Goal: Task Accomplishment & Management: Manage account settings

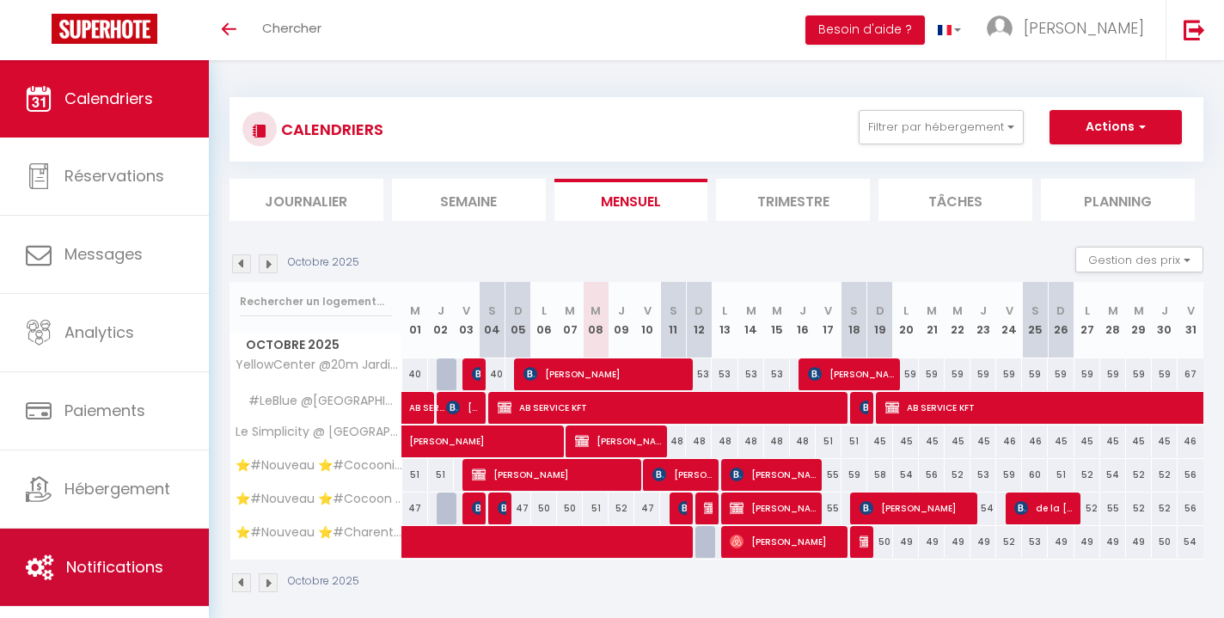
click at [111, 554] on link "Notifications" at bounding box center [104, 567] width 209 height 77
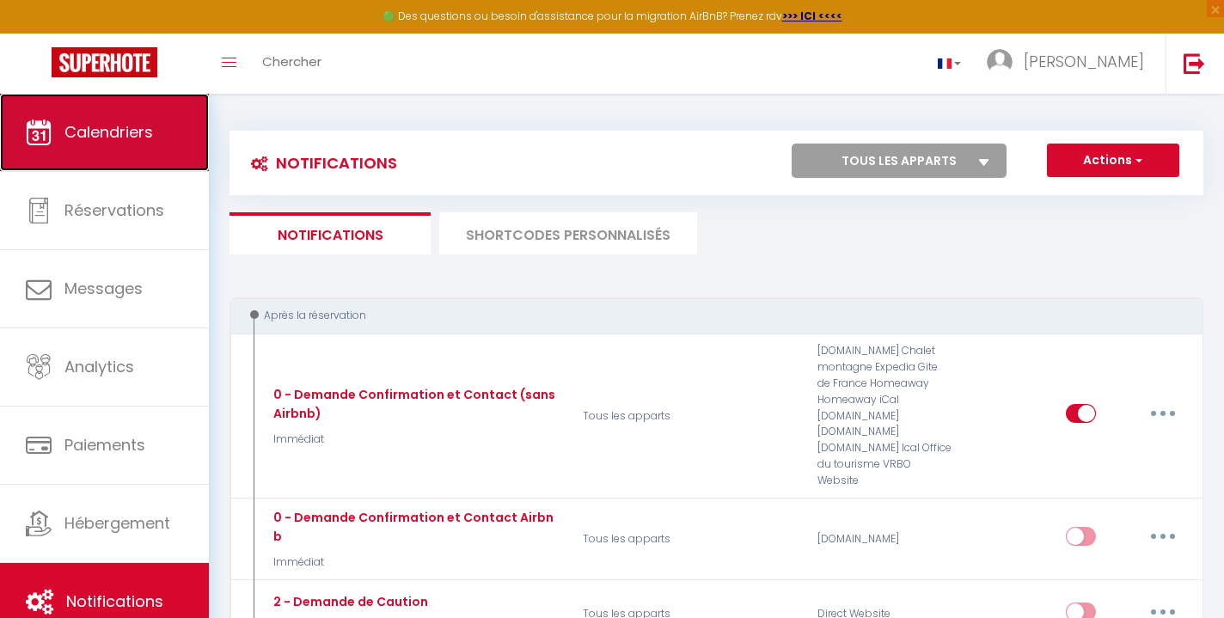
click at [143, 158] on link "Calendriers" at bounding box center [104, 132] width 209 height 77
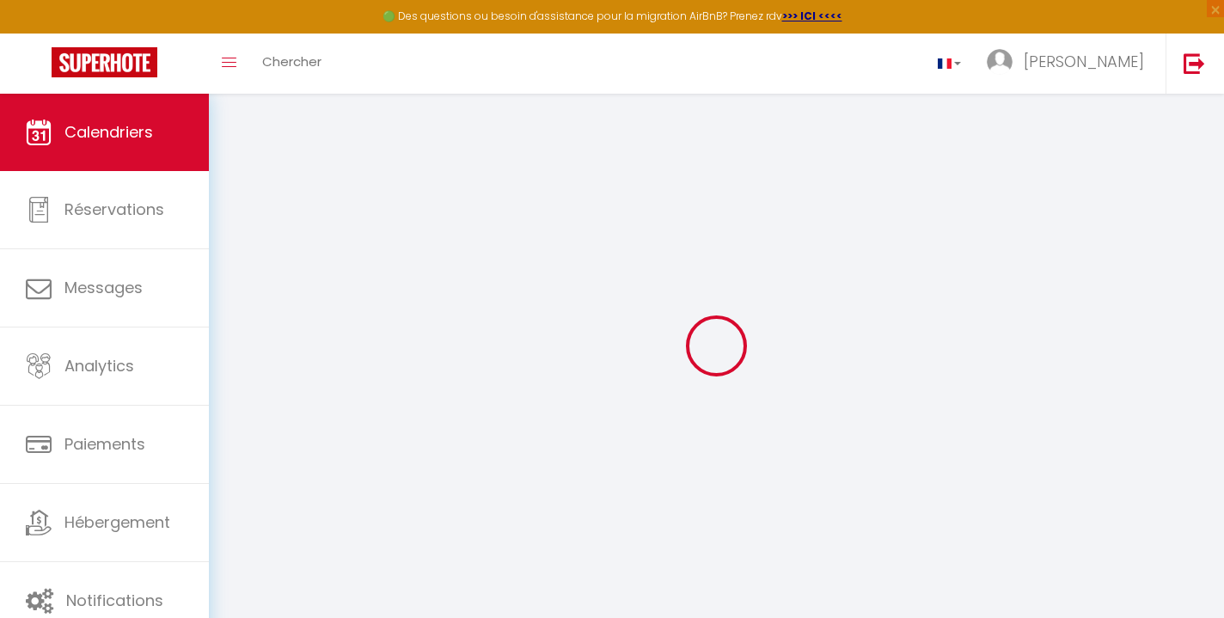
select select
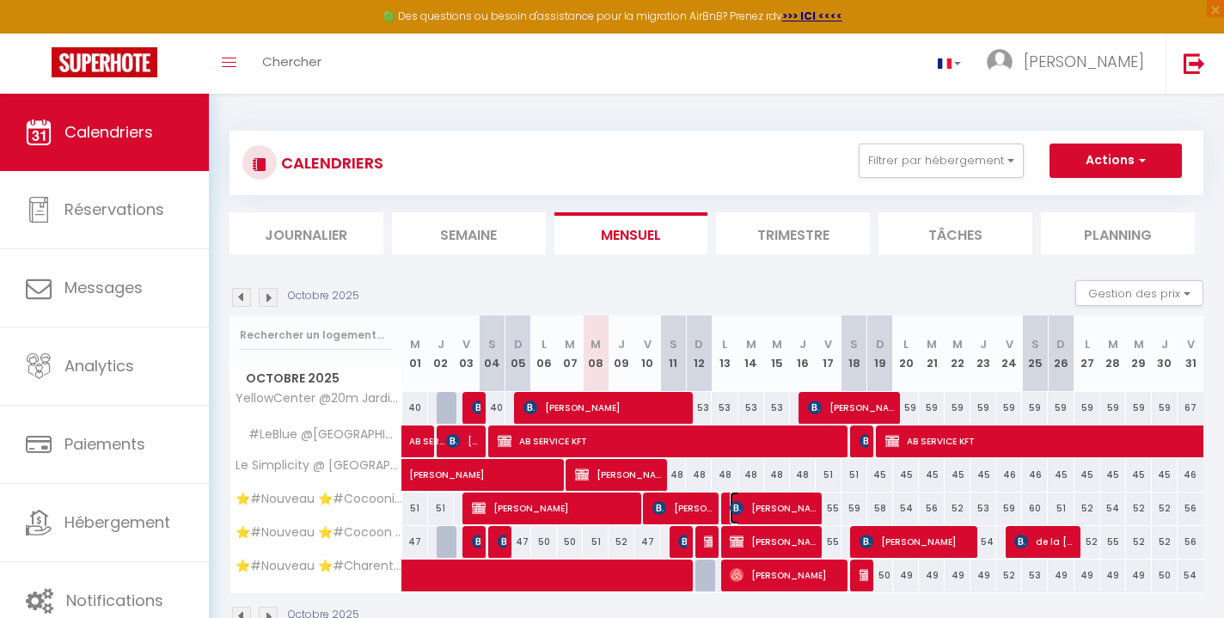
click at [783, 513] on span "[PERSON_NAME]" at bounding box center [773, 508] width 86 height 33
select select "OK"
select select "KO"
select select "0"
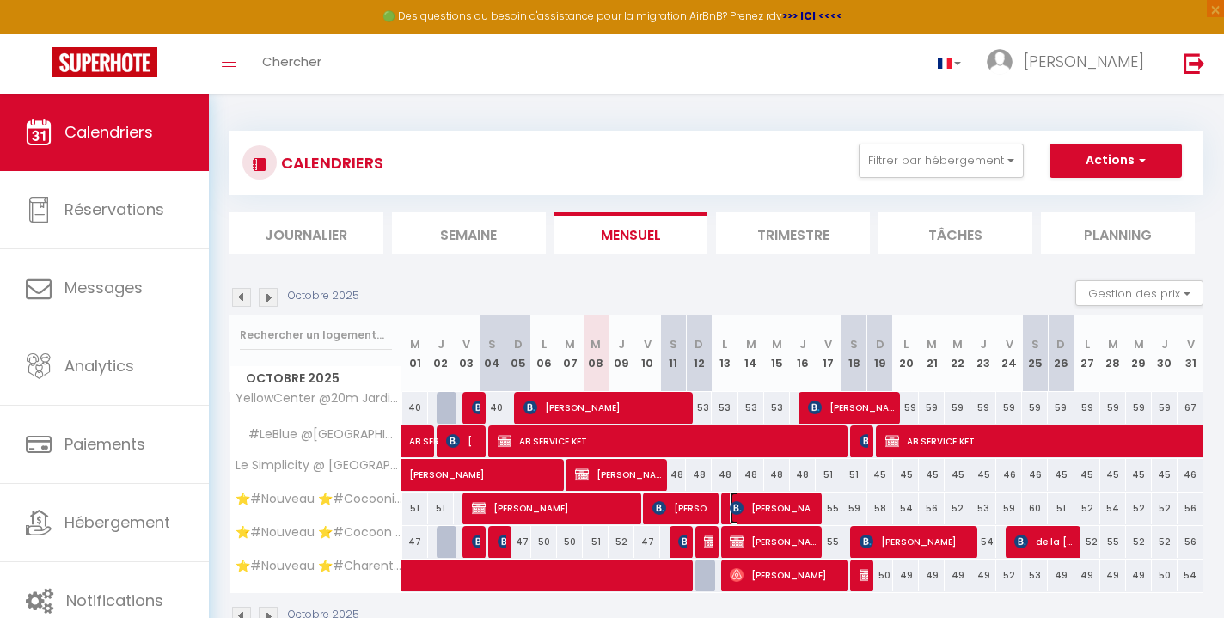
select select "1"
select select
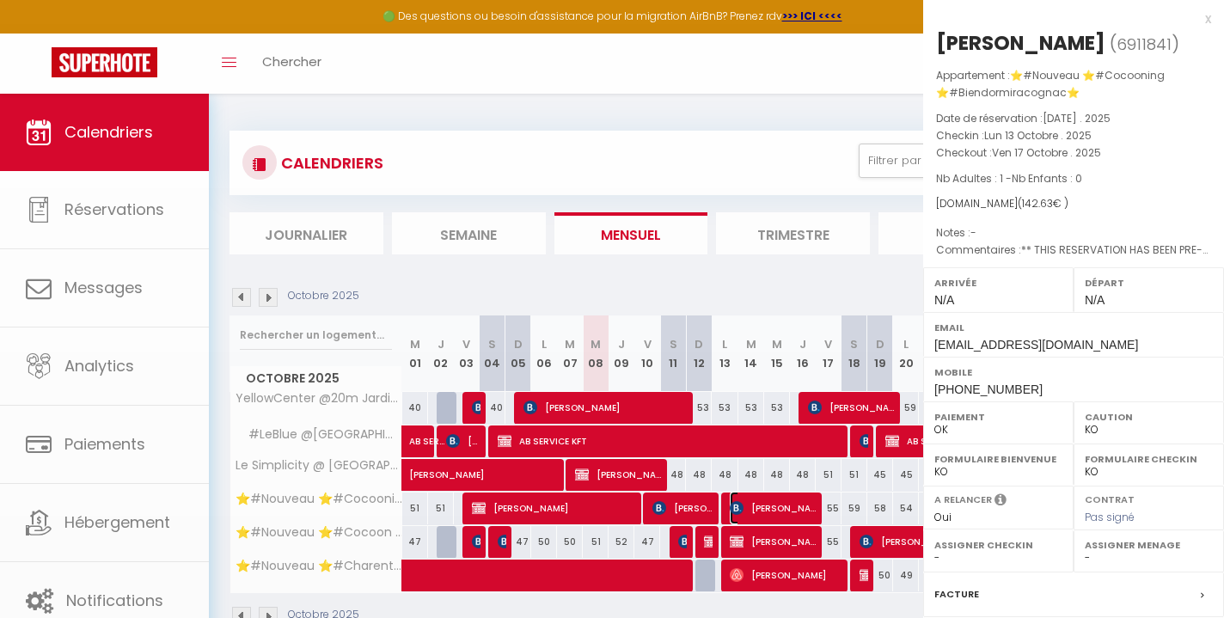
select select "51297"
select select "51353"
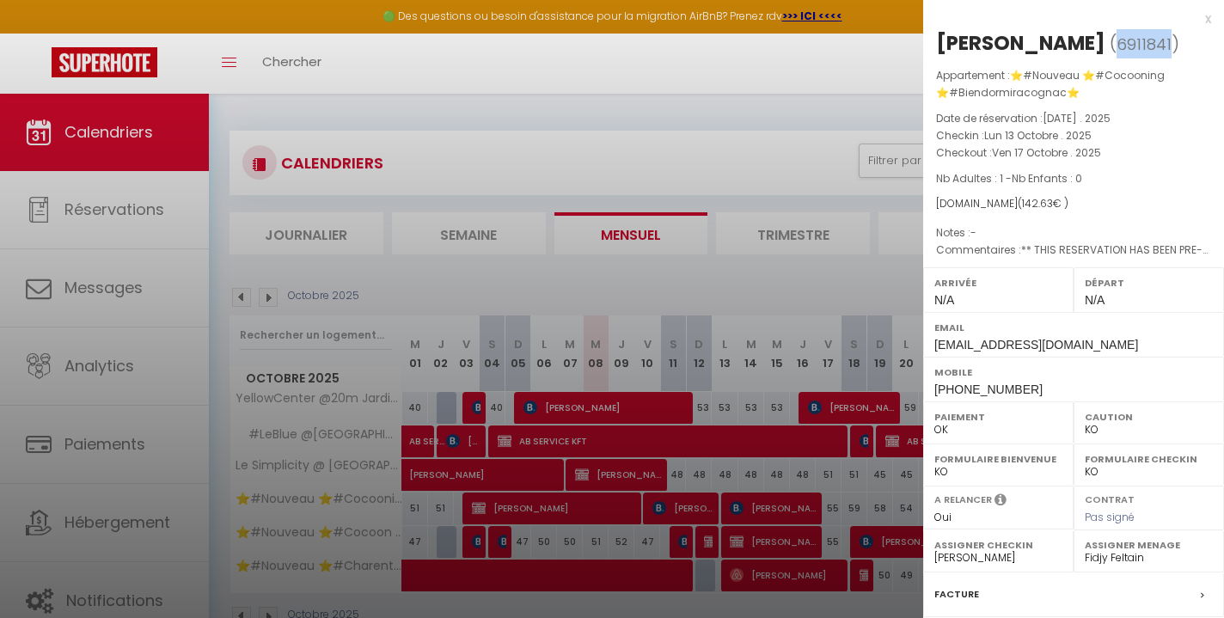
drag, startPoint x: 1178, startPoint y: 42, endPoint x: 1125, endPoint y: 42, distance: 53.3
click at [1125, 42] on span "( 6911841 )" at bounding box center [1145, 44] width 70 height 24
copy span "6911841"
click at [134, 586] on div at bounding box center [612, 309] width 1224 height 618
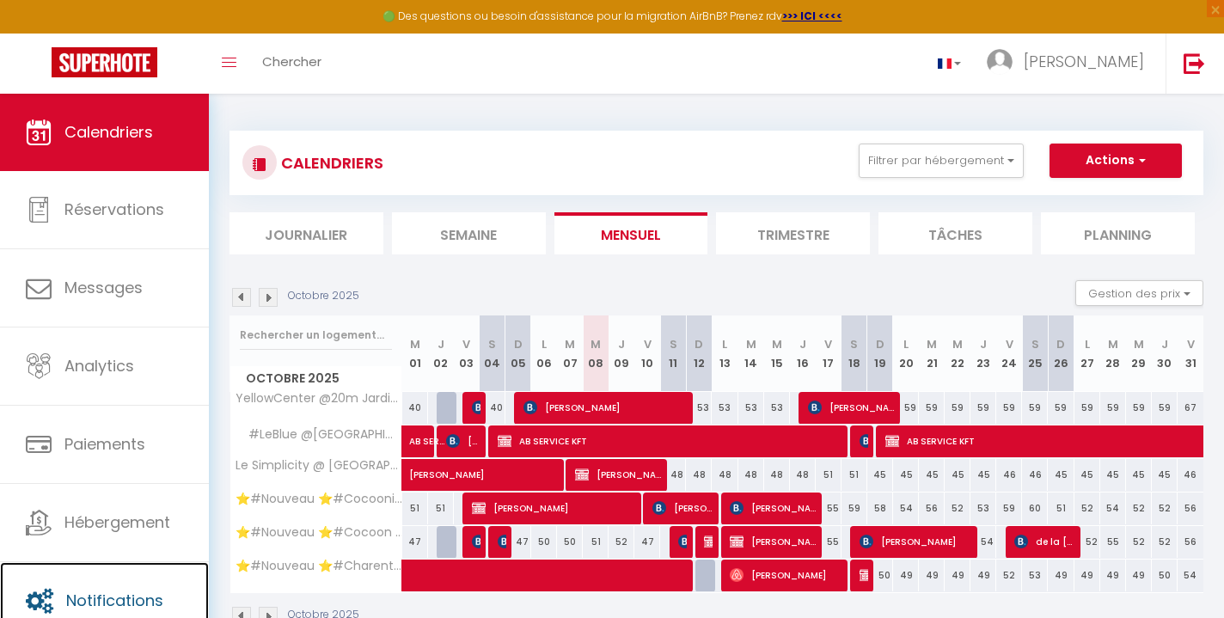
click at [134, 586] on link "Notifications" at bounding box center [104, 600] width 209 height 77
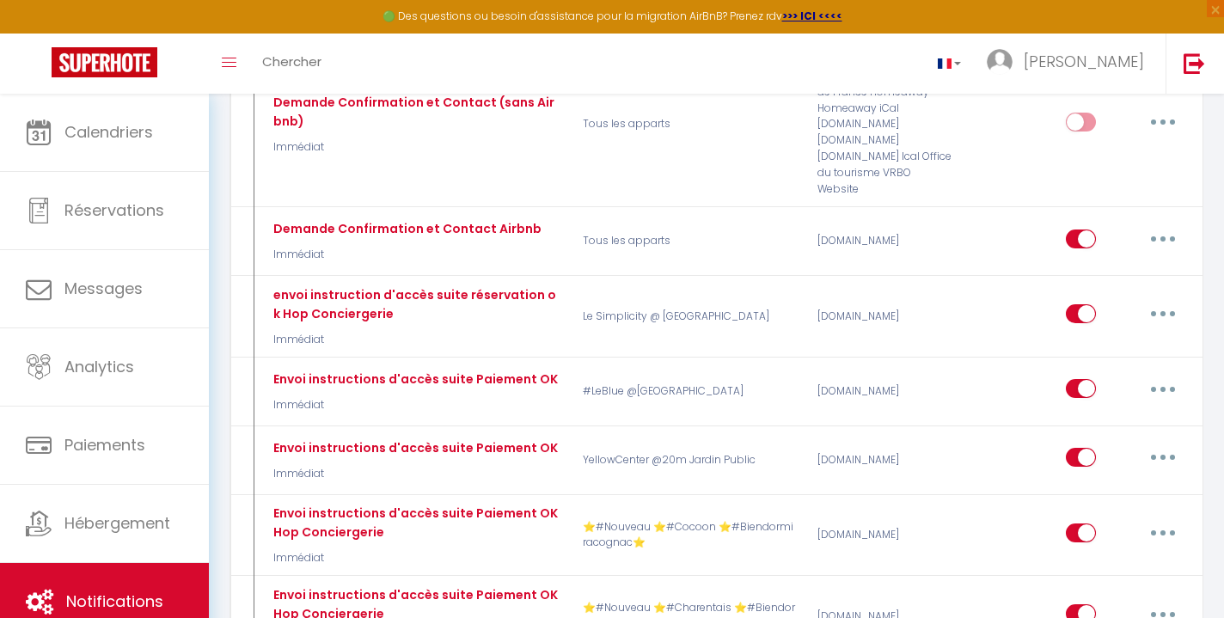
scroll to position [780, 0]
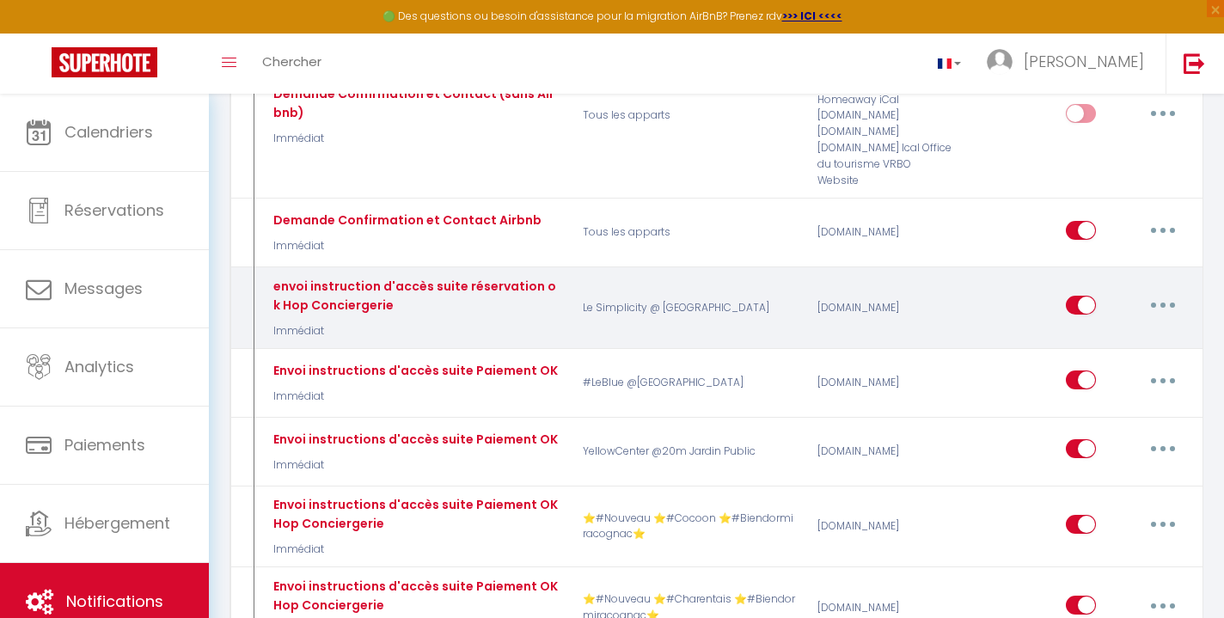
click at [1167, 291] on button "button" at bounding box center [1163, 305] width 48 height 28
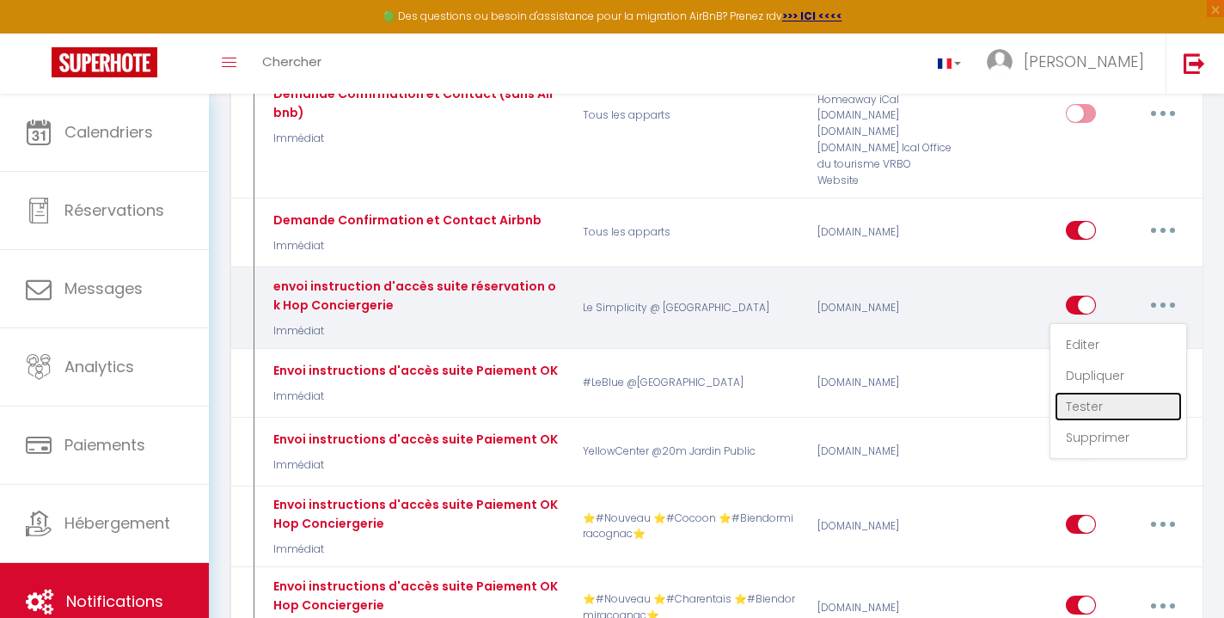
click at [1107, 392] on link "Tester" at bounding box center [1118, 406] width 127 height 29
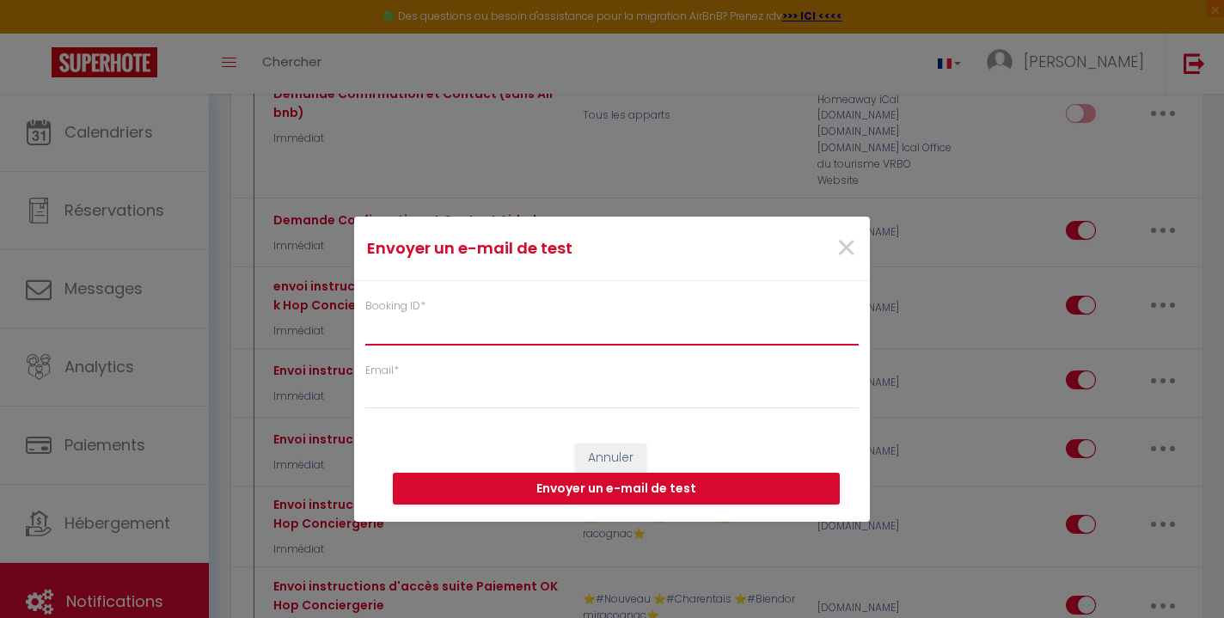
click at [632, 337] on input "Booking ID *" at bounding box center [612, 329] width 494 height 31
paste input "6911841"
type input "6911841"
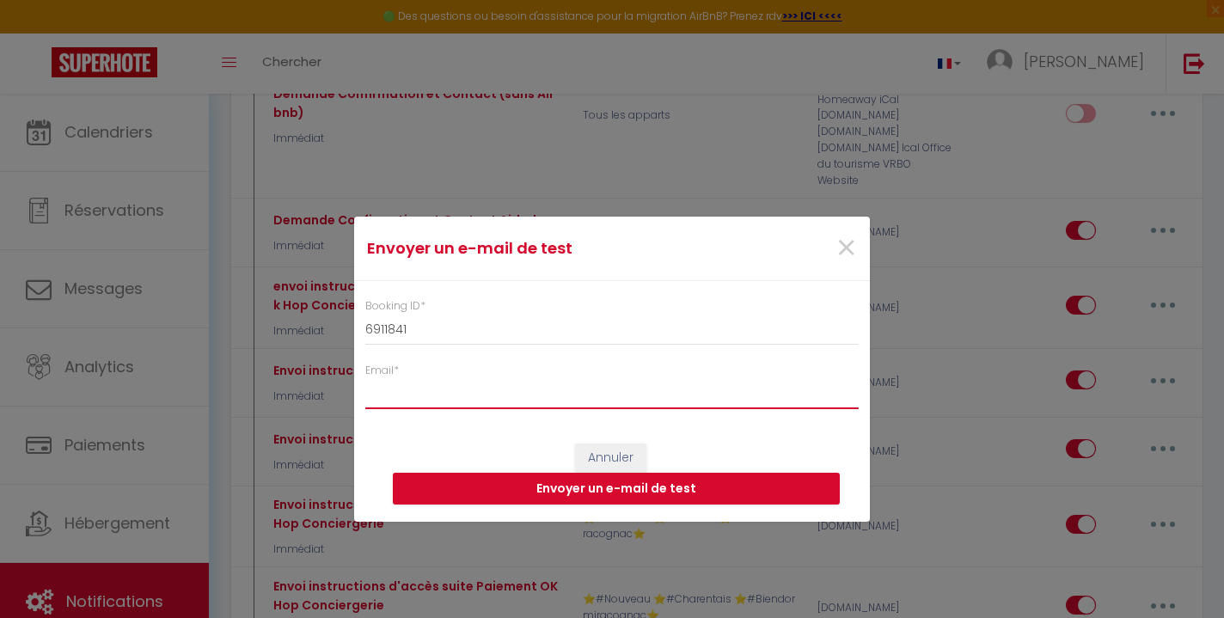
click at [593, 398] on input "Email *" at bounding box center [612, 393] width 494 height 31
type input "[EMAIL_ADDRESS][DOMAIN_NAME]"
click at [683, 486] on button "Envoyer un e-mail de test" at bounding box center [616, 489] width 447 height 33
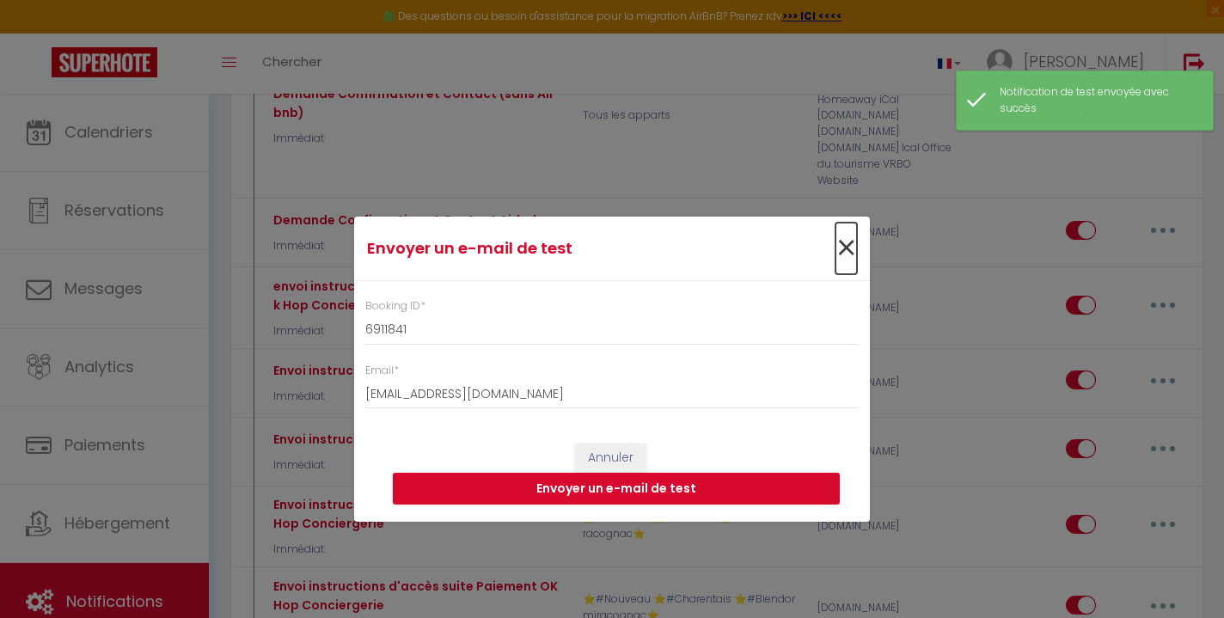
click at [843, 249] on span "×" at bounding box center [846, 249] width 21 height 52
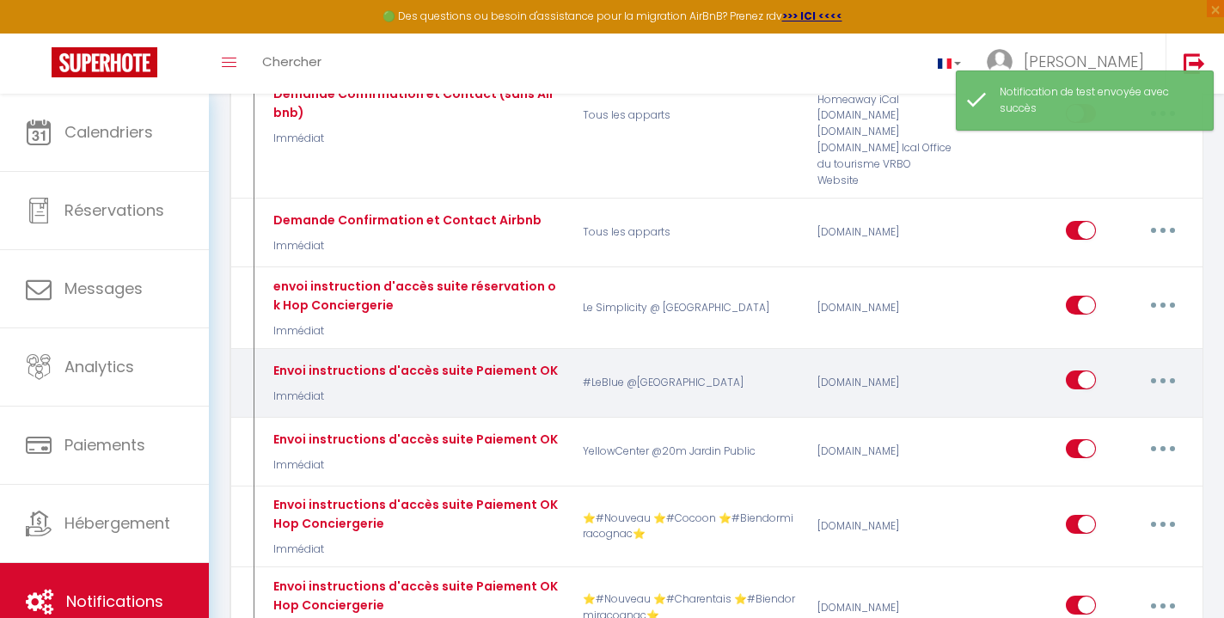
click at [1147, 366] on button "button" at bounding box center [1163, 380] width 48 height 28
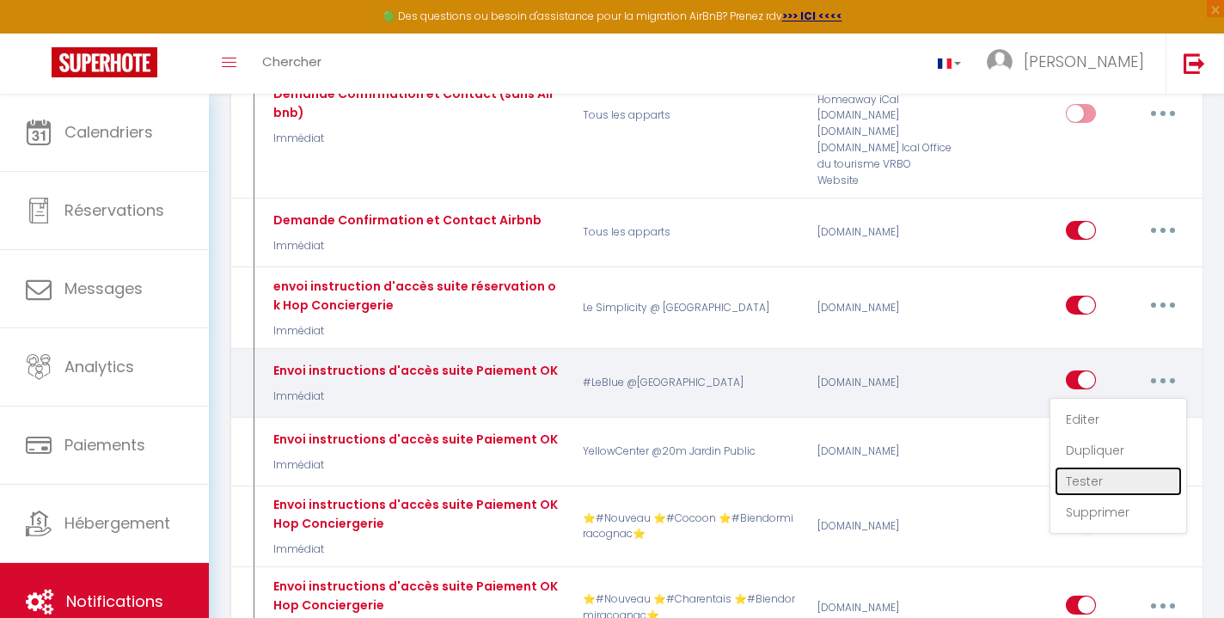
click at [1109, 467] on link "Tester" at bounding box center [1118, 481] width 127 height 29
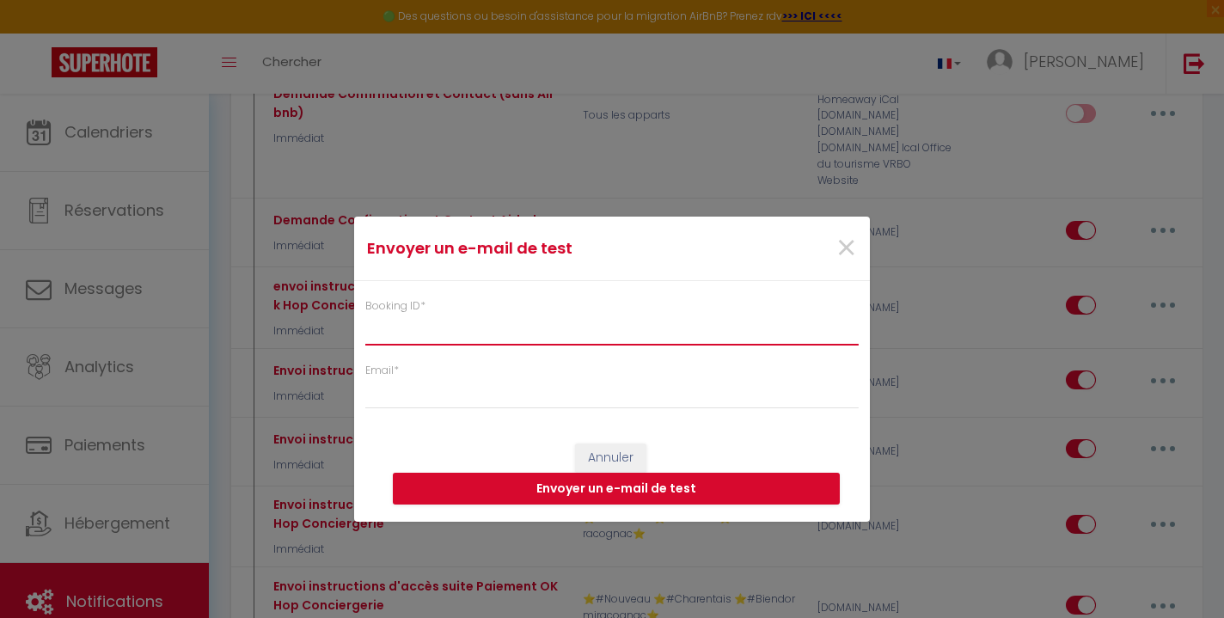
click at [508, 340] on input "Booking ID *" at bounding box center [612, 329] width 494 height 31
paste input "6911841"
type input "6911841"
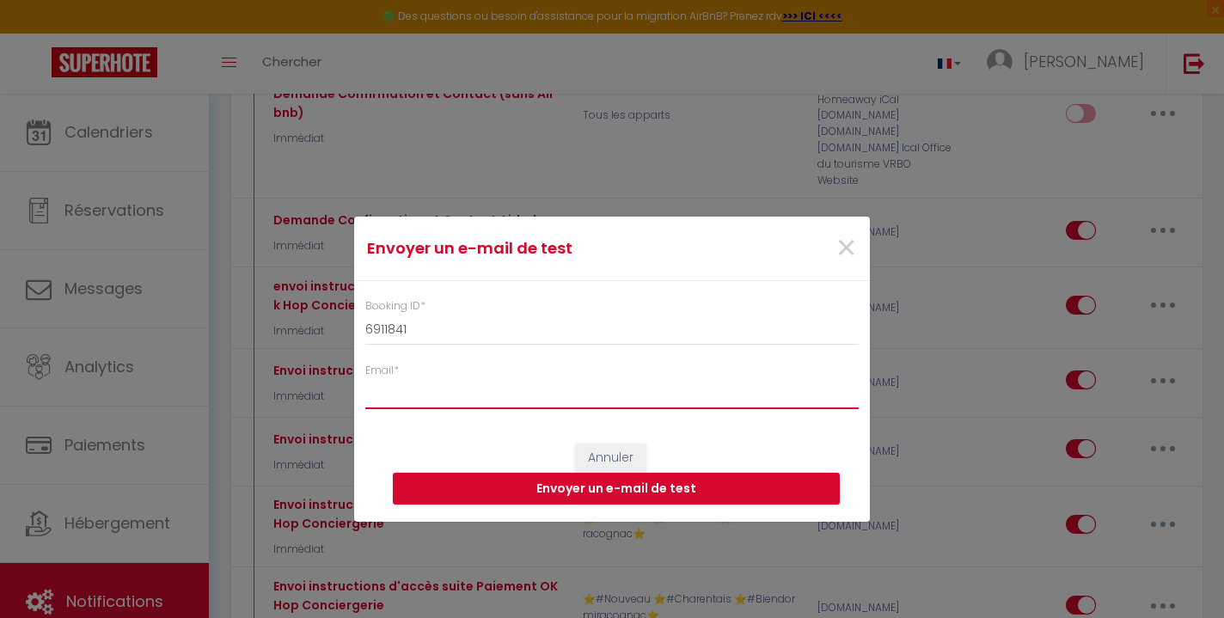
click at [501, 402] on input "Email *" at bounding box center [612, 393] width 494 height 31
type input "[EMAIL_ADDRESS][DOMAIN_NAME]"
click at [509, 492] on button "Envoyer un e-mail de test" at bounding box center [616, 489] width 447 height 33
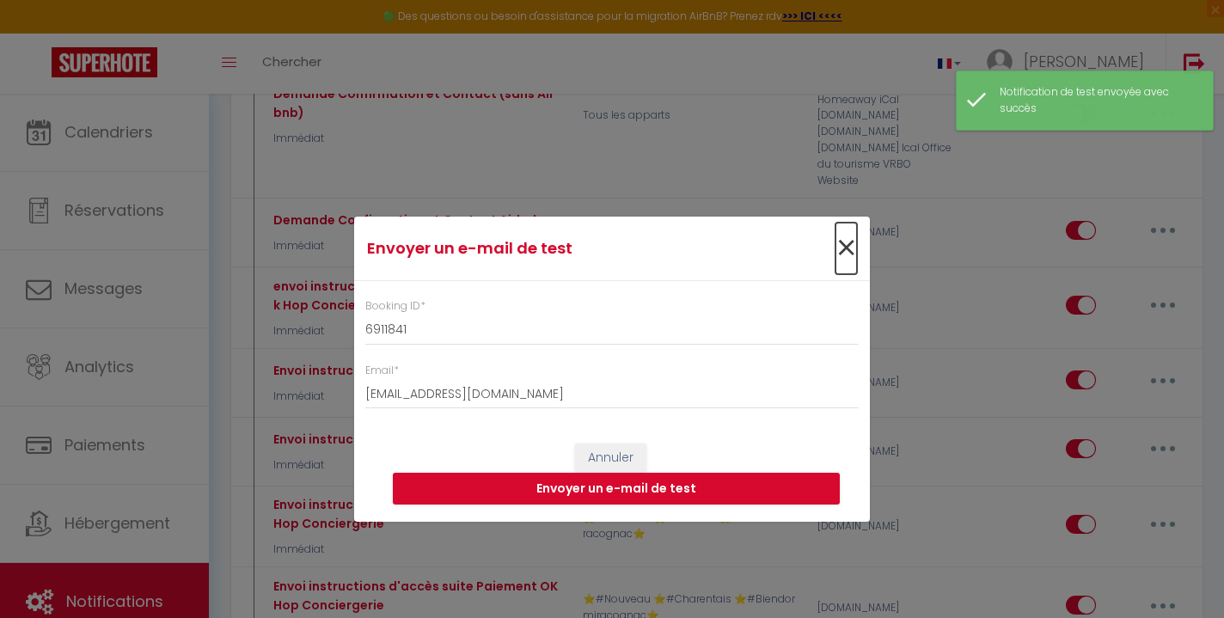
click at [850, 251] on span "×" at bounding box center [846, 249] width 21 height 52
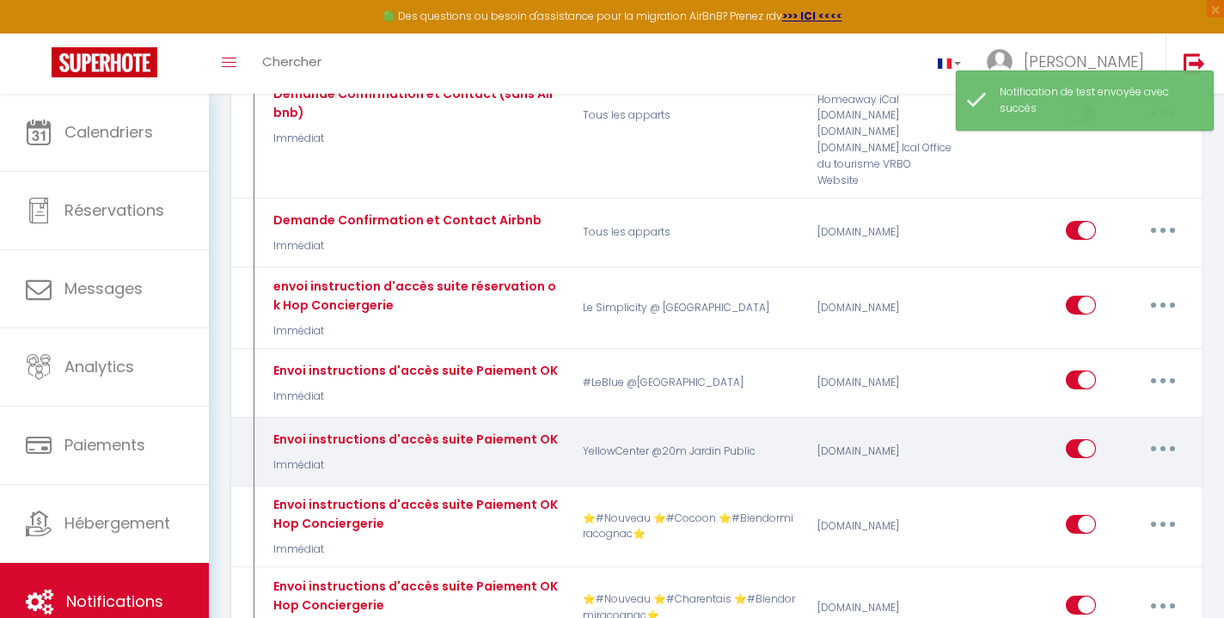
click at [1162, 446] on icon "button" at bounding box center [1163, 448] width 5 height 5
click at [1121, 536] on link "Tester" at bounding box center [1118, 550] width 127 height 29
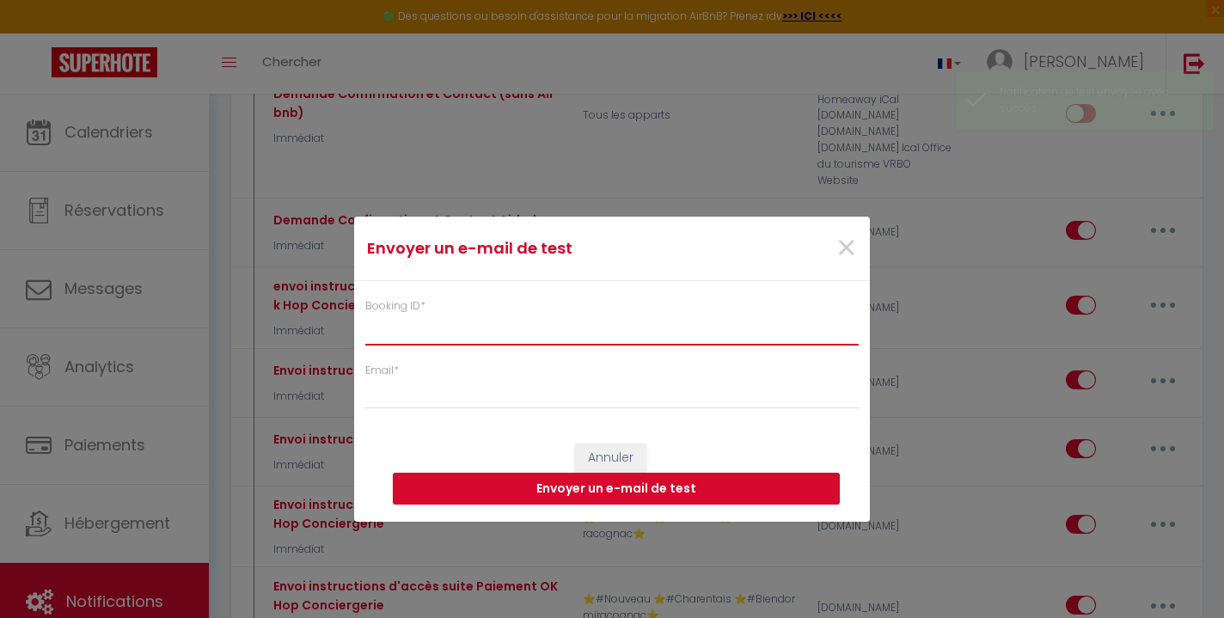
click at [610, 334] on input "Booking ID *" at bounding box center [612, 329] width 494 height 31
paste input "6911841"
type input "6911841"
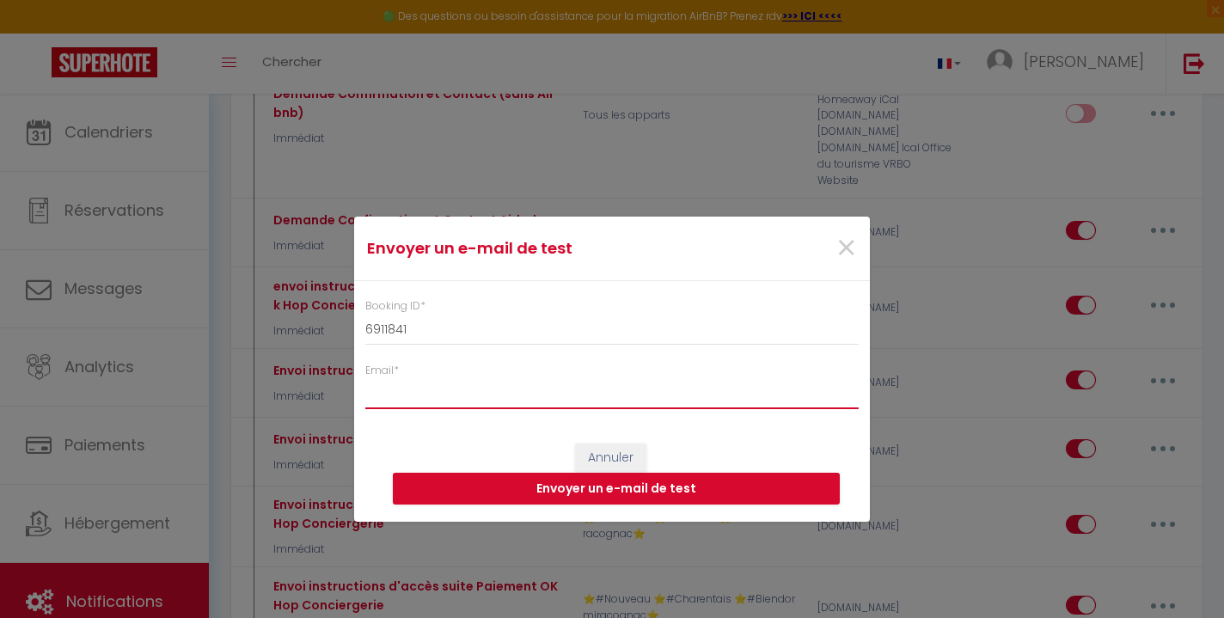
click at [596, 402] on input "Email *" at bounding box center [612, 393] width 494 height 31
type input "[EMAIL_ADDRESS][DOMAIN_NAME]"
click at [708, 487] on button "Envoyer un e-mail de test" at bounding box center [616, 489] width 447 height 33
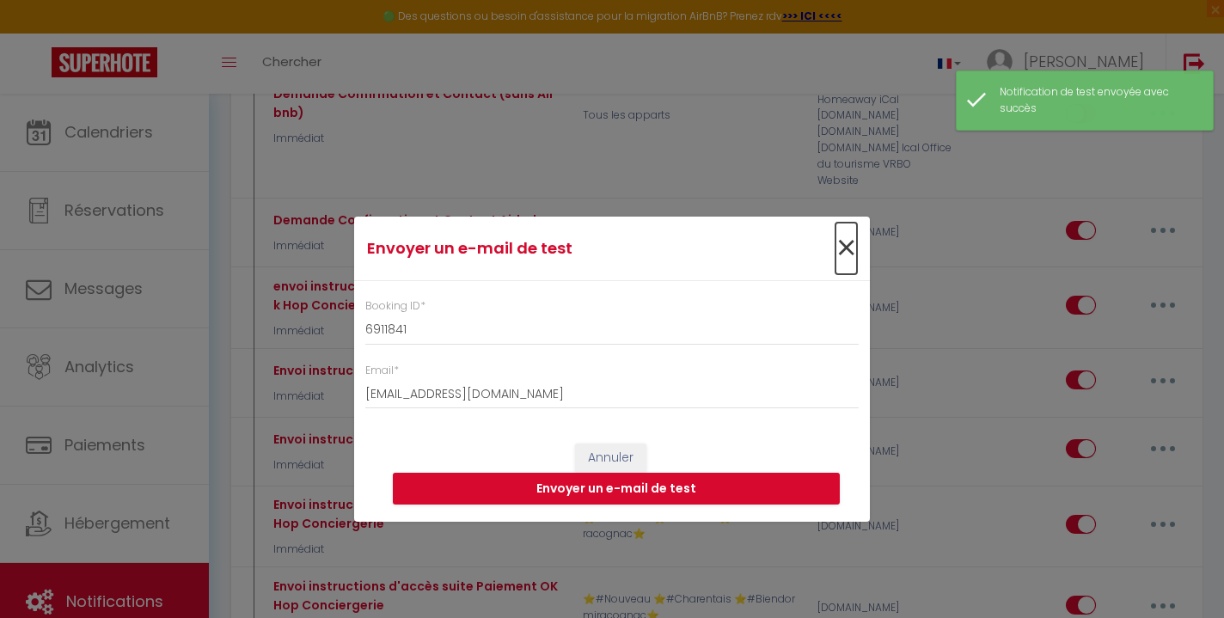
click at [846, 256] on span "×" at bounding box center [846, 249] width 21 height 52
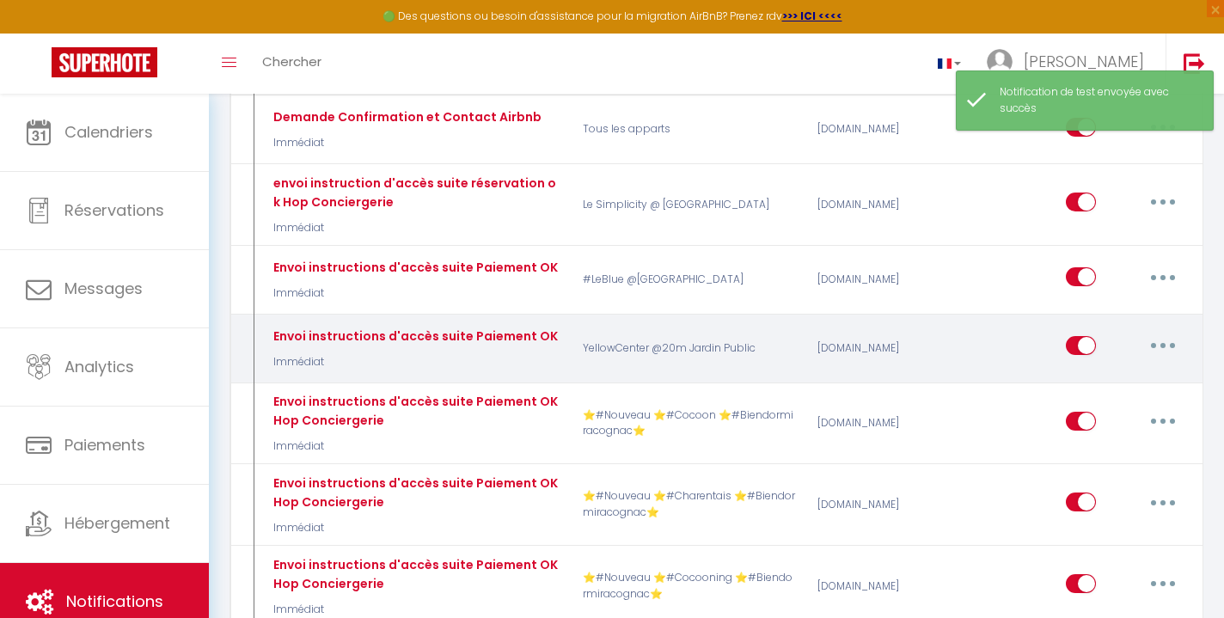
scroll to position [884, 0]
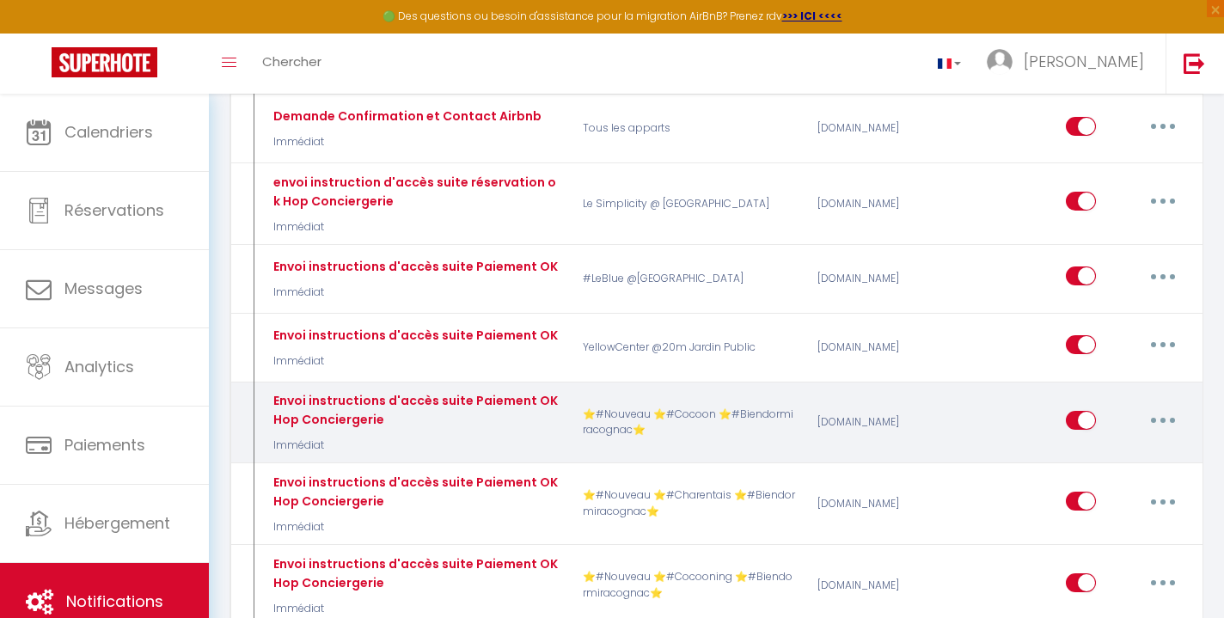
click at [1161, 418] on icon "button" at bounding box center [1163, 420] width 5 height 5
click at [1105, 506] on link "Tester" at bounding box center [1118, 520] width 127 height 29
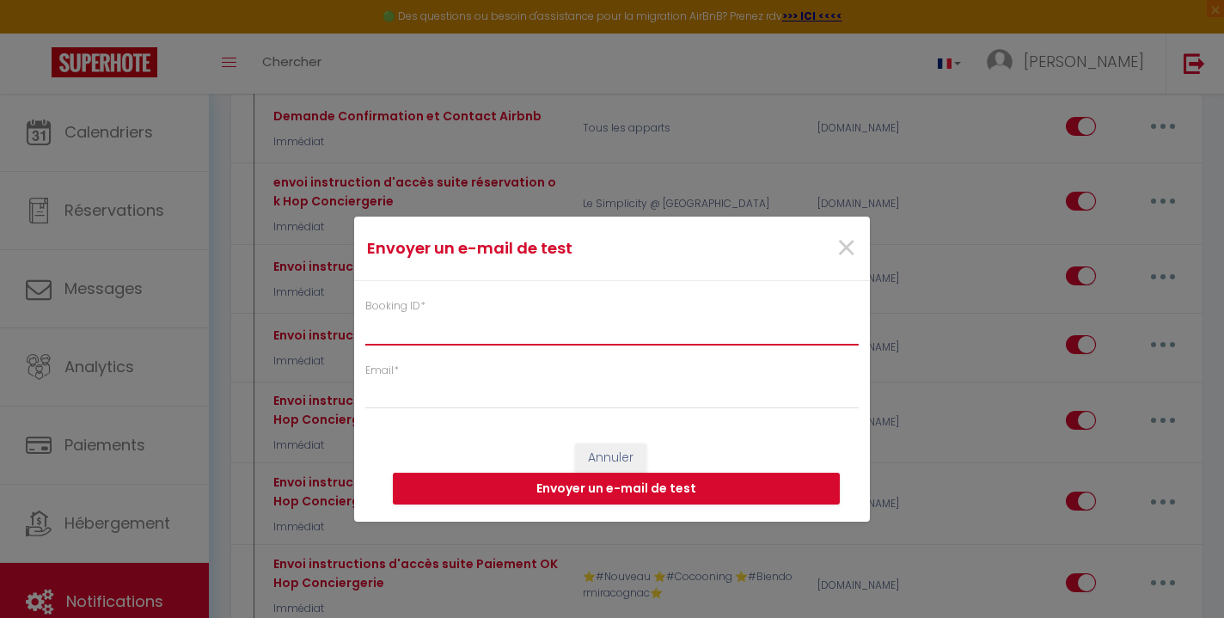
click at [682, 340] on input "Booking ID *" at bounding box center [612, 329] width 494 height 31
paste input "6911841"
type input "6911841"
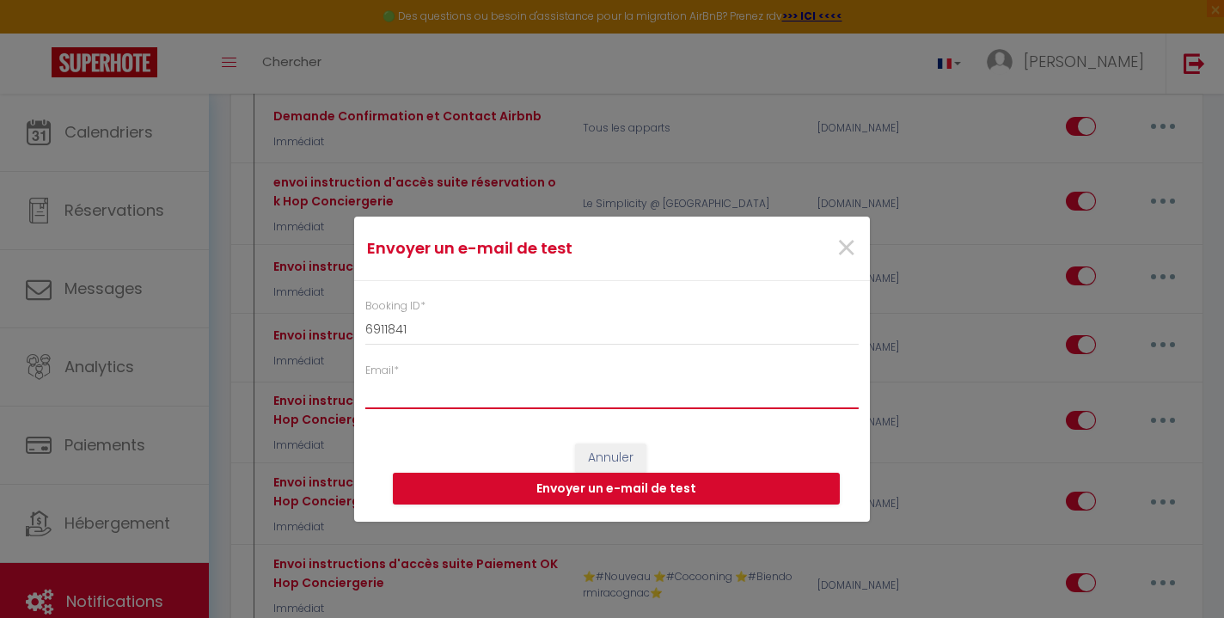
click at [660, 398] on input "Email *" at bounding box center [612, 393] width 494 height 31
type input "[EMAIL_ADDRESS][DOMAIN_NAME]"
click at [697, 494] on button "Envoyer un e-mail de test" at bounding box center [616, 489] width 447 height 33
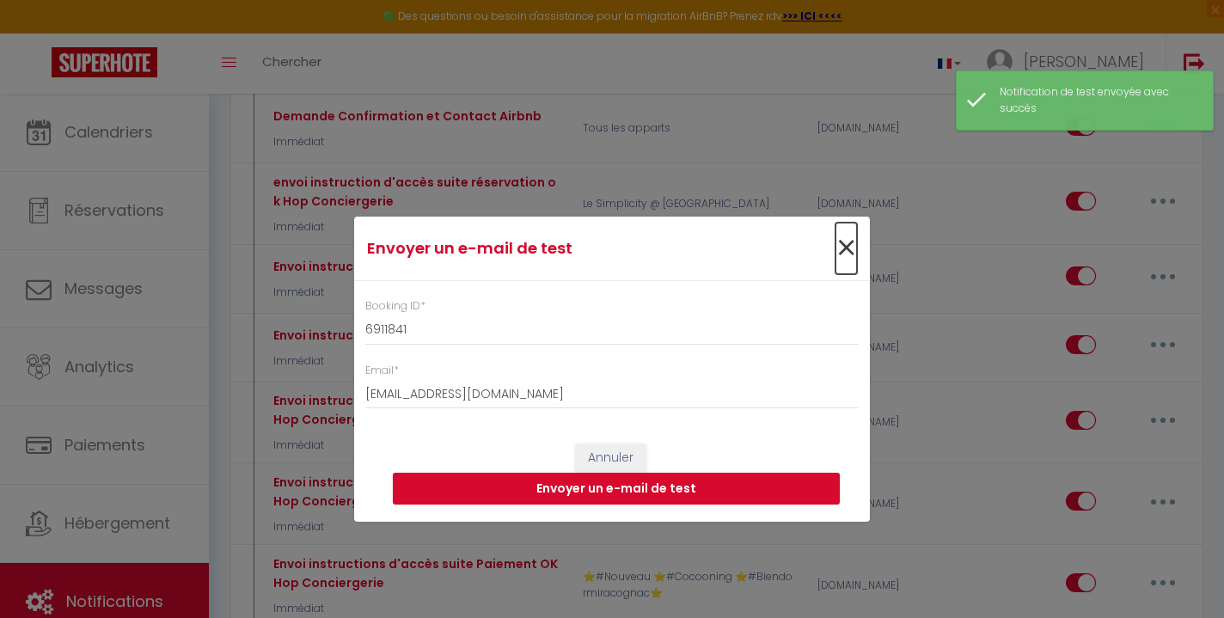
click at [848, 253] on span "×" at bounding box center [846, 249] width 21 height 52
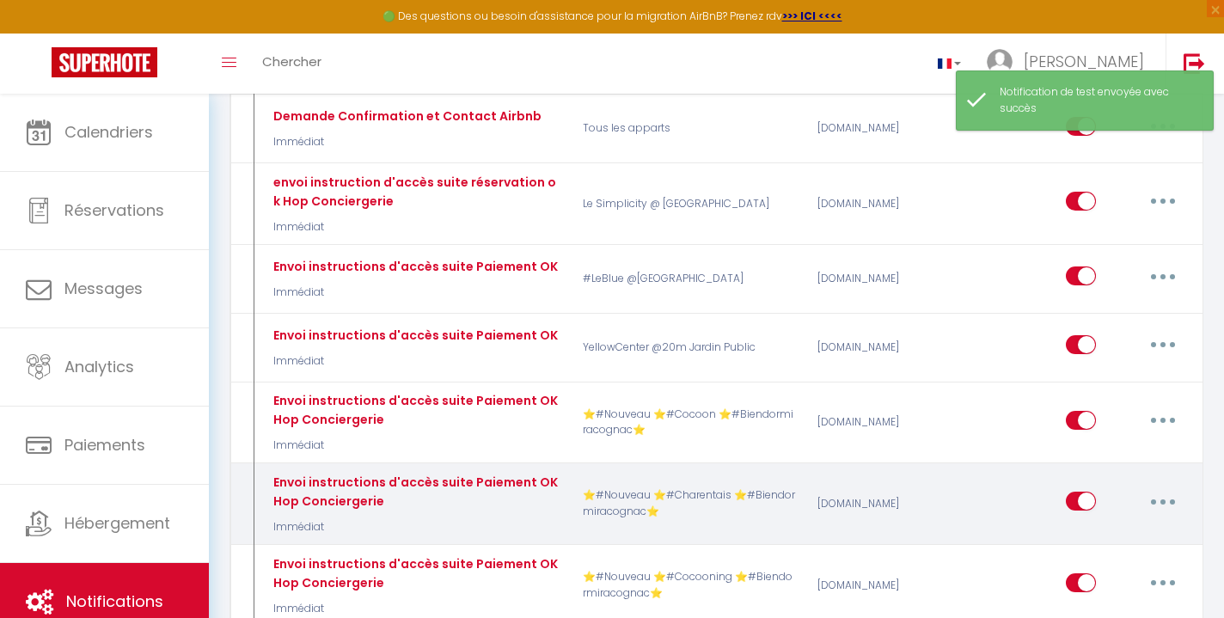
click at [1169, 488] on button "button" at bounding box center [1163, 502] width 48 height 28
click at [1098, 588] on link "Tester" at bounding box center [1118, 602] width 127 height 29
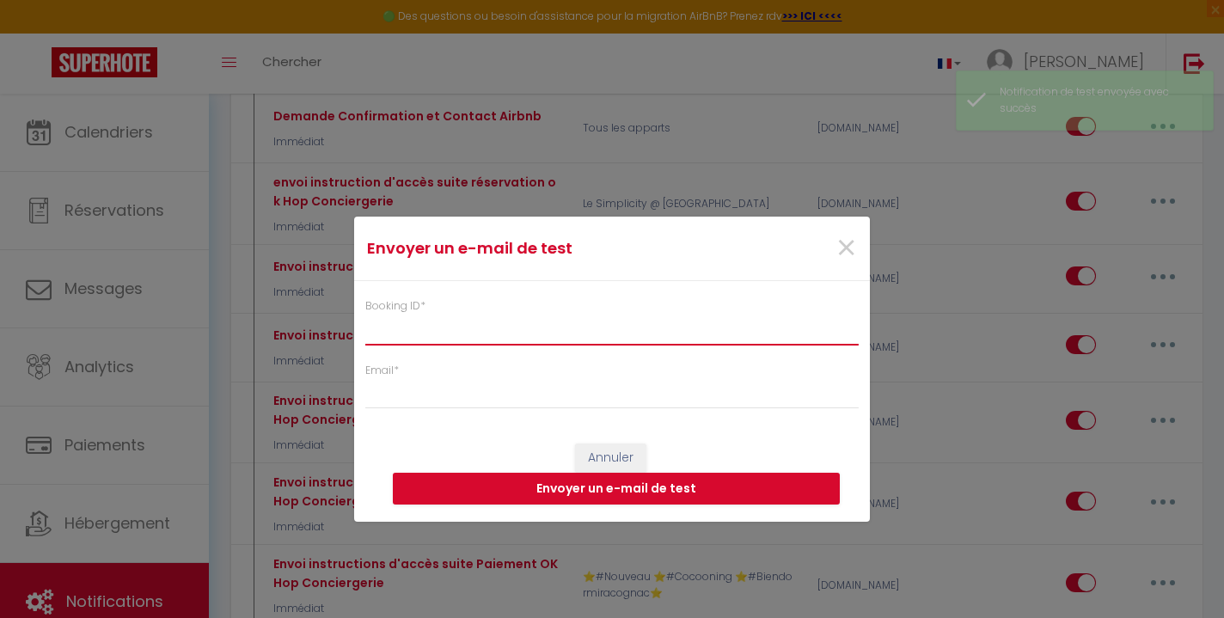
click at [659, 328] on input "Booking ID *" at bounding box center [612, 329] width 494 height 31
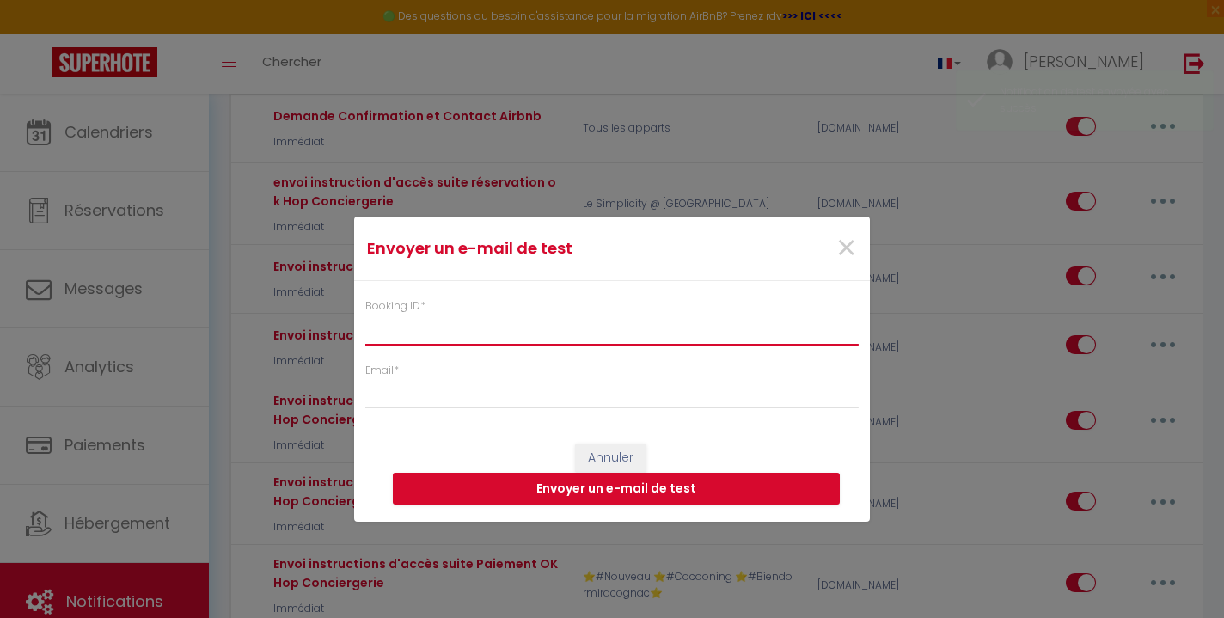
paste input "6911841"
type input "6911841"
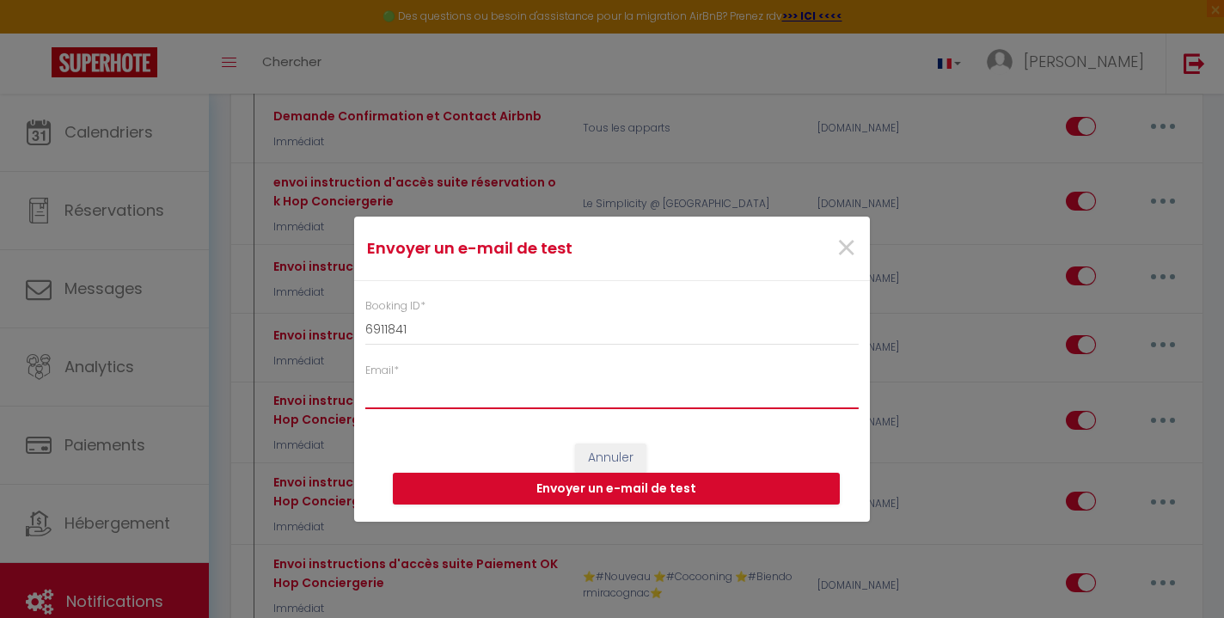
click at [644, 398] on input "Email *" at bounding box center [612, 393] width 494 height 31
type input "[EMAIL_ADDRESS][DOMAIN_NAME]"
click at [704, 488] on button "Envoyer un e-mail de test" at bounding box center [616, 489] width 447 height 33
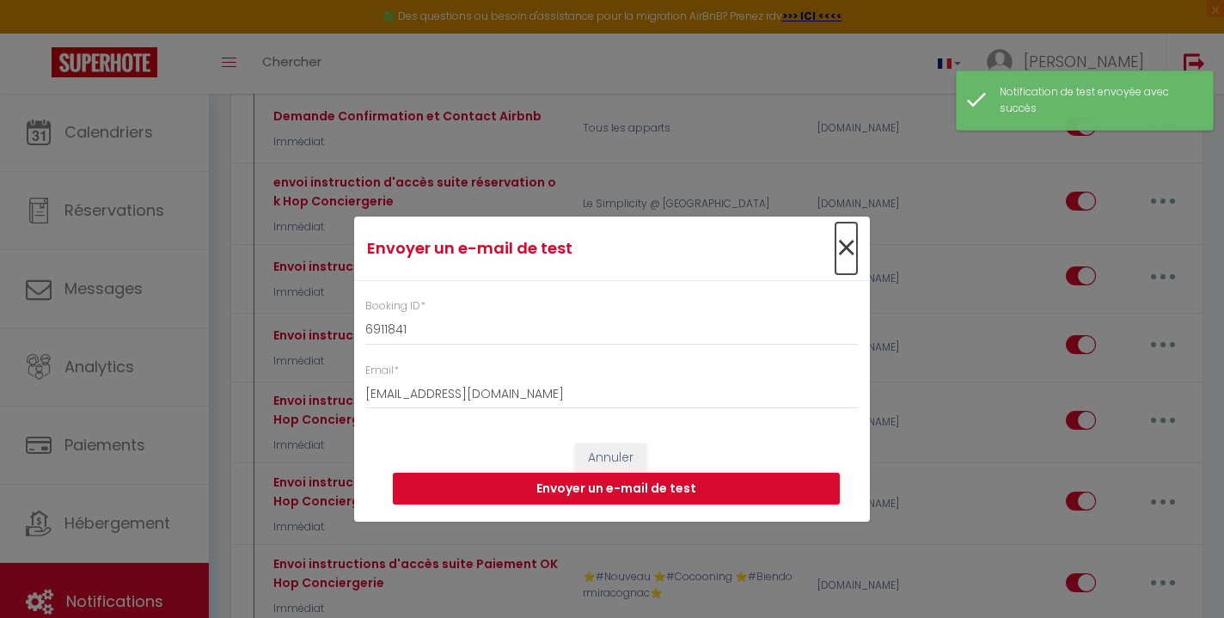
click at [847, 253] on span "×" at bounding box center [846, 249] width 21 height 52
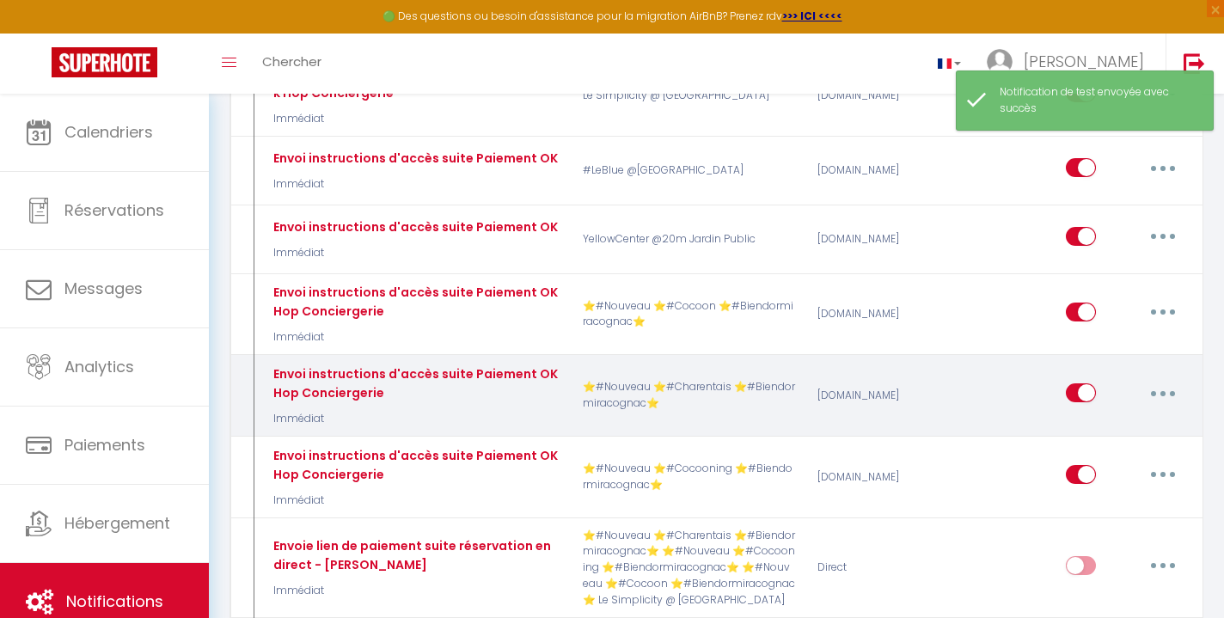
scroll to position [1011, 0]
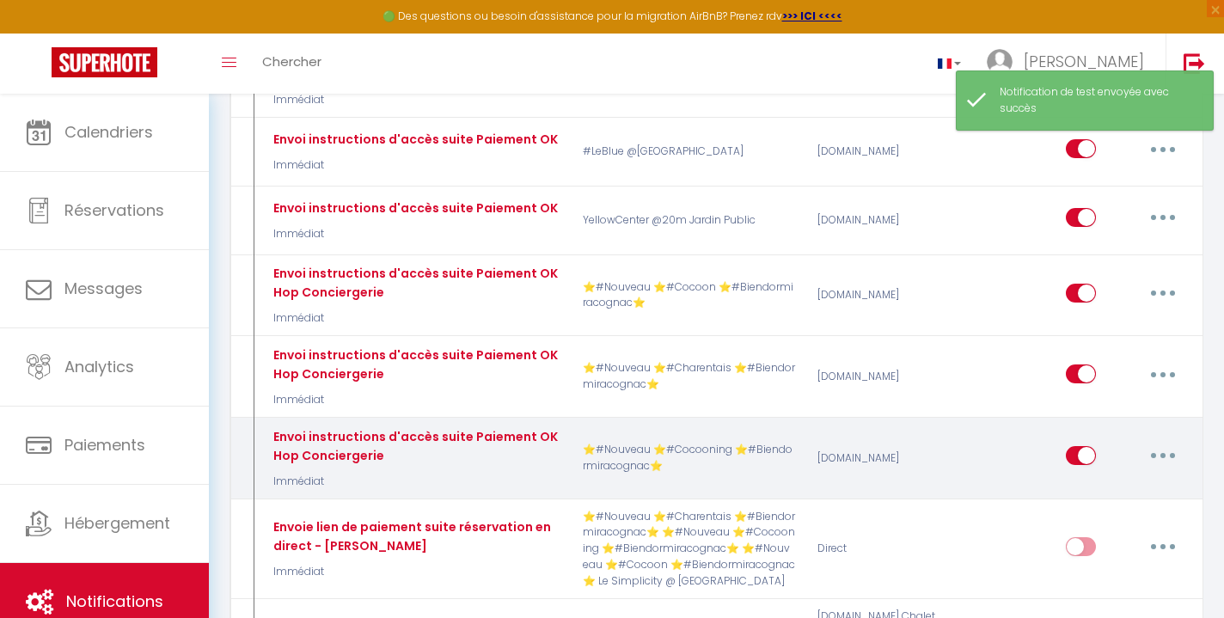
click at [1157, 442] on button "button" at bounding box center [1163, 456] width 48 height 28
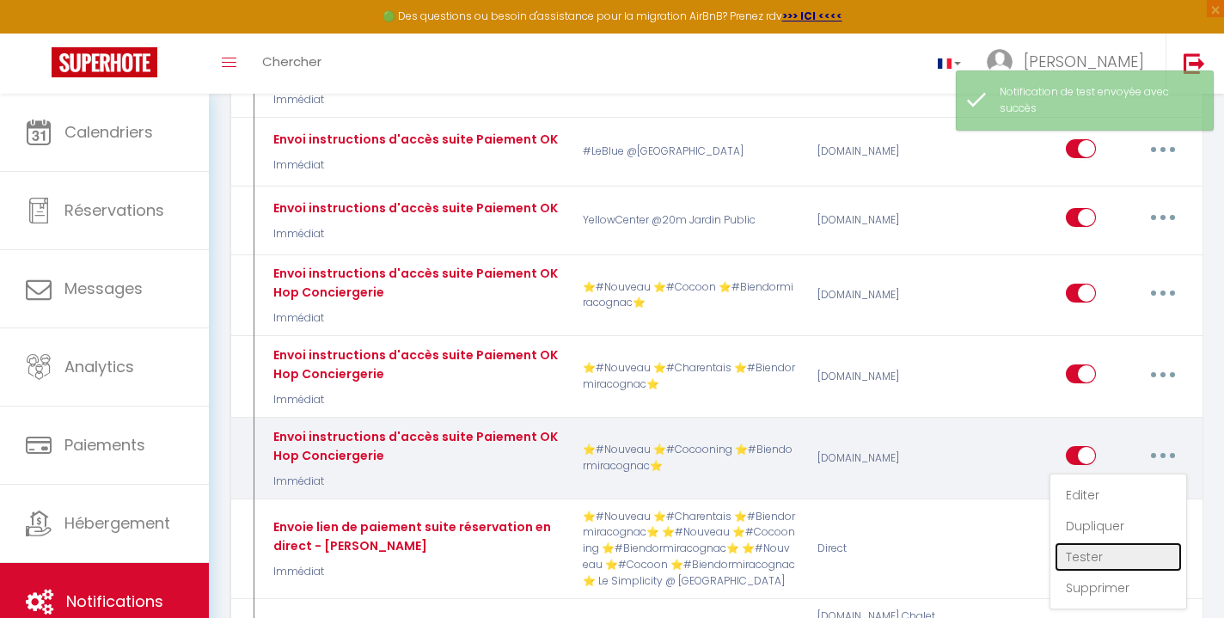
click at [1087, 543] on link "Tester" at bounding box center [1118, 557] width 127 height 29
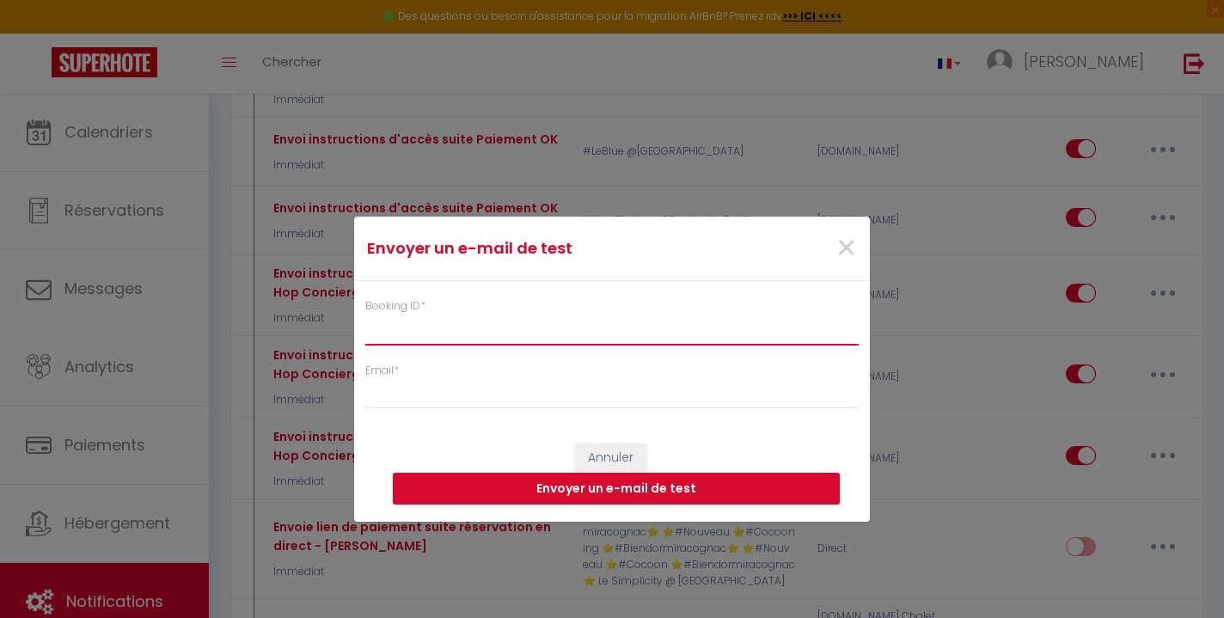
click at [742, 335] on input "Booking ID *" at bounding box center [612, 329] width 494 height 31
paste input "6911841"
type input "6911841"
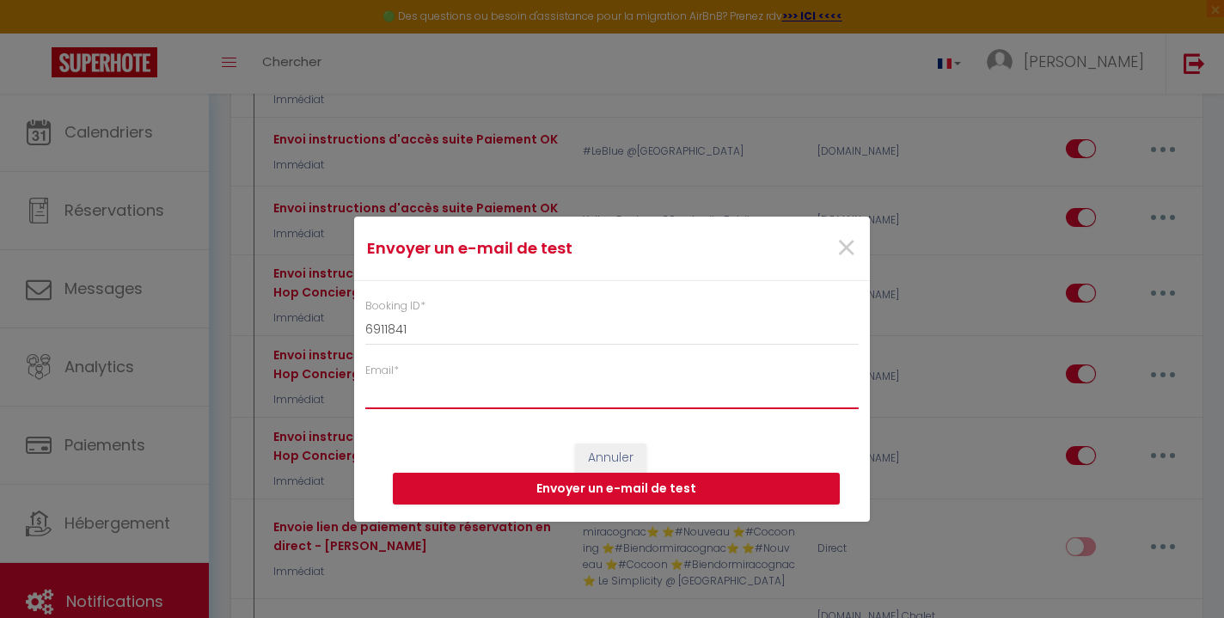
click at [709, 398] on input "Email *" at bounding box center [612, 393] width 494 height 31
type input "[EMAIL_ADDRESS][DOMAIN_NAME]"
click at [655, 485] on button "Envoyer un e-mail de test" at bounding box center [616, 489] width 447 height 33
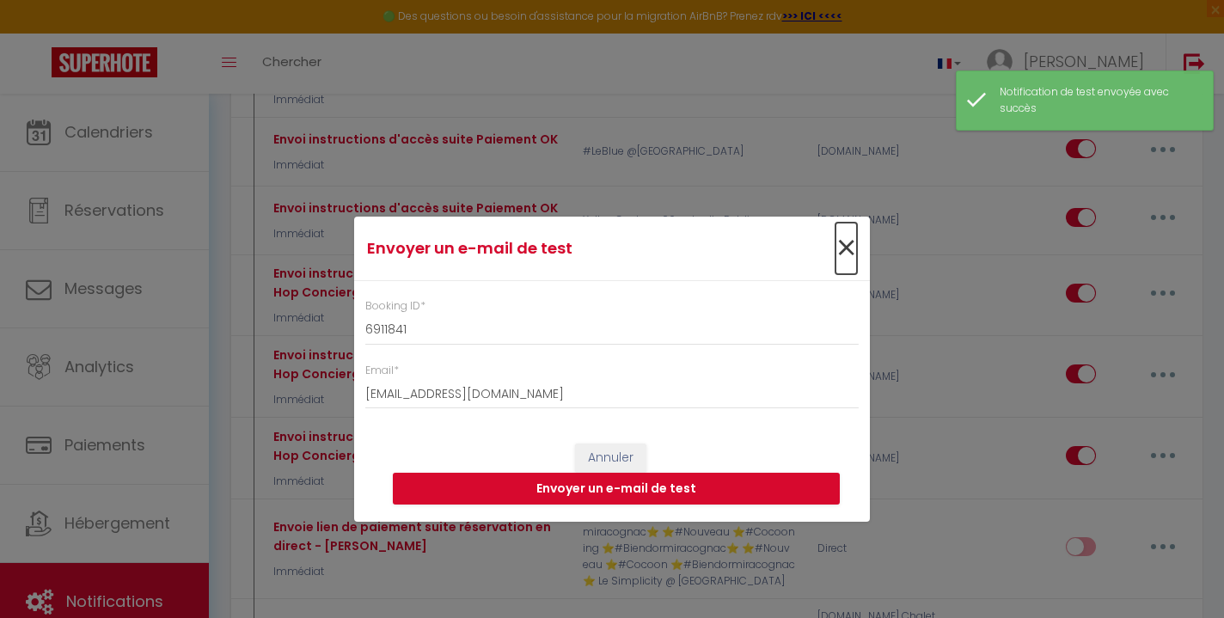
click at [850, 256] on span "×" at bounding box center [846, 249] width 21 height 52
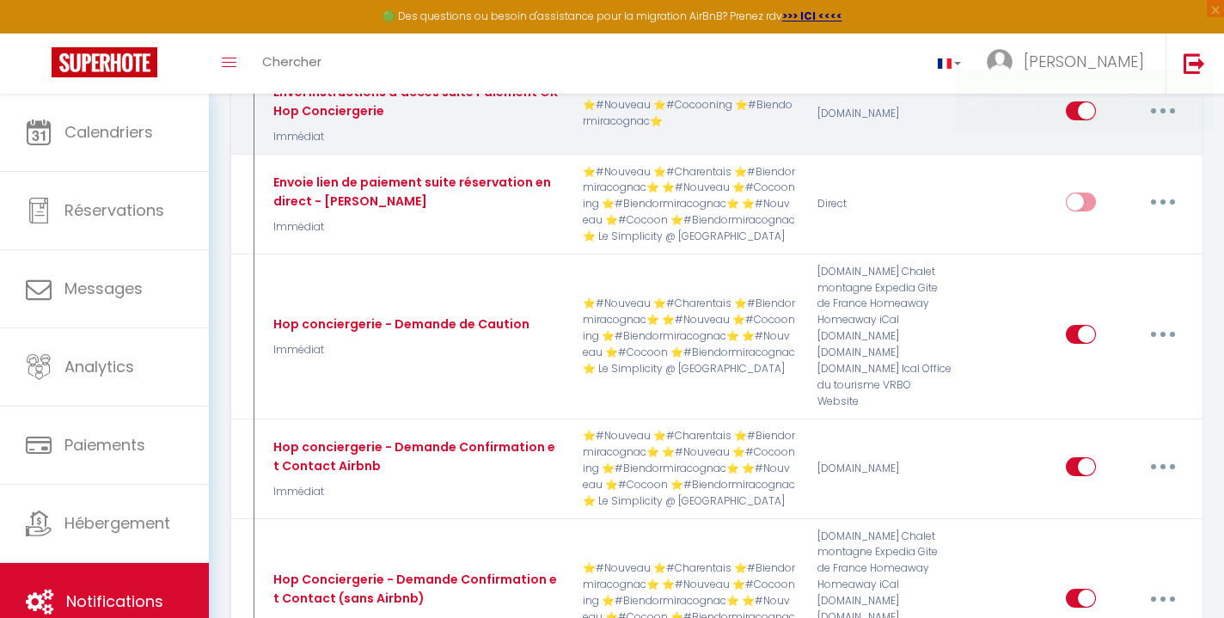
scroll to position [1360, 0]
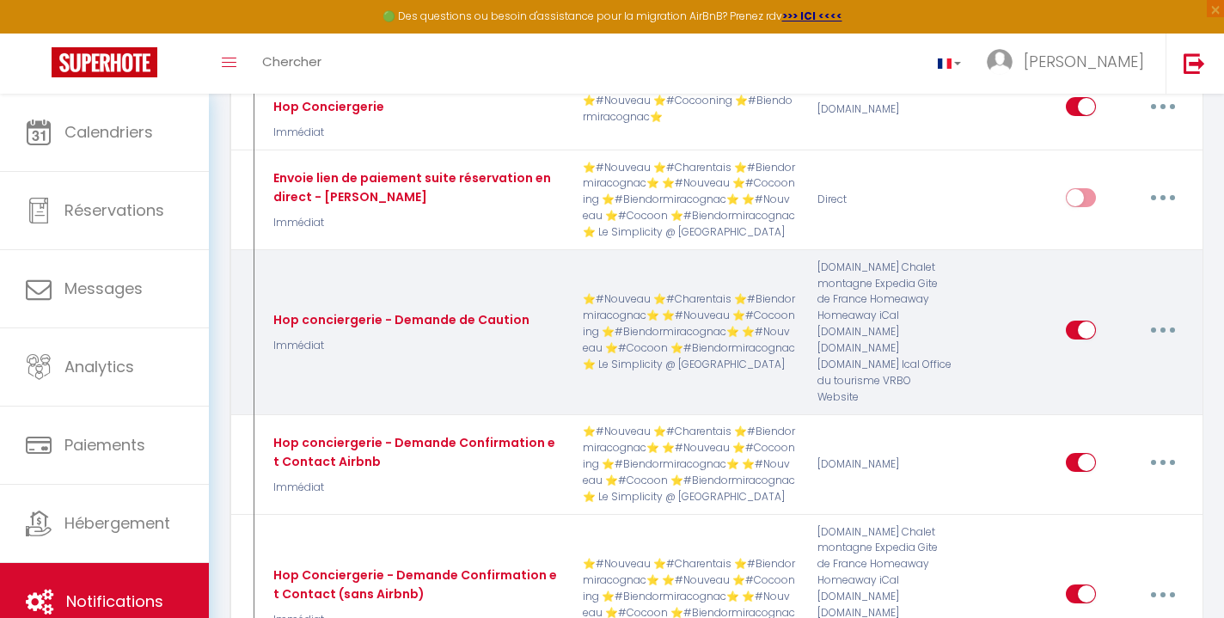
click at [1163, 328] on icon "button" at bounding box center [1163, 330] width 5 height 5
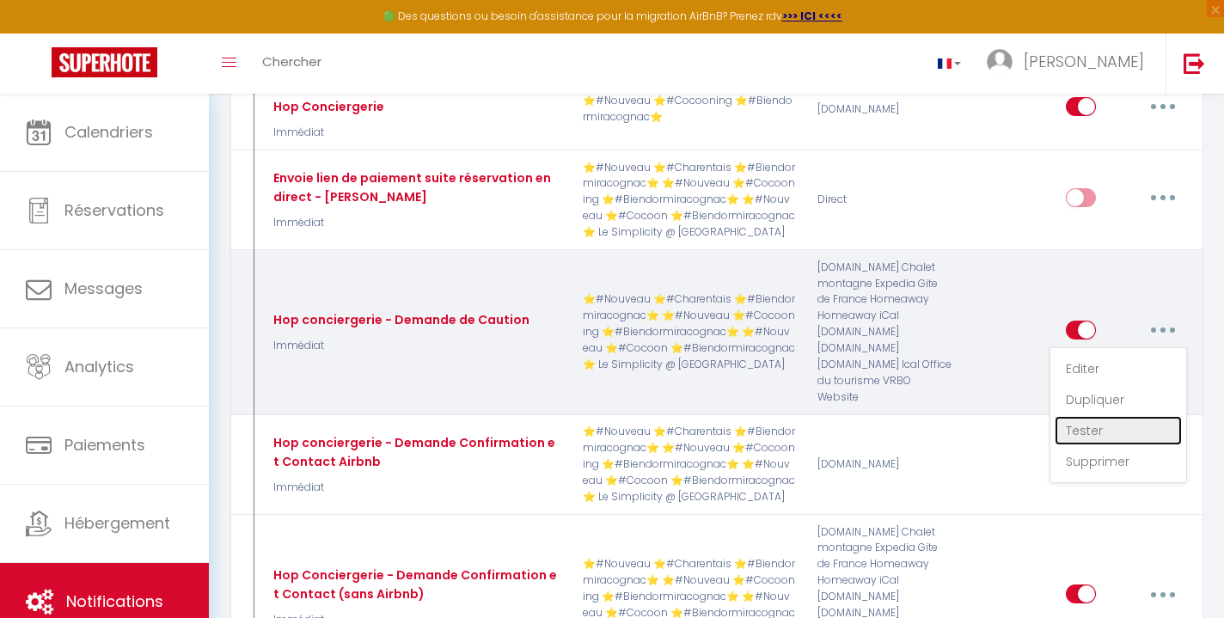
click at [1111, 416] on link "Tester" at bounding box center [1118, 430] width 127 height 29
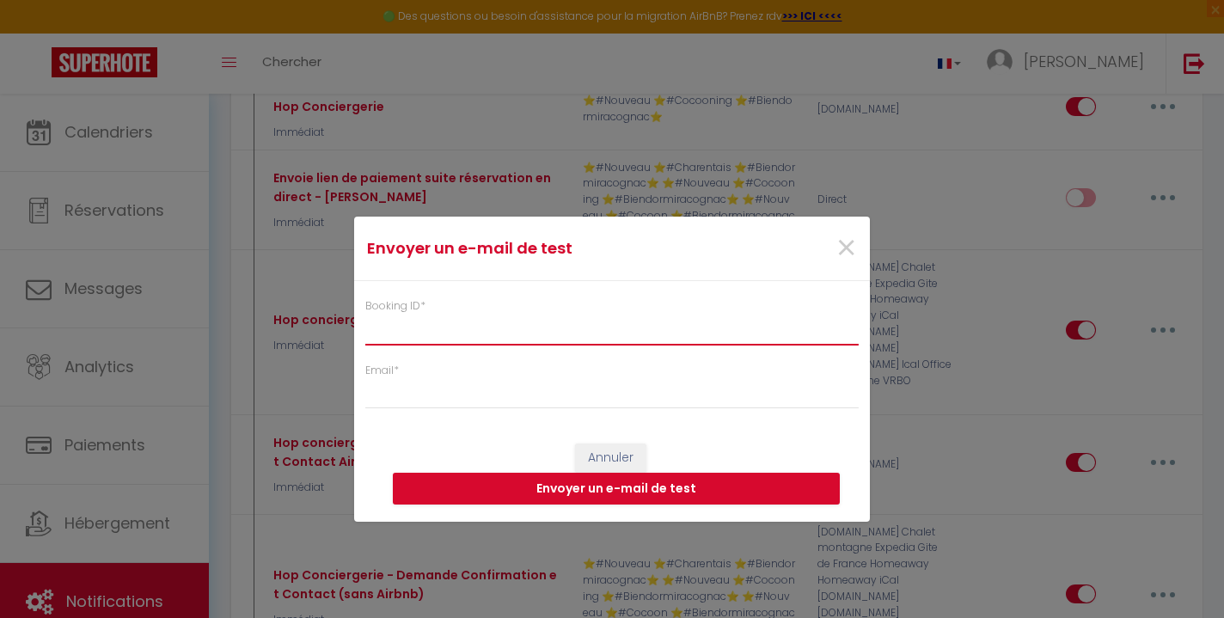
click at [702, 337] on input "Booking ID *" at bounding box center [612, 329] width 494 height 31
paste input "6911841"
type input "6911841"
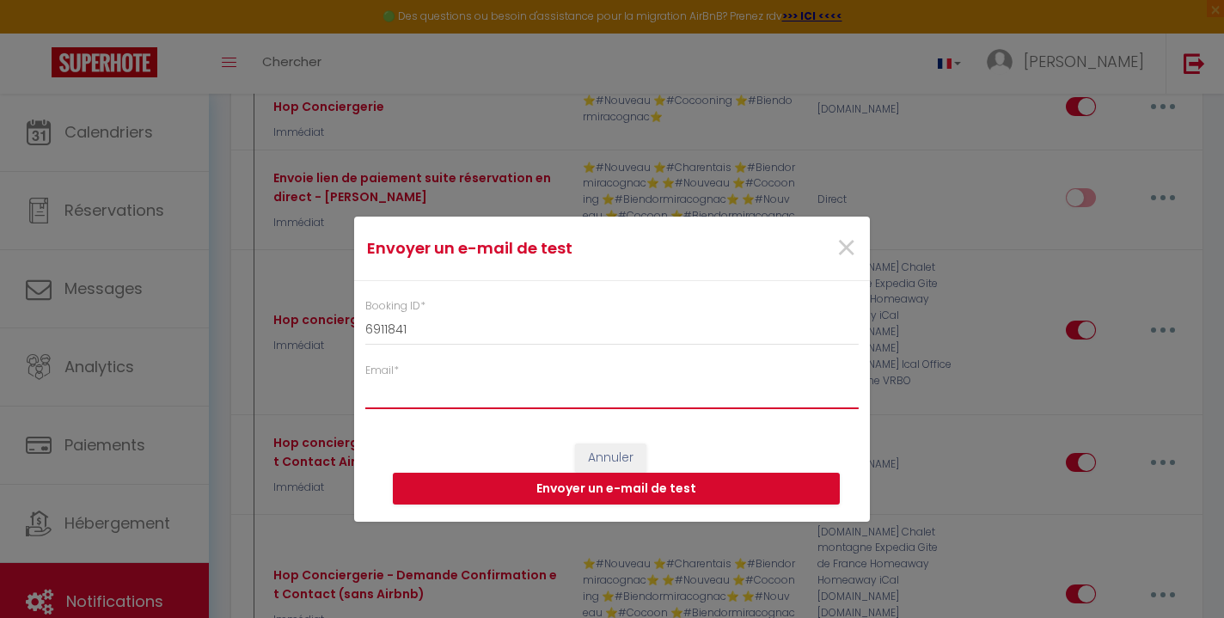
click at [653, 403] on input "Email *" at bounding box center [612, 393] width 494 height 31
type input "[EMAIL_ADDRESS][DOMAIN_NAME]"
click at [677, 489] on button "Envoyer un e-mail de test" at bounding box center [616, 489] width 447 height 33
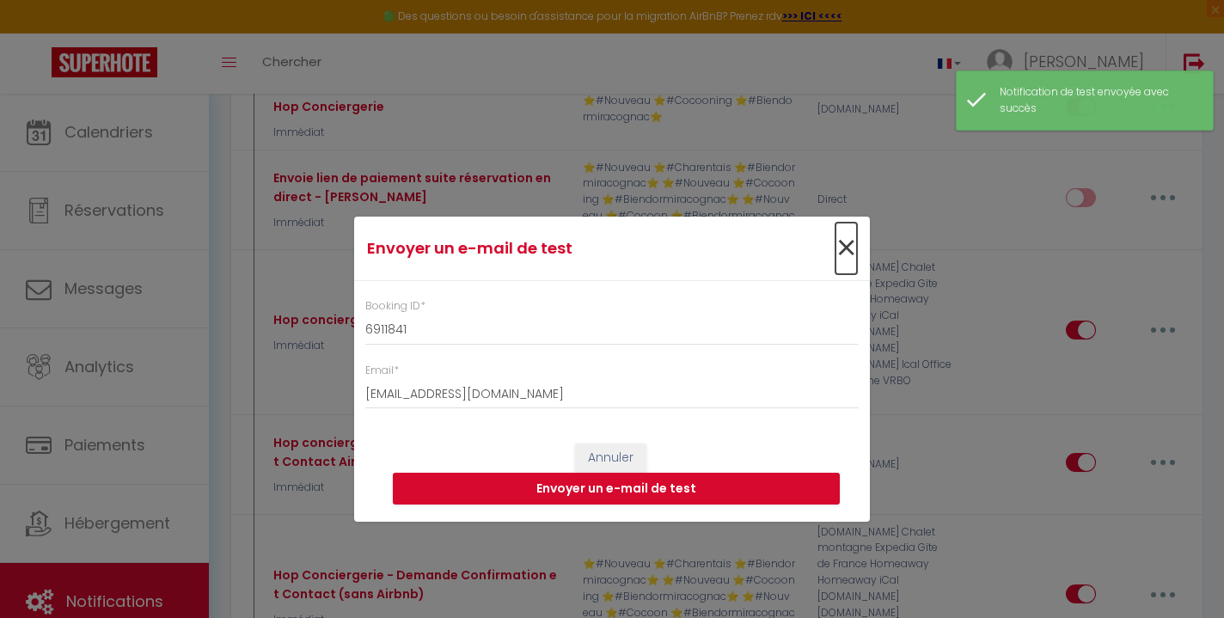
click at [846, 262] on span "×" at bounding box center [846, 249] width 21 height 52
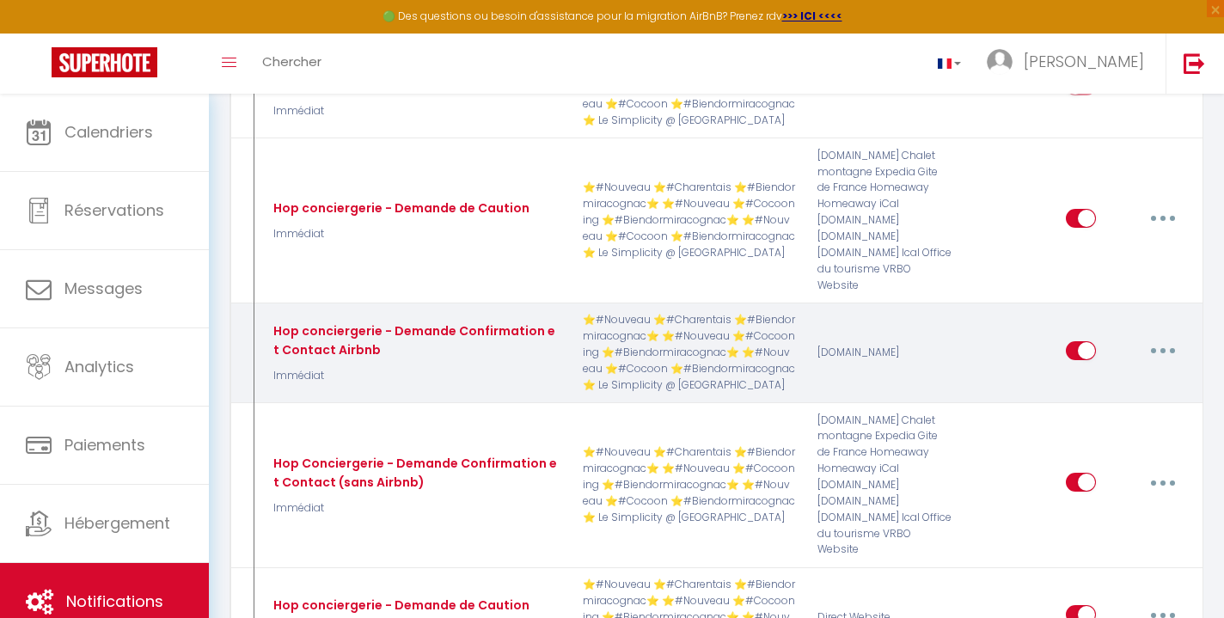
scroll to position [1475, 0]
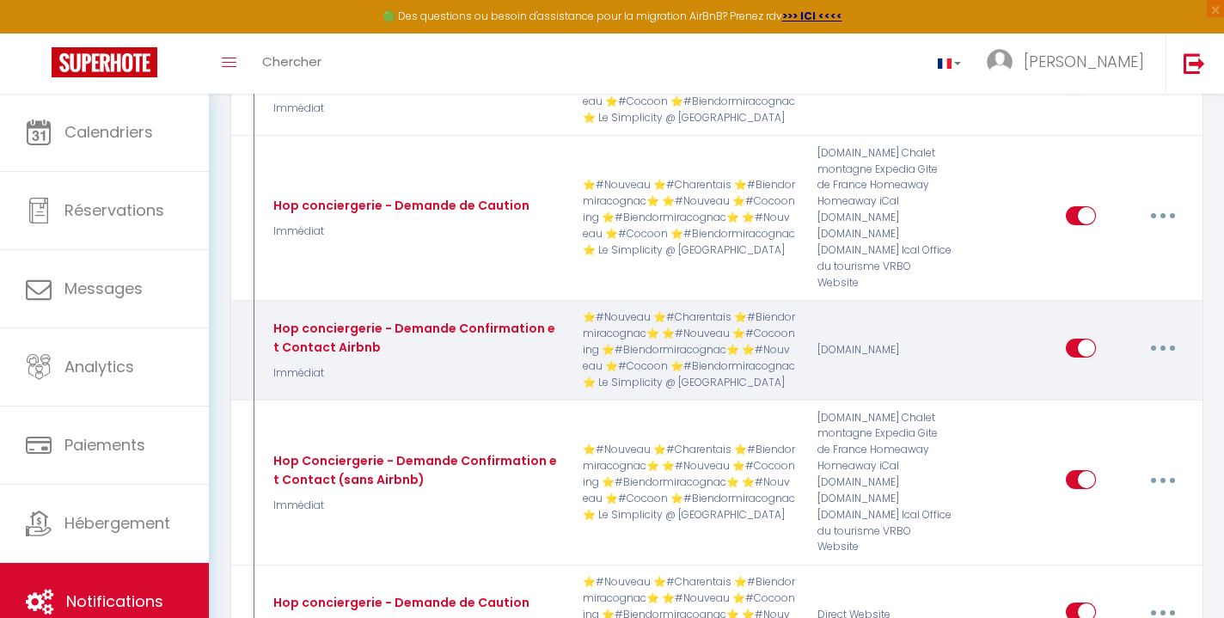
click at [1162, 346] on icon "button" at bounding box center [1163, 348] width 5 height 5
click at [1103, 434] on link "Tester" at bounding box center [1118, 448] width 127 height 29
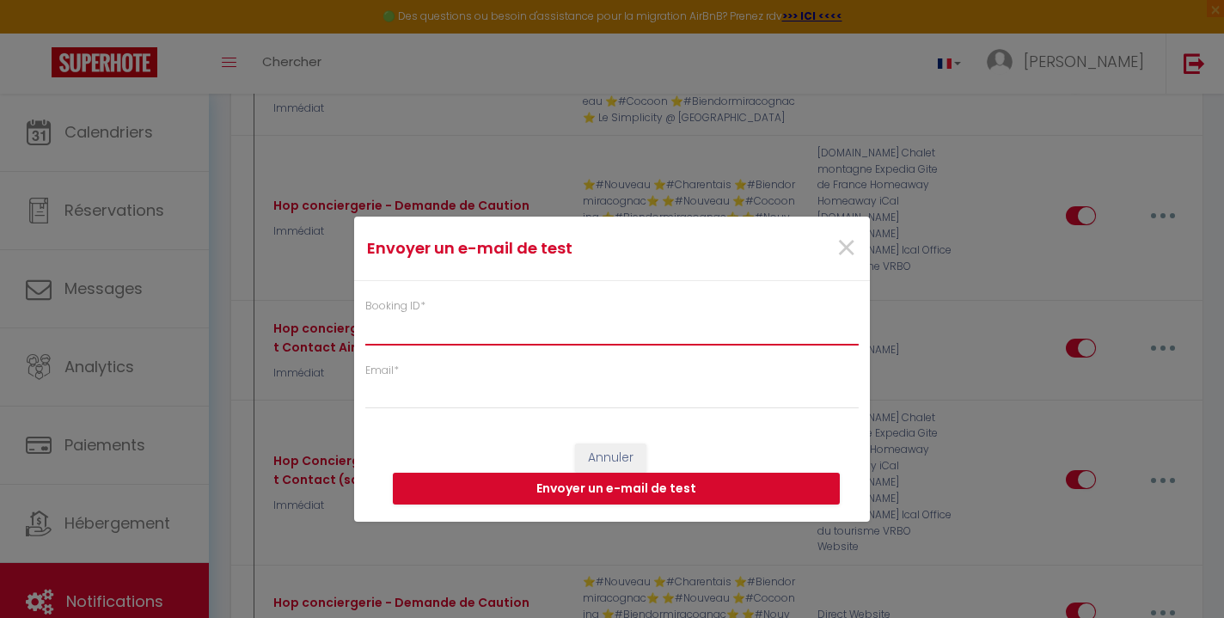
click at [668, 338] on input "Booking ID *" at bounding box center [612, 329] width 494 height 31
paste input "6911841"
type input "6911841"
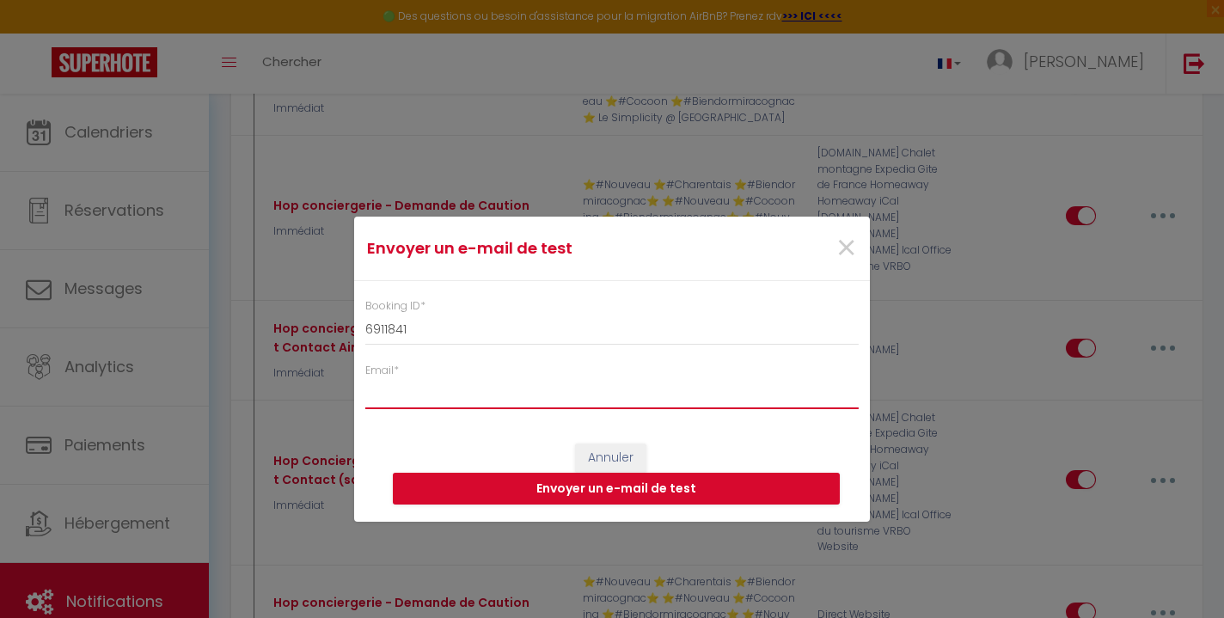
click at [653, 398] on input "Email *" at bounding box center [612, 393] width 494 height 31
type input "[EMAIL_ADDRESS][DOMAIN_NAME]"
click at [697, 482] on button "Envoyer un e-mail de test" at bounding box center [616, 489] width 447 height 33
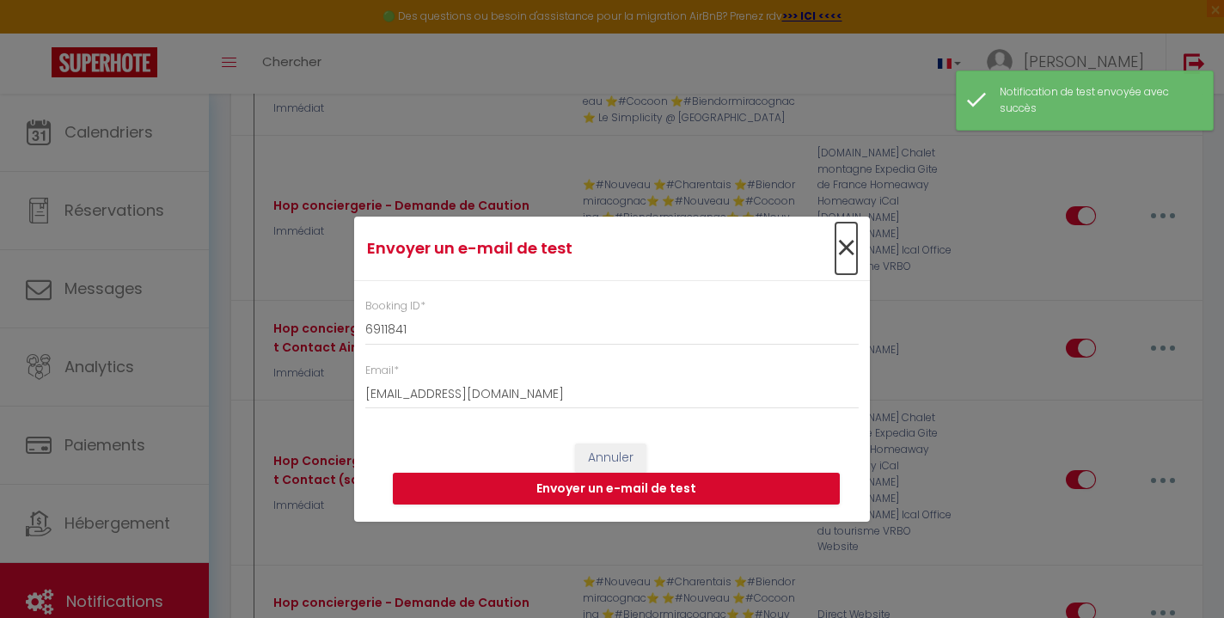
click at [847, 259] on span "×" at bounding box center [846, 249] width 21 height 52
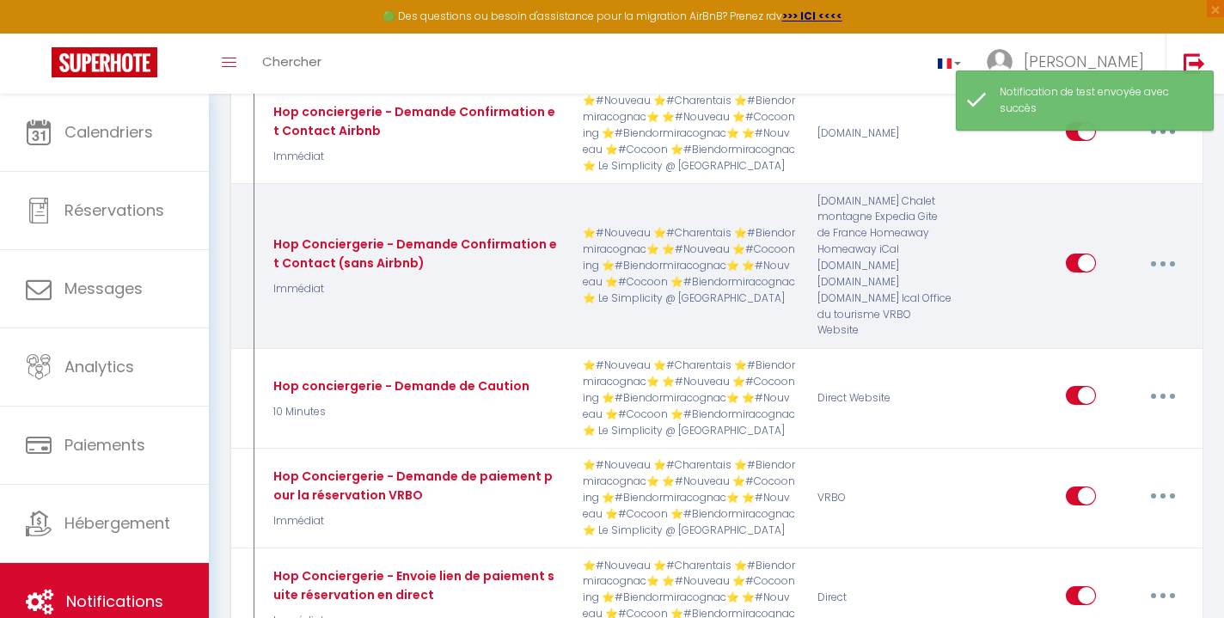
scroll to position [1693, 0]
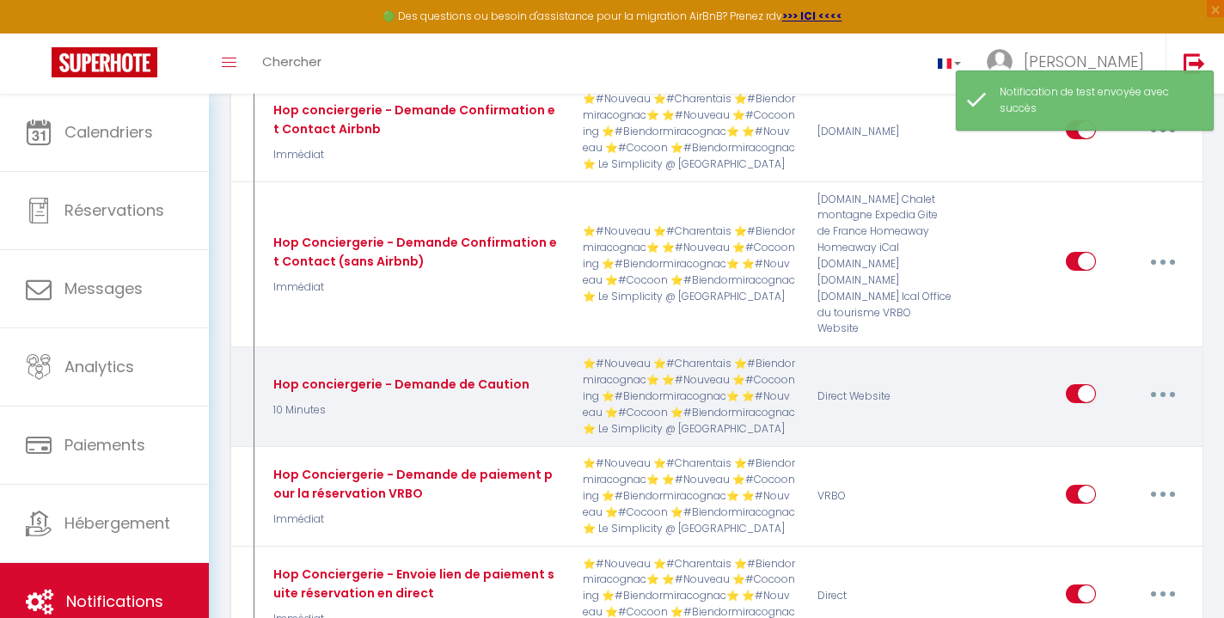
click at [1163, 380] on button "button" at bounding box center [1163, 394] width 48 height 28
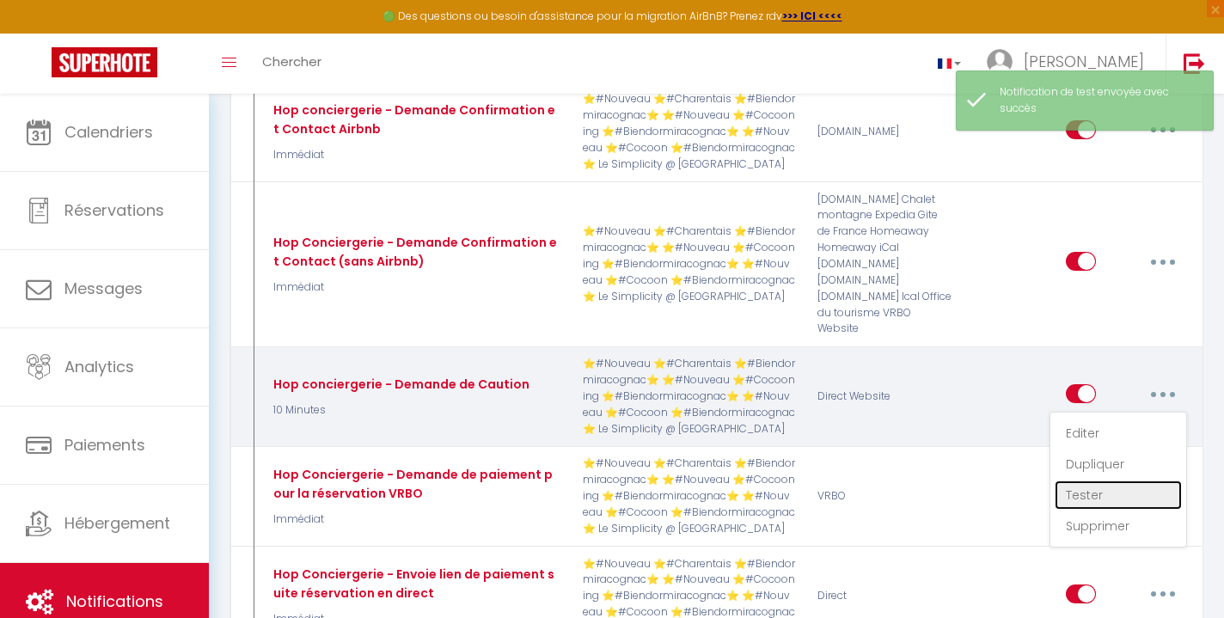
click at [1110, 481] on link "Tester" at bounding box center [1118, 495] width 127 height 29
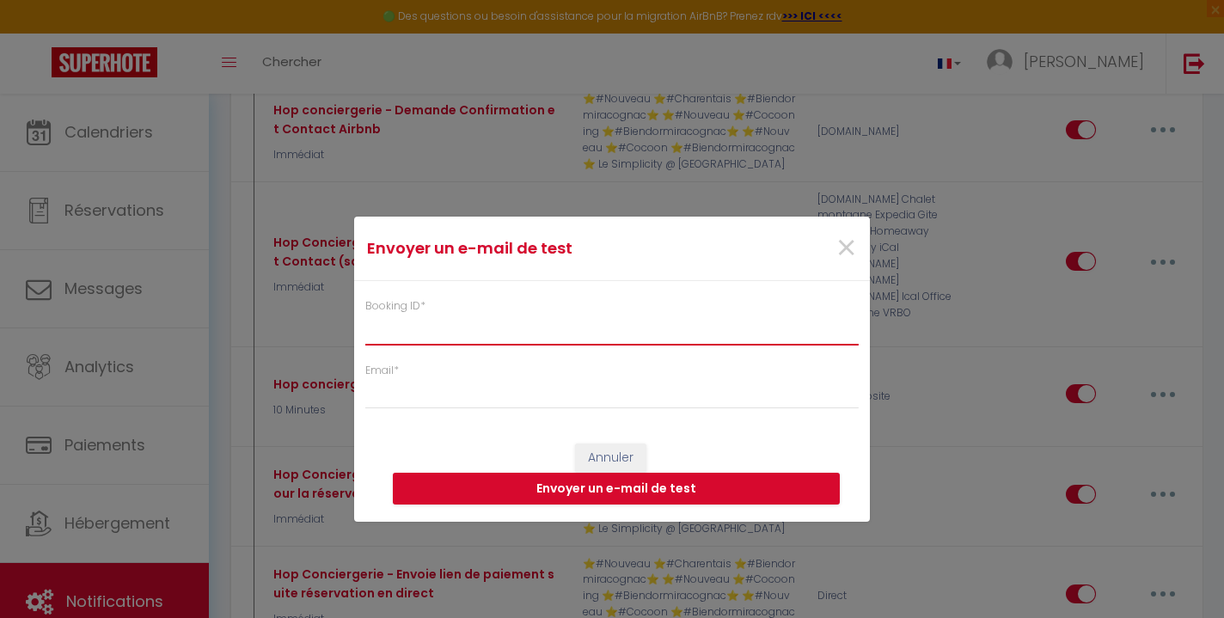
click at [682, 323] on input "Booking ID *" at bounding box center [612, 329] width 494 height 31
paste input "6911841"
type input "6911841"
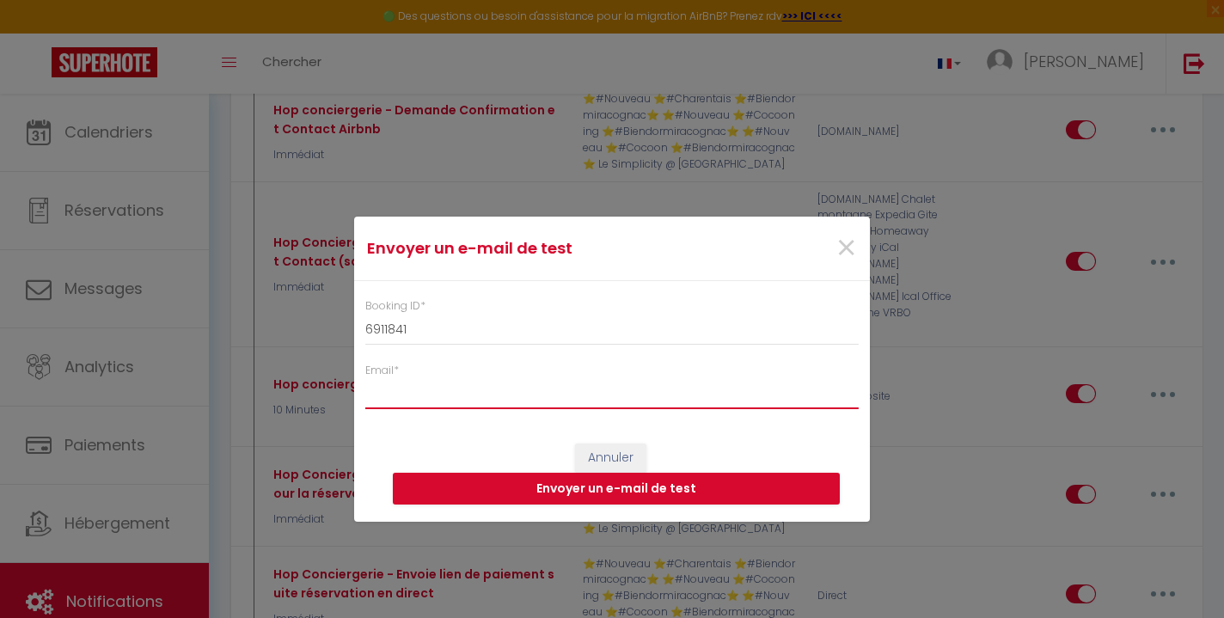
click at [641, 397] on input "Email *" at bounding box center [612, 393] width 494 height 31
type input "[EMAIL_ADDRESS][DOMAIN_NAME]"
click at [717, 494] on button "Envoyer un e-mail de test" at bounding box center [616, 489] width 447 height 33
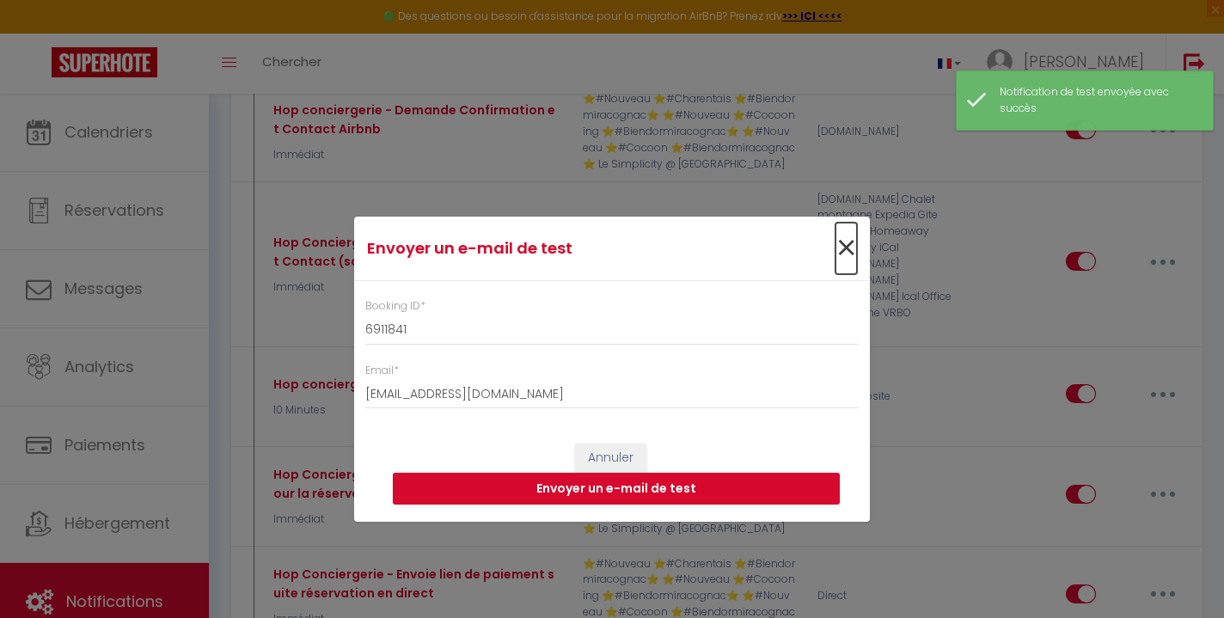
click at [850, 246] on span "×" at bounding box center [846, 249] width 21 height 52
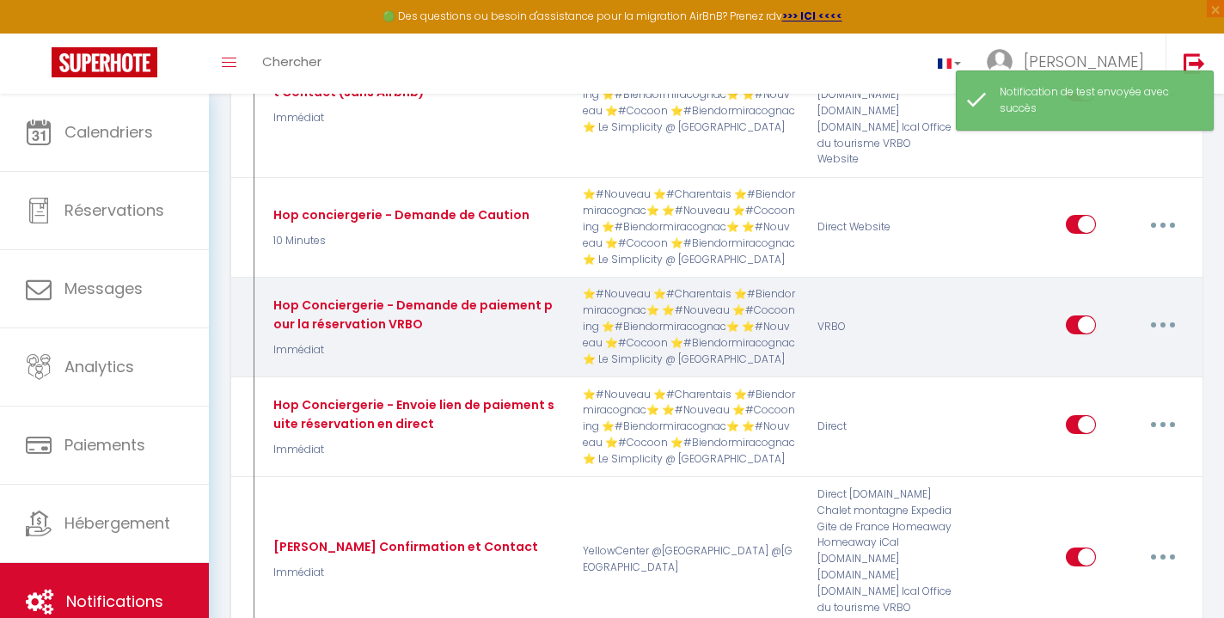
scroll to position [1887, 0]
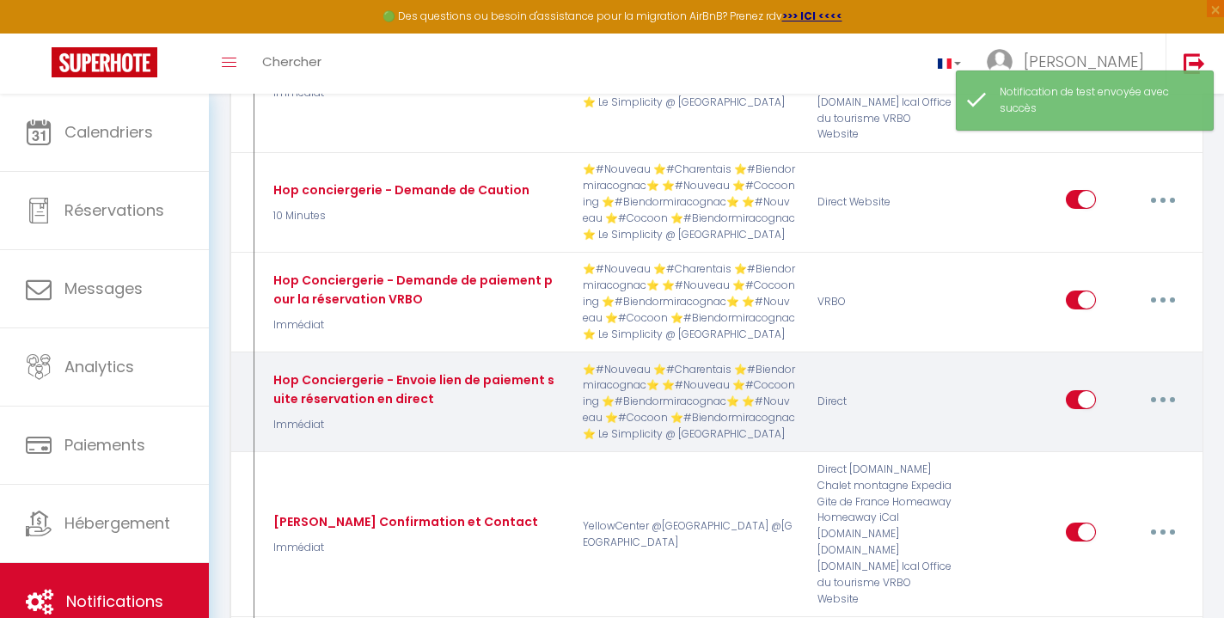
click at [1167, 386] on button "button" at bounding box center [1163, 400] width 48 height 28
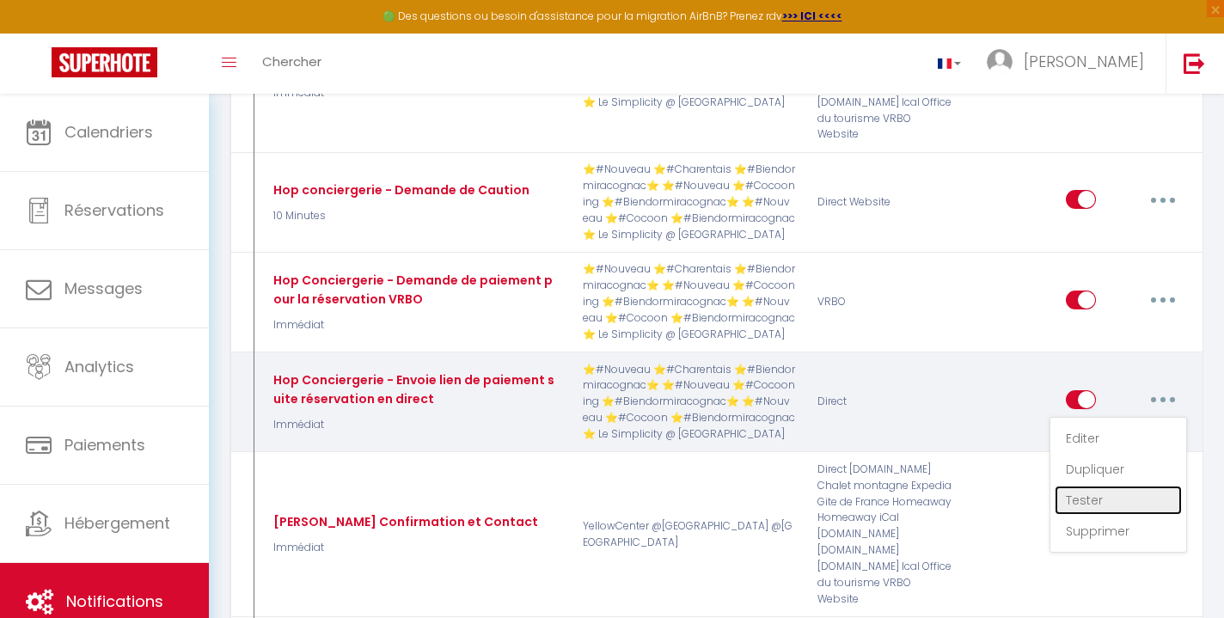
click at [1096, 486] on link "Tester" at bounding box center [1118, 500] width 127 height 29
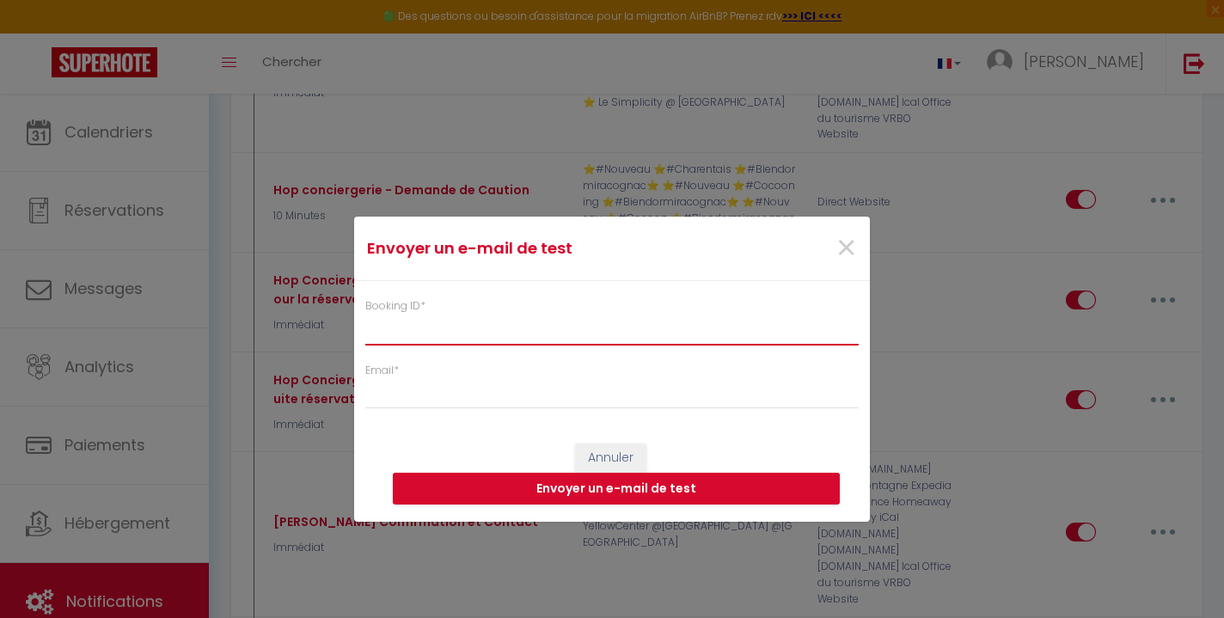
click at [733, 339] on input "Booking ID *" at bounding box center [612, 329] width 494 height 31
paste input "6911841"
type input "6911841"
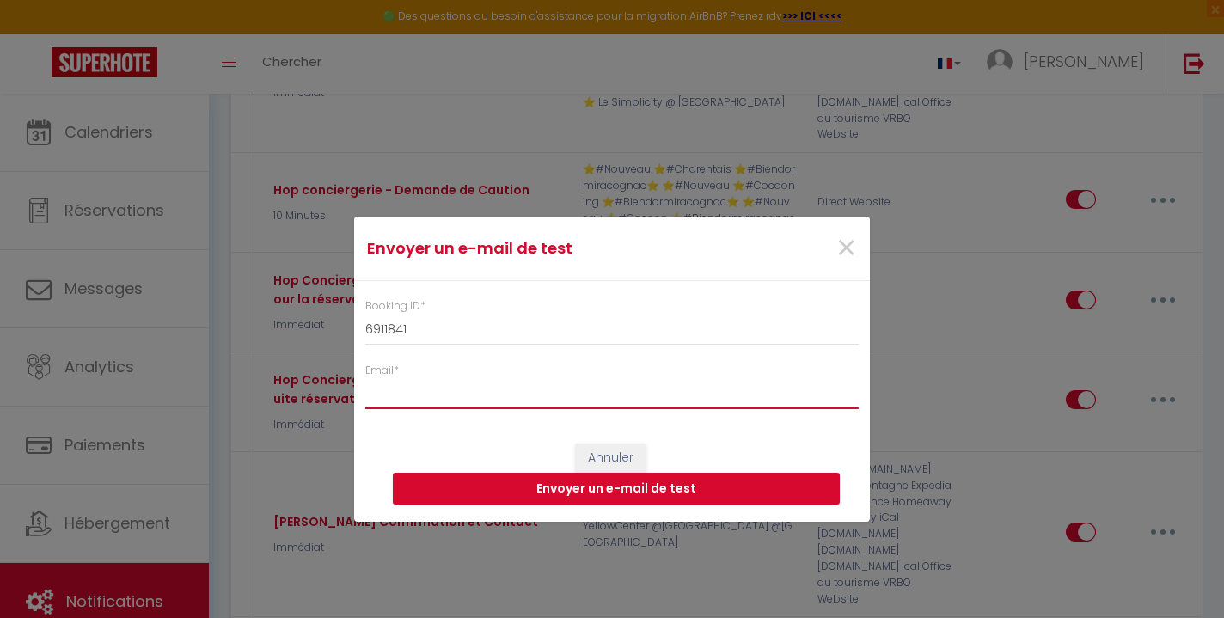
click at [707, 404] on input "Email *" at bounding box center [612, 393] width 494 height 31
type input "[EMAIL_ADDRESS][DOMAIN_NAME]"
click at [671, 486] on button "Envoyer un e-mail de test" at bounding box center [616, 489] width 447 height 33
click at [711, 482] on button "Envoyer un e-mail de test" at bounding box center [616, 489] width 447 height 33
click at [684, 495] on button "Envoyer un e-mail de test" at bounding box center [616, 489] width 447 height 33
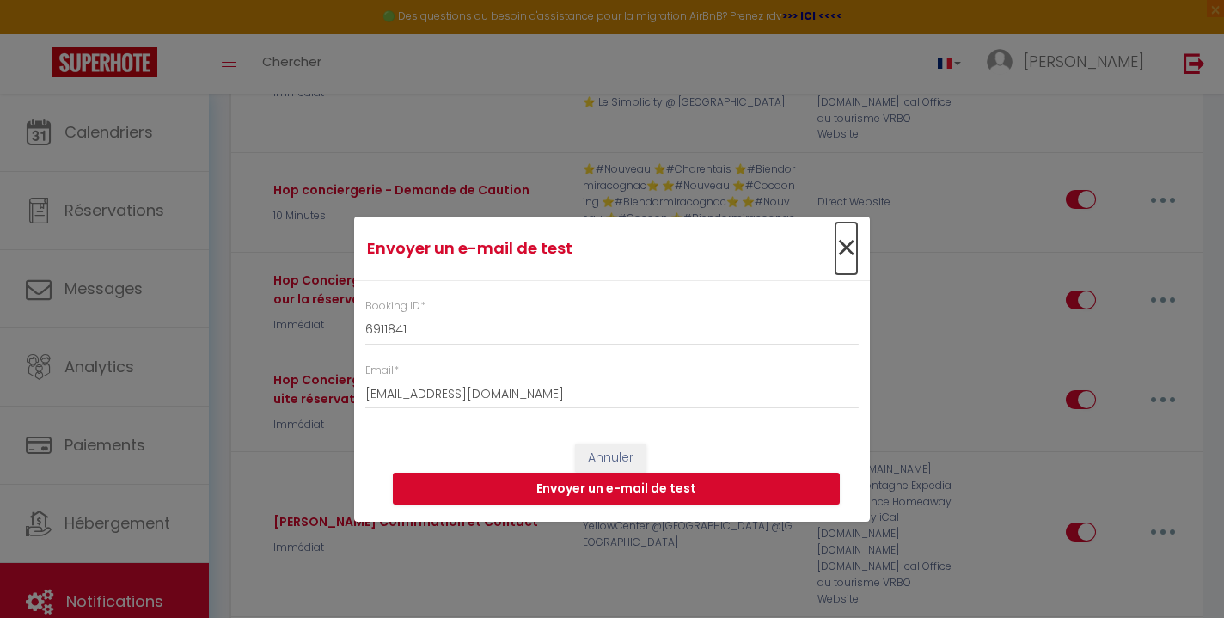
click at [850, 252] on span "×" at bounding box center [846, 249] width 21 height 52
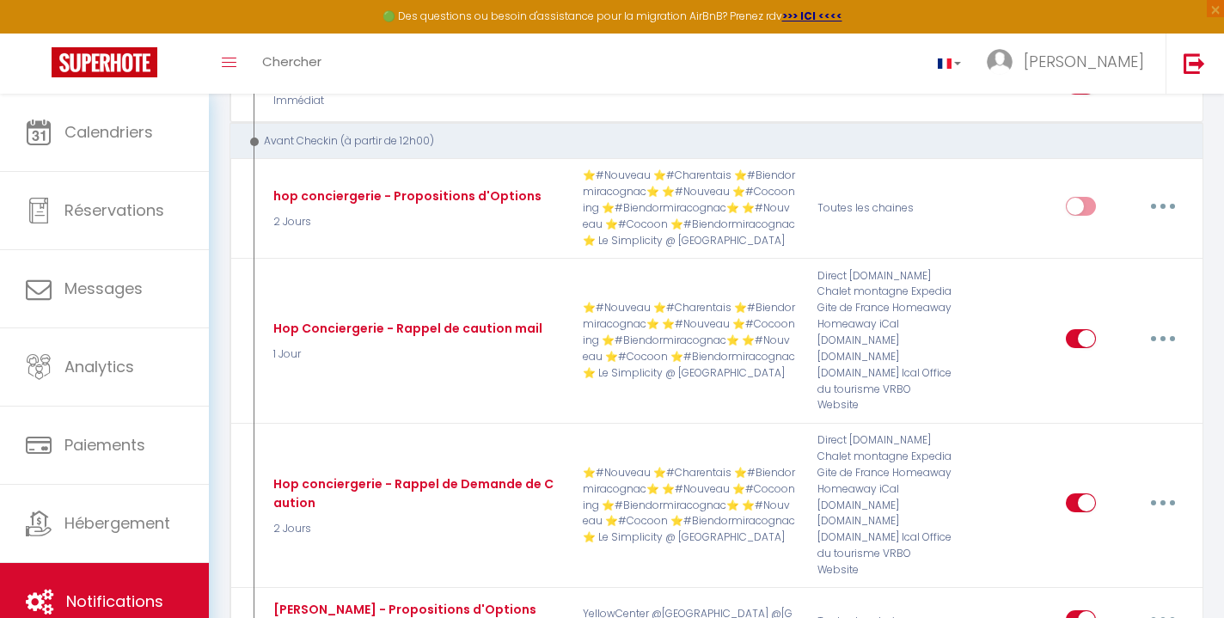
scroll to position [2780, 0]
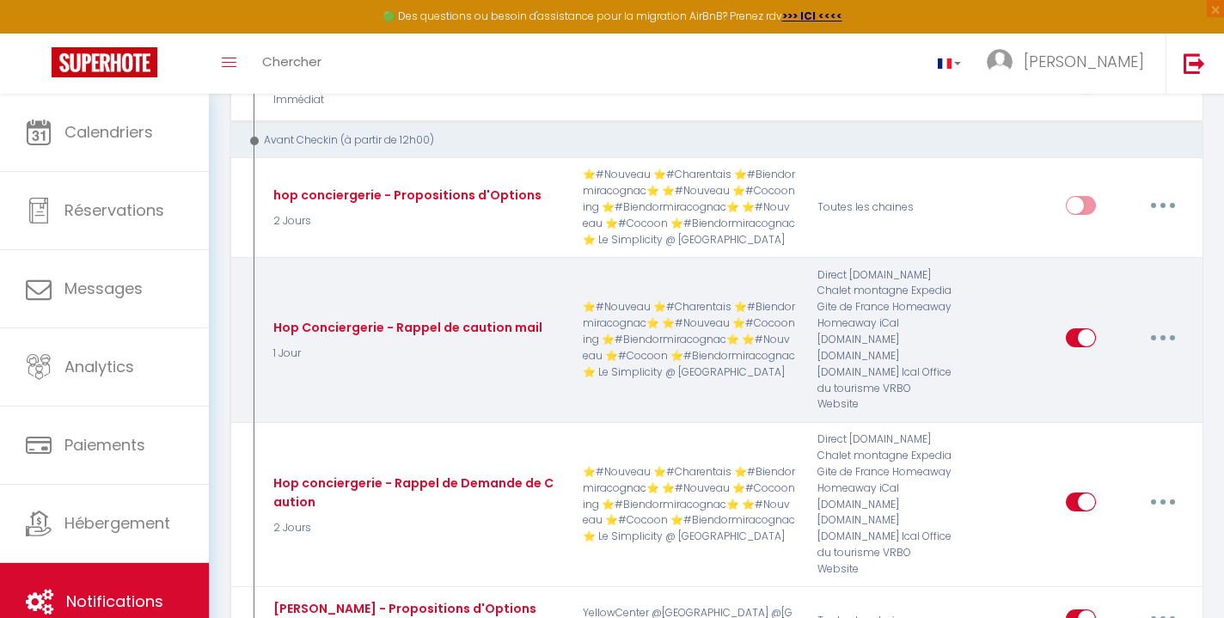
click at [1162, 335] on icon "button" at bounding box center [1163, 337] width 5 height 5
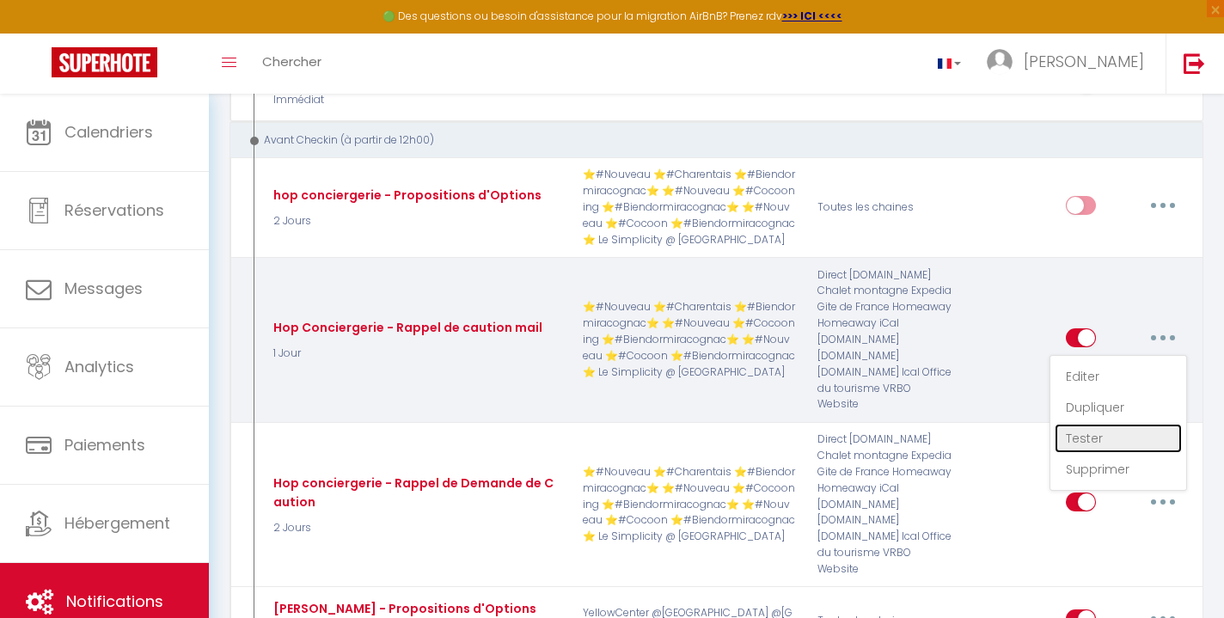
click at [1102, 424] on link "Tester" at bounding box center [1118, 438] width 127 height 29
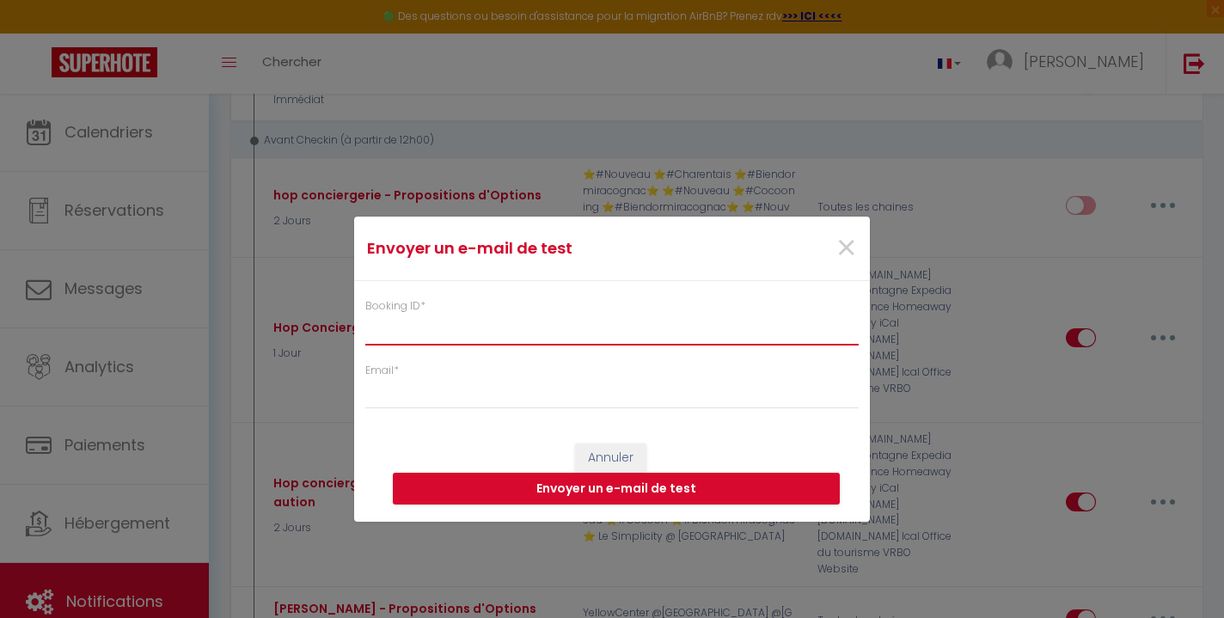
click at [610, 342] on input "Booking ID *" at bounding box center [612, 329] width 494 height 31
paste input "6911841"
type input "6911841"
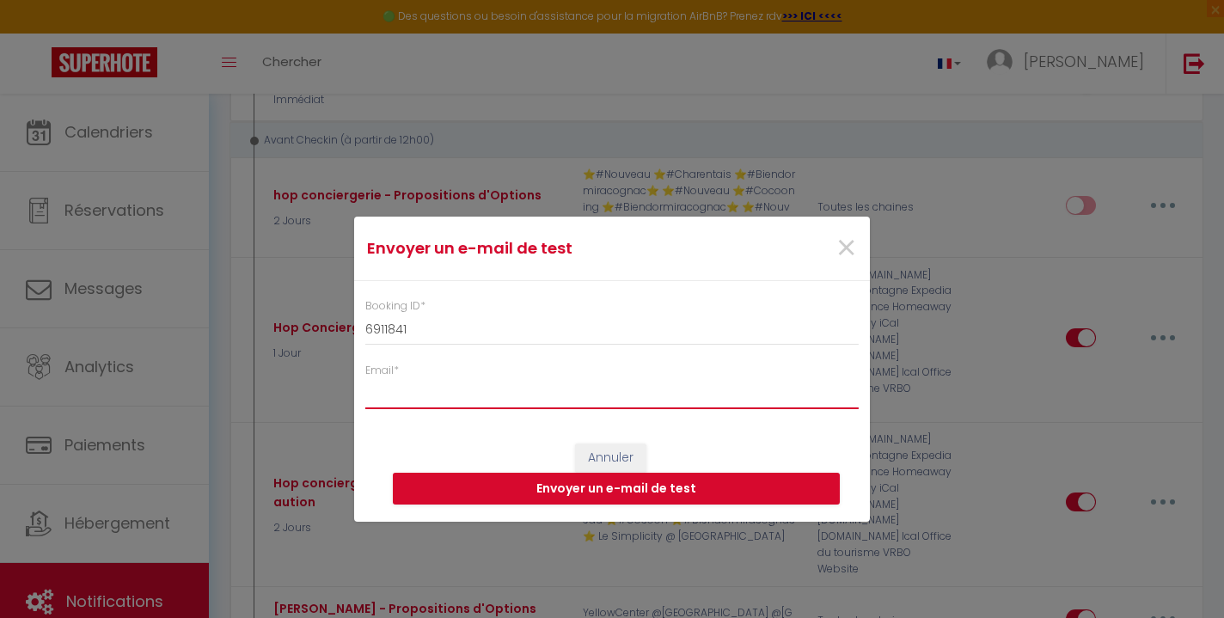
click at [581, 408] on input "Email *" at bounding box center [612, 393] width 494 height 31
type input "[EMAIL_ADDRESS][DOMAIN_NAME]"
click at [676, 487] on button "Envoyer un e-mail de test" at bounding box center [616, 489] width 447 height 33
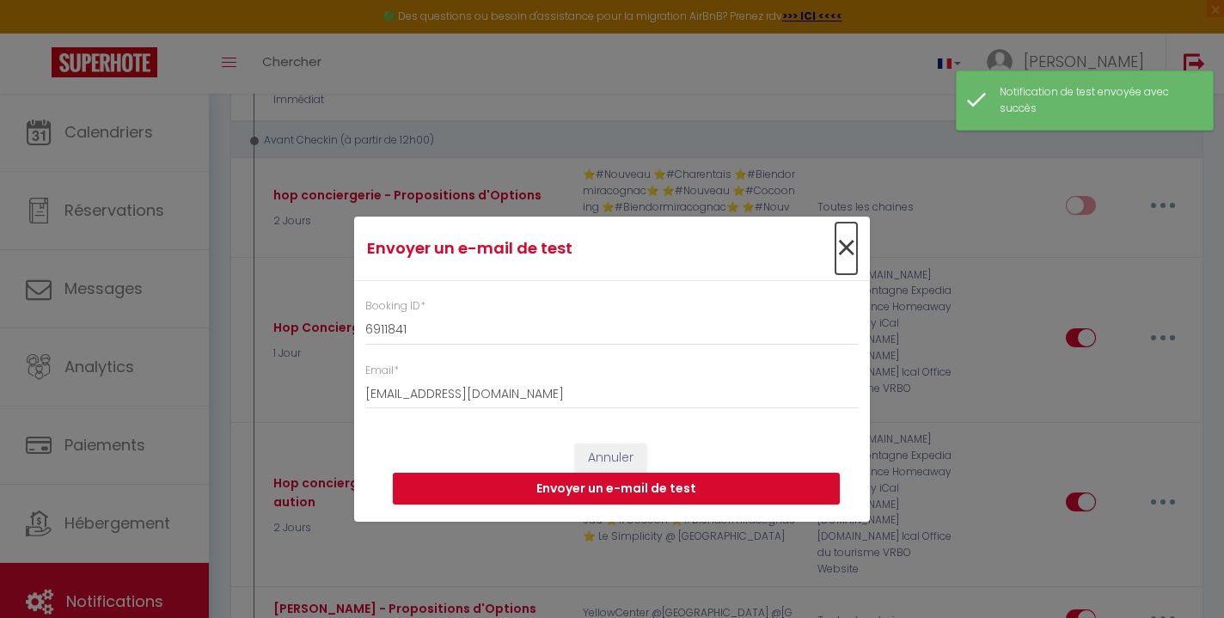
click at [846, 262] on span "×" at bounding box center [846, 249] width 21 height 52
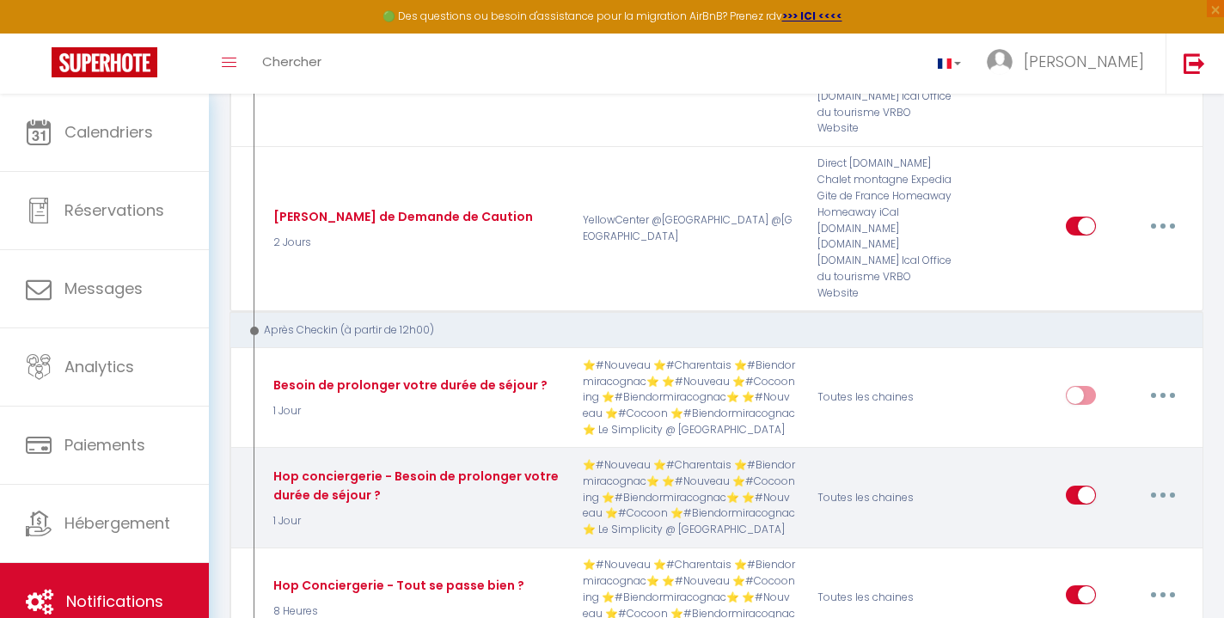
scroll to position [3473, 0]
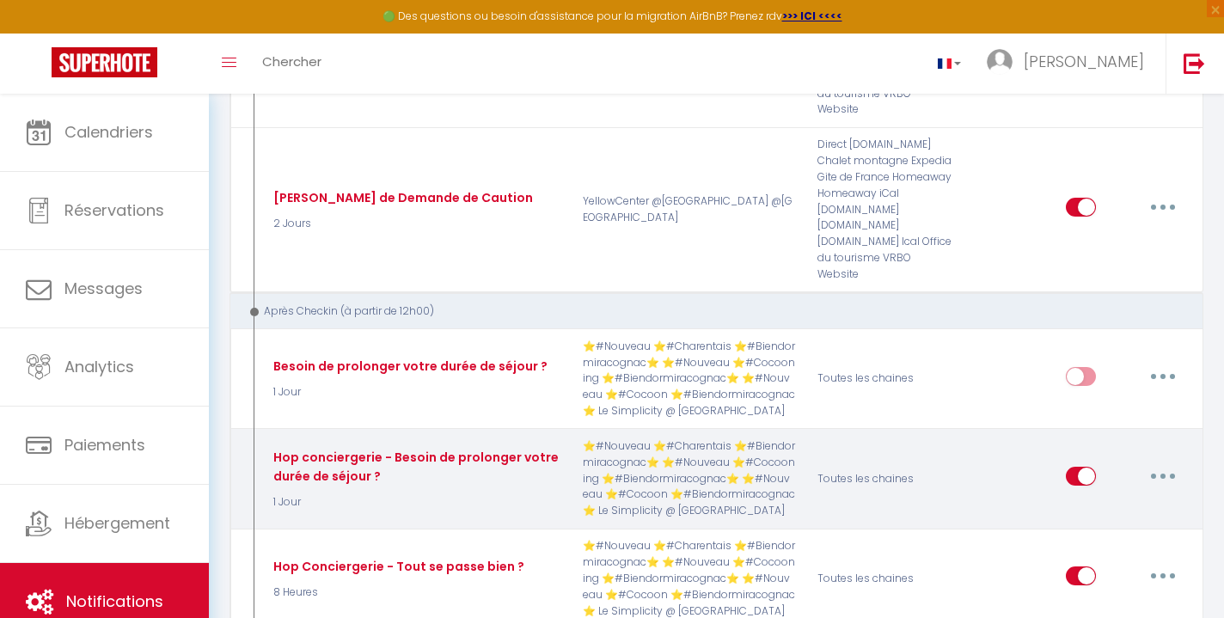
click at [1153, 463] on button "button" at bounding box center [1163, 477] width 48 height 28
click at [1093, 563] on link "Tester" at bounding box center [1118, 577] width 127 height 29
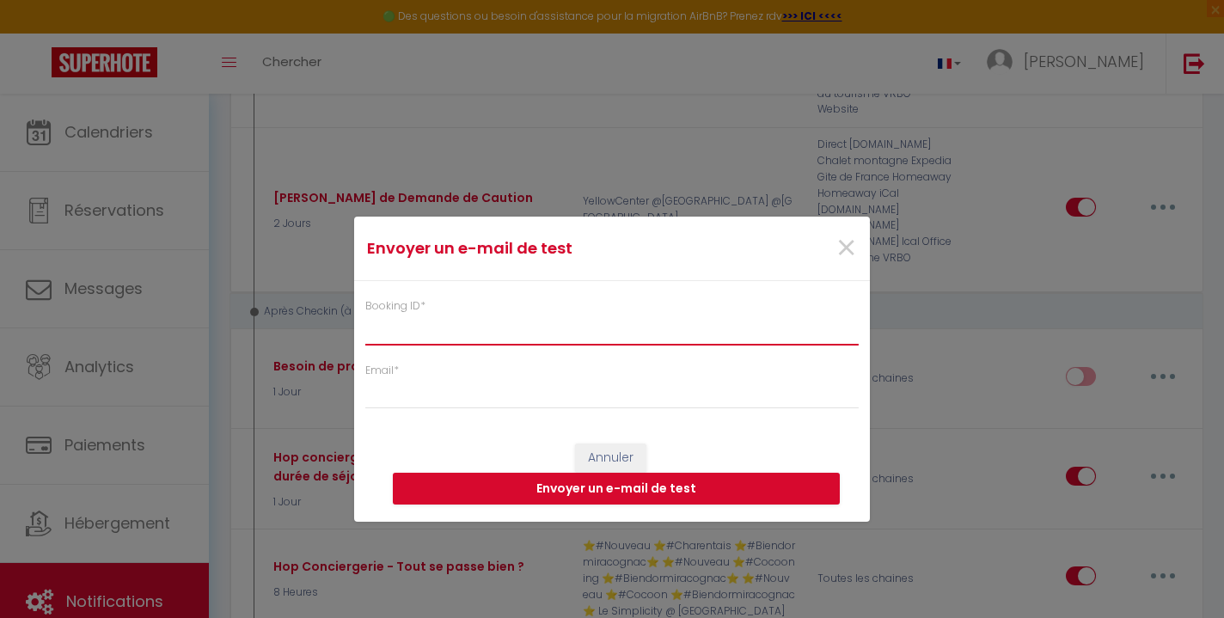
click at [709, 334] on input "Booking ID *" at bounding box center [612, 329] width 494 height 31
paste input "6911841"
type input "6911841"
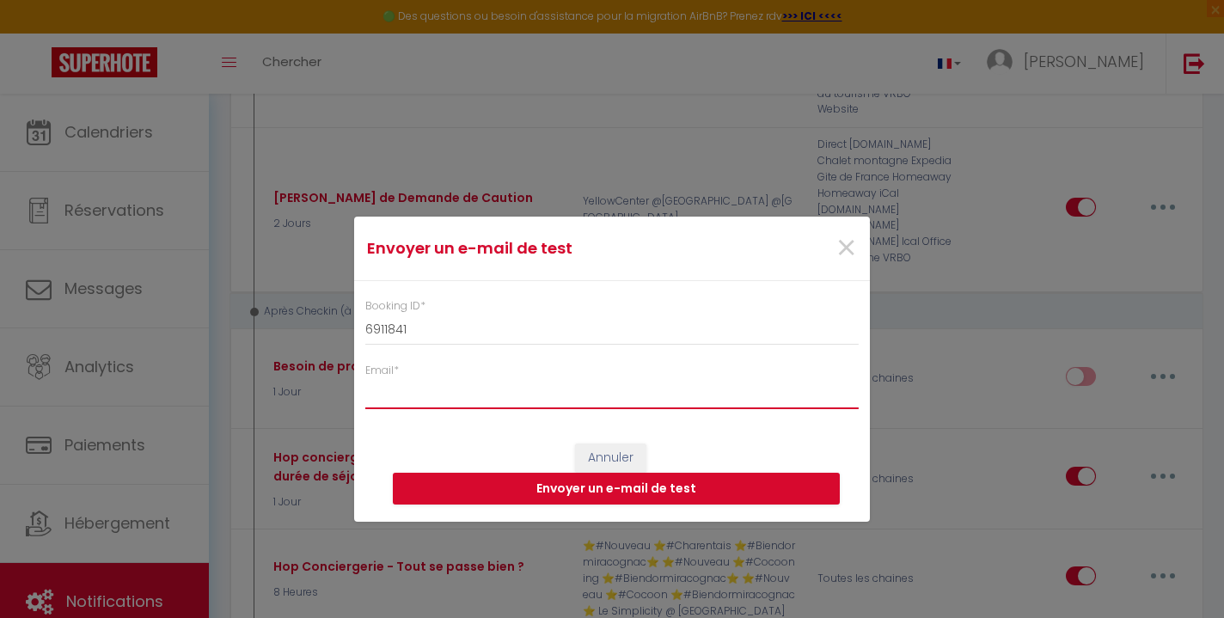
click at [688, 392] on input "Email *" at bounding box center [612, 393] width 494 height 31
type input "[EMAIL_ADDRESS][DOMAIN_NAME]"
click at [678, 491] on button "Envoyer un e-mail de test" at bounding box center [616, 489] width 447 height 33
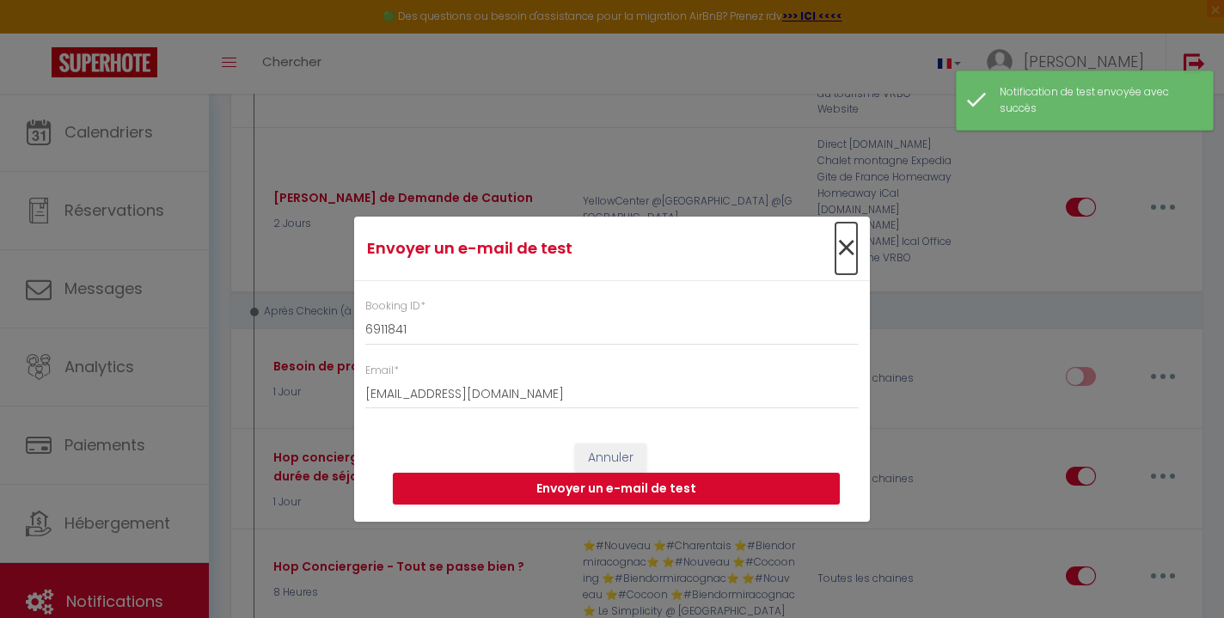
click at [852, 249] on span "×" at bounding box center [846, 249] width 21 height 52
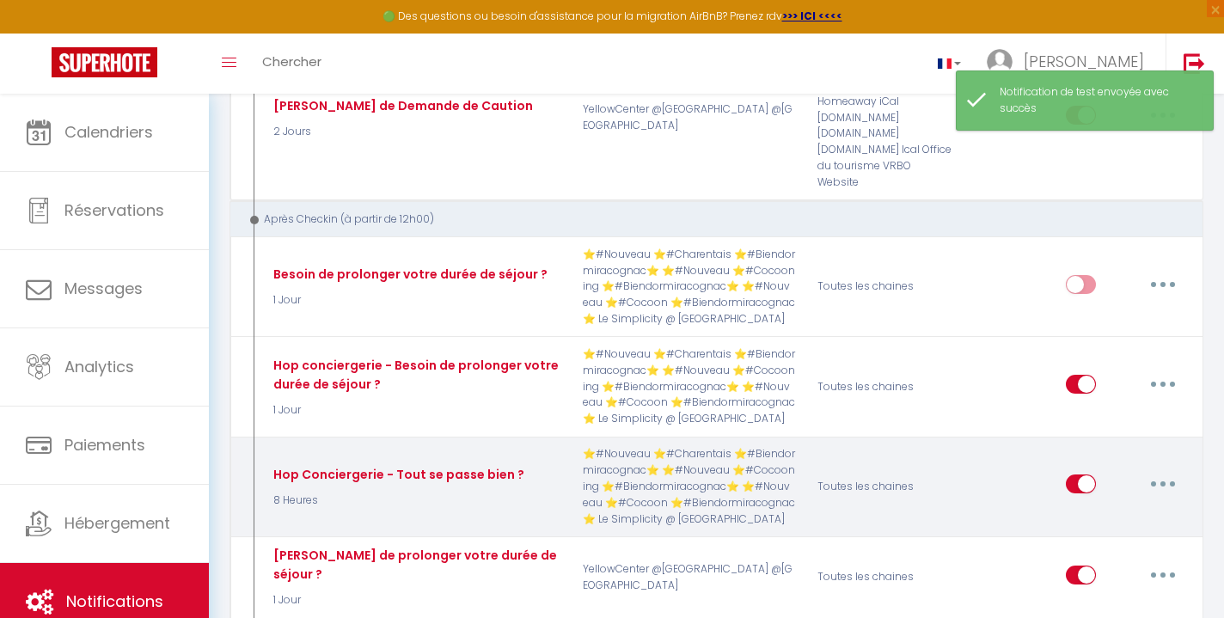
scroll to position [3574, 0]
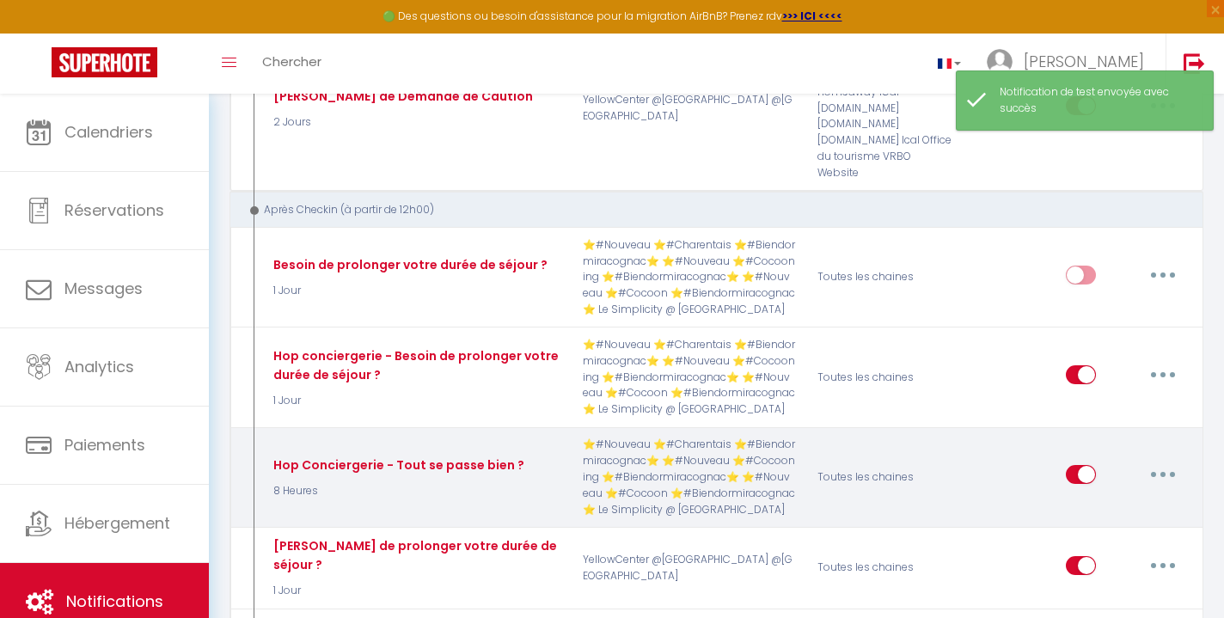
click at [1153, 461] on button "button" at bounding box center [1163, 475] width 48 height 28
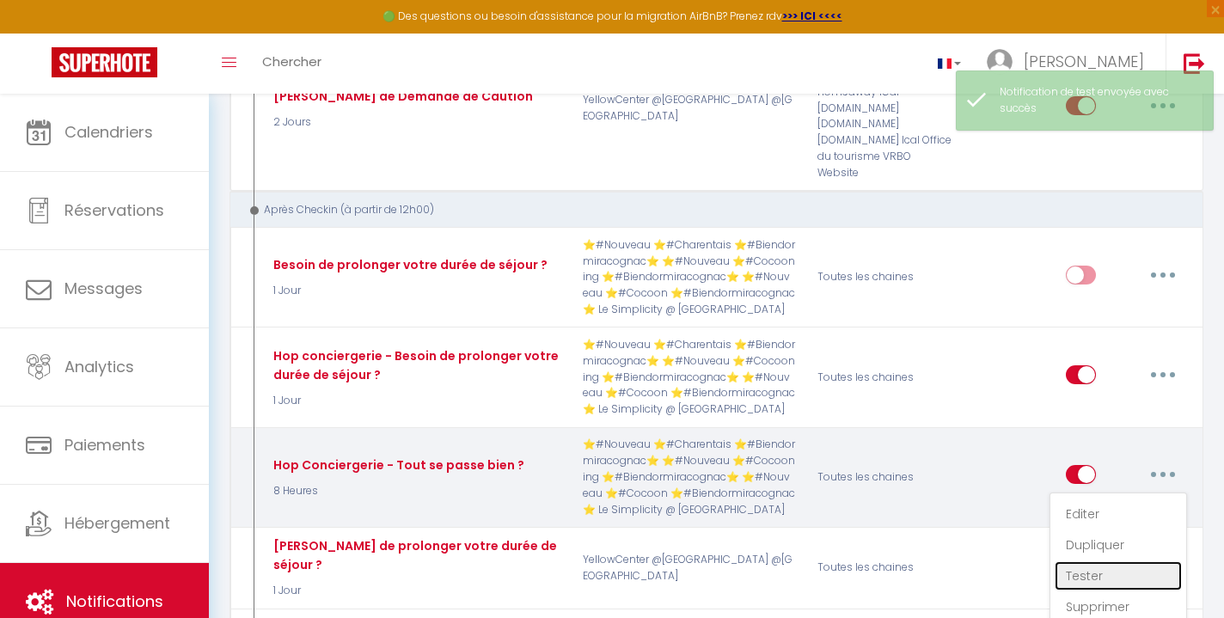
click at [1098, 561] on link "Tester" at bounding box center [1118, 575] width 127 height 29
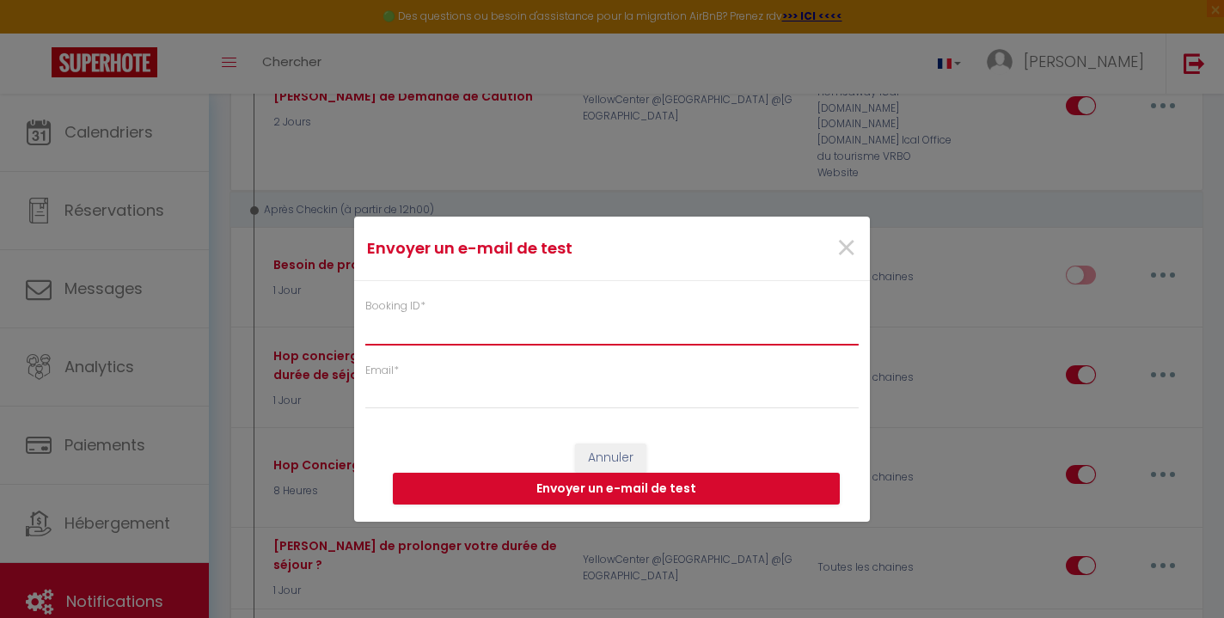
click at [641, 330] on input "Booking ID *" at bounding box center [612, 329] width 494 height 31
paste input "6911841"
type input "6911841"
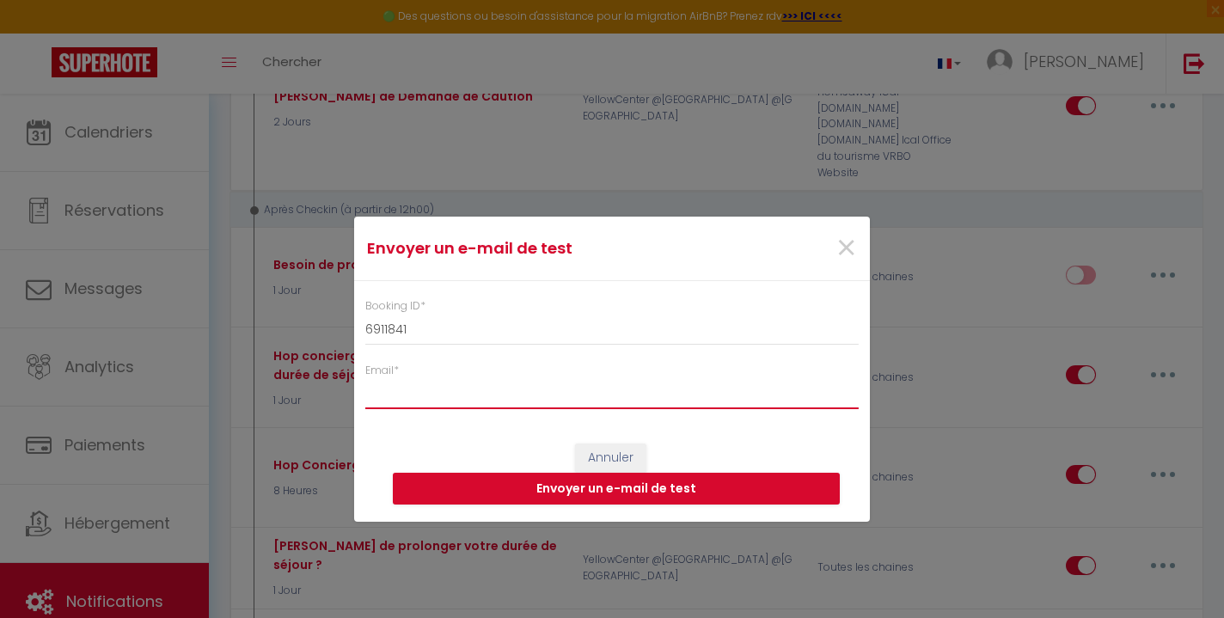
click at [617, 392] on input "Email *" at bounding box center [612, 393] width 494 height 31
type input "[EMAIL_ADDRESS][DOMAIN_NAME]"
click at [674, 490] on button "Envoyer un e-mail de test" at bounding box center [616, 489] width 447 height 33
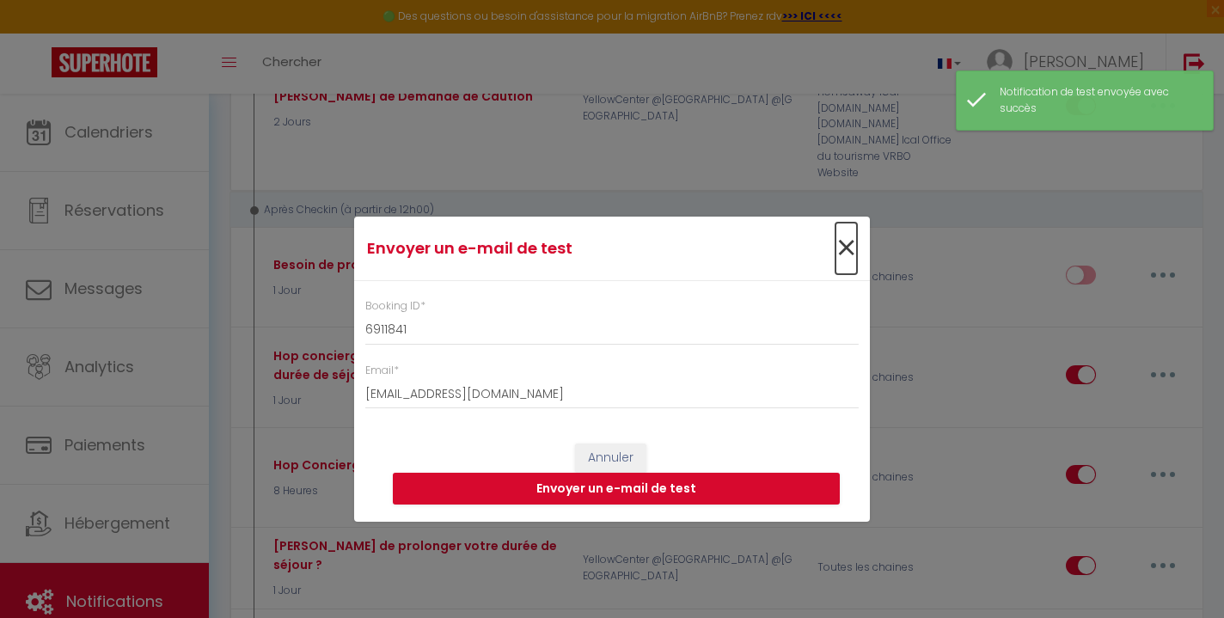
click at [850, 260] on span "×" at bounding box center [846, 249] width 21 height 52
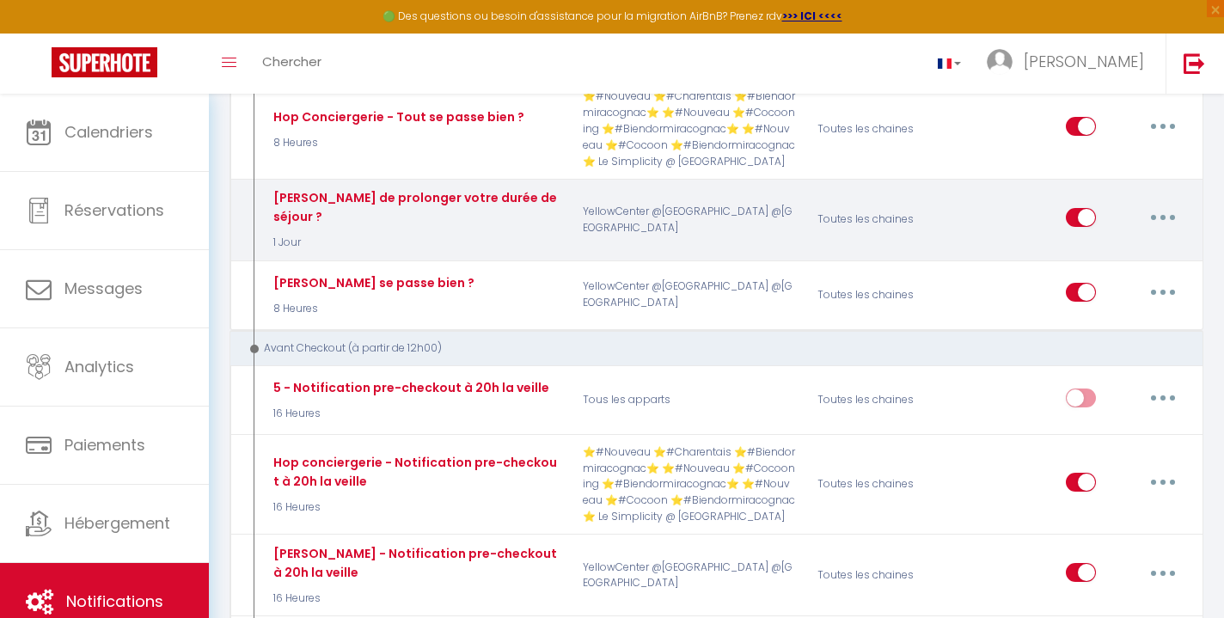
scroll to position [3929, 0]
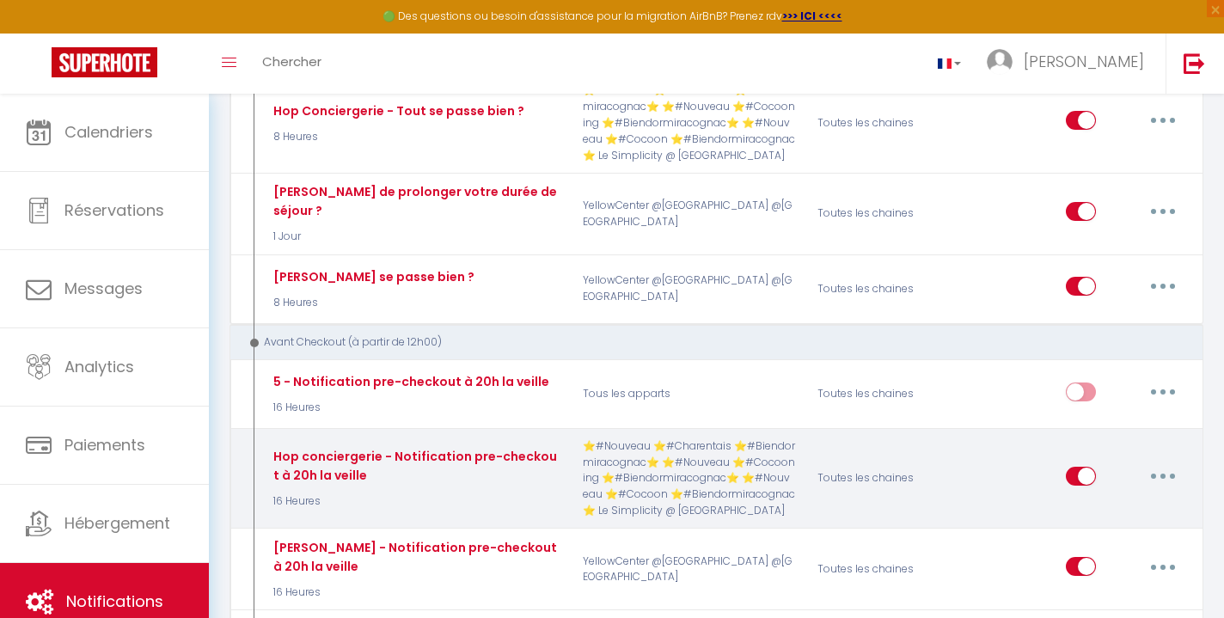
click at [1169, 463] on button "button" at bounding box center [1163, 477] width 48 height 28
click at [1094, 562] on link "Tester" at bounding box center [1118, 576] width 127 height 29
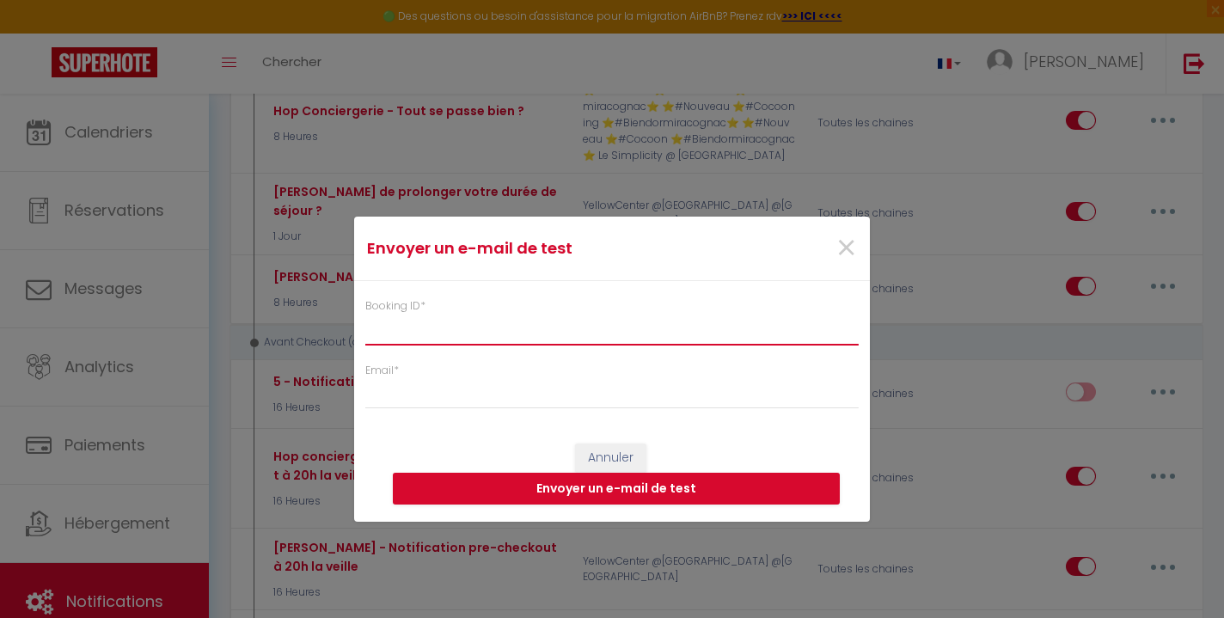
click at [710, 334] on input "Booking ID *" at bounding box center [612, 329] width 494 height 31
paste input "6911841"
type input "6911841"
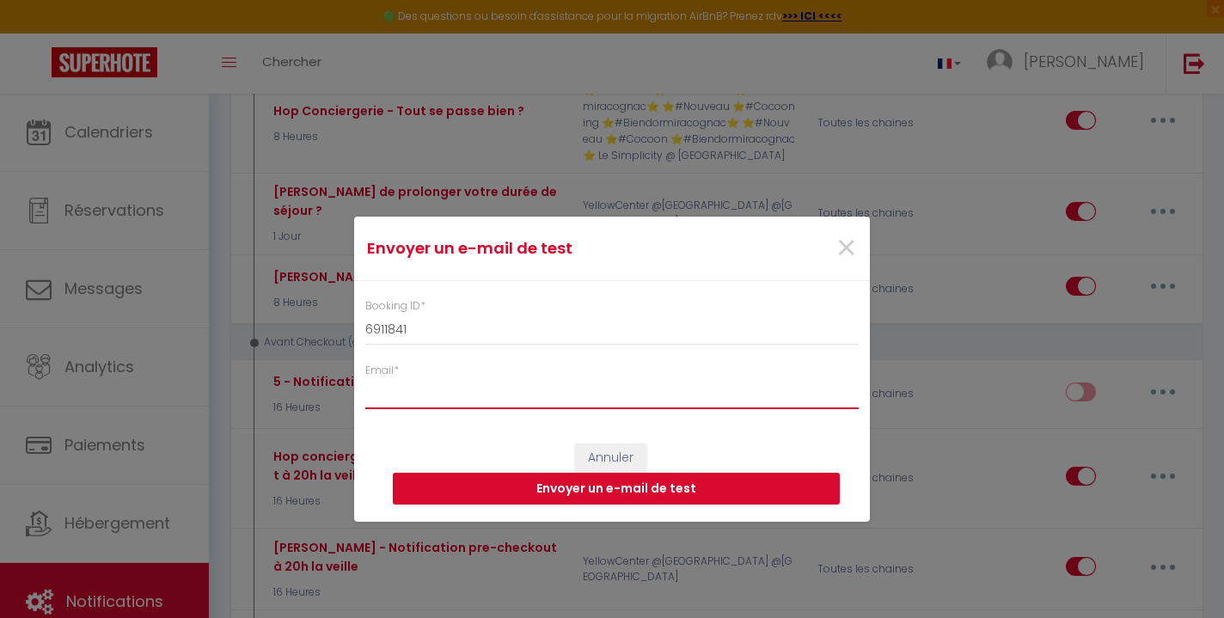
click at [690, 396] on input "Email *" at bounding box center [612, 393] width 494 height 31
type input "[EMAIL_ADDRESS][DOMAIN_NAME]"
click at [667, 483] on button "Envoyer un e-mail de test" at bounding box center [616, 489] width 447 height 33
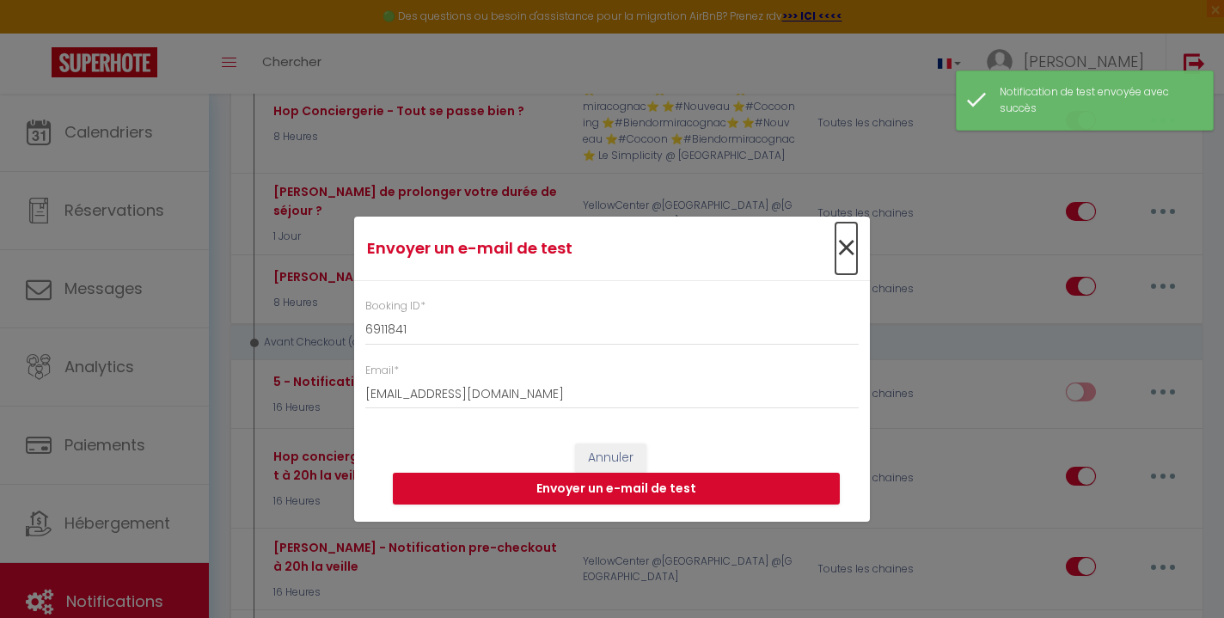
click at [842, 259] on span "×" at bounding box center [846, 249] width 21 height 52
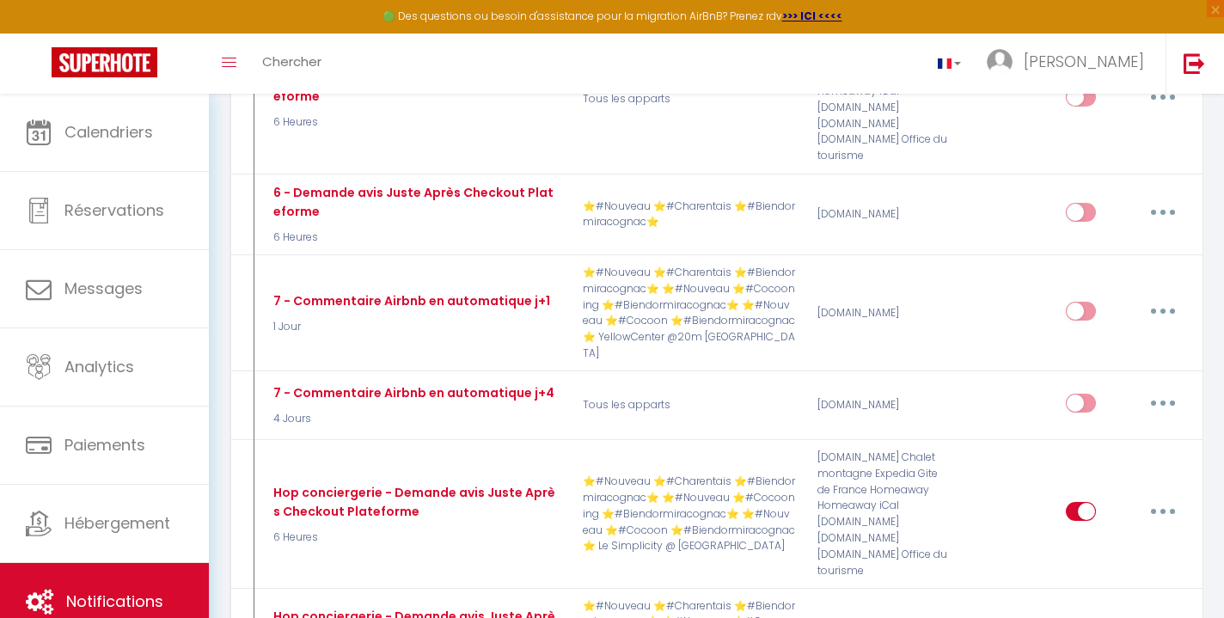
scroll to position [4705, 0]
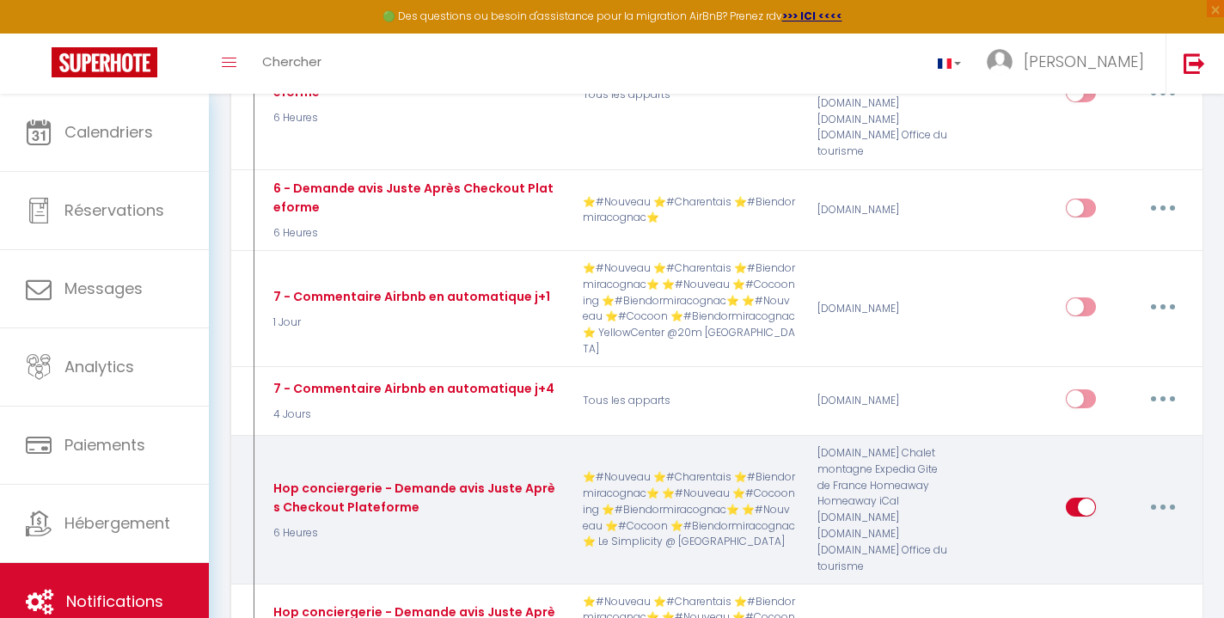
click at [1159, 494] on button "button" at bounding box center [1163, 508] width 48 height 28
click at [1111, 594] on link "Tester" at bounding box center [1118, 608] width 127 height 29
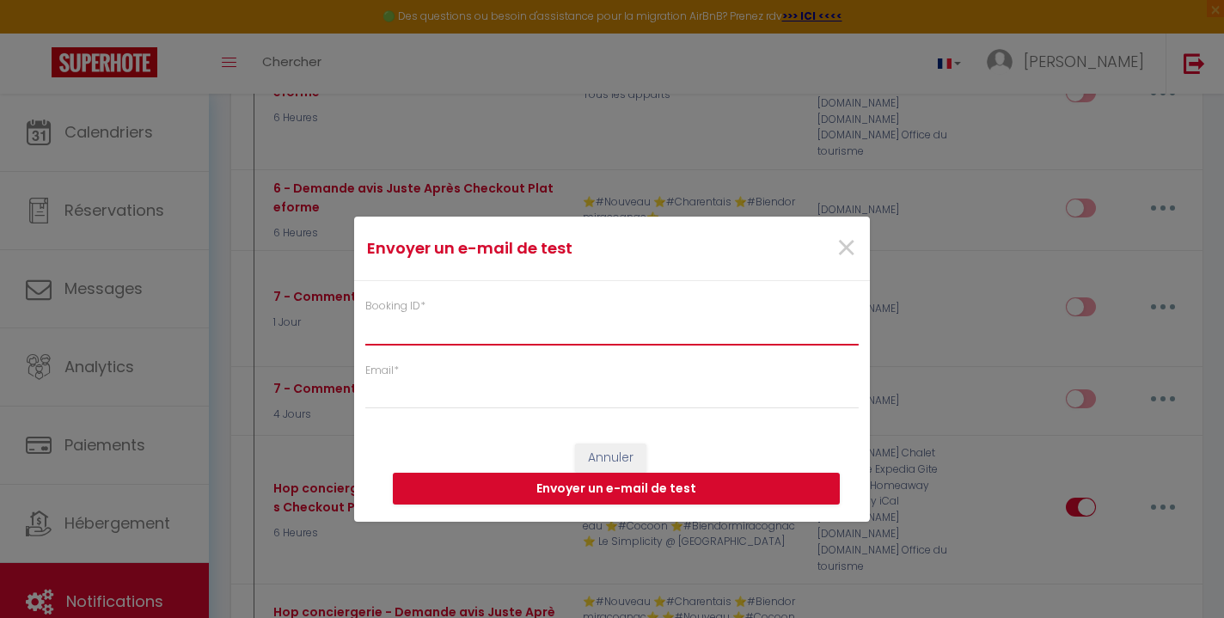
click at [650, 327] on input "Booking ID *" at bounding box center [612, 329] width 494 height 31
paste input "6911841"
type input "6911841"
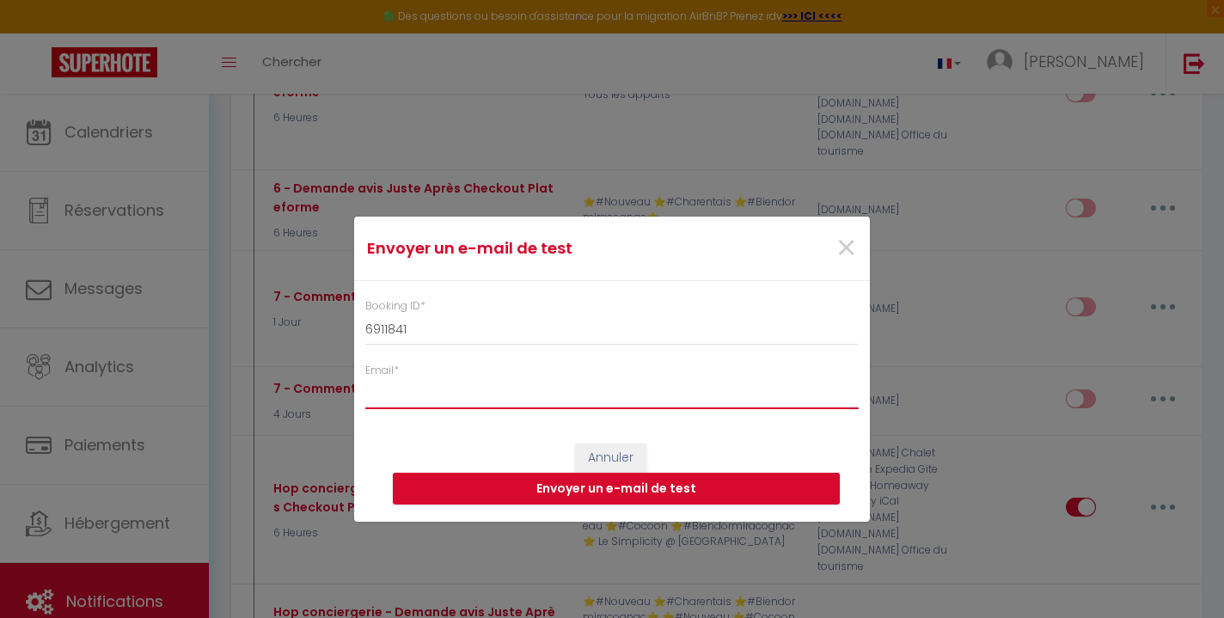
click at [616, 397] on input "Email *" at bounding box center [612, 393] width 494 height 31
type input "[EMAIL_ADDRESS][DOMAIN_NAME]"
click at [672, 485] on button "Envoyer un e-mail de test" at bounding box center [616, 489] width 447 height 33
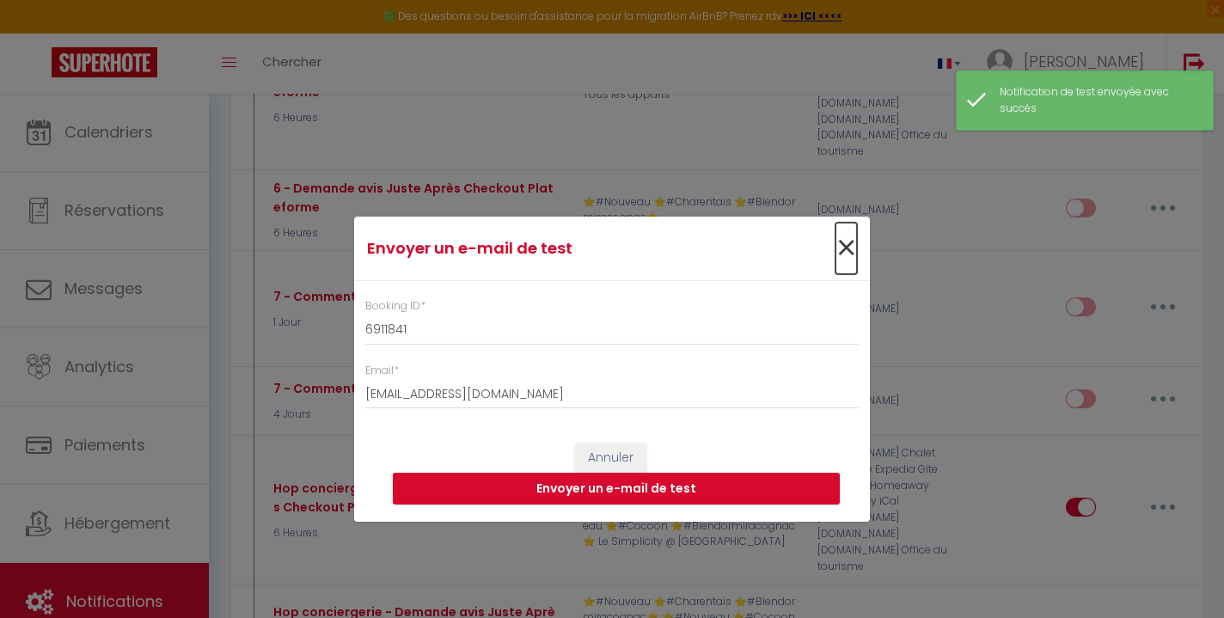
click at [850, 244] on span "×" at bounding box center [846, 249] width 21 height 52
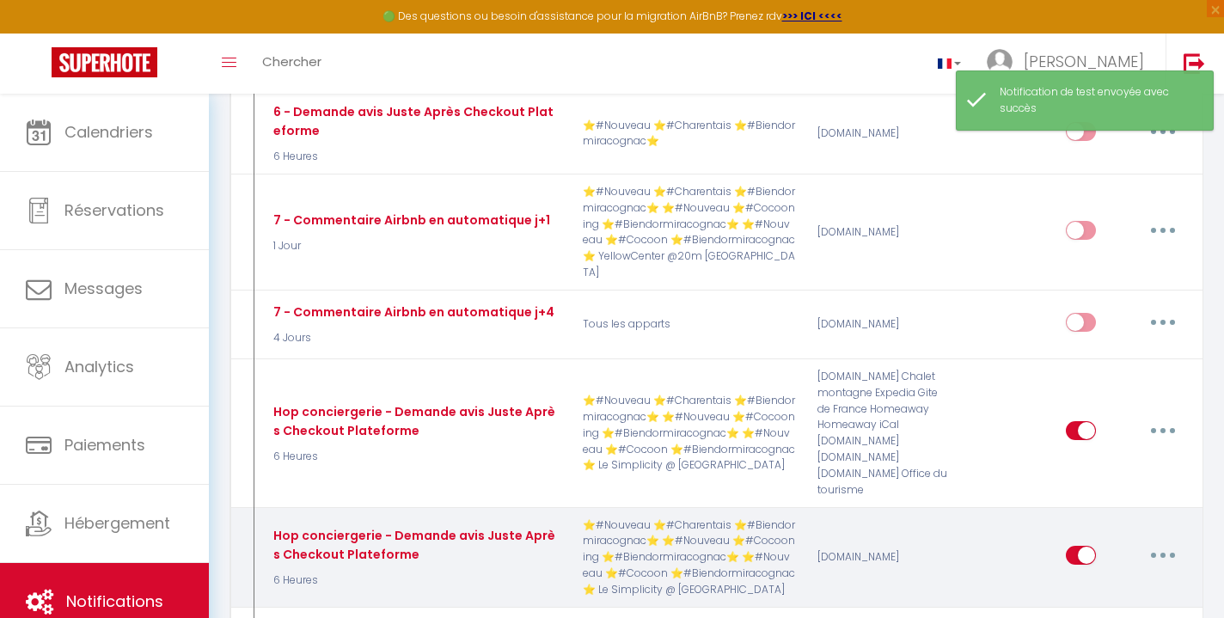
scroll to position [4793, 0]
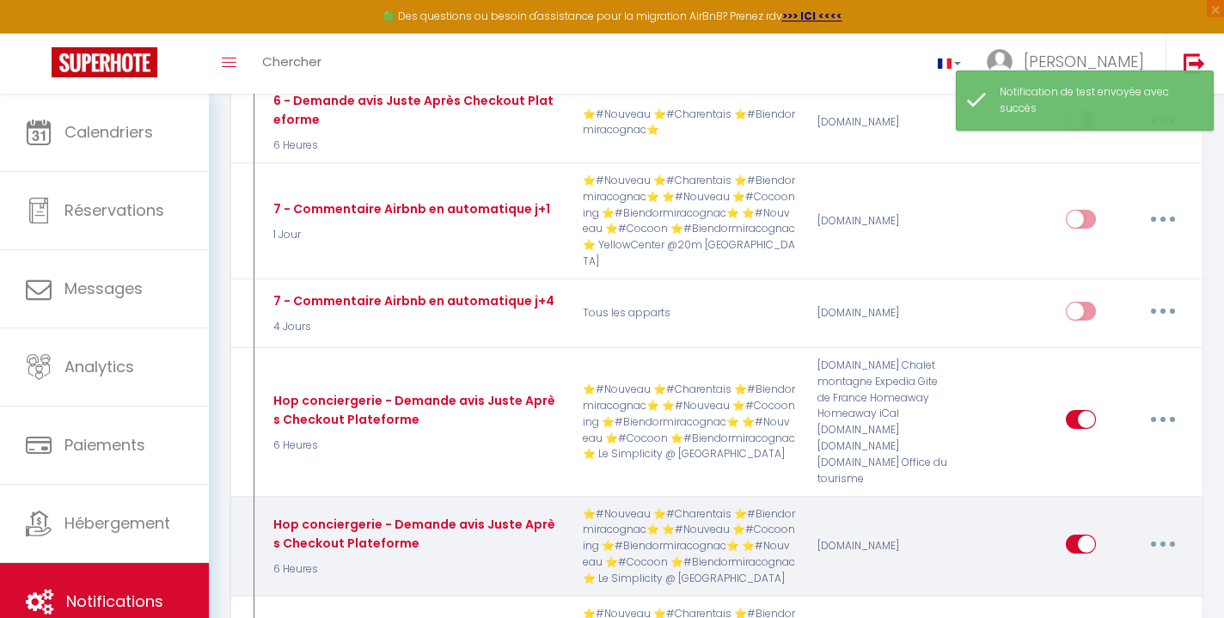
click at [1160, 531] on button "button" at bounding box center [1163, 545] width 48 height 28
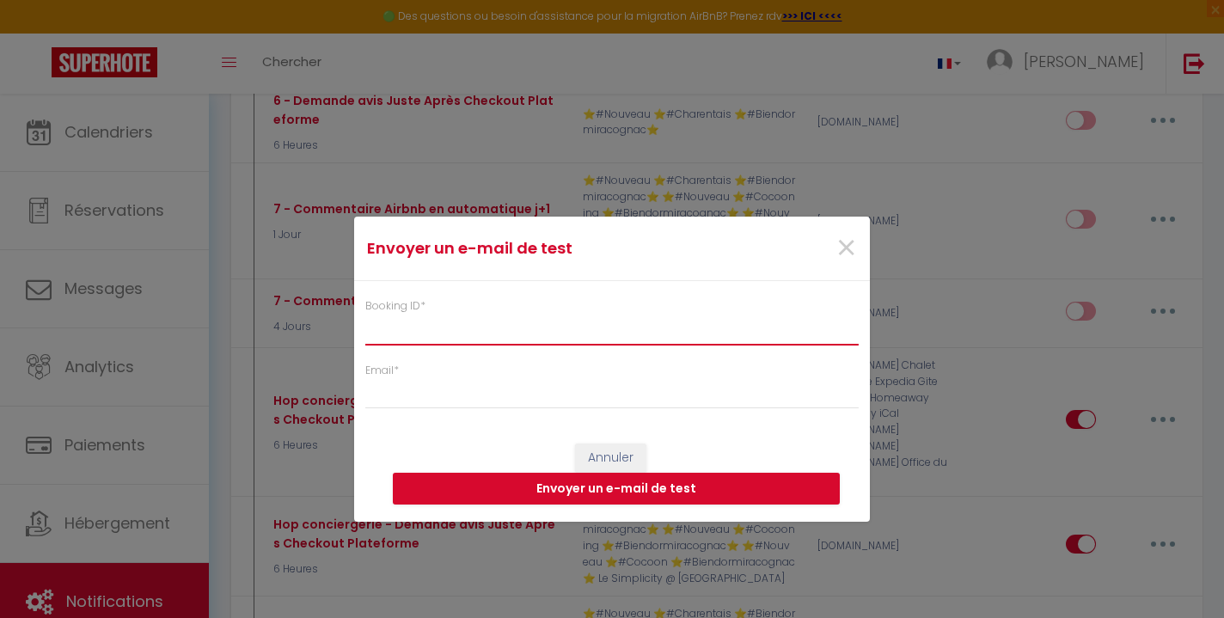
click at [690, 338] on input "Booking ID *" at bounding box center [612, 329] width 494 height 31
paste input "6911841"
type input "6911841"
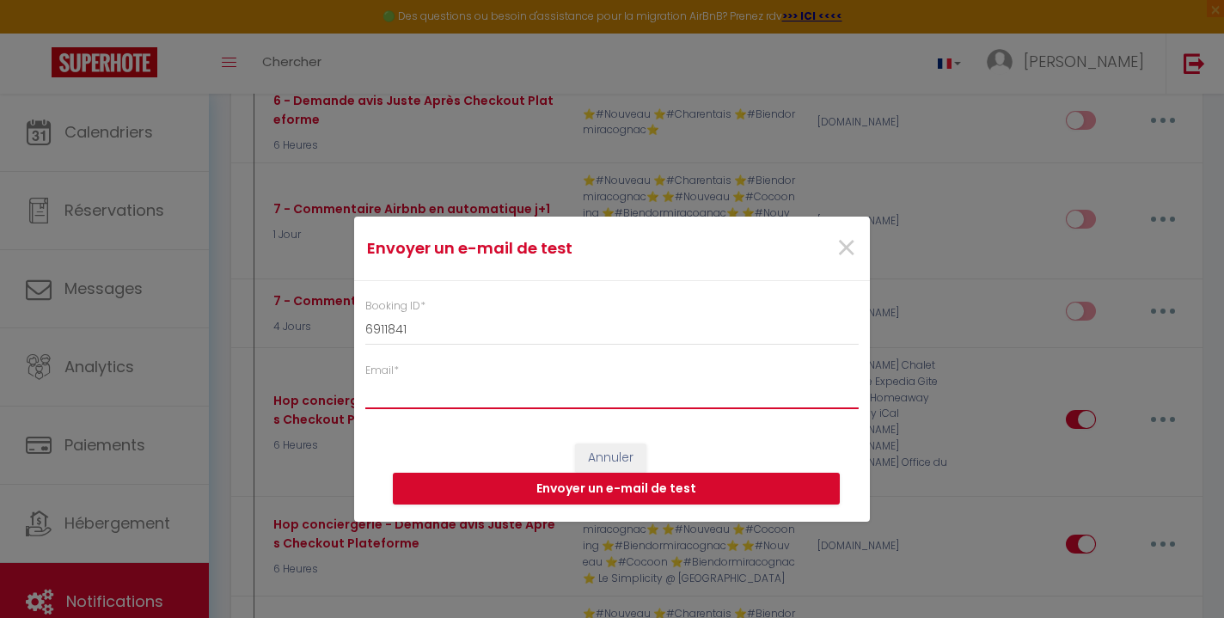
click at [657, 395] on input "Email *" at bounding box center [612, 393] width 494 height 31
type input "[EMAIL_ADDRESS][DOMAIN_NAME]"
click at [691, 478] on button "Envoyer un e-mail de test" at bounding box center [616, 489] width 447 height 33
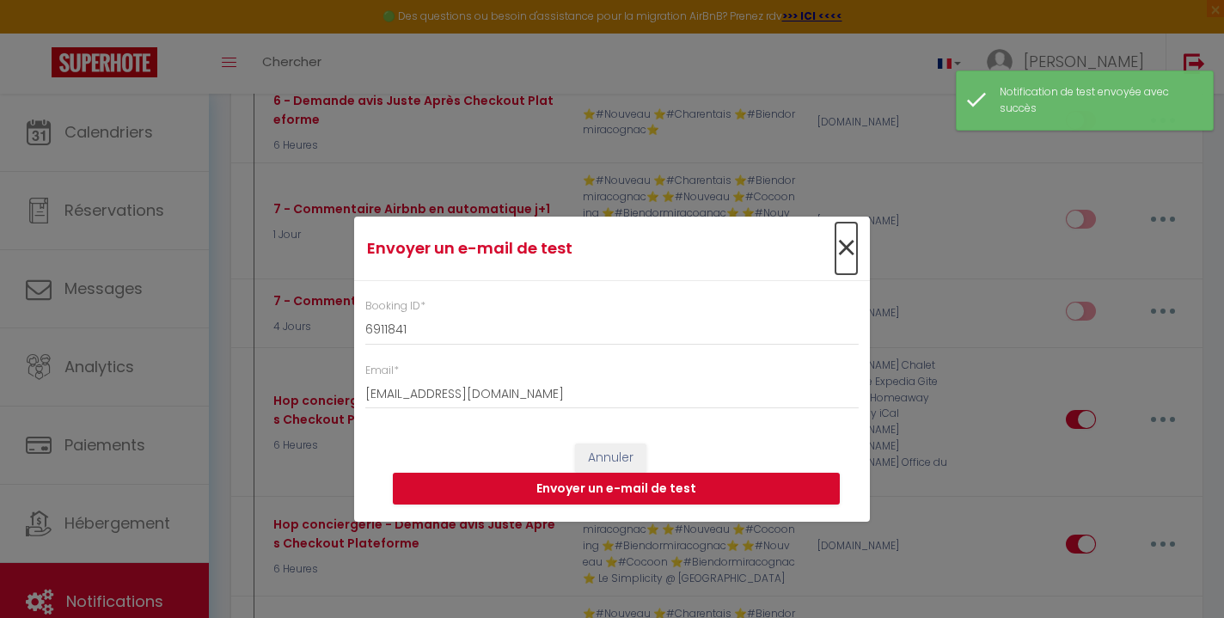
click at [847, 248] on span "×" at bounding box center [846, 249] width 21 height 52
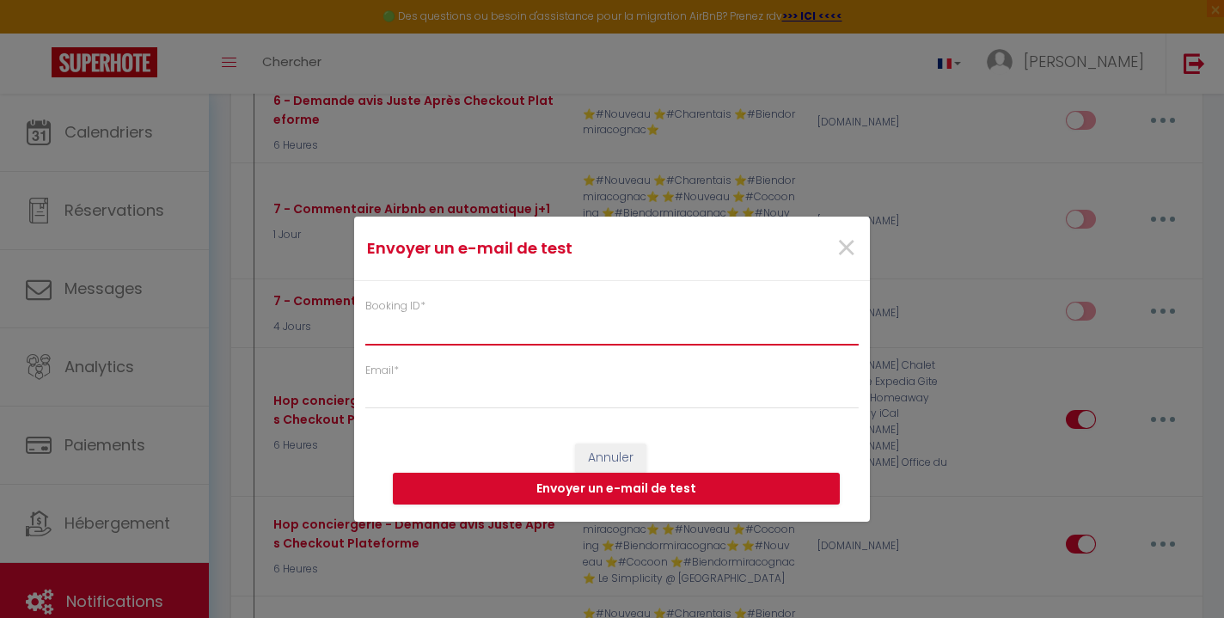
click at [669, 333] on input "Booking ID *" at bounding box center [612, 329] width 494 height 31
paste input "6911841"
type input "6911841"
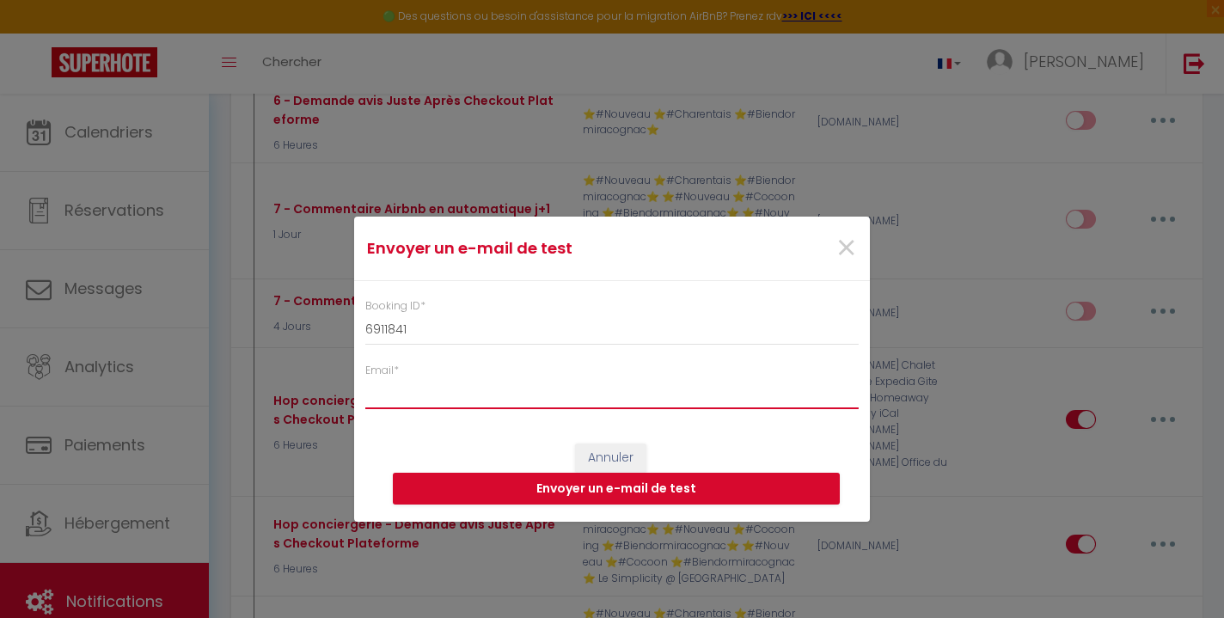
click at [647, 394] on input "Email *" at bounding box center [612, 393] width 494 height 31
type input "[EMAIL_ADDRESS][DOMAIN_NAME]"
click at [657, 482] on button "Envoyer un e-mail de test" at bounding box center [616, 489] width 447 height 33
click at [705, 488] on button "Envoyer un e-mail de test" at bounding box center [616, 489] width 447 height 33
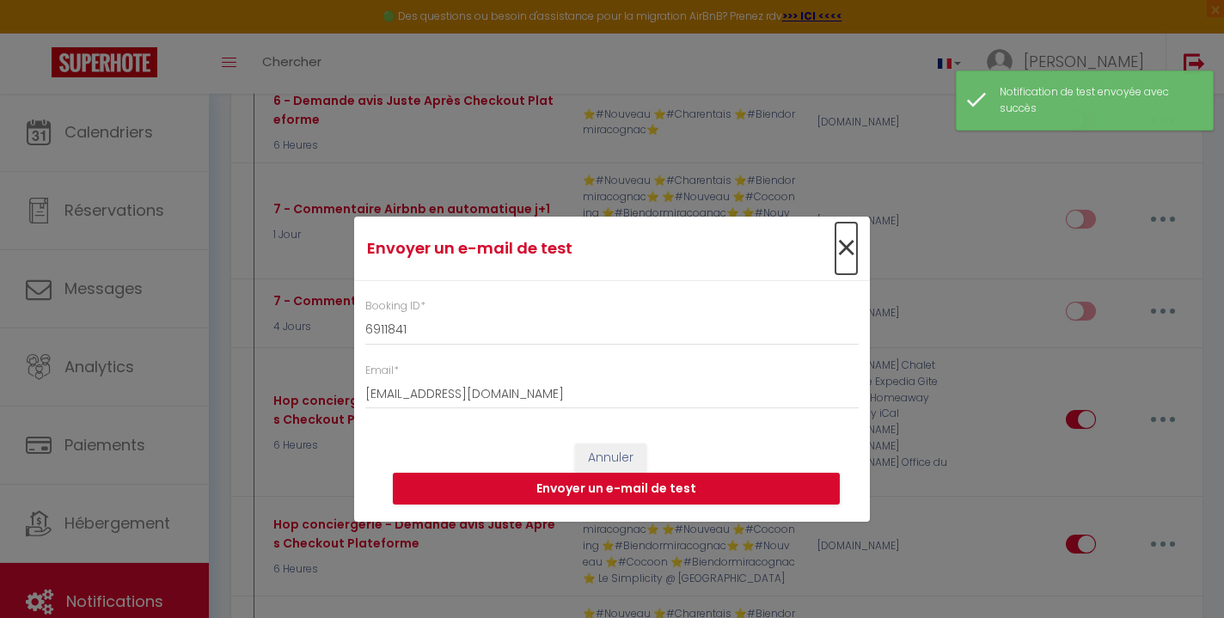
click at [846, 255] on span "×" at bounding box center [846, 249] width 21 height 52
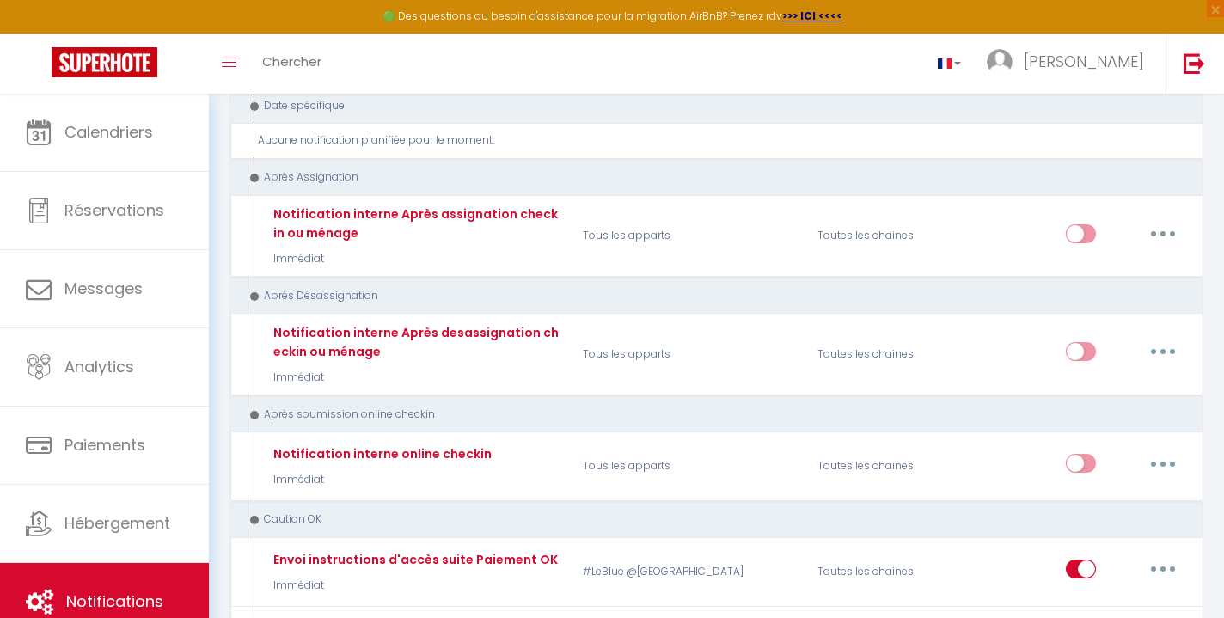
scroll to position [8002, 0]
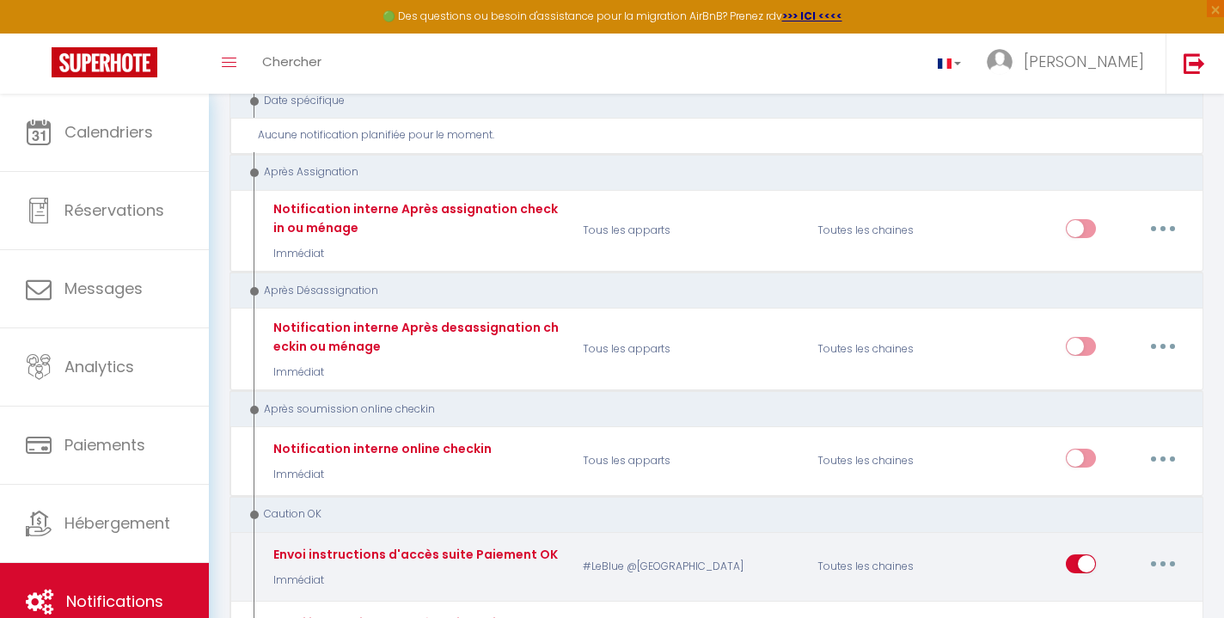
click at [1160, 550] on button "button" at bounding box center [1163, 564] width 48 height 28
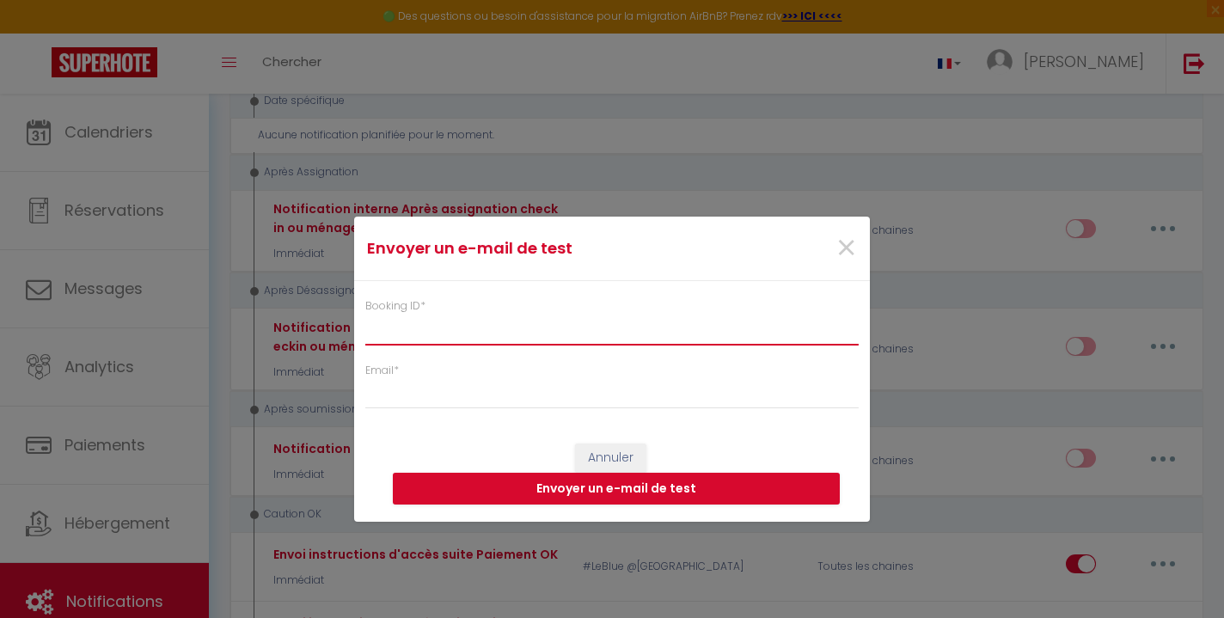
click at [586, 334] on input "Booking ID *" at bounding box center [612, 329] width 494 height 31
paste input "6911841"
type input "6911841"
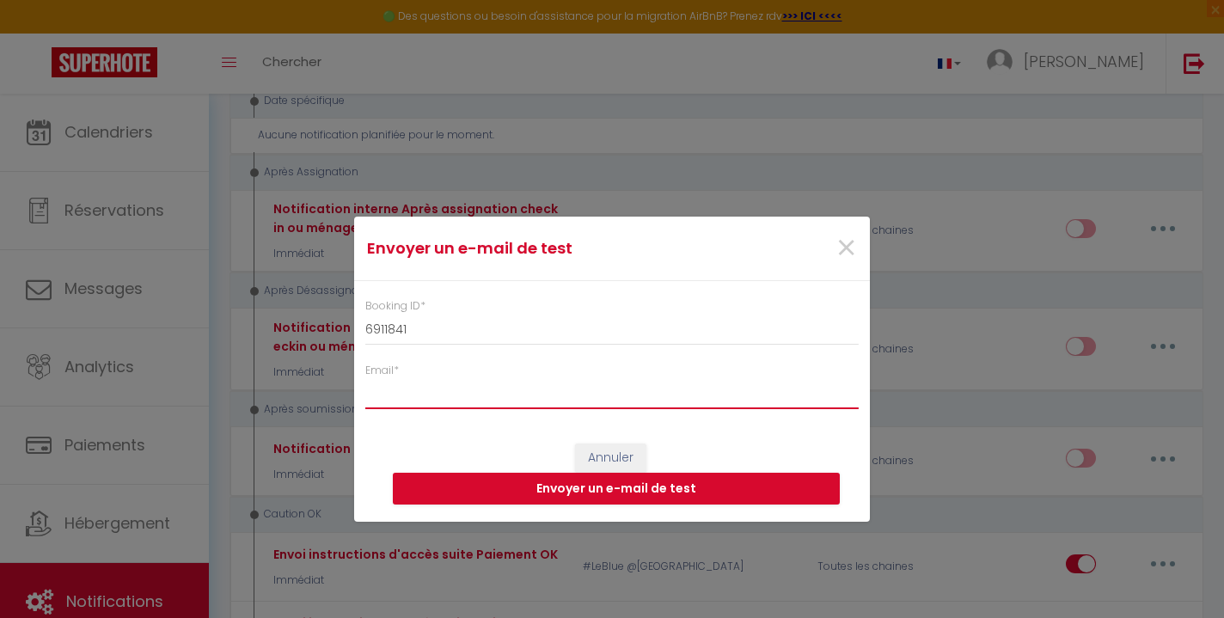
click at [539, 402] on input "Email *" at bounding box center [612, 393] width 494 height 31
type input "[EMAIL_ADDRESS][DOMAIN_NAME]"
click at [529, 488] on button "Envoyer un e-mail de test" at bounding box center [616, 489] width 447 height 33
click at [641, 493] on button "Envoyer un e-mail de test" at bounding box center [616, 489] width 447 height 33
click at [722, 487] on button "Envoyer un e-mail de test" at bounding box center [616, 489] width 447 height 33
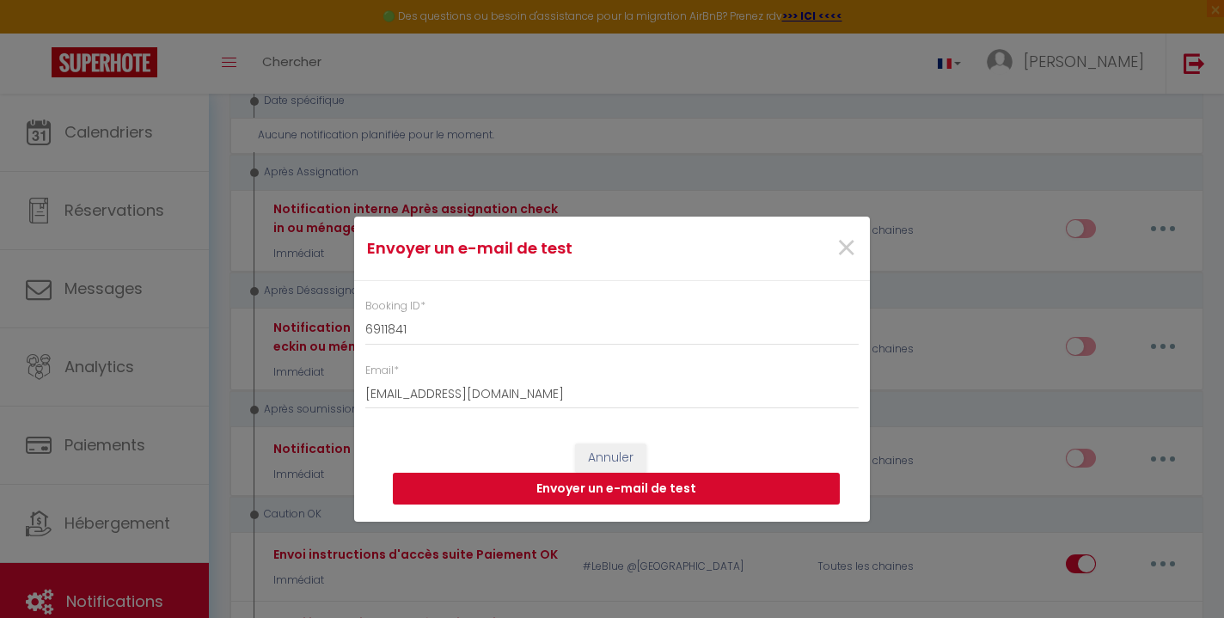
click at [652, 497] on button "Envoyer un e-mail de test" at bounding box center [616, 489] width 447 height 33
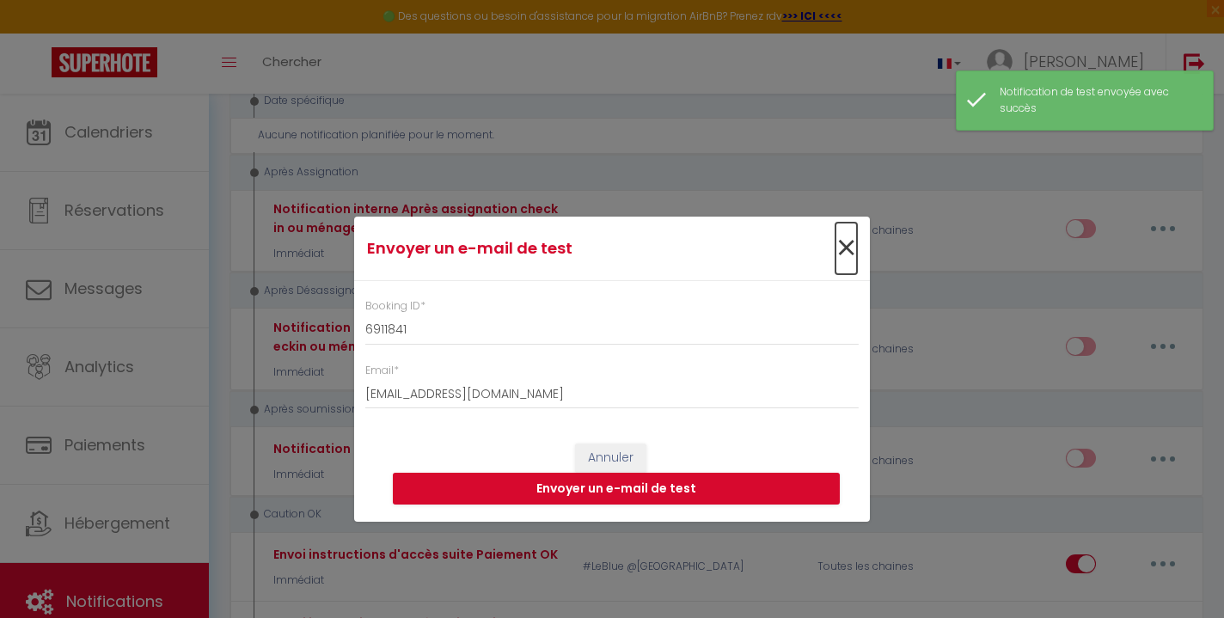
click at [844, 253] on span "×" at bounding box center [846, 249] width 21 height 52
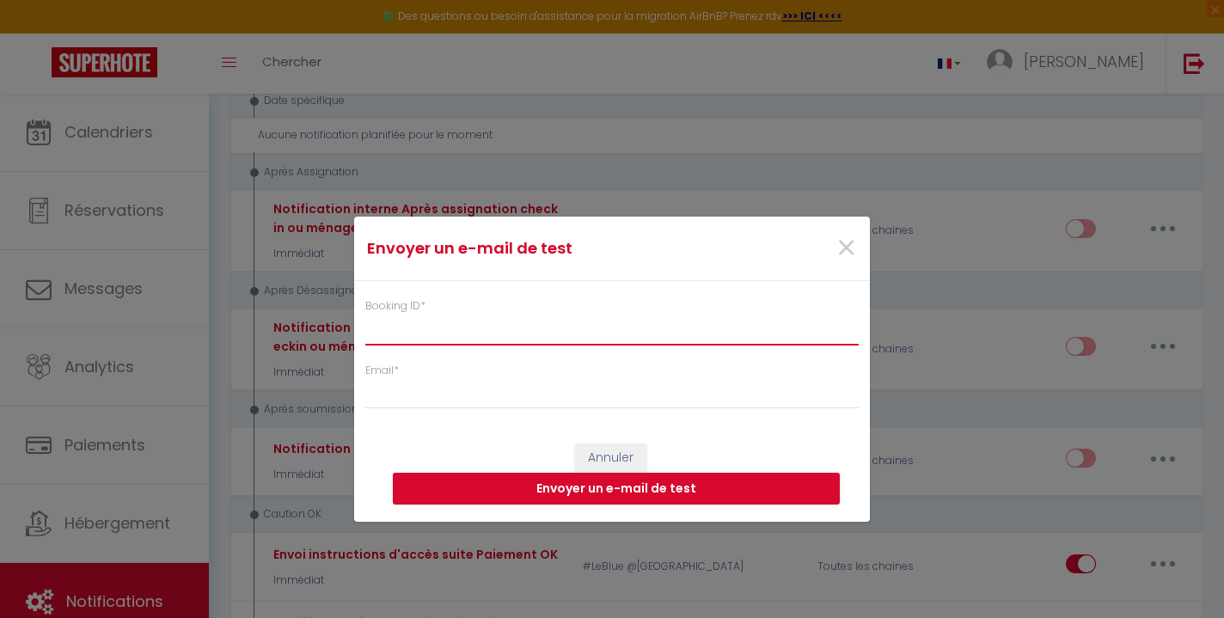
click at [597, 338] on input "Booking ID *" at bounding box center [612, 329] width 494 height 31
paste input "6911841"
type input "6911841"
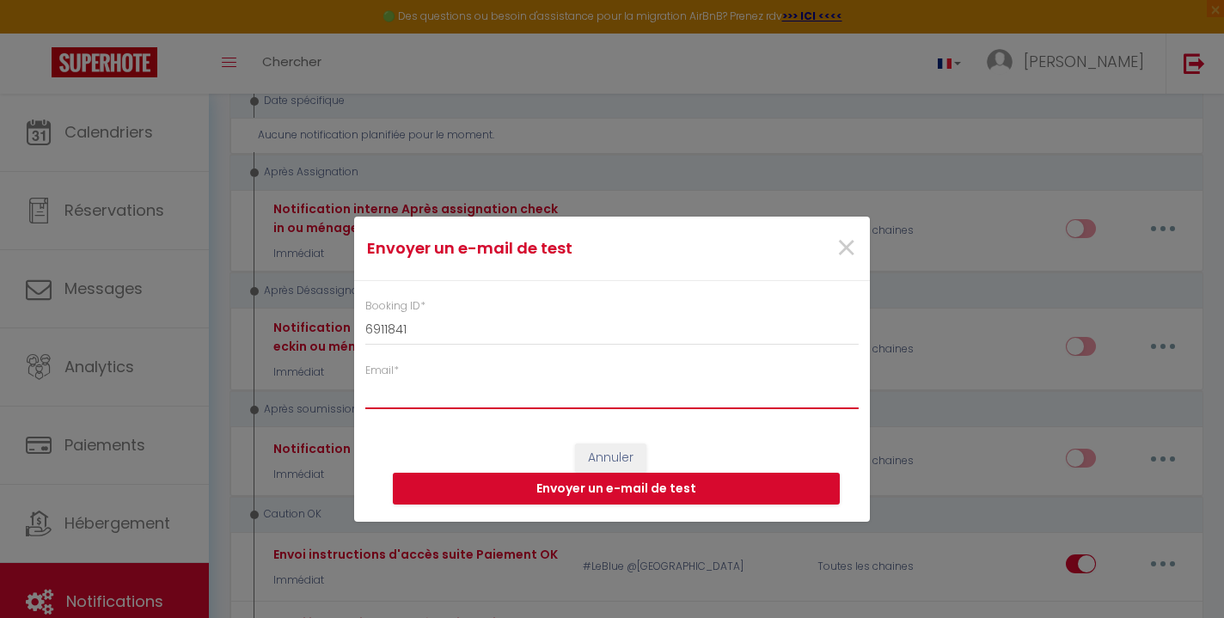
click at [586, 398] on input "Email *" at bounding box center [612, 393] width 494 height 31
type input "[EMAIL_ADDRESS][DOMAIN_NAME]"
click at [632, 485] on button "Envoyer un e-mail de test" at bounding box center [616, 489] width 447 height 33
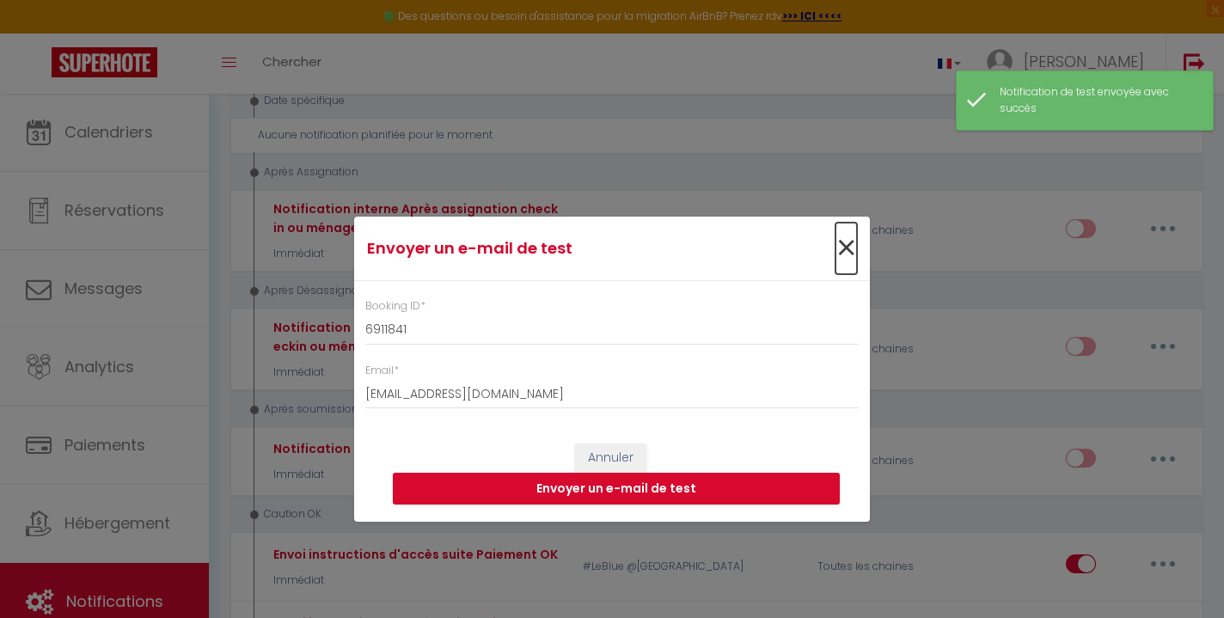
click at [847, 247] on span "×" at bounding box center [846, 249] width 21 height 52
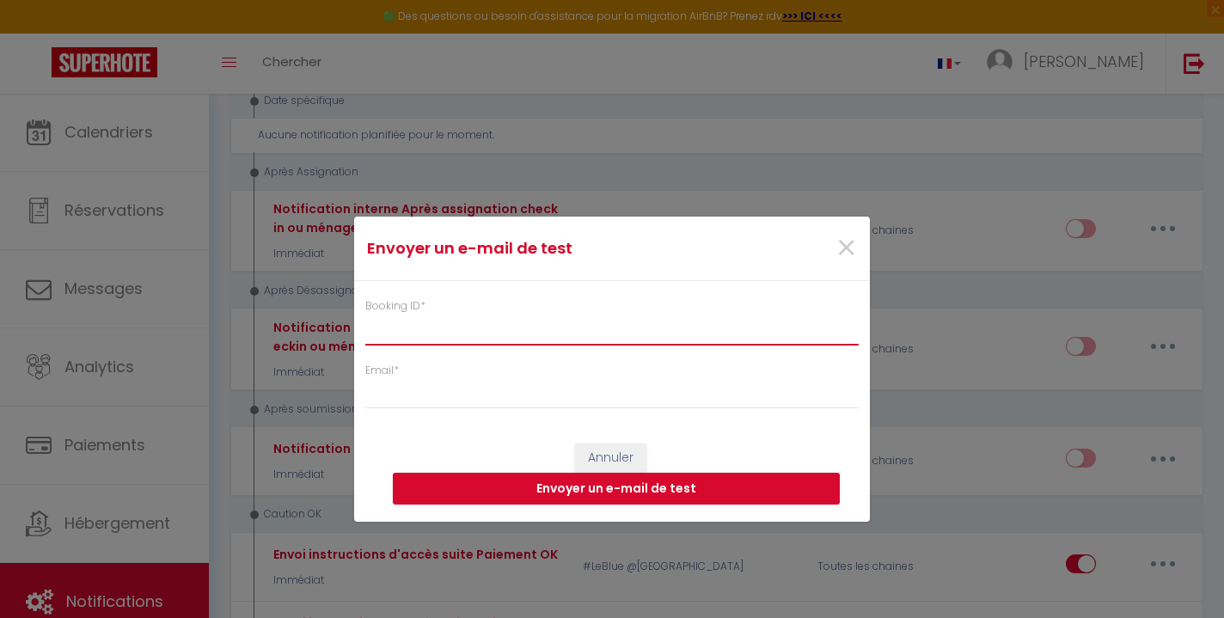
click at [591, 335] on input "Booking ID *" at bounding box center [612, 329] width 494 height 31
paste input "6911841"
type input "6911841"
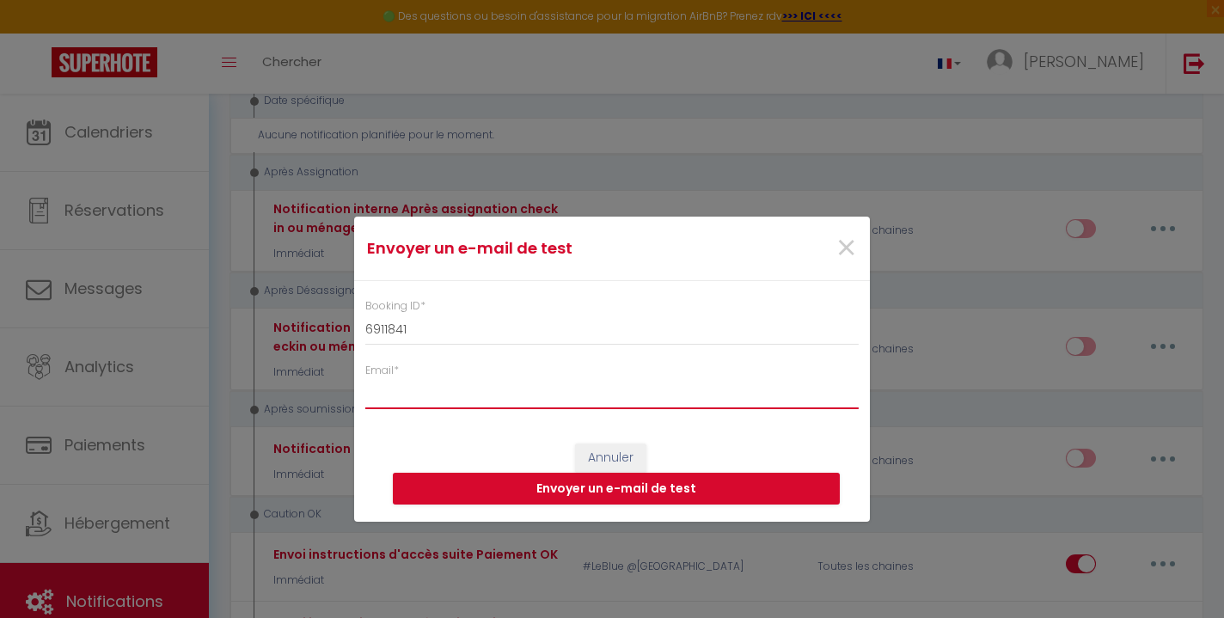
click at [568, 397] on input "Email *" at bounding box center [612, 393] width 494 height 31
type input "[EMAIL_ADDRESS][DOMAIN_NAME]"
click at [608, 487] on button "Envoyer un e-mail de test" at bounding box center [616, 489] width 447 height 33
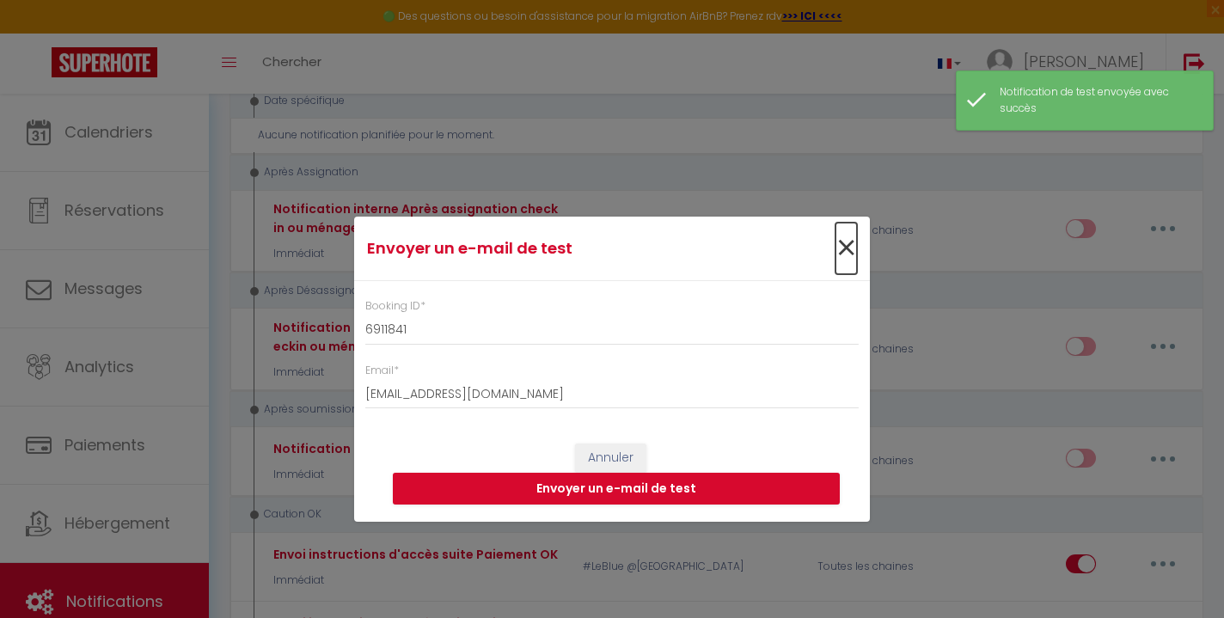
click at [845, 256] on span "×" at bounding box center [846, 249] width 21 height 52
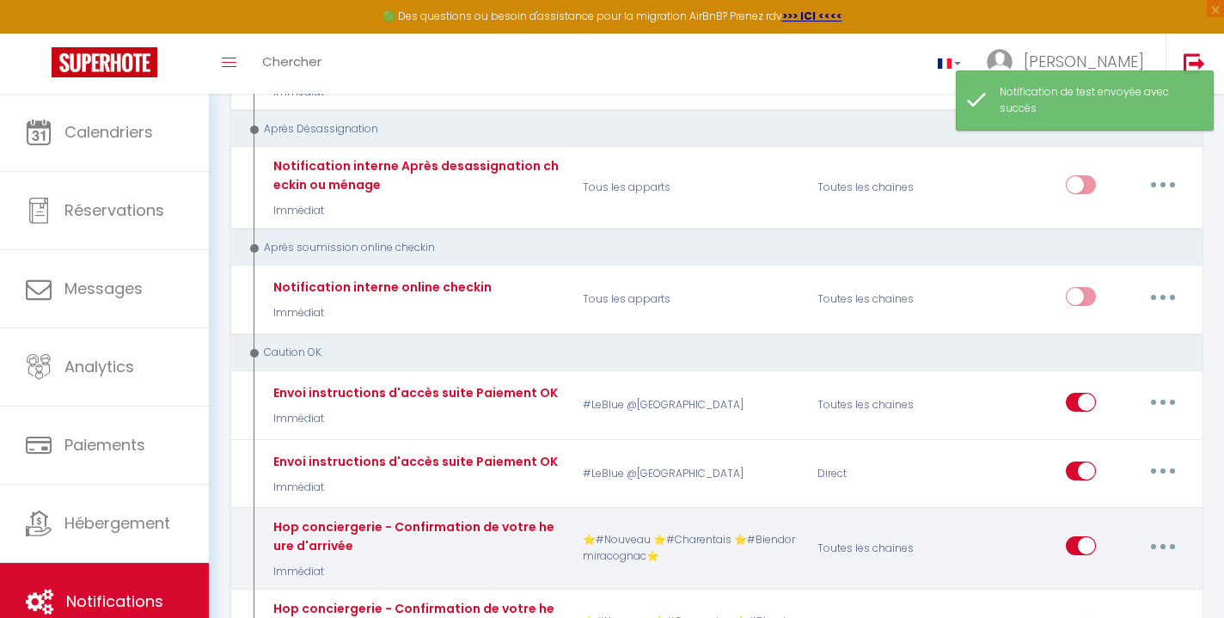
scroll to position [8180, 0]
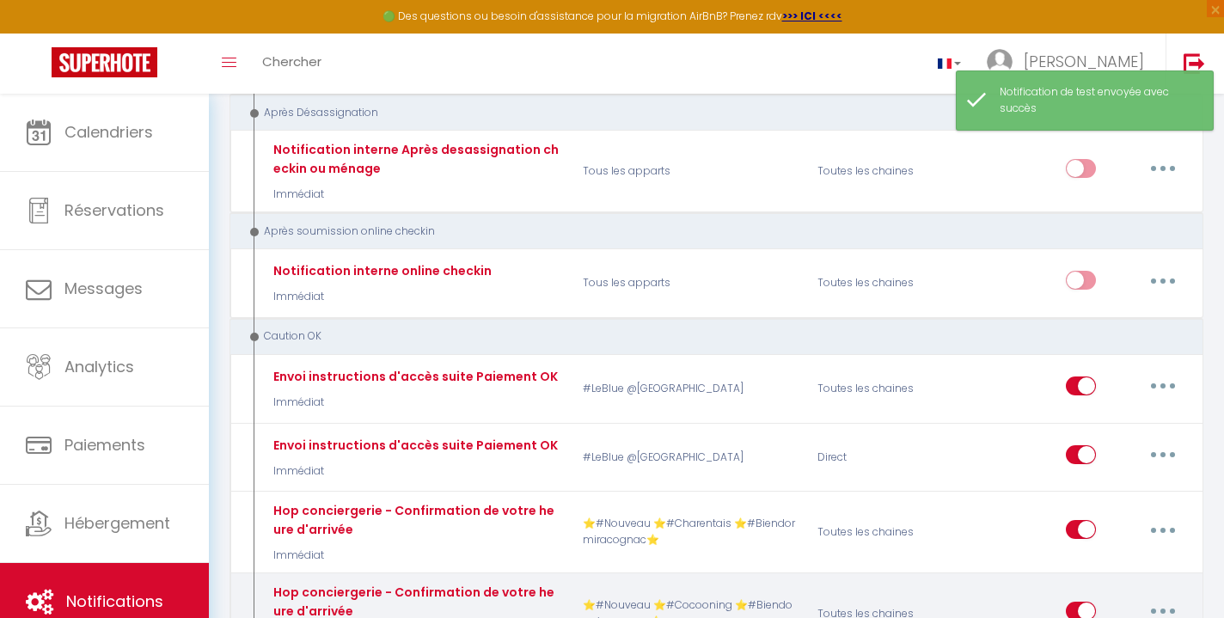
click at [1165, 598] on button "button" at bounding box center [1163, 612] width 48 height 28
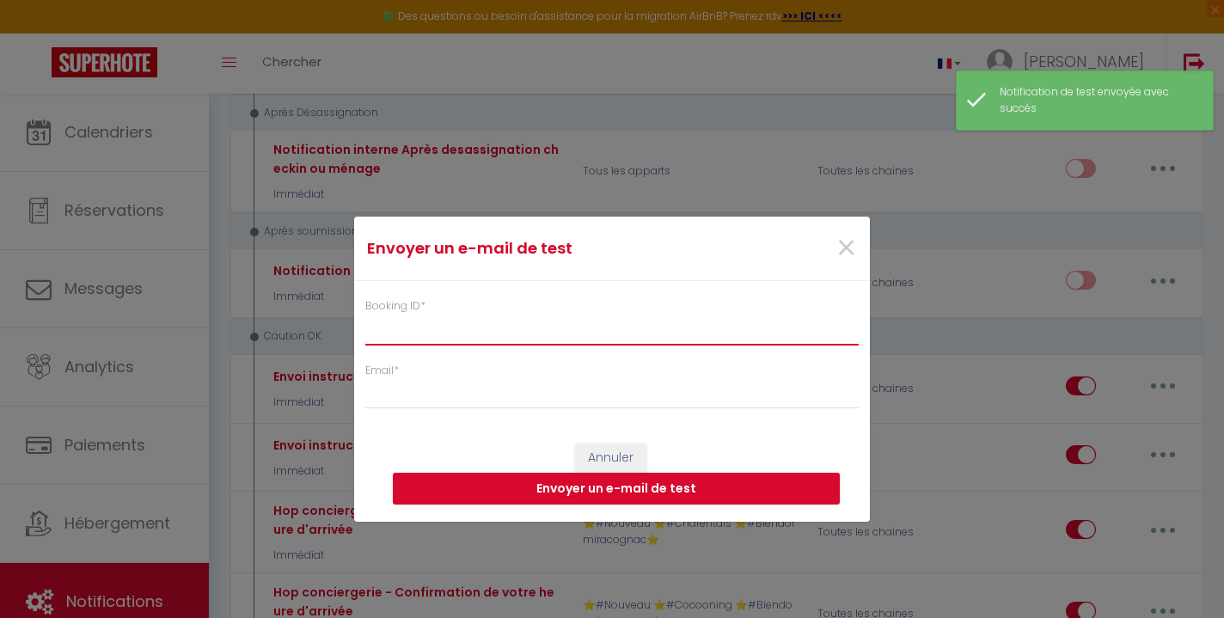
click at [682, 330] on input "Booking ID *" at bounding box center [612, 329] width 494 height 31
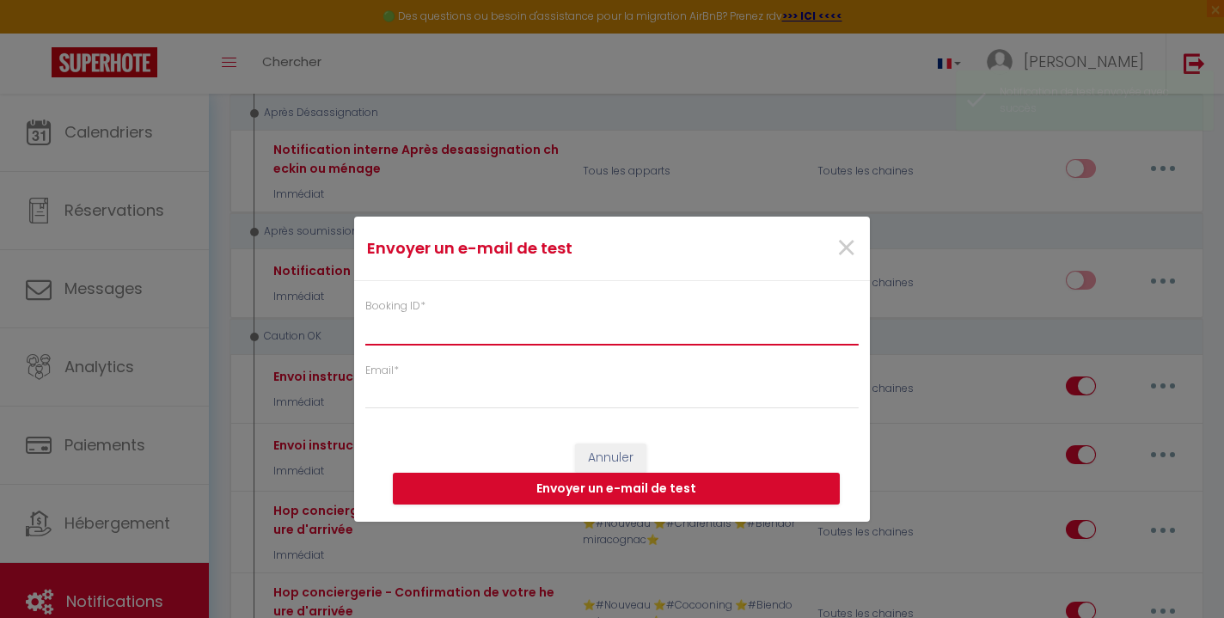
paste input "6911841"
type input "6911841"
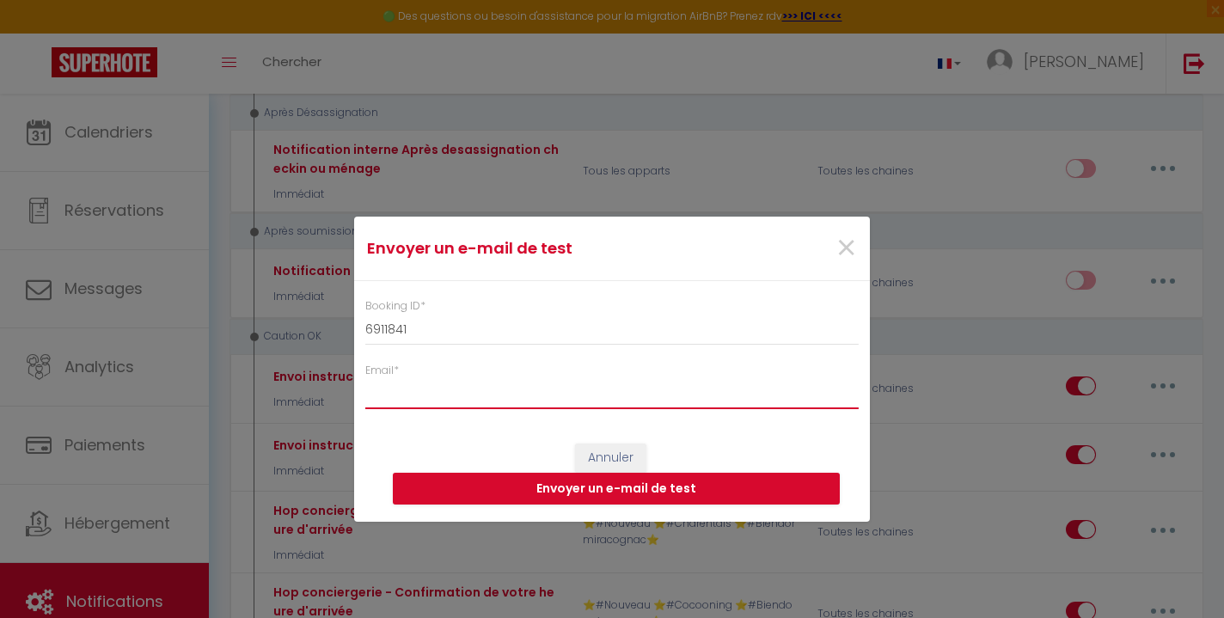
click at [655, 395] on input "Email *" at bounding box center [612, 393] width 494 height 31
type input "[EMAIL_ADDRESS][DOMAIN_NAME]"
click at [624, 494] on button "Envoyer un e-mail de test" at bounding box center [616, 489] width 447 height 33
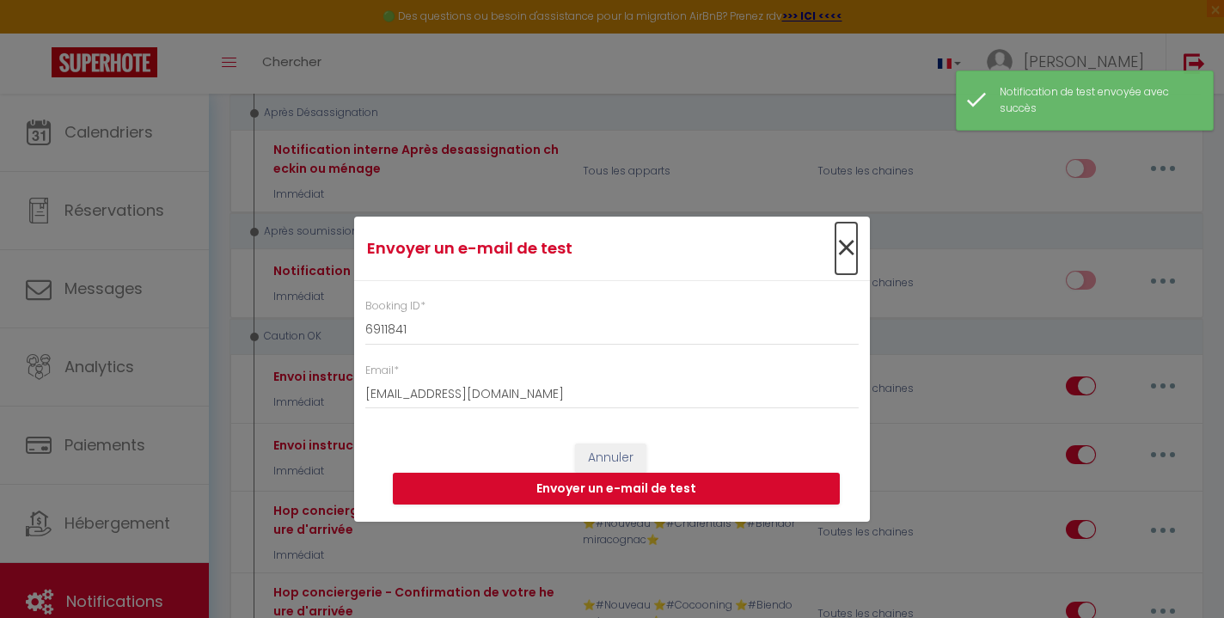
click at [847, 253] on span "×" at bounding box center [846, 249] width 21 height 52
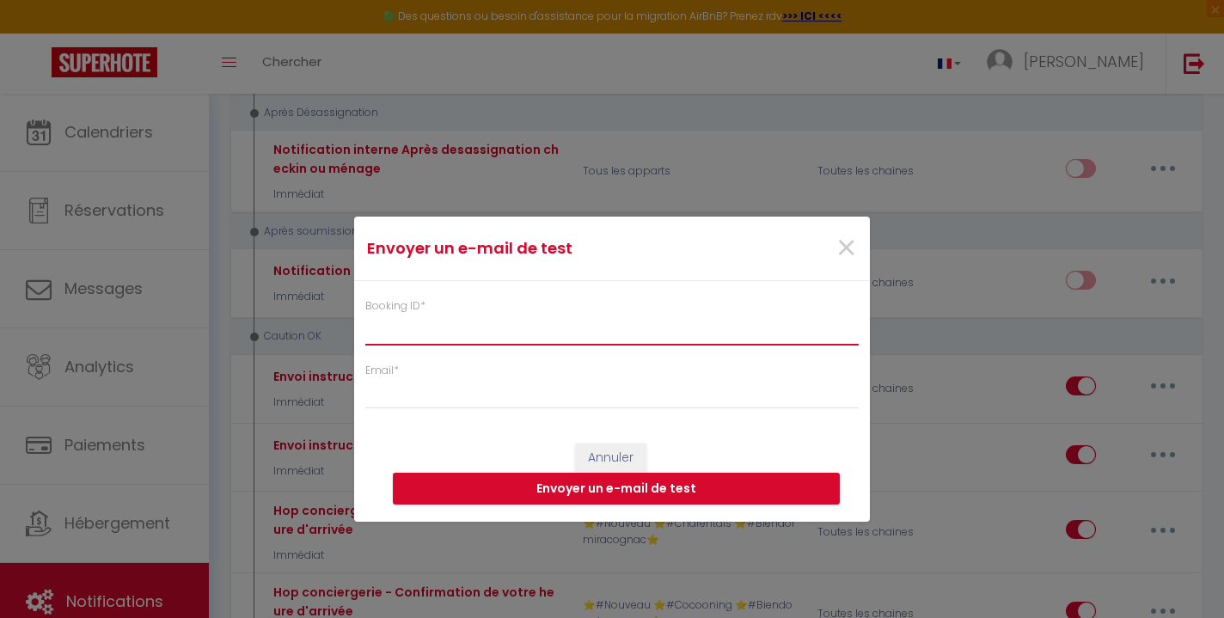
click at [621, 339] on input "Booking ID *" at bounding box center [612, 329] width 494 height 31
paste input "6911841"
type input "6911841"
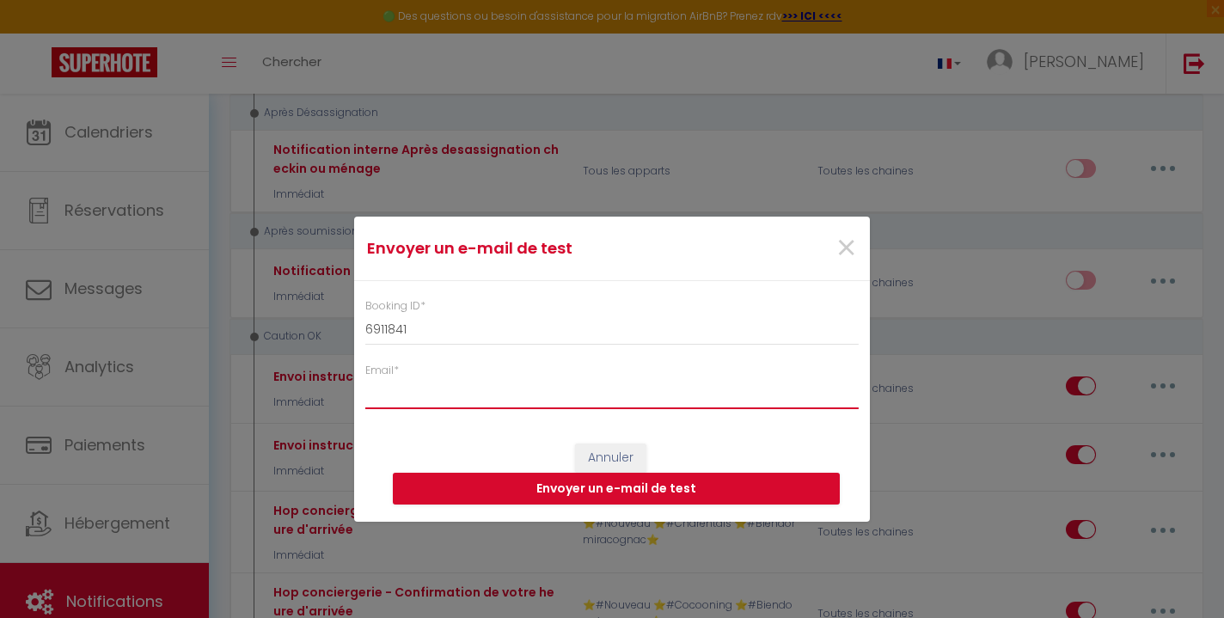
click at [607, 393] on input "Email *" at bounding box center [612, 393] width 494 height 31
type input "[EMAIL_ADDRESS][DOMAIN_NAME]"
click at [626, 486] on button "Envoyer un e-mail de test" at bounding box center [616, 489] width 447 height 33
click at [608, 495] on button "Envoyer un e-mail de test" at bounding box center [616, 489] width 447 height 33
click at [650, 495] on button "Envoyer un e-mail de test" at bounding box center [616, 489] width 447 height 33
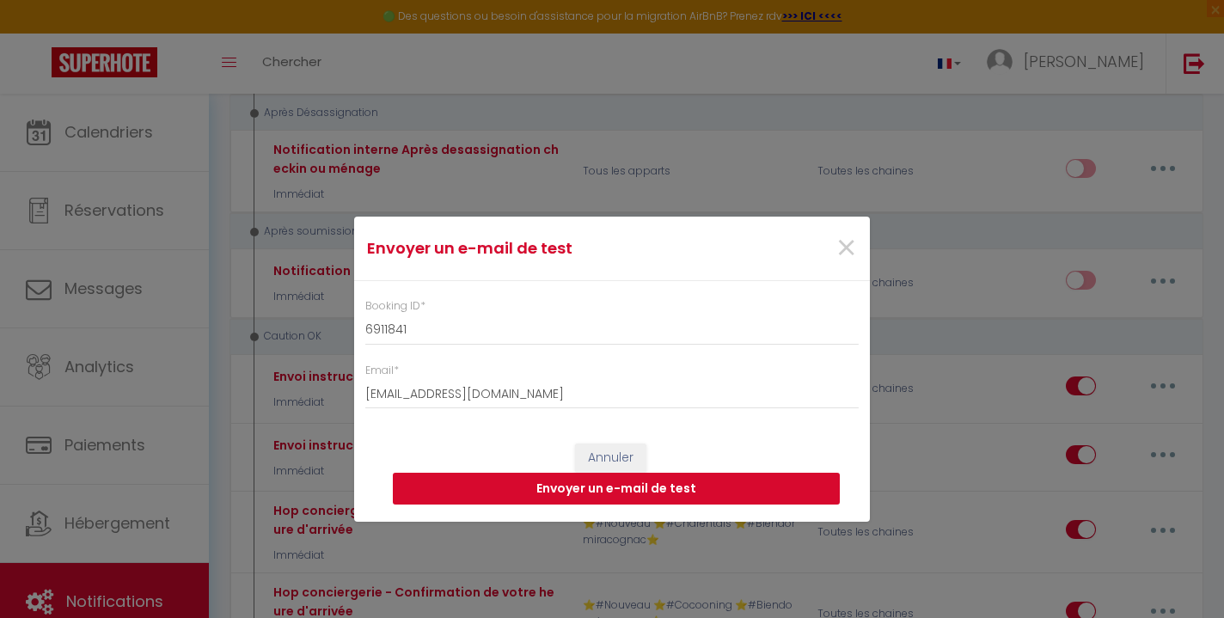
click at [616, 494] on button "Envoyer un e-mail de test" at bounding box center [616, 489] width 447 height 33
click at [579, 492] on button "Envoyer un e-mail de test" at bounding box center [616, 489] width 447 height 33
click at [535, 493] on button "Envoyer un e-mail de test" at bounding box center [616, 489] width 447 height 33
click at [727, 493] on button "Envoyer un e-mail de test" at bounding box center [616, 489] width 447 height 33
click at [848, 250] on span "×" at bounding box center [846, 249] width 21 height 52
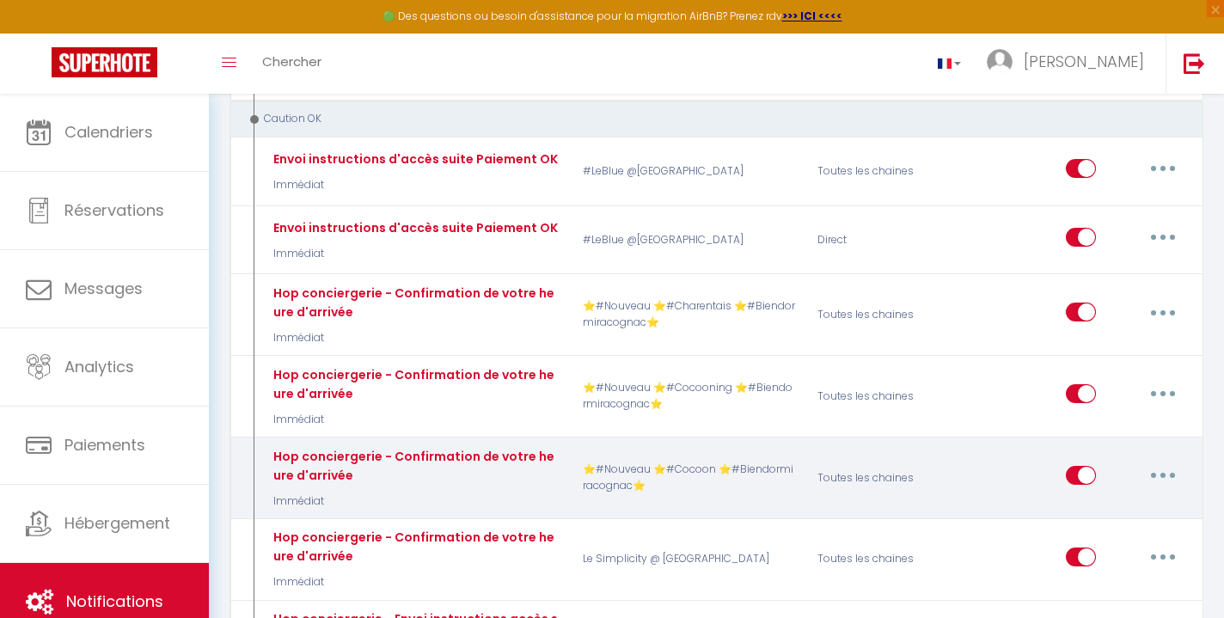
scroll to position [8402, 0]
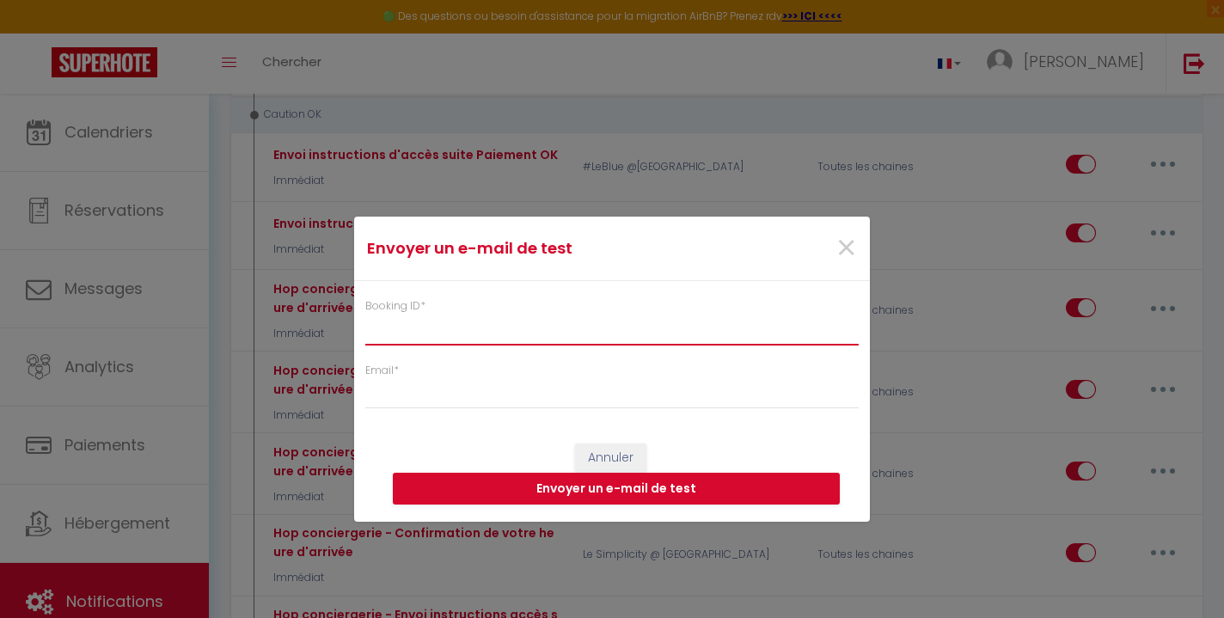
click at [558, 337] on input "Booking ID *" at bounding box center [612, 329] width 494 height 31
paste input "6911841"
type input "6911841"
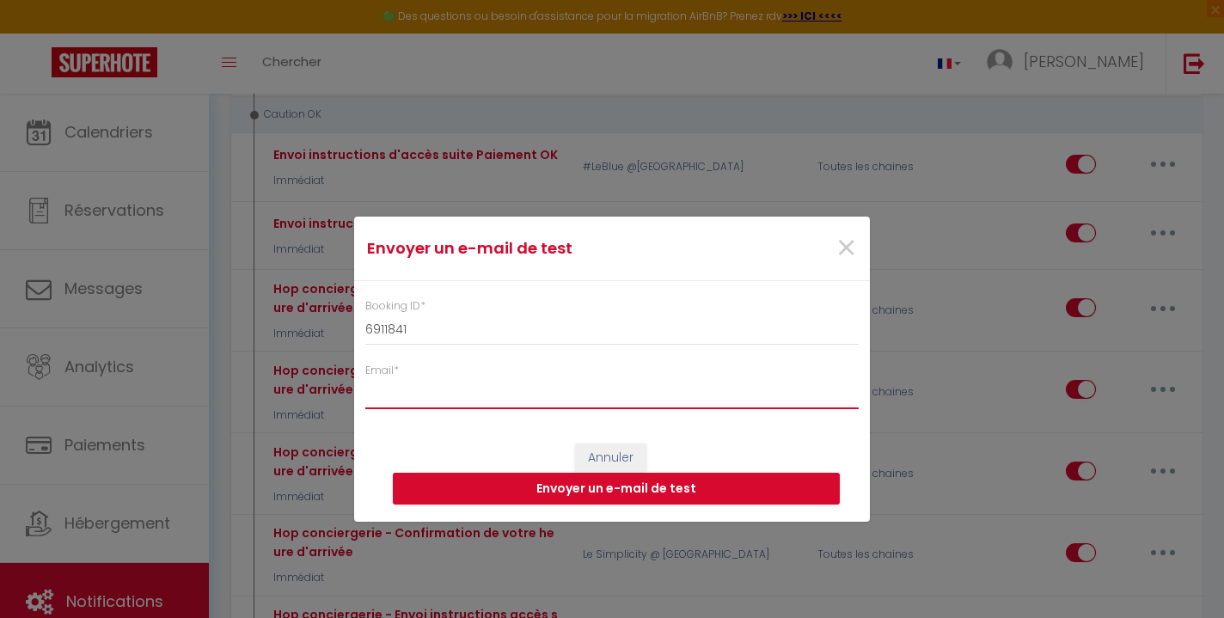
click at [513, 402] on input "Email *" at bounding box center [612, 393] width 494 height 31
type input "[EMAIL_ADDRESS][DOMAIN_NAME]"
click at [606, 488] on button "Envoyer un e-mail de test" at bounding box center [616, 489] width 447 height 33
click at [623, 499] on button "Envoyer un e-mail de test" at bounding box center [616, 489] width 447 height 33
click at [693, 492] on button "Envoyer un e-mail de test" at bounding box center [616, 489] width 447 height 33
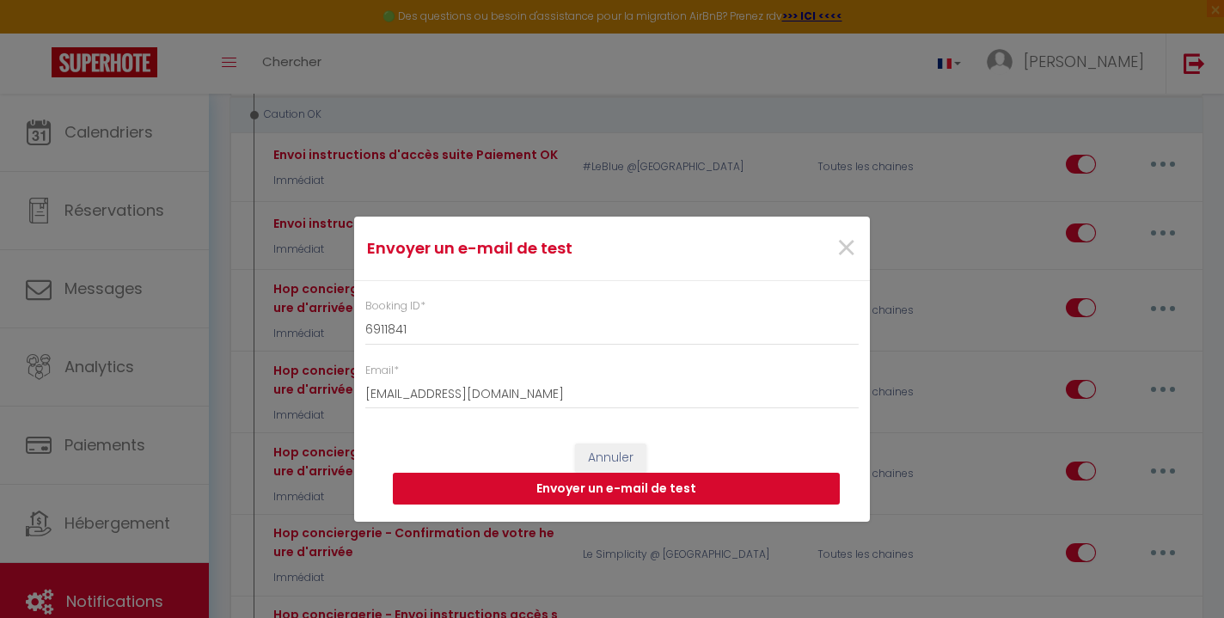
click at [506, 494] on button "Envoyer un e-mail de test" at bounding box center [616, 489] width 447 height 33
click at [838, 248] on span "×" at bounding box center [846, 249] width 21 height 52
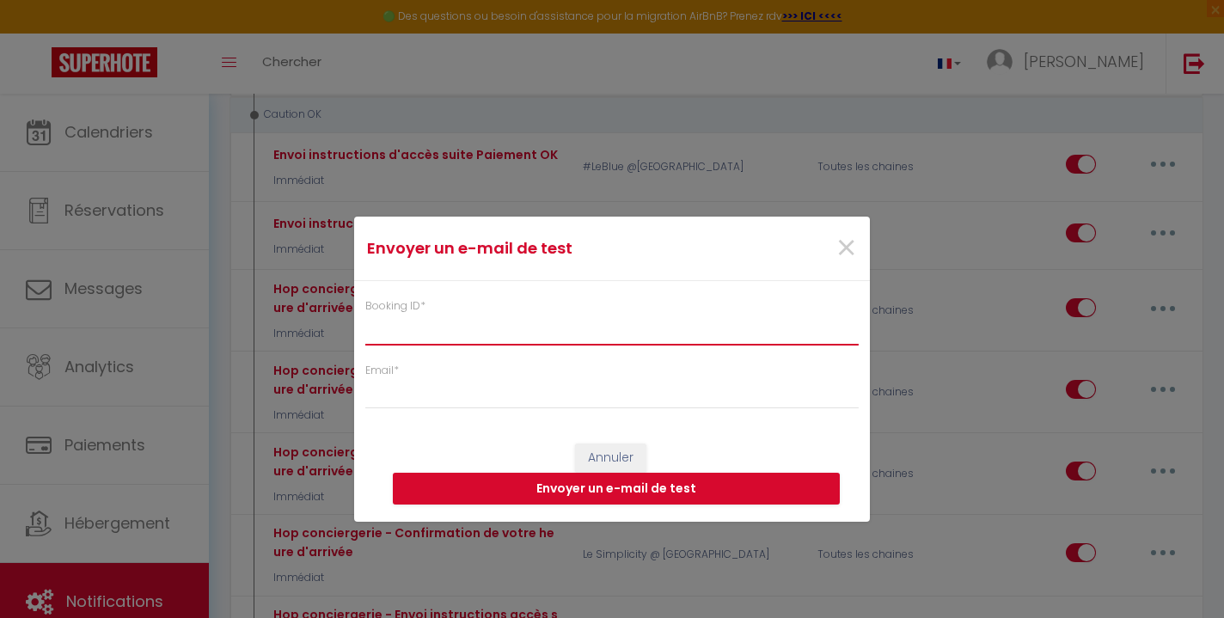
click at [526, 333] on input "Booking ID *" at bounding box center [612, 329] width 494 height 31
paste input "6911841"
type input "6911841"
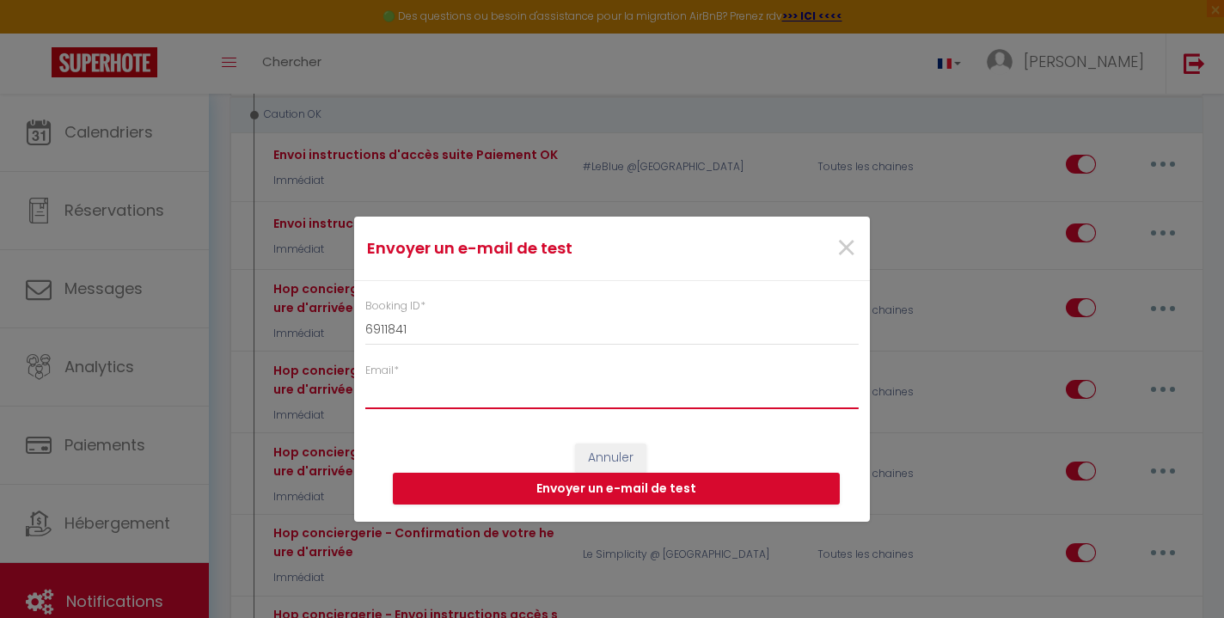
click at [518, 393] on input "Email *" at bounding box center [612, 393] width 494 height 31
type input "[EMAIL_ADDRESS][DOMAIN_NAME]"
click at [535, 440] on div "Annuler Envoyer un e-mail de test" at bounding box center [612, 473] width 516 height 95
click at [599, 489] on button "Envoyer un e-mail de test" at bounding box center [616, 489] width 447 height 33
click at [641, 494] on button "Envoyer un e-mail de test" at bounding box center [616, 489] width 447 height 33
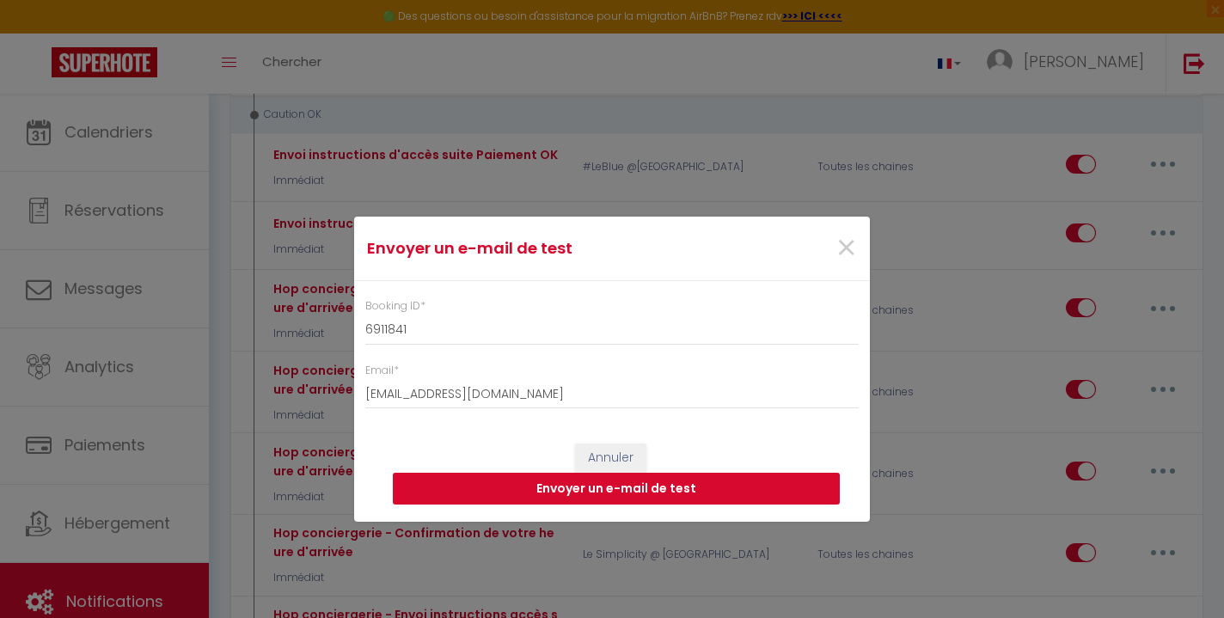
click at [540, 498] on button "Envoyer un e-mail de test" at bounding box center [616, 489] width 447 height 33
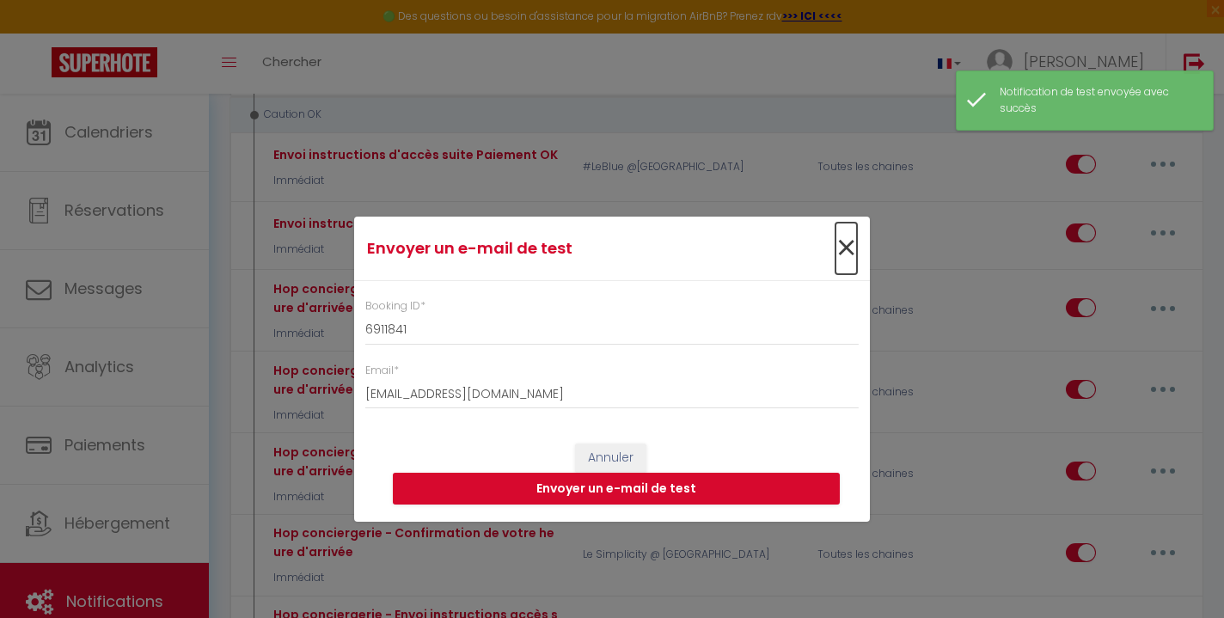
click at [843, 247] on span "×" at bounding box center [846, 249] width 21 height 52
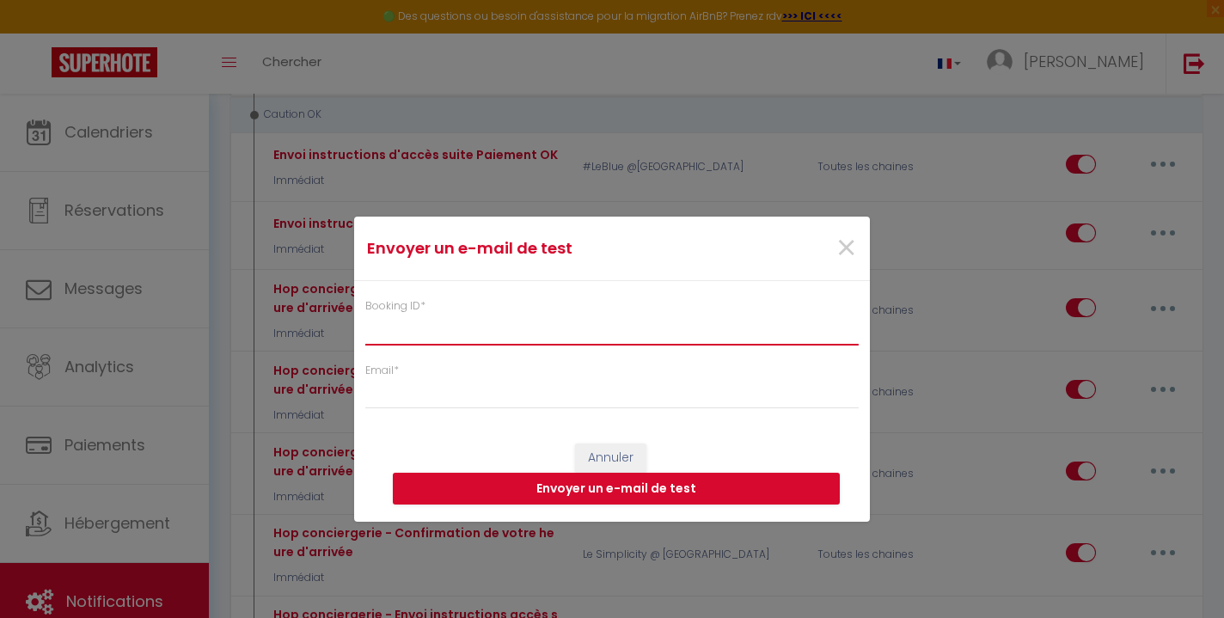
click at [476, 331] on input "Booking ID *" at bounding box center [612, 329] width 494 height 31
paste input "6911841"
type input "6911841"
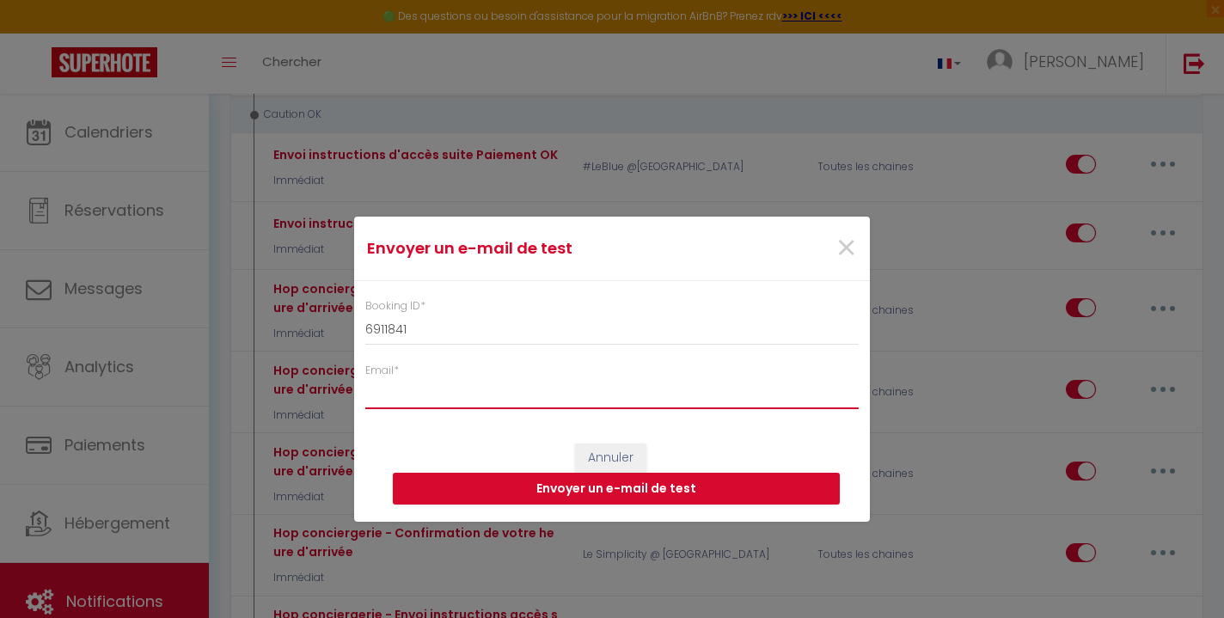
click at [465, 400] on input "Email *" at bounding box center [612, 393] width 494 height 31
type input "[EMAIL_ADDRESS][DOMAIN_NAME]"
click at [490, 430] on div "Annuler Envoyer un e-mail de test" at bounding box center [612, 473] width 516 height 95
click at [532, 489] on button "Envoyer un e-mail de test" at bounding box center [616, 489] width 447 height 33
click at [573, 493] on button "Envoyer un e-mail de test" at bounding box center [616, 489] width 447 height 33
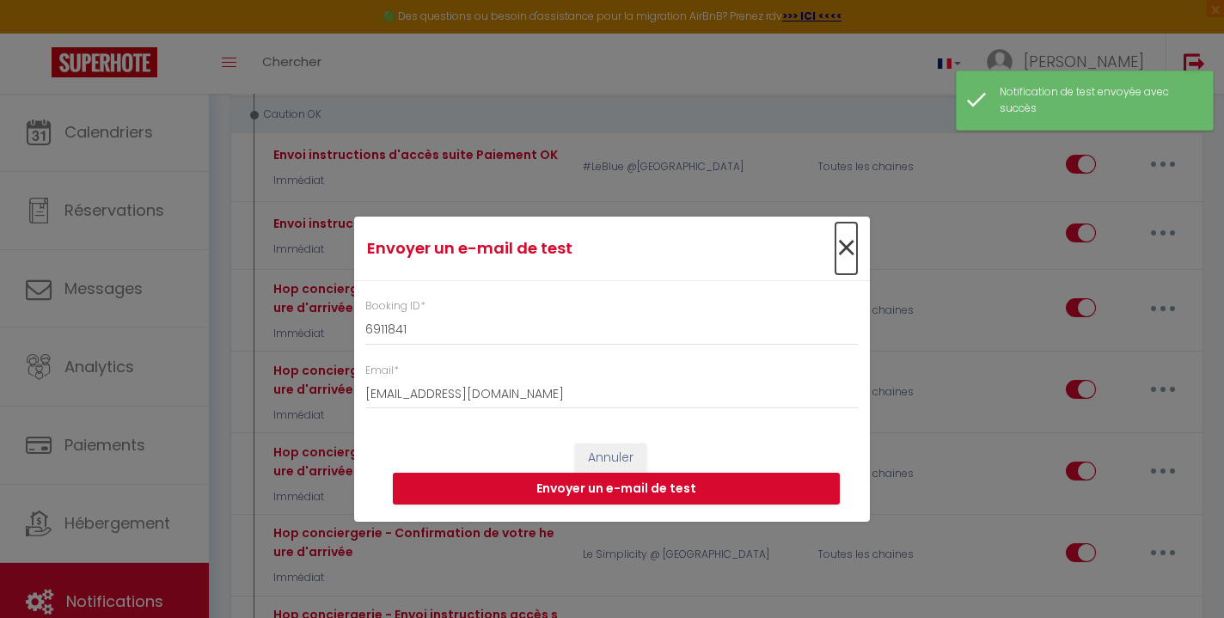
click at [851, 254] on span "×" at bounding box center [846, 249] width 21 height 52
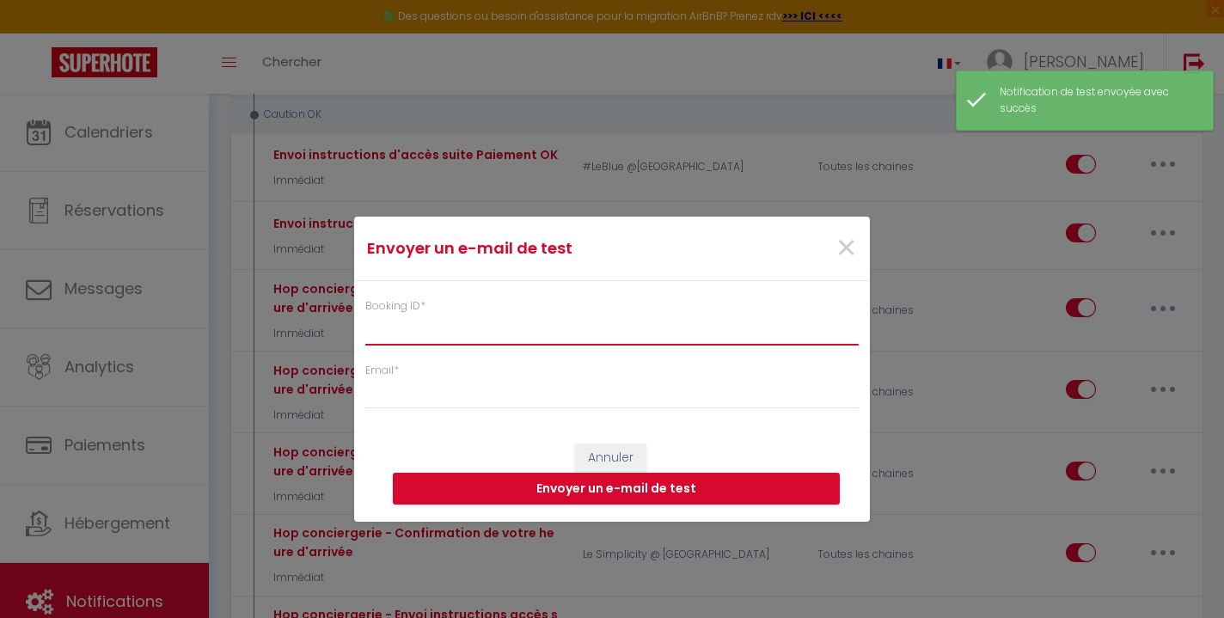
click at [598, 328] on input "Booking ID *" at bounding box center [612, 329] width 494 height 31
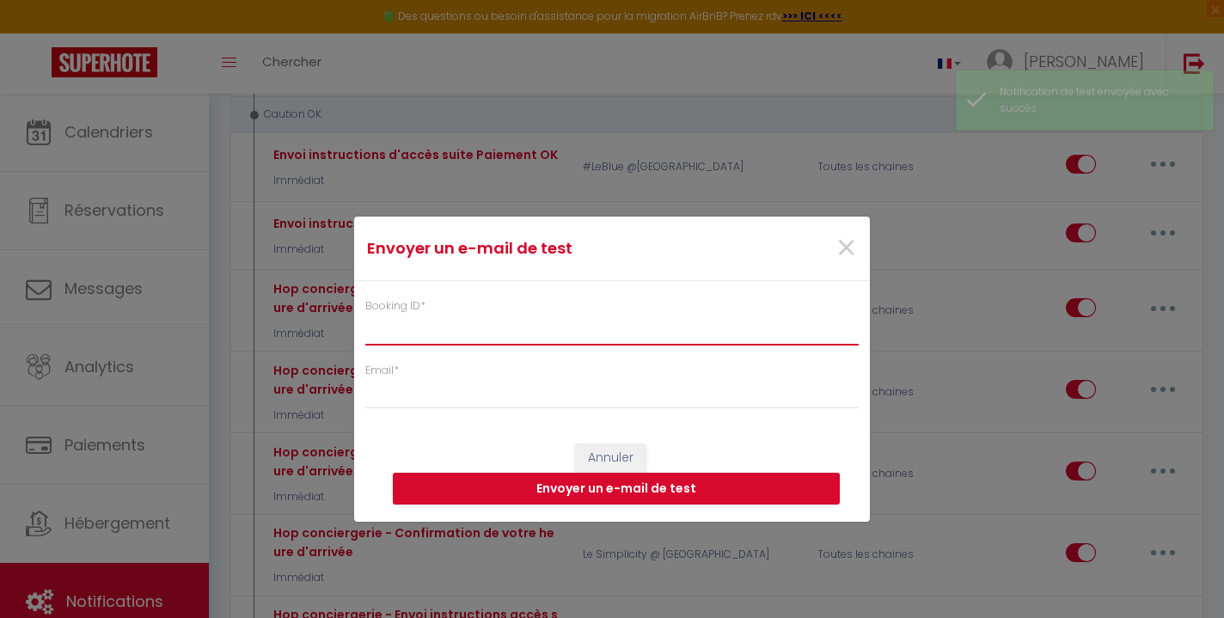
paste input "6911841"
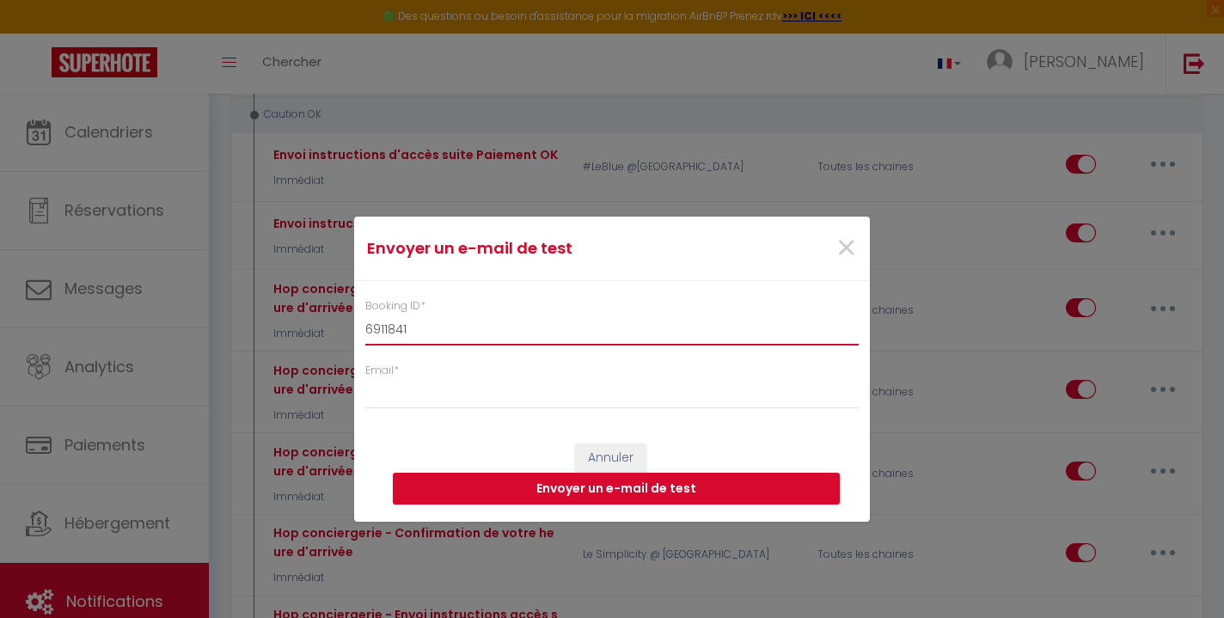
type input "6911841"
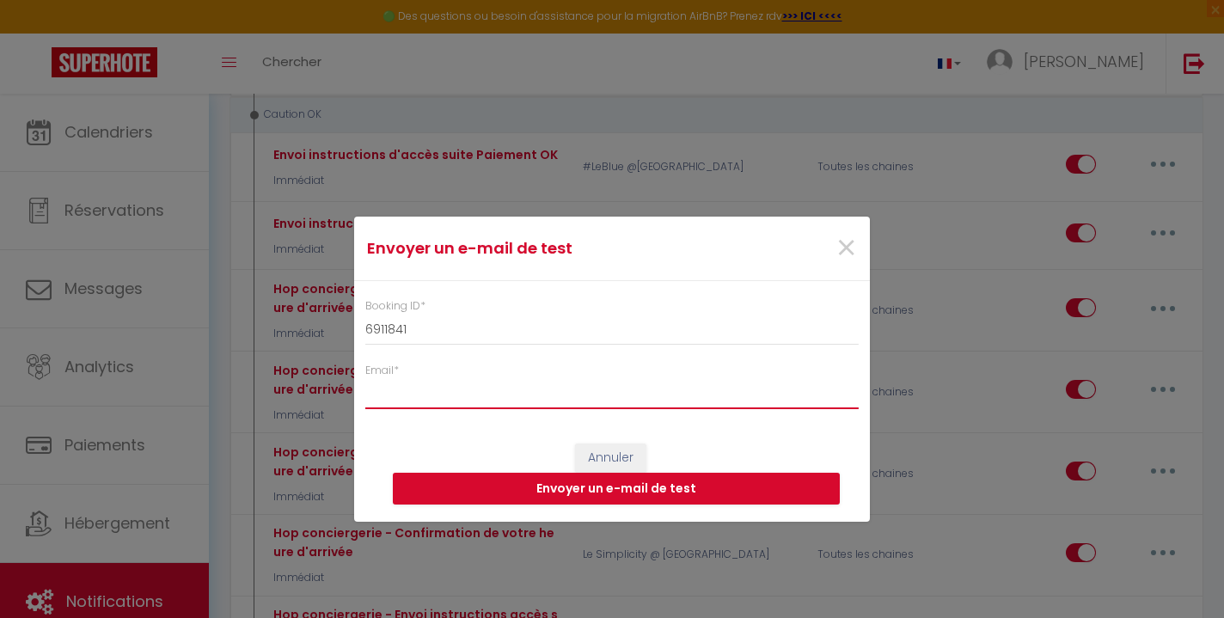
click at [569, 398] on input "Email *" at bounding box center [612, 393] width 494 height 31
type input "[EMAIL_ADDRESS][DOMAIN_NAME]"
click at [635, 493] on button "Envoyer un e-mail de test" at bounding box center [616, 489] width 447 height 33
click at [598, 491] on button "Envoyer un e-mail de test" at bounding box center [616, 489] width 447 height 33
click at [562, 491] on button "Envoyer un e-mail de test" at bounding box center [616, 489] width 447 height 33
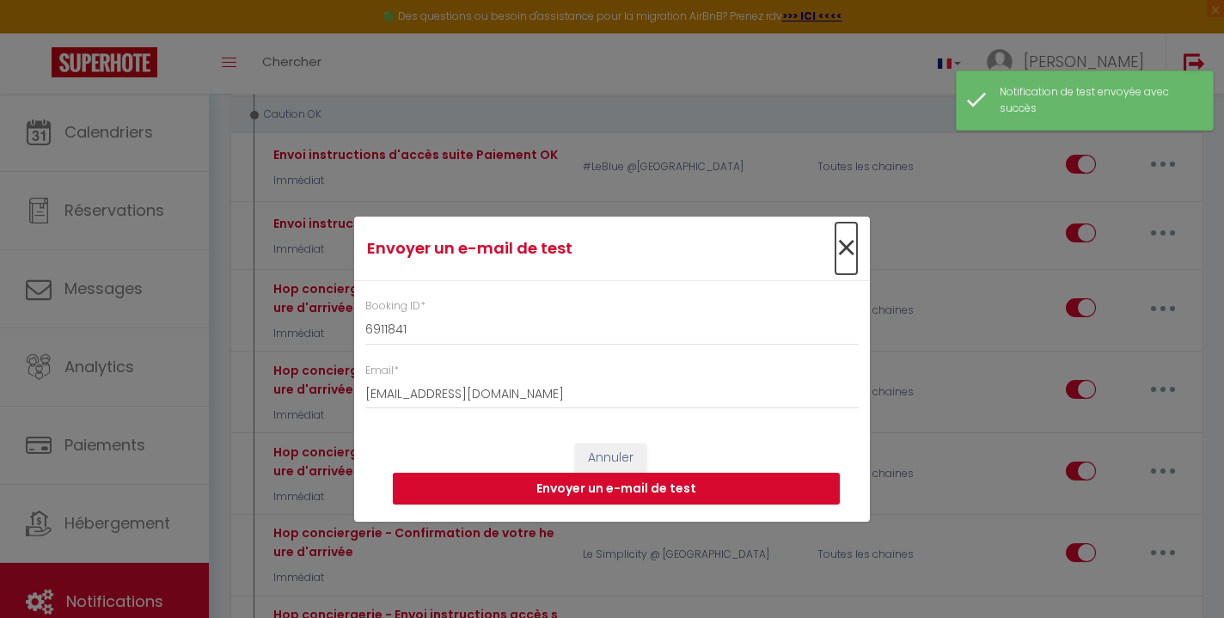
click at [851, 245] on span "×" at bounding box center [846, 249] width 21 height 52
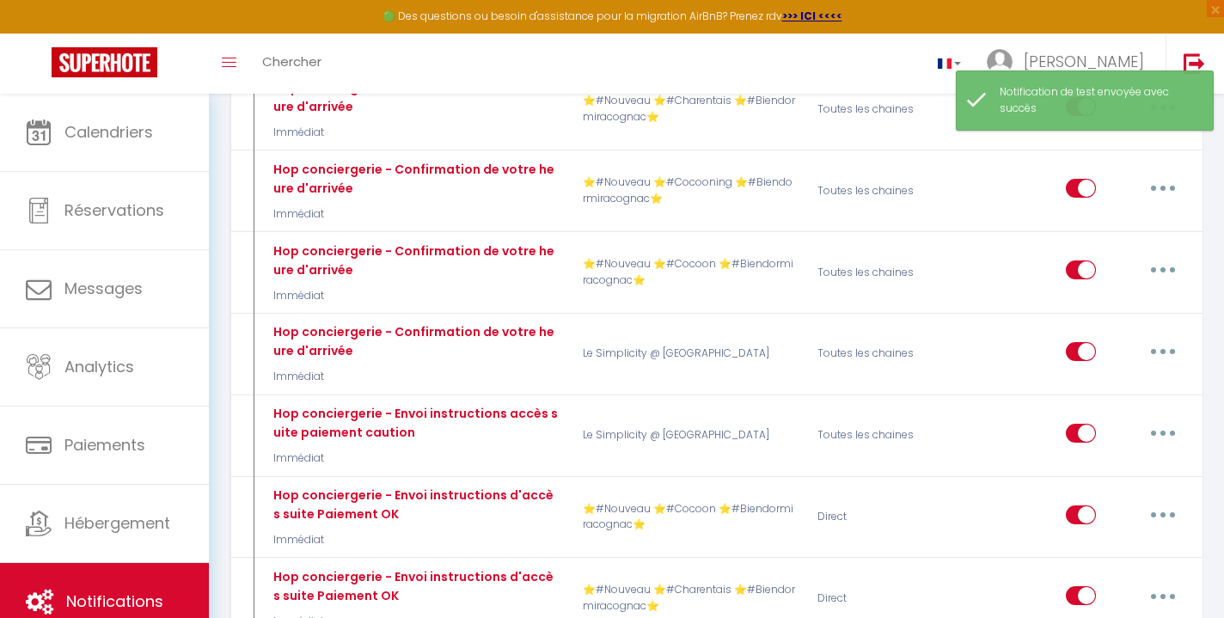
scroll to position [8606, 0]
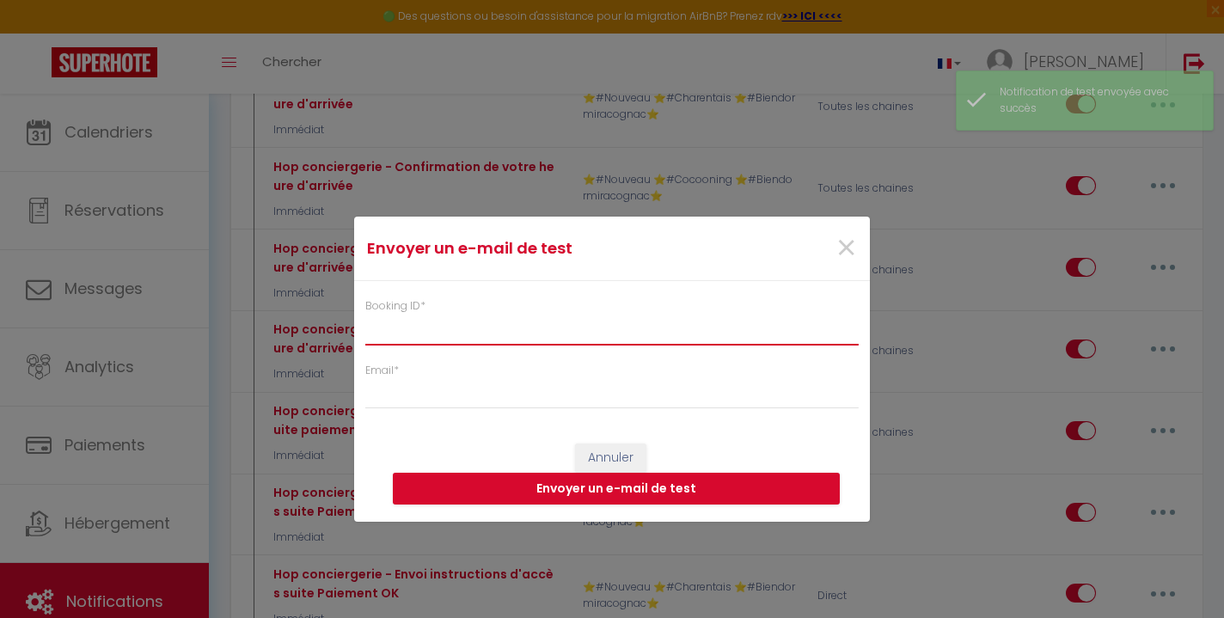
click at [620, 332] on input "Booking ID *" at bounding box center [612, 329] width 494 height 31
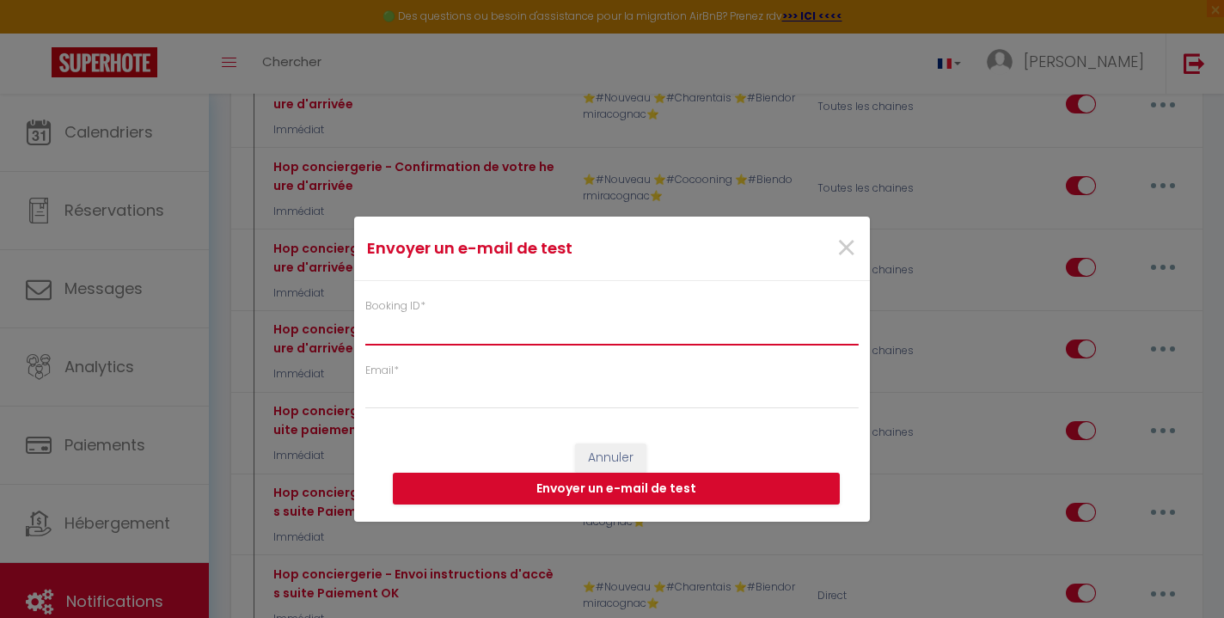
paste input "6911841"
type input "6911841"
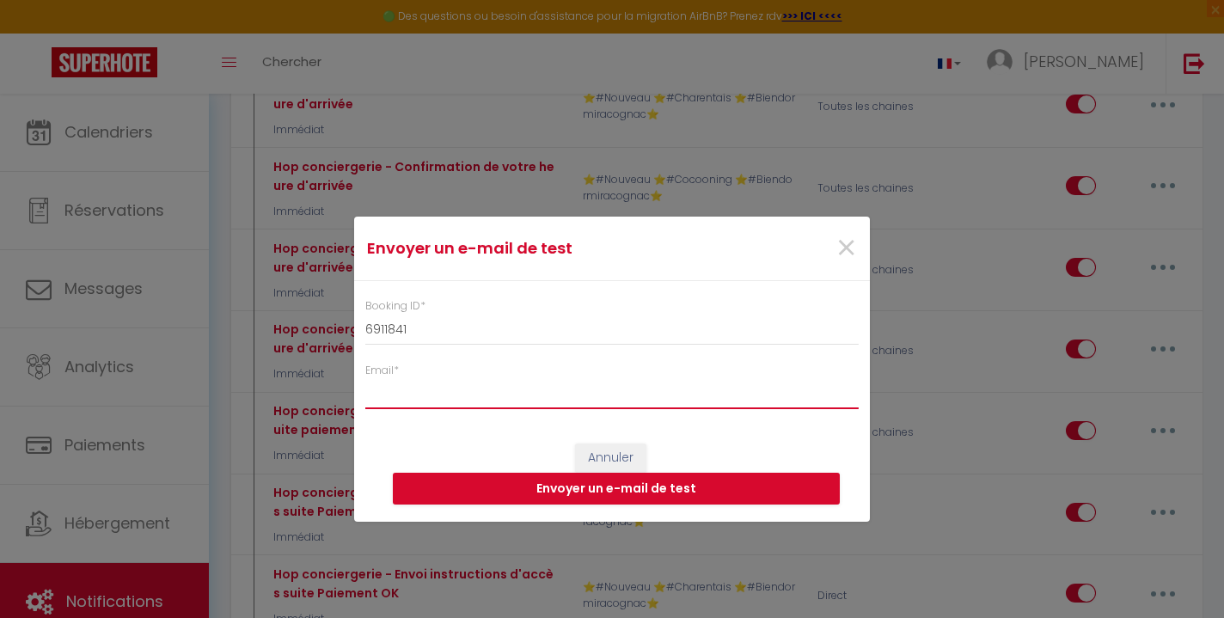
click at [567, 388] on input "Email *" at bounding box center [612, 393] width 494 height 31
type input "[EMAIL_ADDRESS][DOMAIN_NAME]"
click at [586, 485] on button "Envoyer un e-mail de test" at bounding box center [616, 489] width 447 height 33
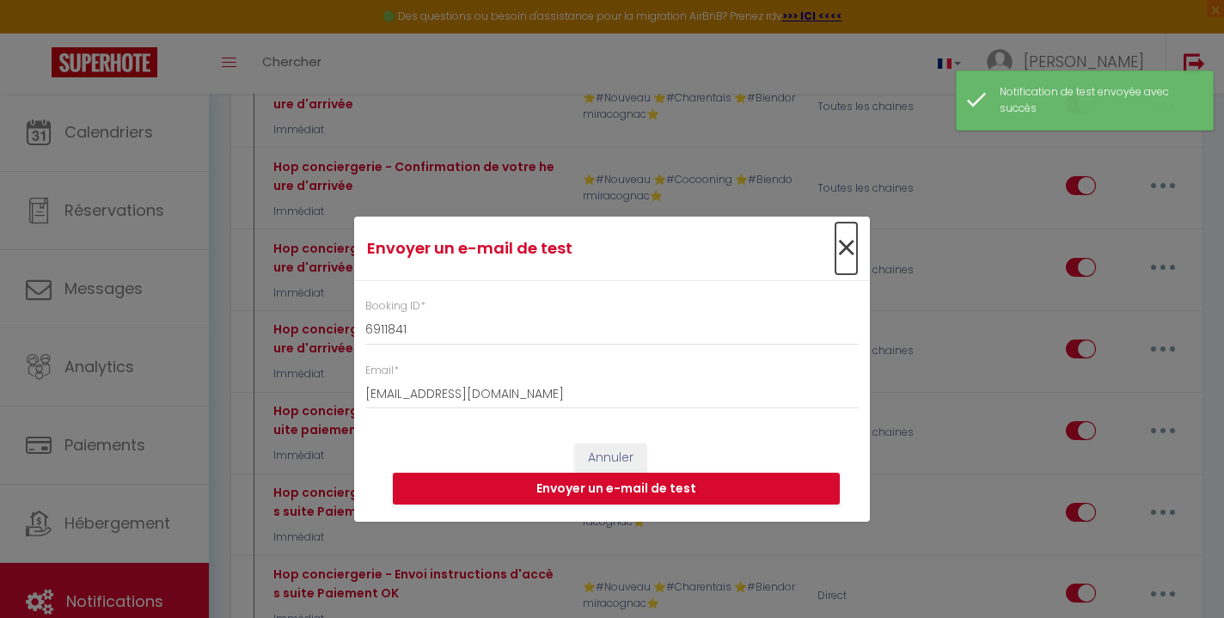
click at [842, 254] on span "×" at bounding box center [846, 249] width 21 height 52
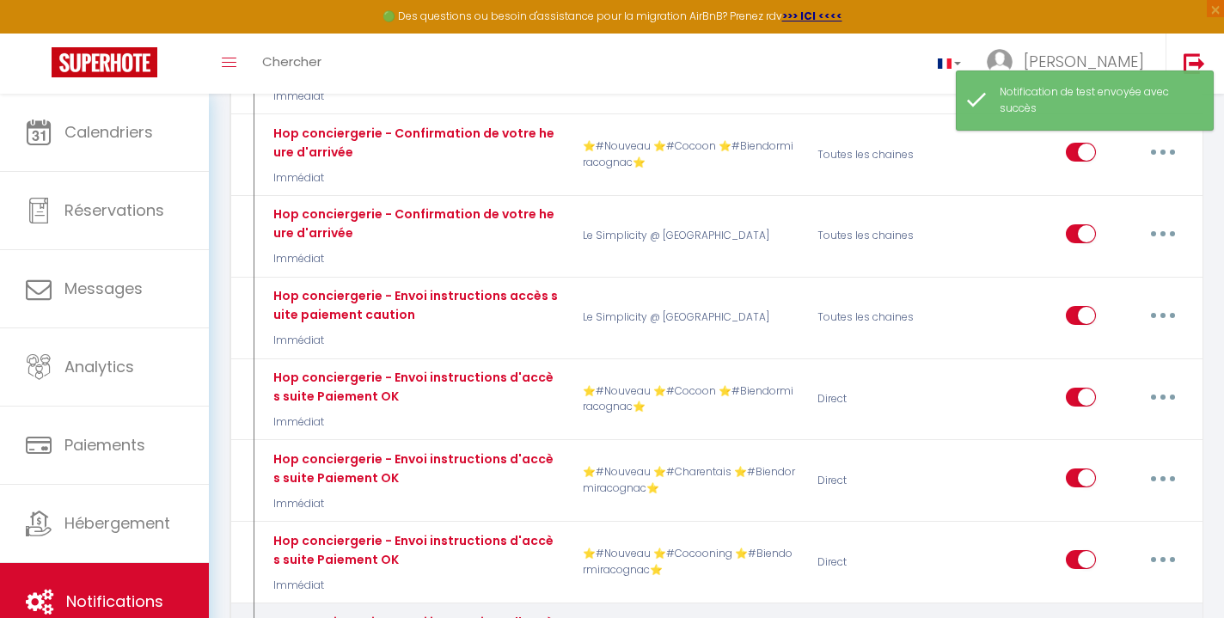
scroll to position [8735, 0]
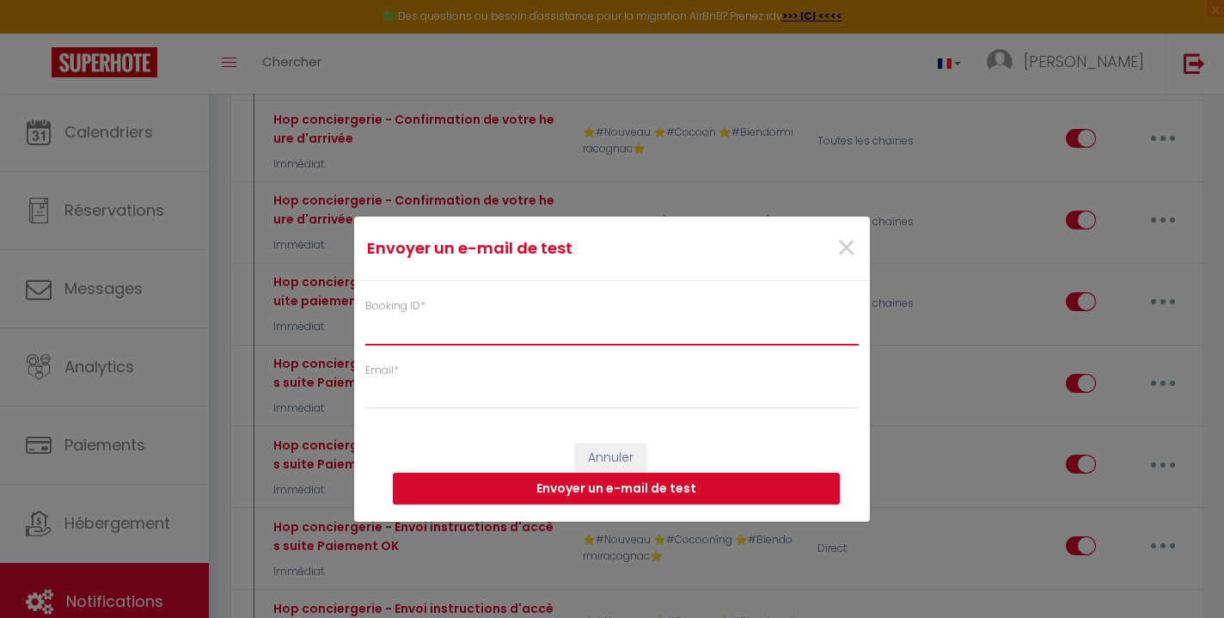
click at [618, 340] on input "Booking ID *" at bounding box center [612, 329] width 494 height 31
paste input "6911841"
type input "6911841"
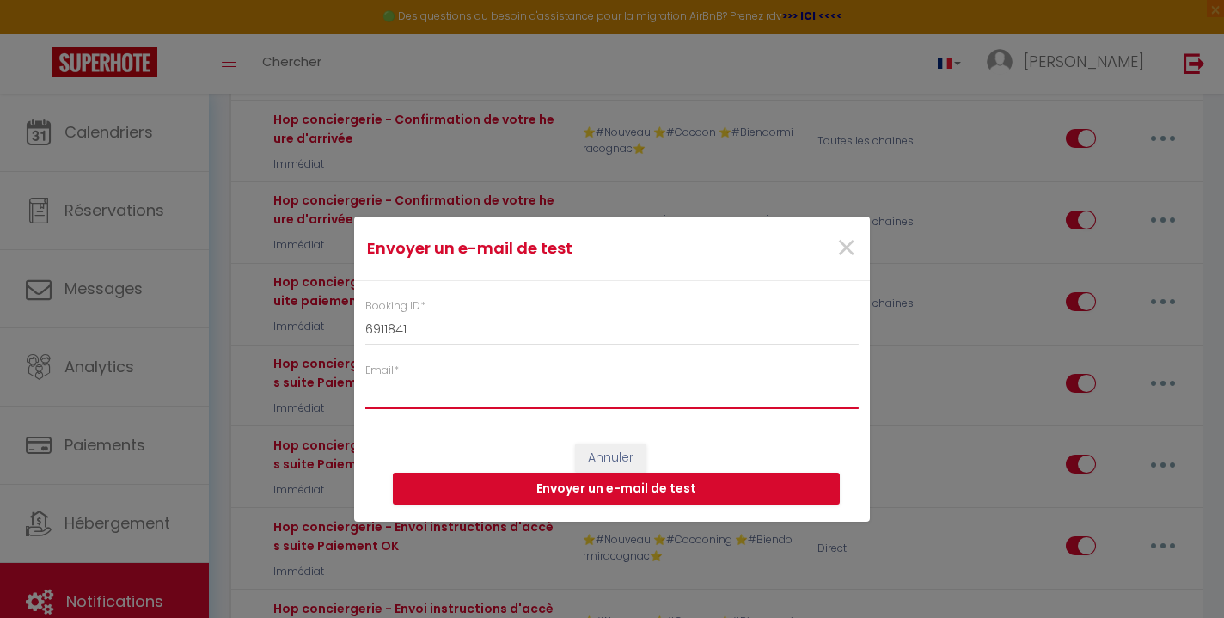
click at [595, 391] on input "Email *" at bounding box center [612, 393] width 494 height 31
type input "[EMAIL_ADDRESS][DOMAIN_NAME]"
click at [614, 484] on button "Envoyer un e-mail de test" at bounding box center [616, 489] width 447 height 33
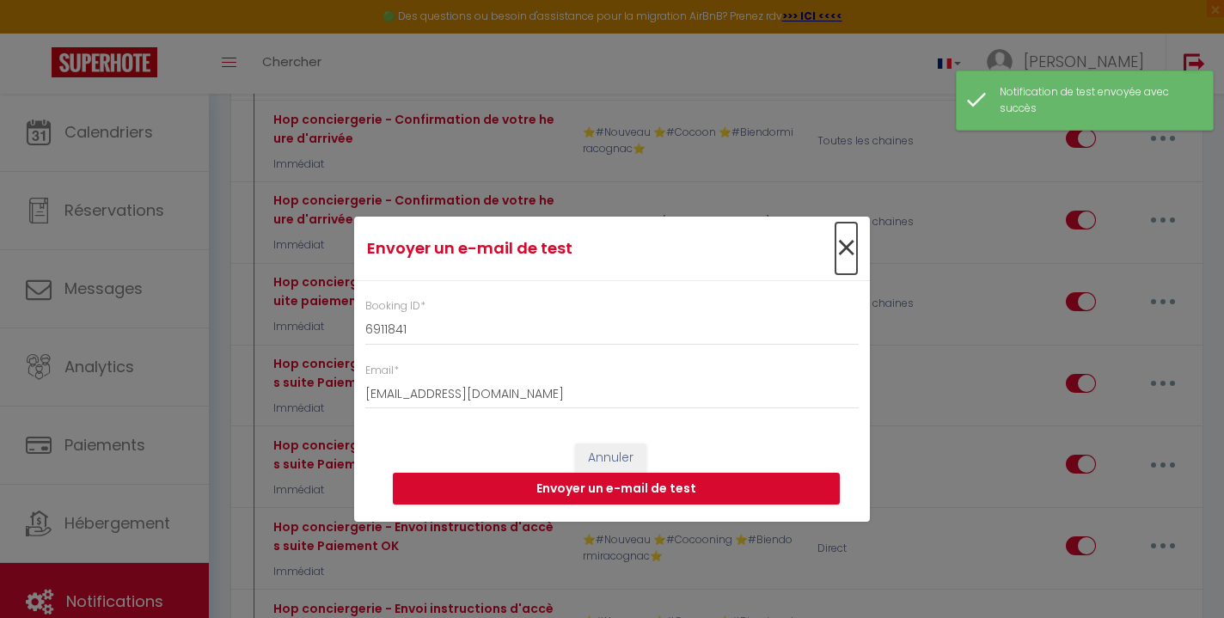
click at [843, 249] on span "×" at bounding box center [846, 249] width 21 height 52
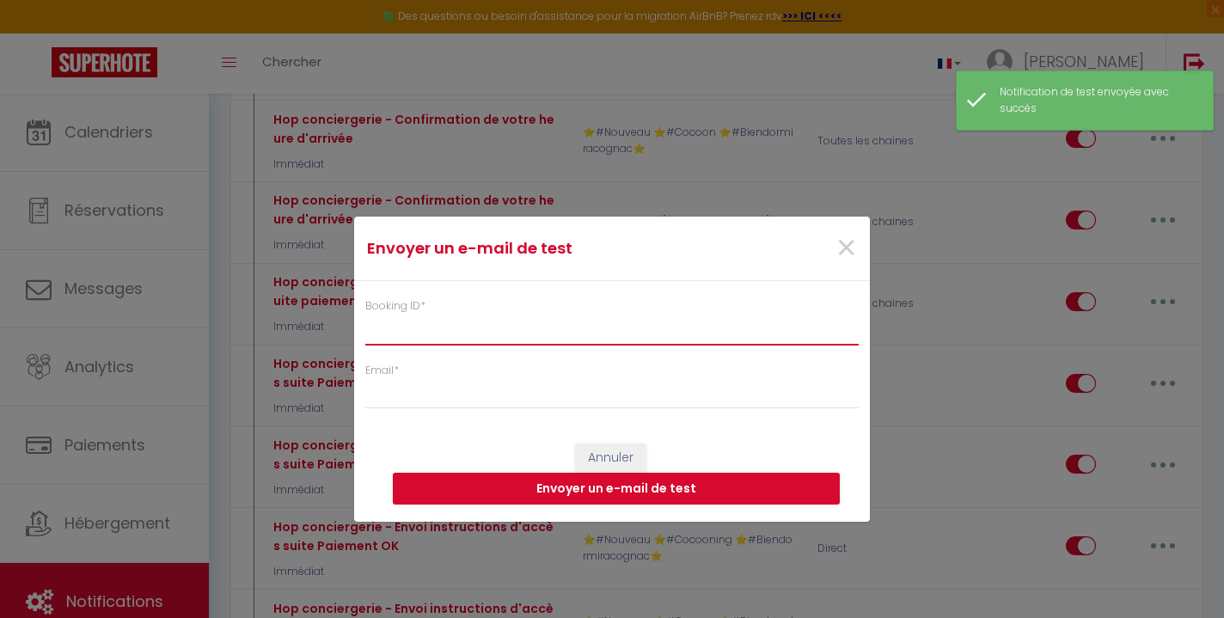
click at [623, 340] on input "Booking ID *" at bounding box center [612, 329] width 494 height 31
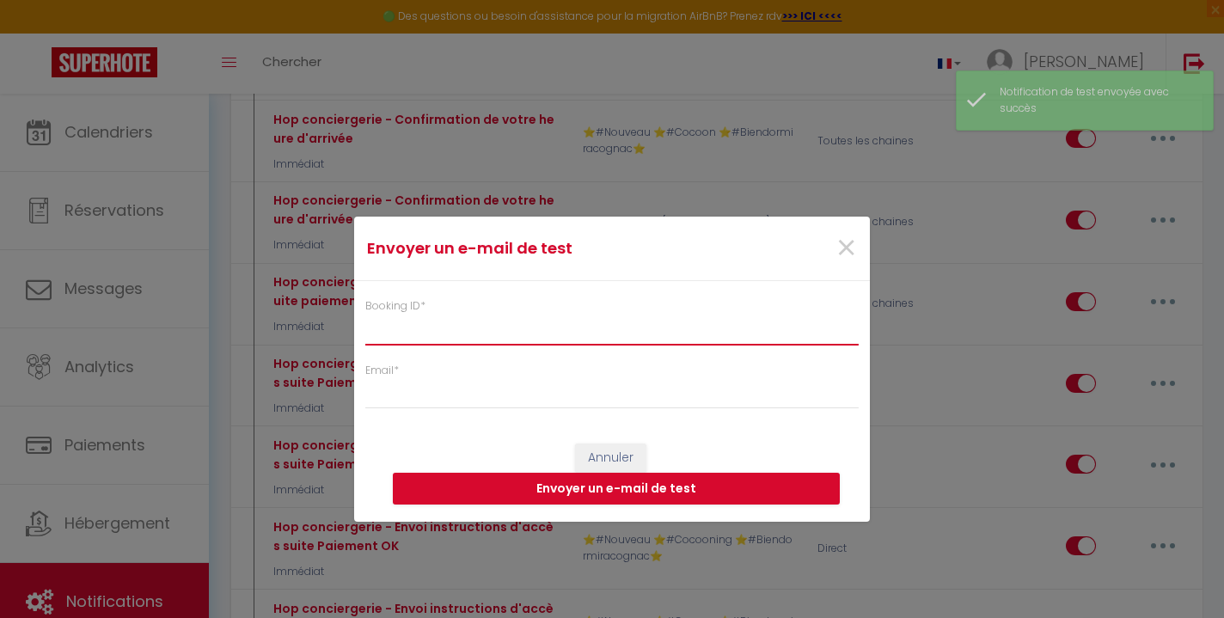
paste input "6911841"
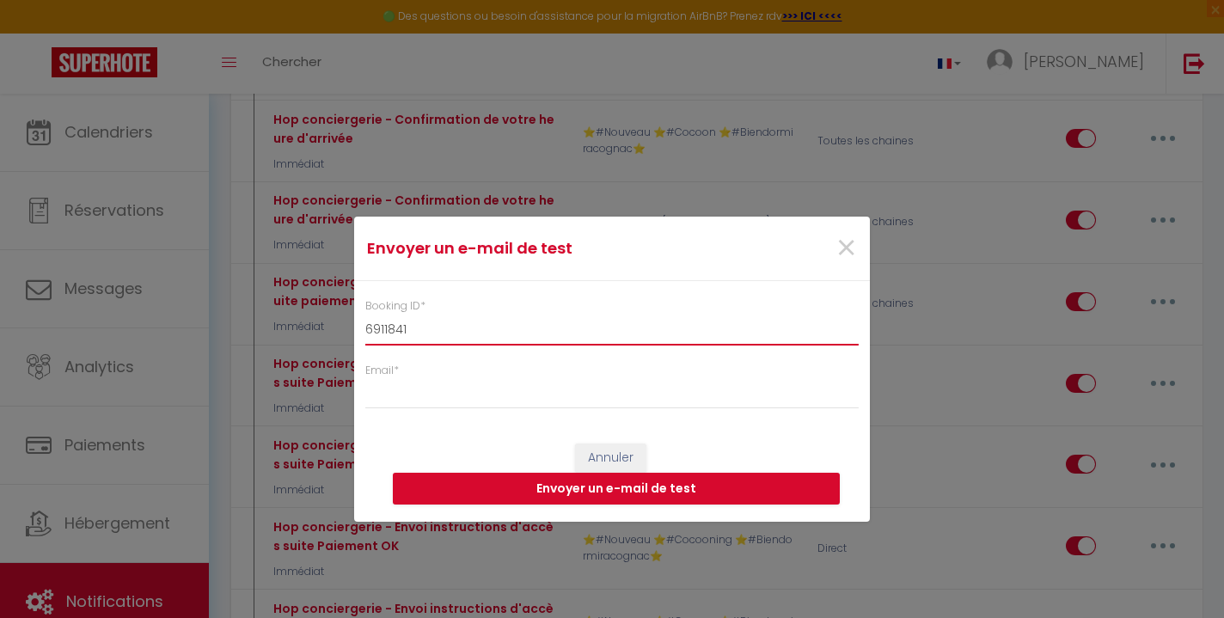
type input "6911841"
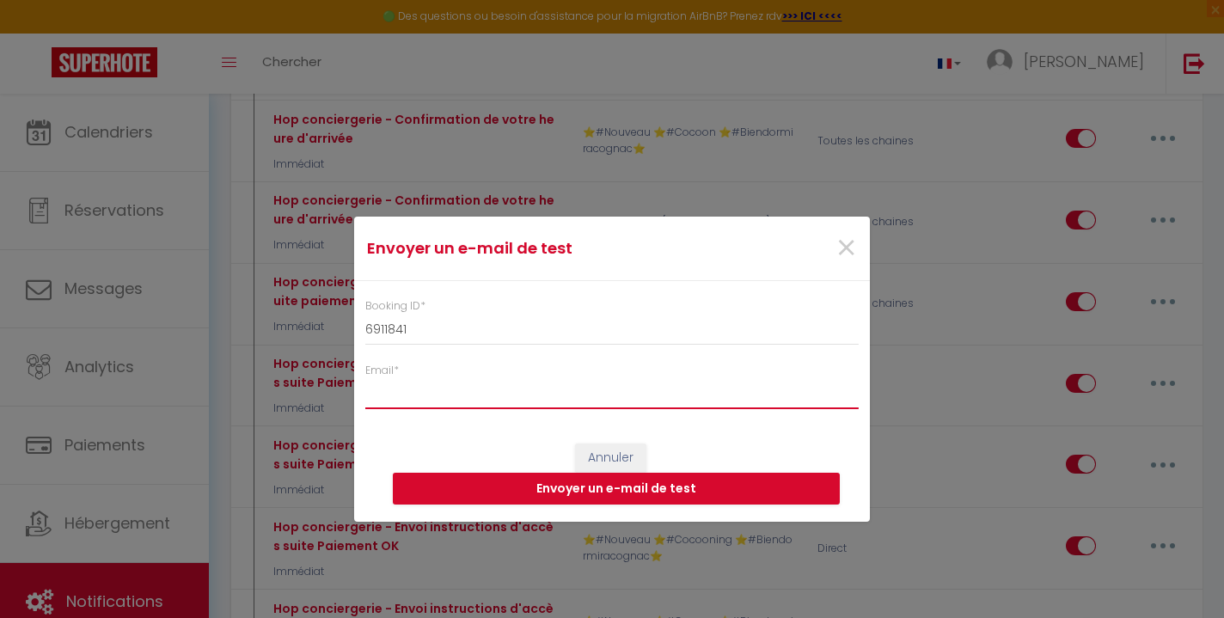
click at [587, 396] on input "Email *" at bounding box center [612, 393] width 494 height 31
type input "[EMAIL_ADDRESS][DOMAIN_NAME]"
click at [622, 492] on button "Envoyer un e-mail de test" at bounding box center [616, 489] width 447 height 33
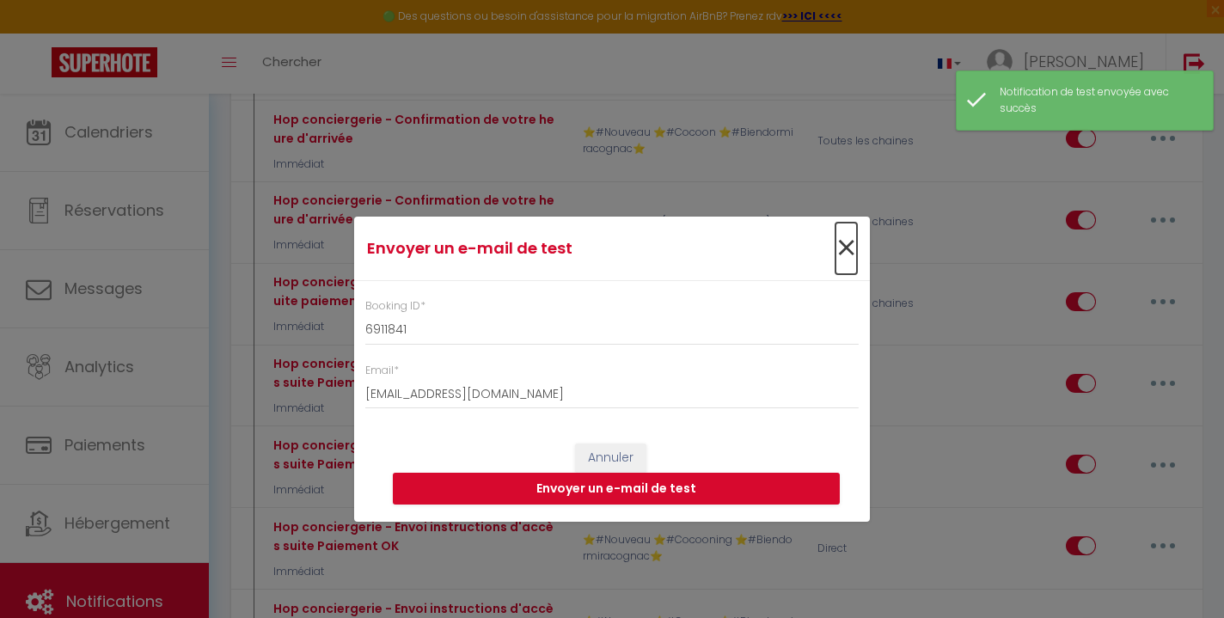
click at [843, 260] on span "×" at bounding box center [846, 249] width 21 height 52
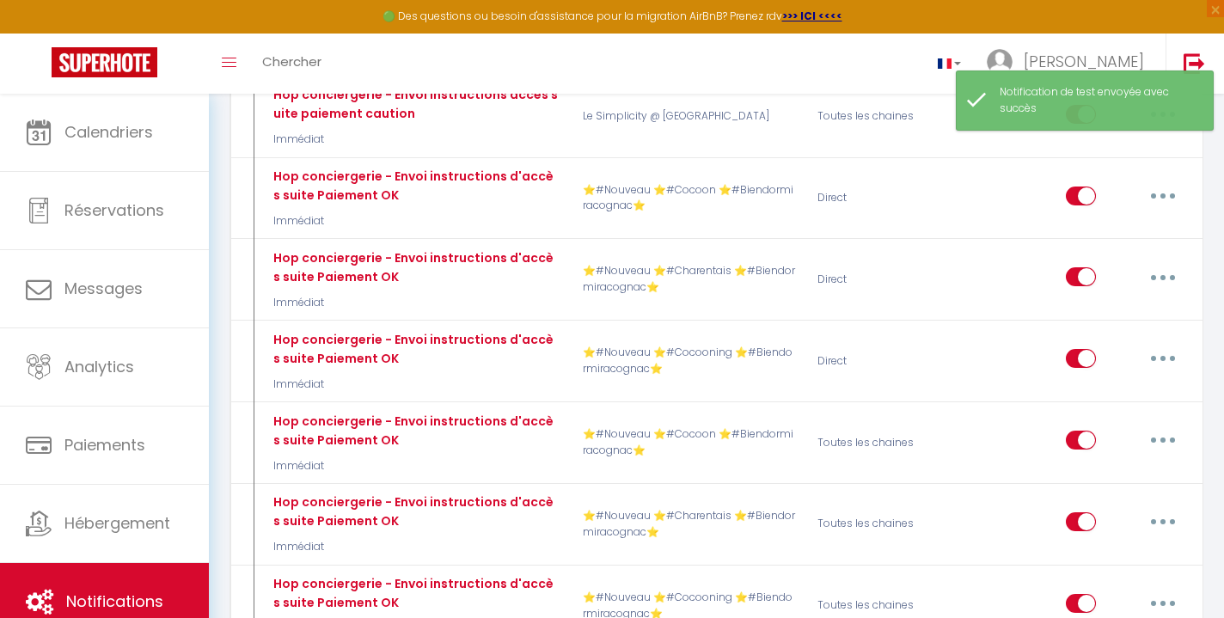
scroll to position [8923, 0]
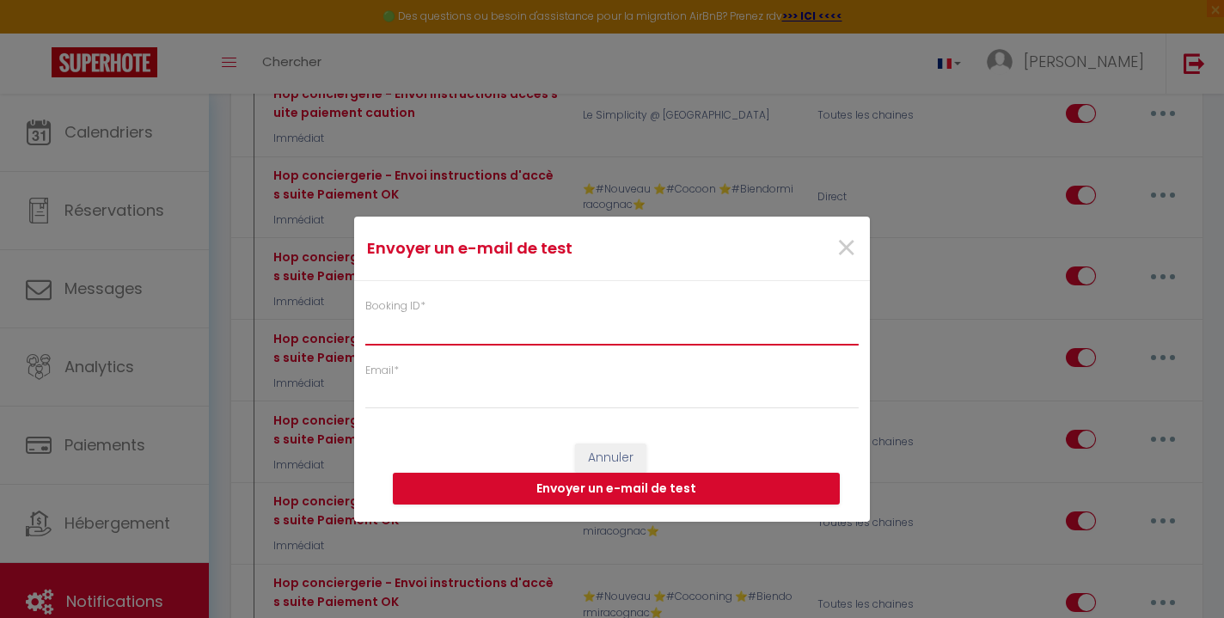
click at [573, 336] on input "Booking ID *" at bounding box center [612, 329] width 494 height 31
paste input "6911841"
type input "6911841"
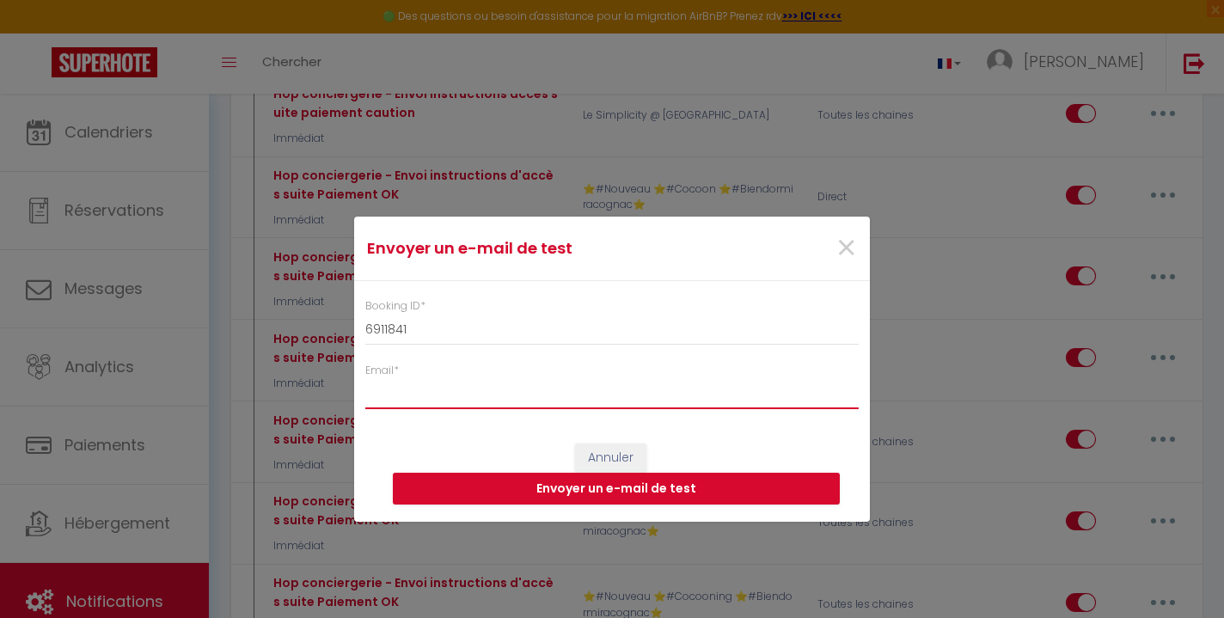
click at [547, 390] on input "Email *" at bounding box center [612, 393] width 494 height 31
type input "[EMAIL_ADDRESS][DOMAIN_NAME]"
click at [606, 492] on button "Envoyer un e-mail de test" at bounding box center [616, 489] width 447 height 33
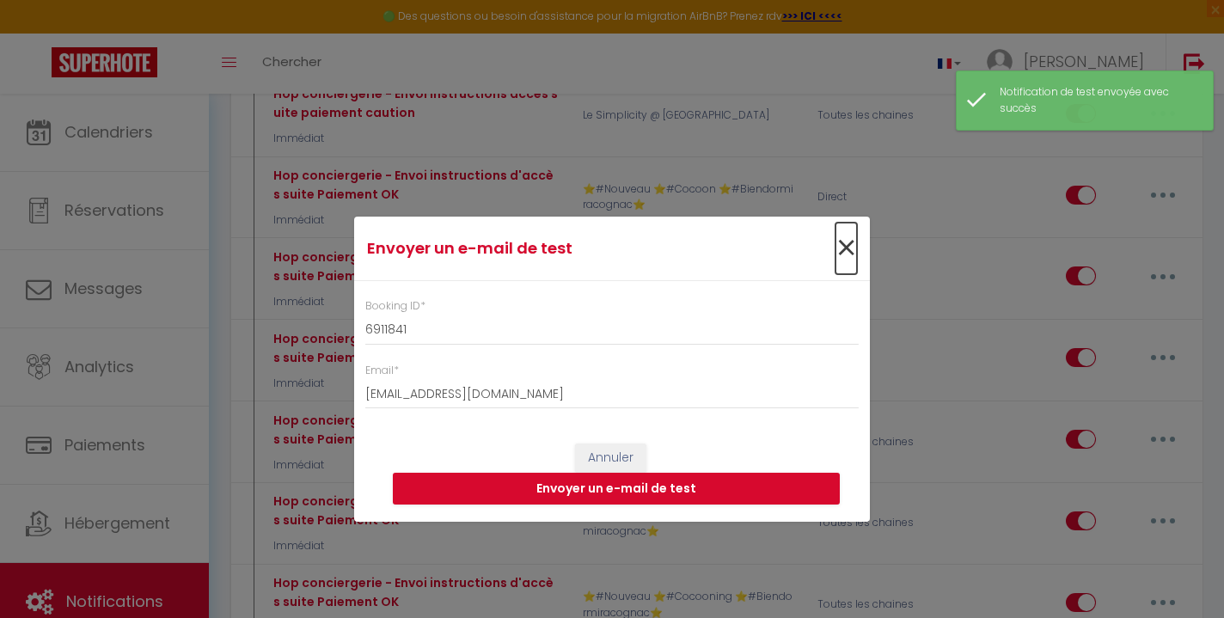
click at [850, 256] on span "×" at bounding box center [846, 249] width 21 height 52
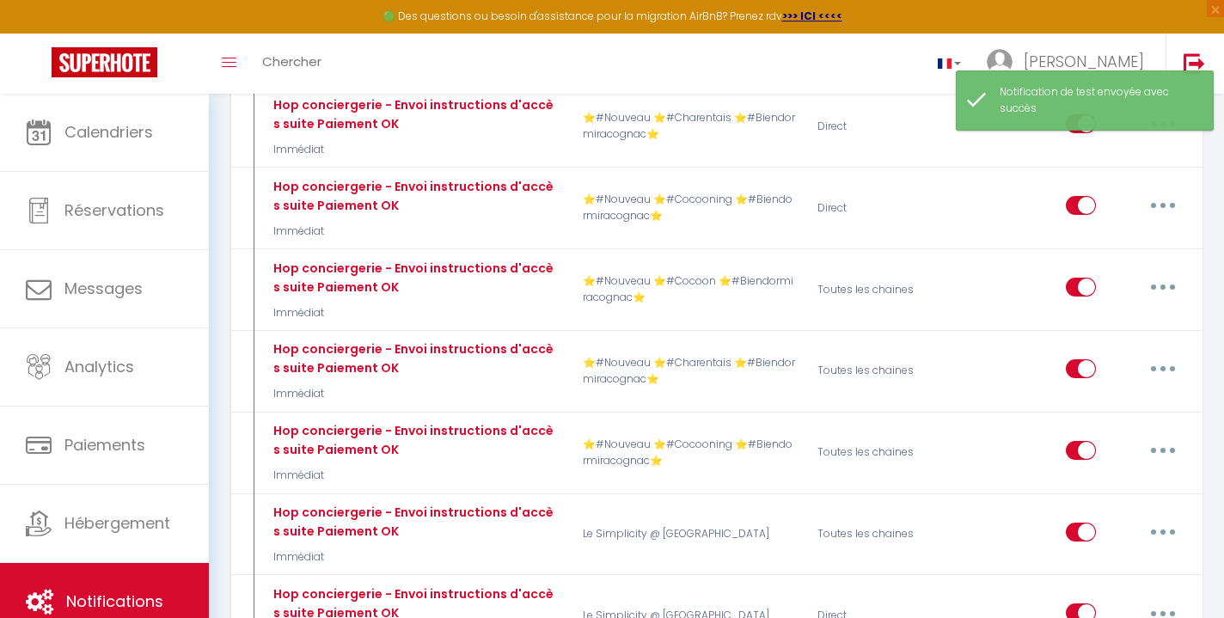
scroll to position [9076, 0]
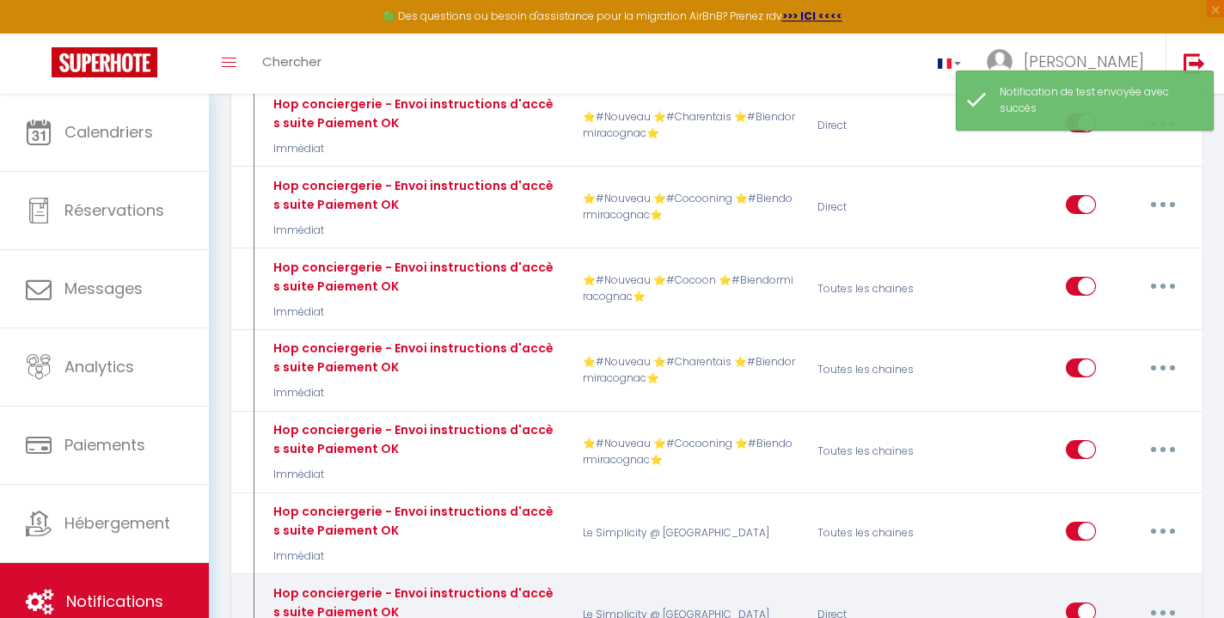
click at [1165, 610] on icon "button" at bounding box center [1163, 612] width 5 height 5
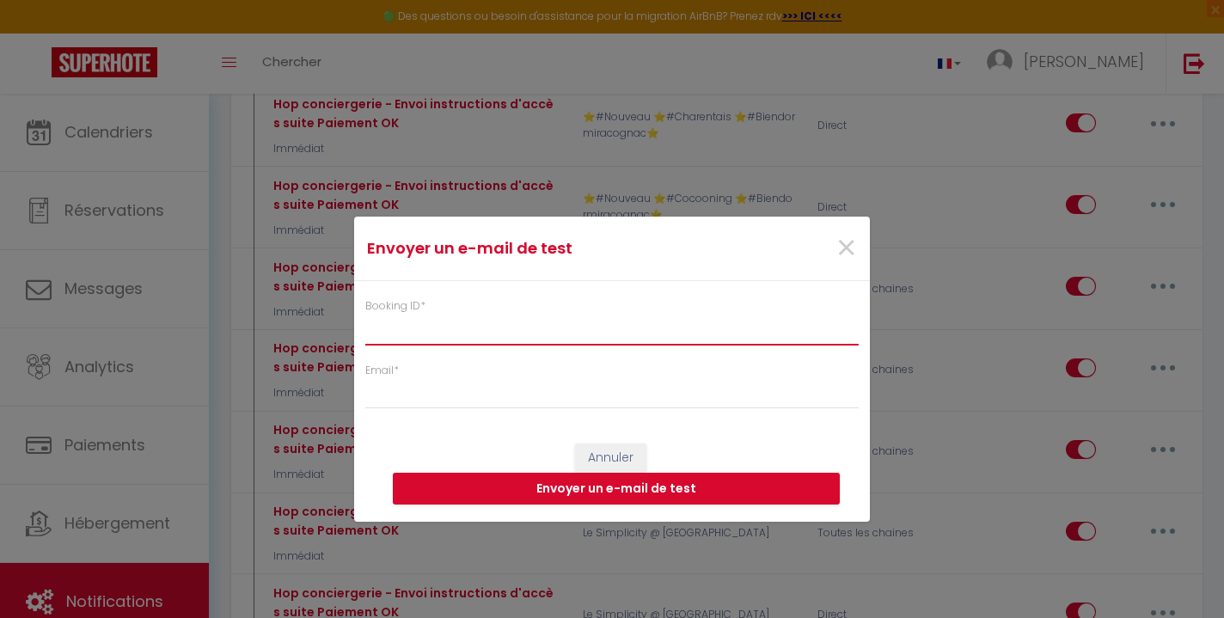
click at [586, 322] on input "Booking ID *" at bounding box center [612, 329] width 494 height 31
paste input "6911841"
type input "6911841"
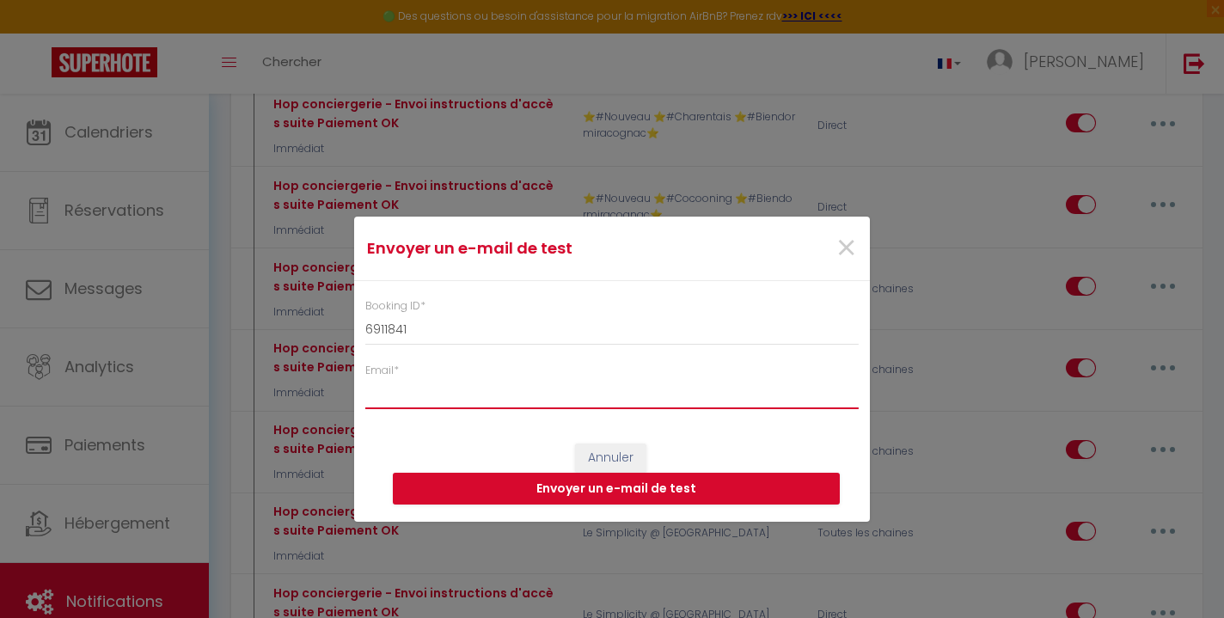
click at [561, 395] on input "Email *" at bounding box center [612, 393] width 494 height 31
type input "[EMAIL_ADDRESS][DOMAIN_NAME]"
click at [603, 483] on button "Envoyer un e-mail de test" at bounding box center [616, 489] width 447 height 33
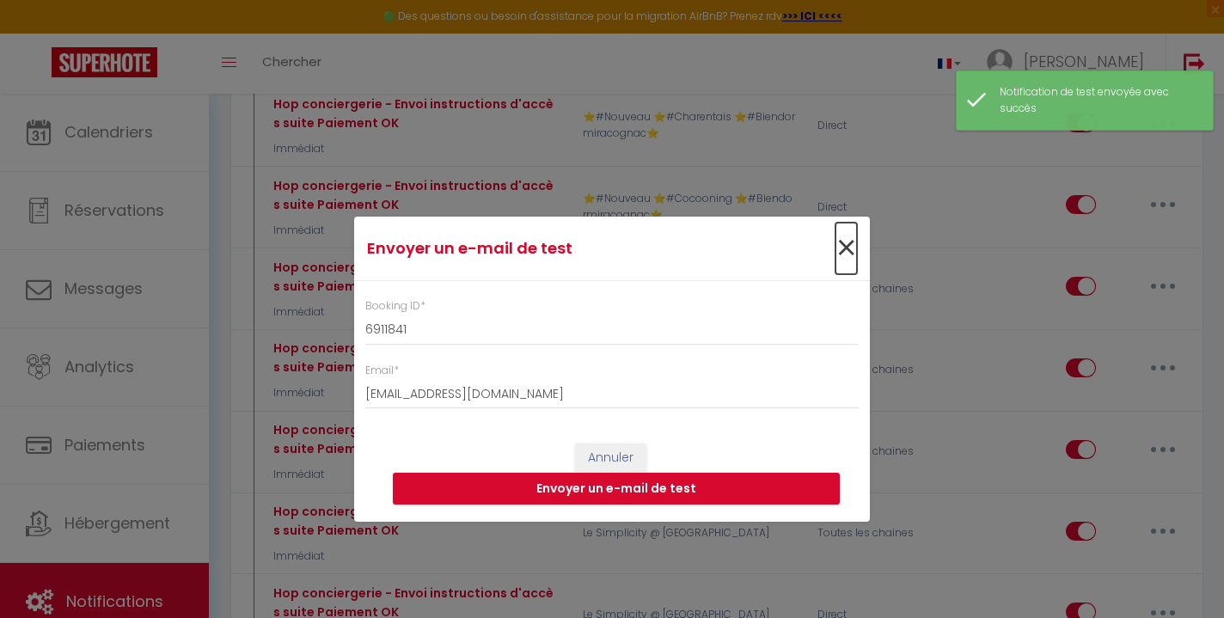
click at [850, 261] on span "×" at bounding box center [846, 249] width 21 height 52
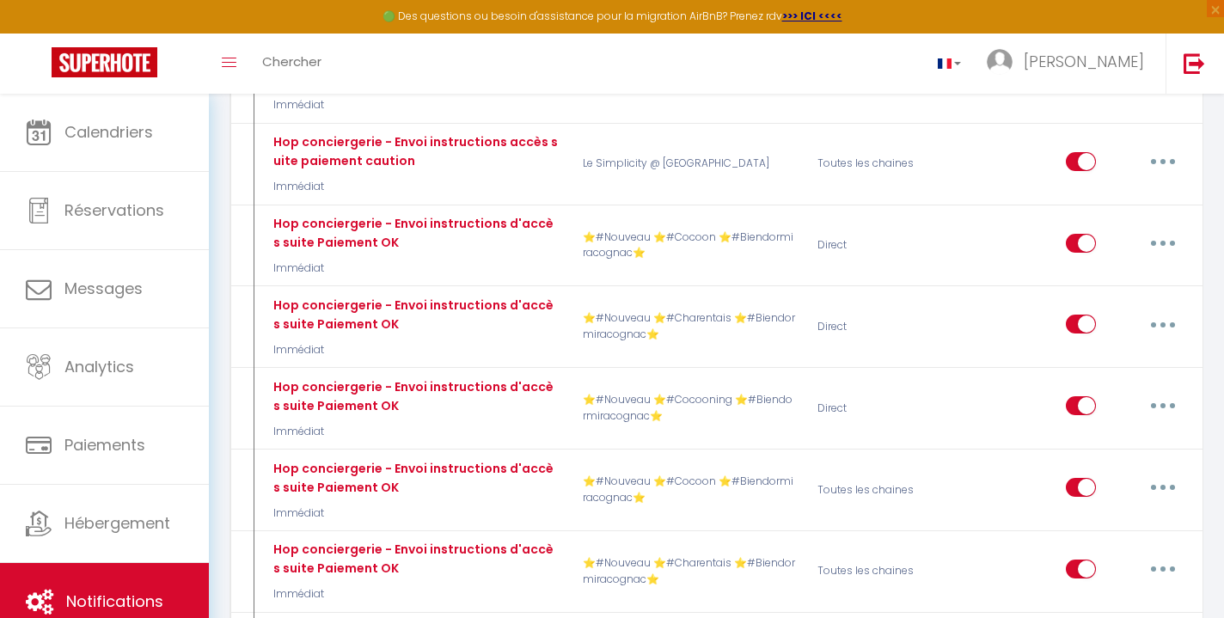
scroll to position [8871, 0]
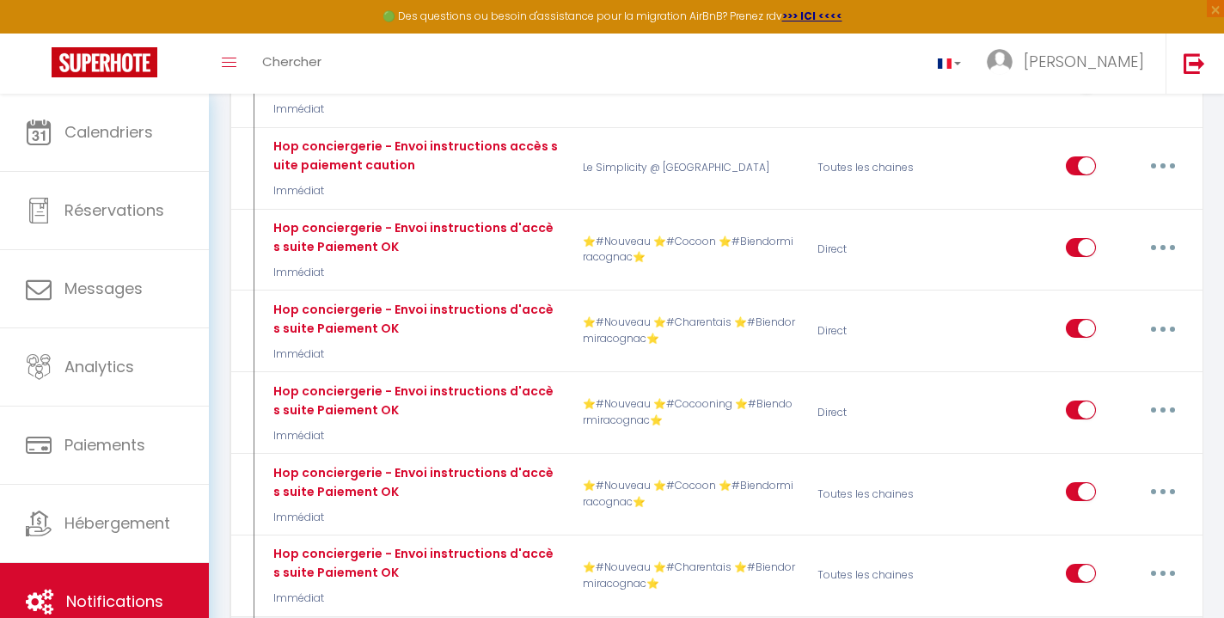
type input "Hop conciergerie - Envoi instructions d'accès suite Paiement OK"
select select "24"
select select "Immédiat"
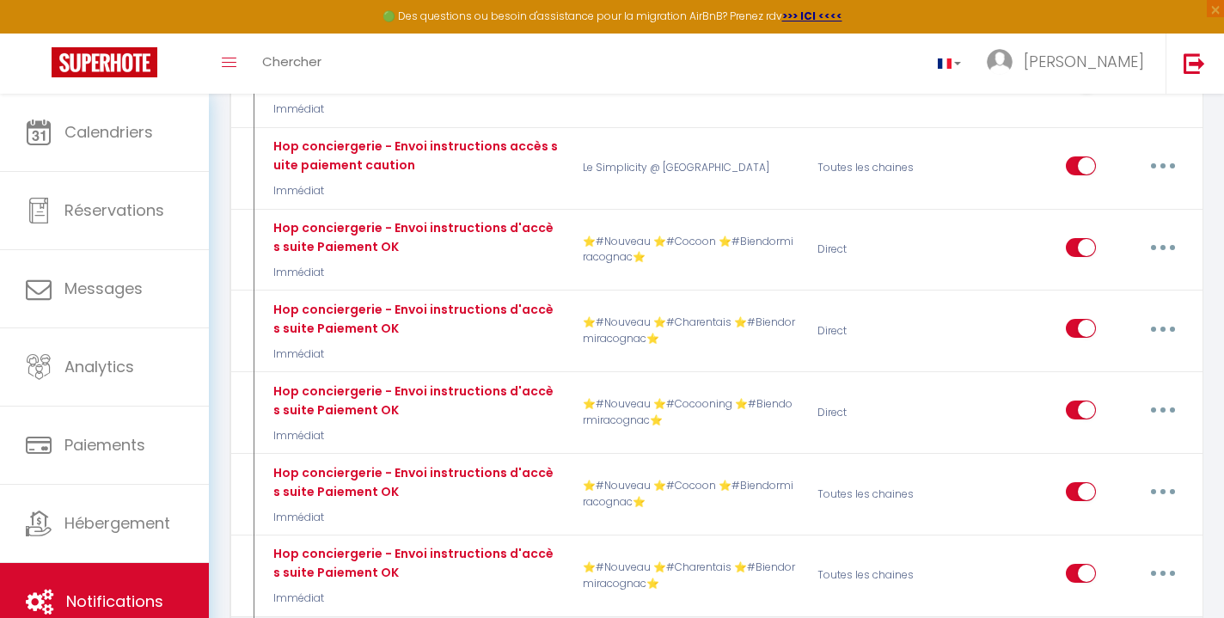
select select "if_deposit_is_paid"
checkbox input "true"
checkbox input "false"
radio input "true"
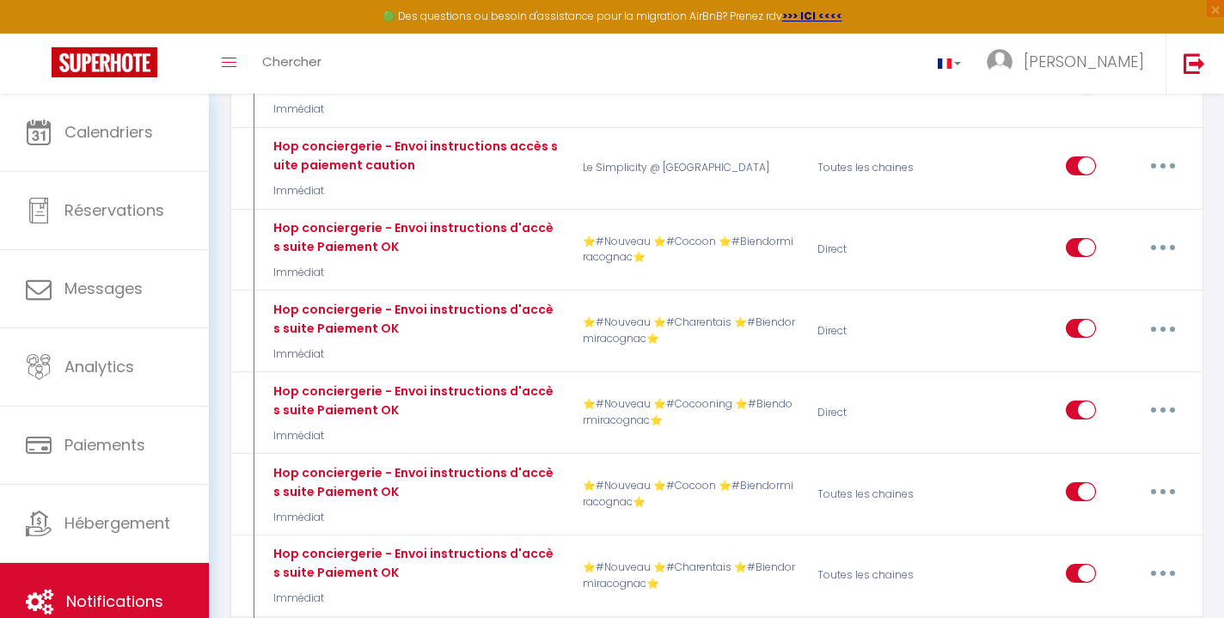
type input "Codes et instructions"
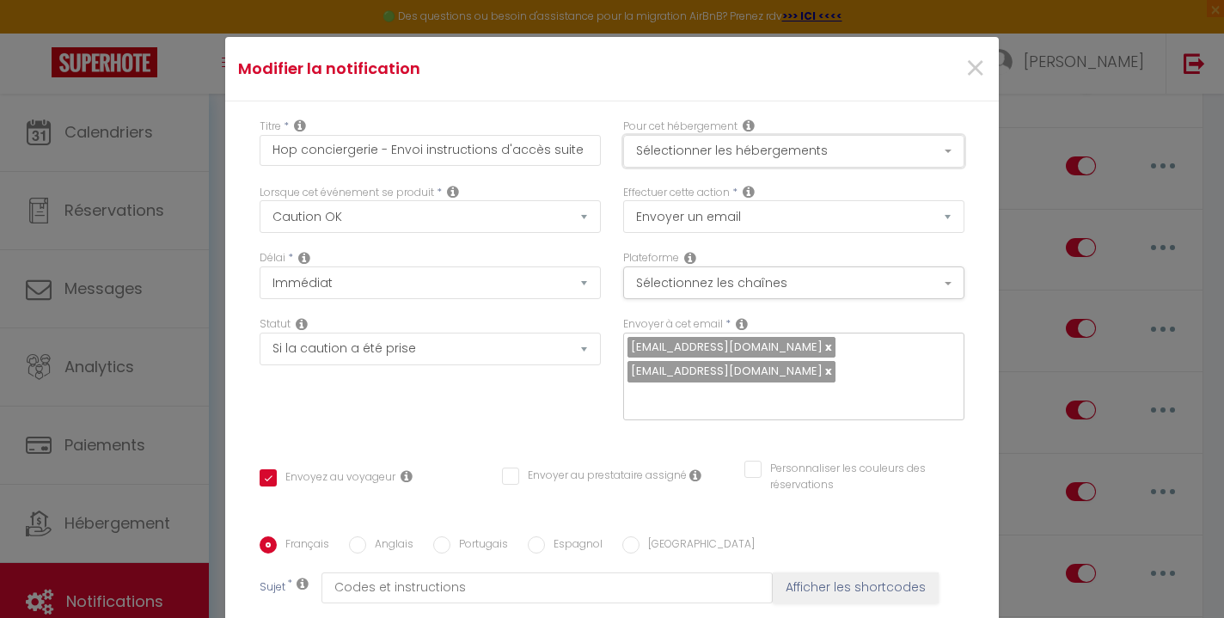
click at [813, 159] on button "Sélectionner les hébergements" at bounding box center [793, 151] width 341 height 33
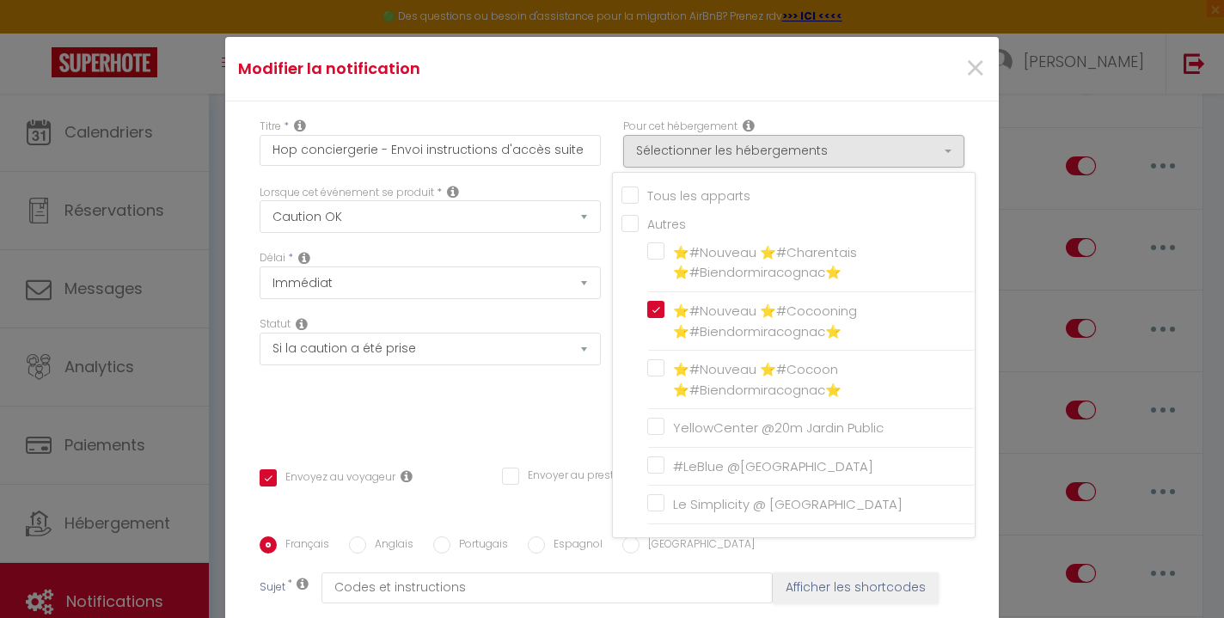
click at [574, 260] on div "Délai * Immédiat + 10 Minutes + 1 Heure + 2 Heures + 3 Heures + 4 Heures + 5 He…" at bounding box center [430, 274] width 341 height 49
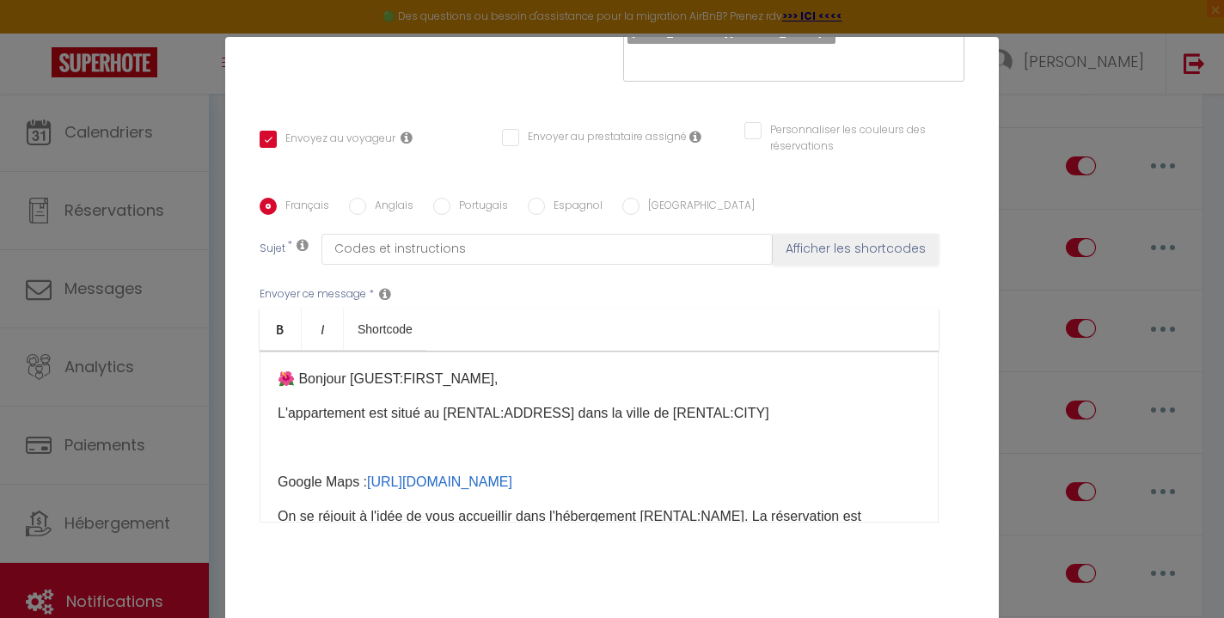
scroll to position [0, 0]
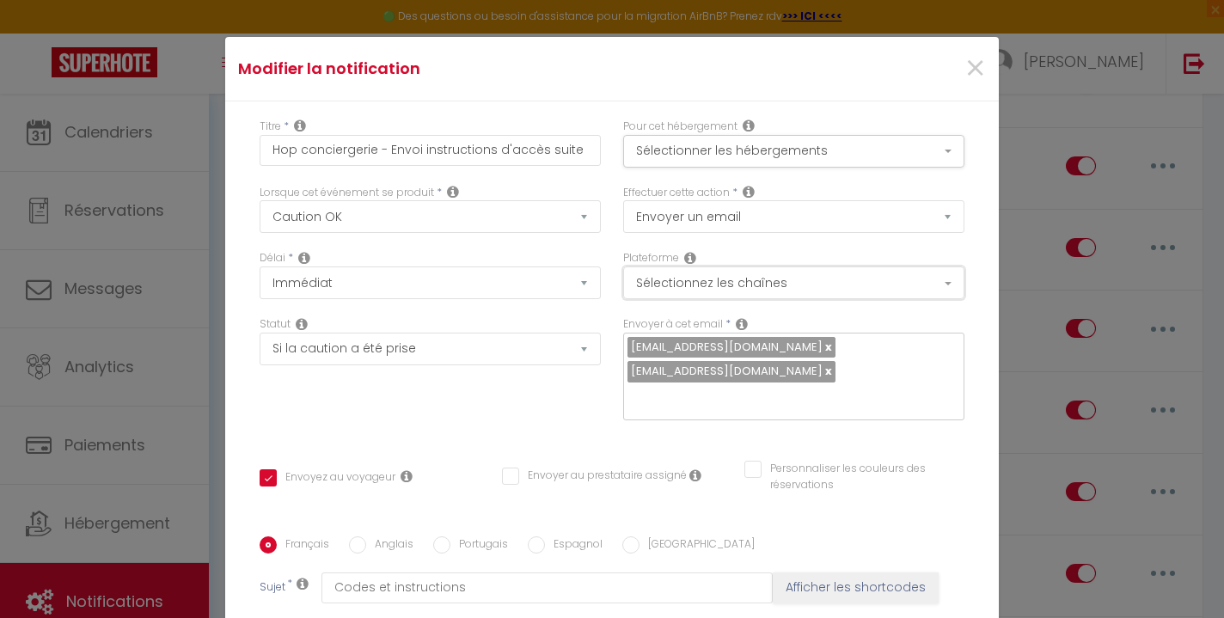
click at [759, 292] on button "Sélectionnez les chaînes" at bounding box center [793, 283] width 341 height 33
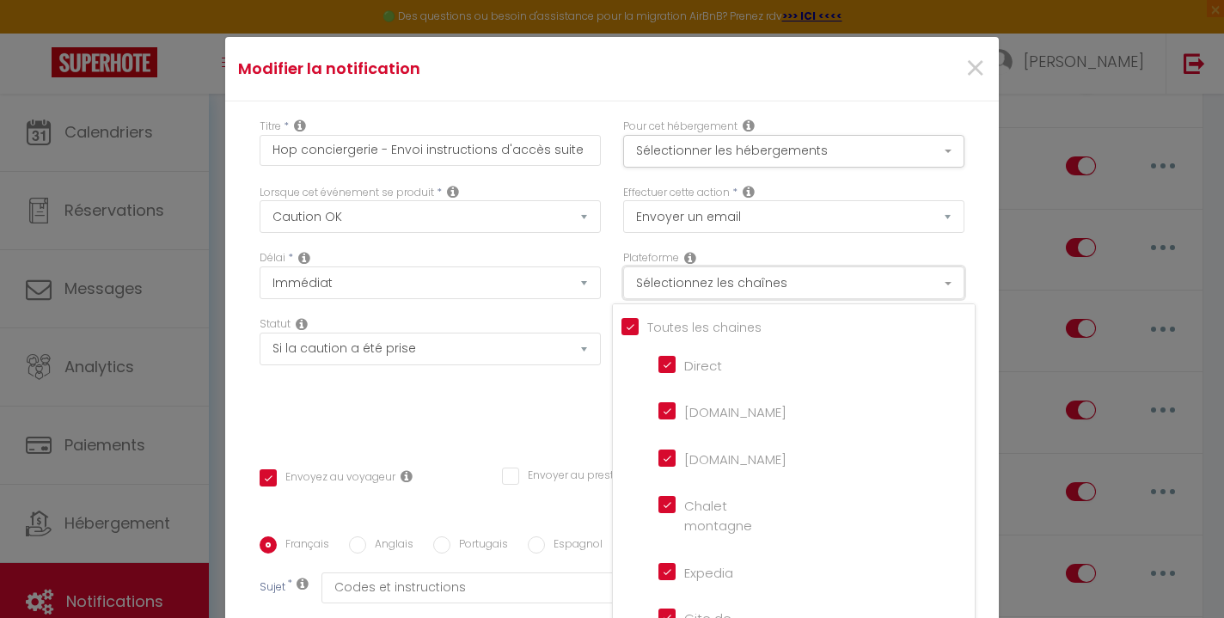
click at [759, 292] on button "Sélectionnez les chaînes" at bounding box center [793, 283] width 341 height 33
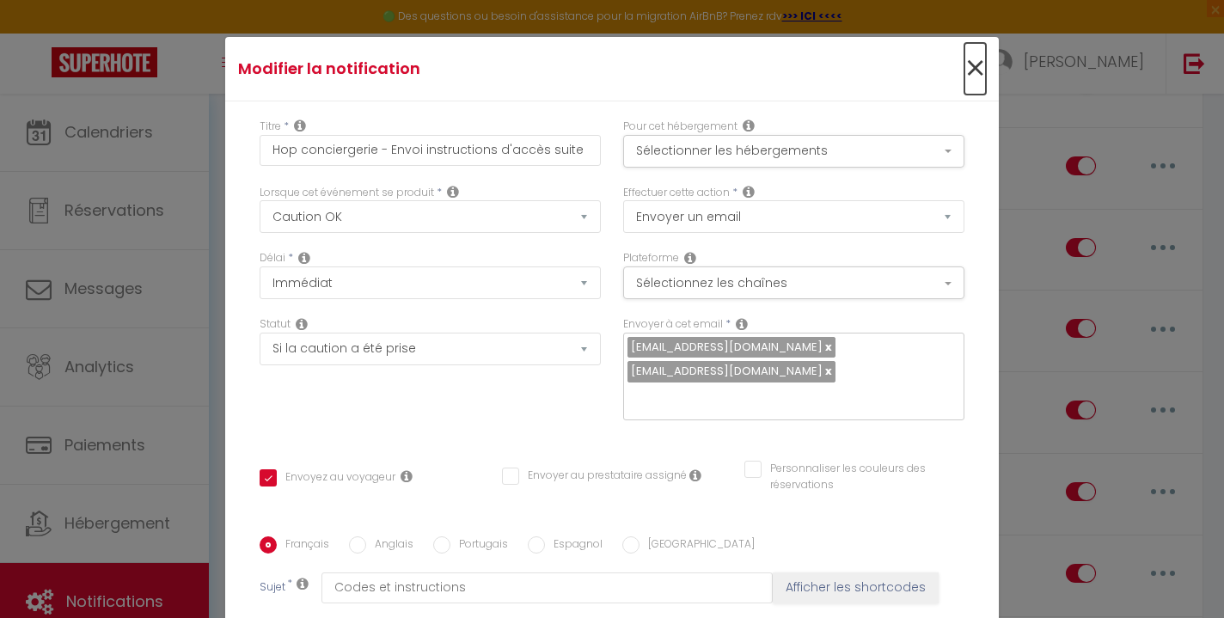
click at [978, 68] on span "×" at bounding box center [975, 69] width 21 height 52
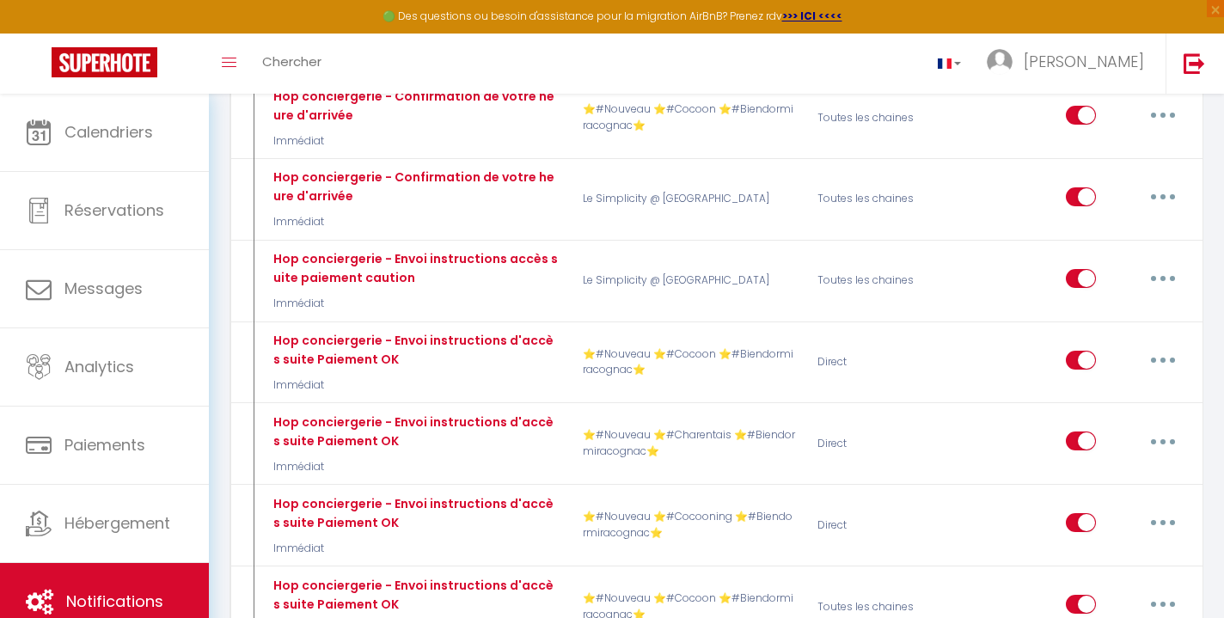
scroll to position [8756, 0]
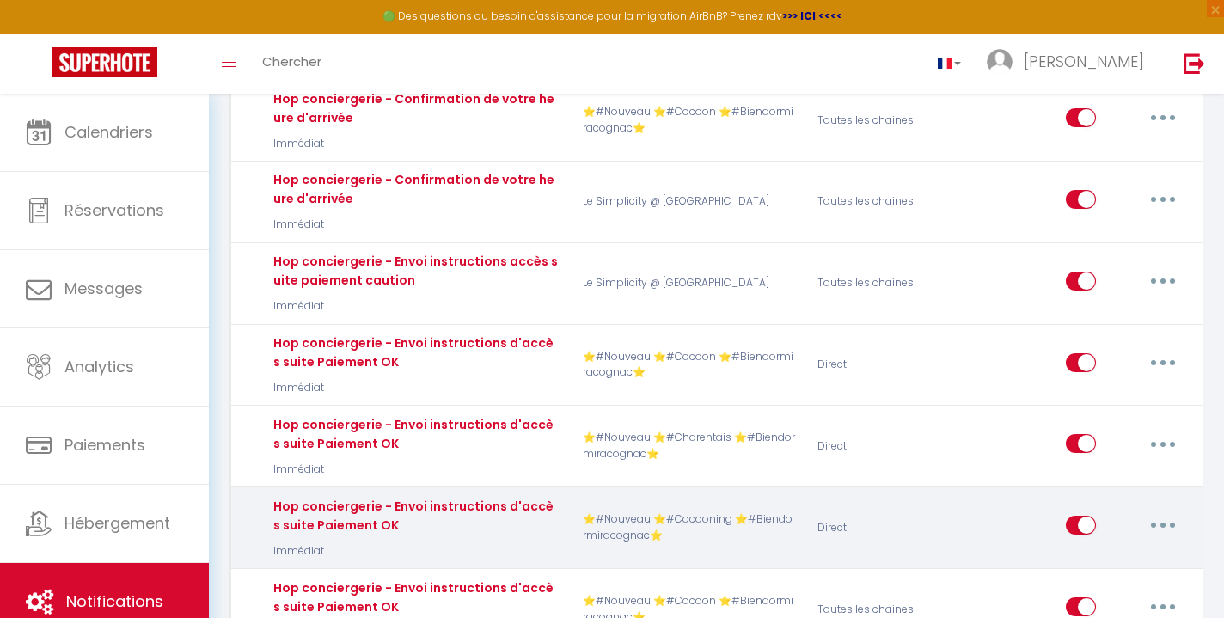
click at [1163, 523] on icon "button" at bounding box center [1163, 525] width 5 height 5
click at [1135, 550] on link "Editer" at bounding box center [1118, 564] width 127 height 29
checkbox input "true"
checkbox input "false"
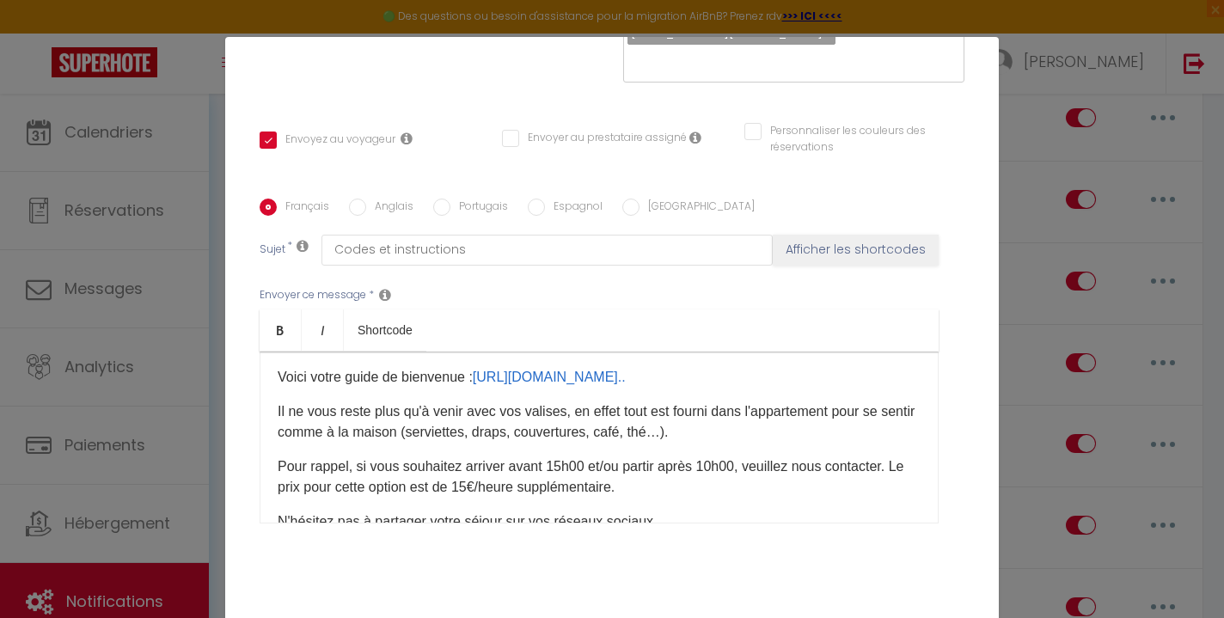
scroll to position [338, 0]
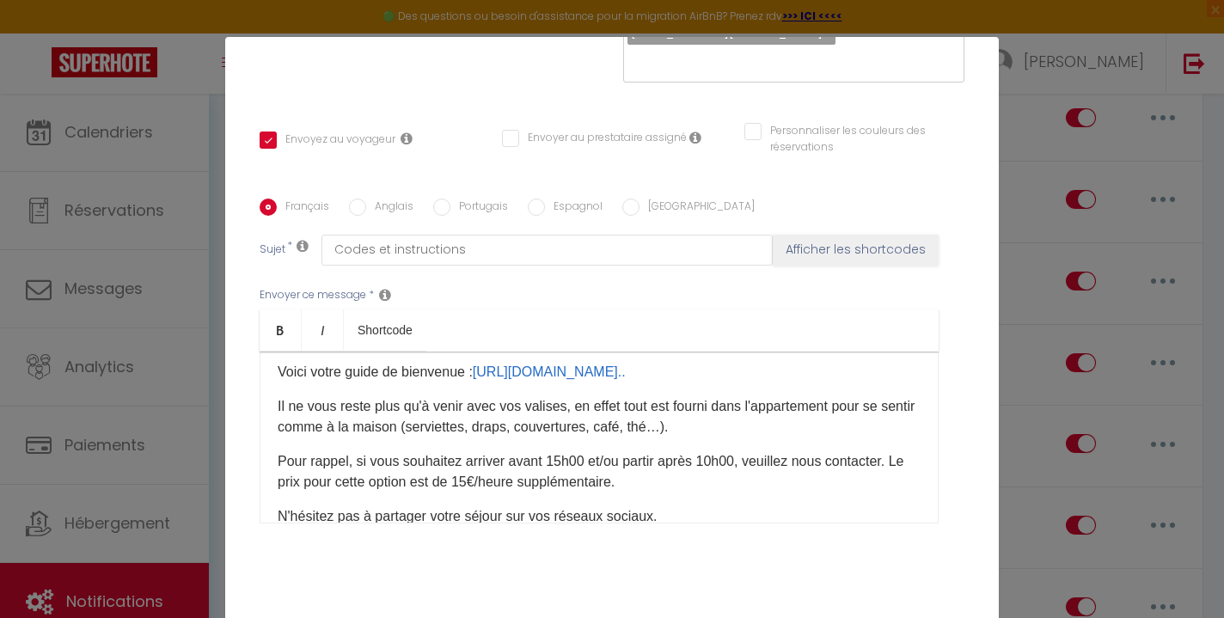
click at [423, 310] on link "[URL][DOMAIN_NAME]" at bounding box center [350, 303] width 145 height 15
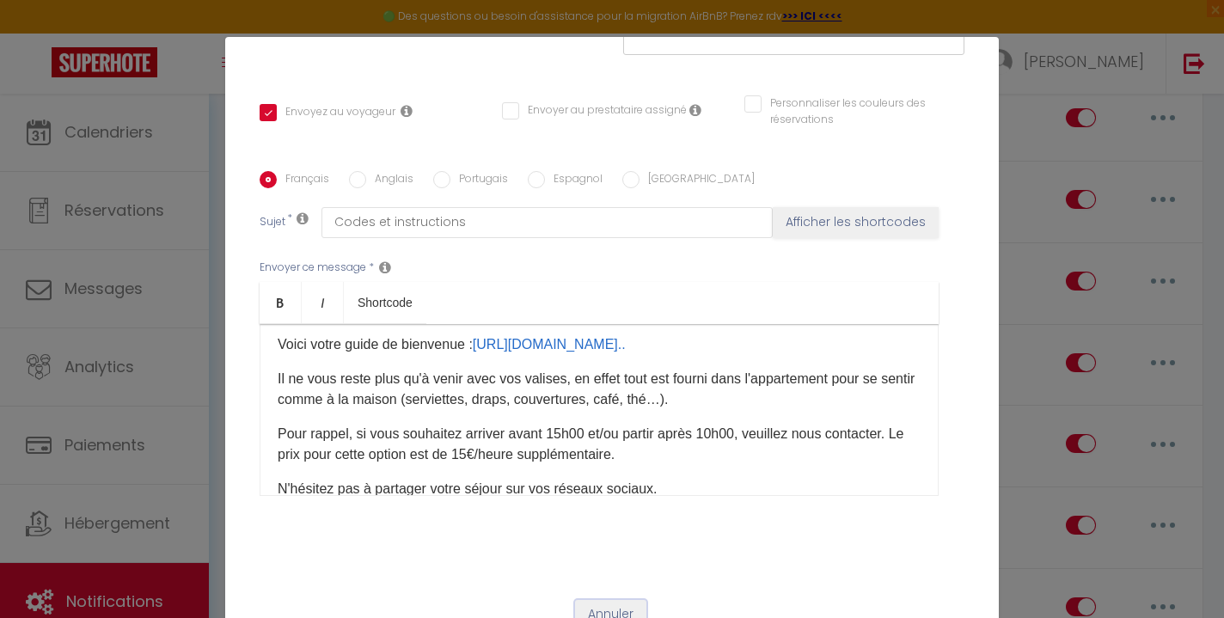
click at [630, 600] on button "Annuler" at bounding box center [610, 614] width 71 height 29
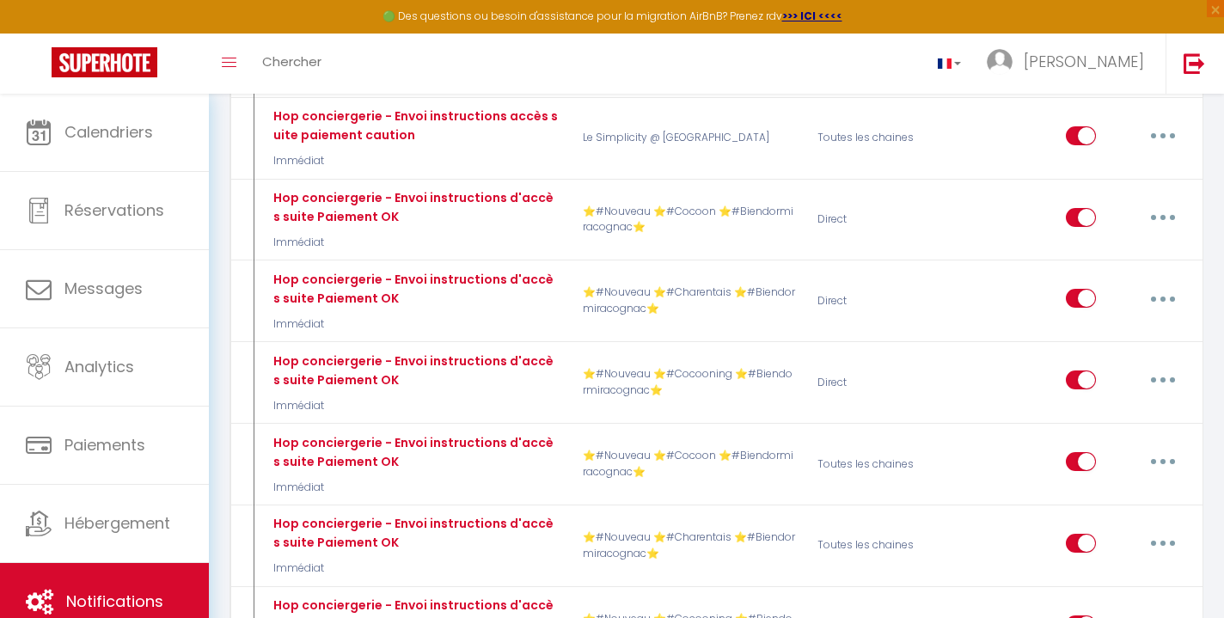
scroll to position [8896, 0]
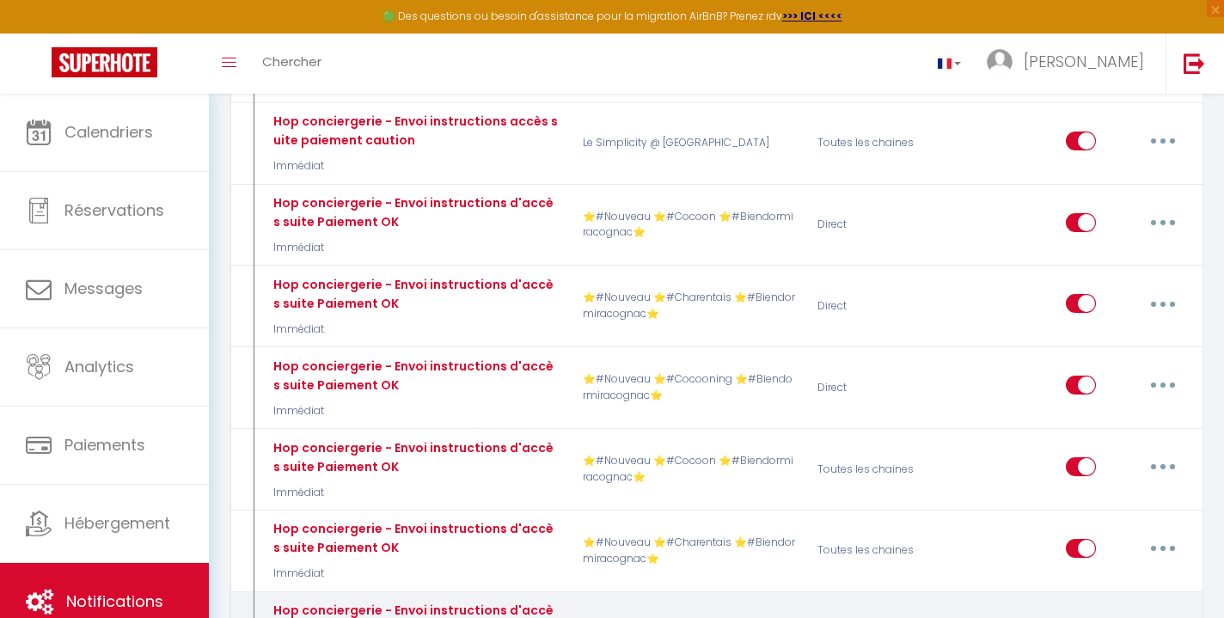
click at [1160, 616] on button "button" at bounding box center [1163, 630] width 48 height 28
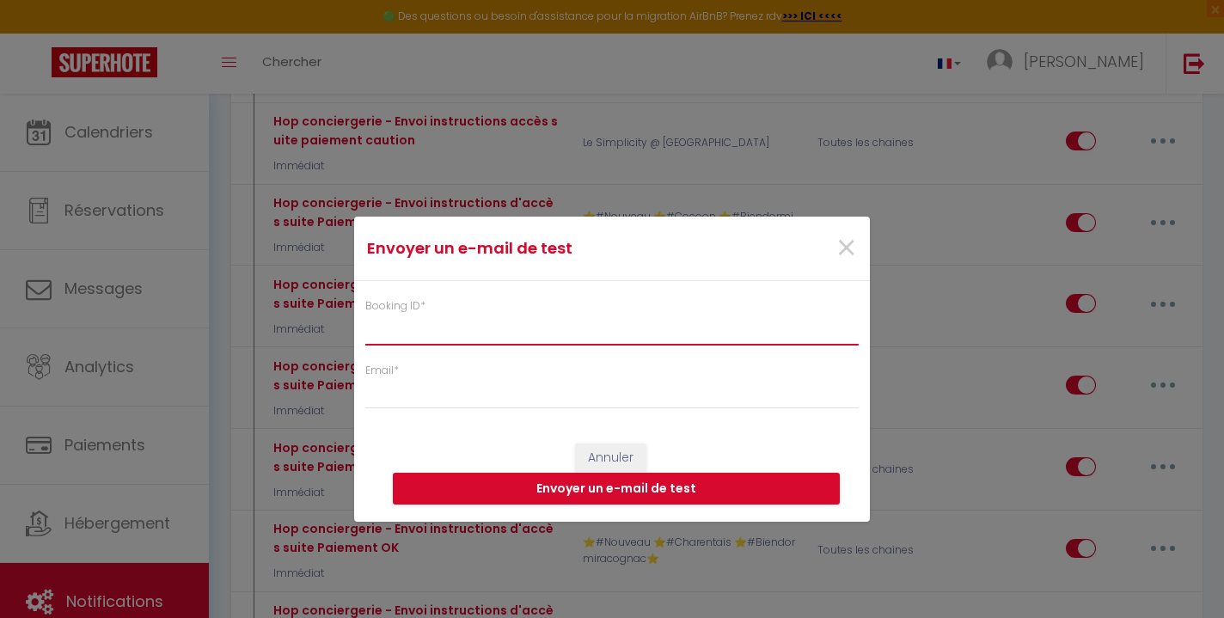
click at [492, 333] on input "Booking ID *" at bounding box center [612, 329] width 494 height 31
paste input "6911841"
type input "6911841"
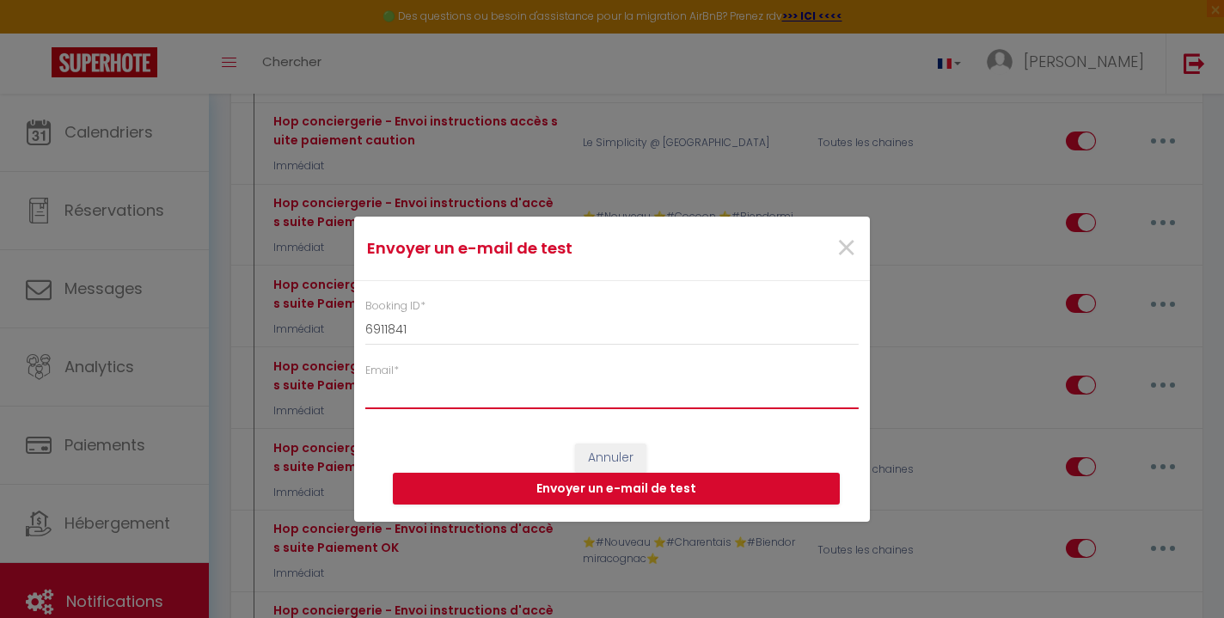
click at [452, 400] on input "Email *" at bounding box center [612, 393] width 494 height 31
type input "[EMAIL_ADDRESS][DOMAIN_NAME]"
click at [601, 494] on button "Envoyer un e-mail de test" at bounding box center [616, 489] width 447 height 33
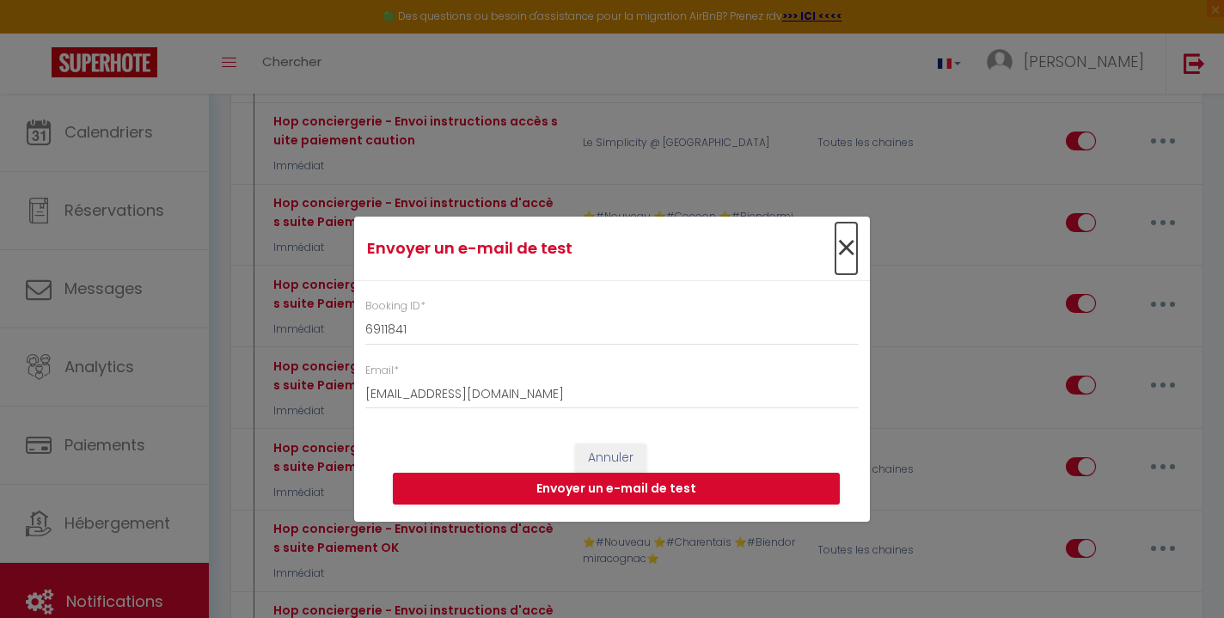
click at [841, 252] on span "×" at bounding box center [846, 249] width 21 height 52
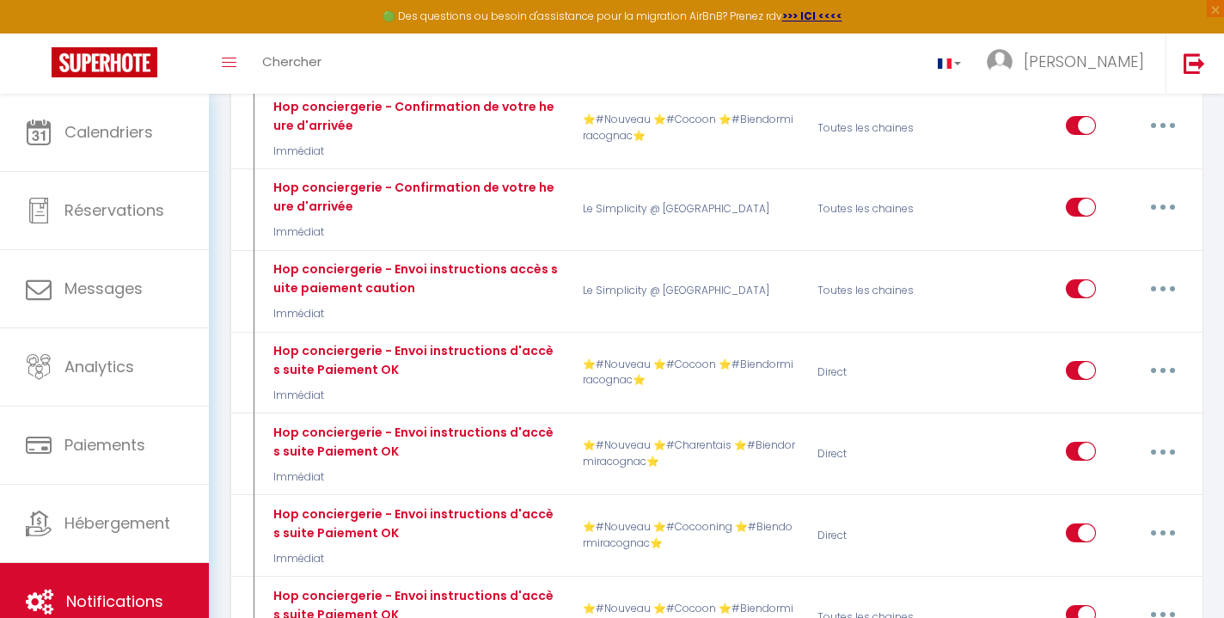
scroll to position [8745, 0]
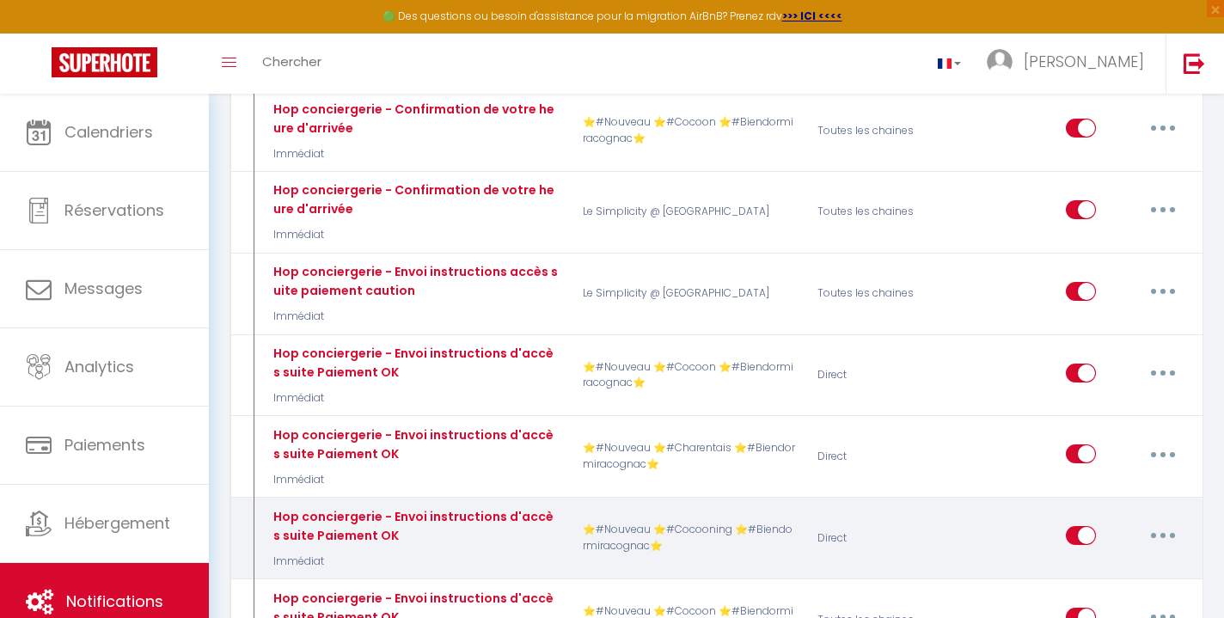
click at [1163, 522] on button "button" at bounding box center [1163, 536] width 48 height 28
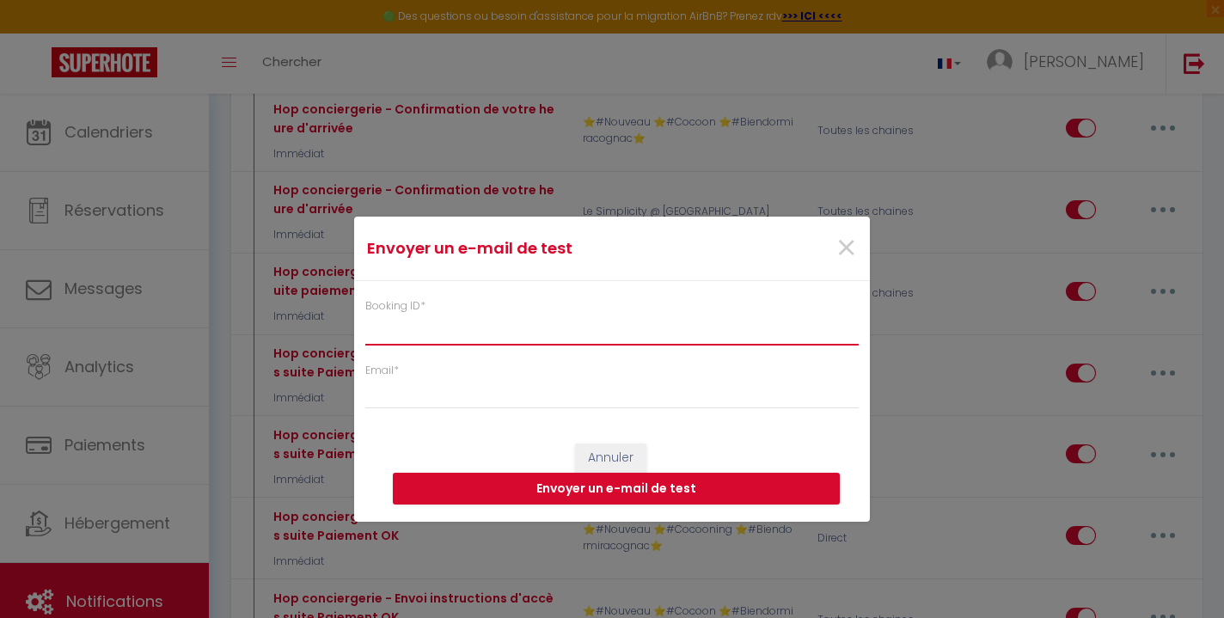
click at [560, 331] on input "Booking ID *" at bounding box center [612, 329] width 494 height 31
paste input "6911841"
type input "6911841"
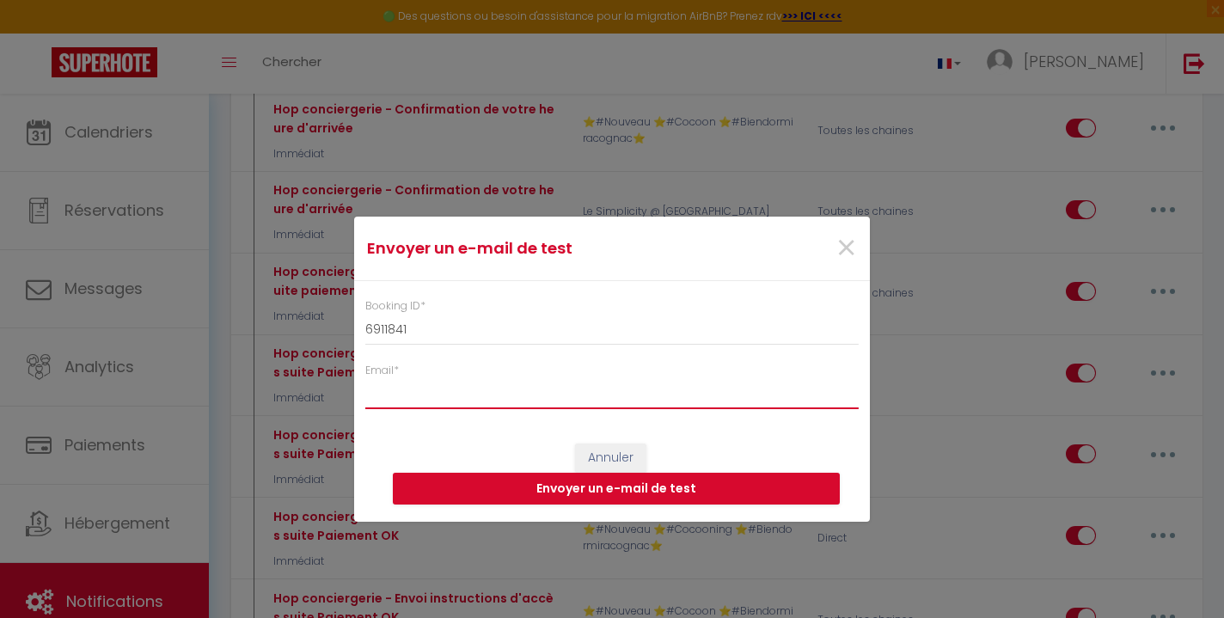
click at [528, 385] on input "Email *" at bounding box center [612, 393] width 494 height 31
type input "[EMAIL_ADDRESS][DOMAIN_NAME]"
click at [586, 488] on button "Envoyer un e-mail de test" at bounding box center [616, 489] width 447 height 33
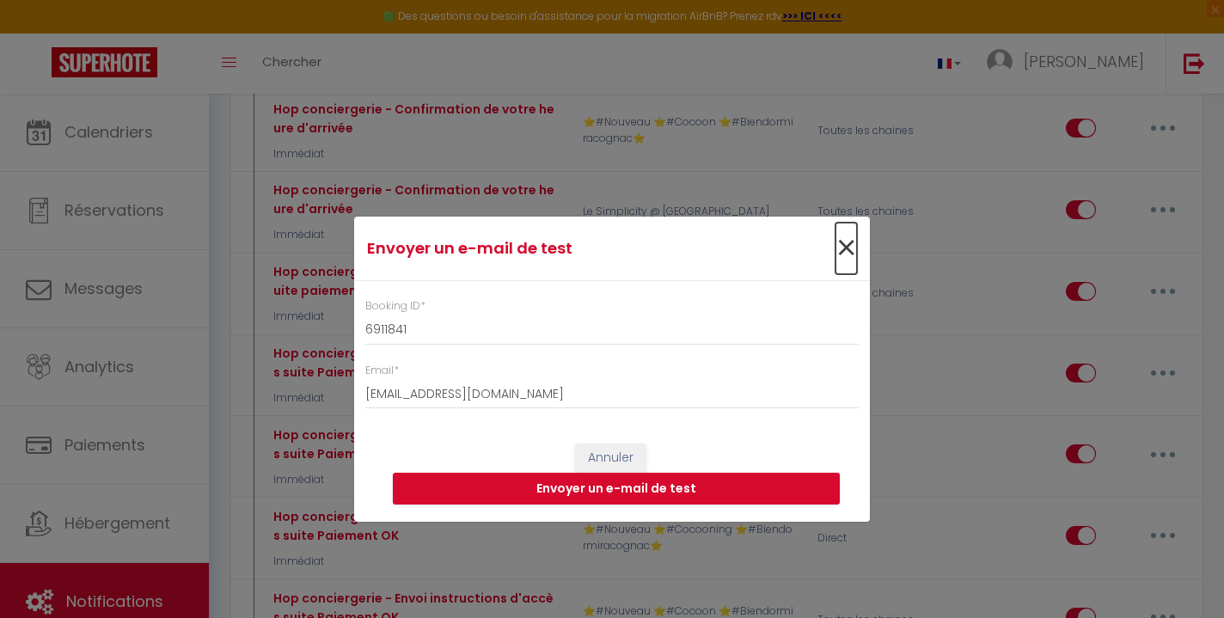
click at [843, 243] on span "×" at bounding box center [846, 249] width 21 height 52
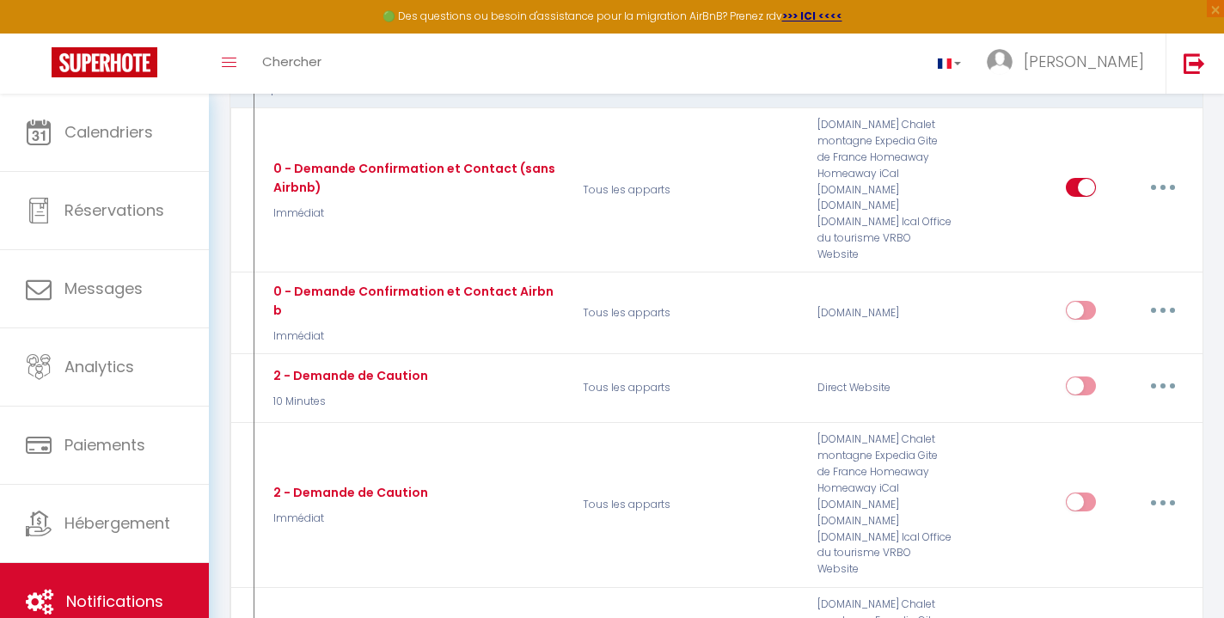
scroll to position [227, 0]
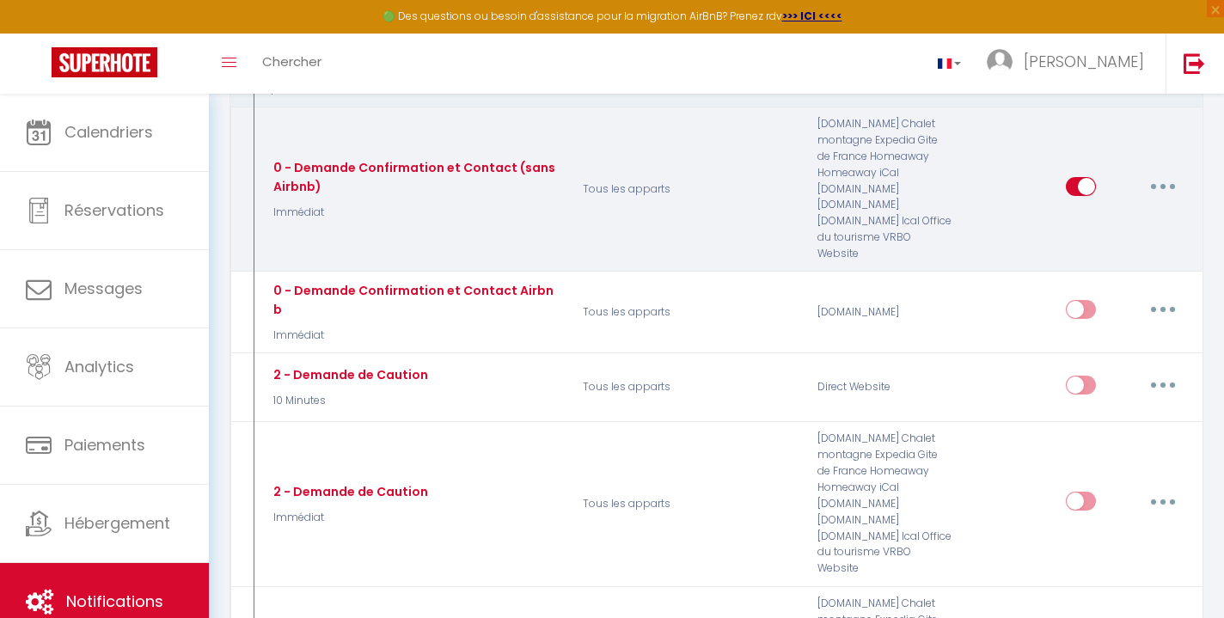
click at [1162, 184] on icon "button" at bounding box center [1163, 186] width 5 height 5
click at [1126, 217] on link "Editer" at bounding box center [1118, 226] width 127 height 29
type input "0 - Demande Confirmation et Contact (sans Airbnb)"
select select "1"
select select "if_booking_is_paid"
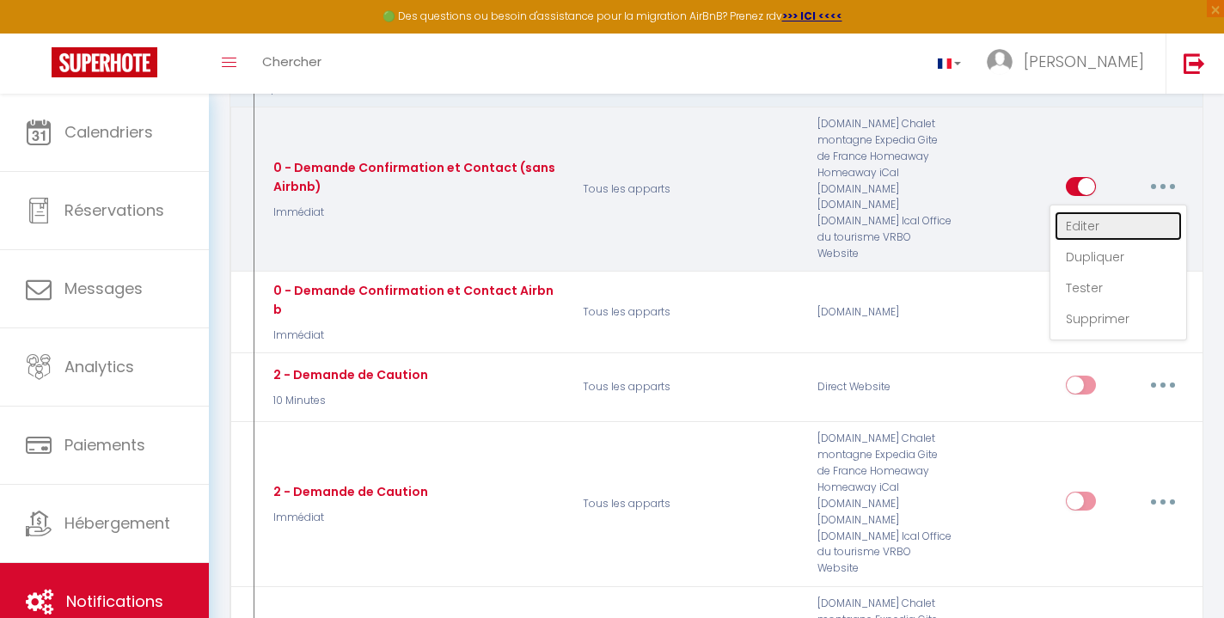
checkbox input "true"
checkbox input "false"
type input "Merci d'avoir confirmé votre réservation - [BOOKING:ID] - [GUEST:FIRST_NAME] [G…"
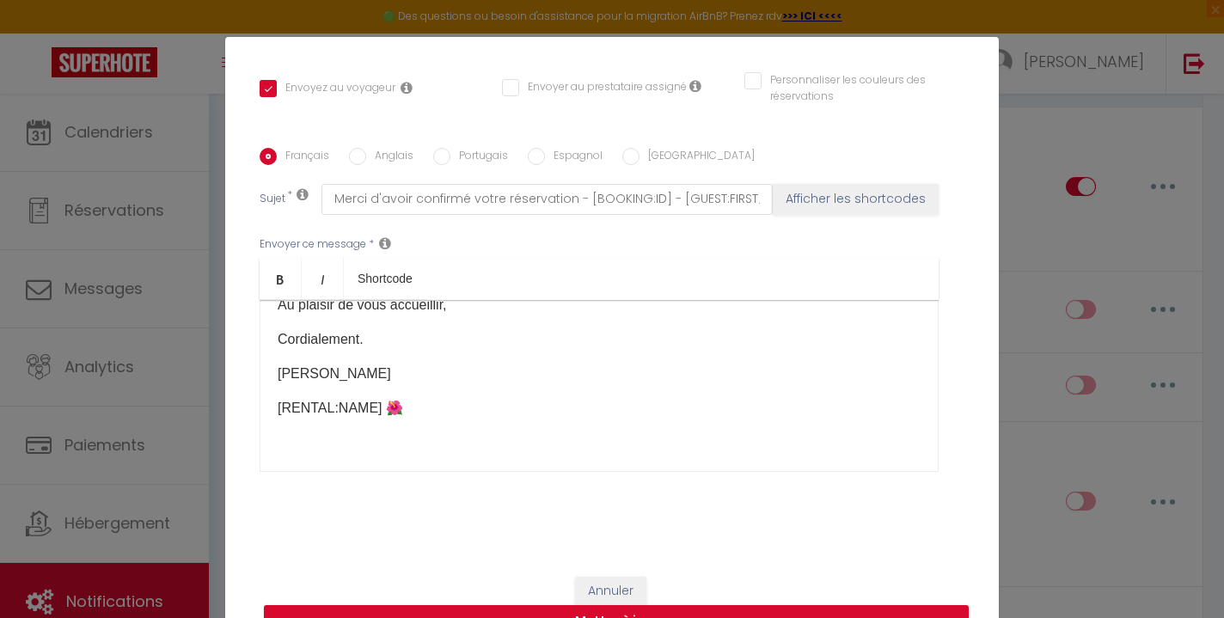
scroll to position [981, 0]
click at [628, 581] on button "Annuler" at bounding box center [610, 591] width 71 height 29
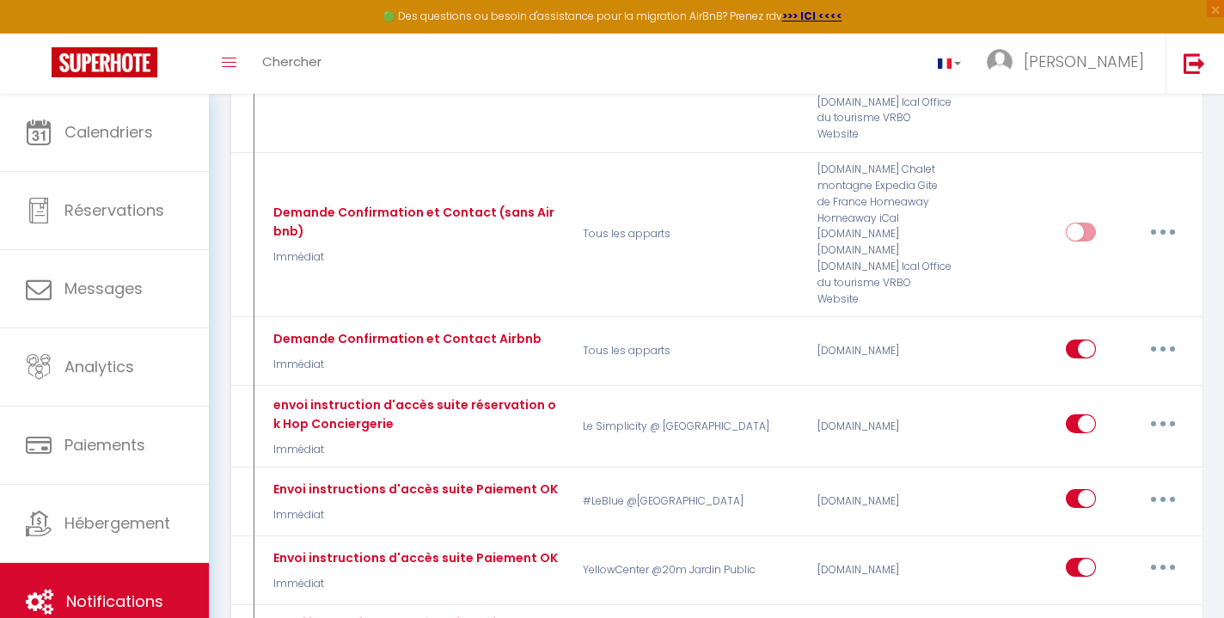
scroll to position [664, 0]
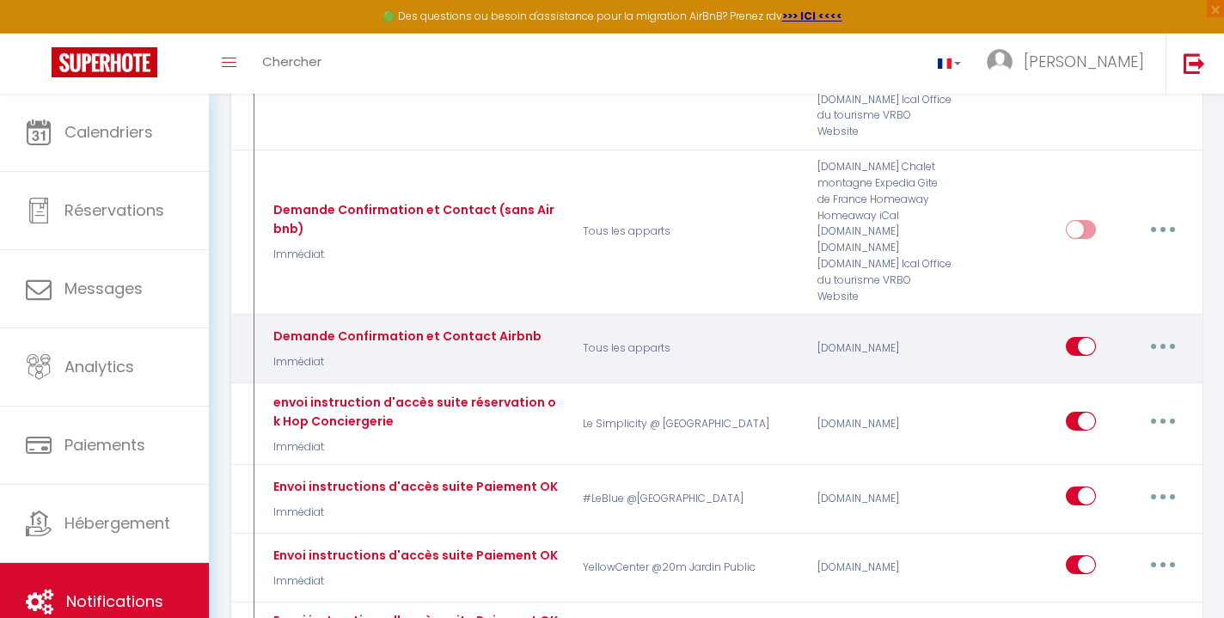
click at [1159, 333] on button "button" at bounding box center [1163, 347] width 48 height 28
click at [1123, 371] on link "Editer" at bounding box center [1118, 385] width 127 height 29
type input "Demande Confirmation et Contact Airbnb"
checkbox input "true"
checkbox input "false"
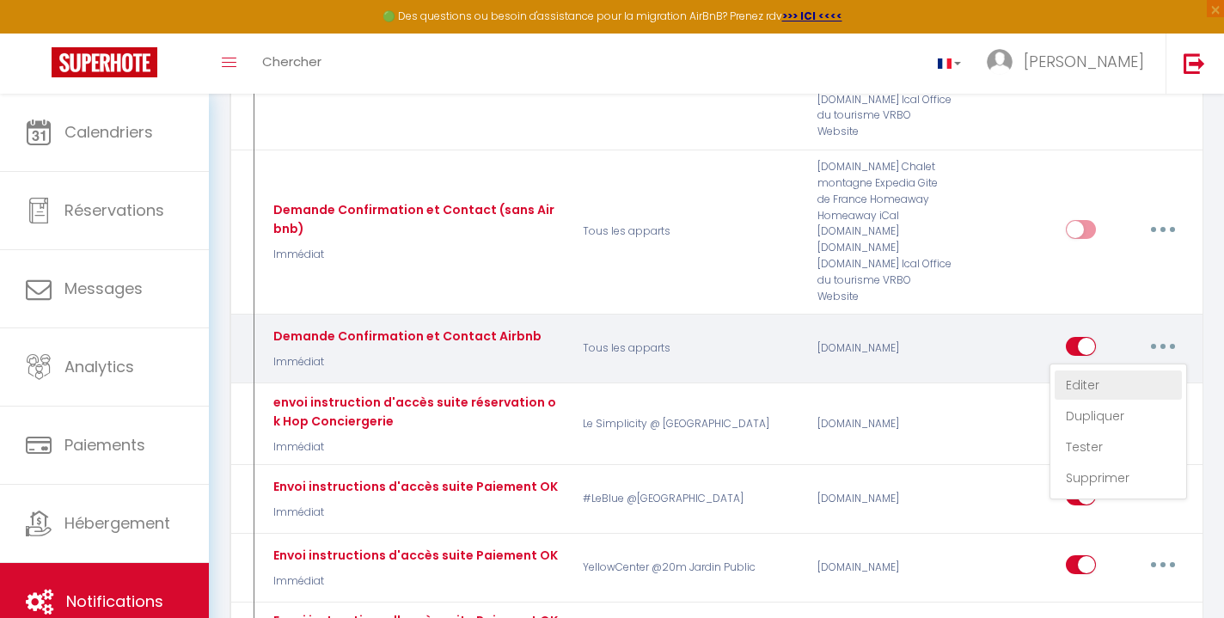
checkbox input "false"
type input "Merci d'avoir confirmé votre réservation - [BOOKING:ID] - [GUEST:FIRST_NAME] [G…"
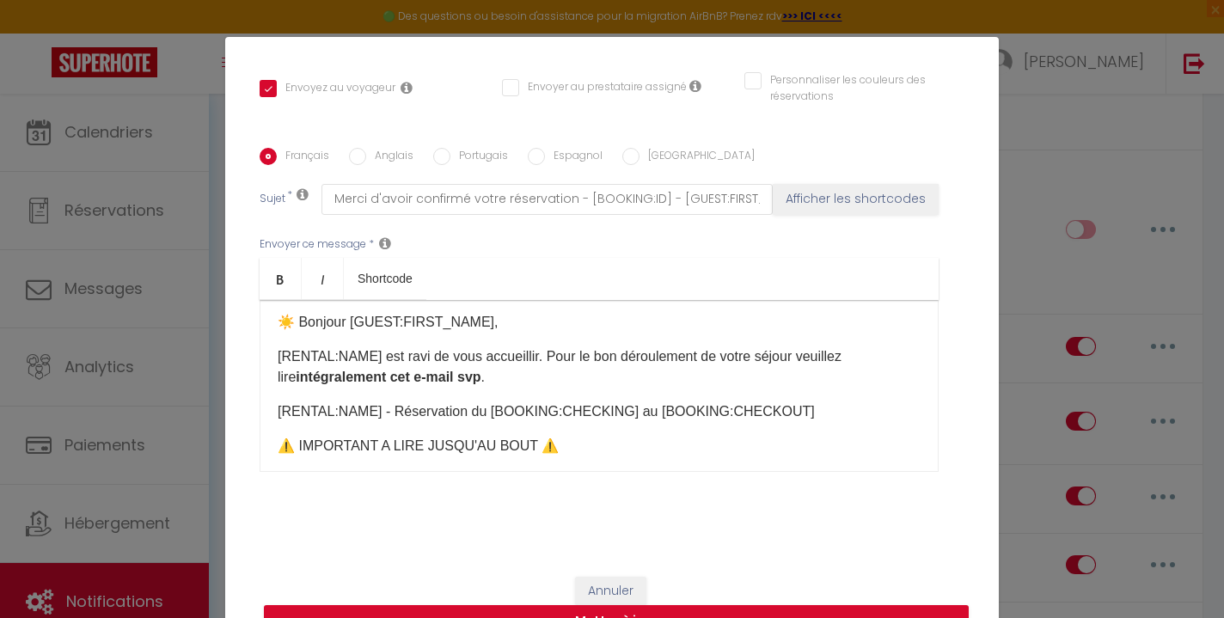
scroll to position [0, 0]
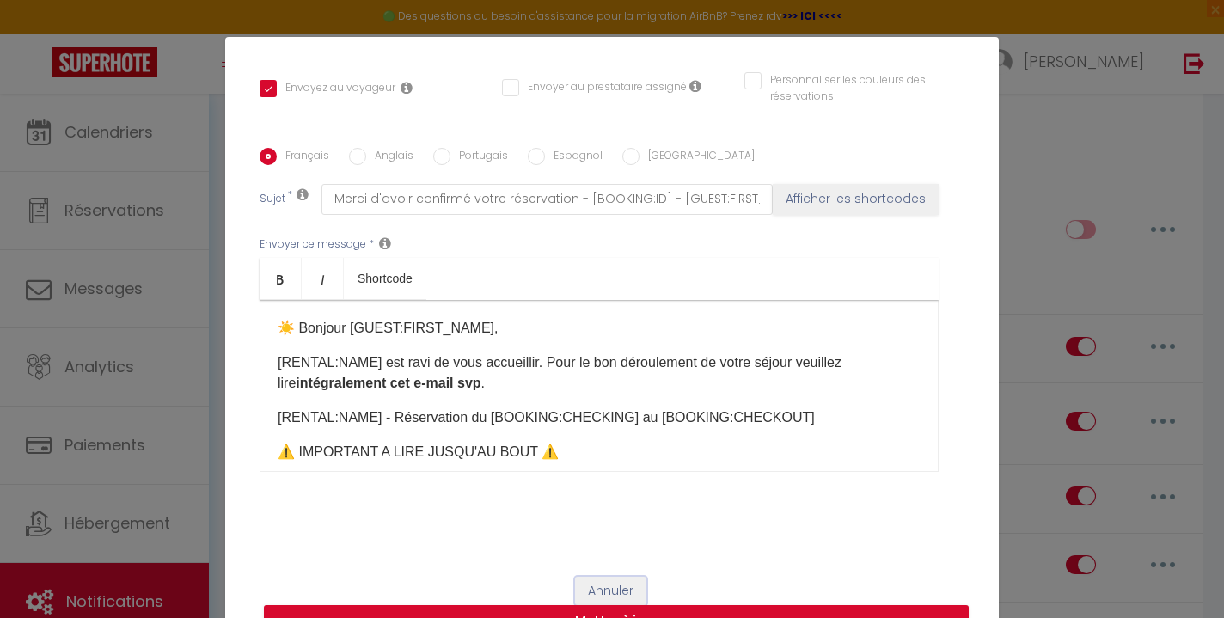
click at [613, 580] on button "Annuler" at bounding box center [610, 591] width 71 height 29
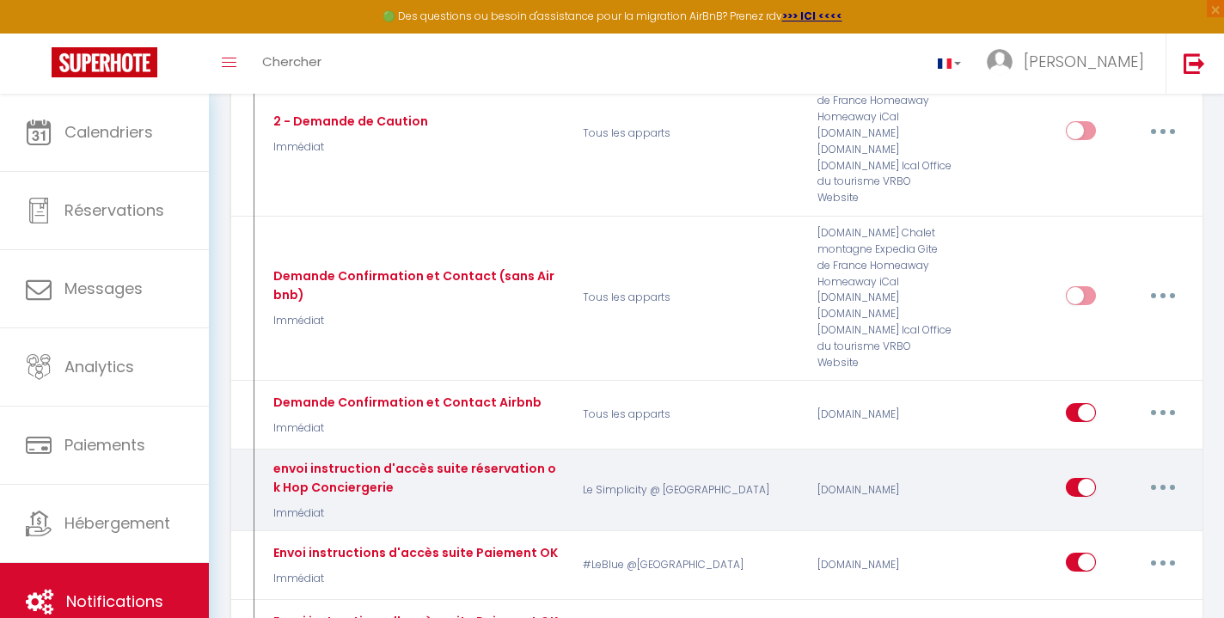
scroll to position [601, 0]
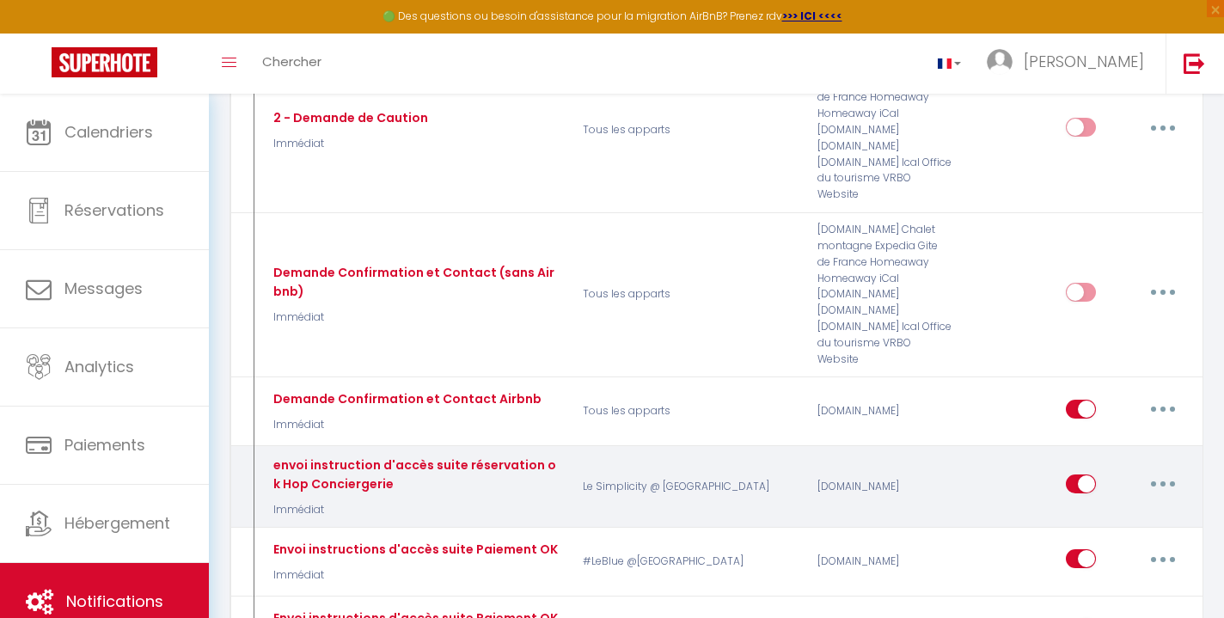
click at [1168, 470] on button "button" at bounding box center [1163, 484] width 48 height 28
click at [1111, 509] on link "Editer" at bounding box center [1118, 523] width 127 height 29
type input "envoi instruction d'accès suite réservation ok Hop Conciergerie"
checkbox input "true"
checkbox input "false"
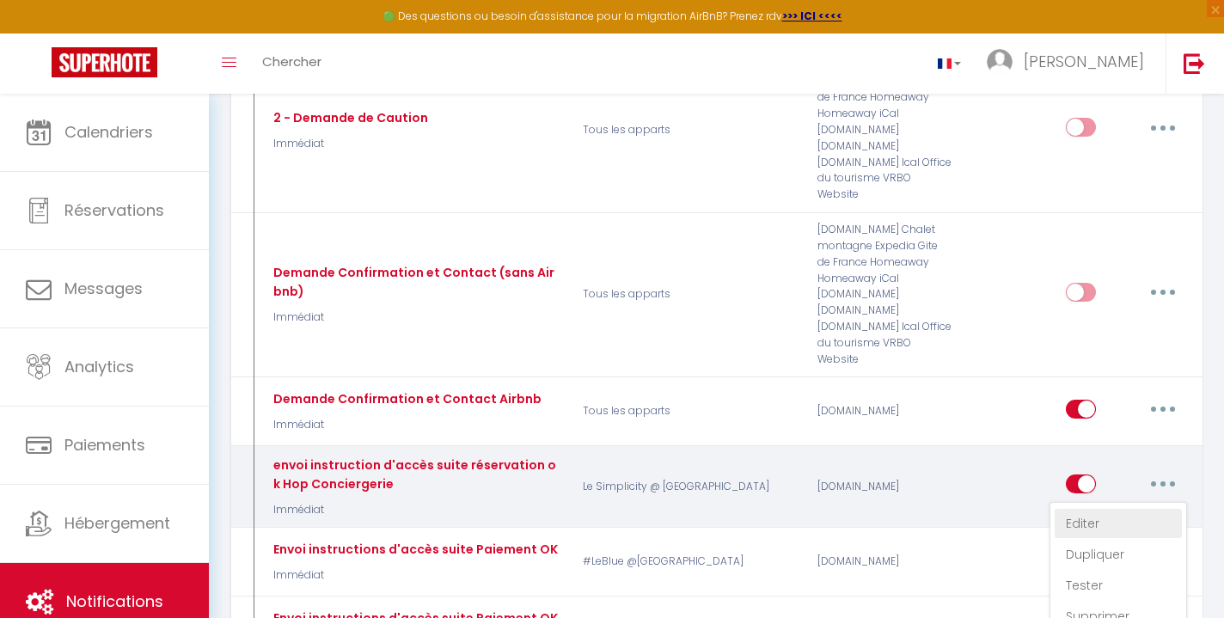
checkbox input "false"
type input "codes et instructions"
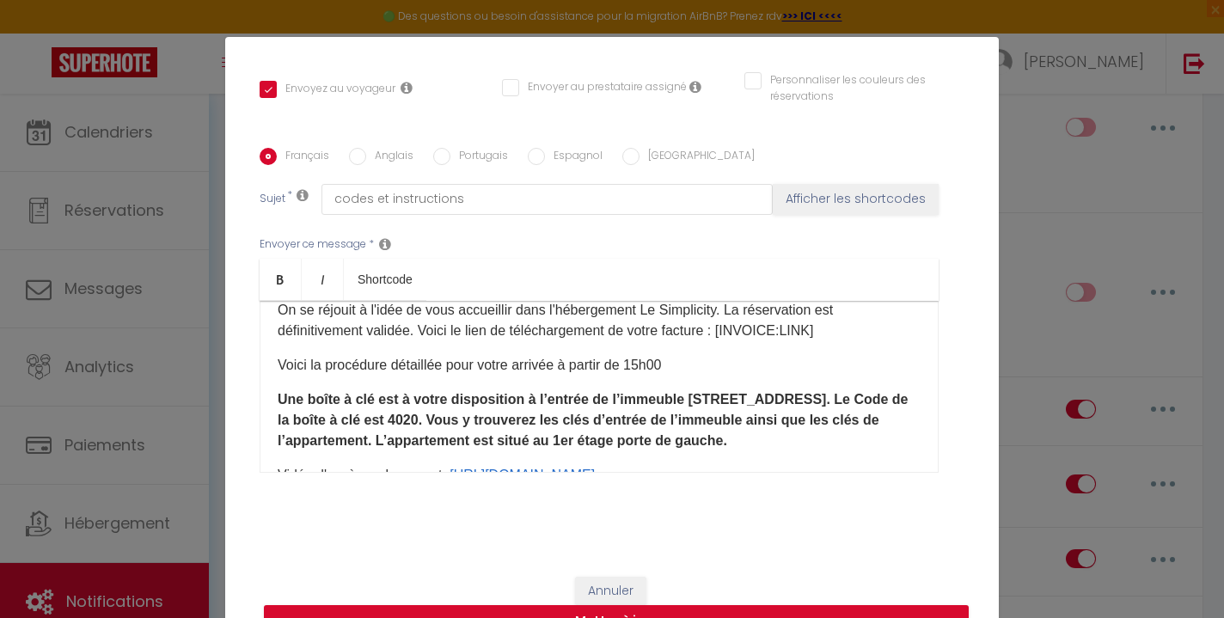
scroll to position [117, 0]
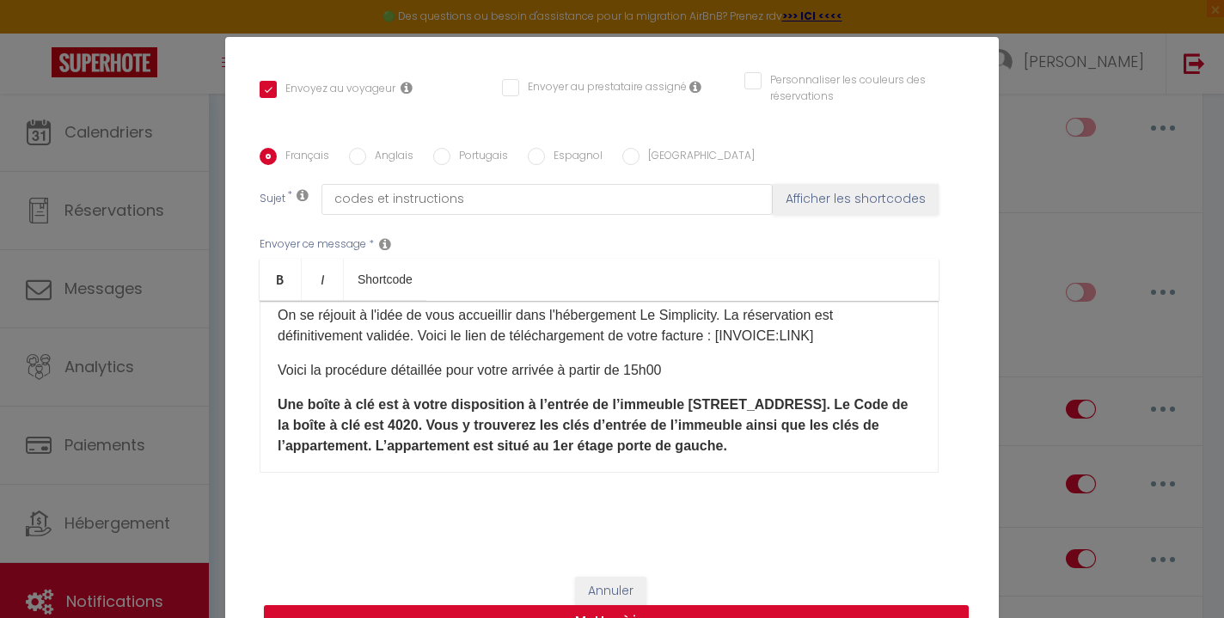
click at [512, 288] on link "[URL][DOMAIN_NAME]" at bounding box center [439, 280] width 145 height 15
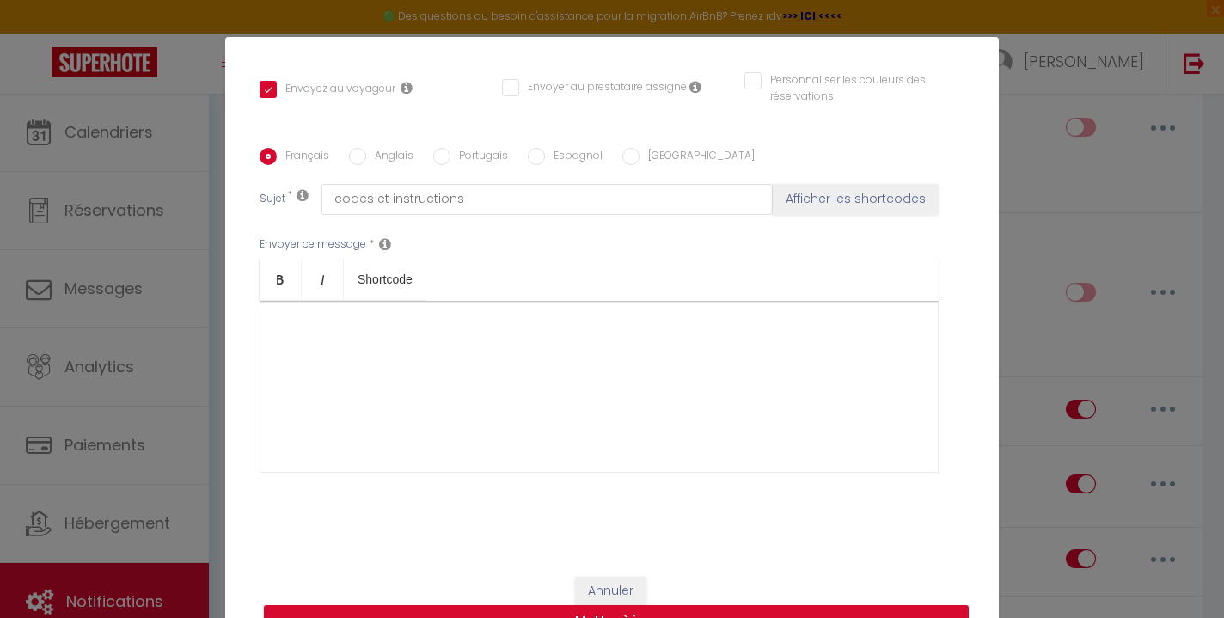
scroll to position [73, 0]
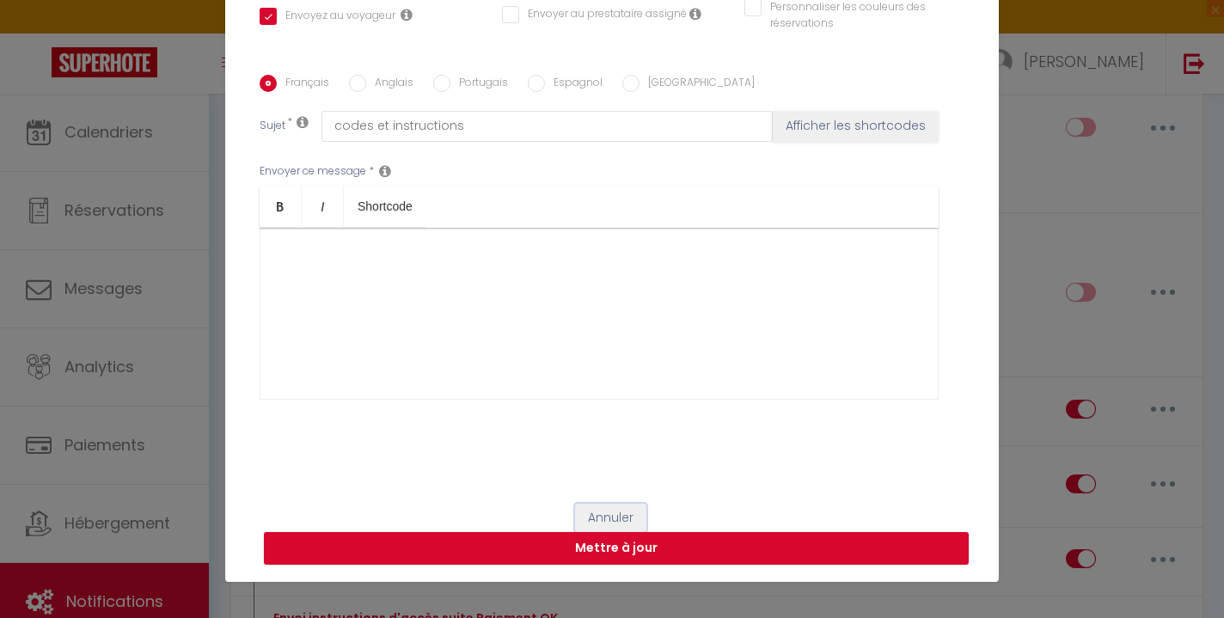
click at [629, 519] on button "Annuler" at bounding box center [610, 518] width 71 height 29
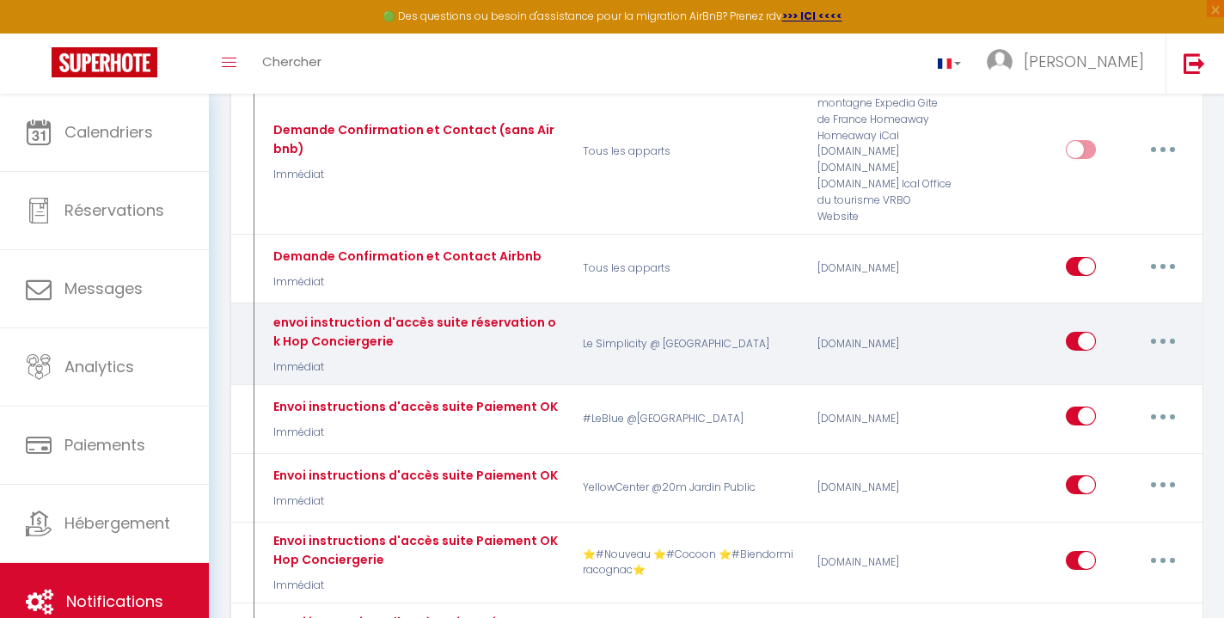
scroll to position [745, 0]
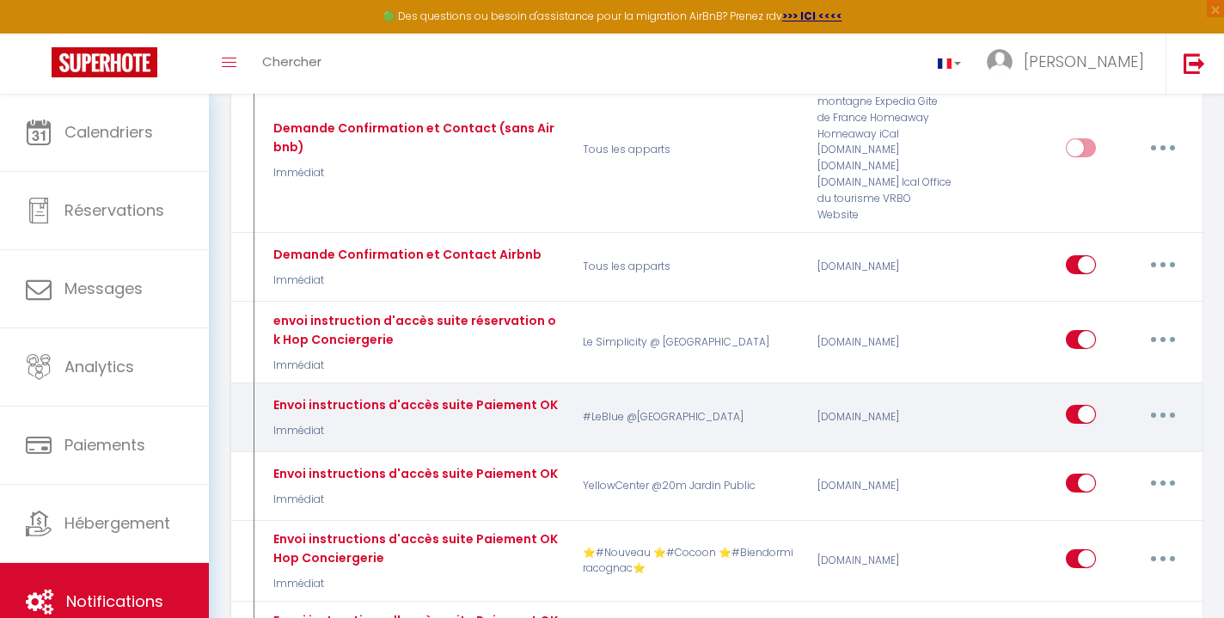
click at [1167, 401] on button "button" at bounding box center [1163, 415] width 48 height 28
click at [1134, 439] on link "Editer" at bounding box center [1118, 453] width 127 height 29
type input "Envoi instructions d'accès suite Paiement OK"
select select
checkbox input "true"
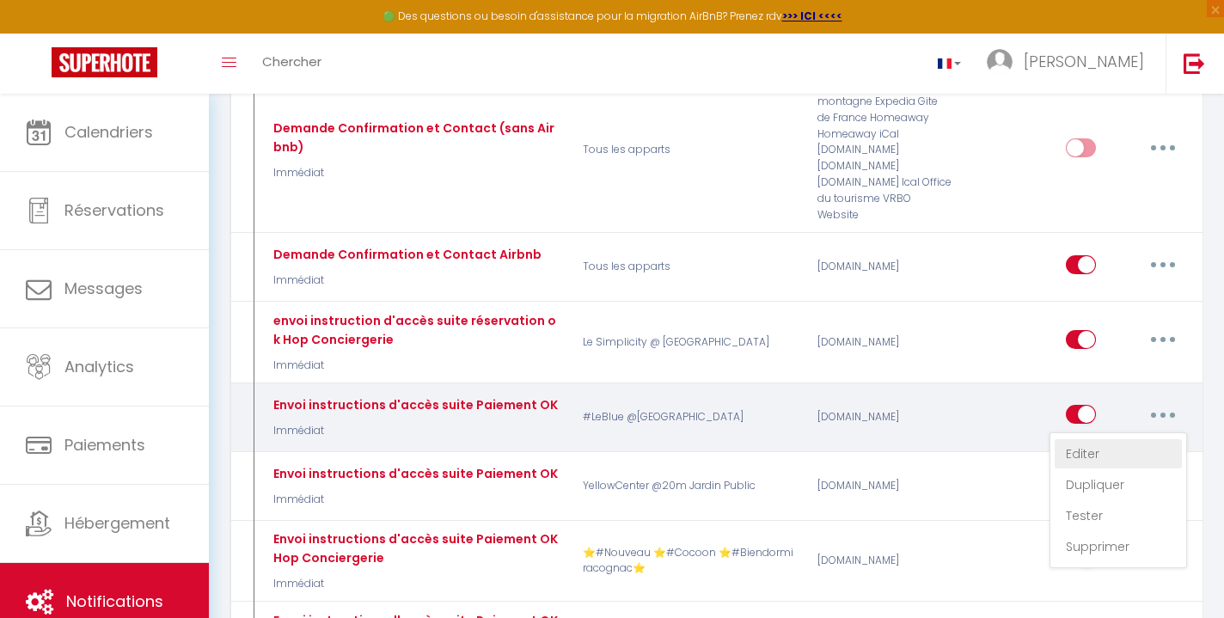
checkbox input "false"
type input "Codes et instructions"
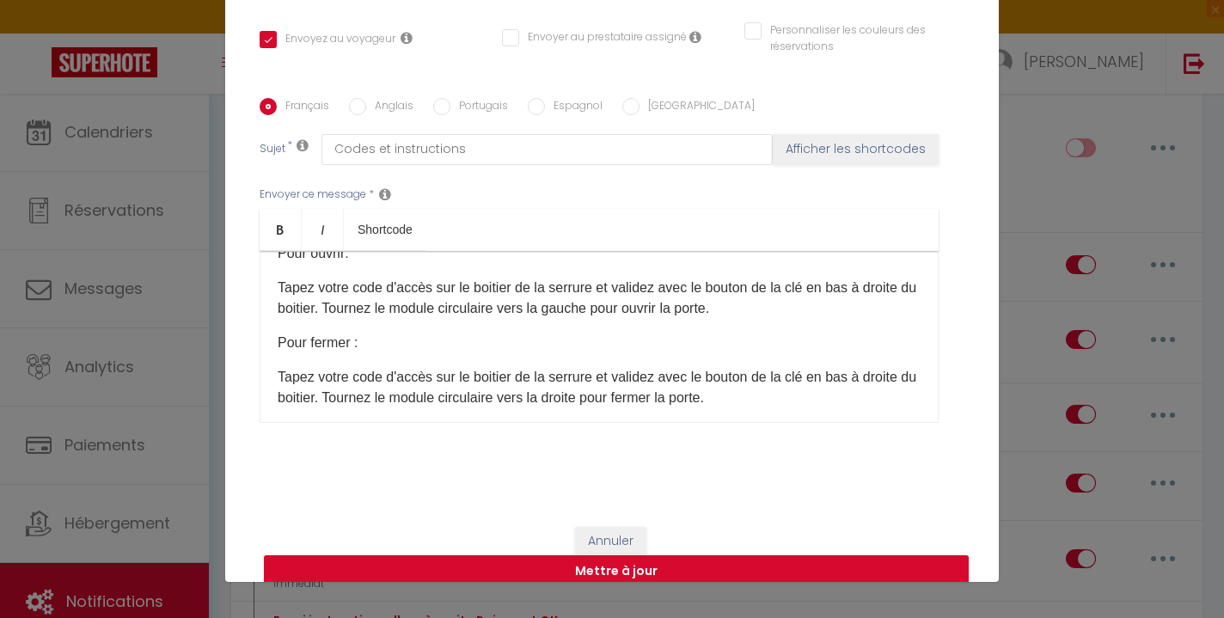
scroll to position [453, 0]
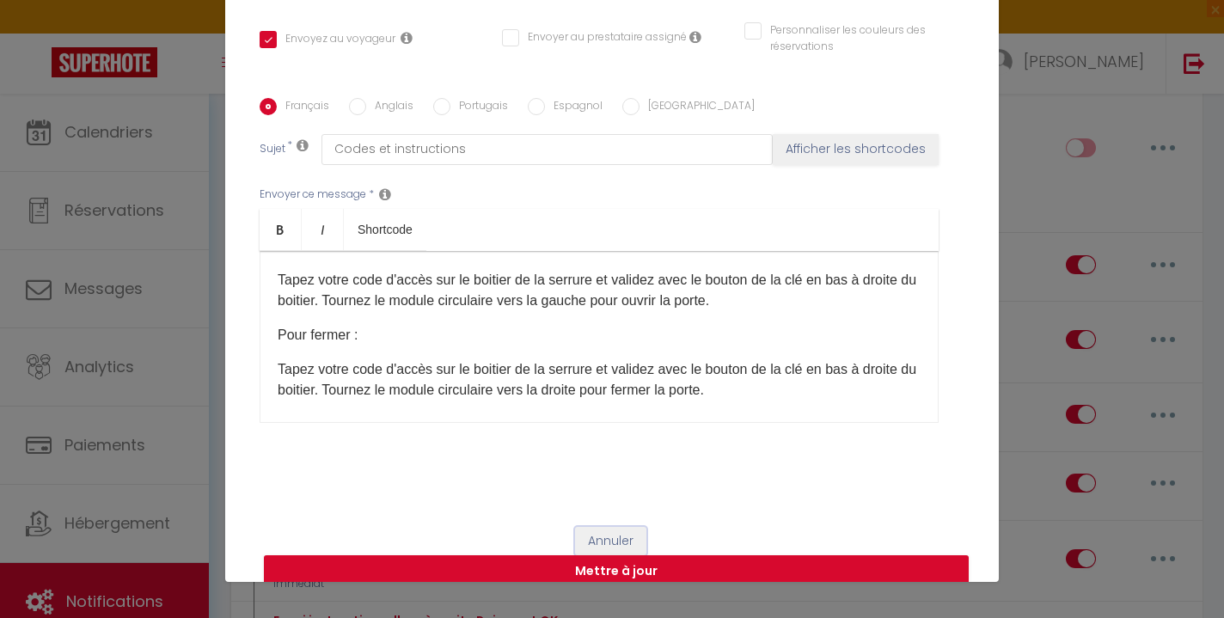
click at [623, 527] on button "Annuler" at bounding box center [610, 541] width 71 height 29
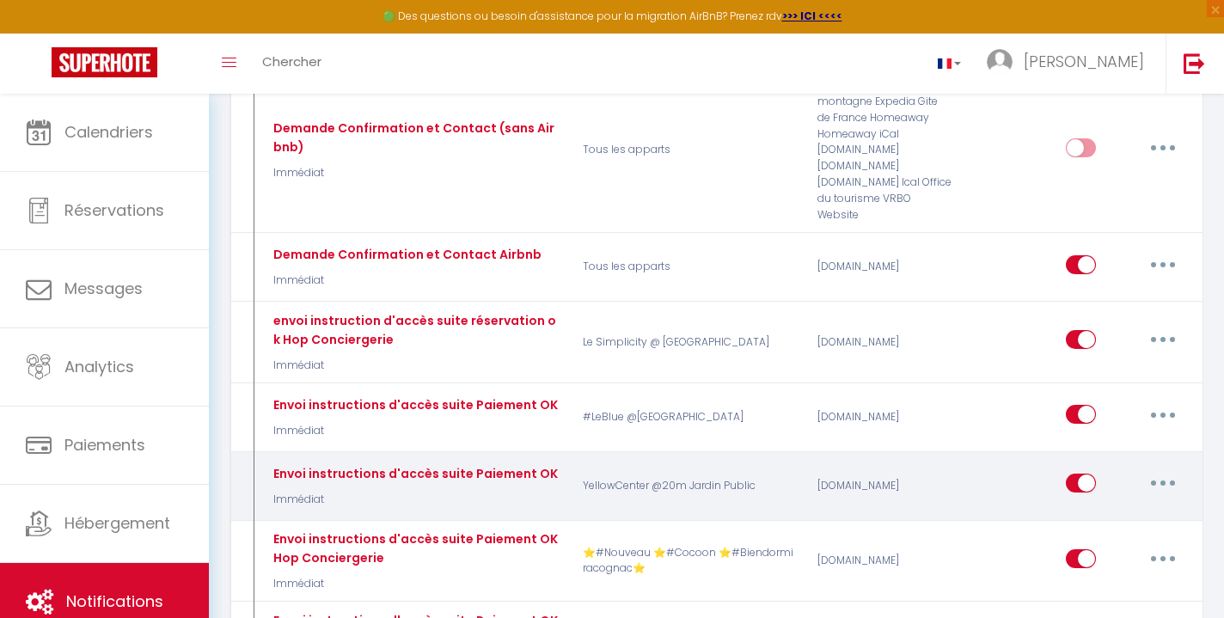
click at [1162, 469] on button "button" at bounding box center [1163, 483] width 48 height 28
click at [1136, 508] on link "Editer" at bounding box center [1118, 522] width 127 height 29
checkbox input "true"
checkbox input "false"
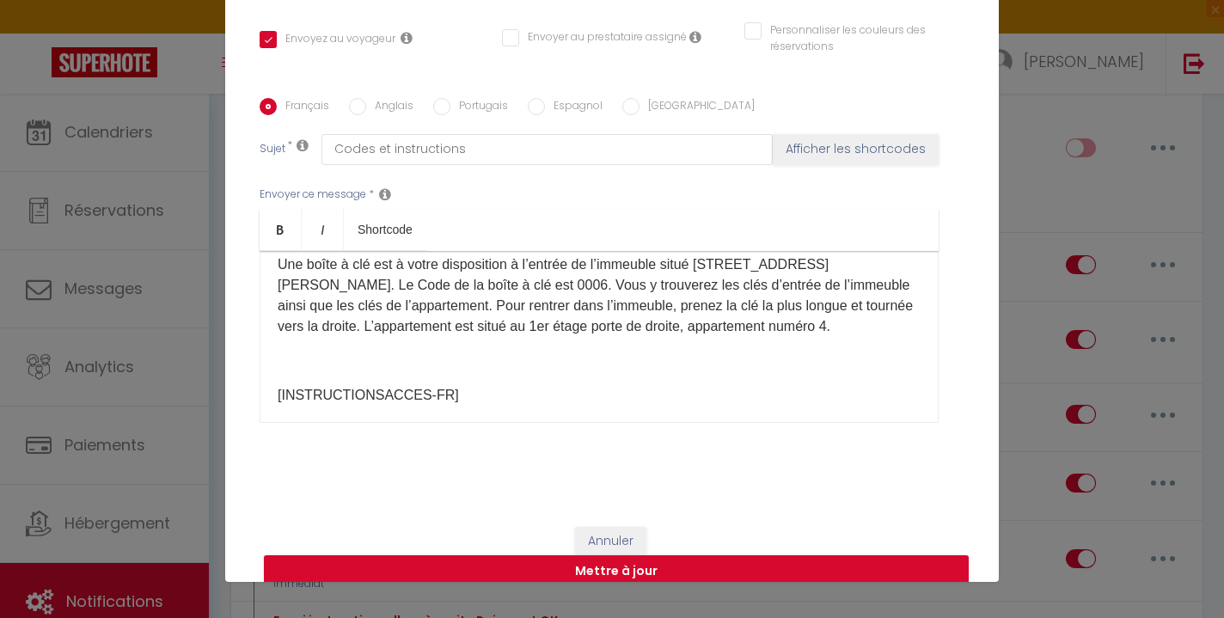
scroll to position [243, 0]
click at [616, 527] on button "Annuler" at bounding box center [610, 541] width 71 height 29
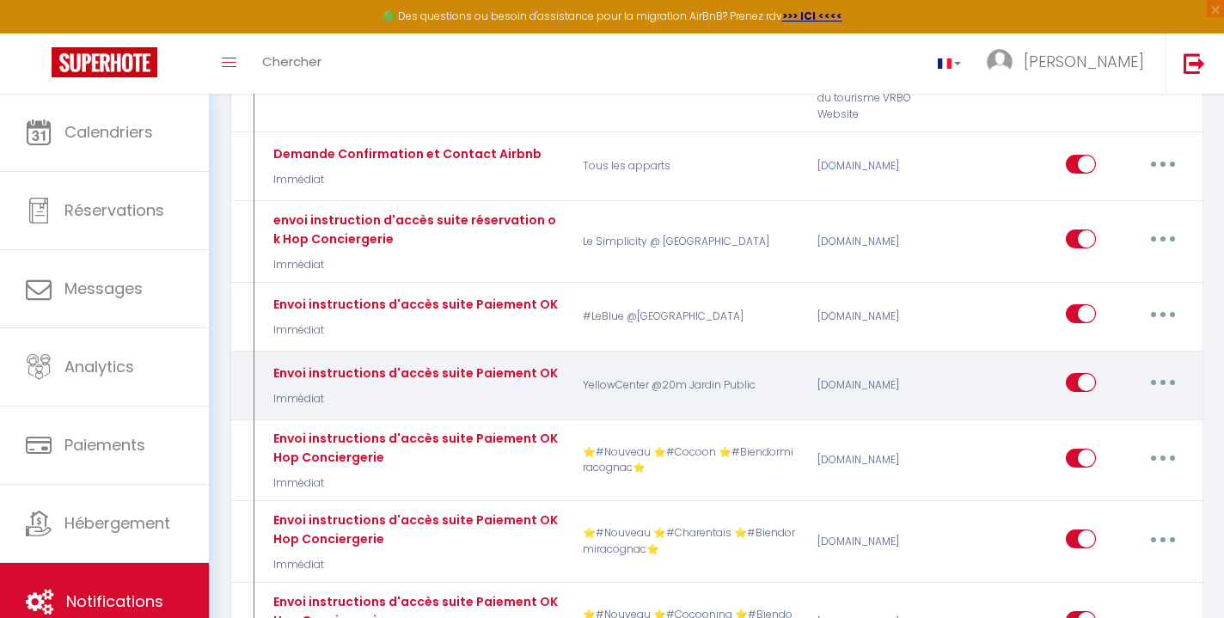
scroll to position [851, 0]
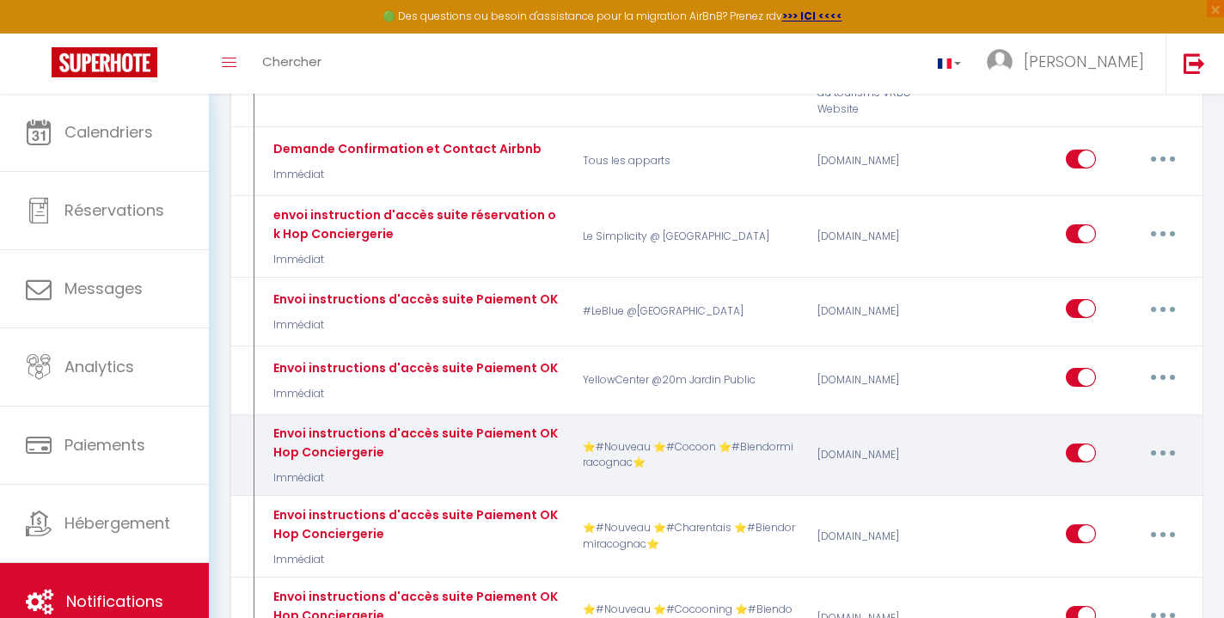
click at [1157, 439] on button "button" at bounding box center [1163, 453] width 48 height 28
click at [1116, 477] on link "Editer" at bounding box center [1118, 491] width 127 height 29
type input "Envoi instructions d'accès suite Paiement OK Hop Conciergerie"
checkbox input "true"
checkbox input "false"
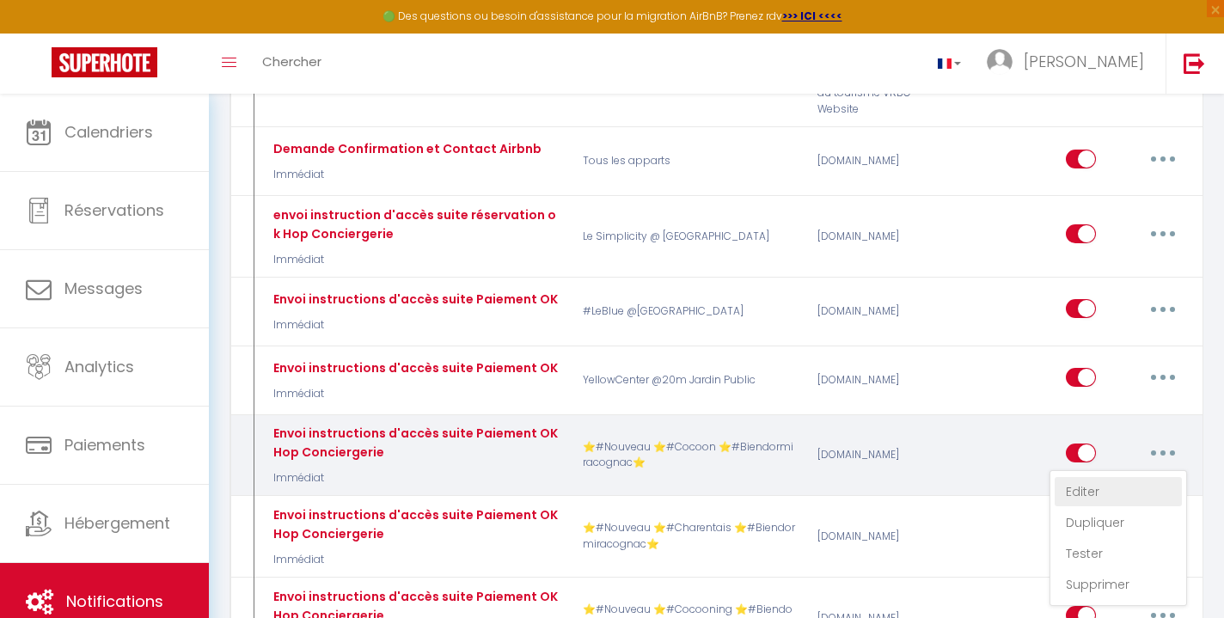
checkbox input "false"
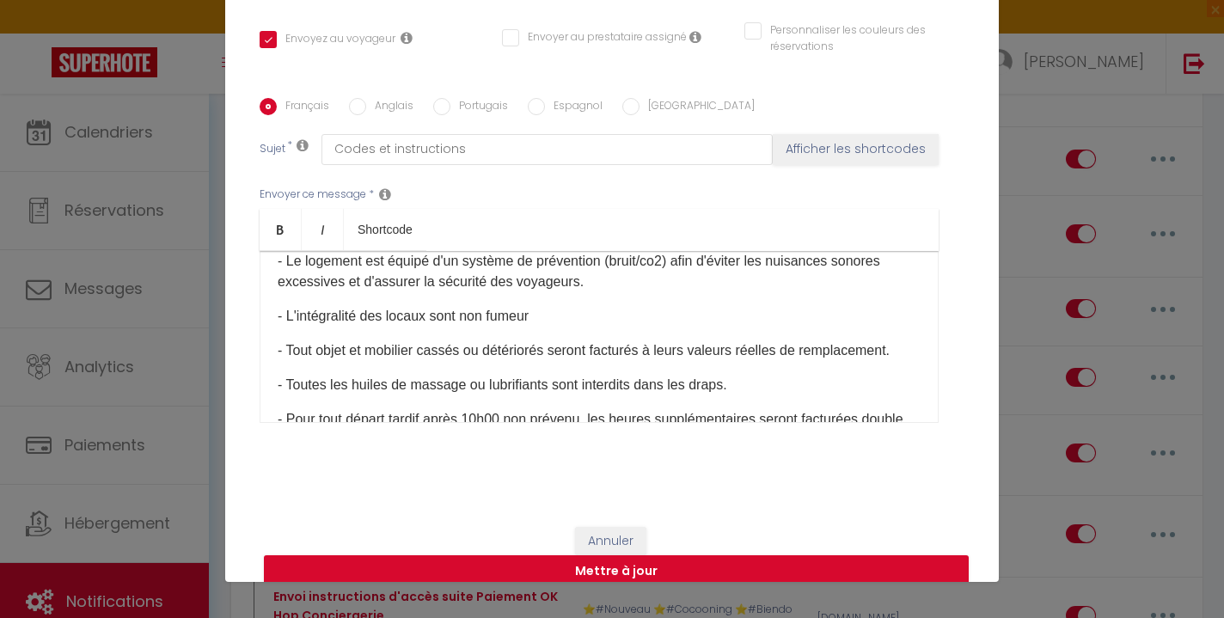
scroll to position [916, 0]
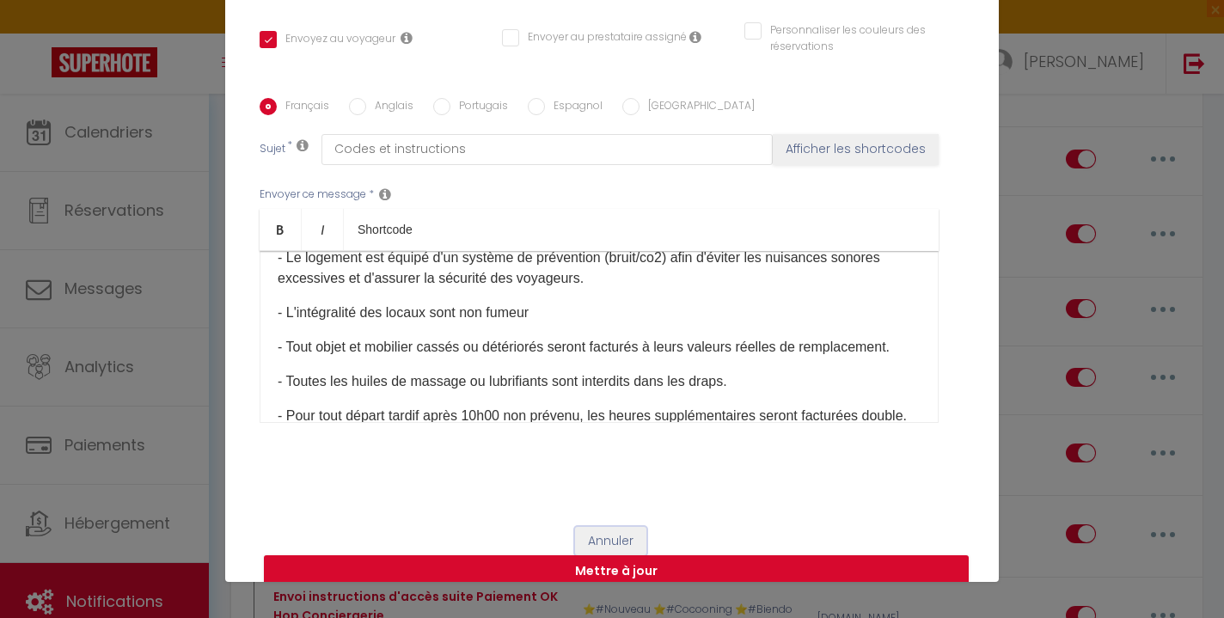
click at [619, 527] on button "Annuler" at bounding box center [610, 541] width 71 height 29
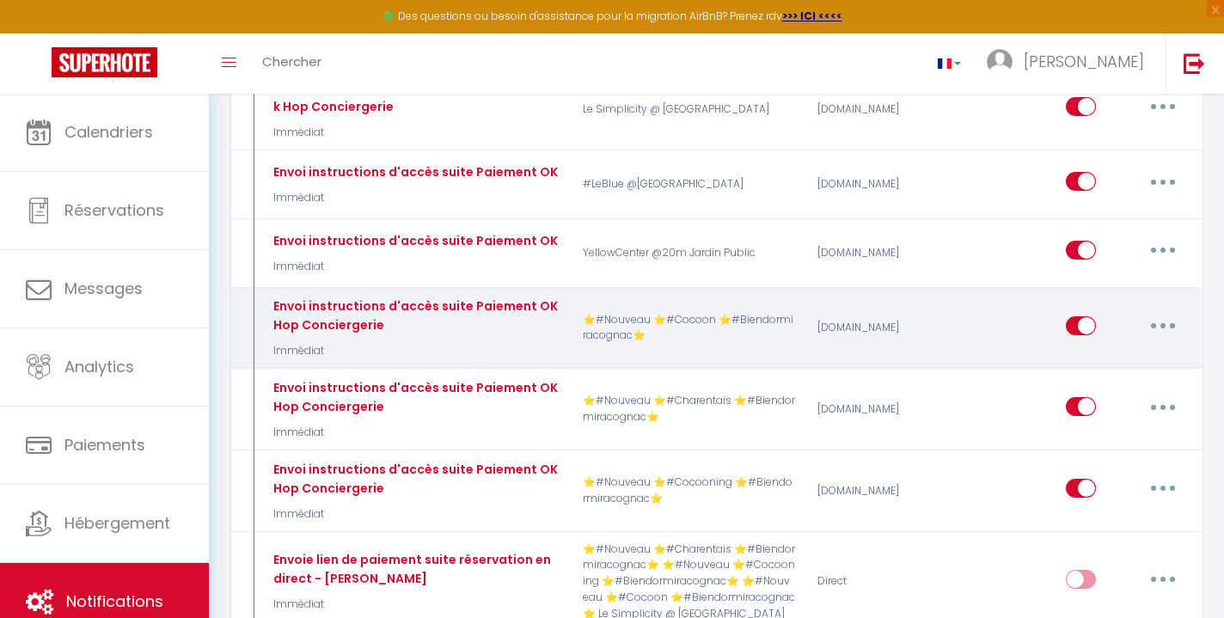
scroll to position [1002, 0]
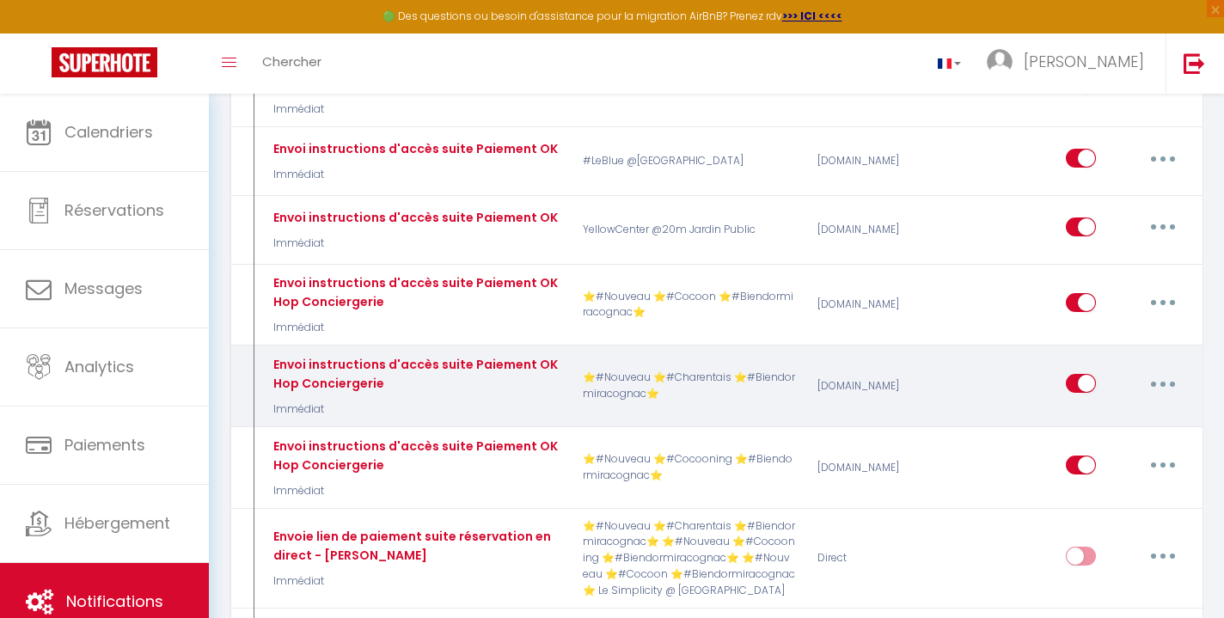
click at [1165, 382] on icon "button" at bounding box center [1163, 384] width 5 height 5
click at [1139, 408] on link "Editer" at bounding box center [1118, 422] width 127 height 29
checkbox input "true"
checkbox input "false"
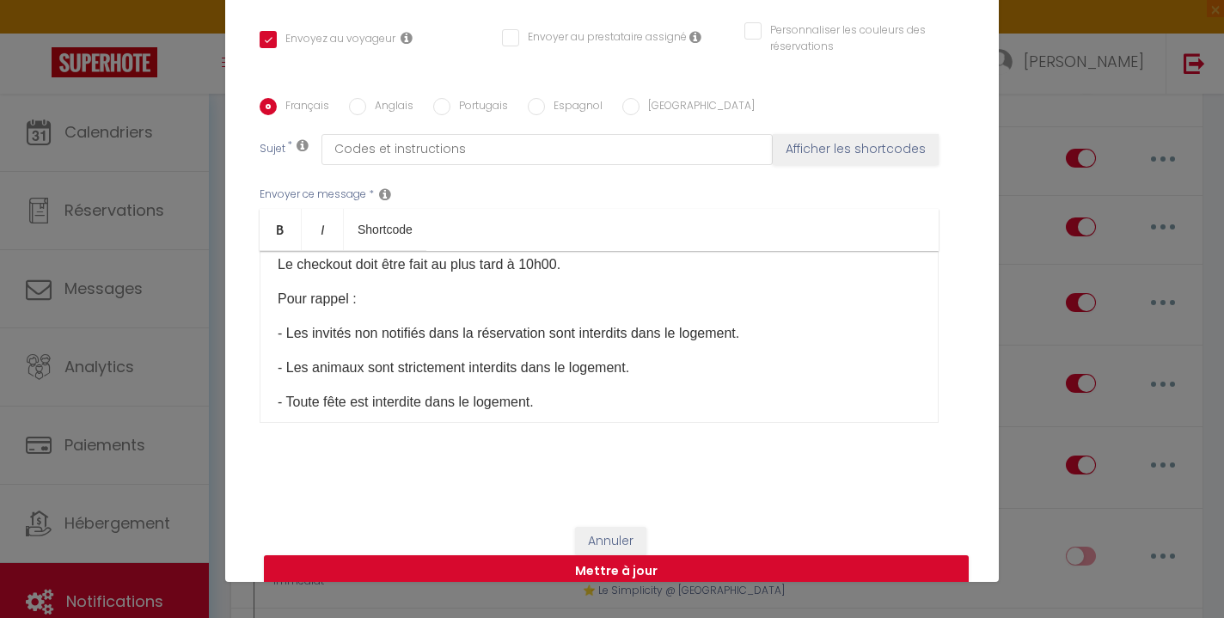
scroll to position [764, 0]
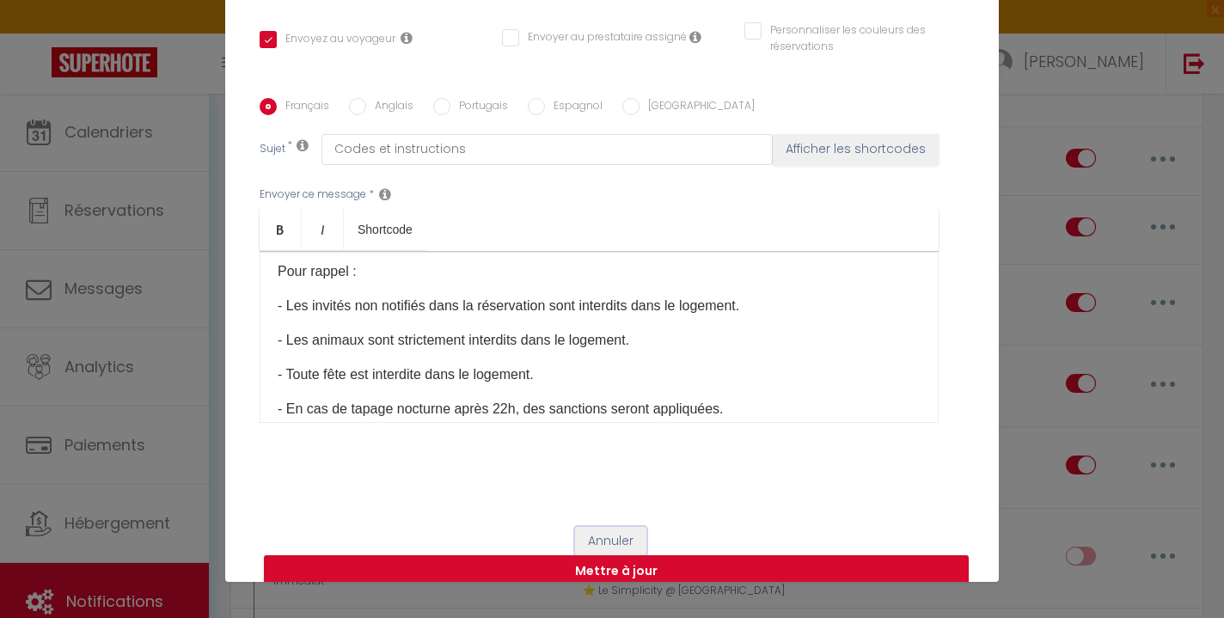
click at [622, 527] on button "Annuler" at bounding box center [610, 541] width 71 height 29
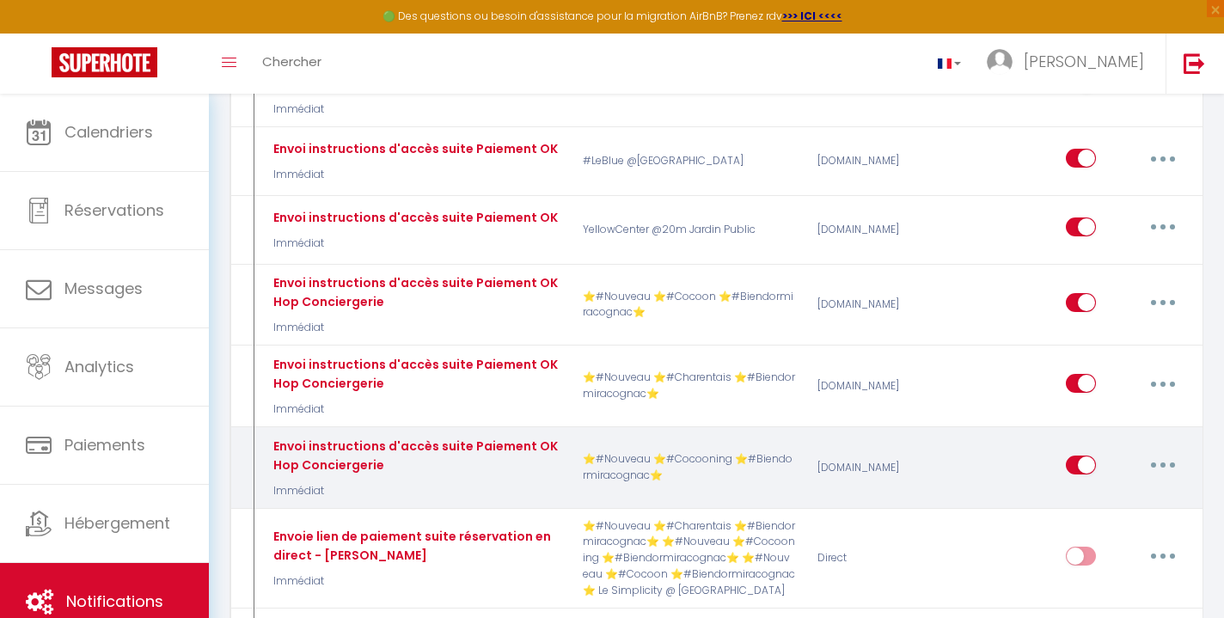
click at [1162, 451] on button "button" at bounding box center [1163, 465] width 48 height 28
click at [1129, 490] on link "Editer" at bounding box center [1118, 504] width 127 height 29
checkbox input "true"
checkbox input "false"
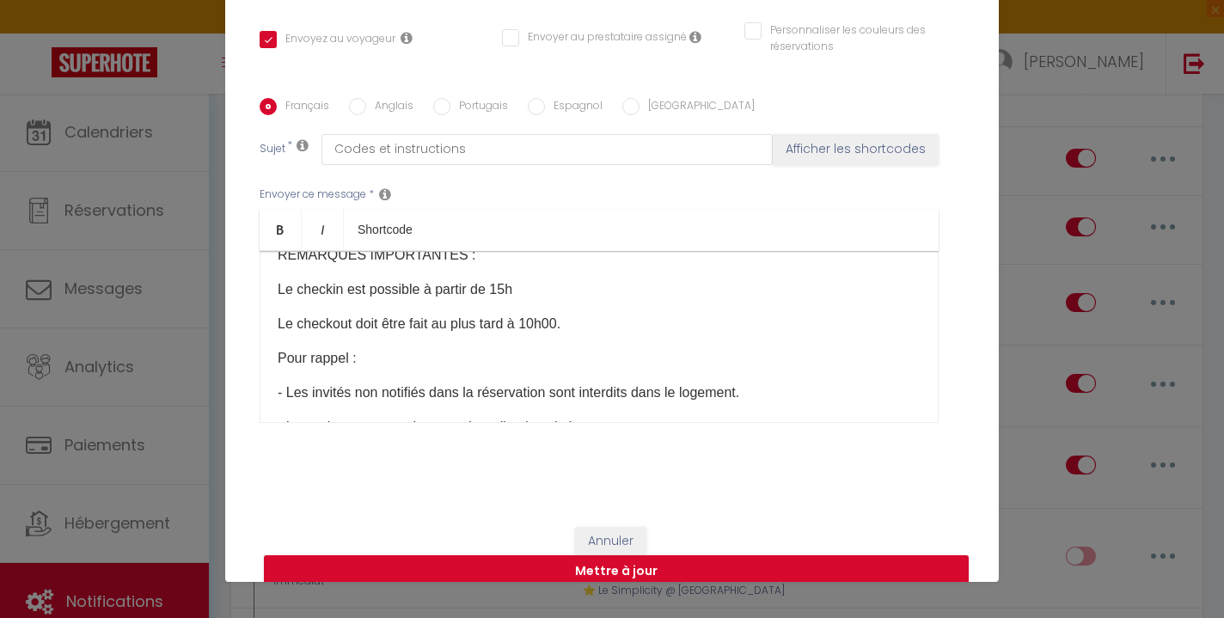
scroll to position [583, 0]
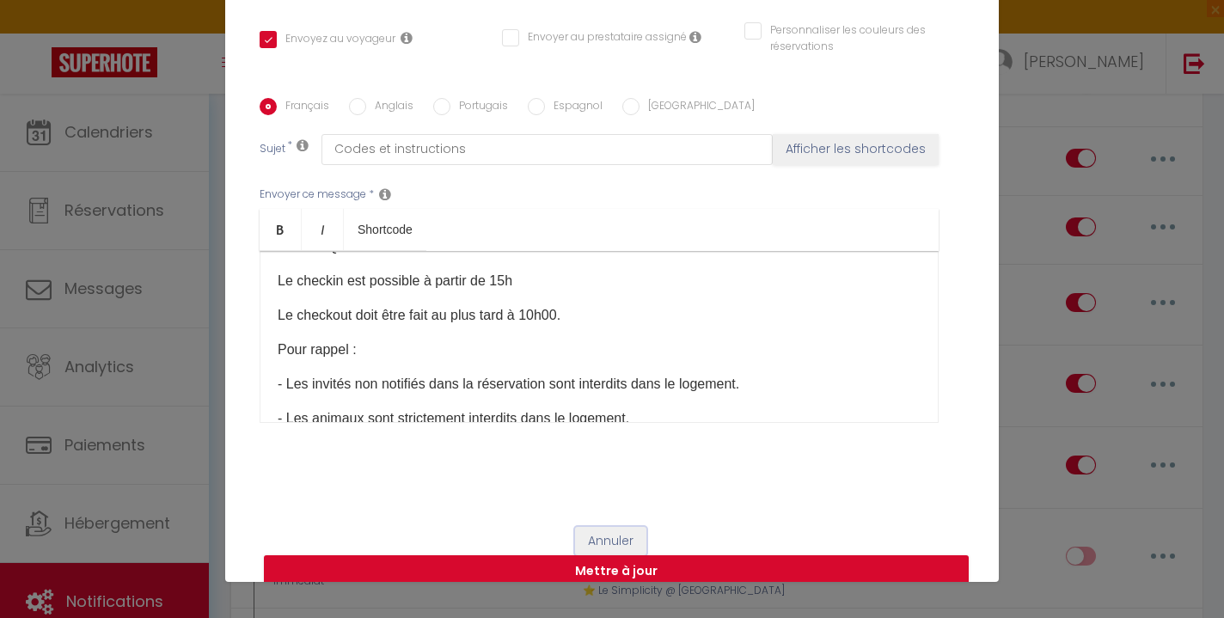
click at [623, 527] on button "Annuler" at bounding box center [610, 541] width 71 height 29
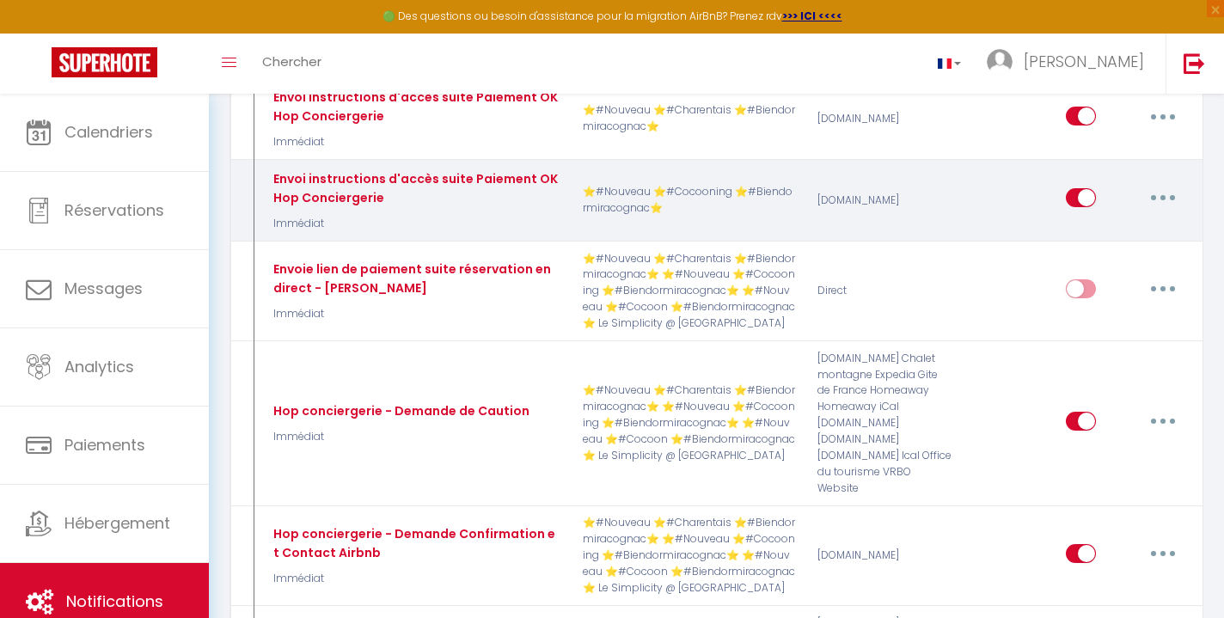
scroll to position [1270, 0]
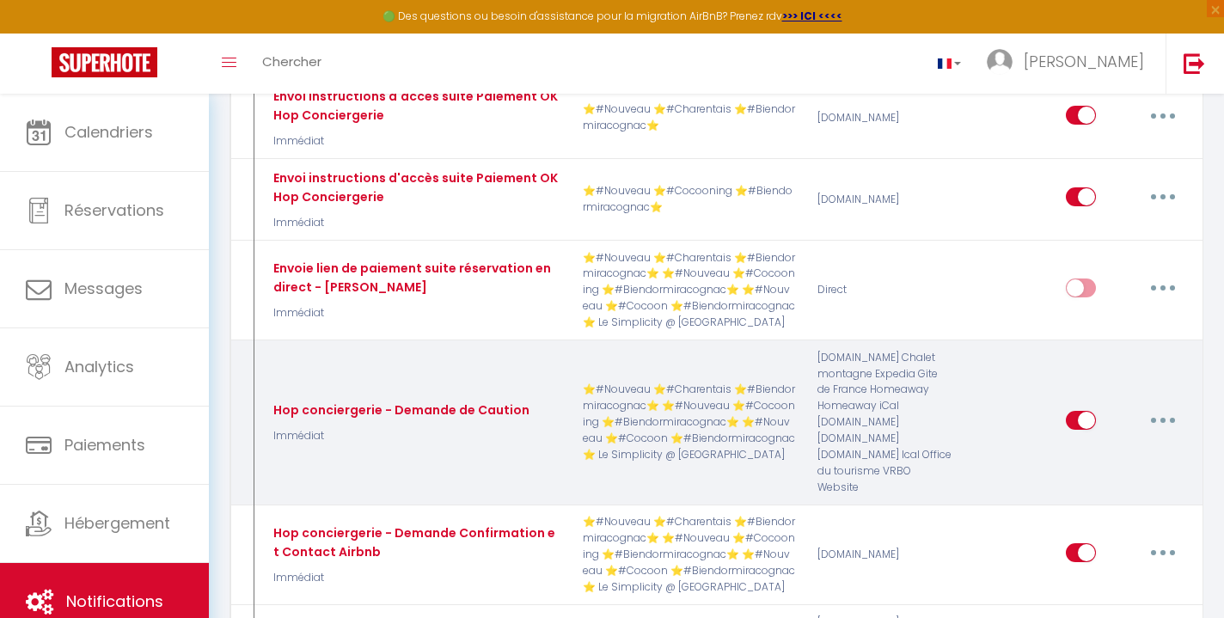
click at [1167, 407] on button "button" at bounding box center [1163, 421] width 48 height 28
click at [1124, 445] on link "Editer" at bounding box center [1118, 459] width 127 height 29
type input "Hop conciergerie - Demande de Caution"
select select "if_booking_is_paid"
checkbox input "true"
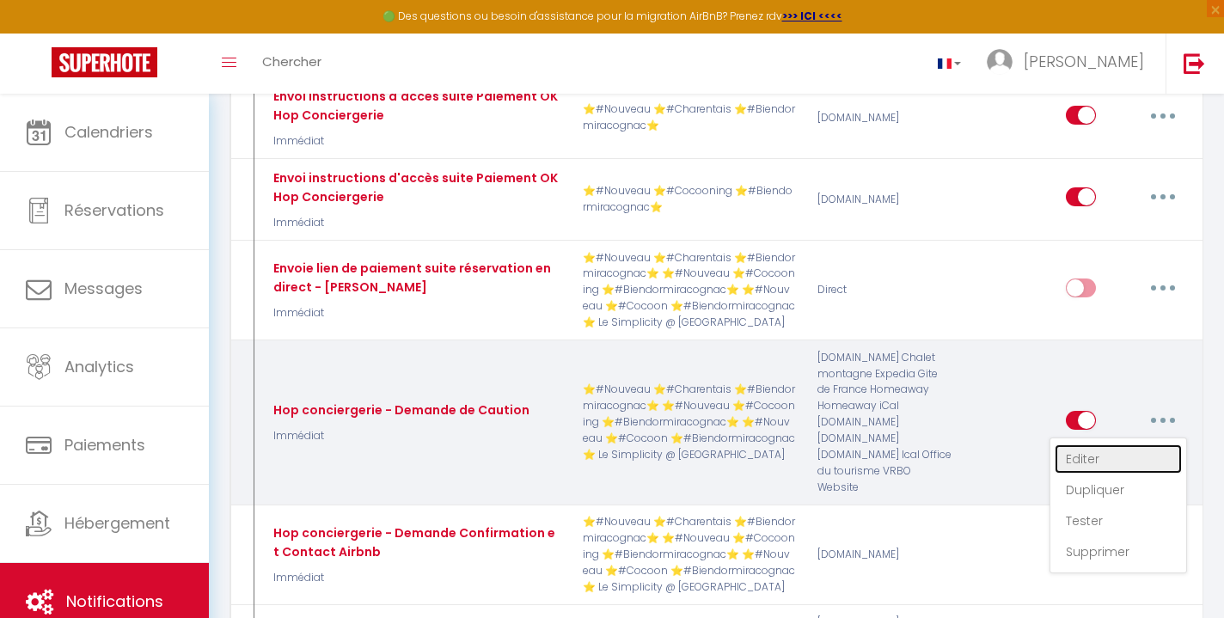
checkbox input "false"
type input "Régler votre caution pour l'accès à [RENTAL:NAME] - [GUEST:FIRST_NAME] [GUEST:L…"
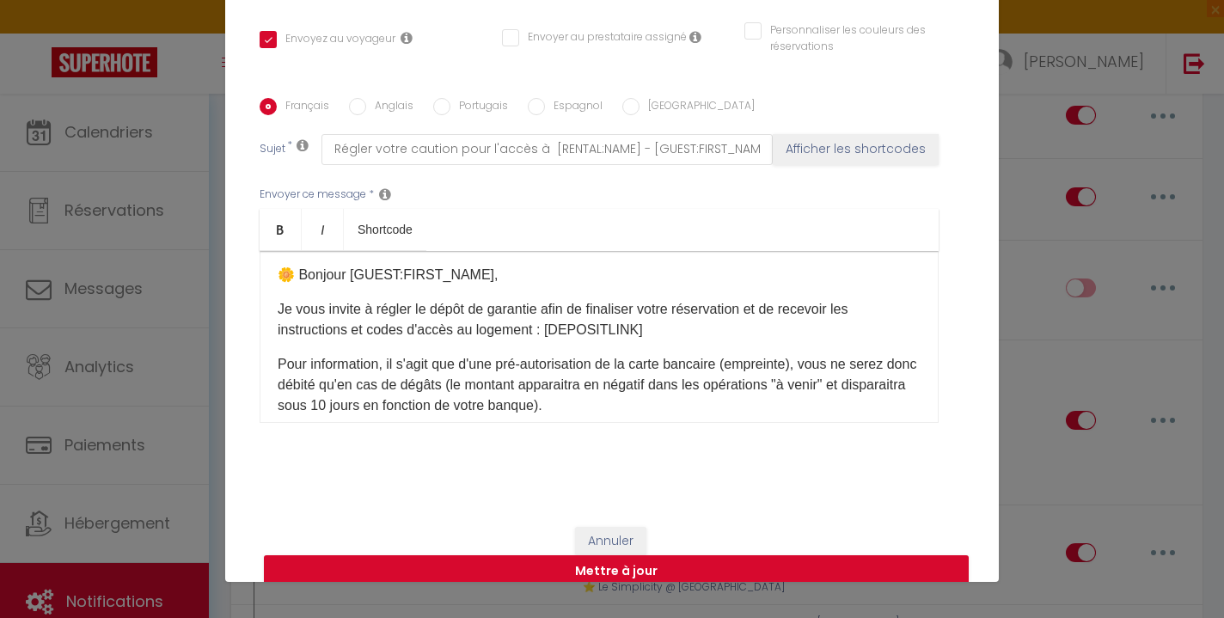
scroll to position [0, 0]
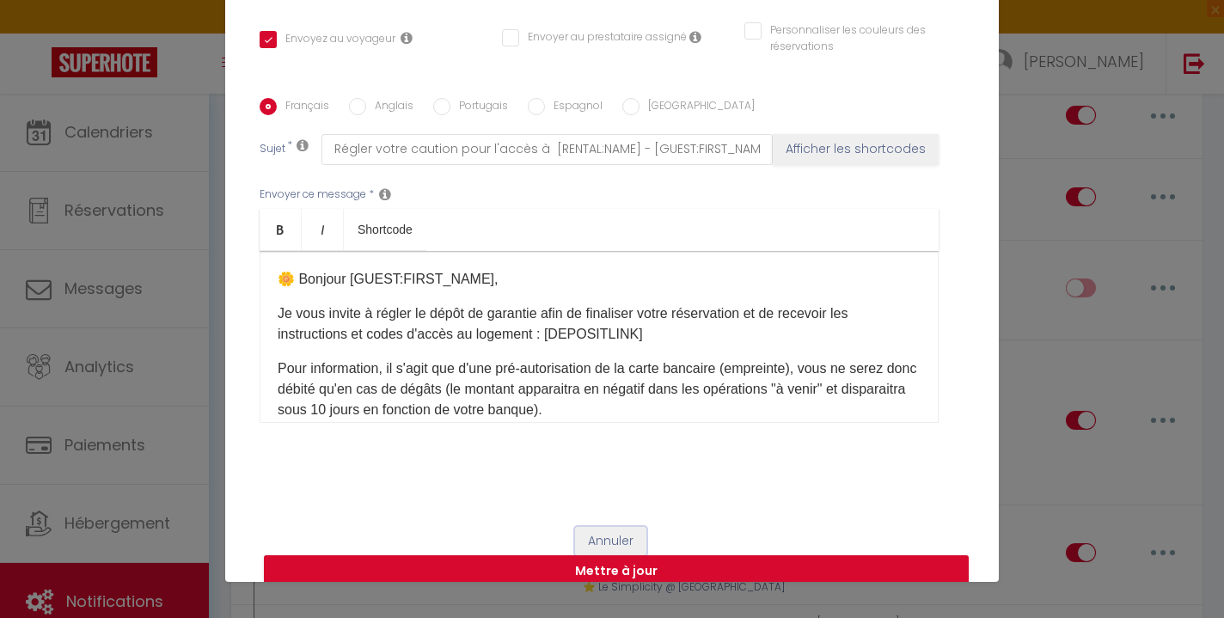
click at [616, 541] on button "Annuler" at bounding box center [610, 541] width 71 height 29
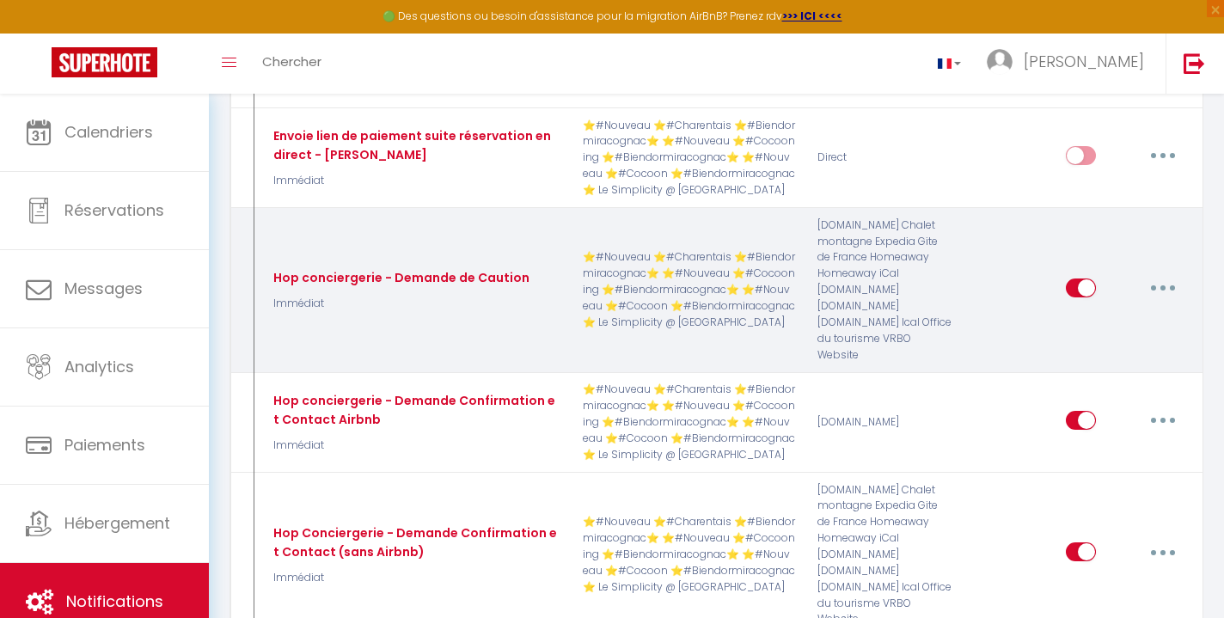
scroll to position [1403, 0]
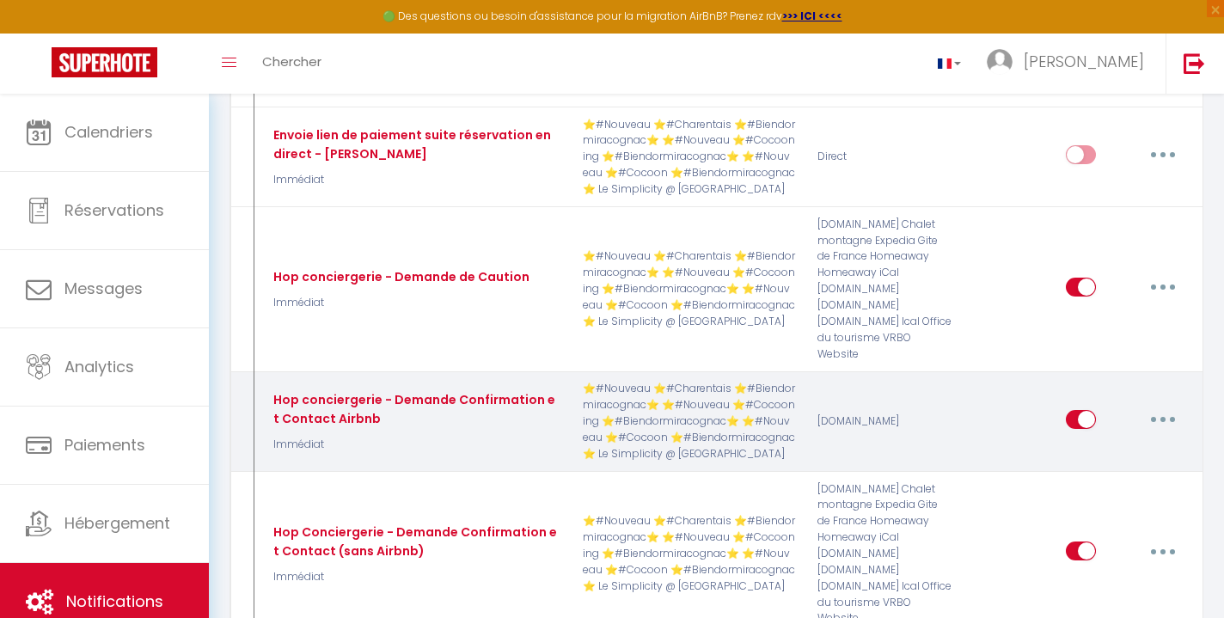
click at [1168, 406] on button "button" at bounding box center [1163, 420] width 48 height 28
click at [1118, 444] on link "Editer" at bounding box center [1118, 458] width 127 height 29
type input "Hop conciergerie - Demande Confirmation et Contact Airbnb"
checkbox input "true"
checkbox input "false"
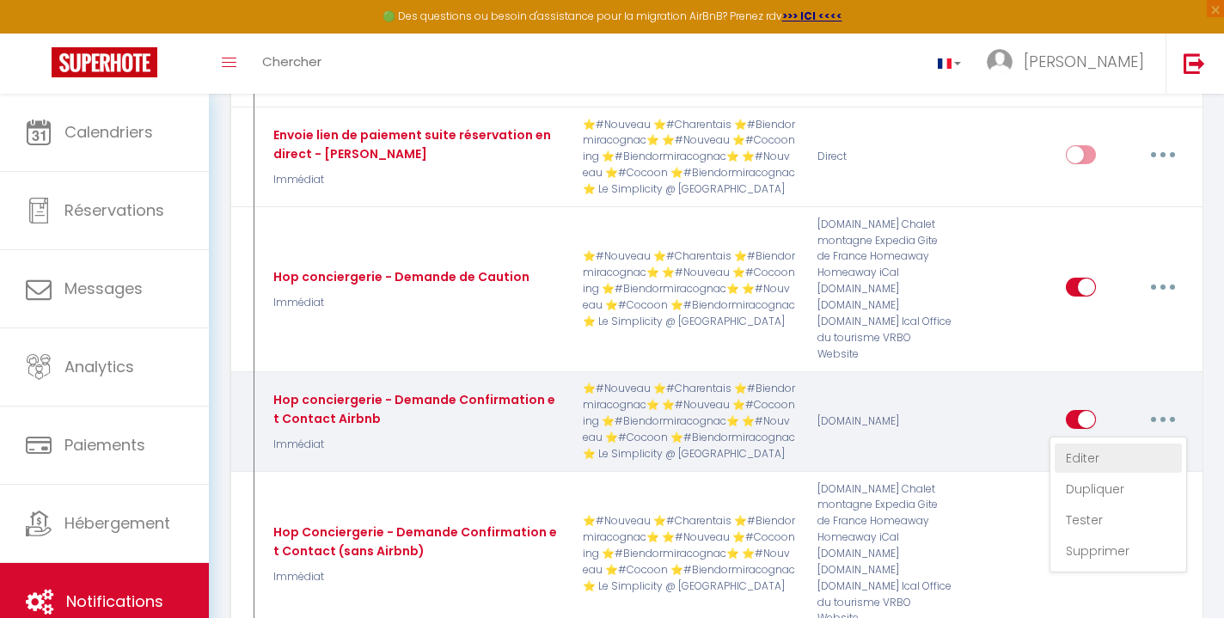
checkbox input "false"
type input "Merci d'avoir confirmé votre réservation - [BOOKING:ID] - [GUEST:FIRST_NAME] [G…"
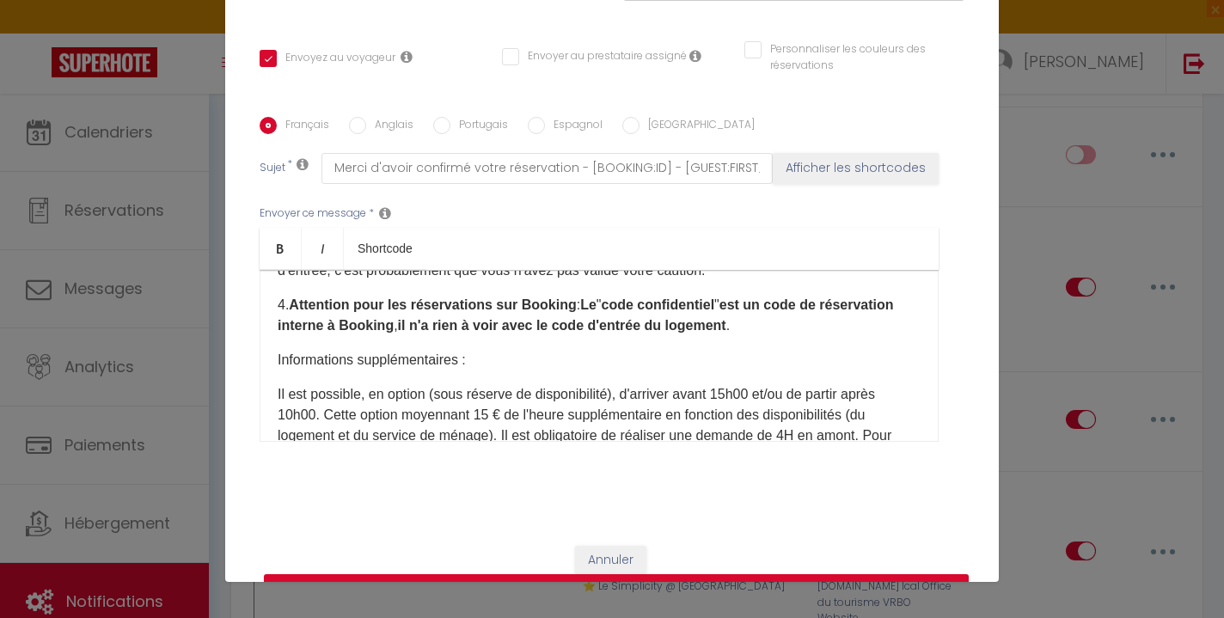
scroll to position [470, 0]
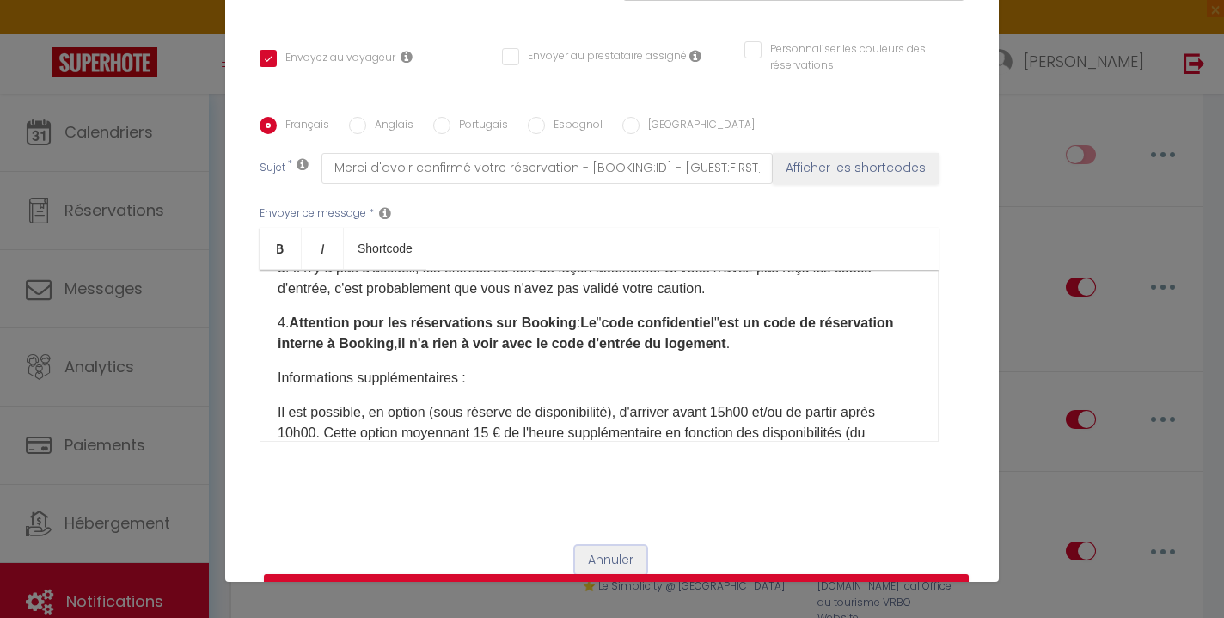
click at [629, 556] on button "Annuler" at bounding box center [610, 560] width 71 height 29
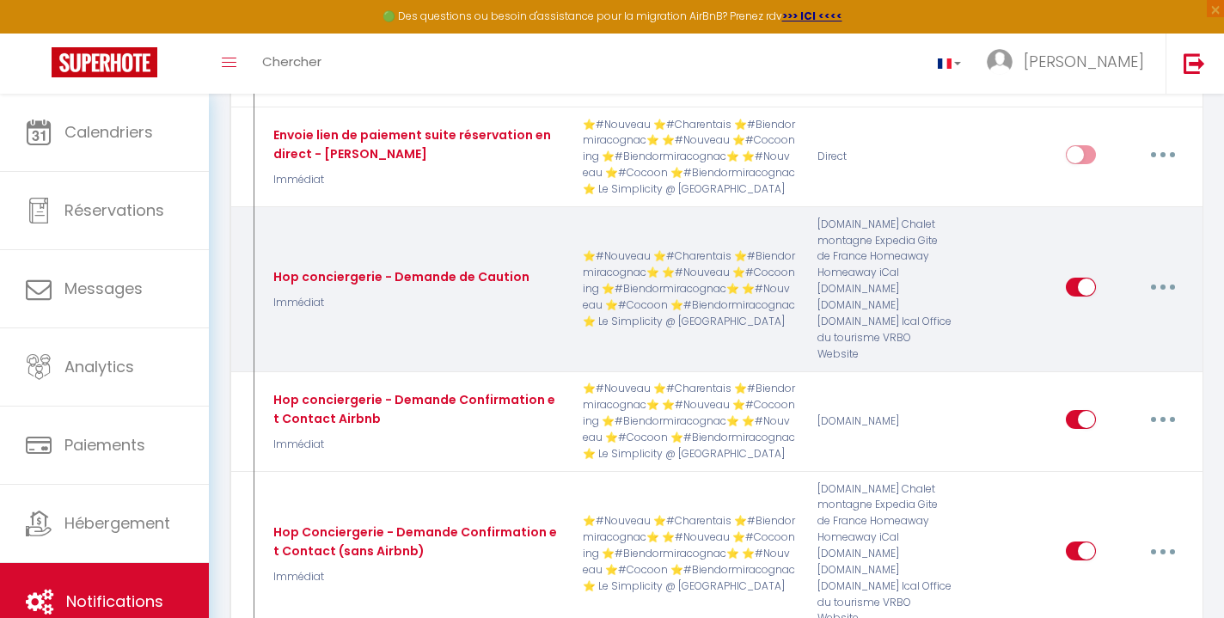
click at [1171, 273] on button "button" at bounding box center [1163, 287] width 48 height 28
click at [1135, 311] on link "Editer" at bounding box center [1118, 325] width 127 height 29
type input "Hop conciergerie - Demande de Caution"
checkbox input "true"
checkbox input "false"
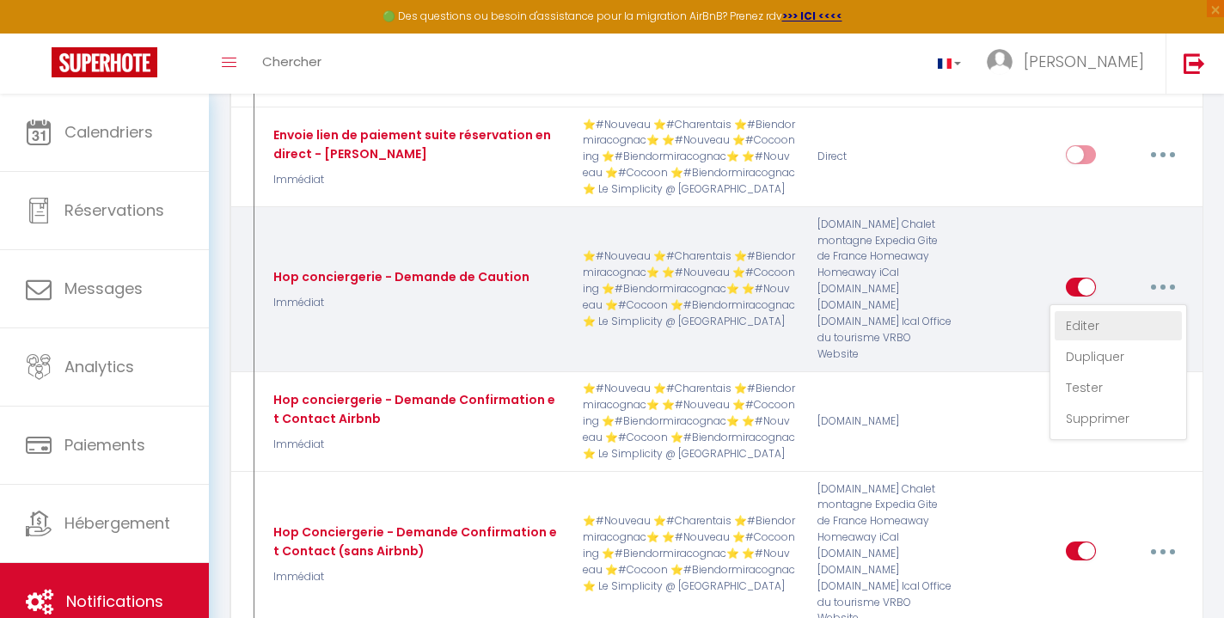
checkbox input "false"
type input "Régler votre caution pour l'accès à [RENTAL:NAME] - [GUEST:FIRST_NAME] [GUEST:L…"
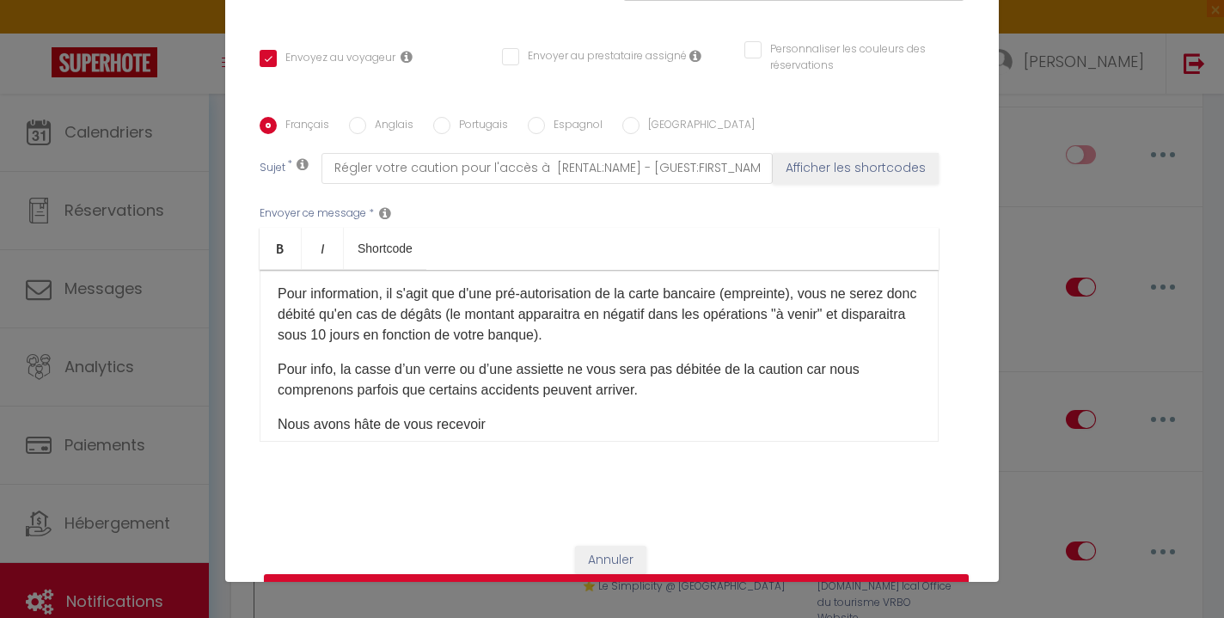
scroll to position [76, 0]
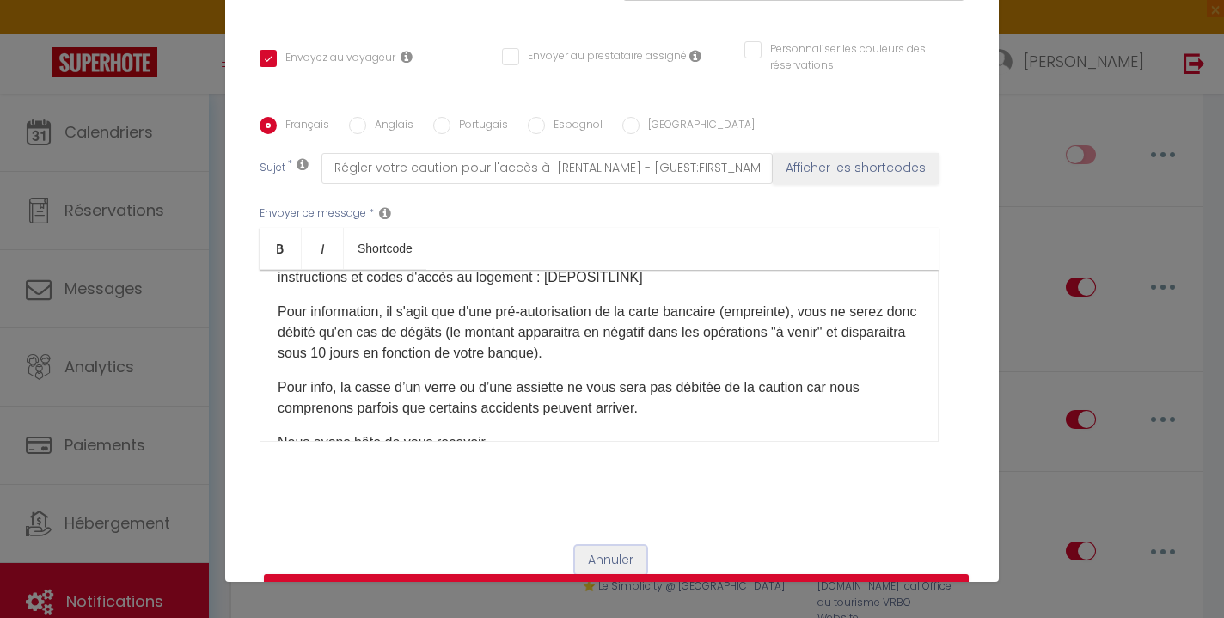
click at [604, 556] on button "Annuler" at bounding box center [610, 560] width 71 height 29
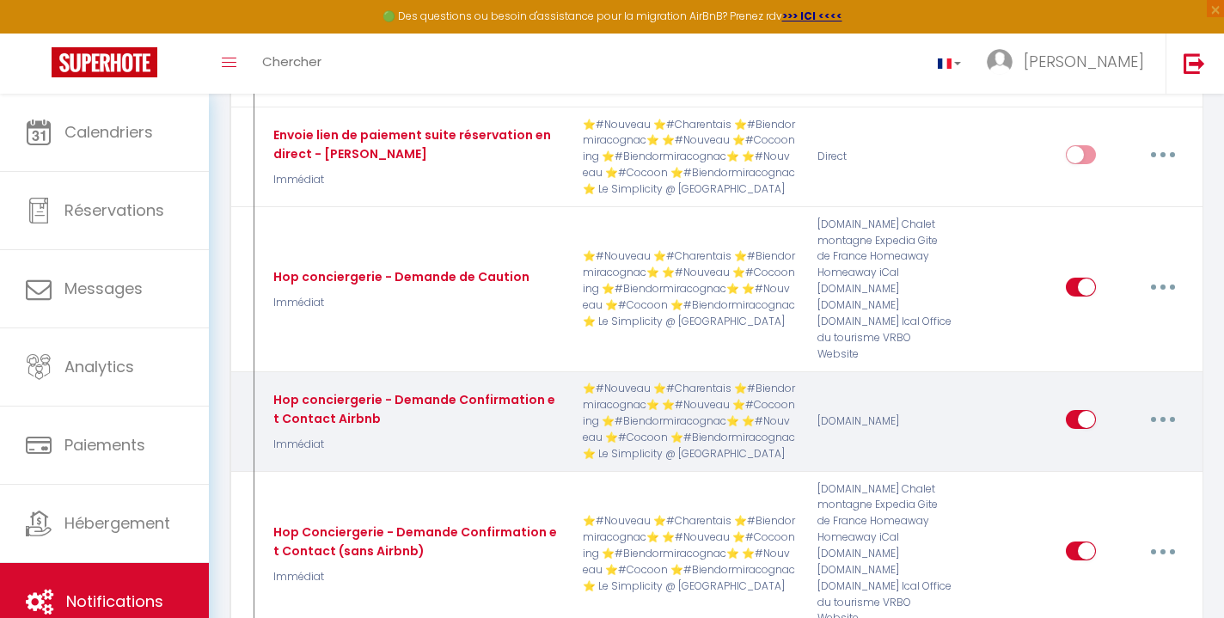
click at [1162, 406] on button "button" at bounding box center [1163, 420] width 48 height 28
click at [1122, 444] on link "Editer" at bounding box center [1118, 458] width 127 height 29
type input "Hop conciergerie - Demande Confirmation et Contact Airbnb"
checkbox input "true"
checkbox input "false"
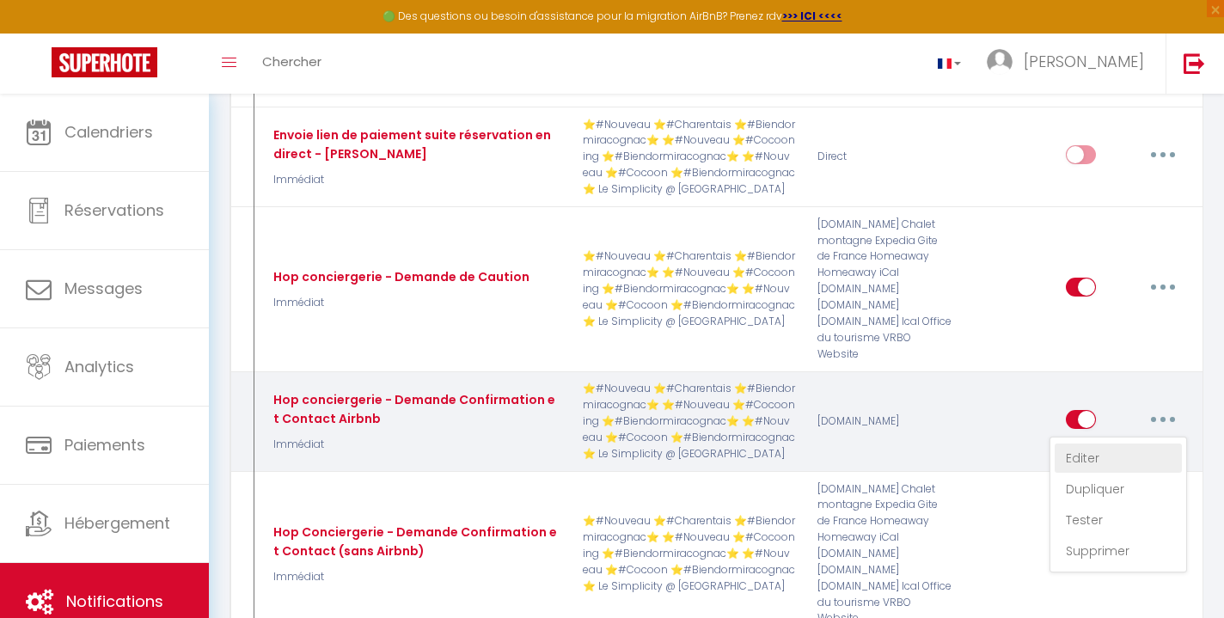
checkbox input "false"
type input "Merci d'avoir confirmé votre réservation - [BOOKING:ID] - [GUEST:FIRST_NAME] [G…"
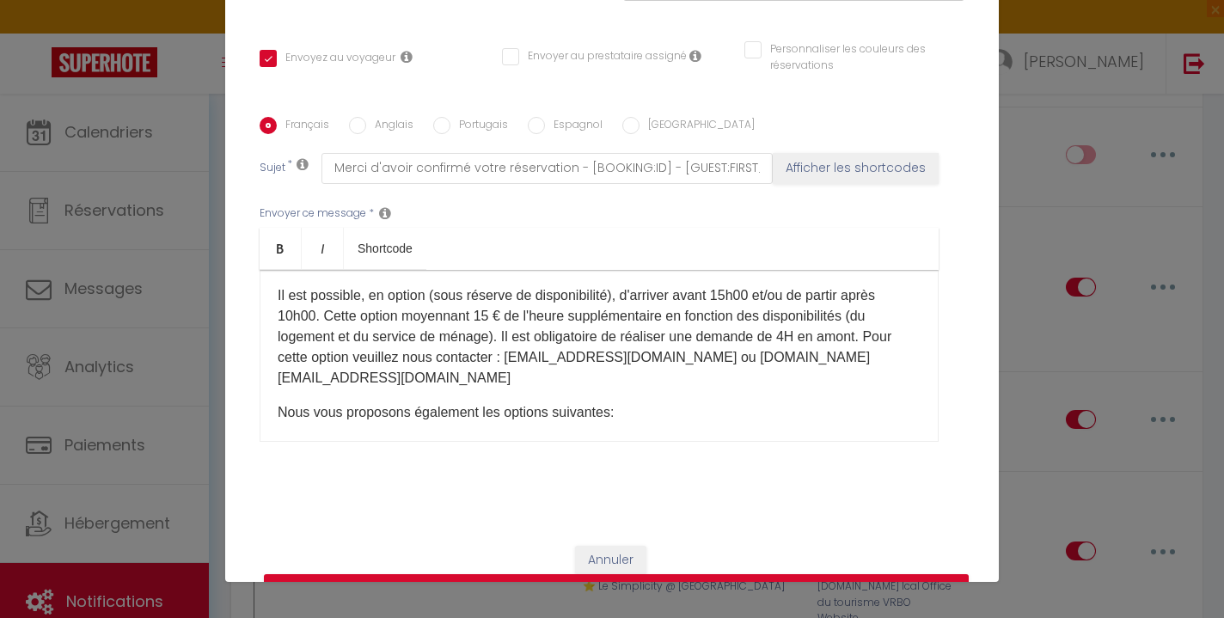
scroll to position [591, 0]
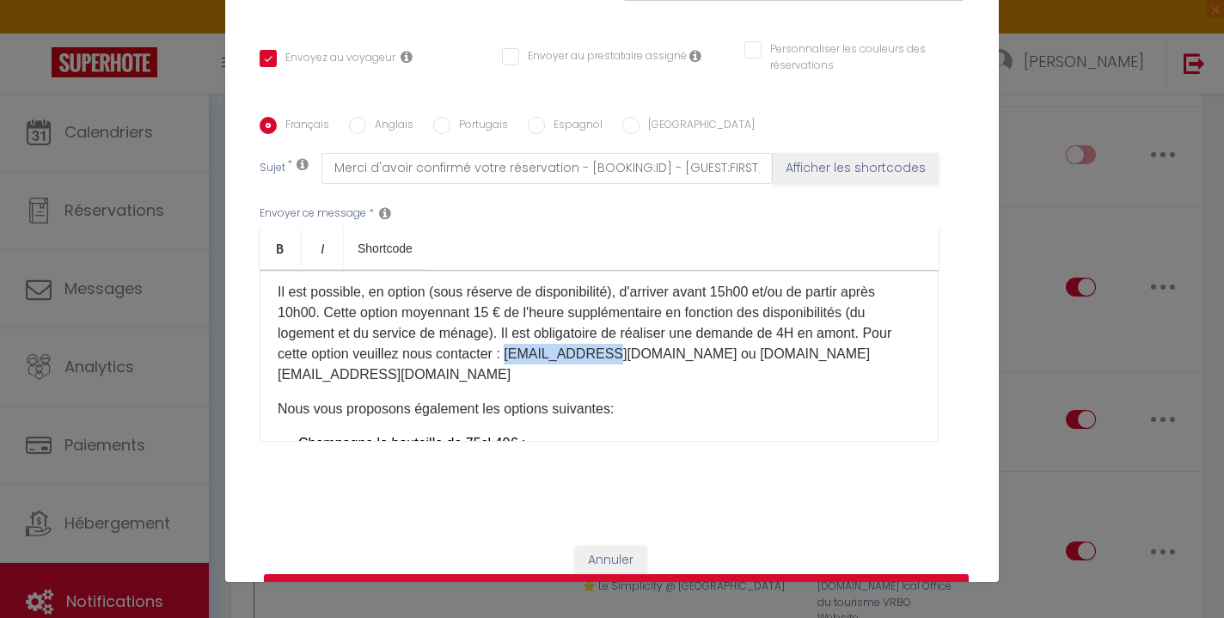
drag, startPoint x: 516, startPoint y: 354, endPoint x: 603, endPoint y: 347, distance: 87.1
click at [603, 347] on p "Il est possible, en option (sous réserve de disponibilité), d'arriver avant 15h…" at bounding box center [599, 333] width 643 height 103
click at [700, 405] on div "☀️ ​Bonjour [GUEST:FIRST_NAME], [RENTAL:NAME]​ est ravi de vous accueillir. Pou…" at bounding box center [599, 356] width 679 height 172
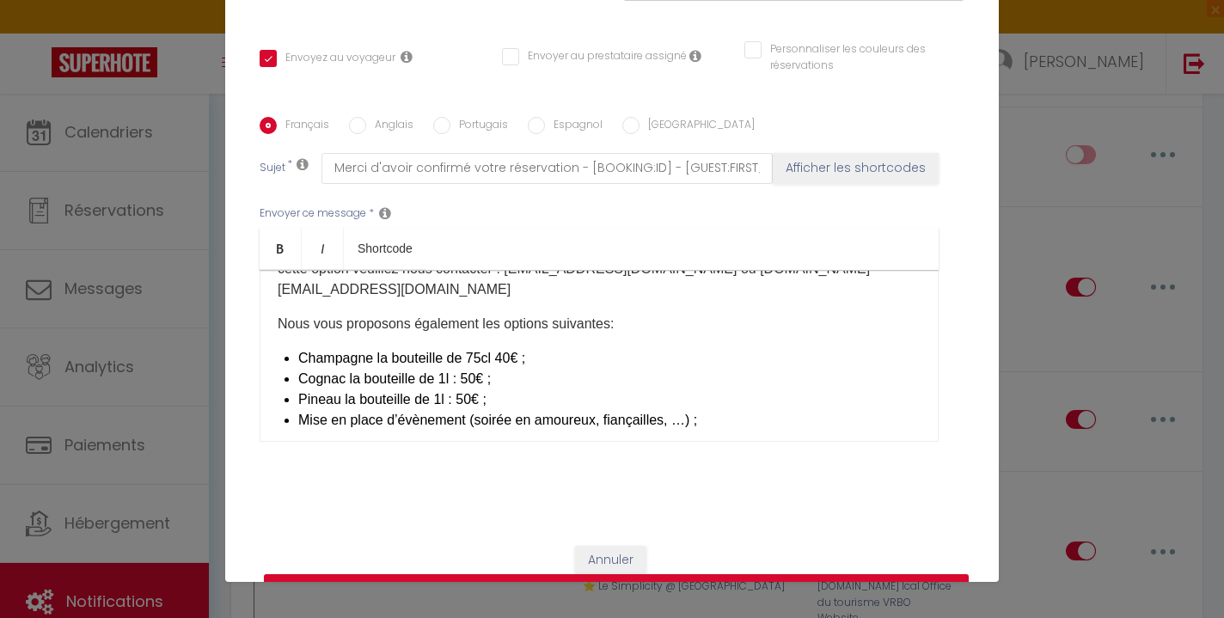
scroll to position [677, 0]
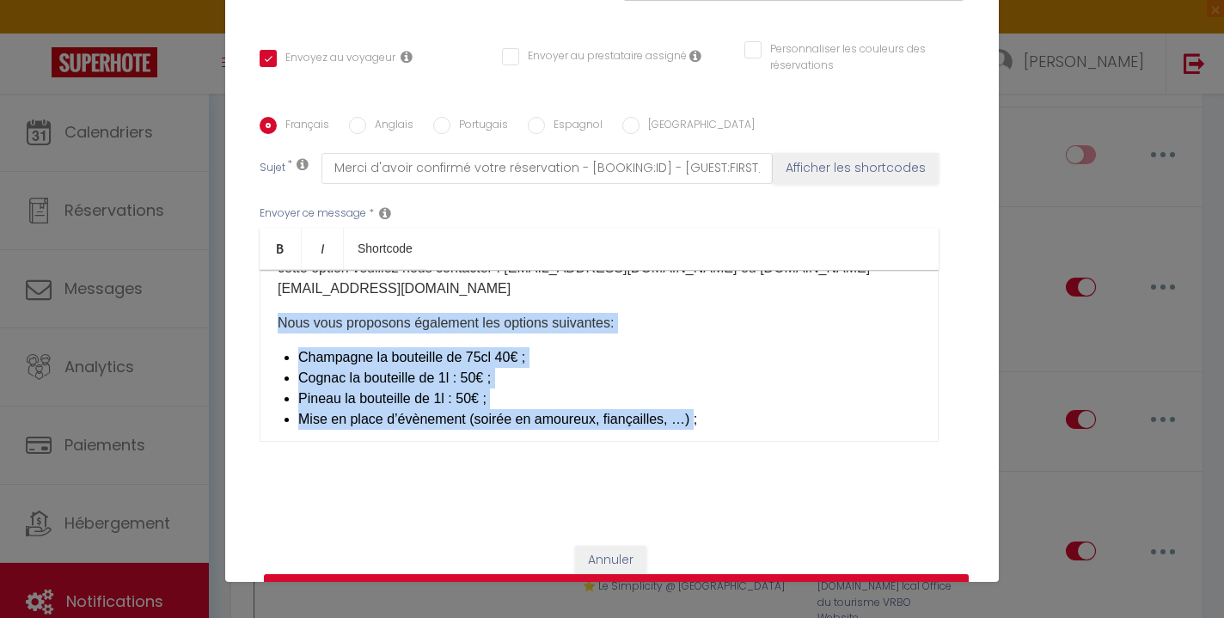
drag, startPoint x: 700, startPoint y: 405, endPoint x: 279, endPoint y: 305, distance: 433.0
click at [278, 304] on div "☀️ ​Bonjour [GUEST:FIRST_NAME], [RENTAL:NAME]​ est ravi de vous accueillir. Pou…" at bounding box center [599, 356] width 679 height 172
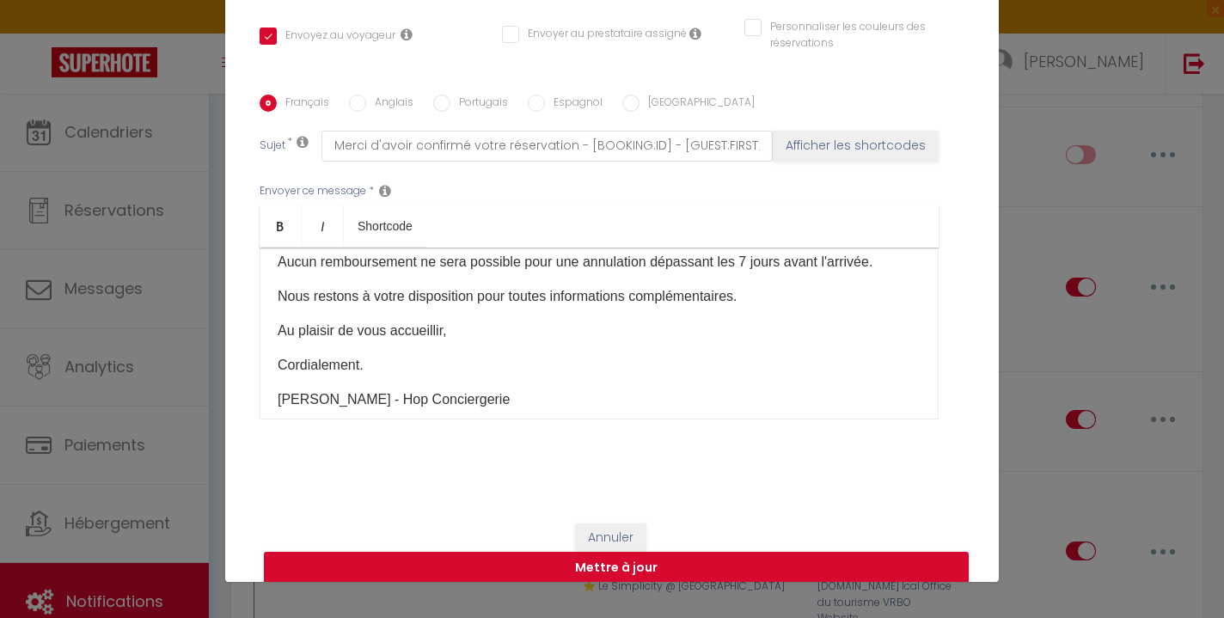
scroll to position [390, 0]
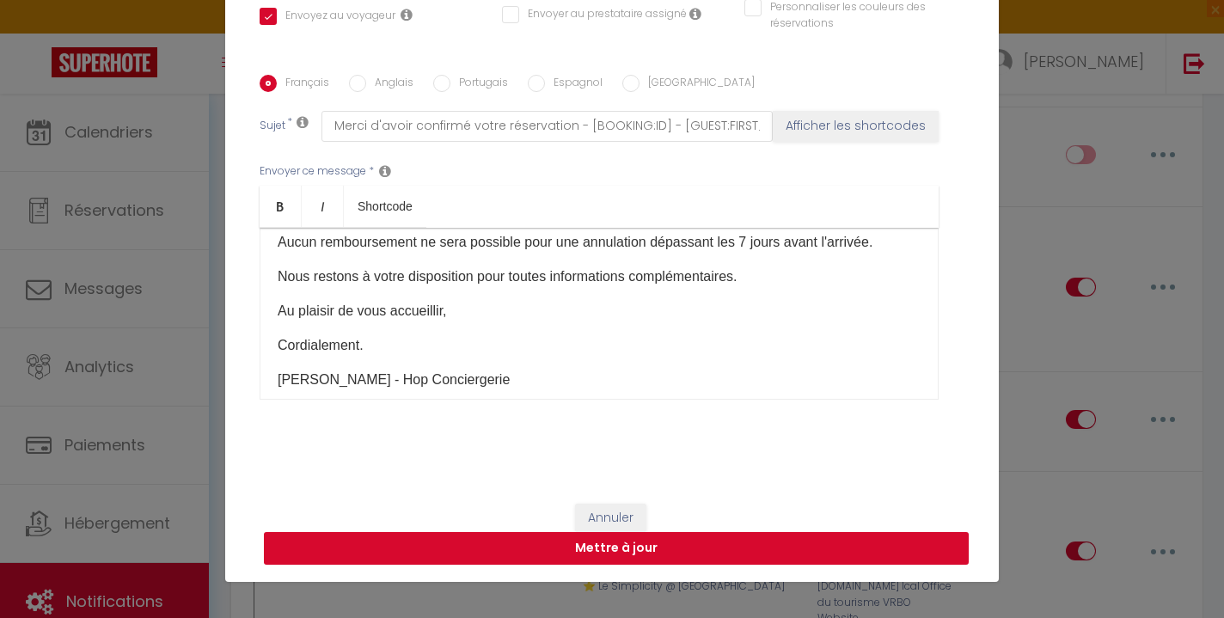
click at [537, 547] on button "Mettre à jour" at bounding box center [616, 548] width 705 height 33
checkbox input "true"
checkbox input "false"
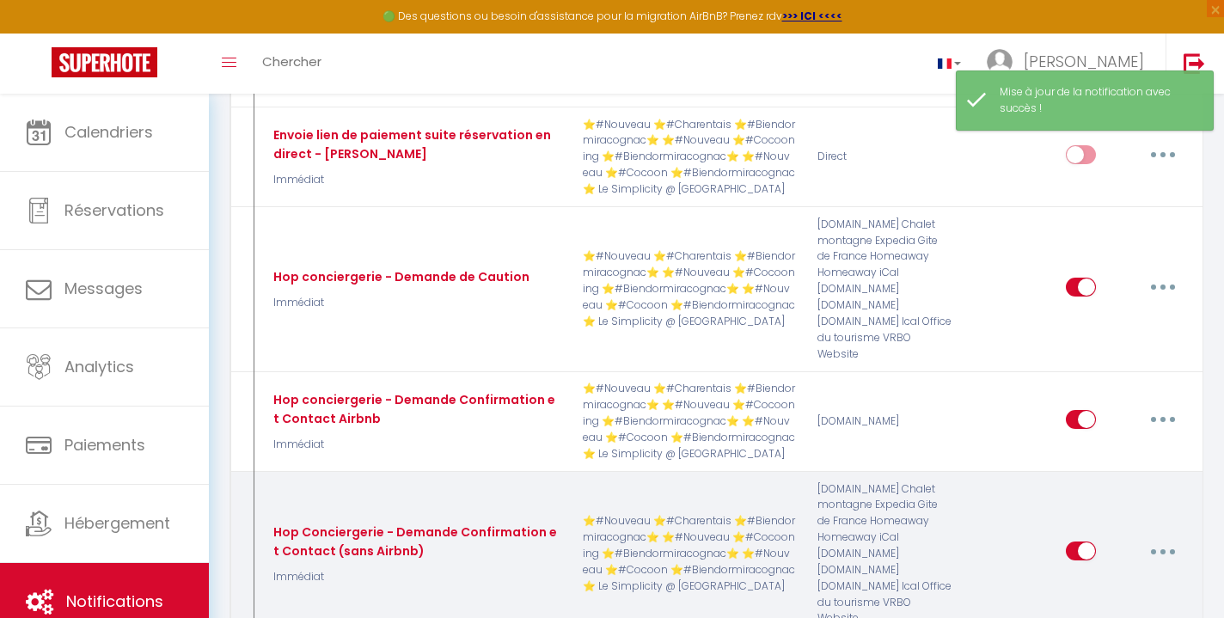
click at [1156, 537] on button "button" at bounding box center [1163, 551] width 48 height 28
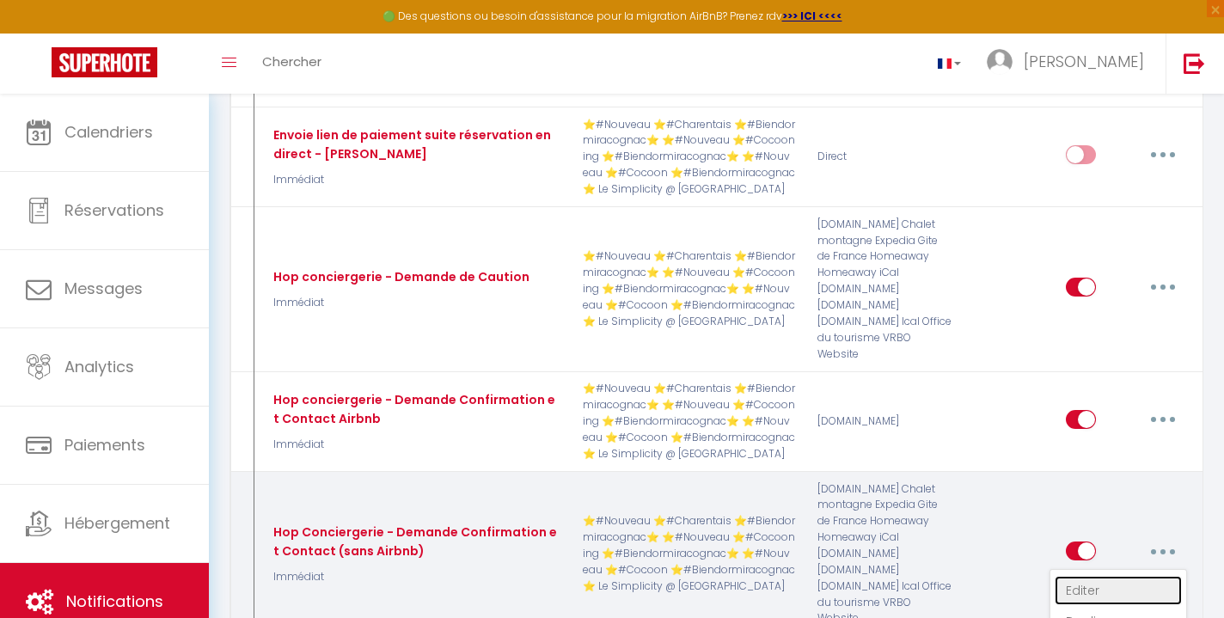
click at [1113, 576] on link "Editer" at bounding box center [1118, 590] width 127 height 29
type input "Hop Conciergerie - Demande Confirmation et Contact (sans Airbnb)"
select select "Immédiat"
select select "if_booking_is_paid"
checkbox input "true"
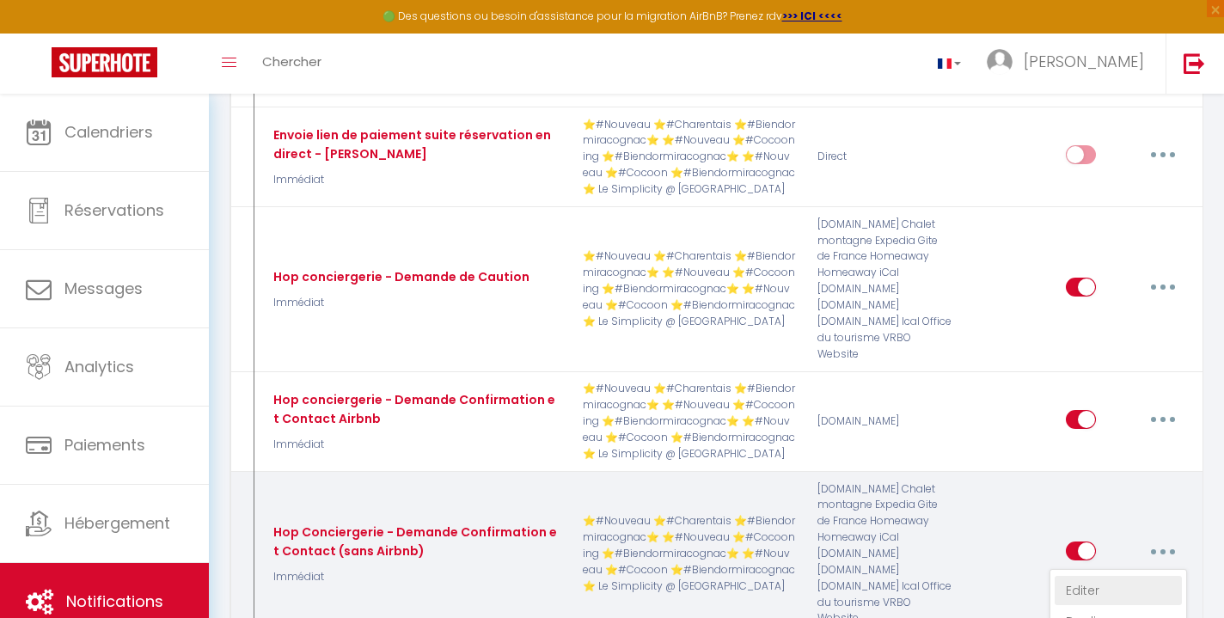
checkbox input "false"
radio input "true"
type input "Merci d'avoir confirmé votre réservation - [BOOKING:ID] - [GUEST:FIRST_NAME] [G…"
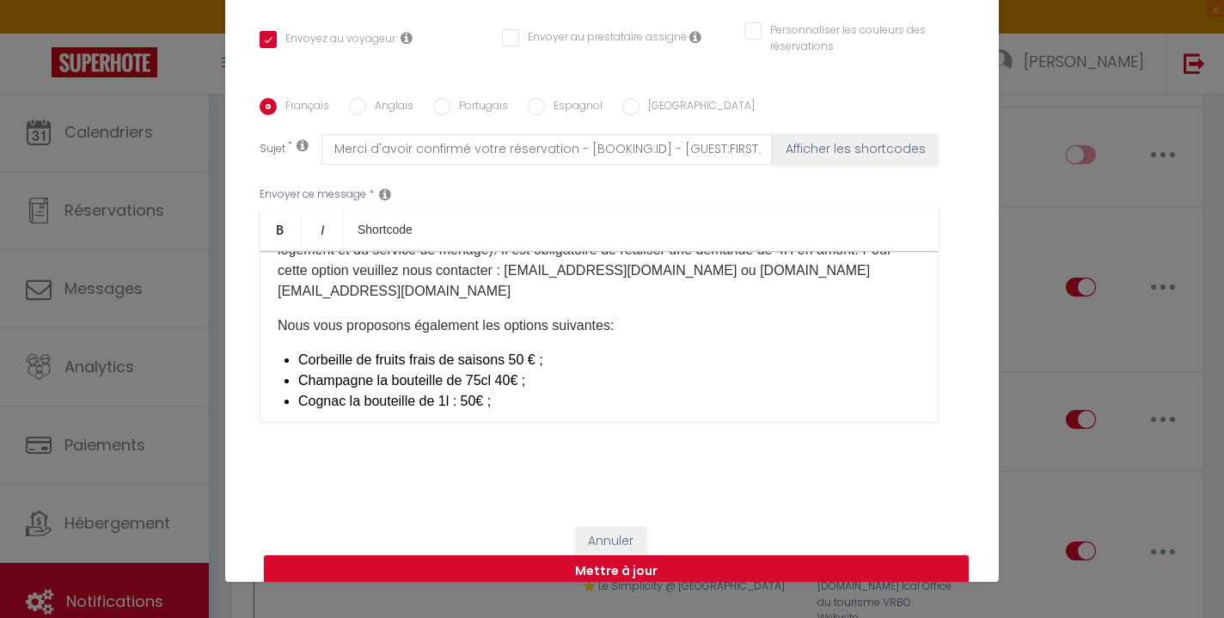
scroll to position [641, 0]
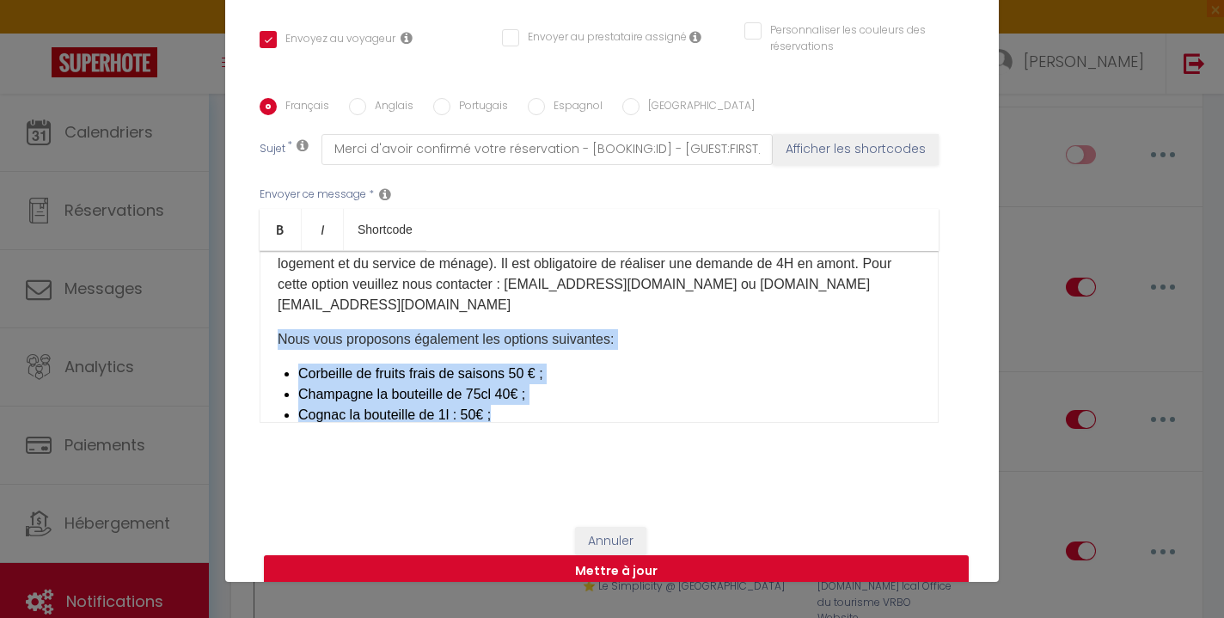
drag, startPoint x: 537, startPoint y: 372, endPoint x: 267, endPoint y: 291, distance: 282.6
click at [267, 291] on div "☀️ ​Bonjour [GUEST:FIRST_NAME], [RENTAL:NAME]​ est ravi de vous accueillir. Pou…" at bounding box center [599, 337] width 679 height 172
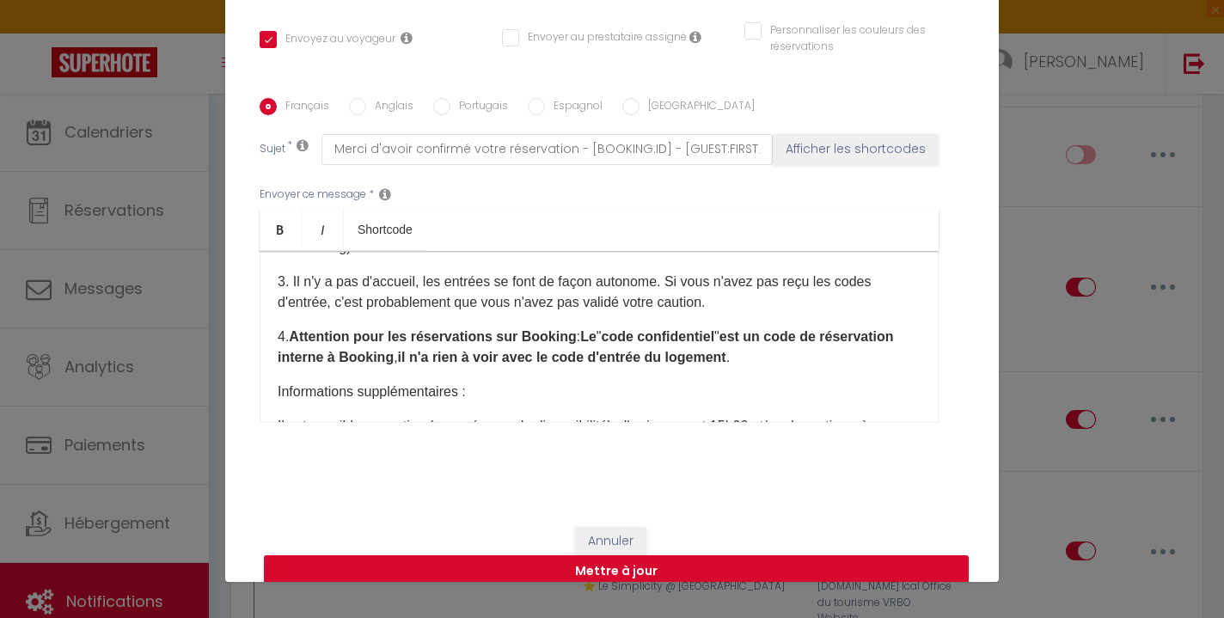
scroll to position [436, 0]
click at [665, 555] on button "Mettre à jour" at bounding box center [616, 571] width 705 height 33
checkbox input "true"
checkbox input "false"
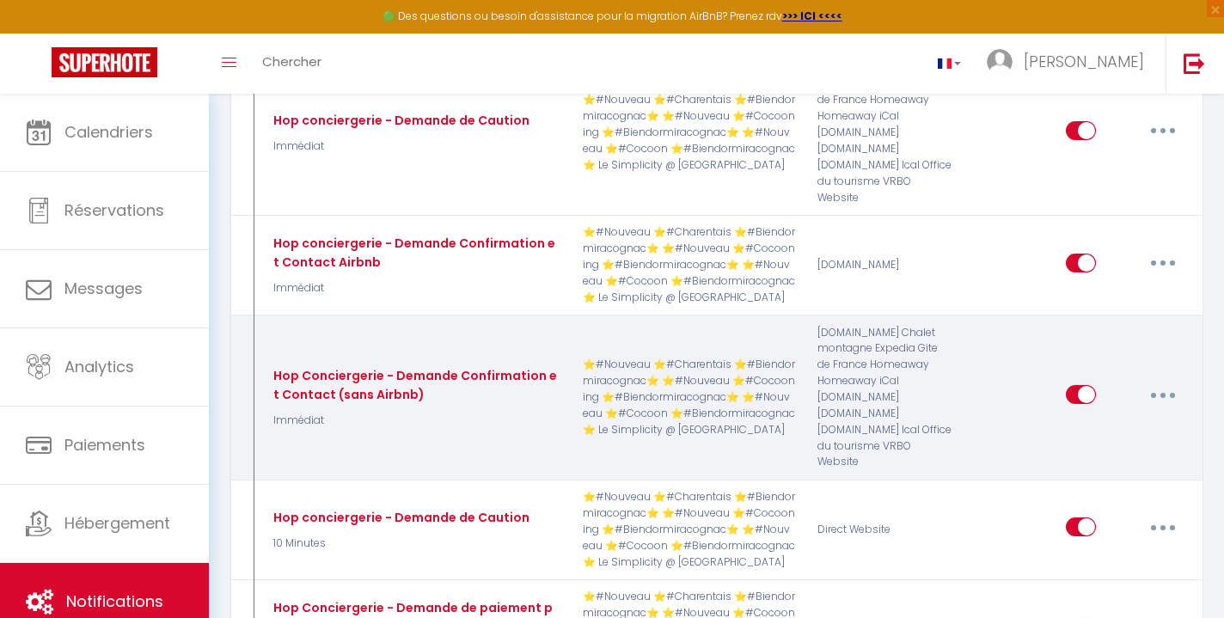
scroll to position [1571, 0]
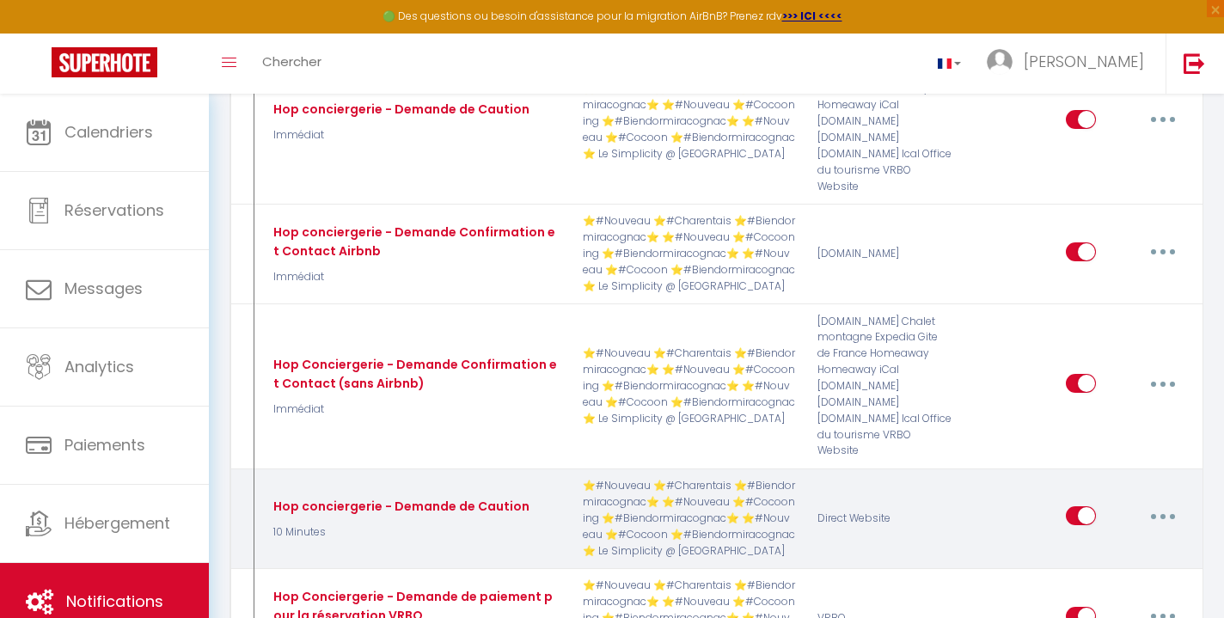
click at [1165, 514] on icon "button" at bounding box center [1163, 516] width 5 height 5
click at [1129, 541] on link "Editer" at bounding box center [1118, 555] width 127 height 29
type input "Hop conciergerie - Demande de Caution"
select select "10 Minutes"
select select "if_booking_is_paid"
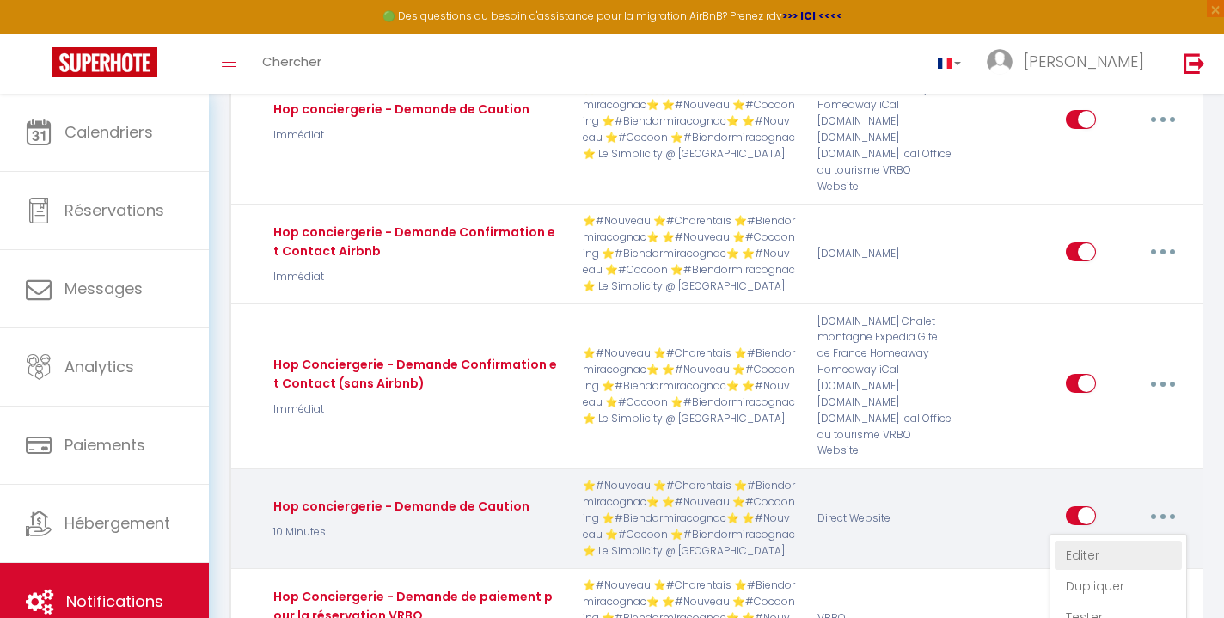
checkbox input "true"
checkbox input "false"
radio input "true"
type input "Régler votre caution pour l'accès à [RENTAL:NAME] - [GUEST:FIRST_NAME] [GUEST:L…"
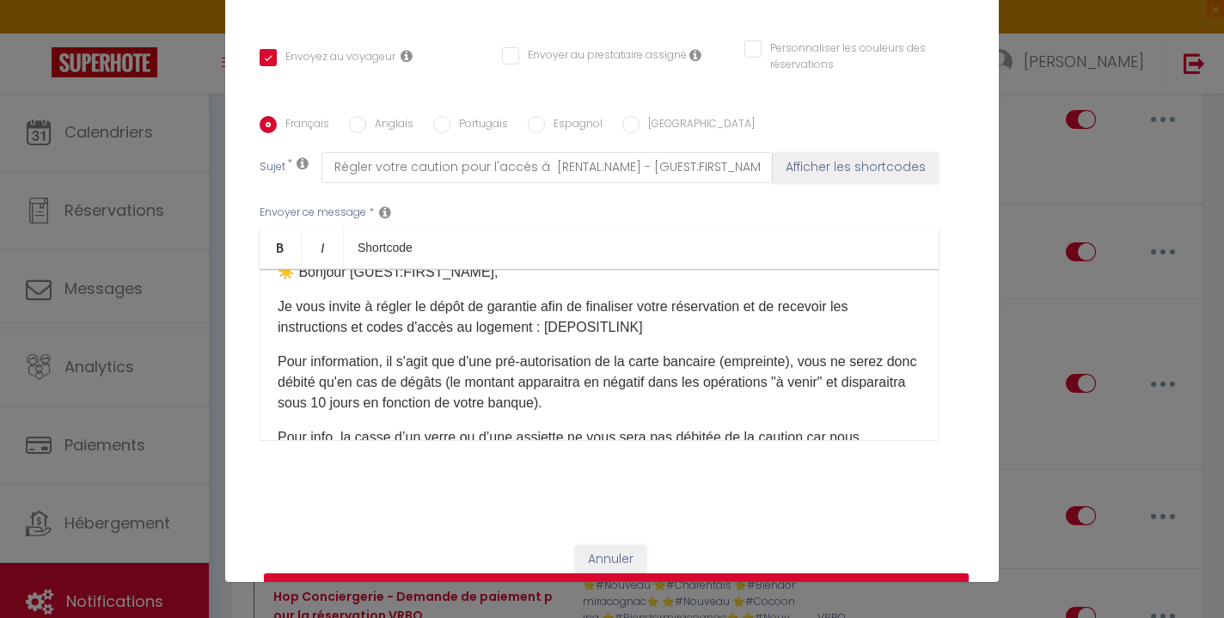
scroll to position [0, 0]
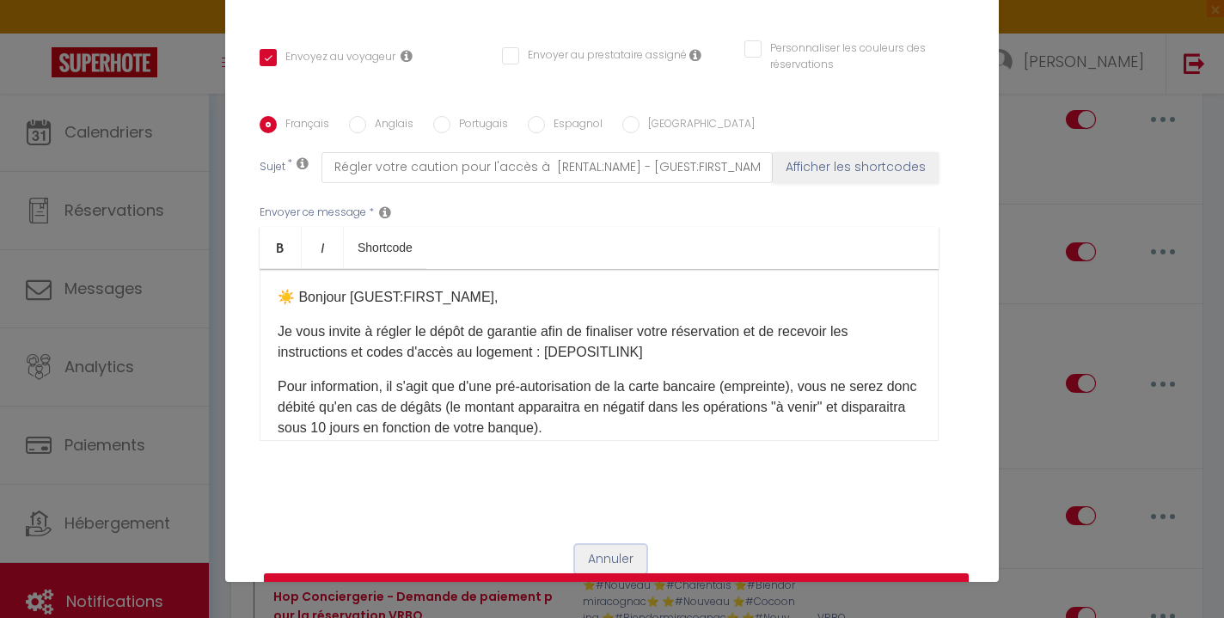
click at [629, 545] on button "Annuler" at bounding box center [610, 559] width 71 height 29
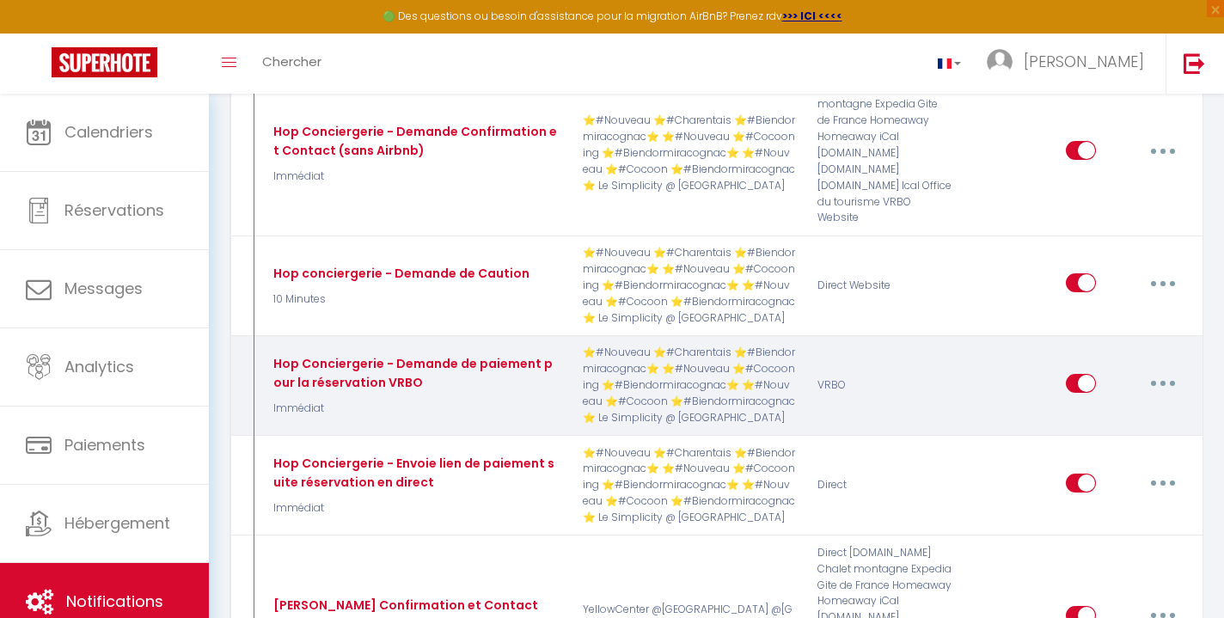
scroll to position [1808, 0]
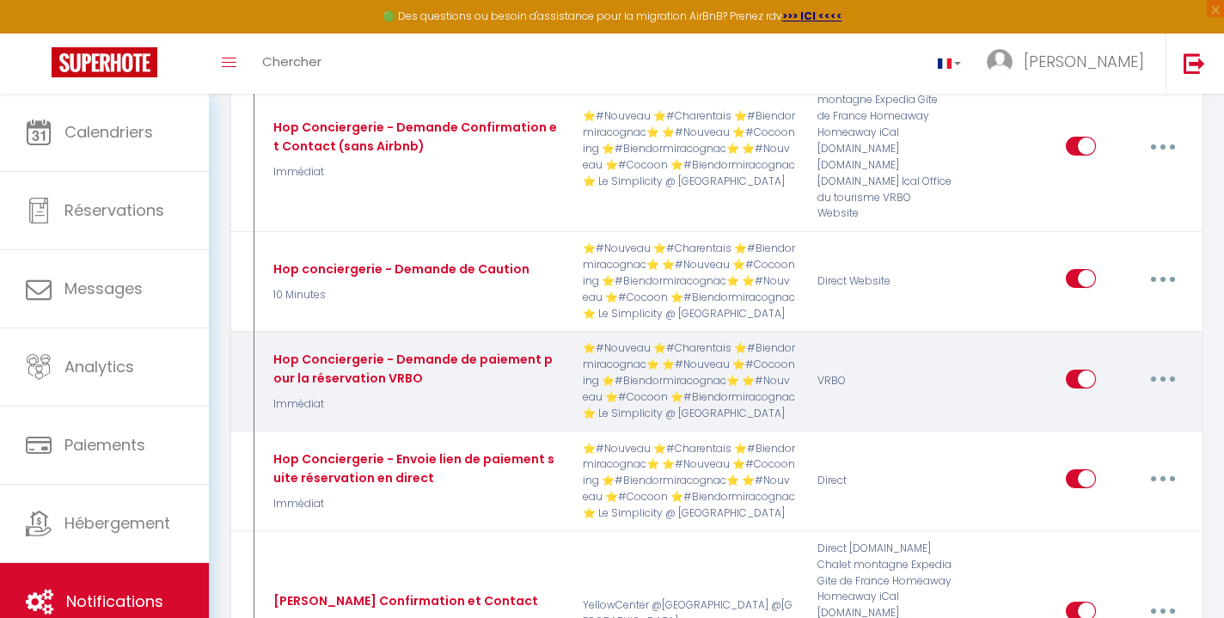
click at [1161, 365] on button "button" at bounding box center [1163, 379] width 48 height 28
click at [1123, 403] on link "Editer" at bounding box center [1118, 417] width 127 height 29
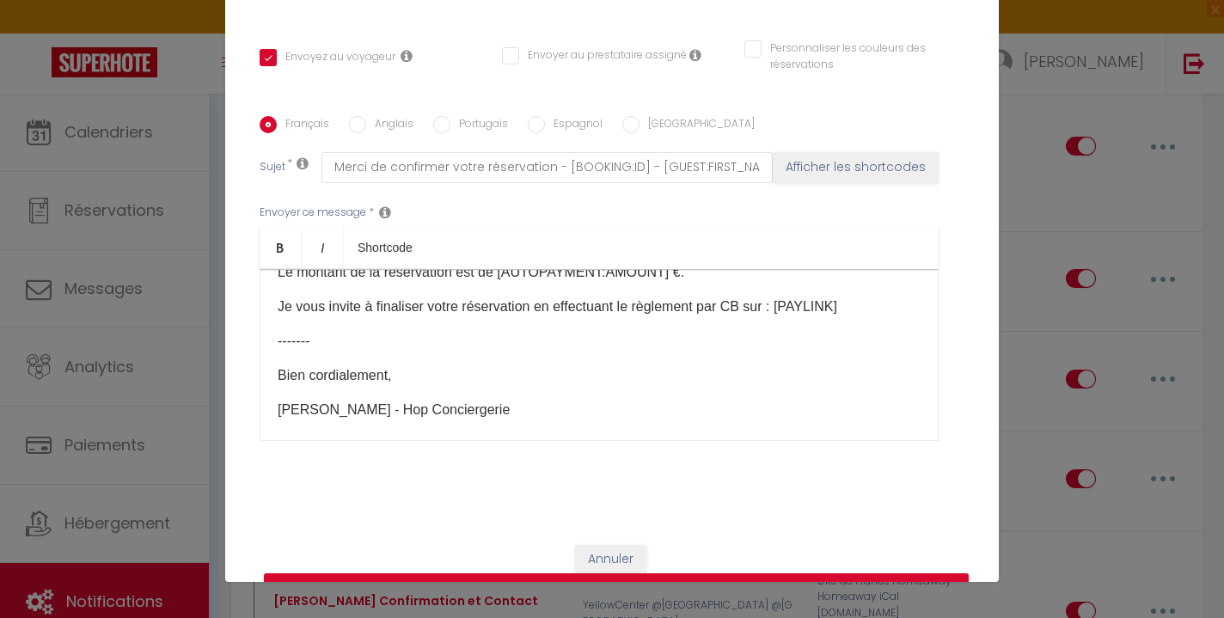
scroll to position [150, 0]
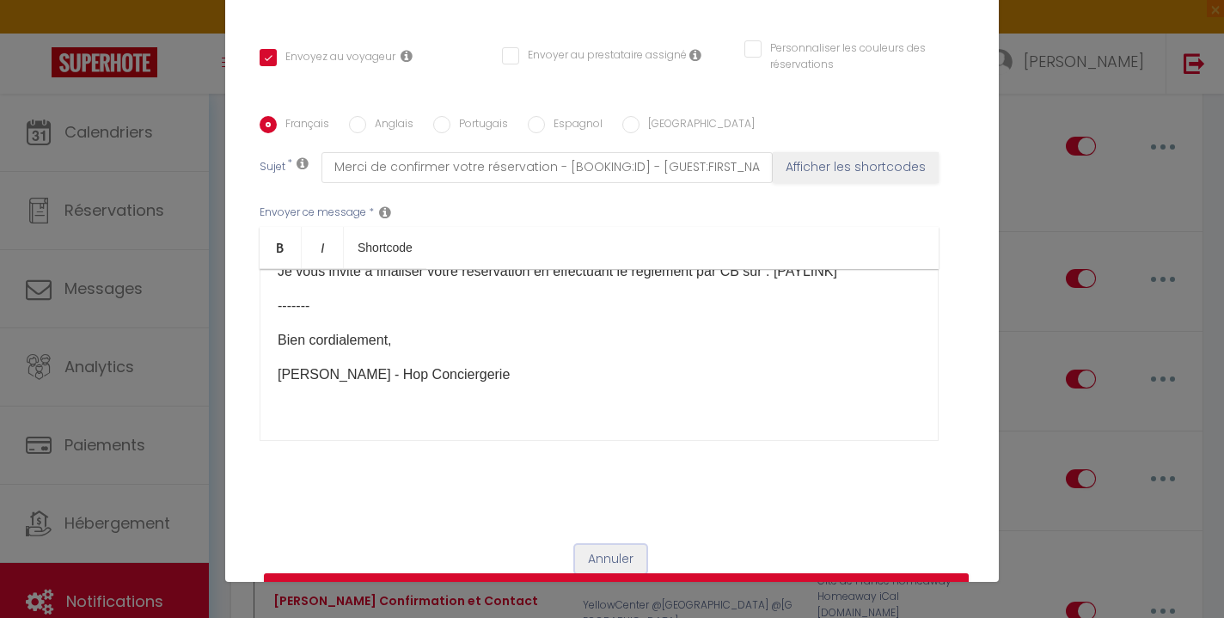
click at [620, 545] on button "Annuler" at bounding box center [610, 559] width 71 height 29
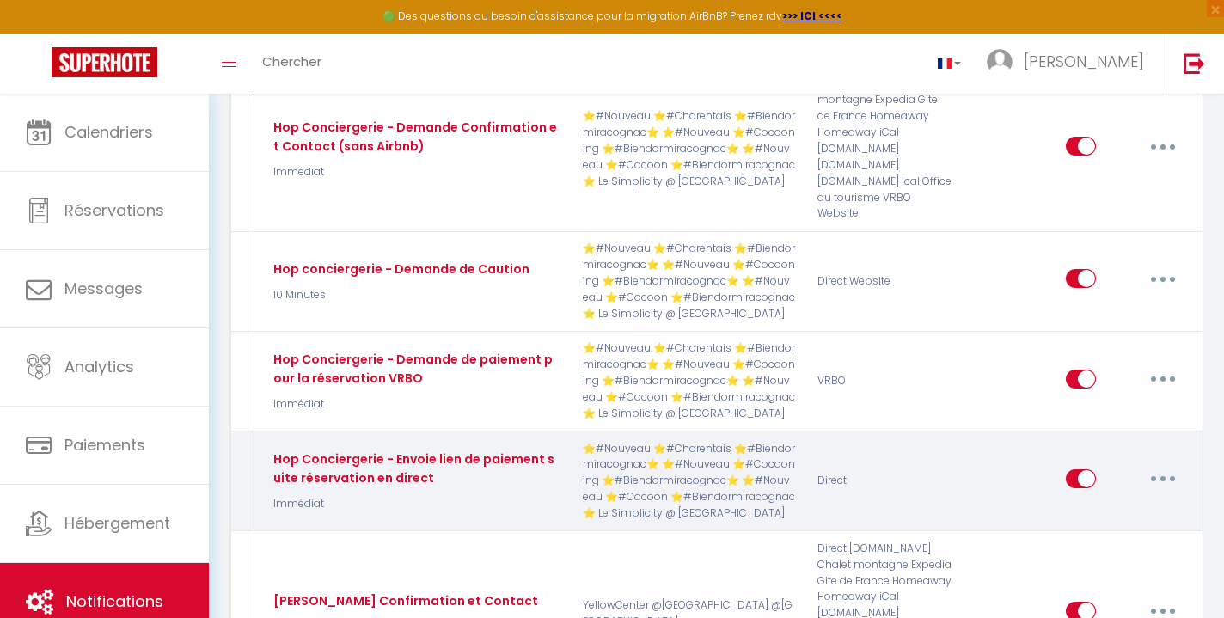
click at [1167, 465] on button "button" at bounding box center [1163, 479] width 48 height 28
click at [1119, 503] on link "Editer" at bounding box center [1118, 517] width 127 height 29
type input "Hop Conciergerie - Envoie lien de paiement suite réservation en direct"
checkbox input "true"
checkbox input "false"
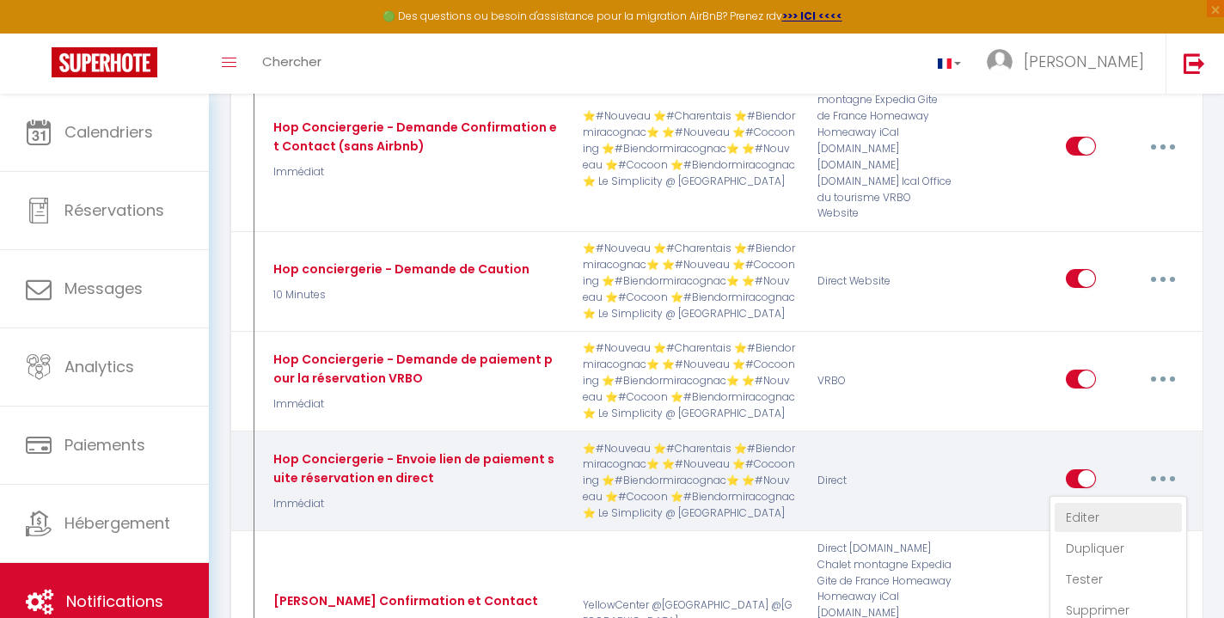
checkbox input "false"
type input "Voici le lien de paiement pour votre réservation au [RENTAL:NAME] du [CHECKING:…"
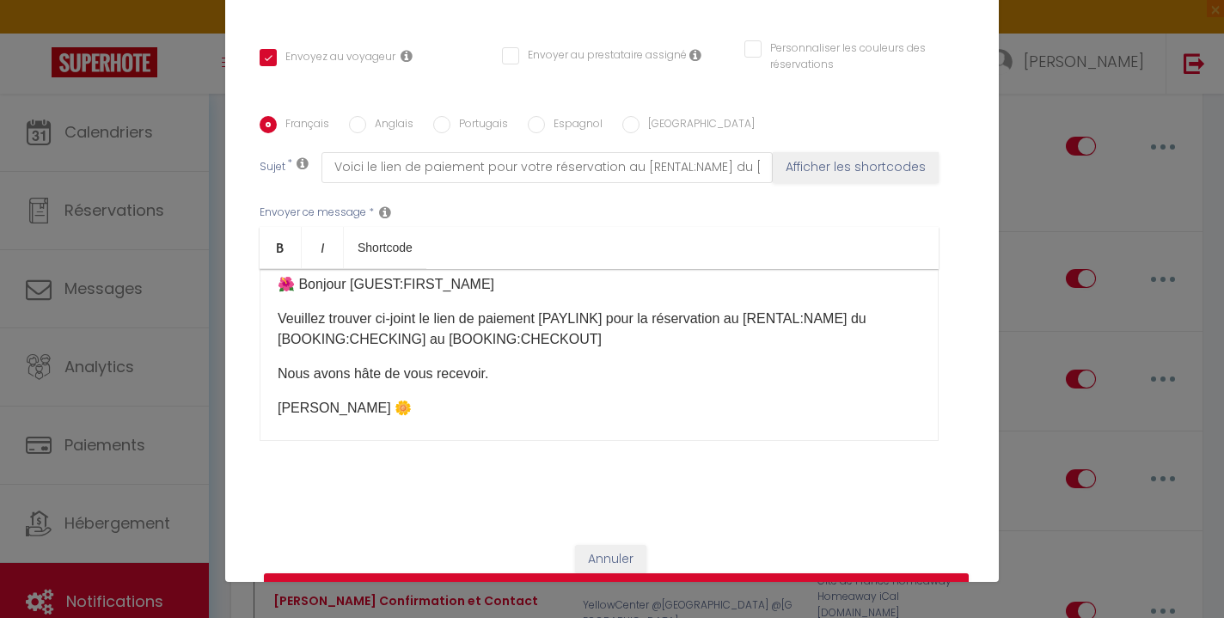
scroll to position [0, 0]
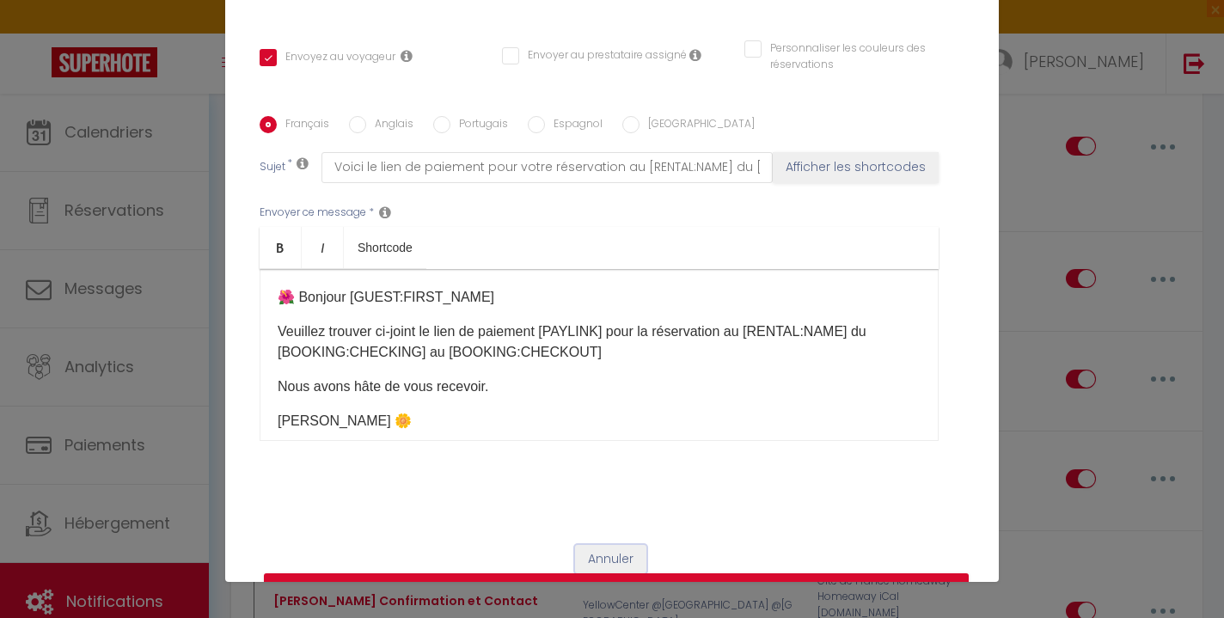
click at [624, 552] on button "Annuler" at bounding box center [610, 559] width 71 height 29
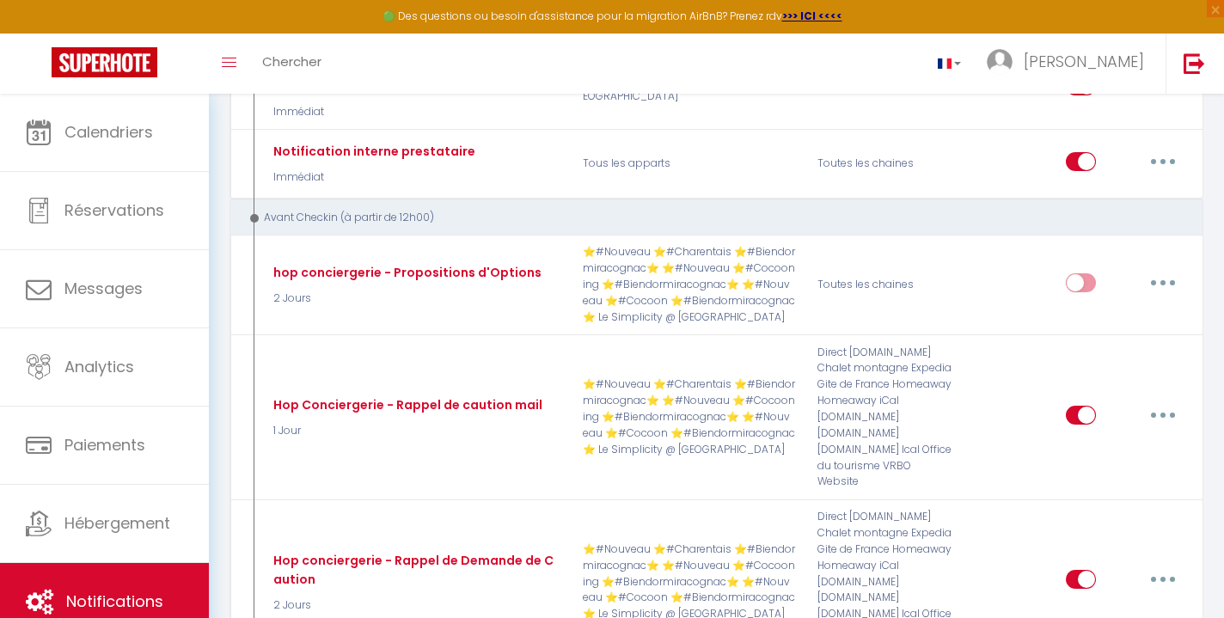
scroll to position [2704, 0]
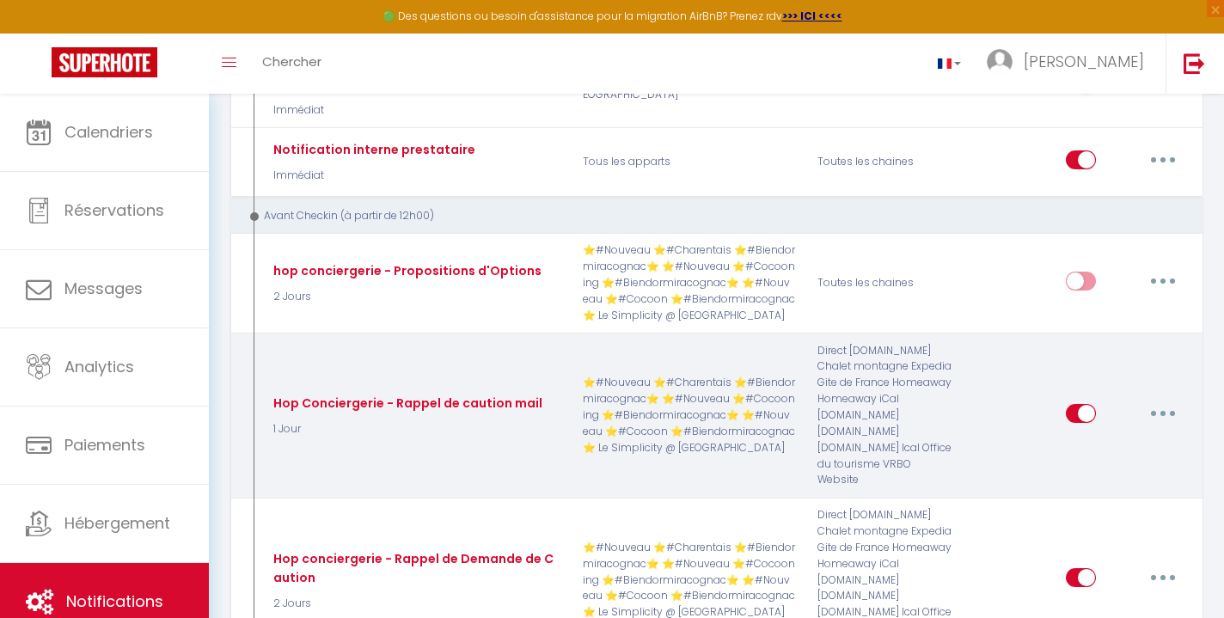
click at [1165, 400] on button "button" at bounding box center [1163, 414] width 48 height 28
click at [1123, 438] on link "Editer" at bounding box center [1118, 452] width 127 height 29
type input "Hop Conciergerie - Rappel de caution mail"
select select "1 Jour"
select select "if_deposit_not_paid"
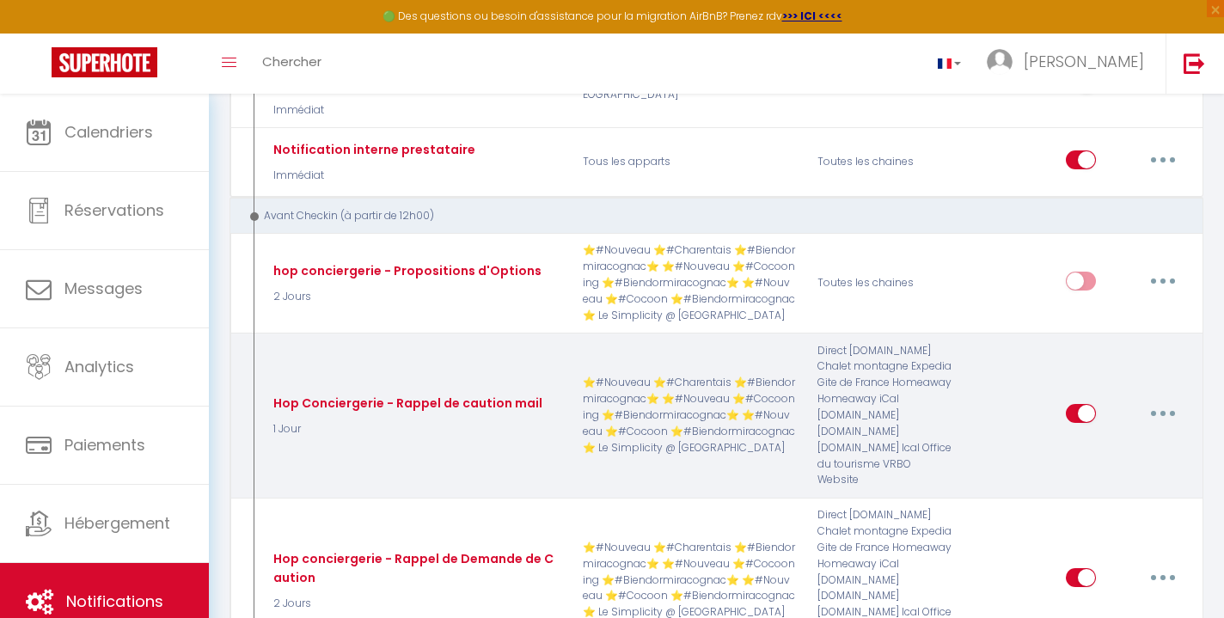
checkbox input "true"
checkbox input "false"
type input "Entrée à l'appartement [RENTAL:NAME] - [GUEST:FIRST_NAME] [GUEST:LAST_NAME]"
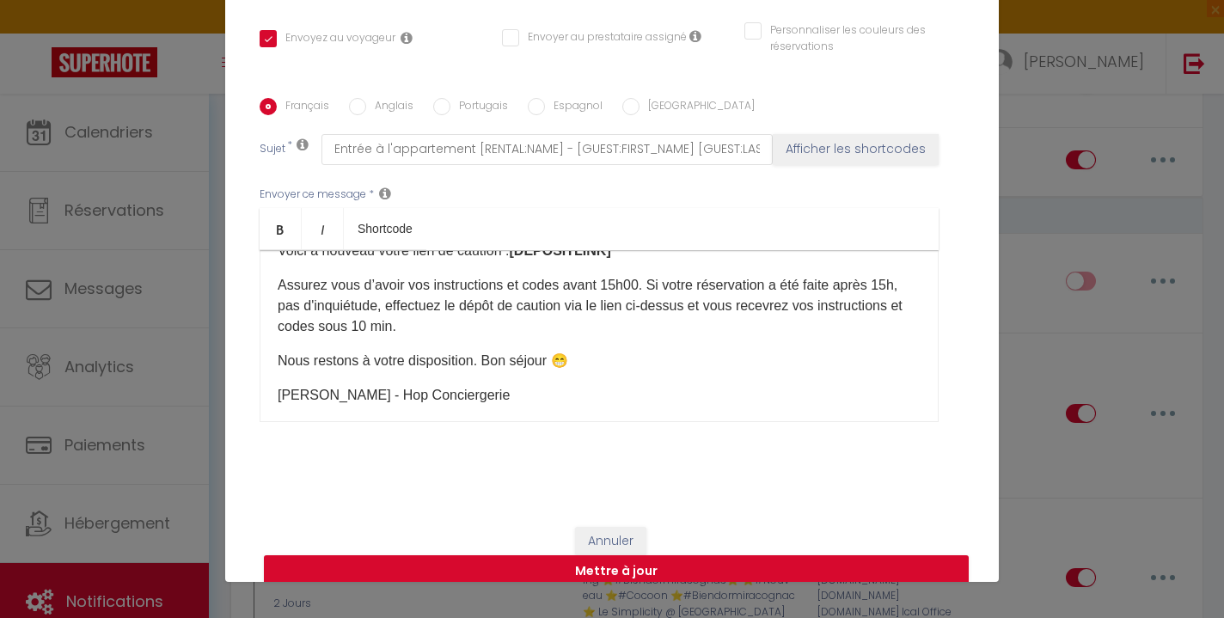
scroll to position [135, 0]
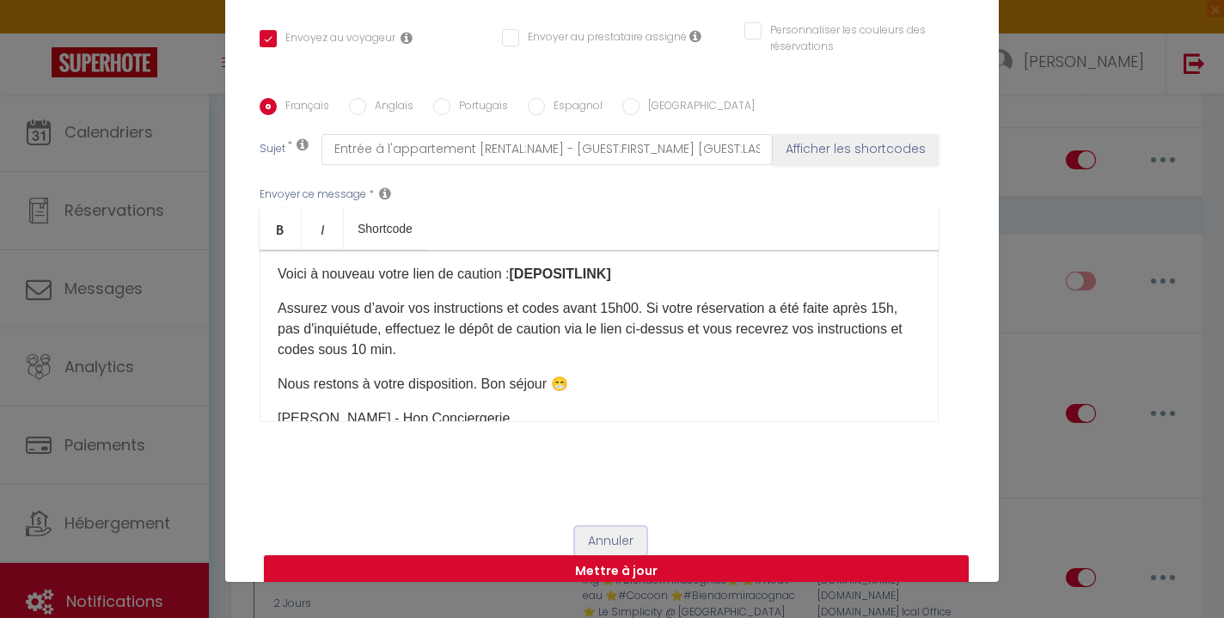
click at [616, 527] on button "Annuler" at bounding box center [610, 541] width 71 height 29
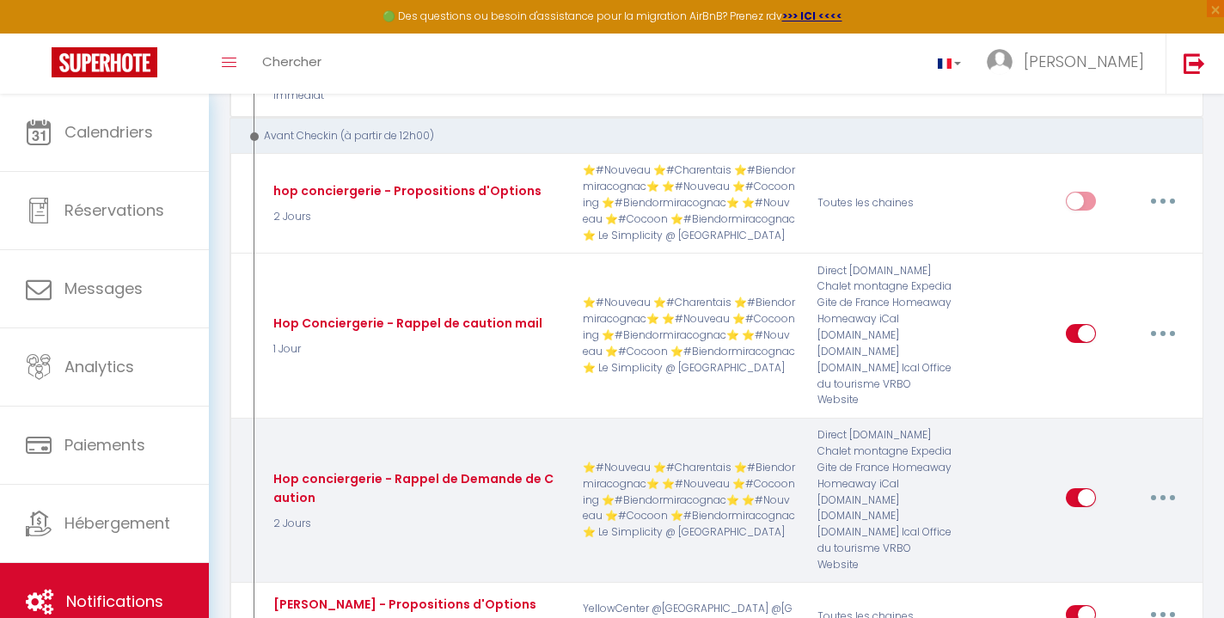
scroll to position [2796, 0]
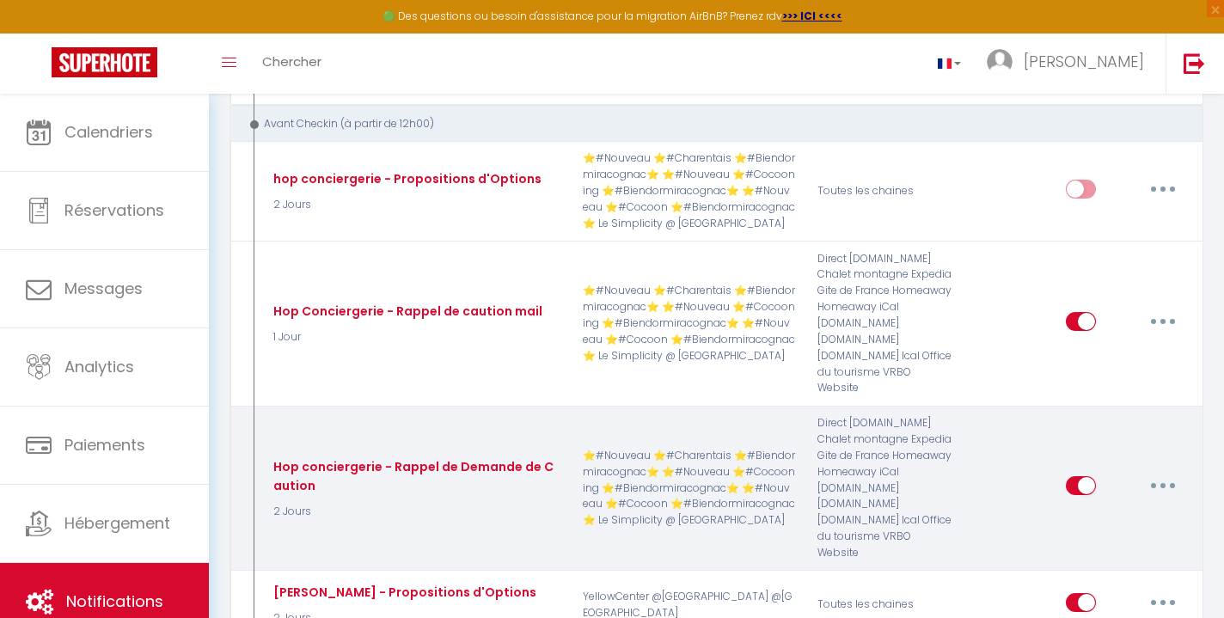
click at [1160, 472] on button "button" at bounding box center [1163, 486] width 48 height 28
click at [1118, 511] on link "Editer" at bounding box center [1118, 525] width 127 height 29
type input "Hop conciergerie - Rappel de Demande de Caution"
select select "2 Jours"
checkbox input "true"
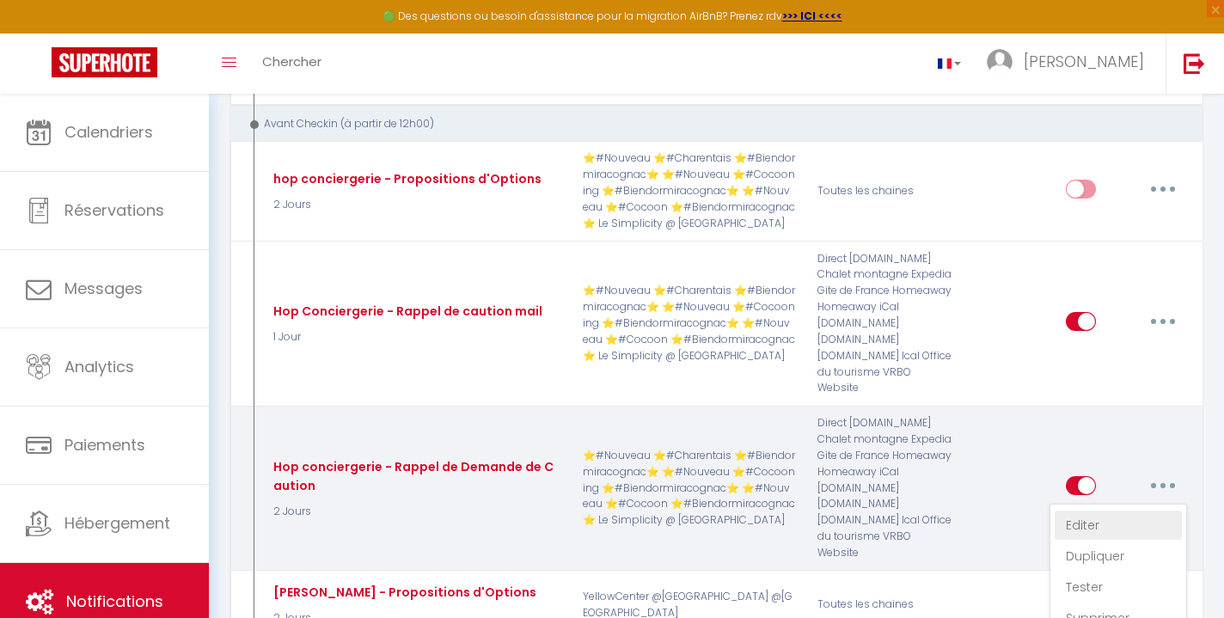
checkbox input "false"
type input "Régler votre caution pour l'accès à [RENTAL:NAME] - [GUEST:FIRST_NAME] [GUEST:L…"
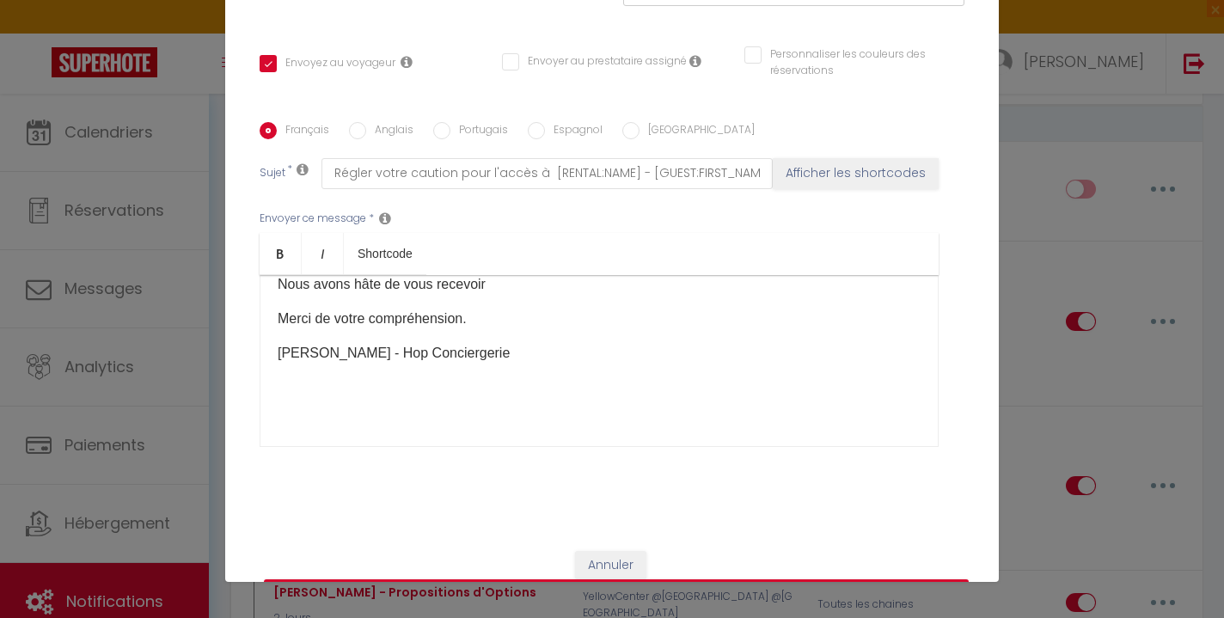
scroll to position [383, 0]
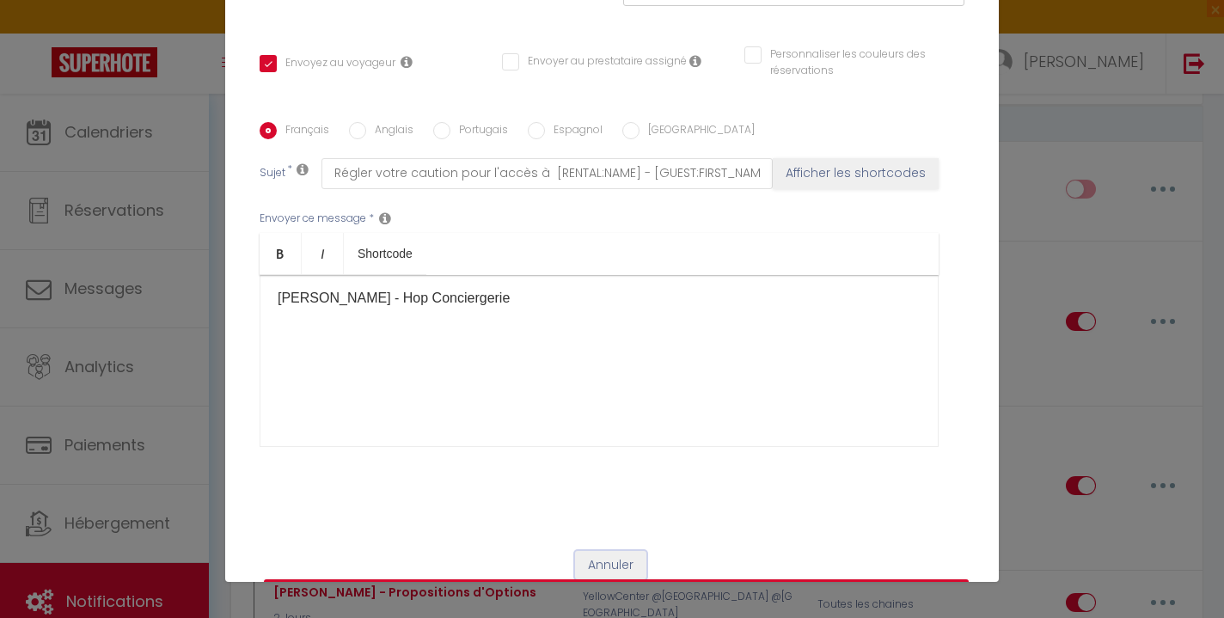
click at [641, 551] on button "Annuler" at bounding box center [610, 565] width 71 height 29
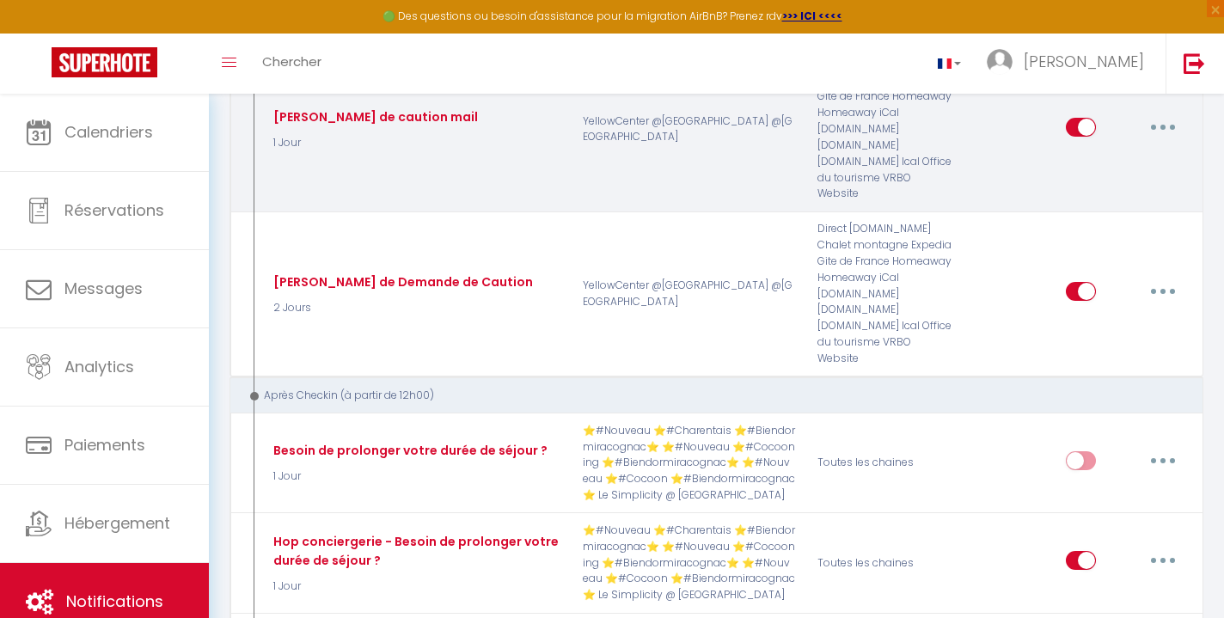
scroll to position [3395, 0]
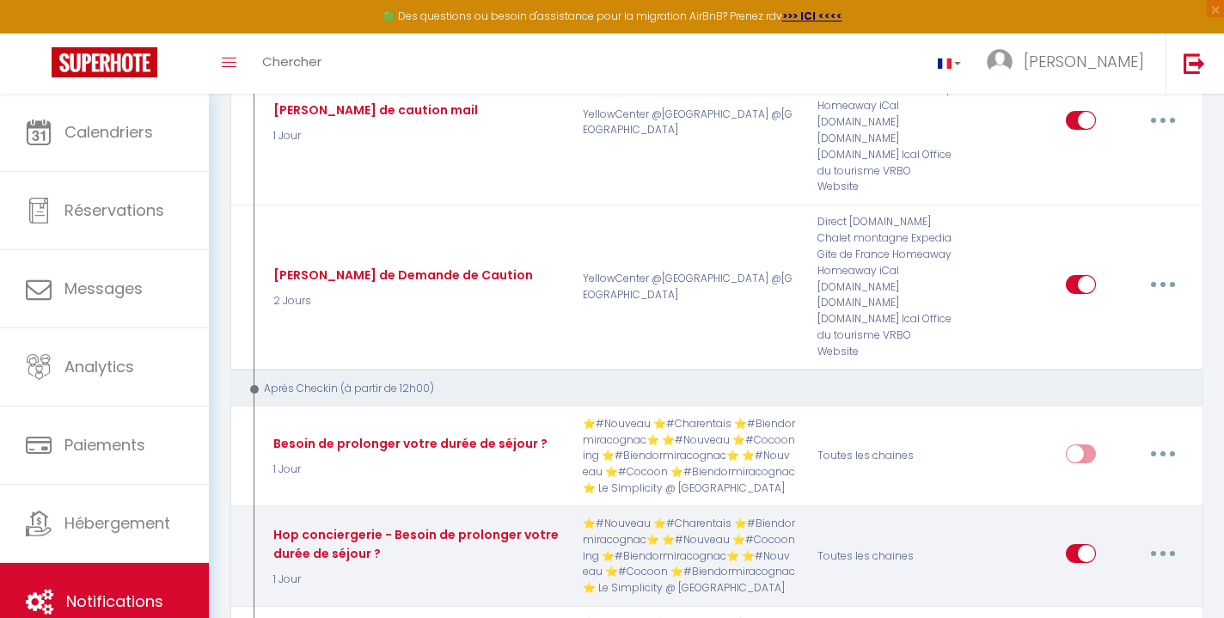
click at [1168, 540] on button "button" at bounding box center [1163, 554] width 48 height 28
click at [1124, 579] on link "Editer" at bounding box center [1118, 593] width 127 height 29
type input "Hop conciergerie - Besoin de prolonger votre durée de séjour ?"
select select "3"
select select "1 Jour"
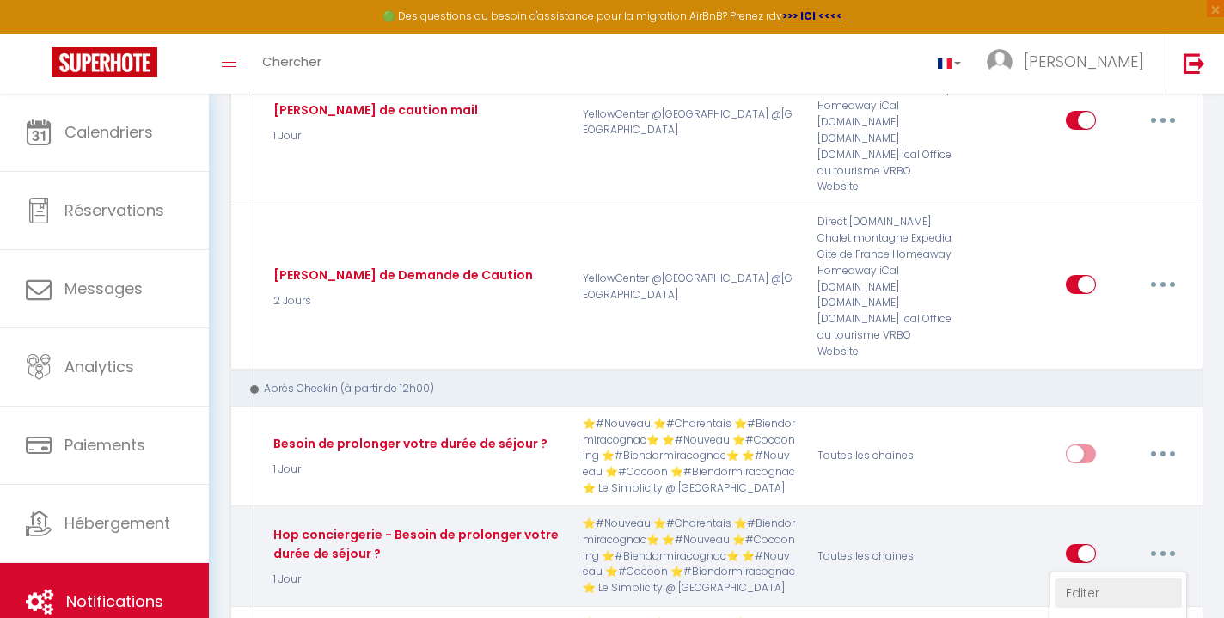
select select
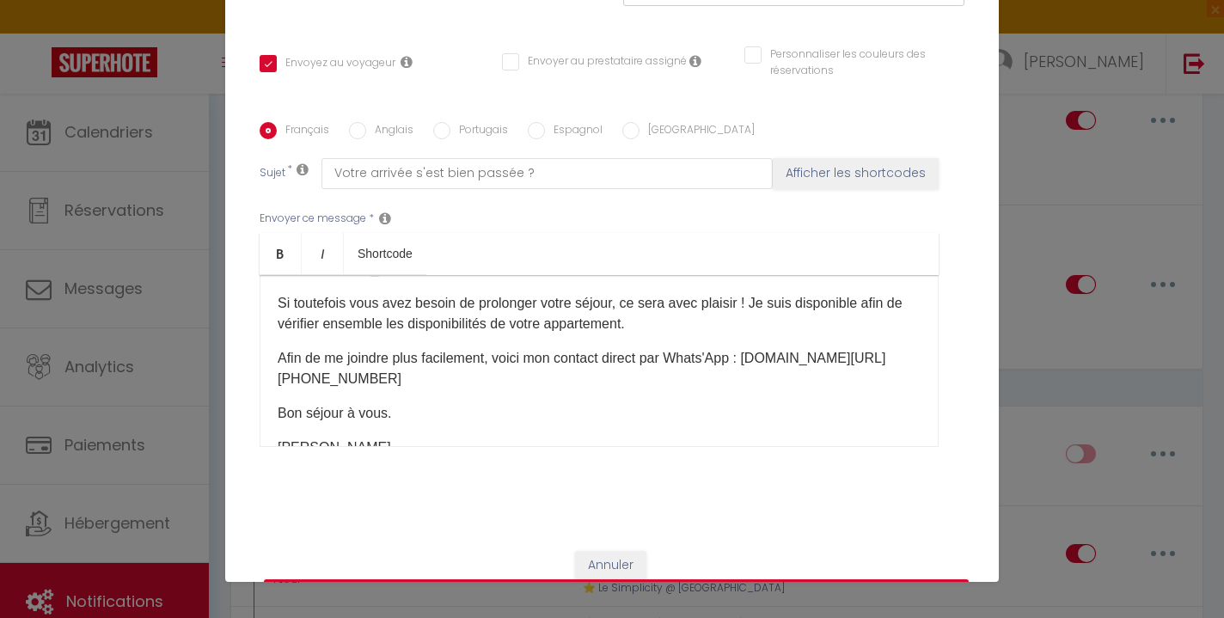
scroll to position [0, 0]
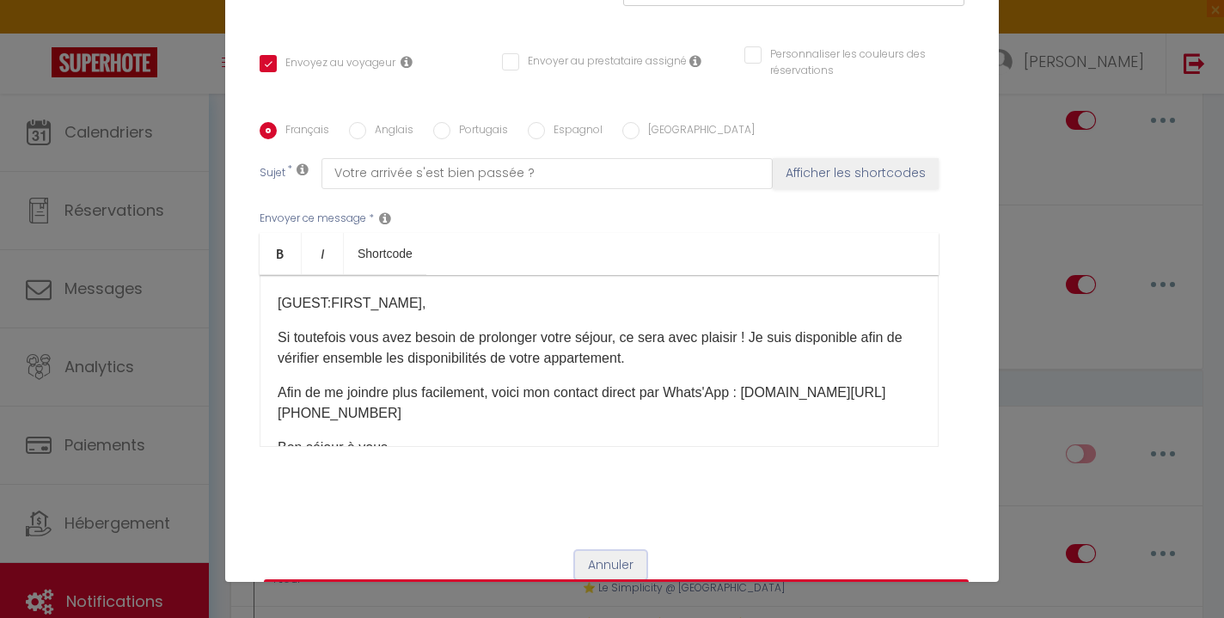
click at [619, 551] on button "Annuler" at bounding box center [610, 565] width 71 height 29
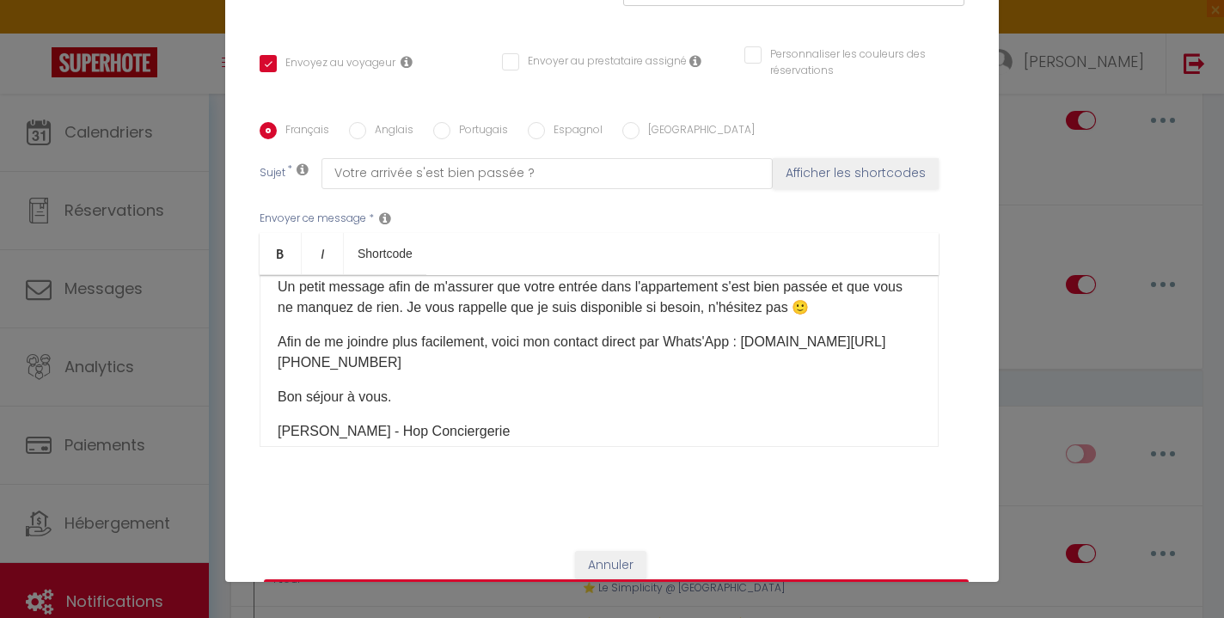
scroll to position [73, 0]
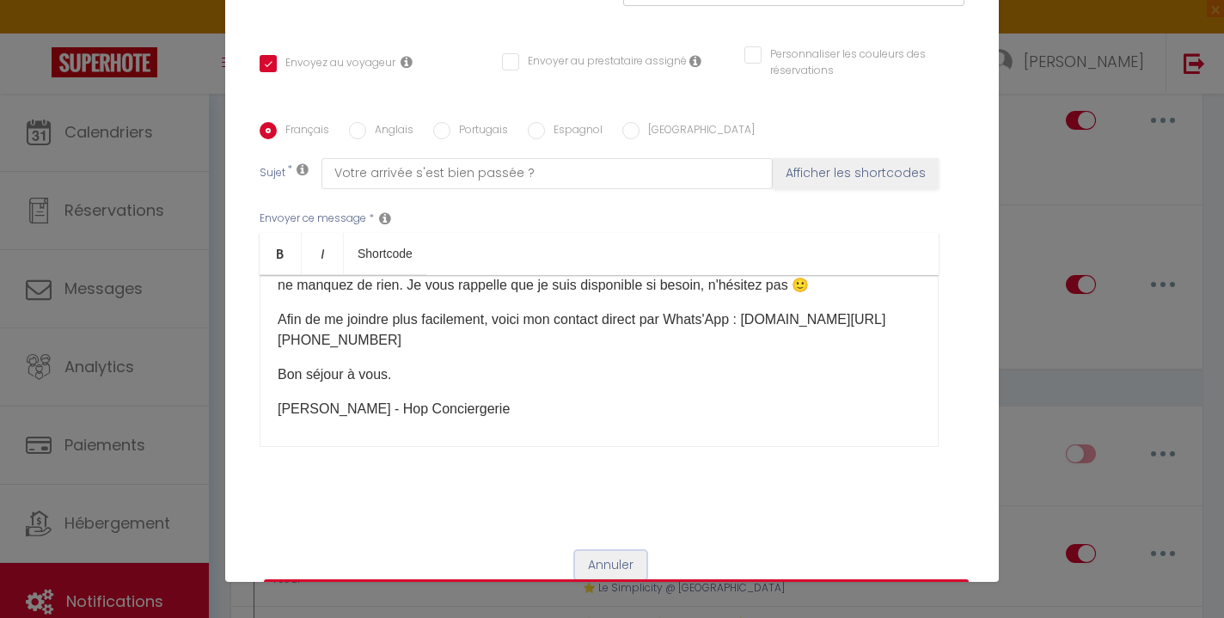
click at [633, 551] on button "Annuler" at bounding box center [610, 565] width 71 height 29
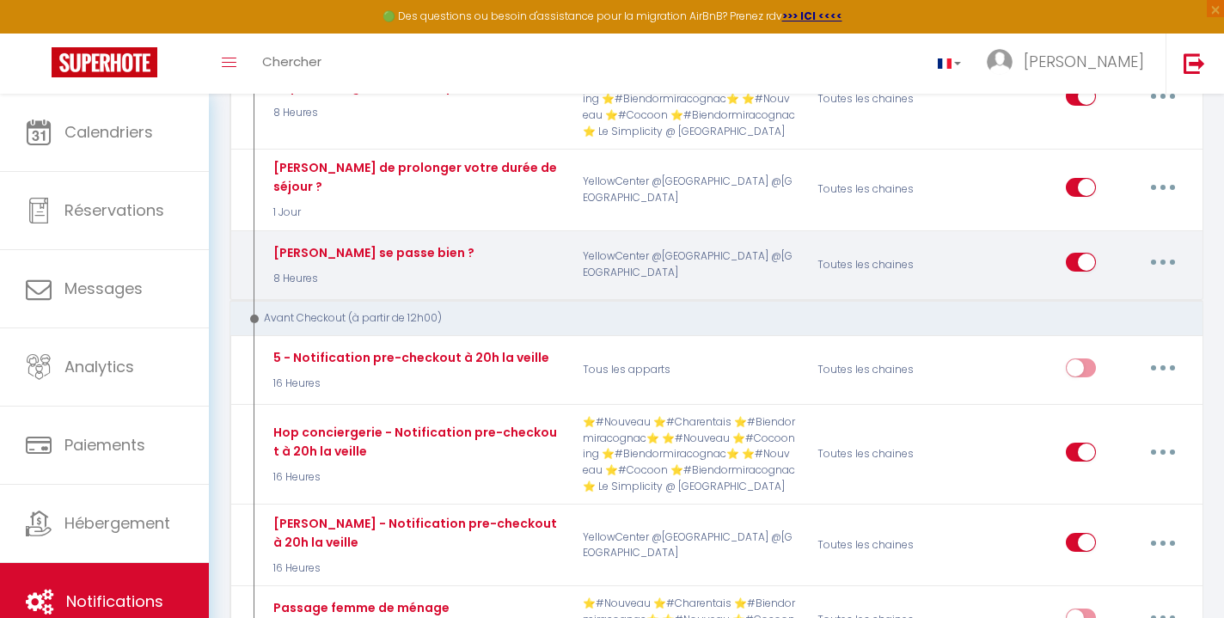
scroll to position [3956, 0]
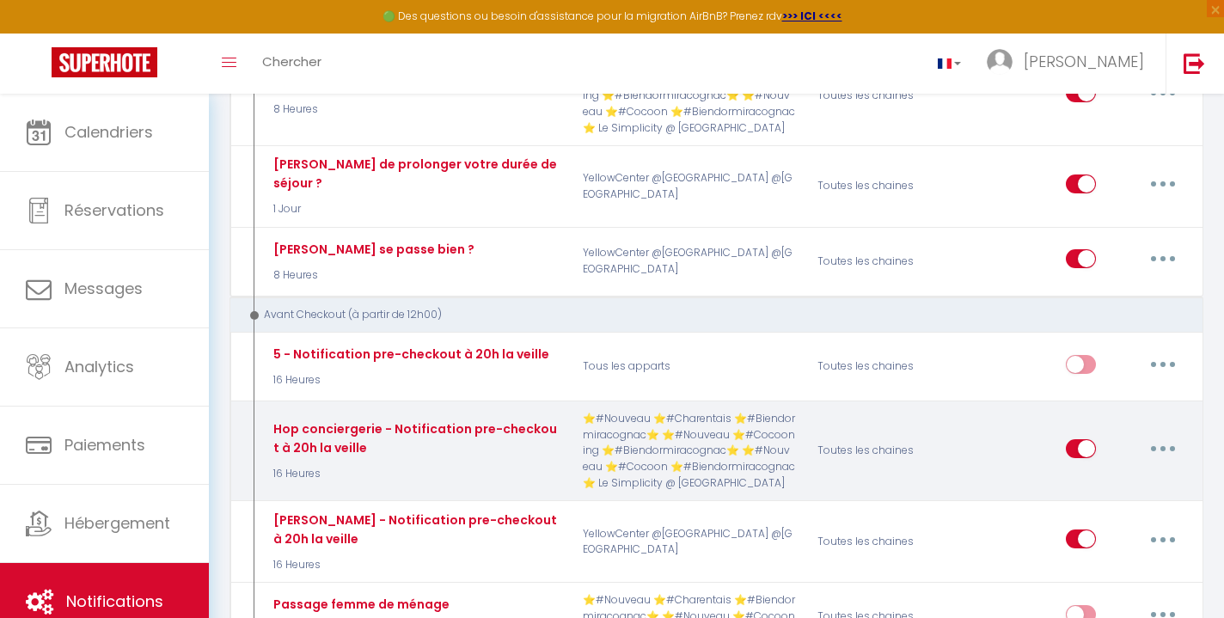
click at [1169, 435] on button "button" at bounding box center [1163, 449] width 48 height 28
click at [1086, 473] on link "Editer" at bounding box center [1118, 487] width 127 height 29
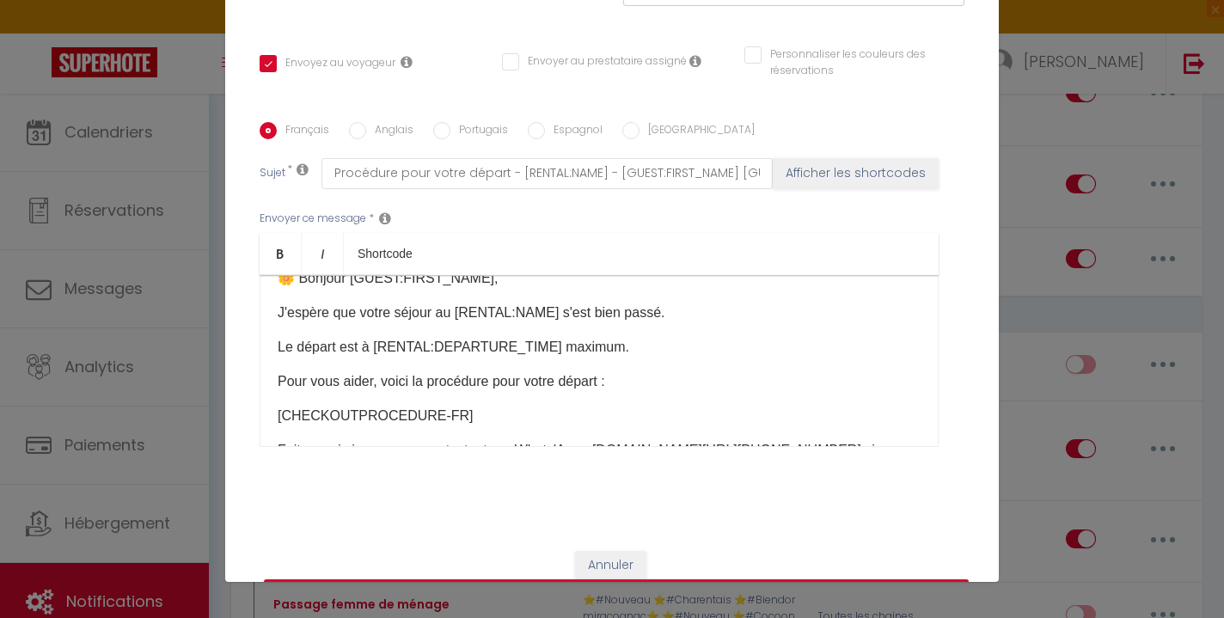
scroll to position [0, 0]
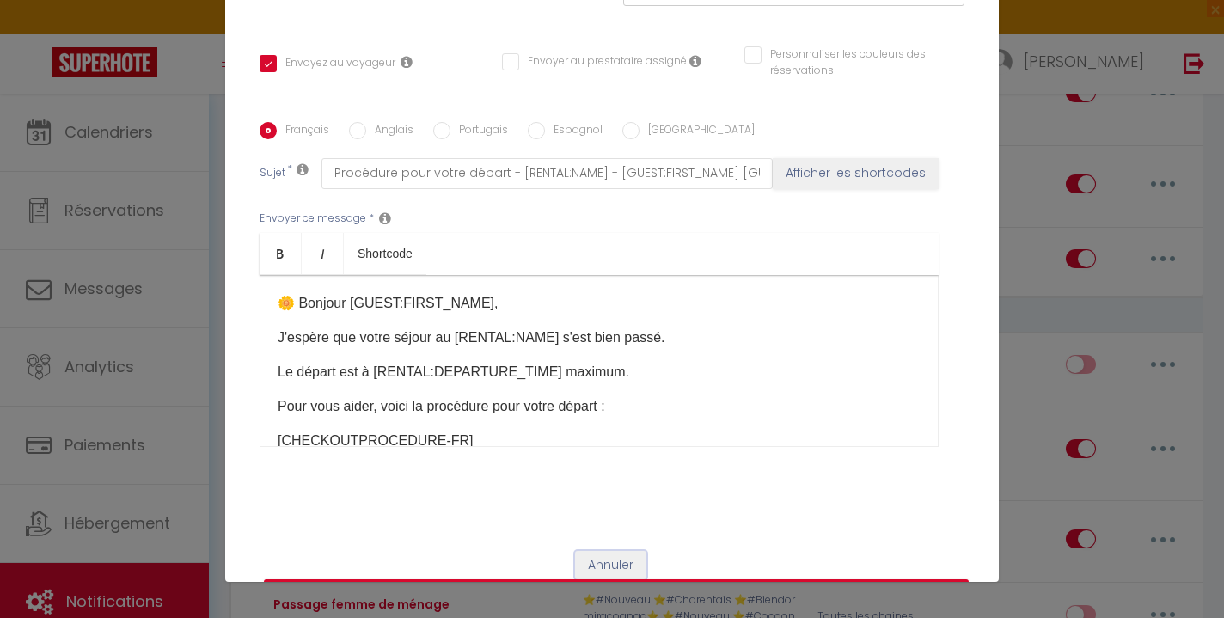
click at [629, 551] on button "Annuler" at bounding box center [610, 565] width 71 height 29
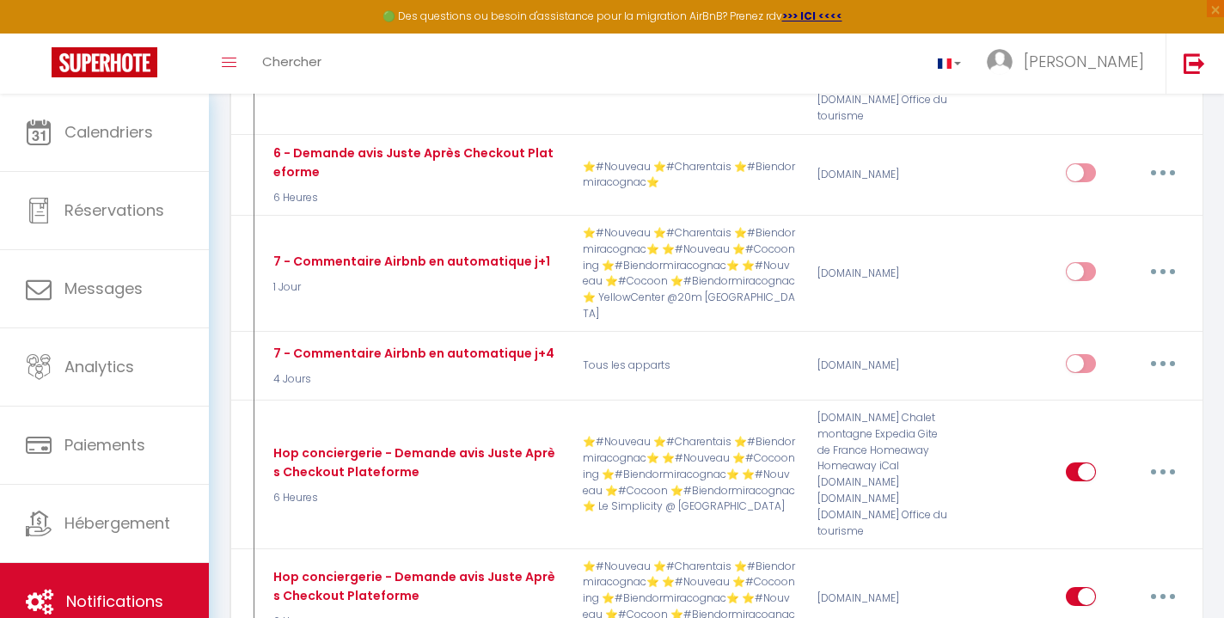
scroll to position [4745, 0]
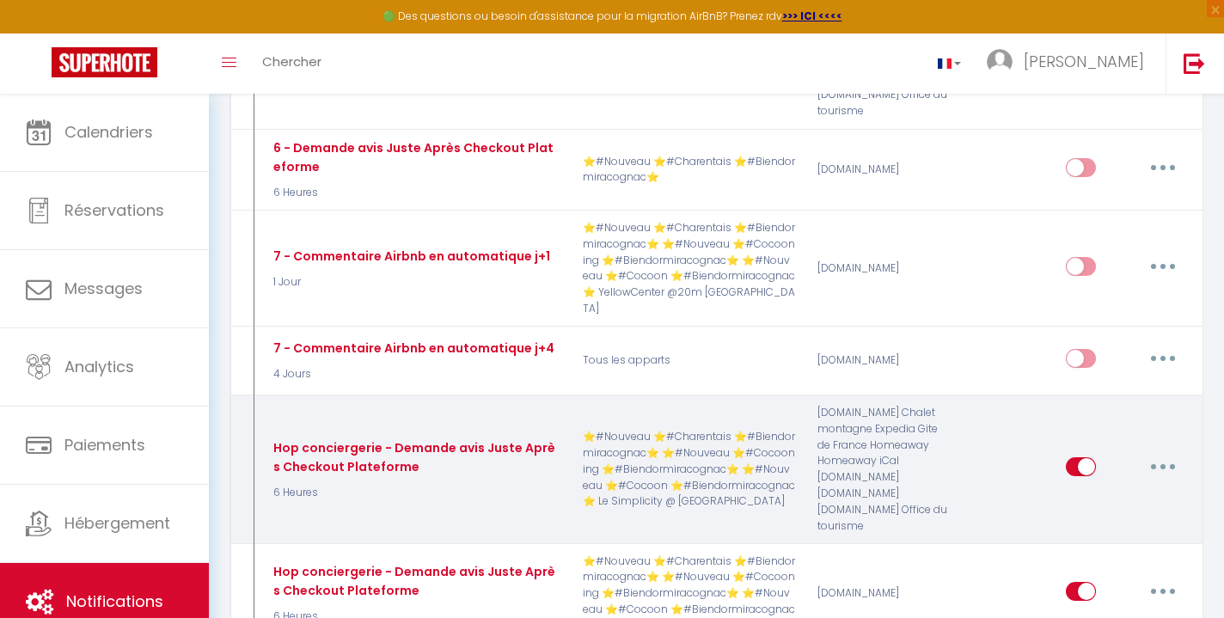
click at [1161, 453] on button "button" at bounding box center [1163, 467] width 48 height 28
click at [1109, 492] on link "Editer" at bounding box center [1118, 506] width 127 height 29
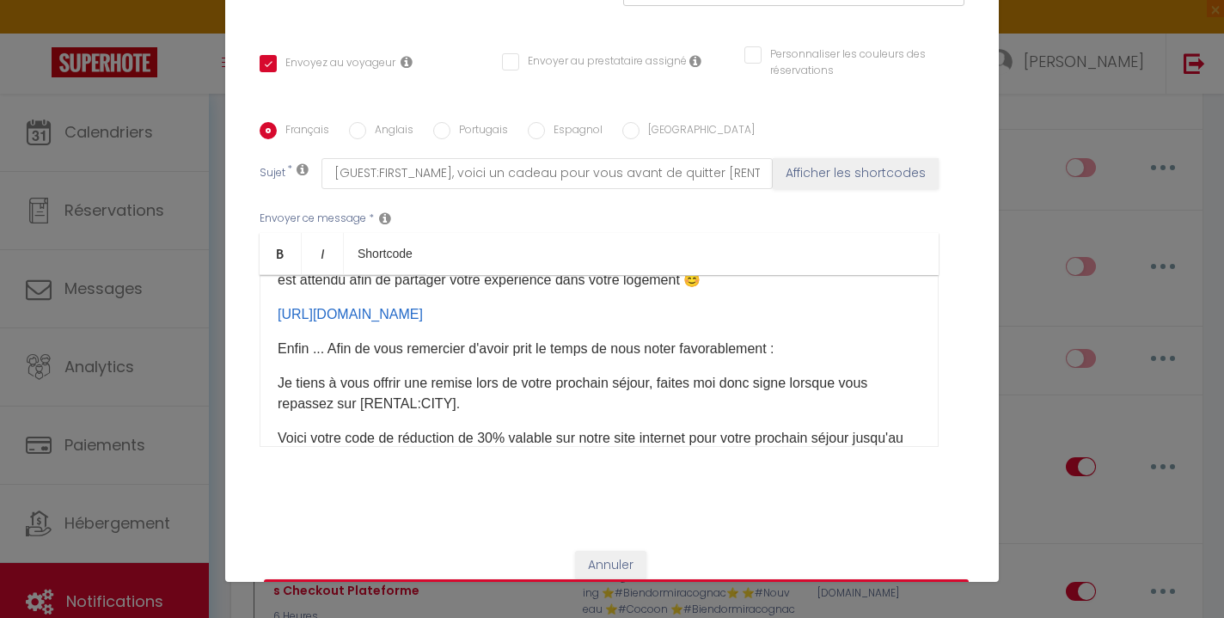
scroll to position [279, 0]
click at [543, 337] on p "Enfin ... Afin de vous remercier d'avoir prit le temps de nous noter favorablem…" at bounding box center [599, 347] width 643 height 21
click at [561, 371] on p "Je tiens à vous offrir une remise lors de votre prochain séjour, faites moi don…" at bounding box center [599, 391] width 643 height 41
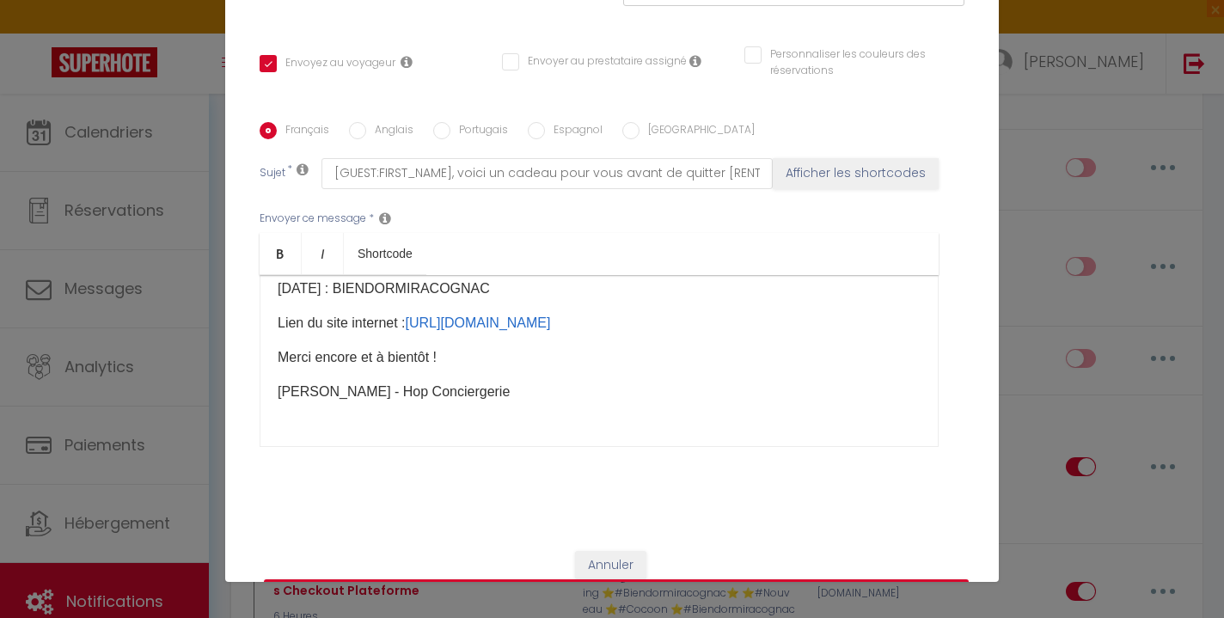
scroll to position [470, 0]
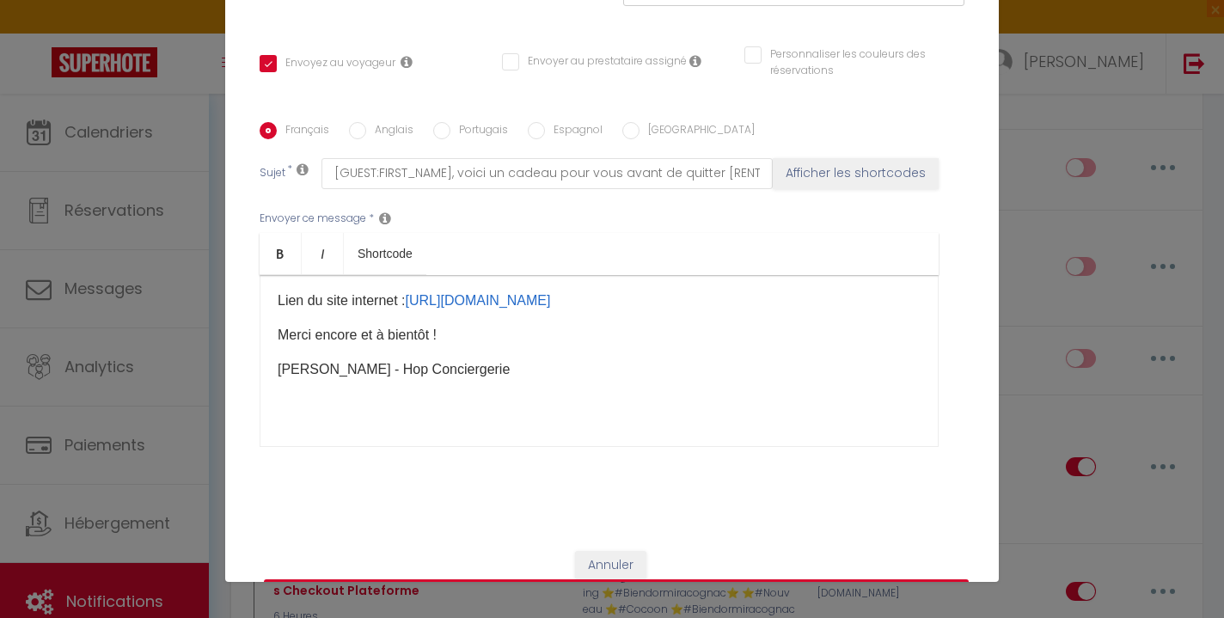
click at [595, 580] on button "Mettre à jour" at bounding box center [616, 596] width 705 height 33
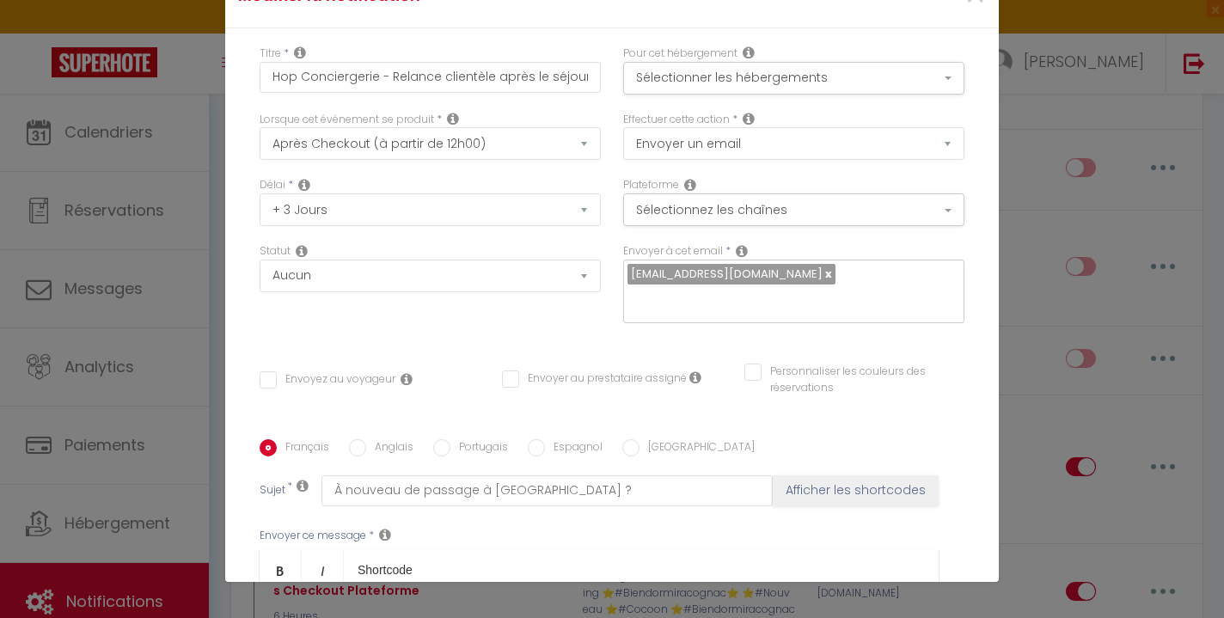
scroll to position [18, 0]
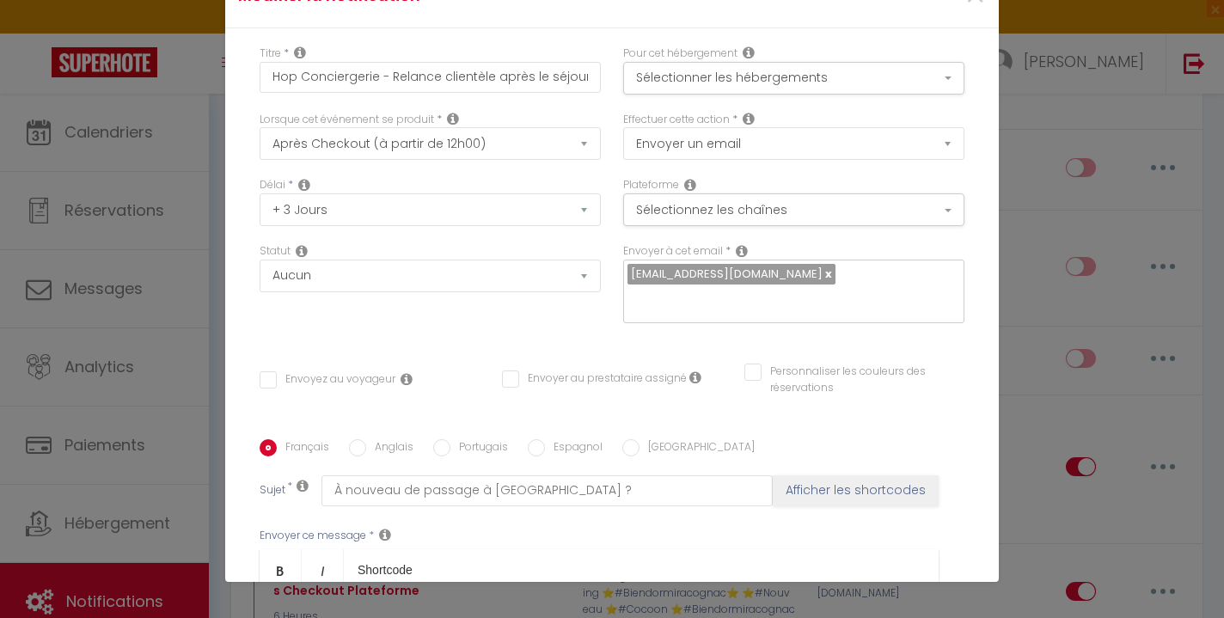
scroll to position [212, 0]
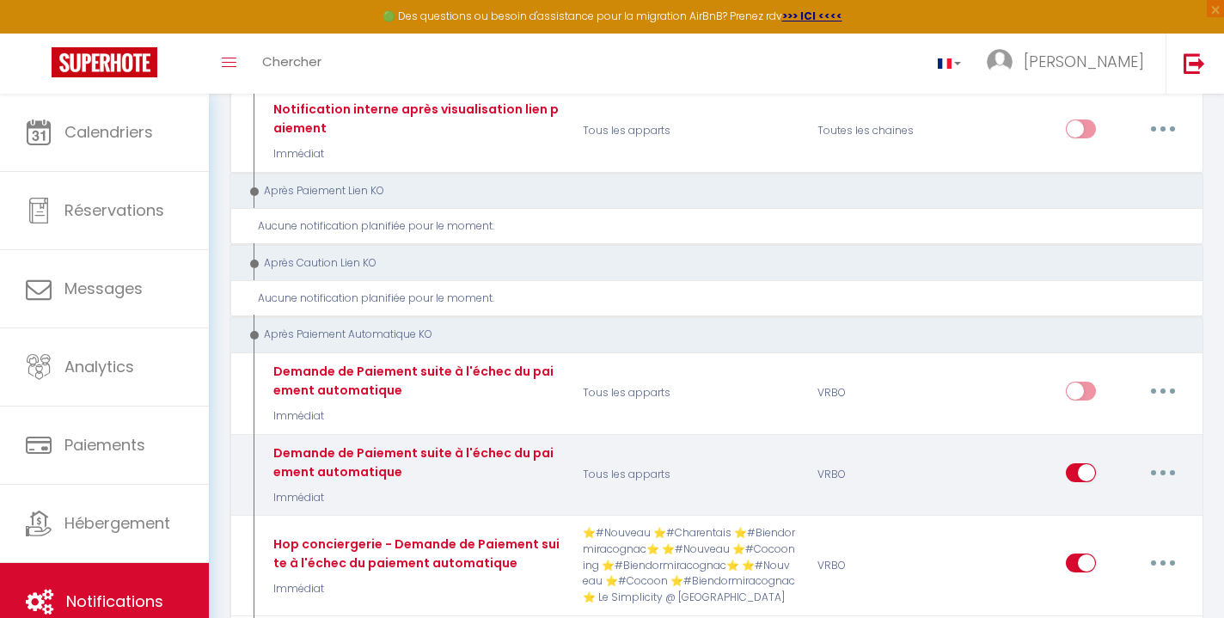
scroll to position [6048, 0]
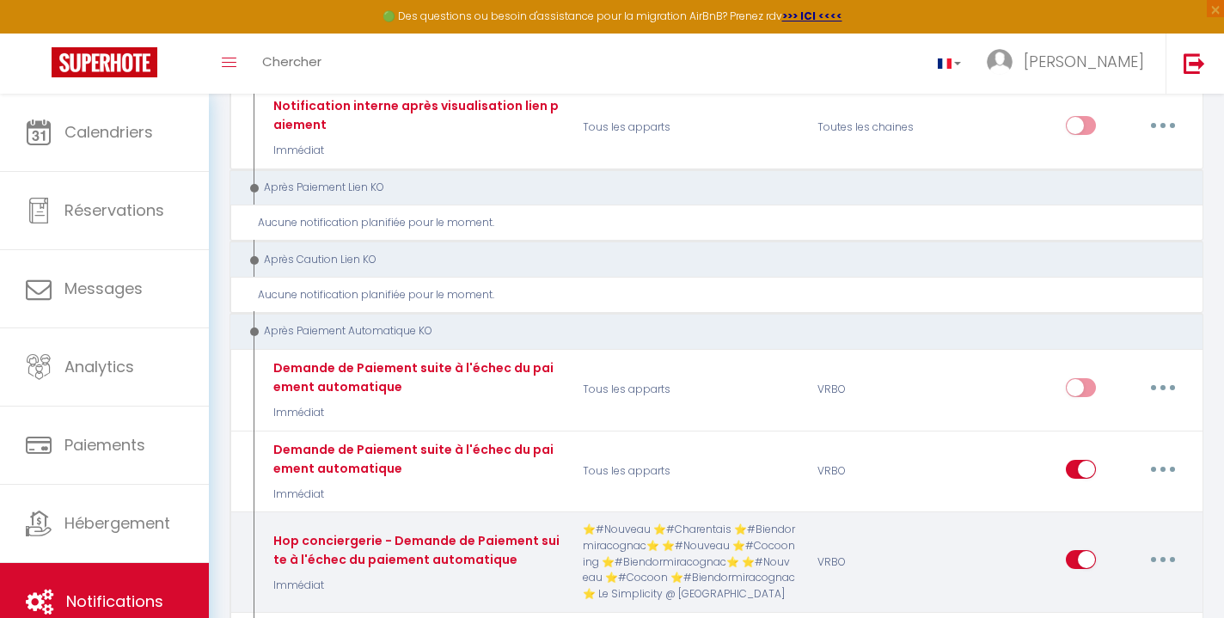
click at [1163, 557] on icon "button" at bounding box center [1163, 559] width 5 height 5
click at [1120, 585] on link "Editer" at bounding box center [1118, 599] width 127 height 29
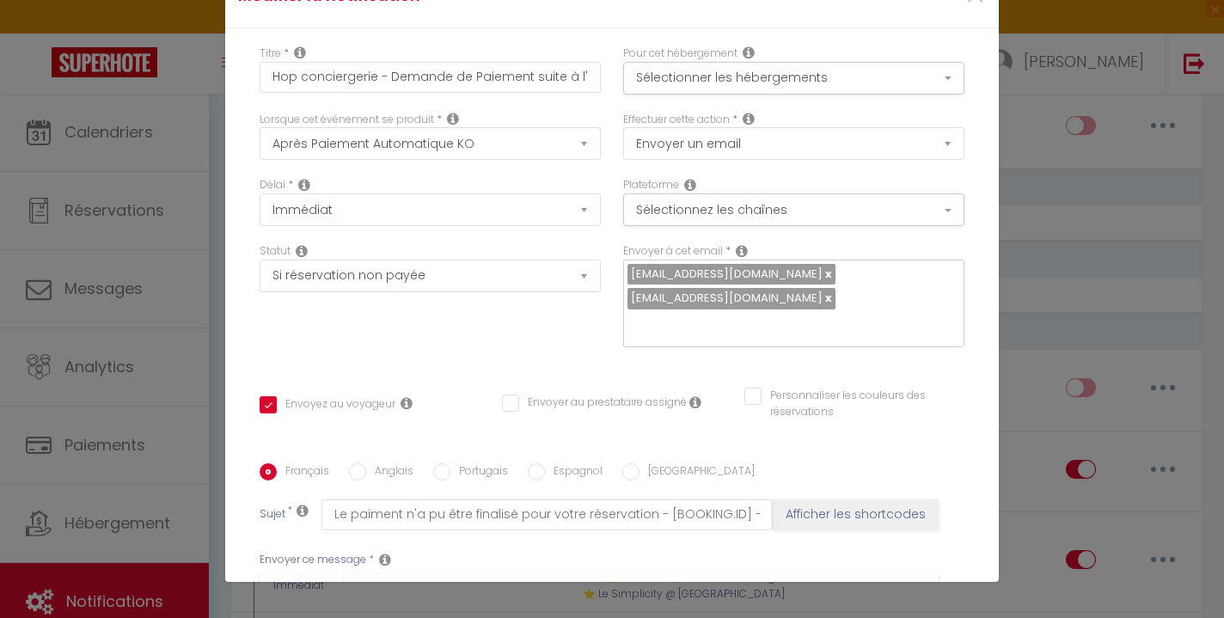
scroll to position [0, 0]
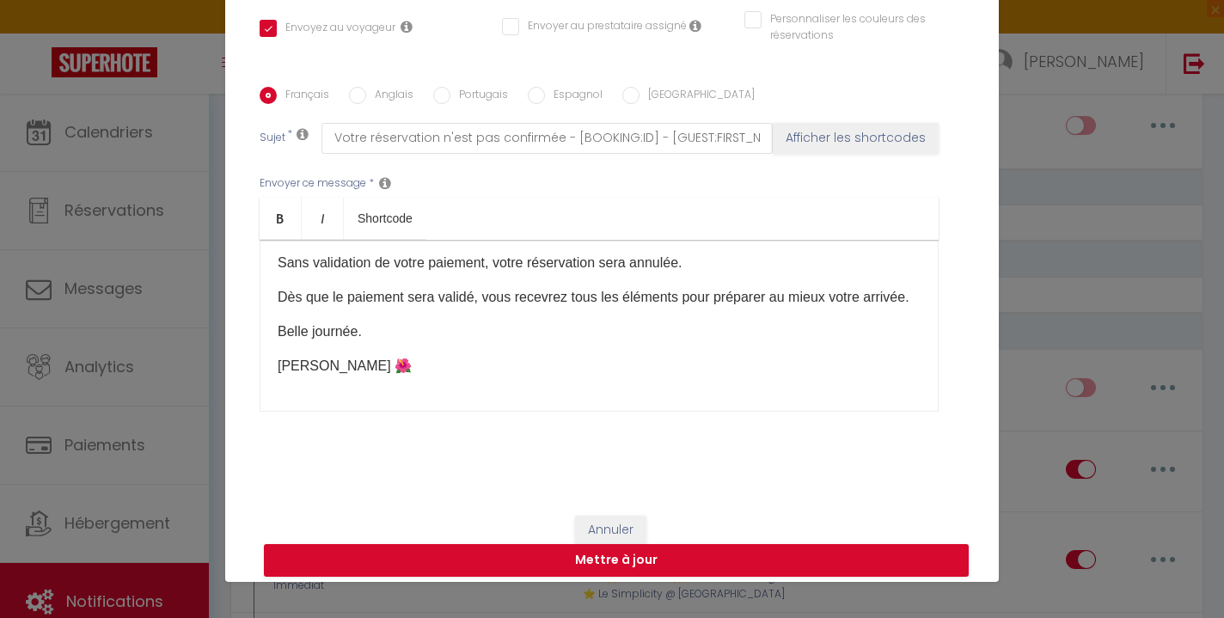
scroll to position [390, 0]
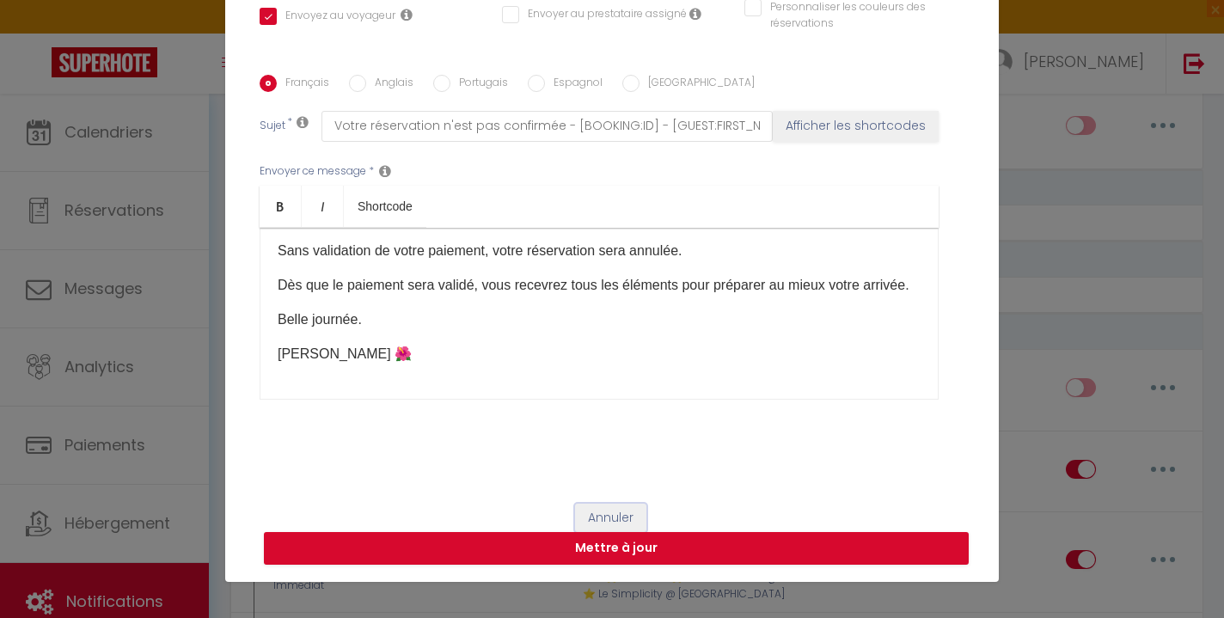
click at [604, 505] on button "Annuler" at bounding box center [610, 518] width 71 height 29
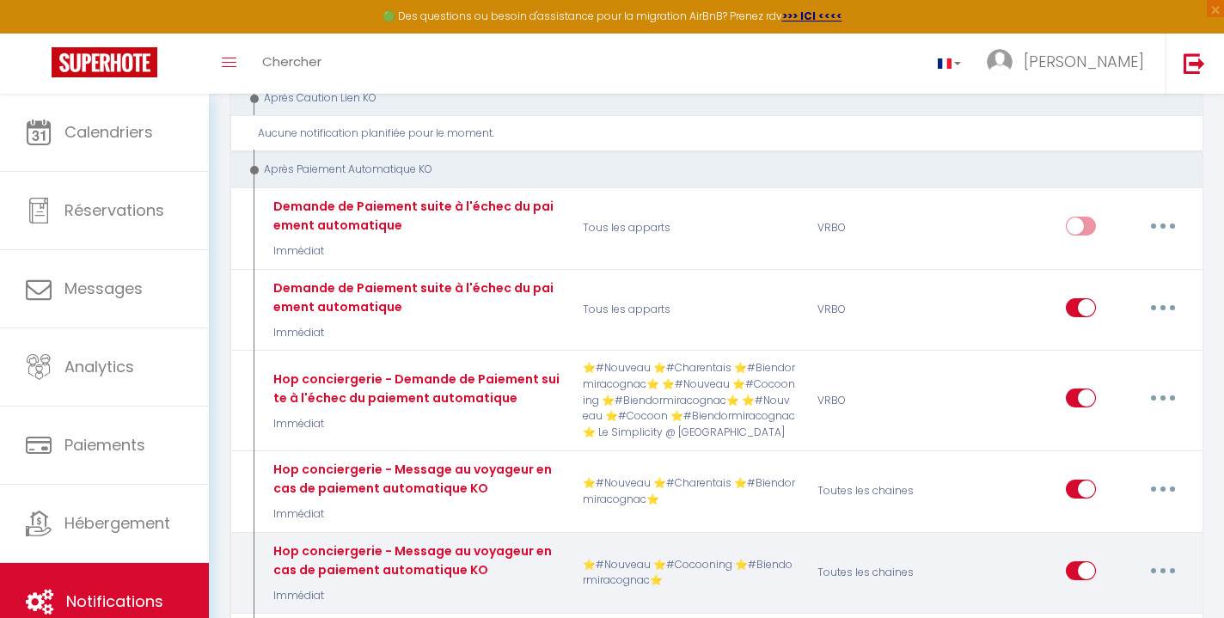
scroll to position [6214, 0]
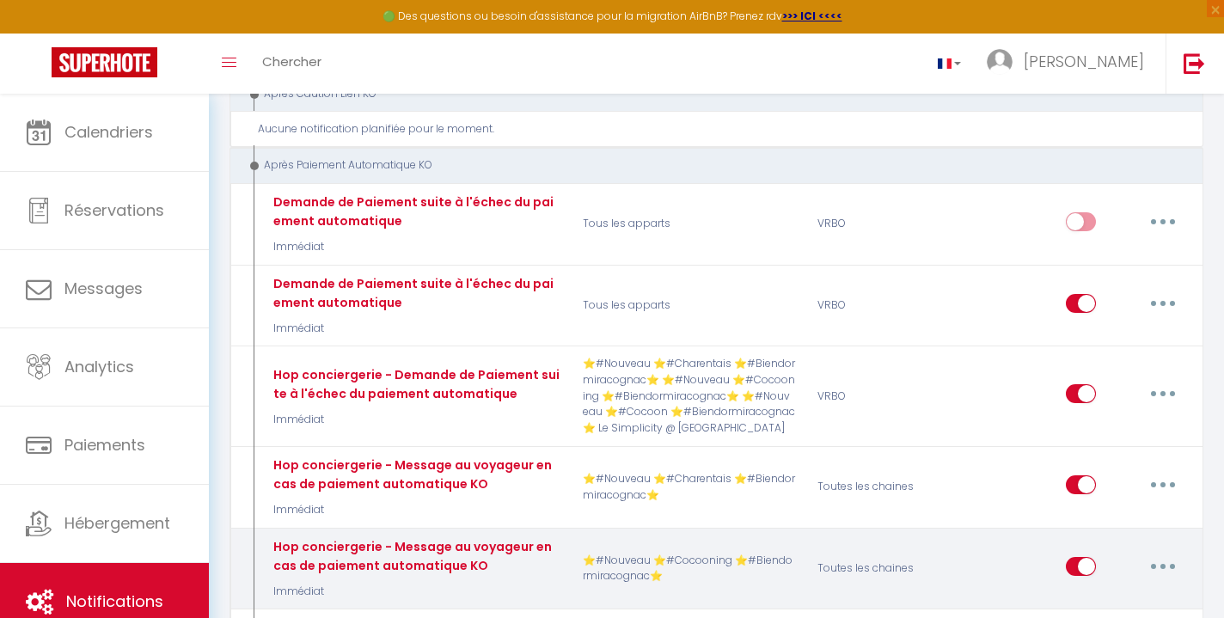
click at [1171, 553] on button "button" at bounding box center [1163, 567] width 48 height 28
click at [1120, 591] on link "Editer" at bounding box center [1118, 605] width 127 height 29
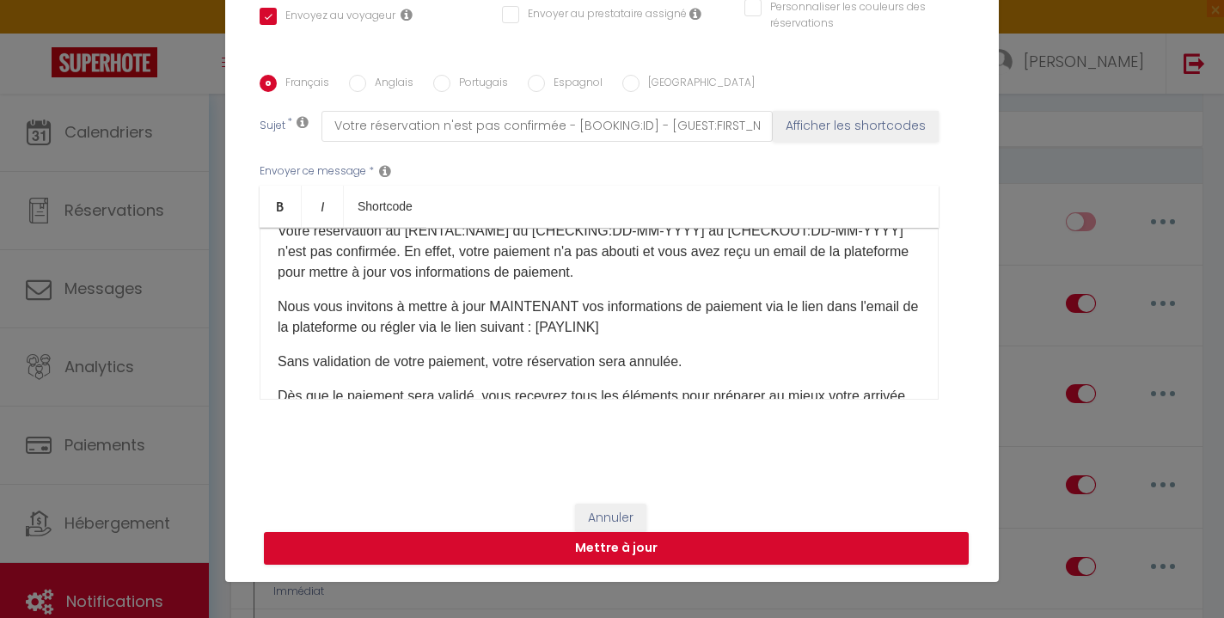
scroll to position [0, 0]
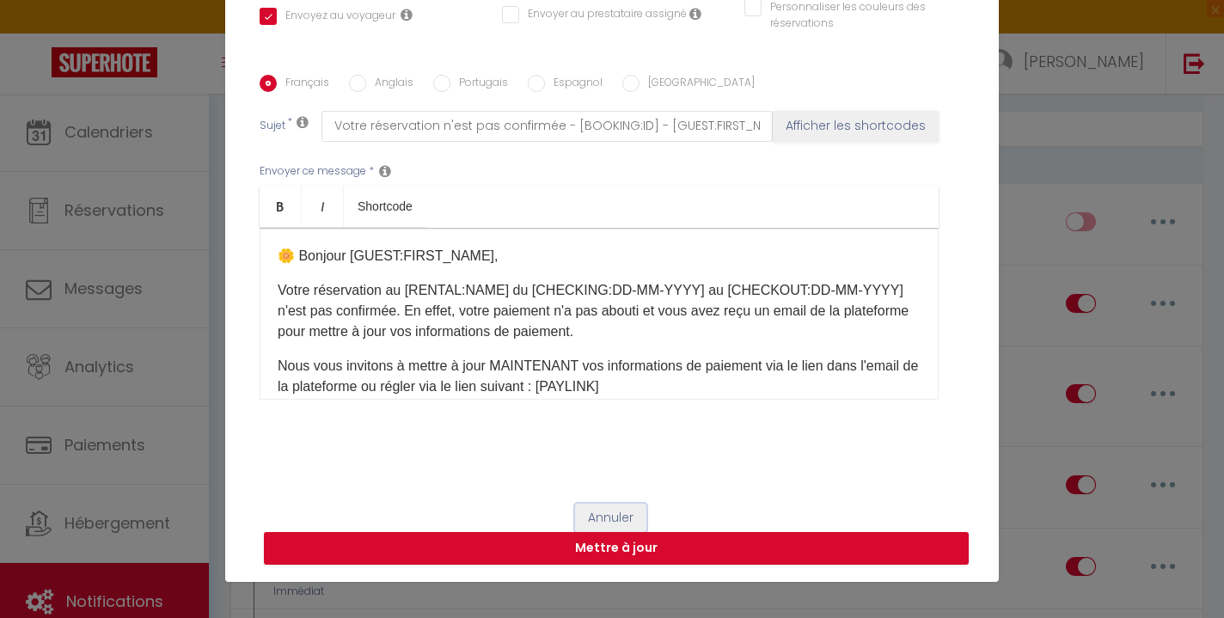
click at [627, 510] on button "Annuler" at bounding box center [610, 518] width 71 height 29
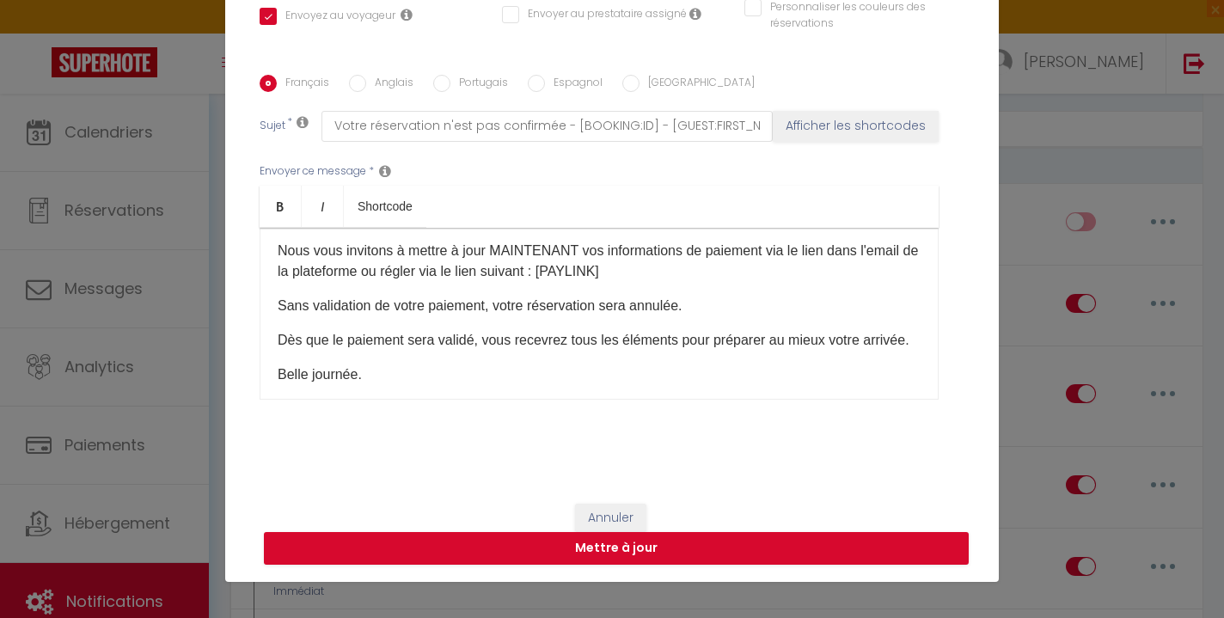
scroll to position [170, 0]
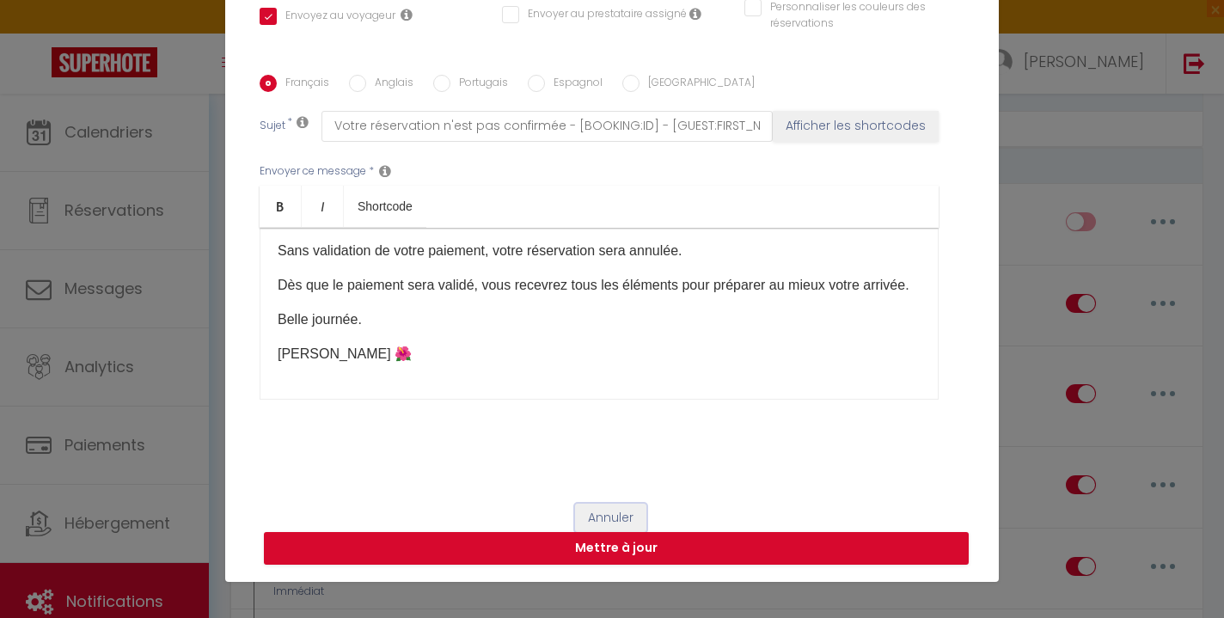
click at [605, 518] on button "Annuler" at bounding box center [610, 518] width 71 height 29
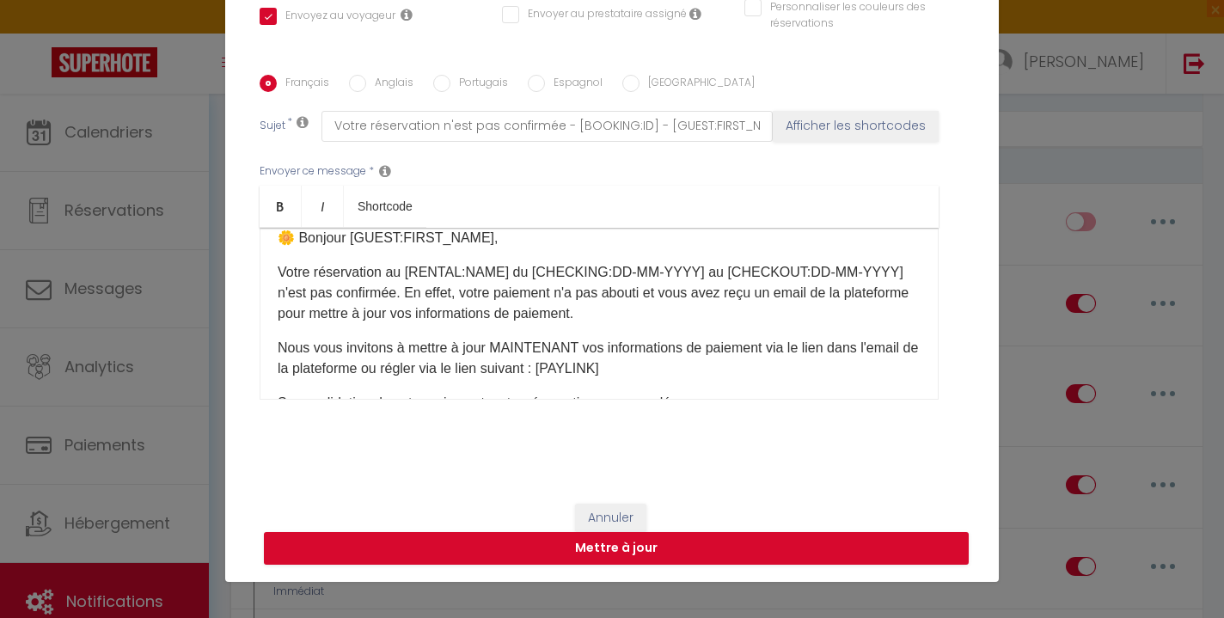
scroll to position [0, 0]
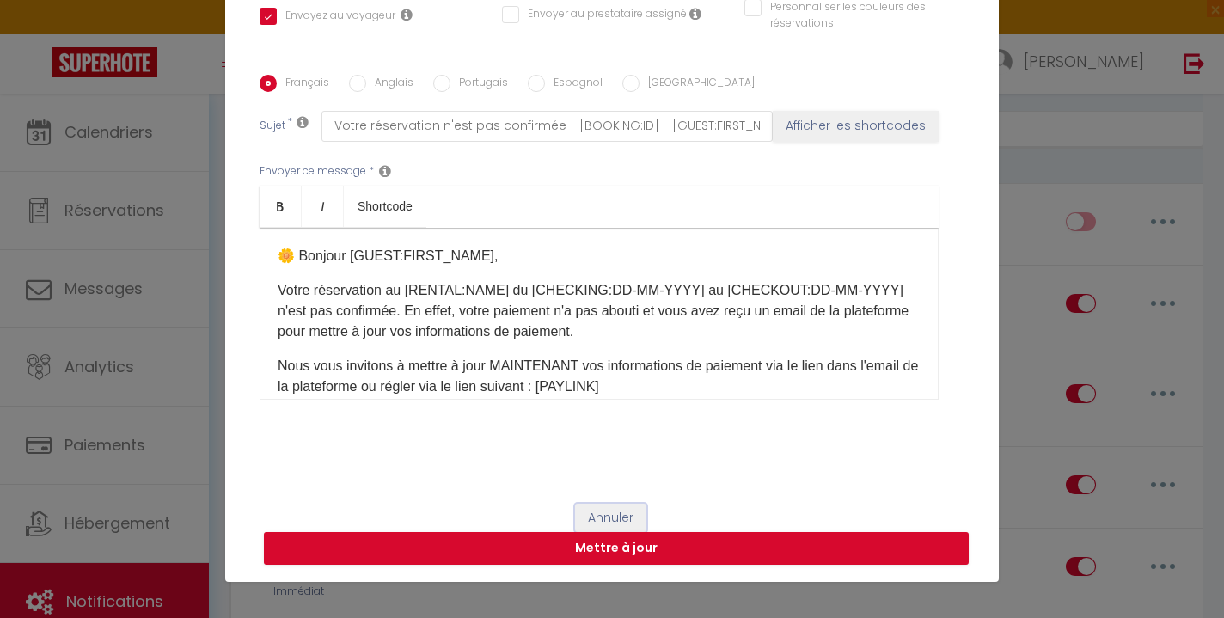
click at [628, 513] on button "Annuler" at bounding box center [610, 518] width 71 height 29
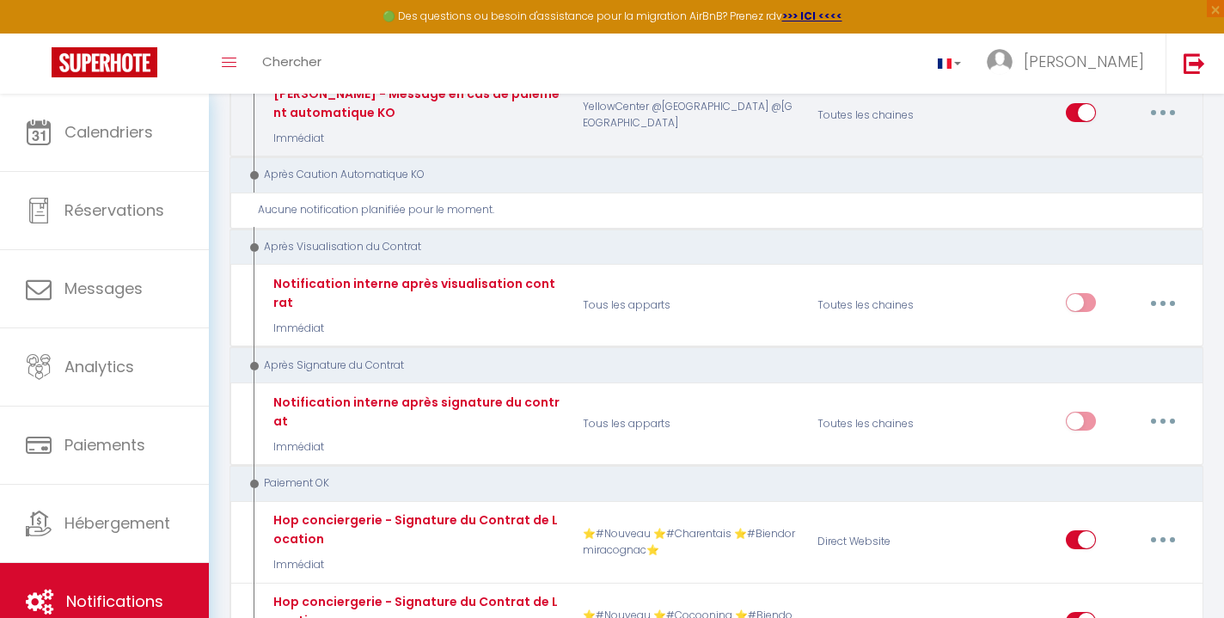
scroll to position [6915, 0]
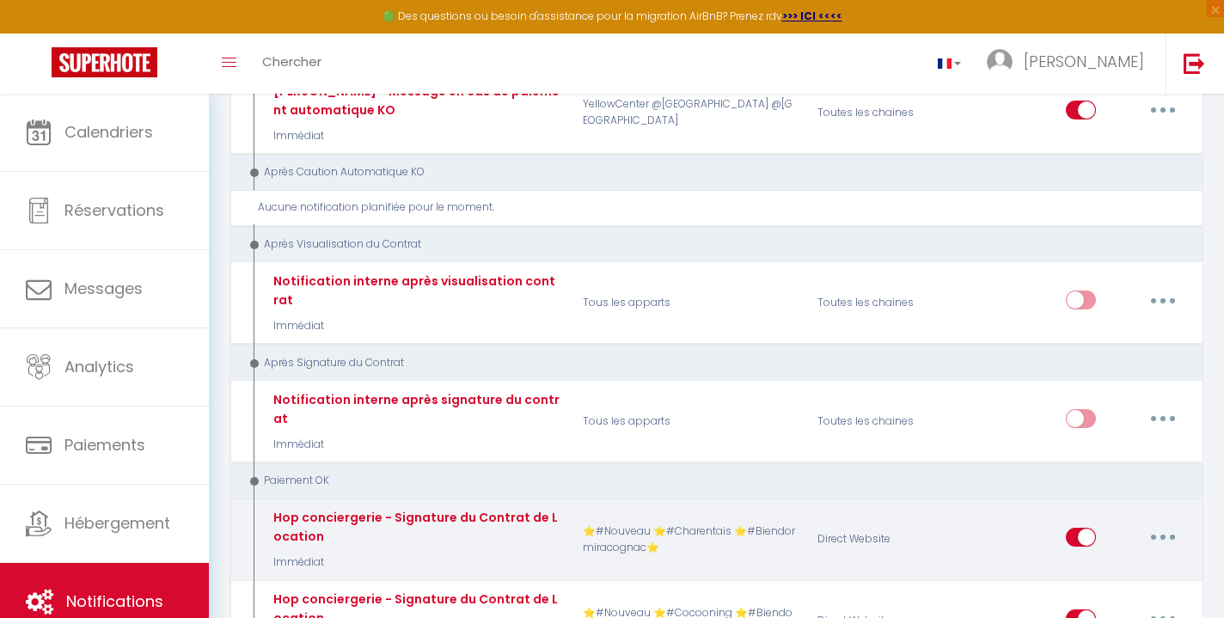
click at [1166, 524] on button "button" at bounding box center [1163, 538] width 48 height 28
click at [1137, 561] on link "Editer" at bounding box center [1118, 575] width 127 height 29
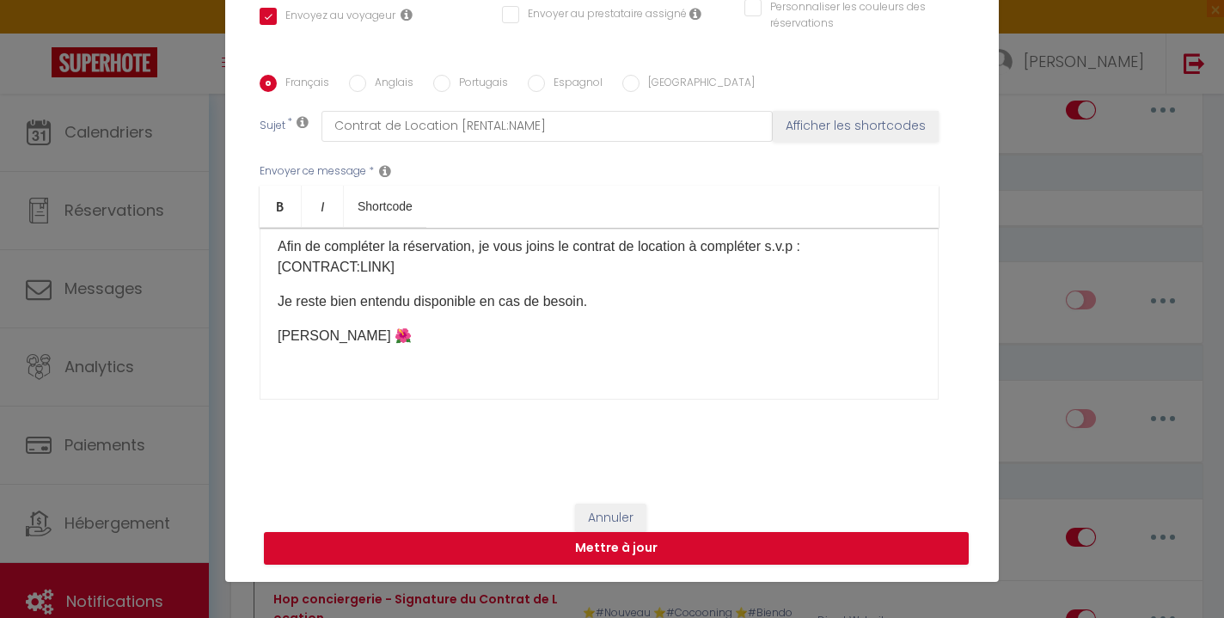
scroll to position [103, 0]
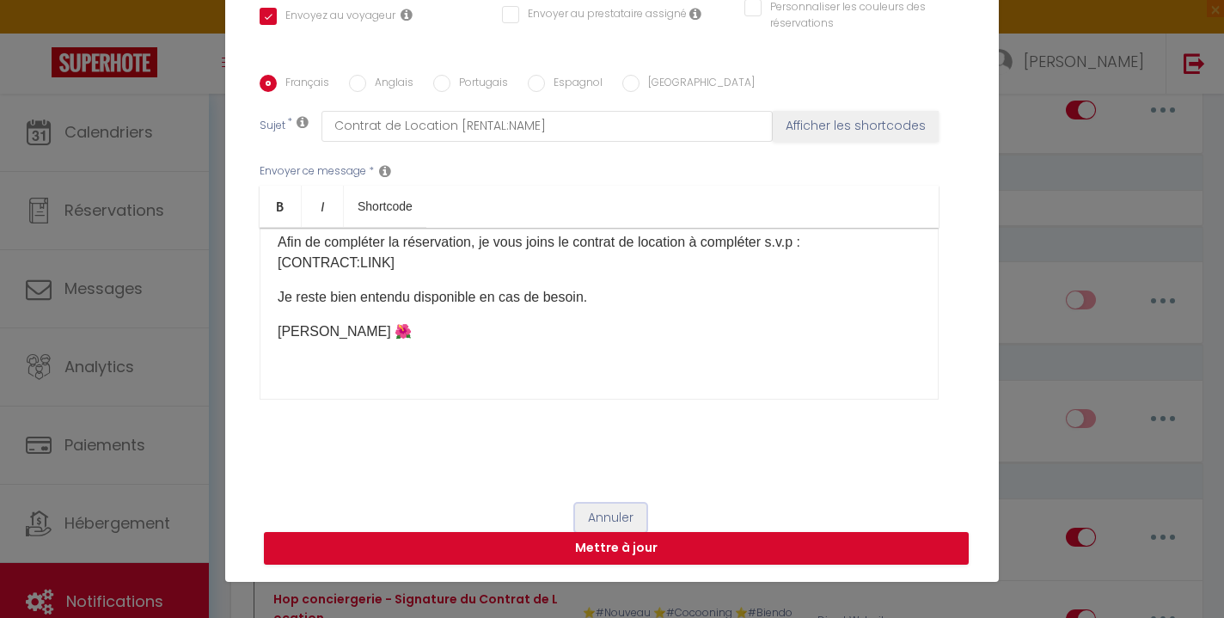
click at [628, 511] on button "Annuler" at bounding box center [610, 518] width 71 height 29
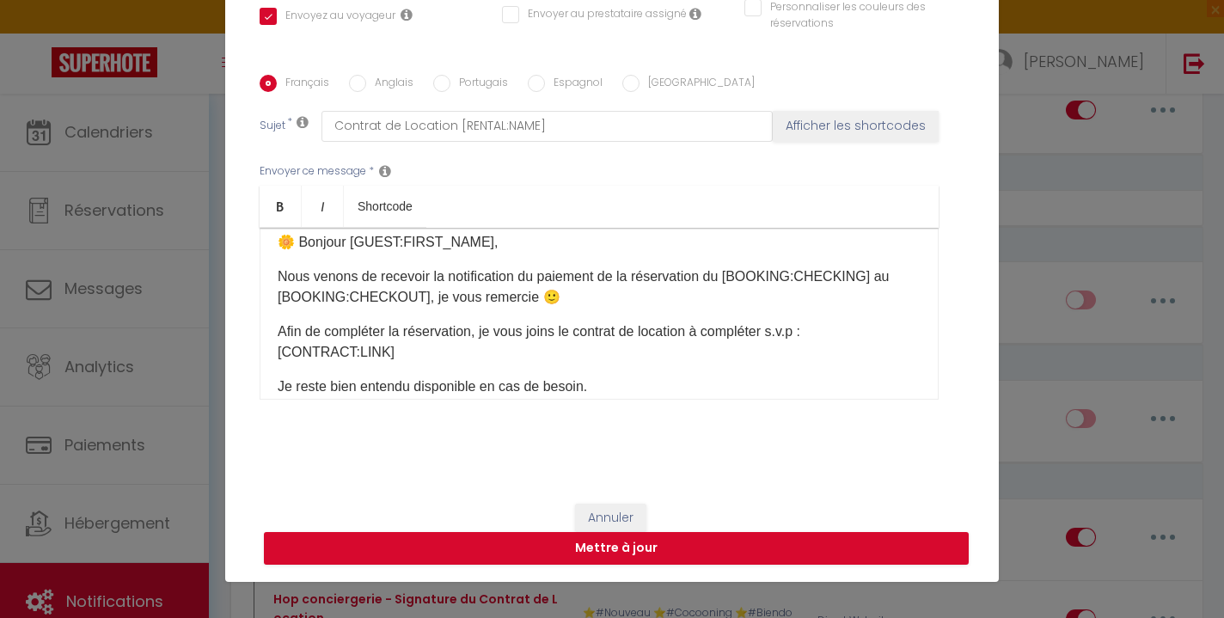
scroll to position [0, 0]
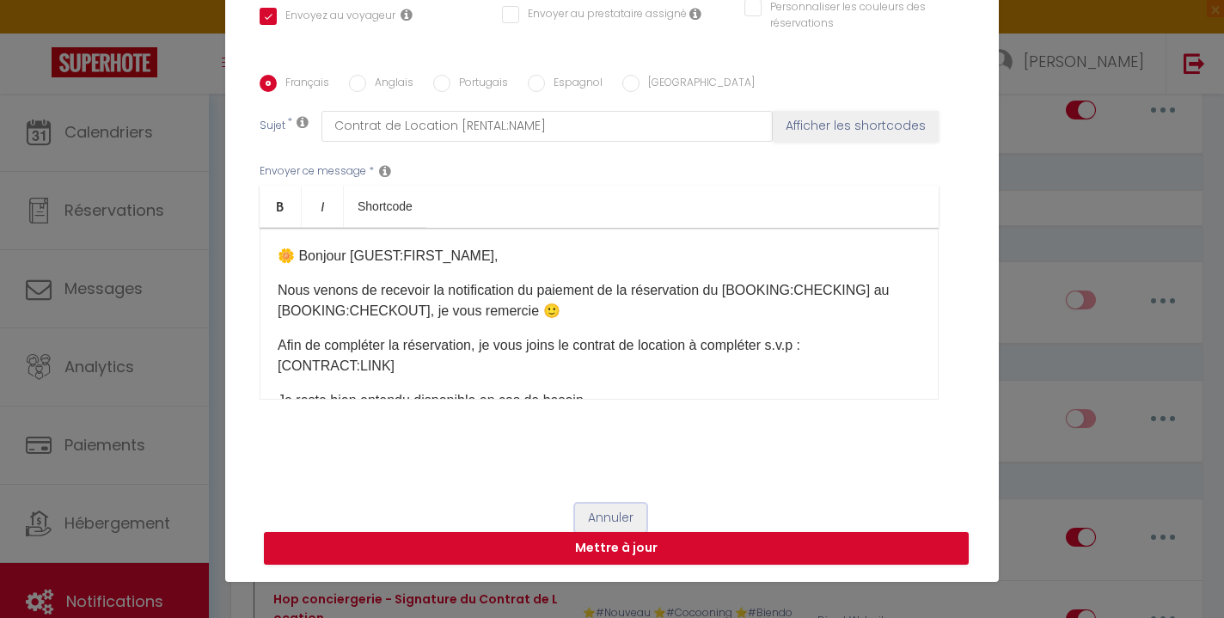
click at [624, 512] on button "Annuler" at bounding box center [610, 518] width 71 height 29
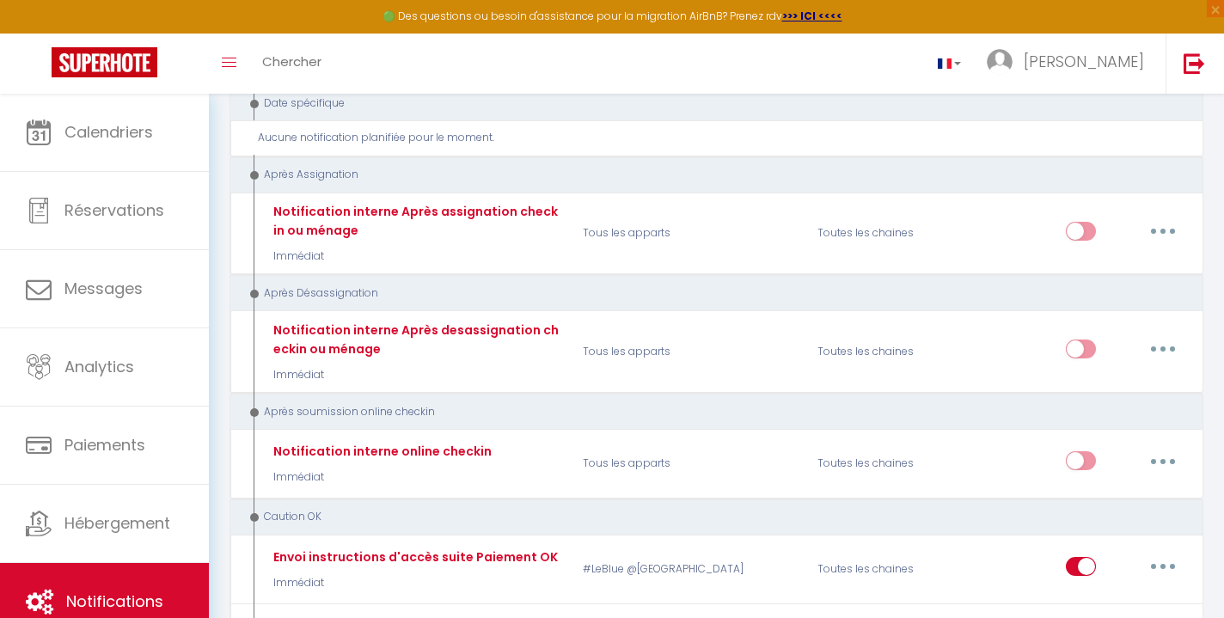
scroll to position [8004, 0]
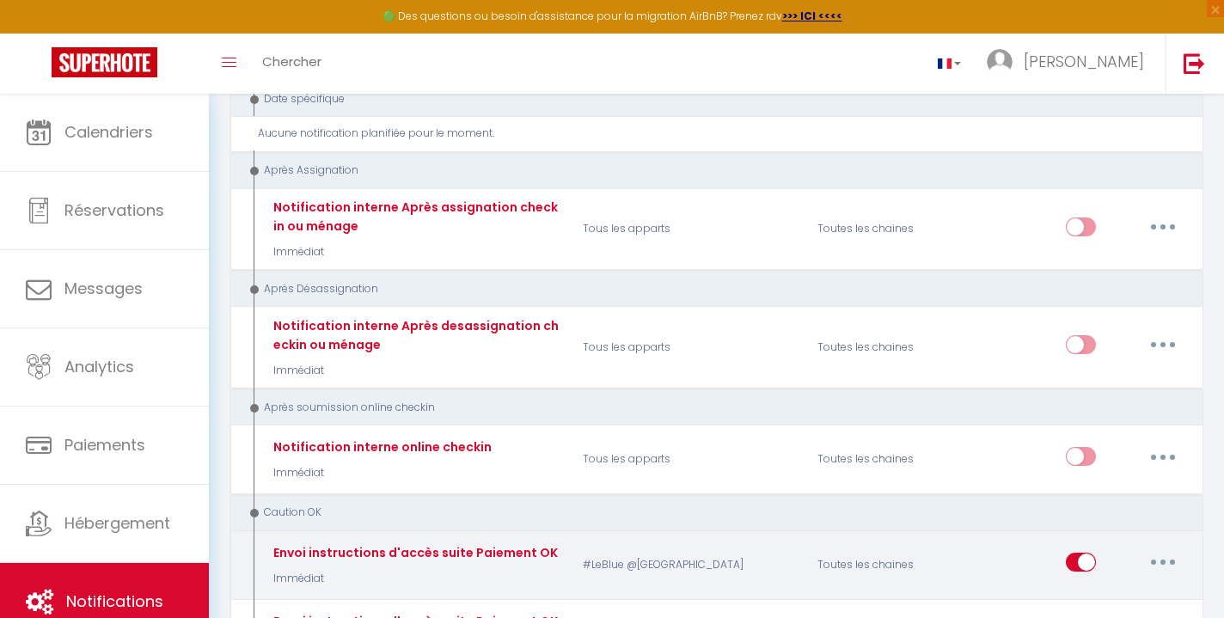
click at [1156, 549] on button "button" at bounding box center [1163, 563] width 48 height 28
click at [1119, 587] on link "Editer" at bounding box center [1118, 601] width 127 height 29
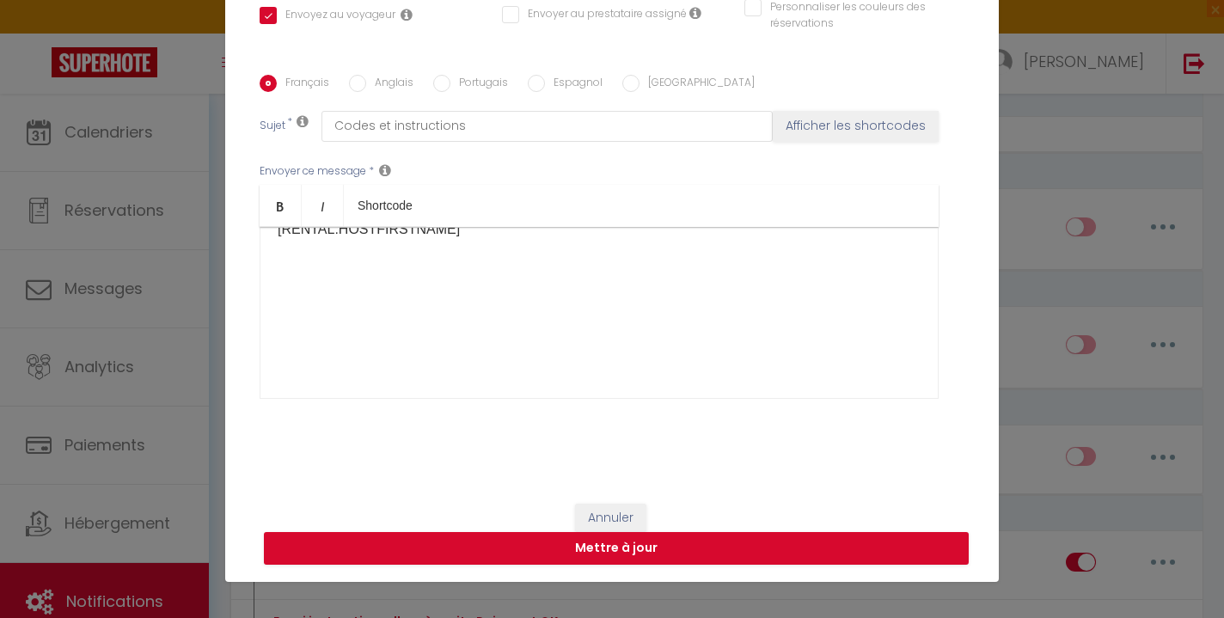
scroll to position [1462, 0]
click at [616, 506] on button "Annuler" at bounding box center [610, 518] width 71 height 29
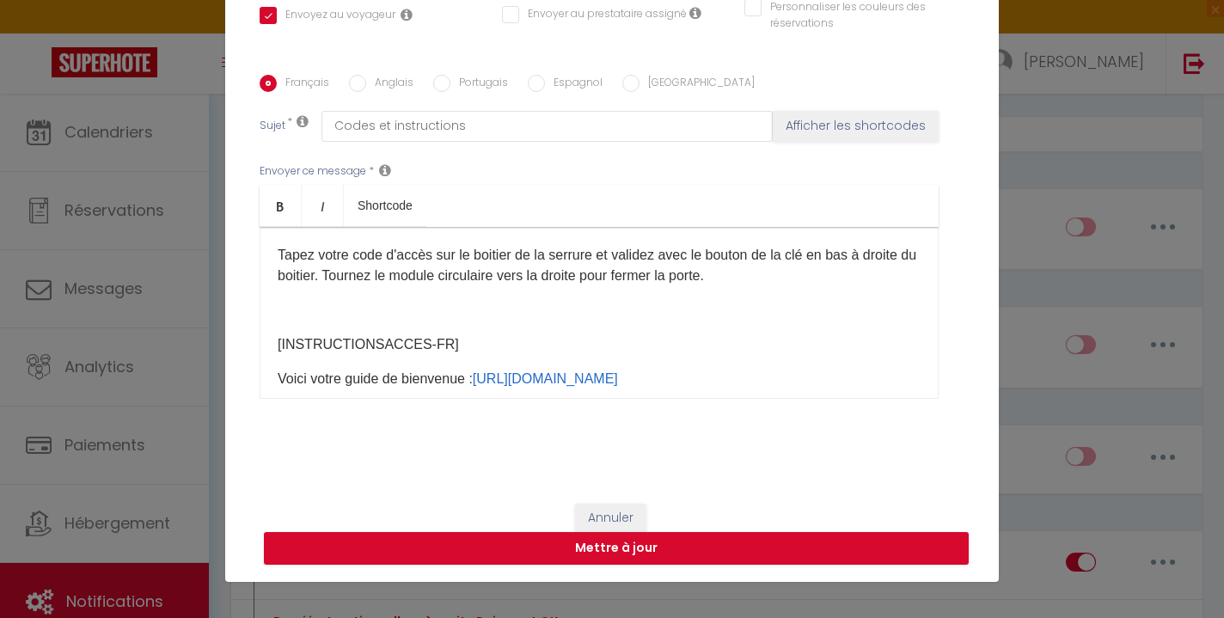
scroll to position [545, 0]
click at [617, 509] on button "Annuler" at bounding box center [610, 518] width 71 height 29
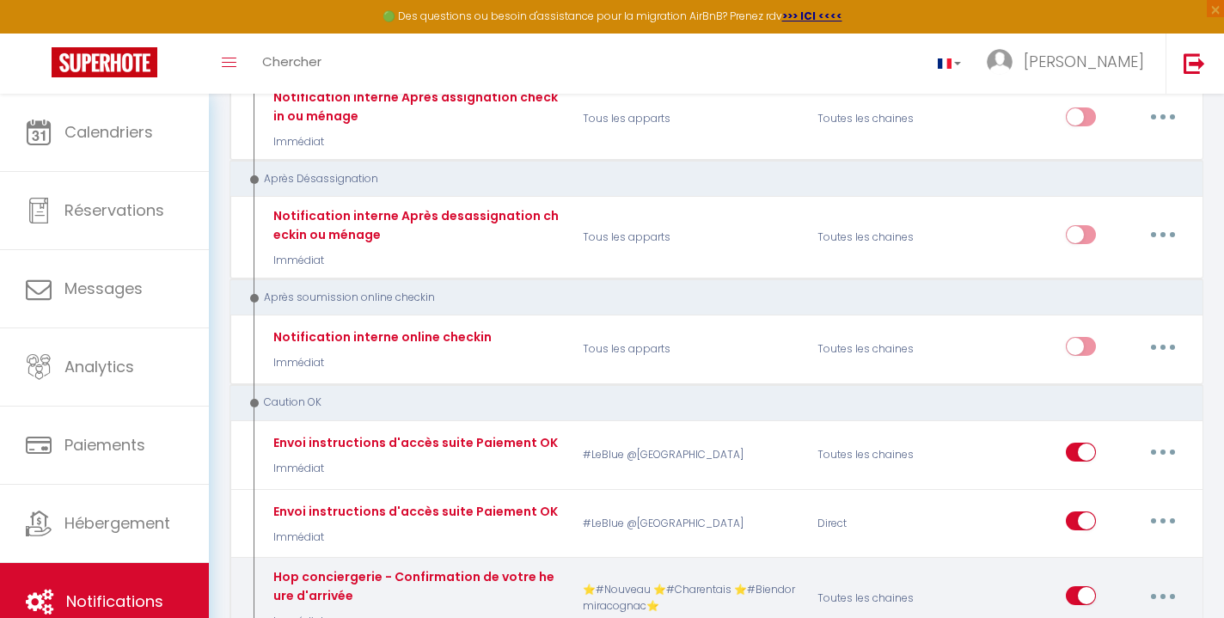
scroll to position [8118, 0]
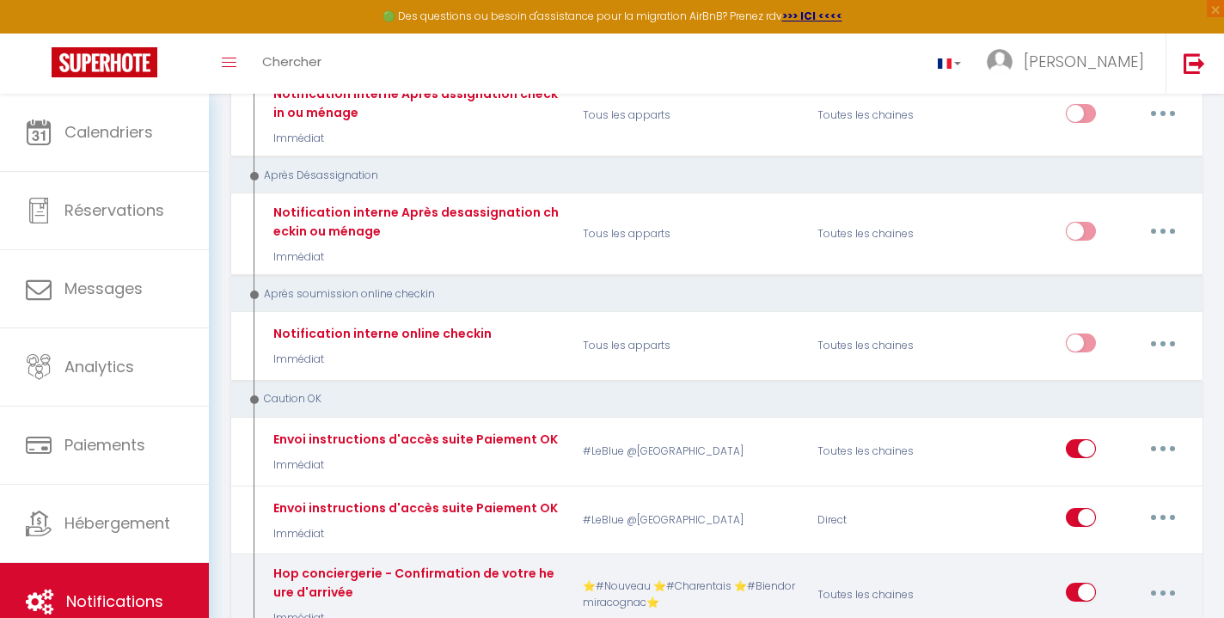
click at [1169, 579] on button "button" at bounding box center [1163, 593] width 48 height 28
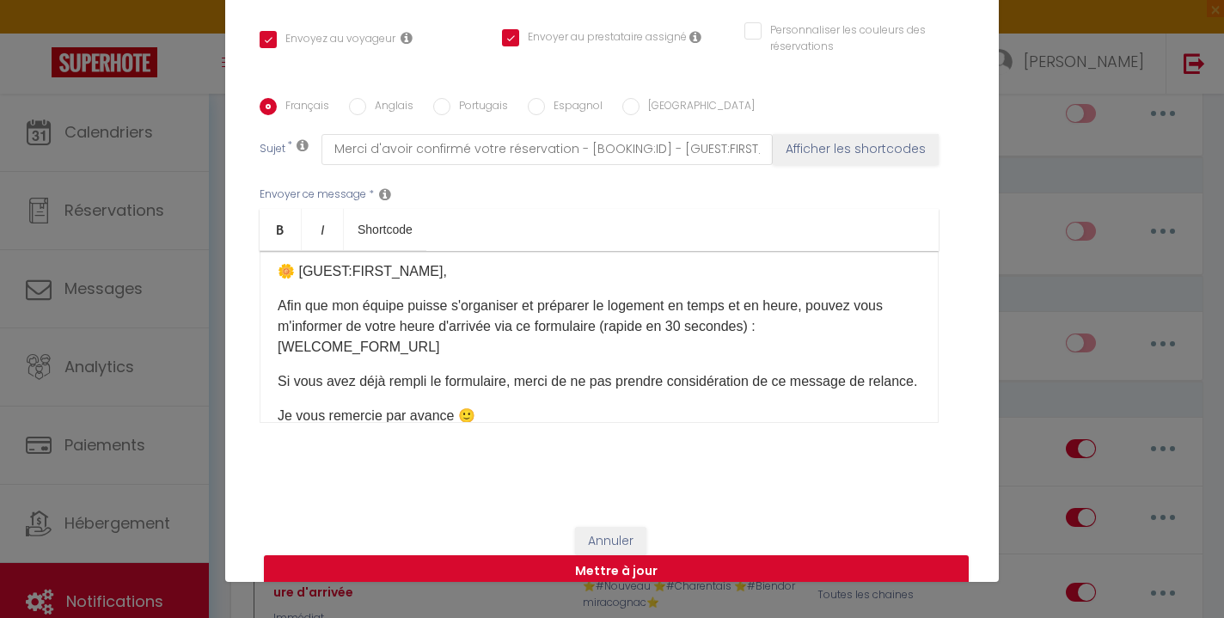
scroll to position [0, 0]
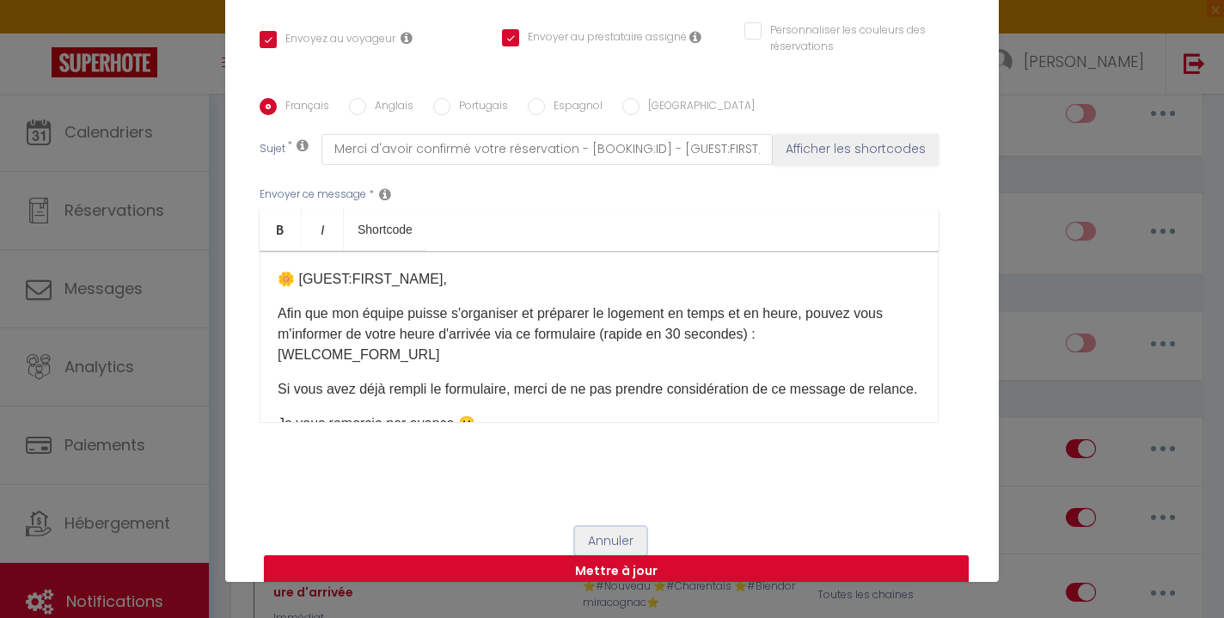
click at [616, 538] on button "Annuler" at bounding box center [610, 541] width 71 height 29
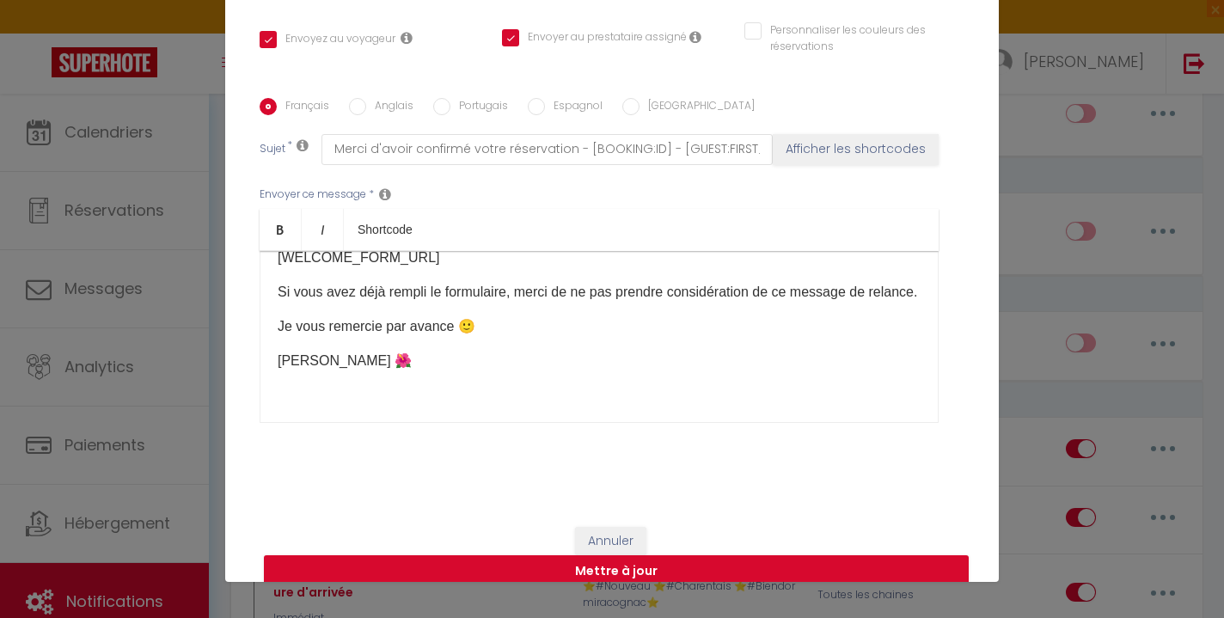
scroll to position [104, 0]
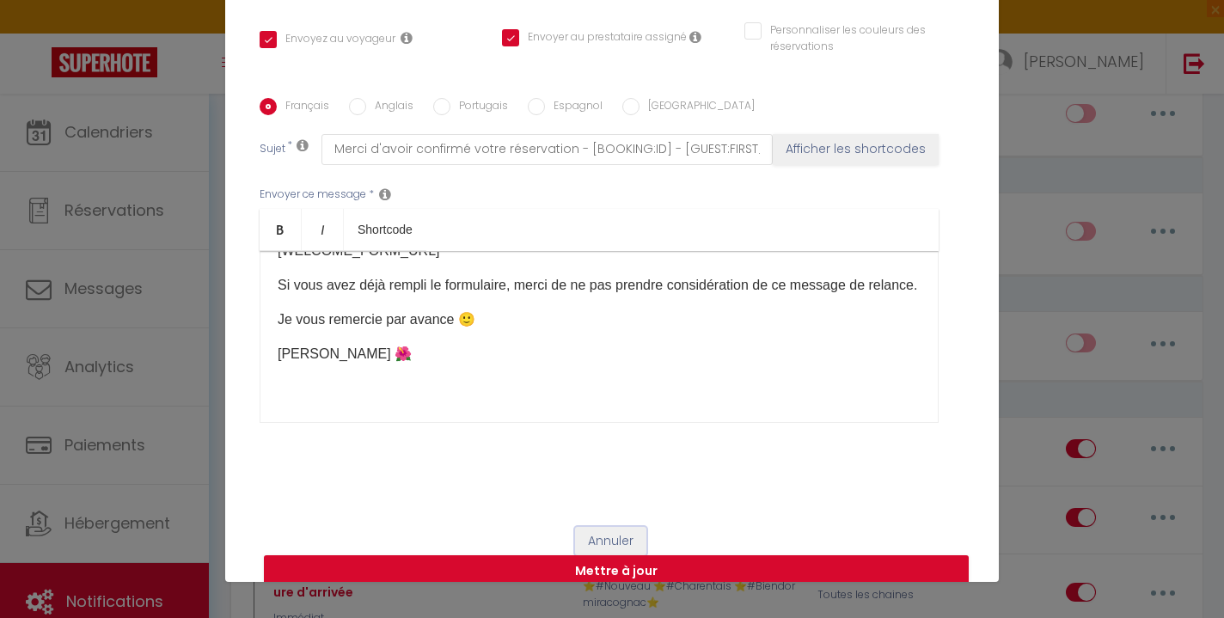
click at [628, 527] on button "Annuler" at bounding box center [610, 541] width 71 height 29
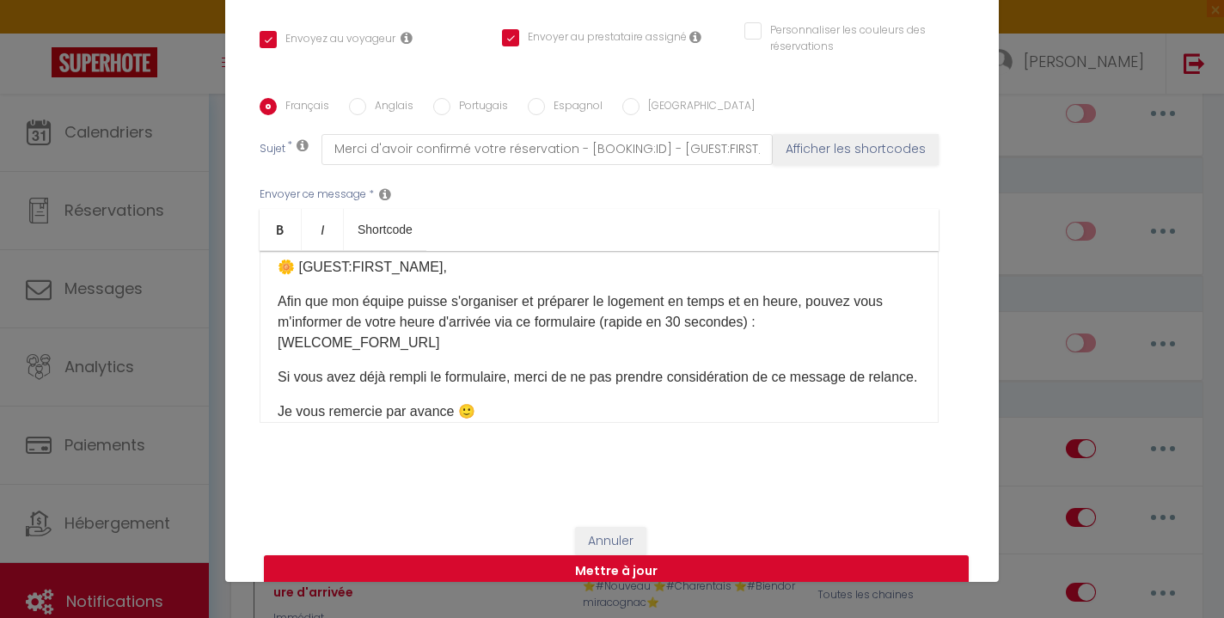
scroll to position [0, 0]
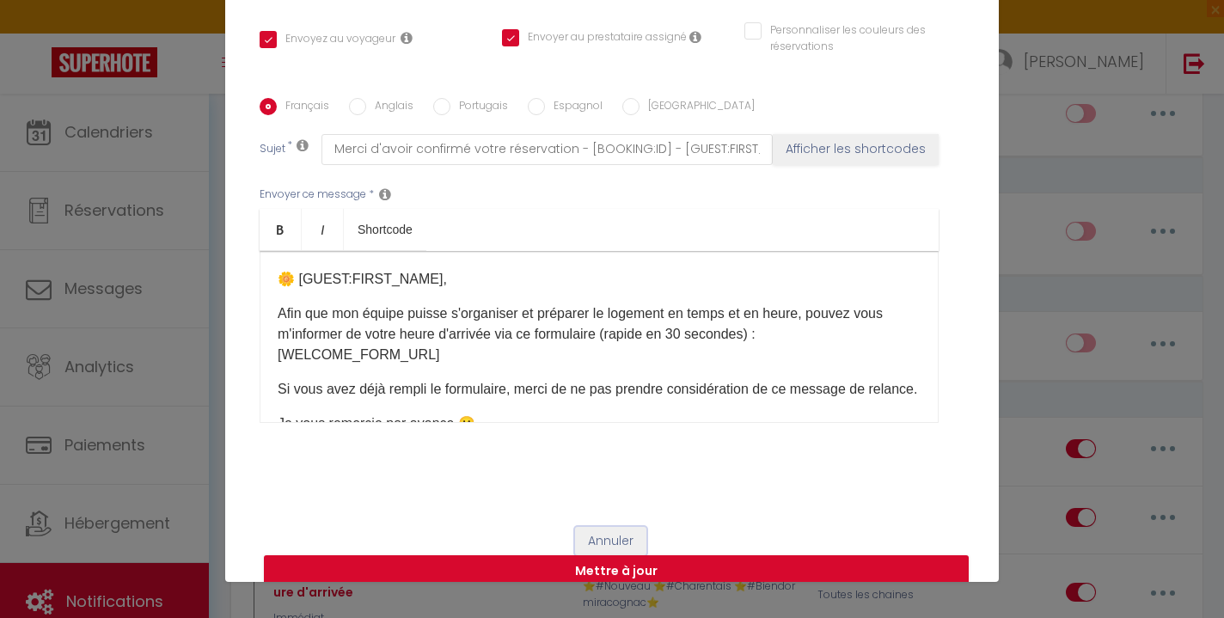
click at [625, 534] on button "Annuler" at bounding box center [610, 541] width 71 height 29
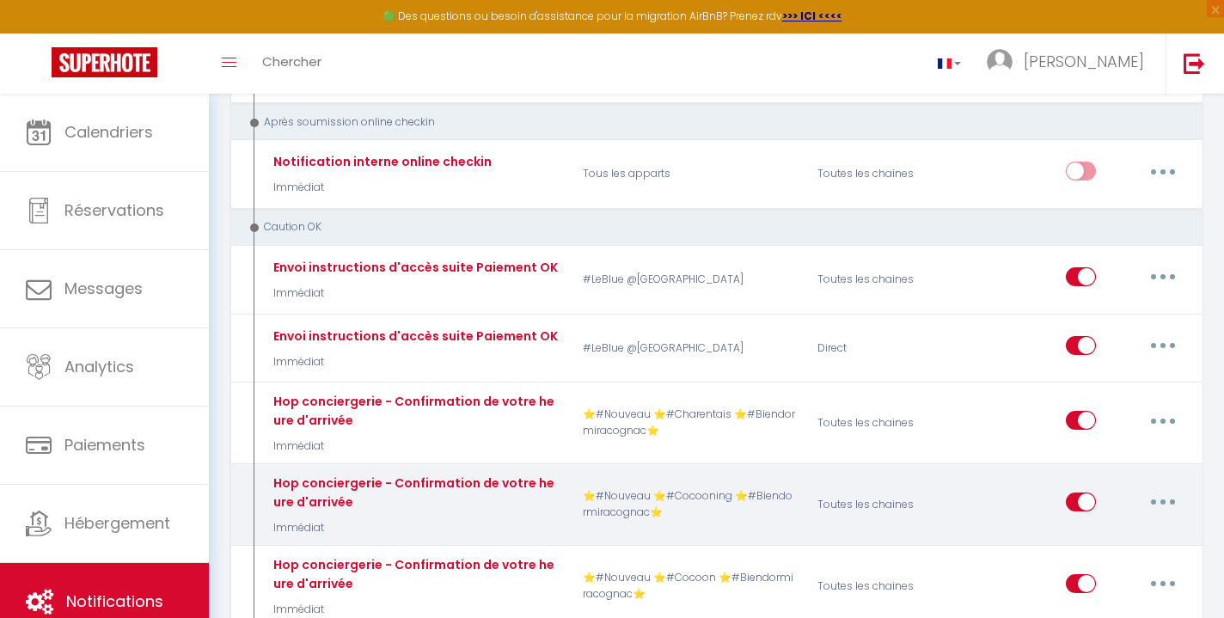
scroll to position [8293, 0]
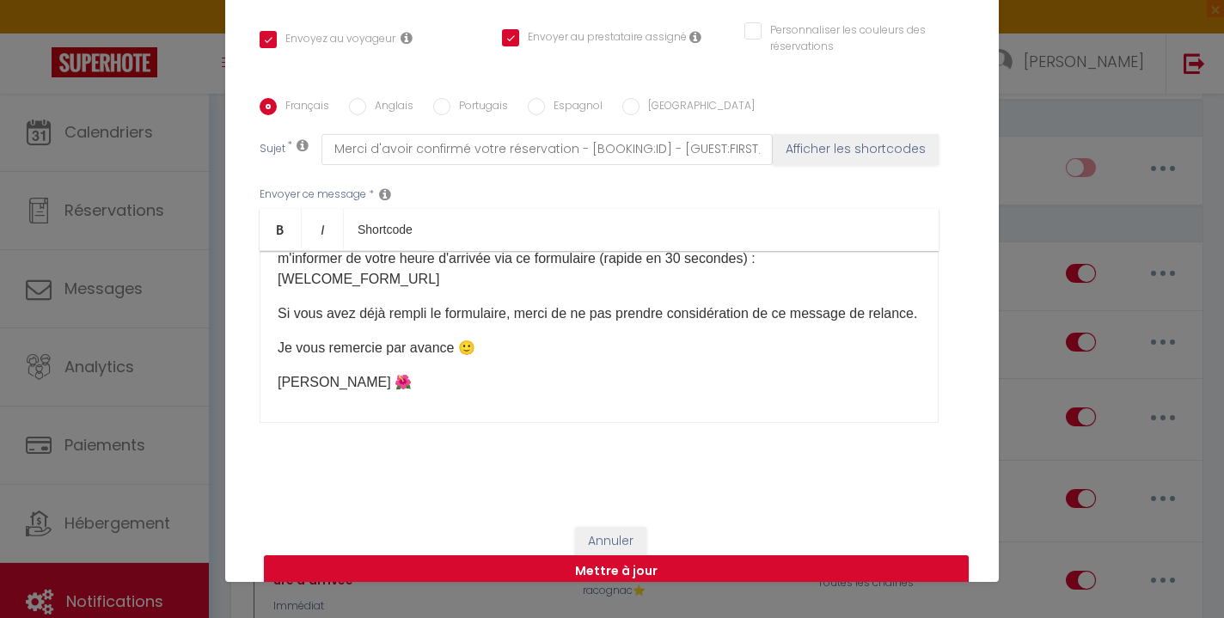
scroll to position [99, 0]
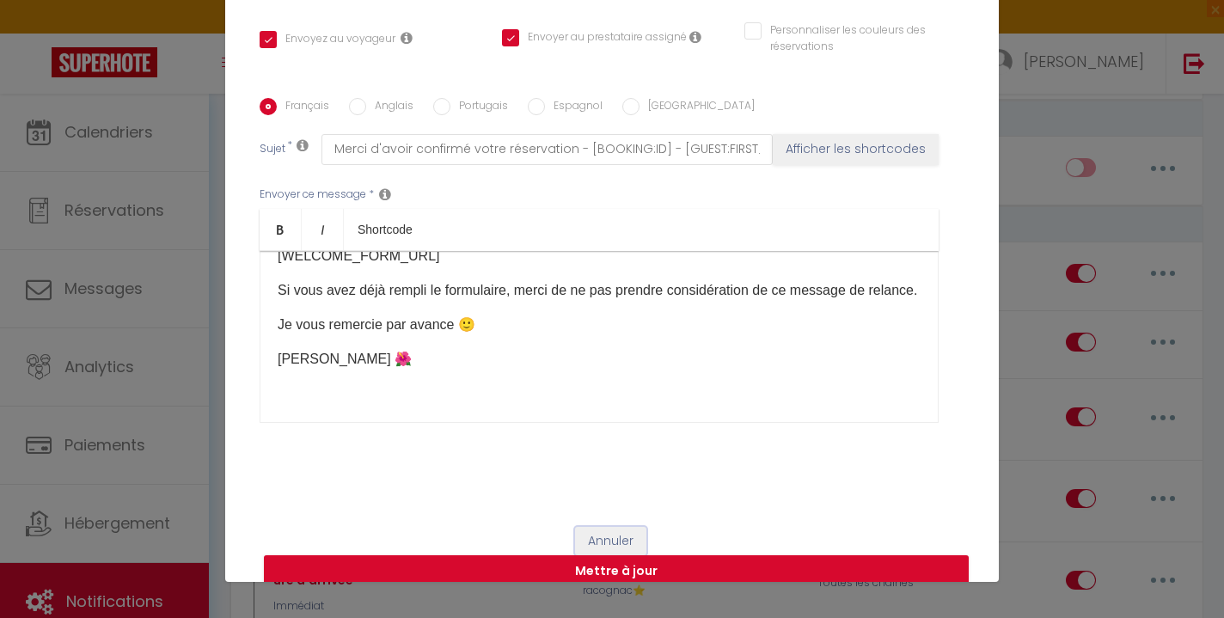
click at [615, 532] on button "Annuler" at bounding box center [610, 541] width 71 height 29
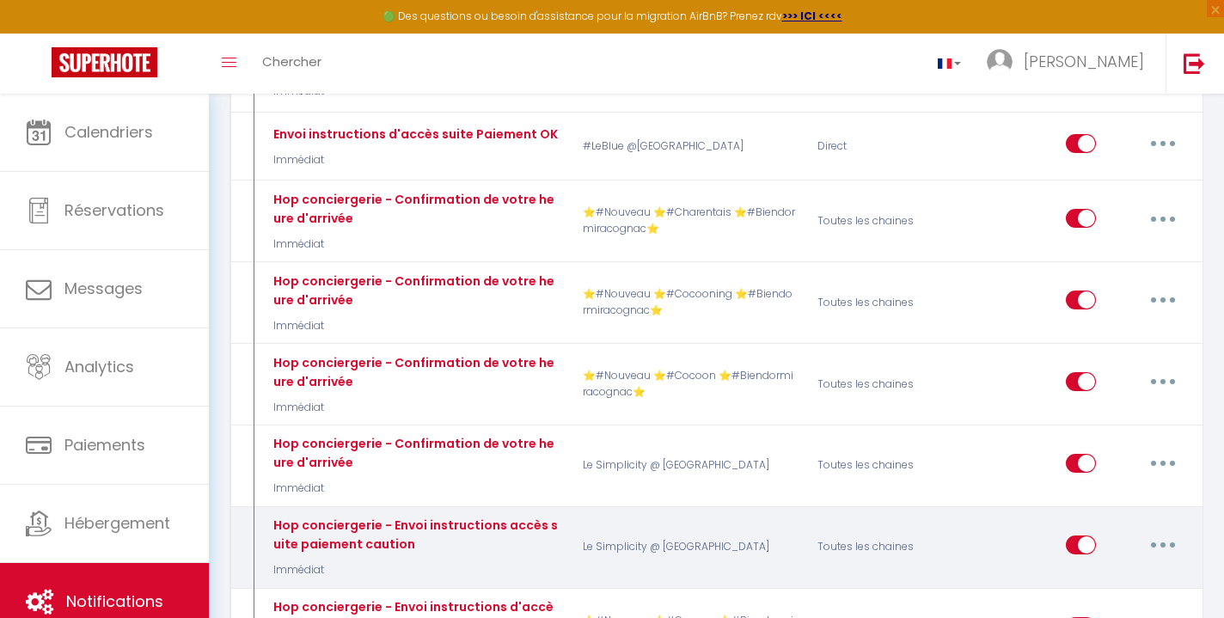
scroll to position [8499, 0]
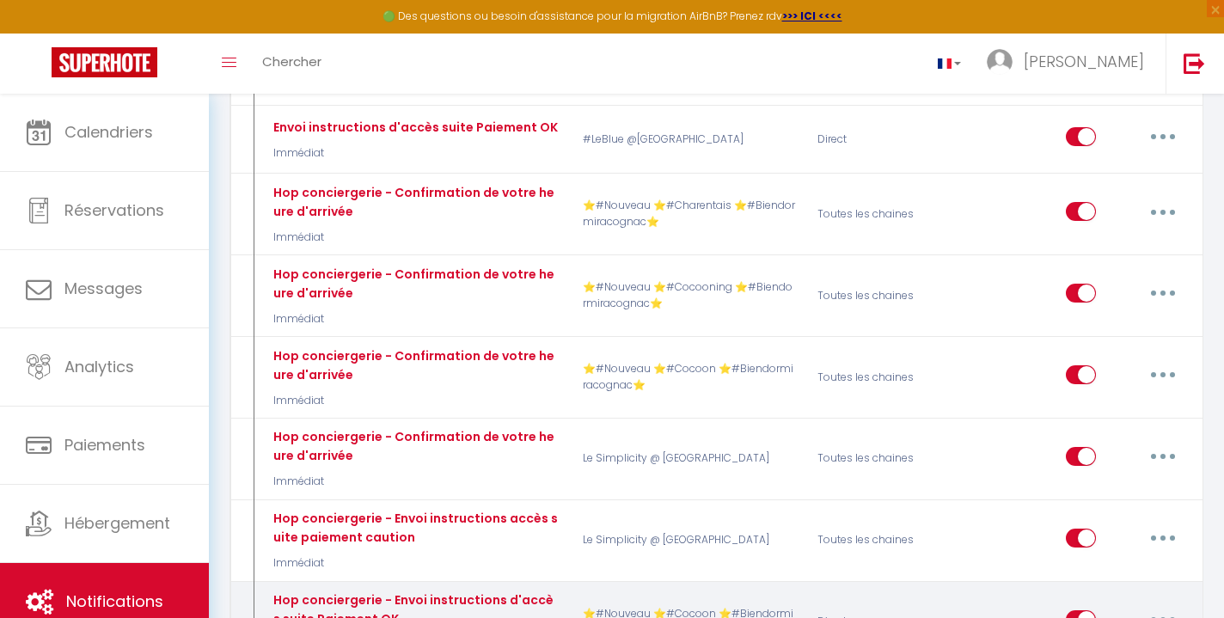
click at [1163, 617] on icon "button" at bounding box center [1163, 619] width 5 height 5
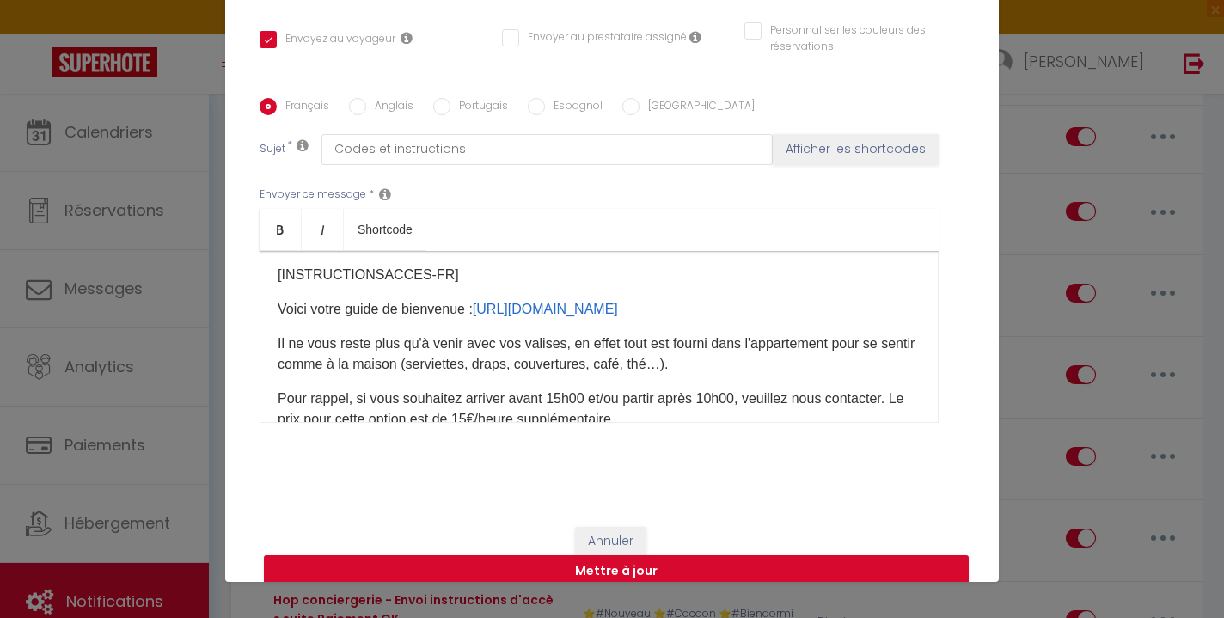
scroll to position [372, 0]
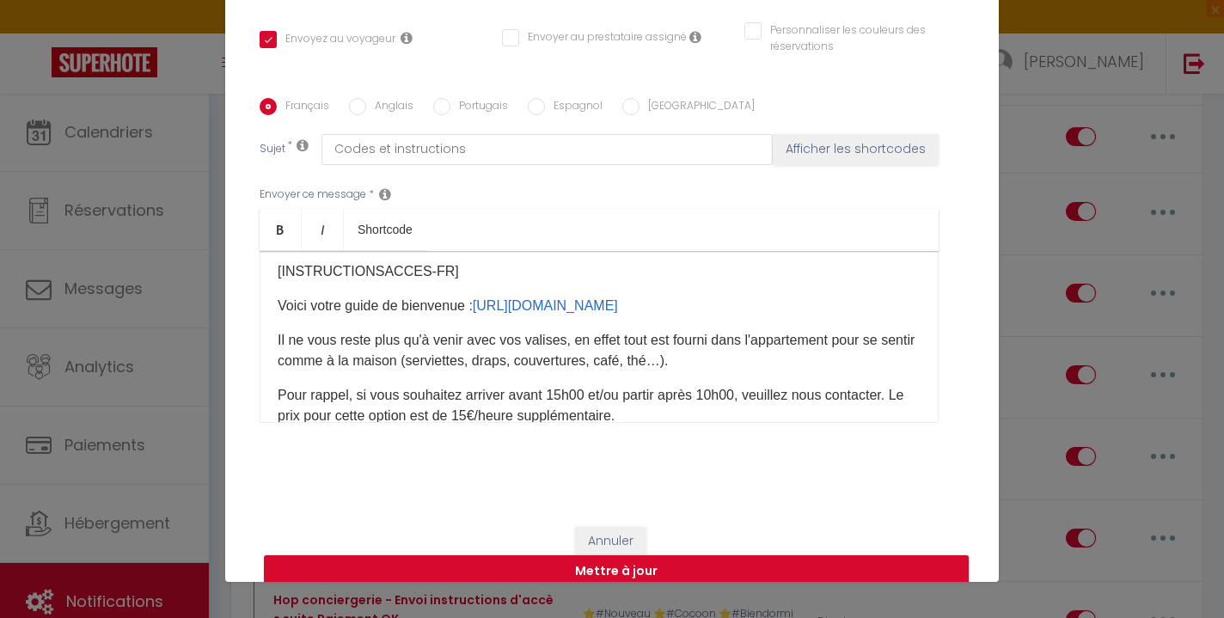
click at [423, 175] on link "[URL][DOMAIN_NAME]" at bounding box center [350, 168] width 145 height 15
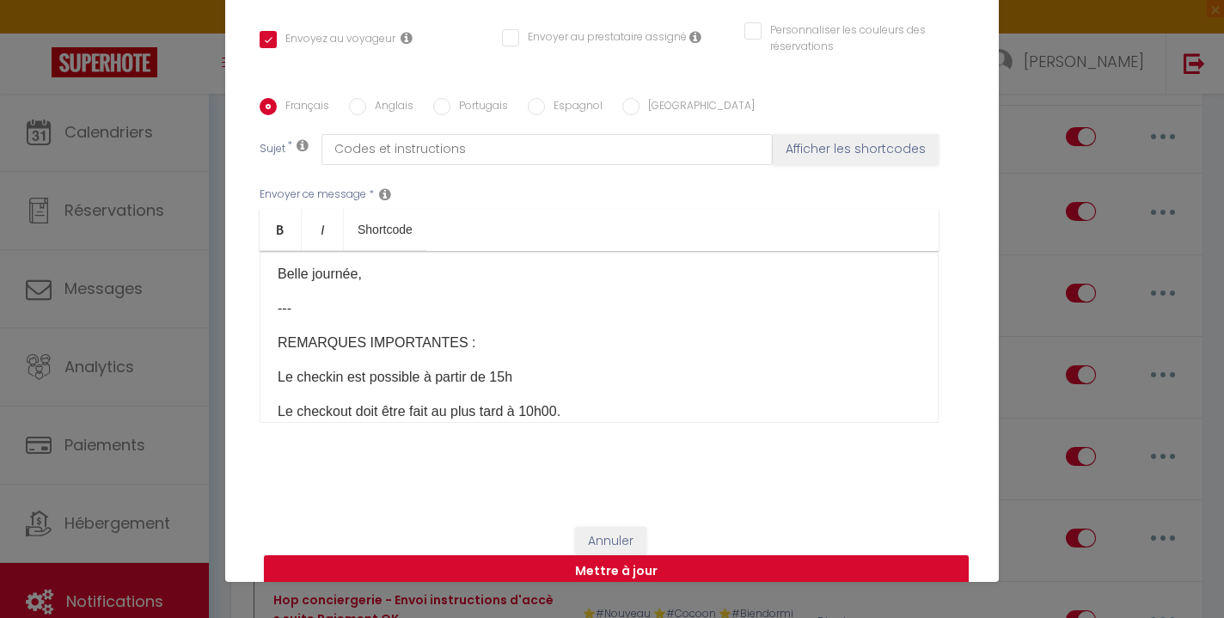
scroll to position [586, 0]
click at [616, 527] on button "Annuler" at bounding box center [610, 541] width 71 height 29
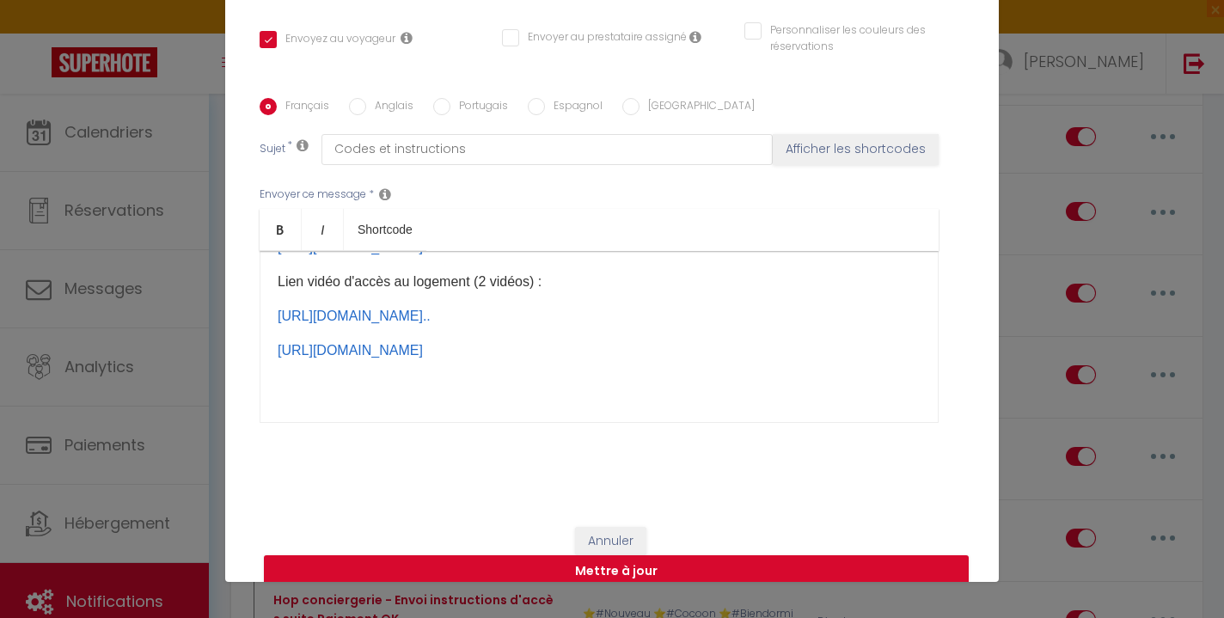
scroll to position [294, 0]
click at [423, 254] on link "[URL][DOMAIN_NAME]" at bounding box center [350, 246] width 145 height 15
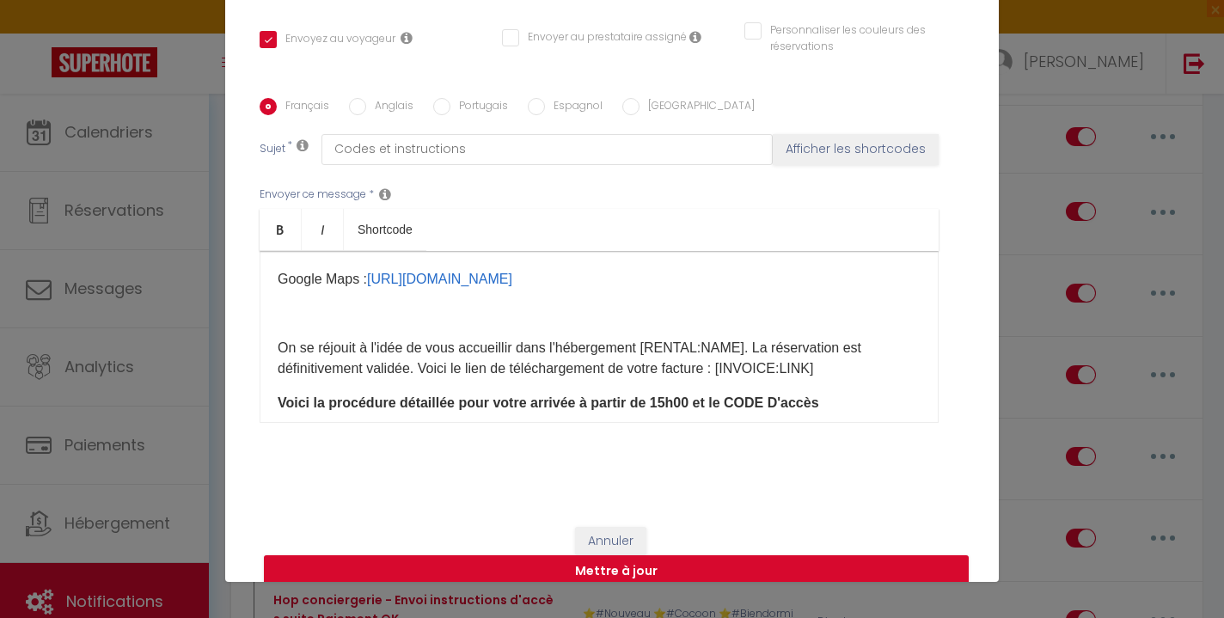
scroll to position [102, 0]
click at [616, 527] on button "Annuler" at bounding box center [610, 541] width 71 height 29
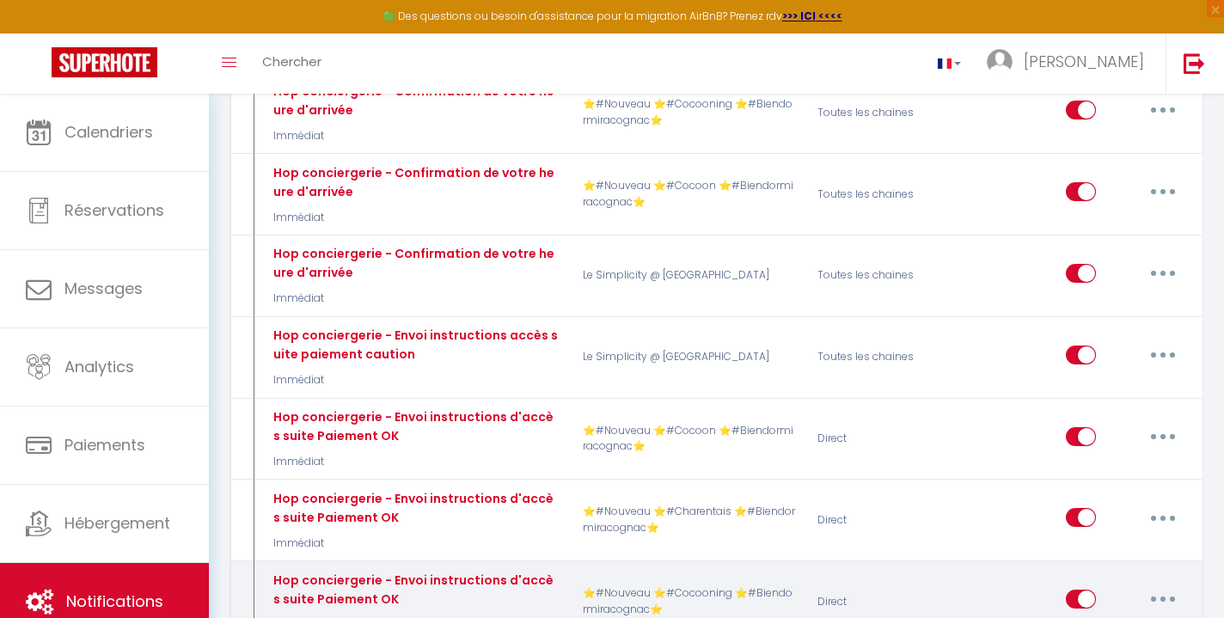
scroll to position [8694, 0]
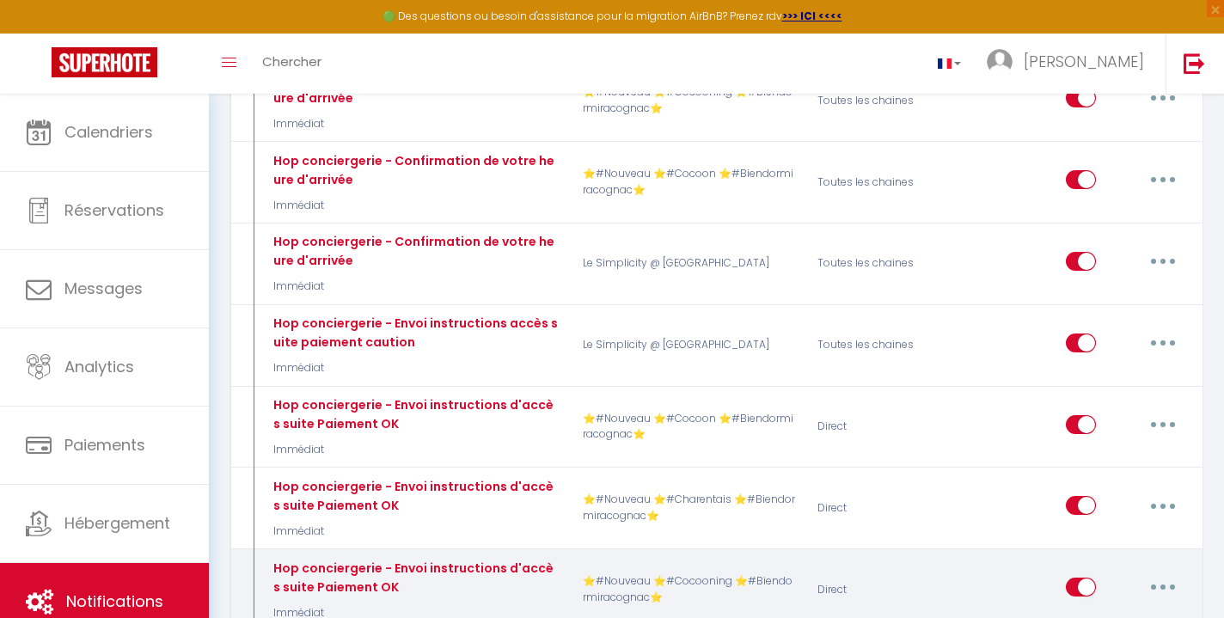
click at [1156, 574] on button "button" at bounding box center [1163, 588] width 48 height 28
click at [1111, 612] on link "Editer" at bounding box center [1118, 626] width 127 height 29
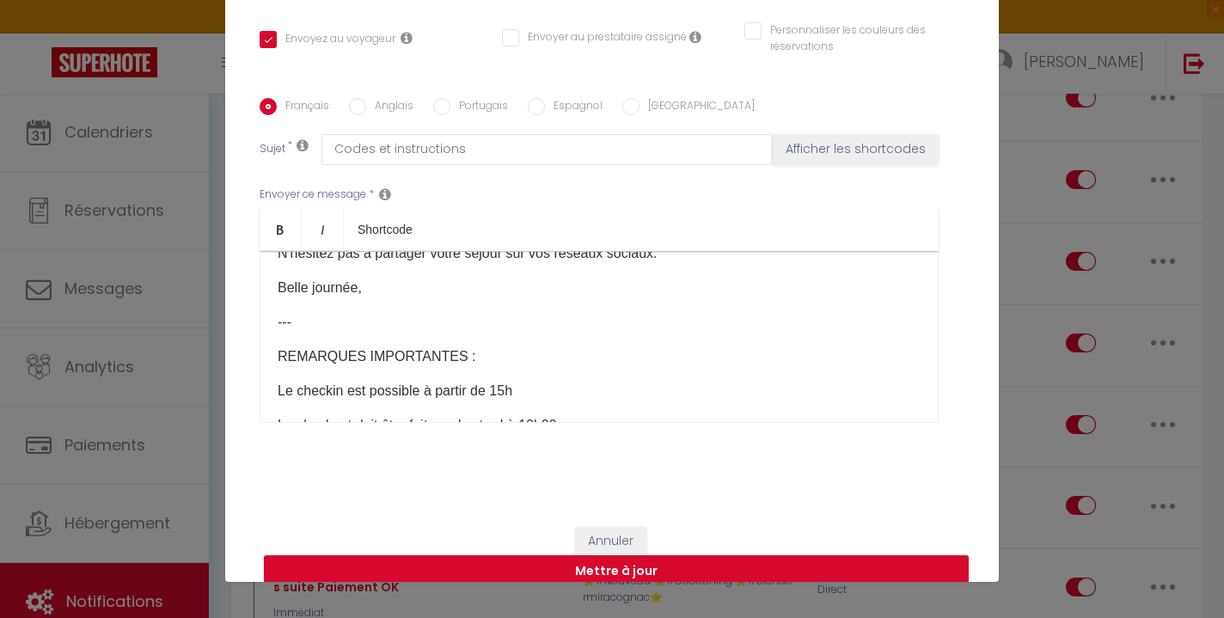
scroll to position [503, 0]
click at [614, 527] on button "Annuler" at bounding box center [610, 541] width 71 height 29
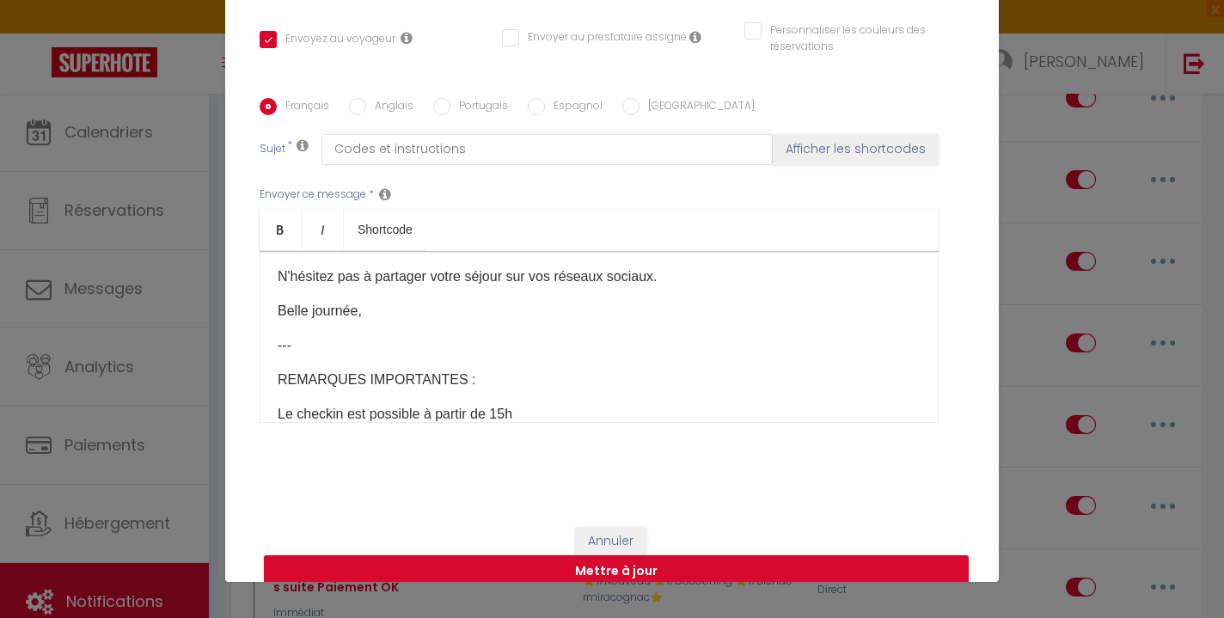
scroll to position [667, 0]
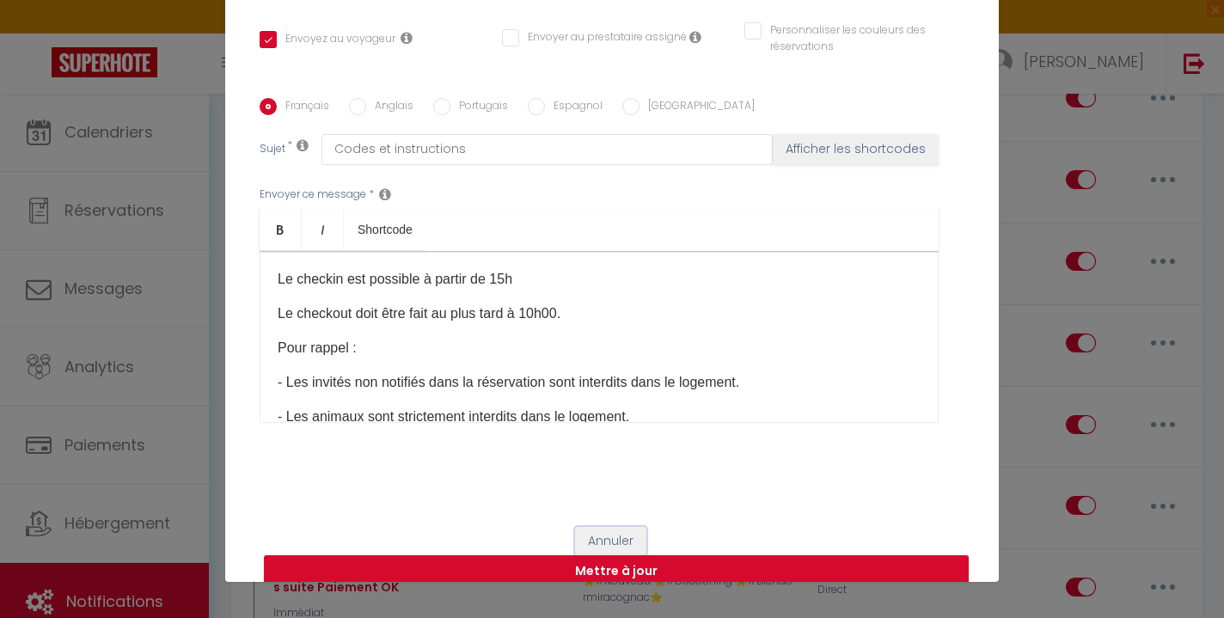
click at [598, 527] on button "Annuler" at bounding box center [610, 541] width 71 height 29
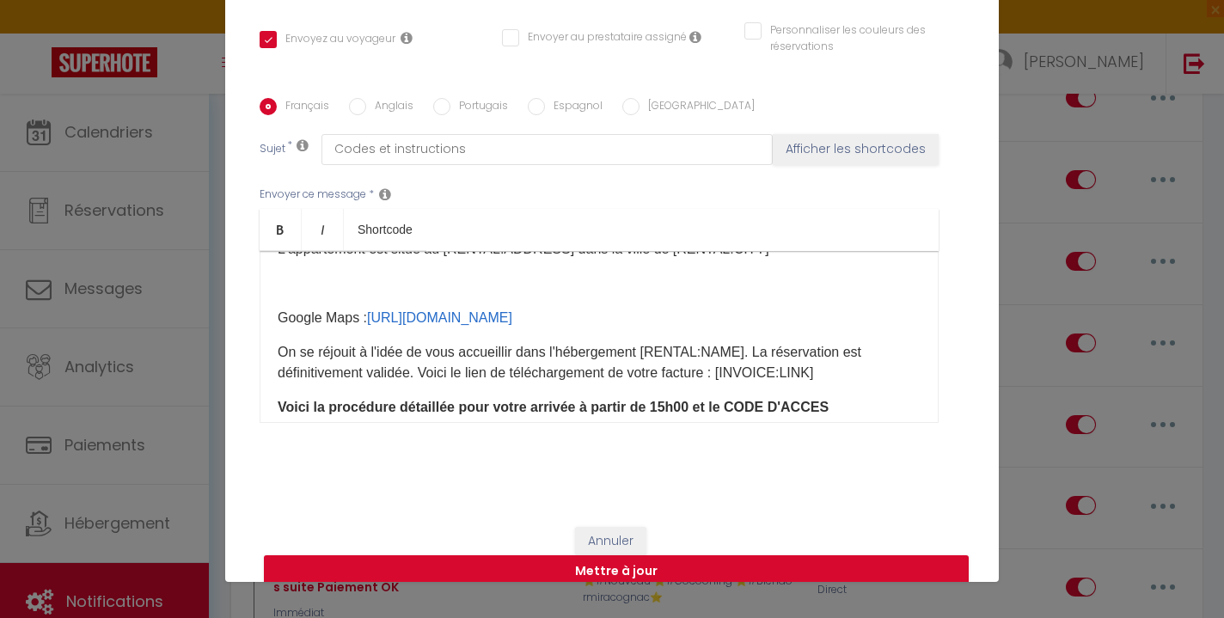
scroll to position [63, 0]
click at [598, 527] on button "Annuler" at bounding box center [610, 541] width 71 height 29
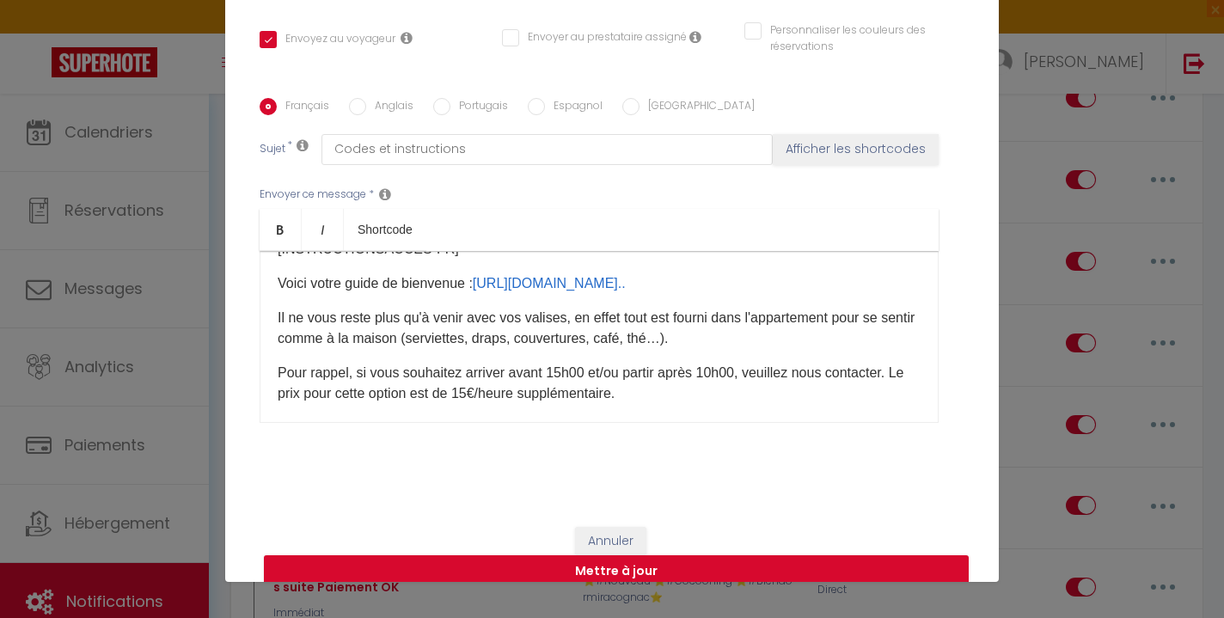
scroll to position [318, 0]
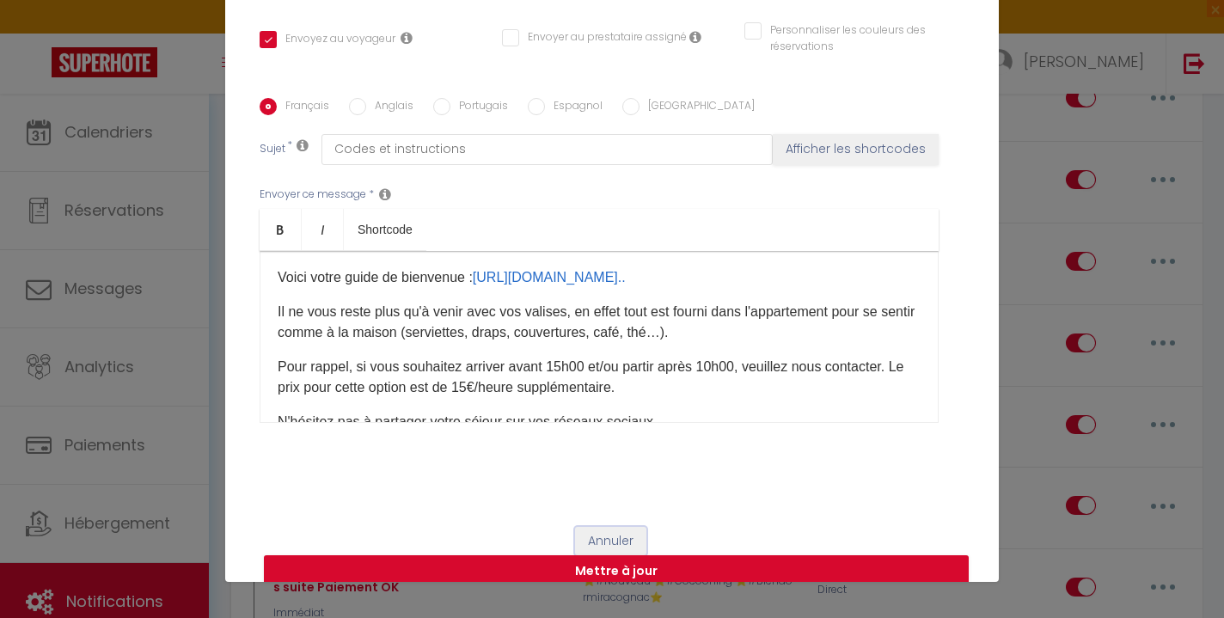
click at [620, 527] on button "Annuler" at bounding box center [610, 541] width 71 height 29
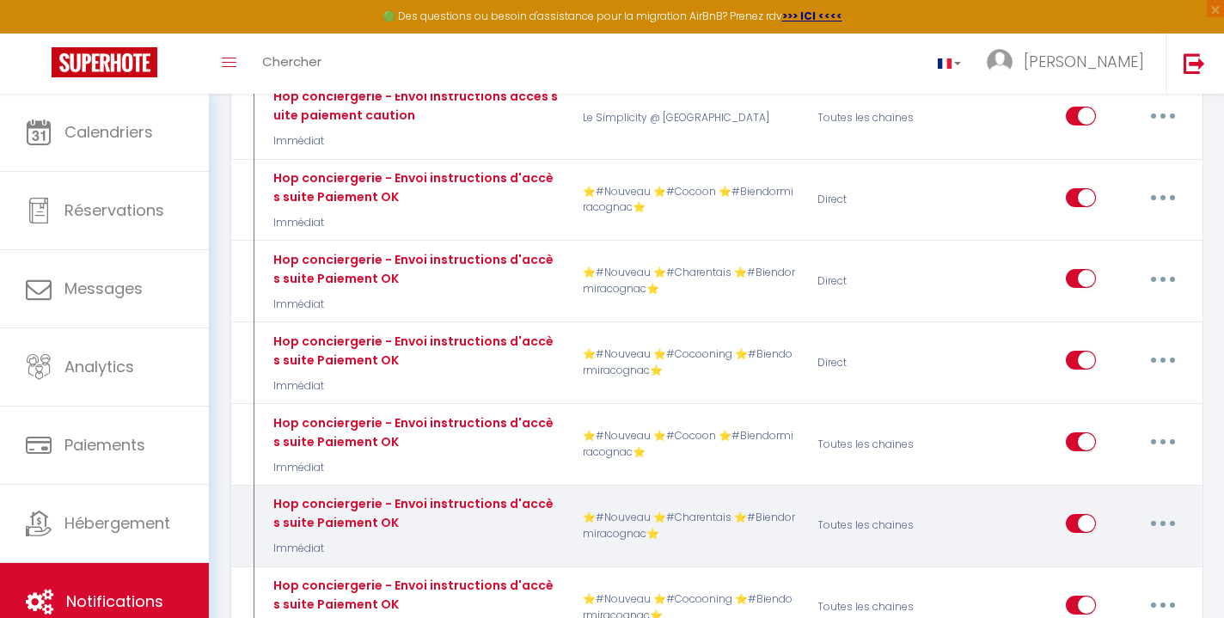
scroll to position [8936, 0]
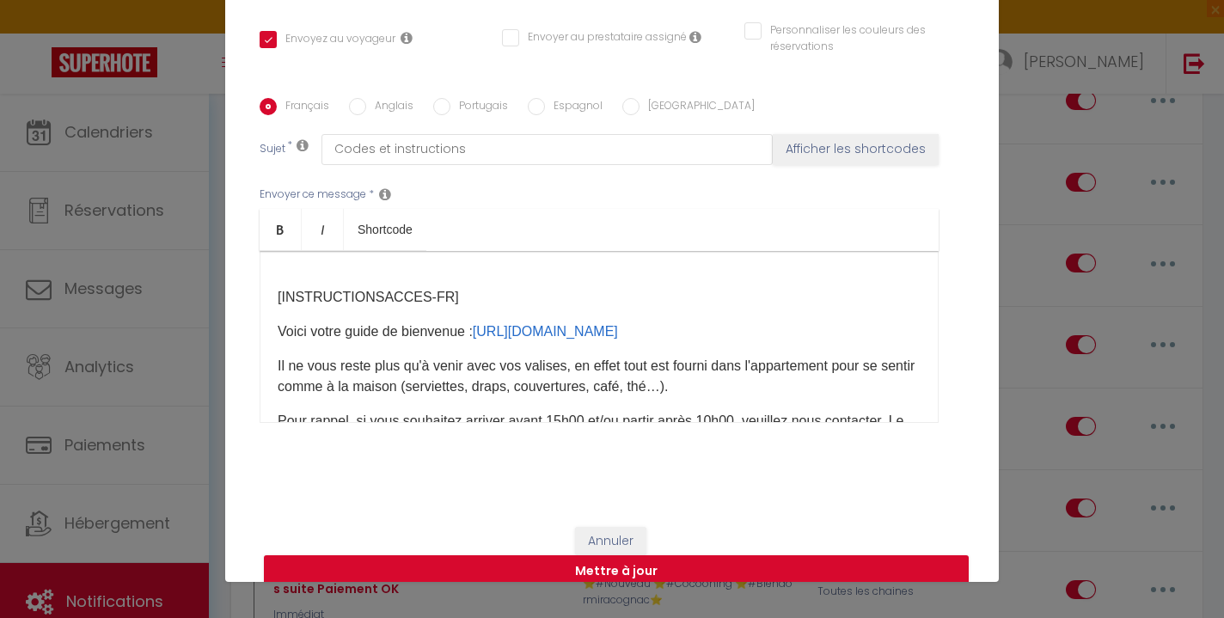
scroll to position [316, 0]
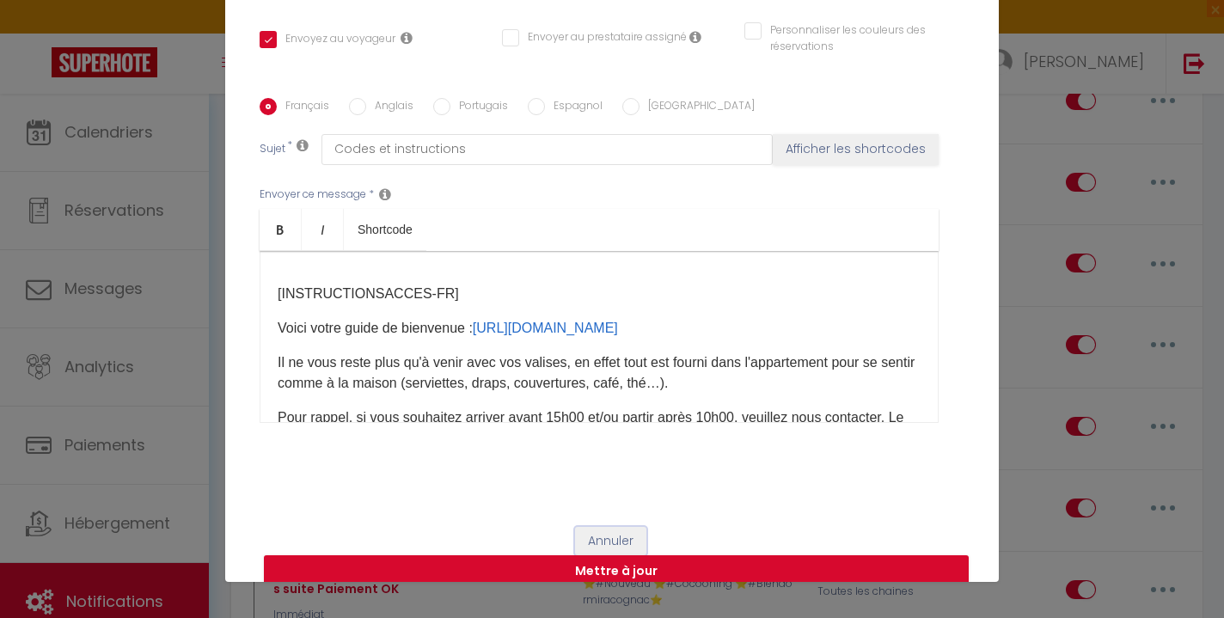
click at [618, 527] on button "Annuler" at bounding box center [610, 541] width 71 height 29
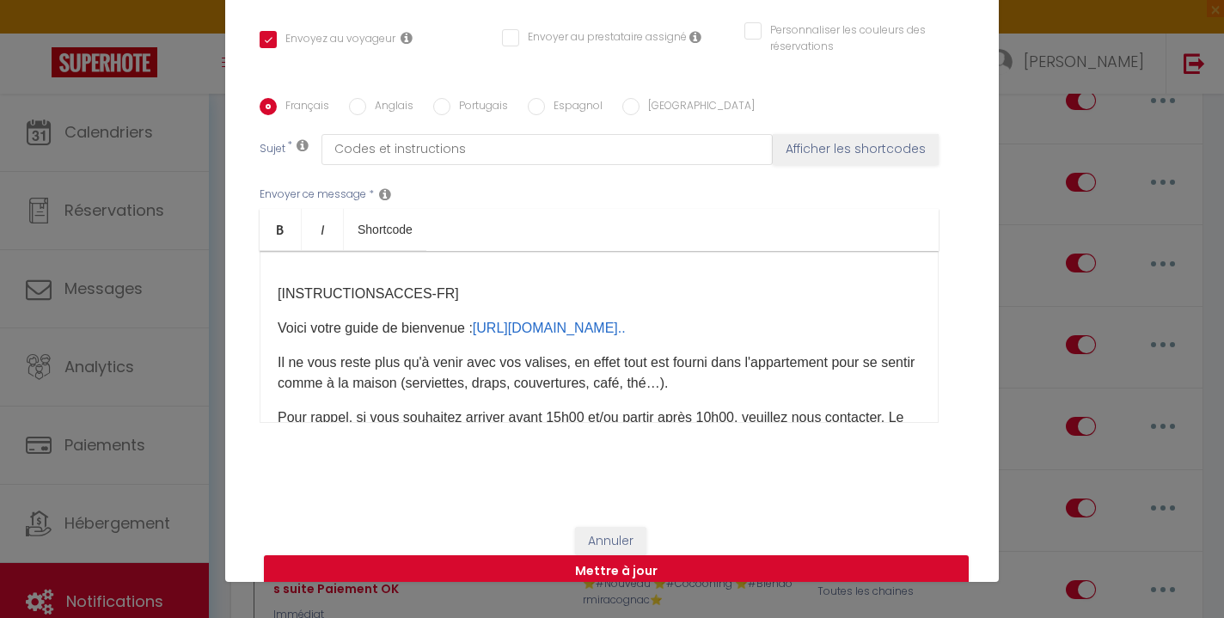
scroll to position [273, 0]
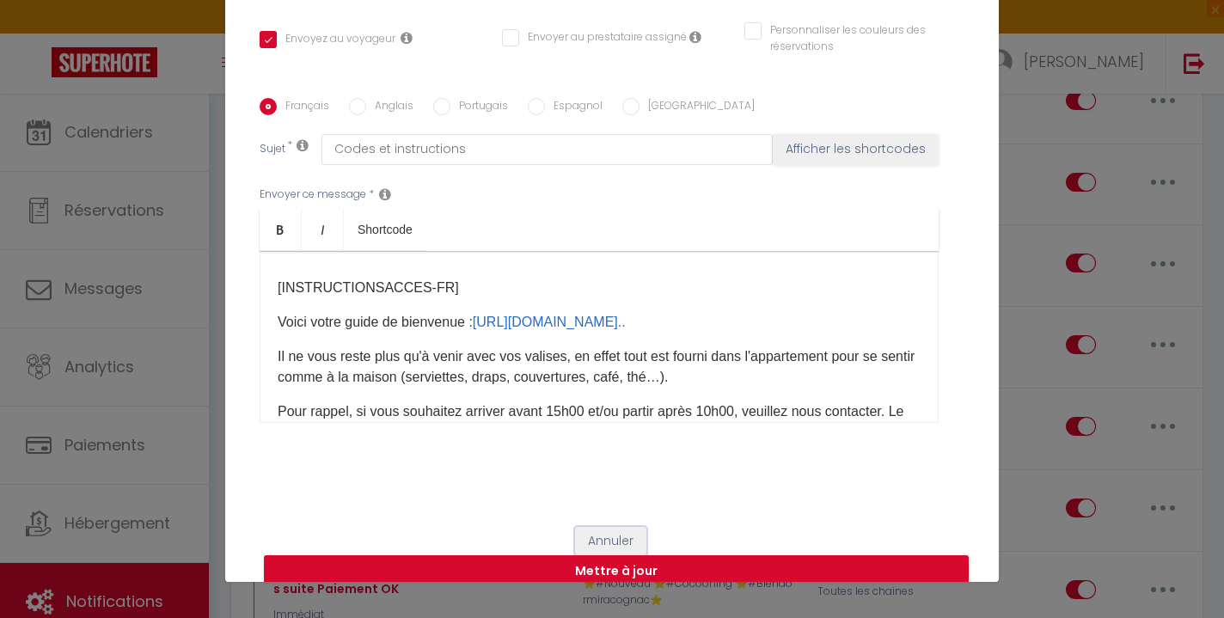
click at [611, 527] on button "Annuler" at bounding box center [610, 541] width 71 height 29
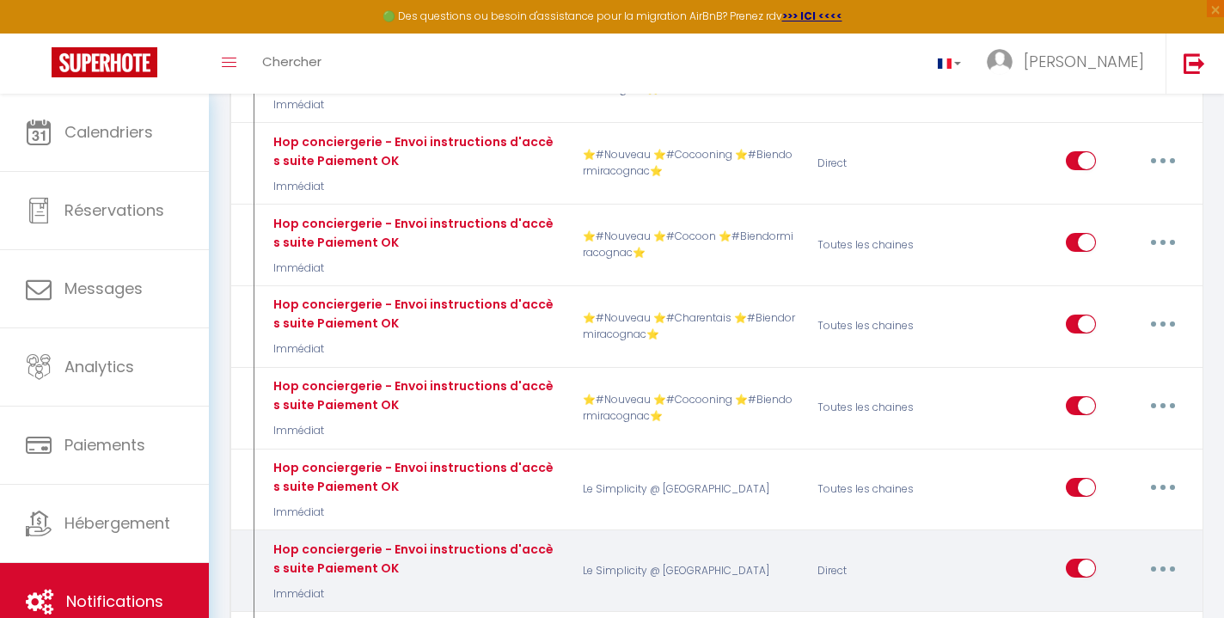
scroll to position [9124, 0]
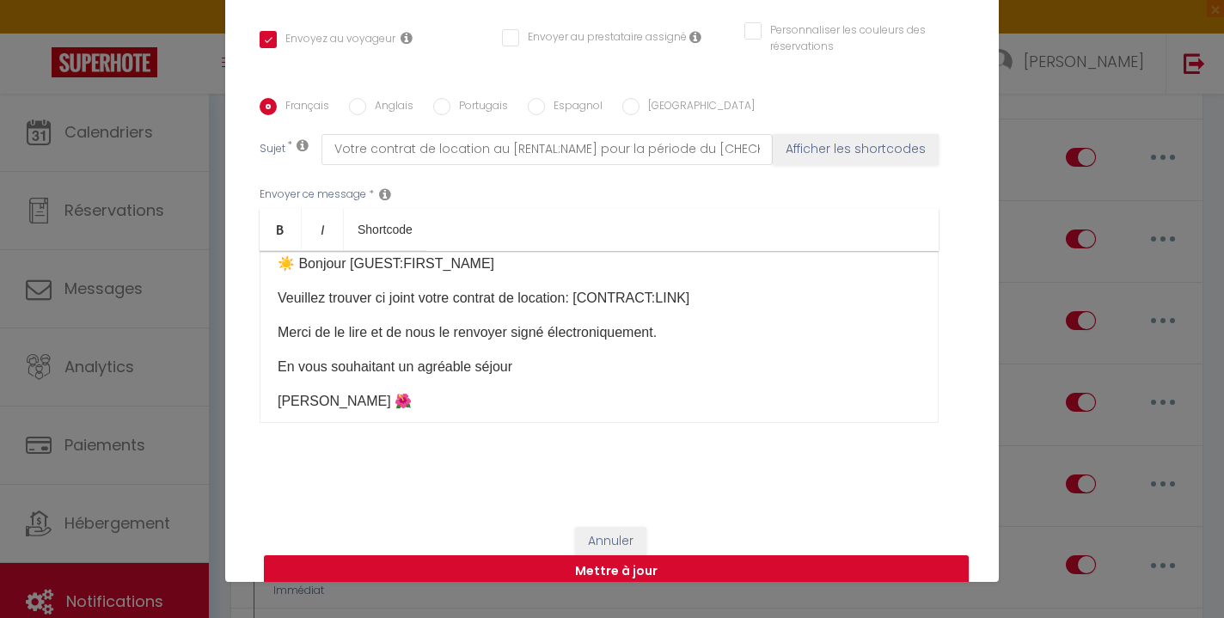
scroll to position [0, 0]
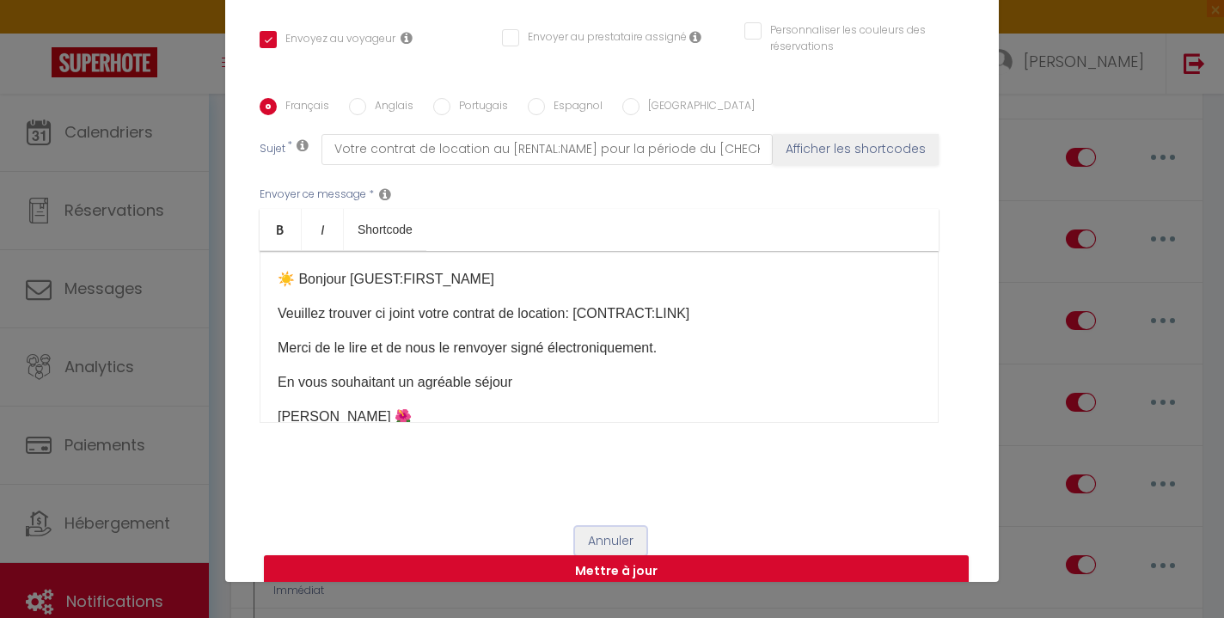
click at [624, 527] on button "Annuler" at bounding box center [610, 541] width 71 height 29
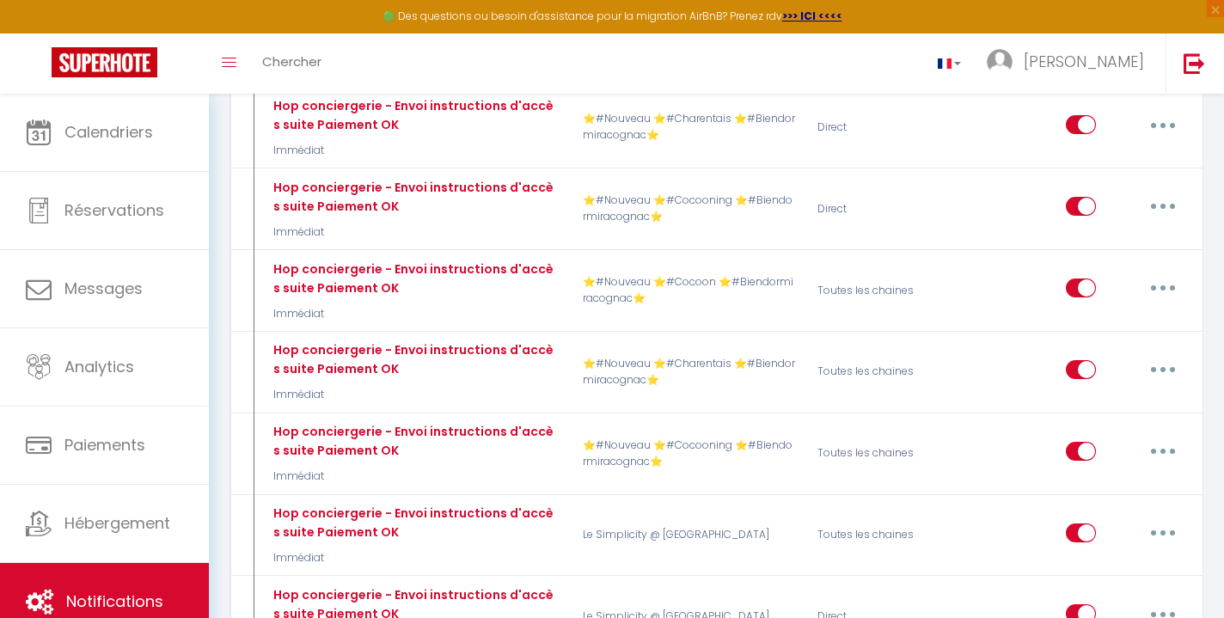
scroll to position [9071, 0]
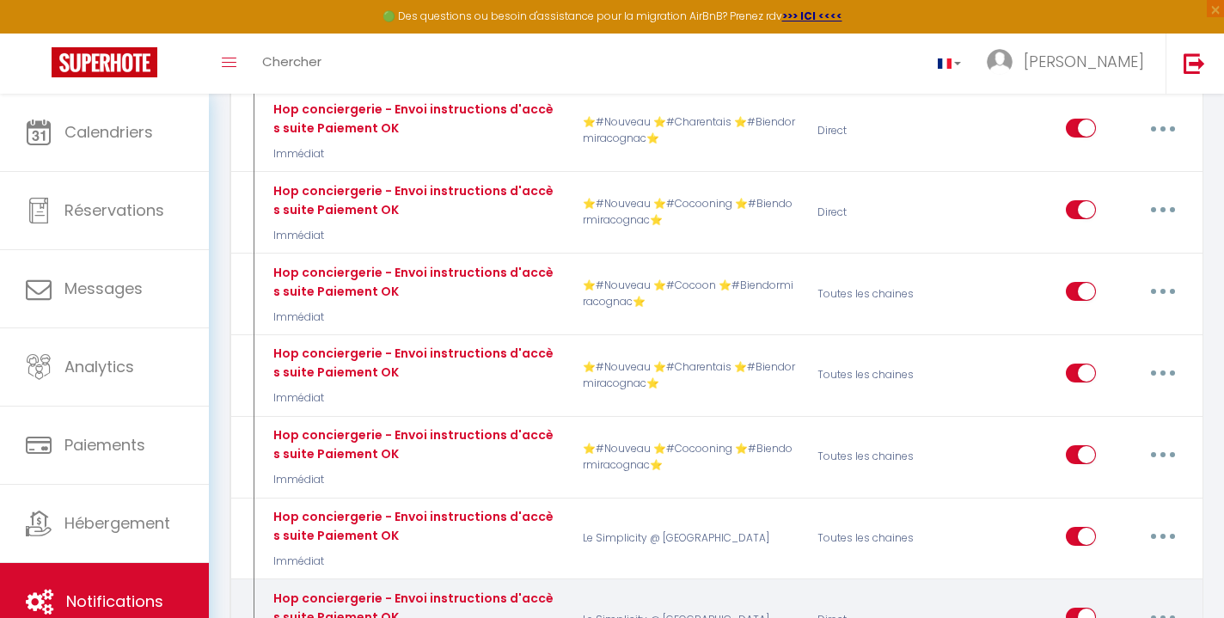
click at [1155, 604] on button "button" at bounding box center [1163, 618] width 48 height 28
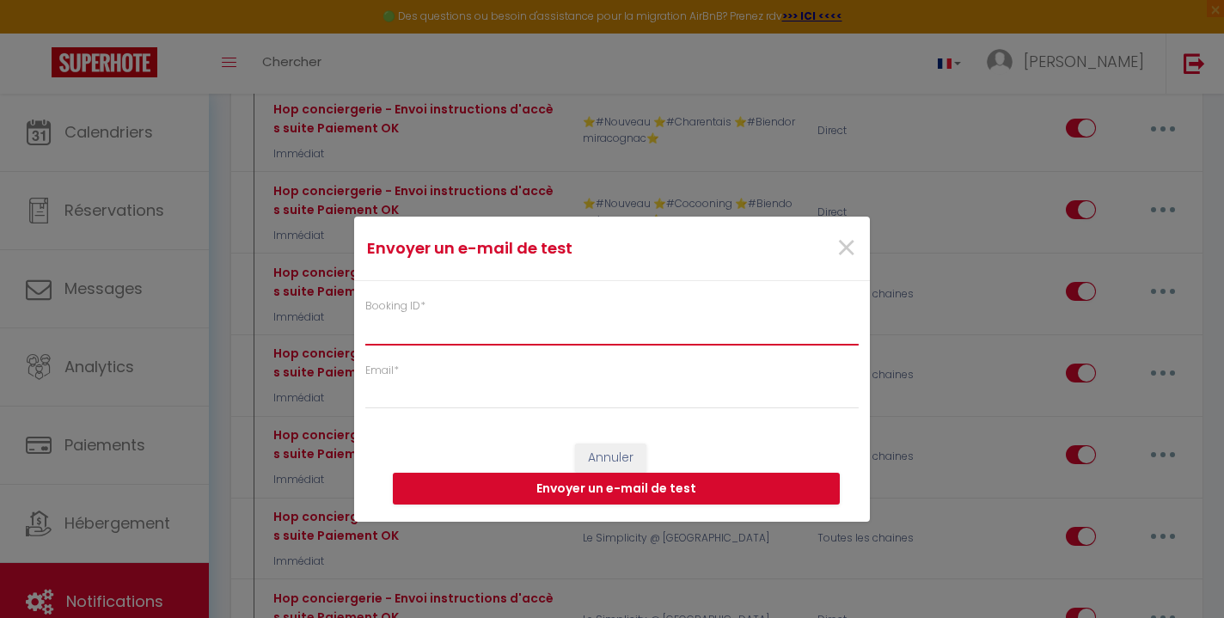
click at [583, 340] on input "Booking ID *" at bounding box center [612, 329] width 494 height 31
paste input "6911841"
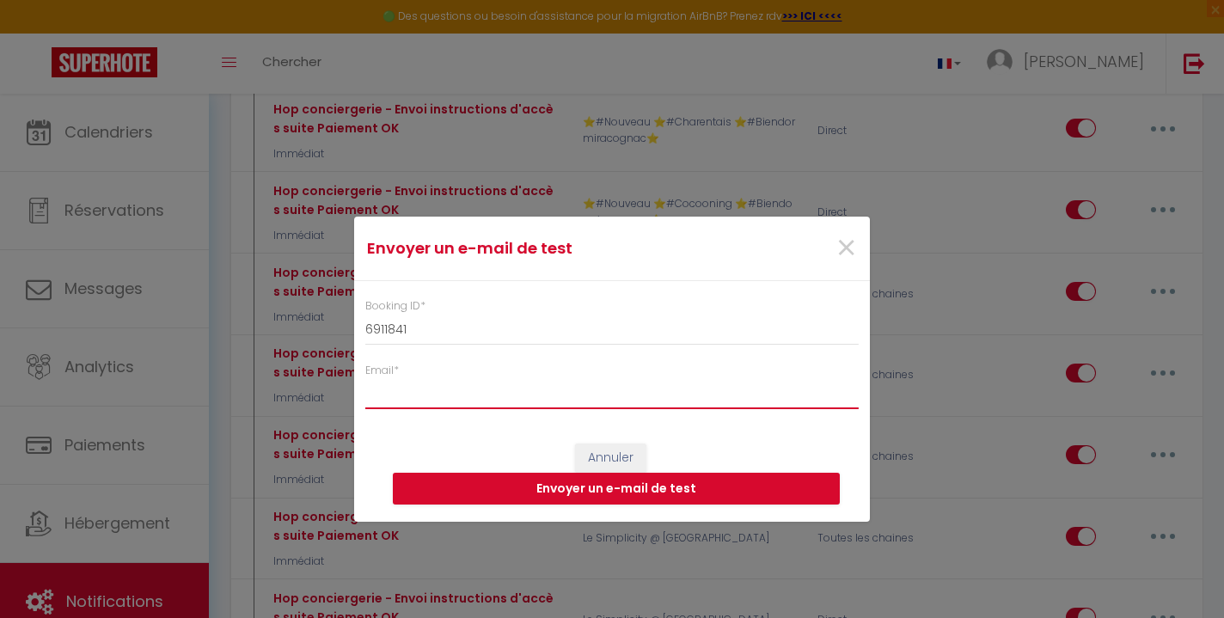
click at [506, 400] on input "Email *" at bounding box center [612, 393] width 494 height 31
click at [561, 487] on button "Envoyer un e-mail de test" at bounding box center [616, 489] width 447 height 33
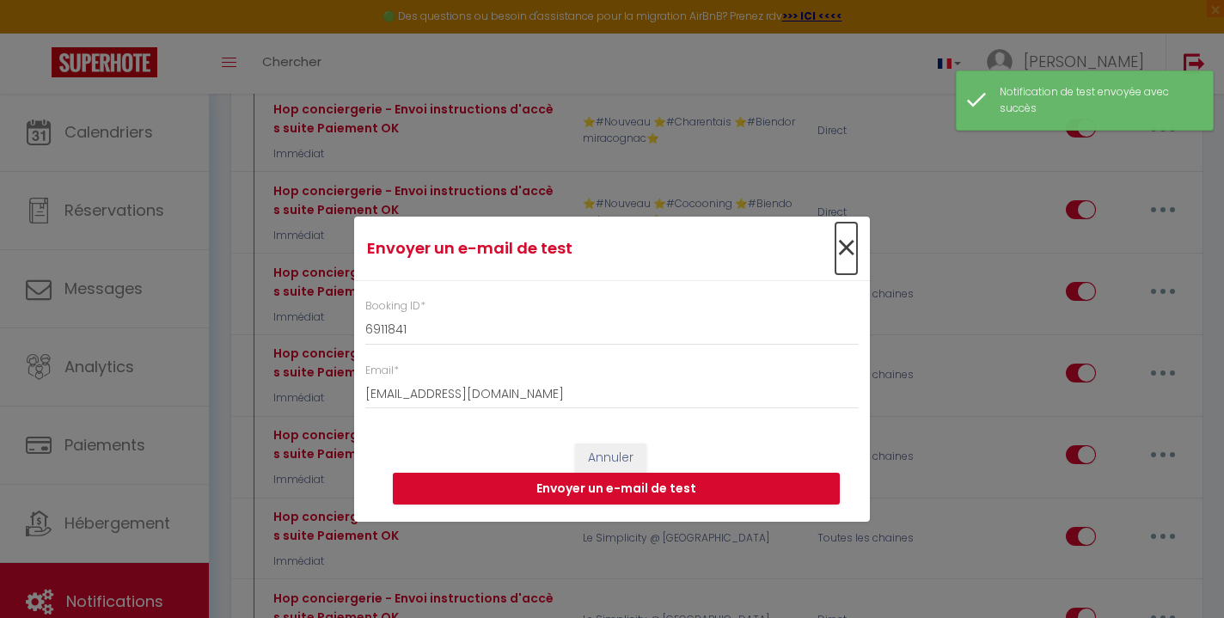
click at [847, 247] on span "×" at bounding box center [846, 249] width 21 height 52
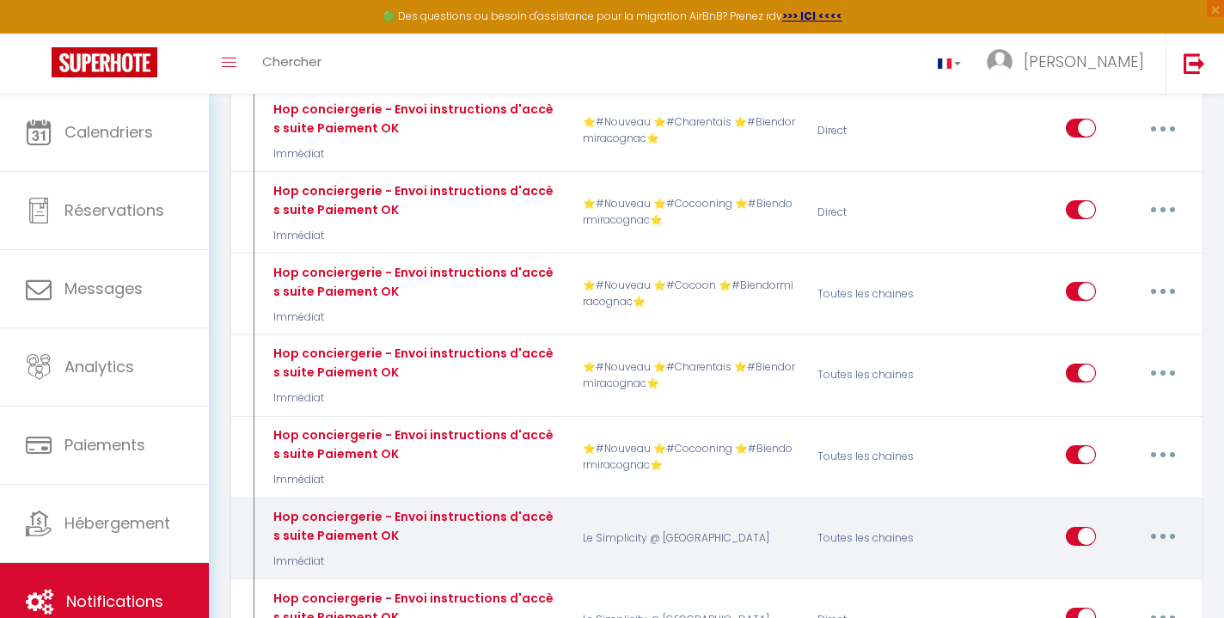
click at [1167, 523] on button "button" at bounding box center [1163, 537] width 48 height 28
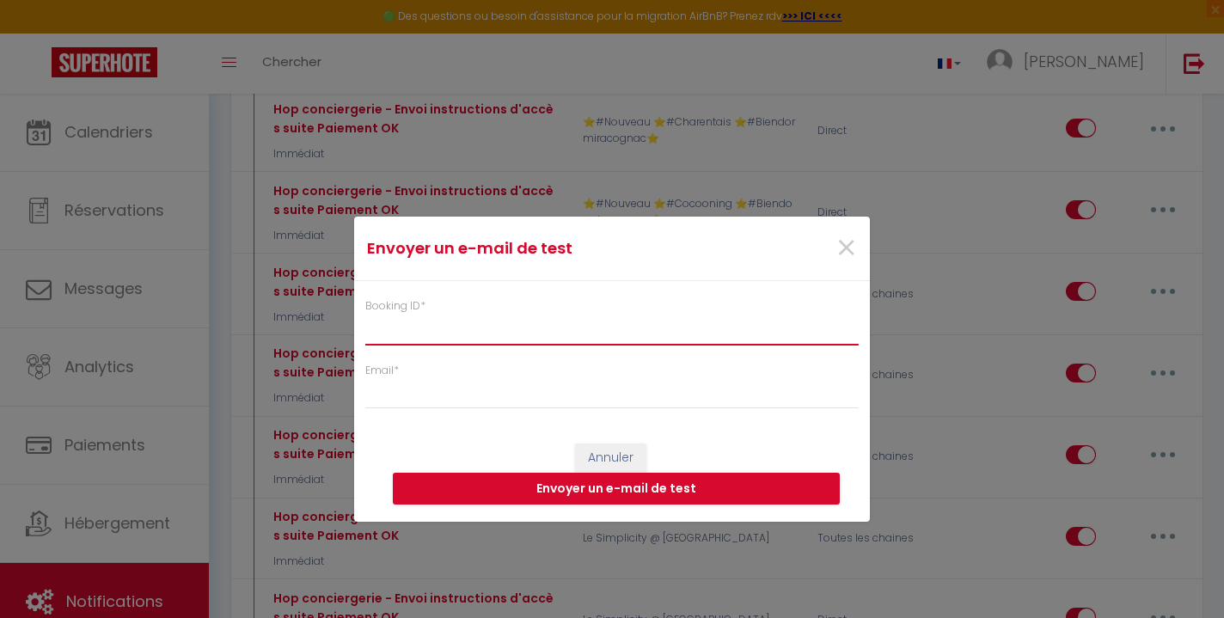
click at [589, 332] on input "Booking ID *" at bounding box center [612, 329] width 494 height 31
paste input "6911841"
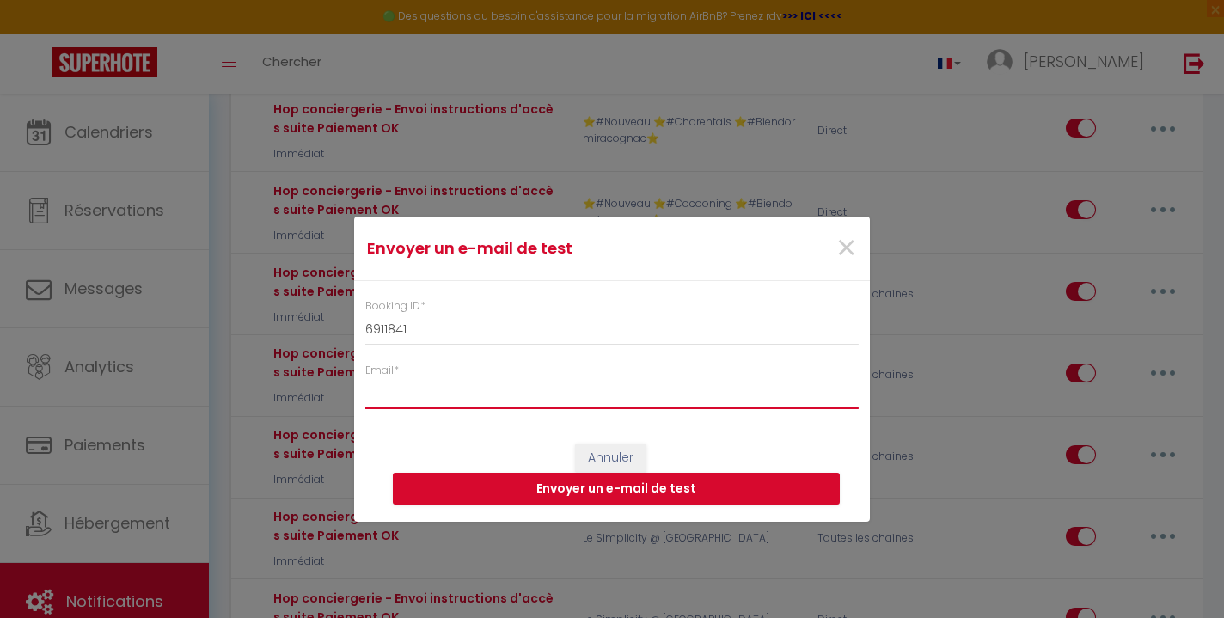
click at [535, 402] on input "Email *" at bounding box center [612, 393] width 494 height 31
click at [581, 490] on button "Envoyer un e-mail de test" at bounding box center [616, 489] width 447 height 33
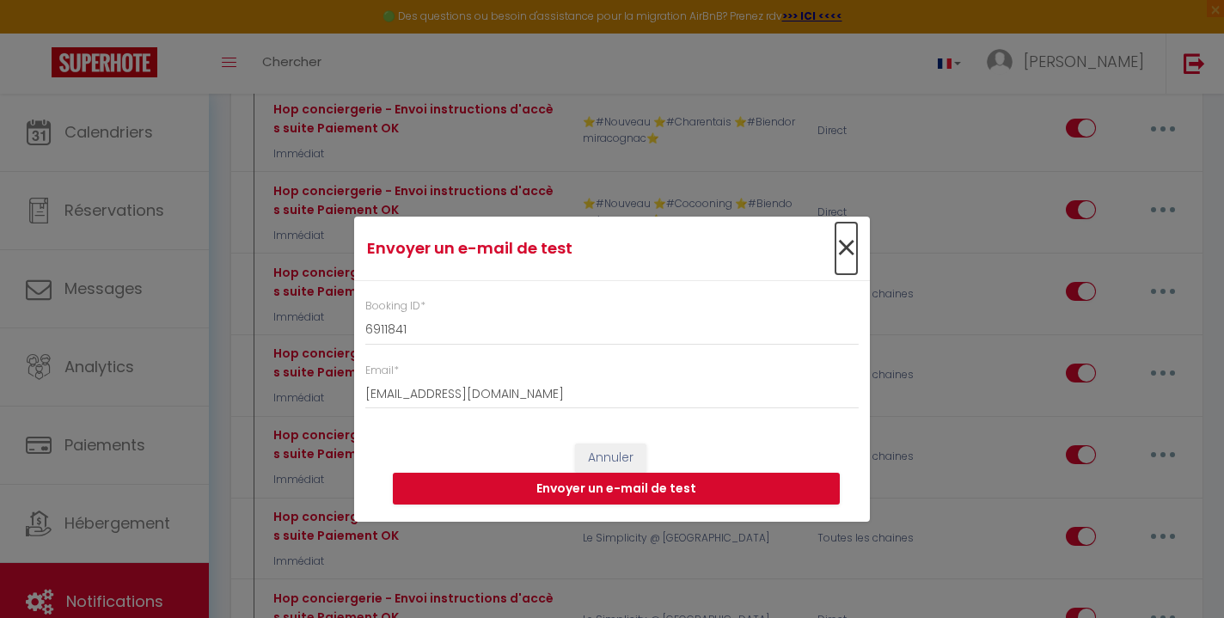
click at [843, 247] on span "×" at bounding box center [846, 249] width 21 height 52
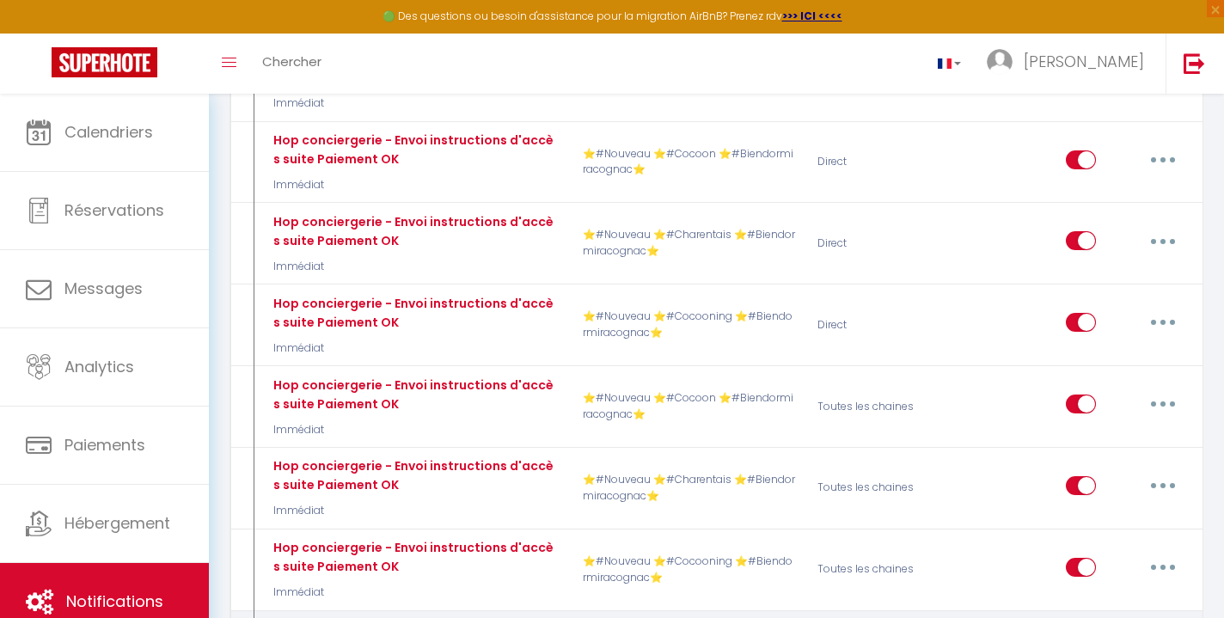
scroll to position [8950, 0]
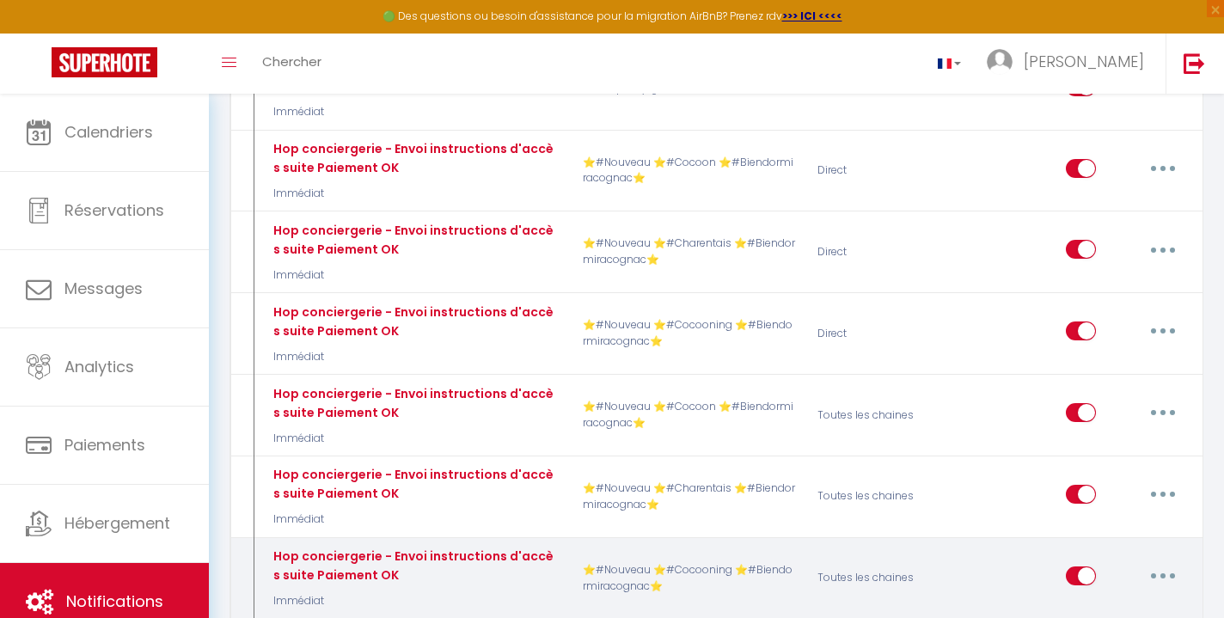
click at [1157, 562] on button "button" at bounding box center [1163, 576] width 48 height 28
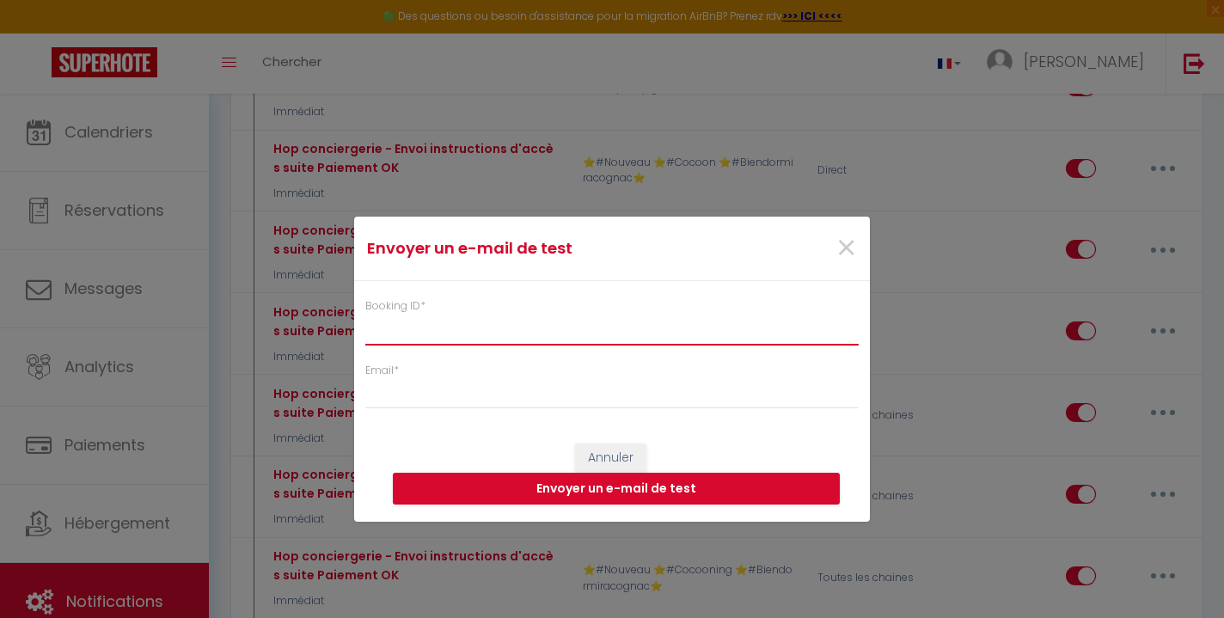
click at [570, 334] on input "Booking ID *" at bounding box center [612, 329] width 494 height 31
paste input "6911841"
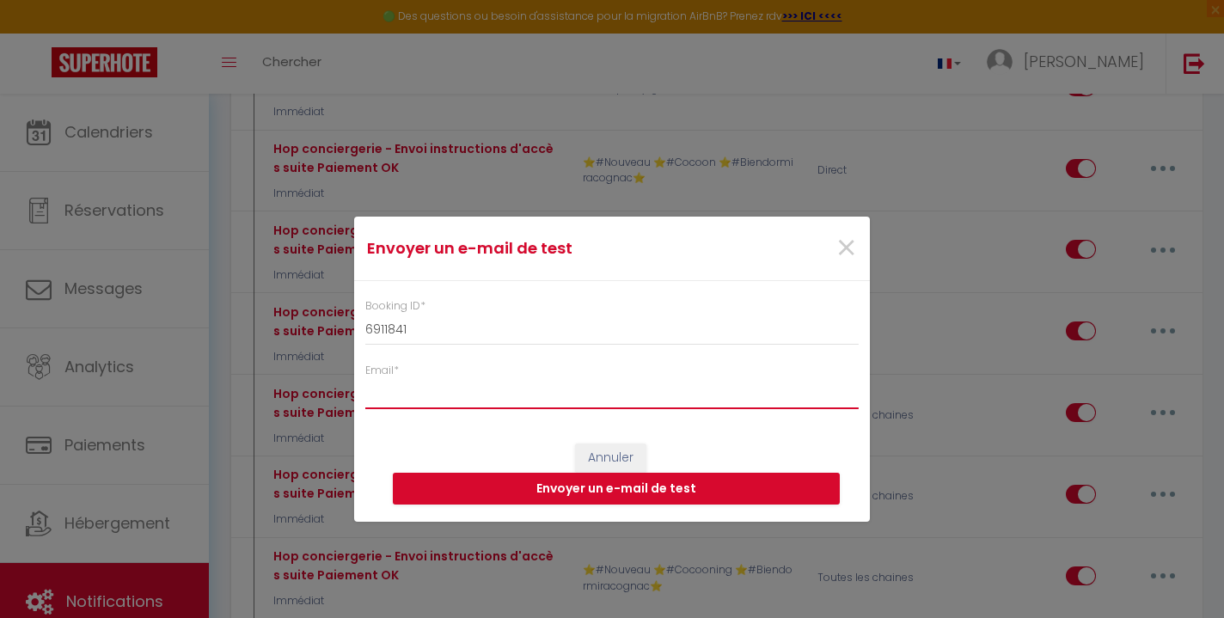
click at [534, 406] on input "Email *" at bounding box center [612, 393] width 494 height 31
click at [572, 495] on button "Envoyer un e-mail de test" at bounding box center [616, 489] width 447 height 33
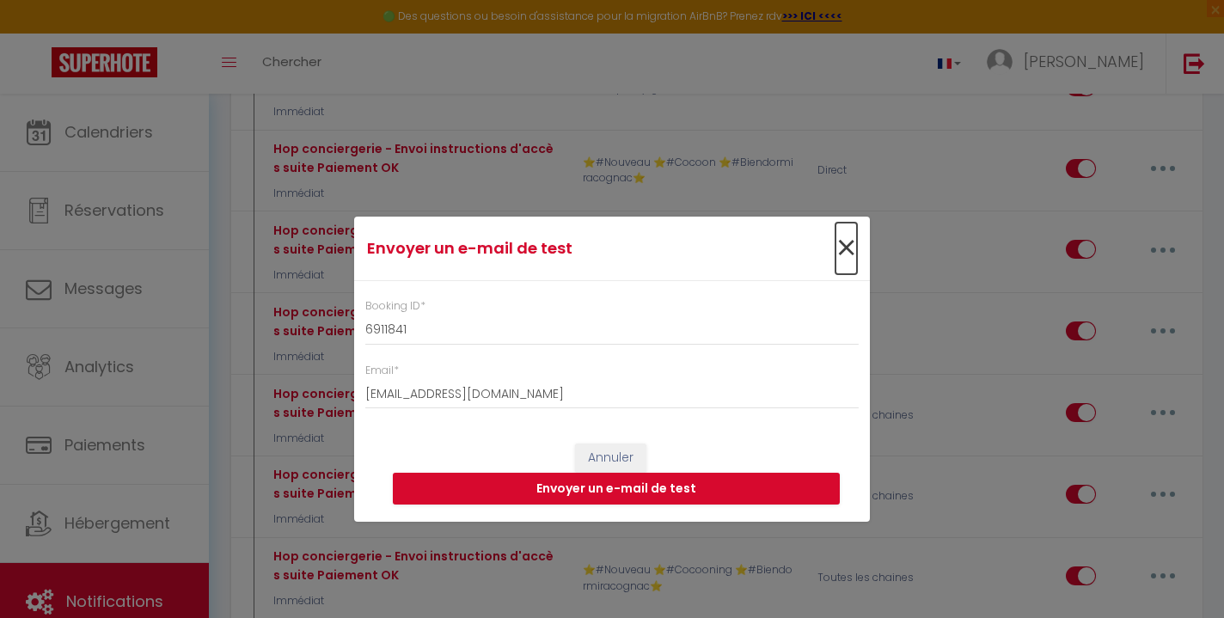
click at [840, 246] on span "×" at bounding box center [846, 249] width 21 height 52
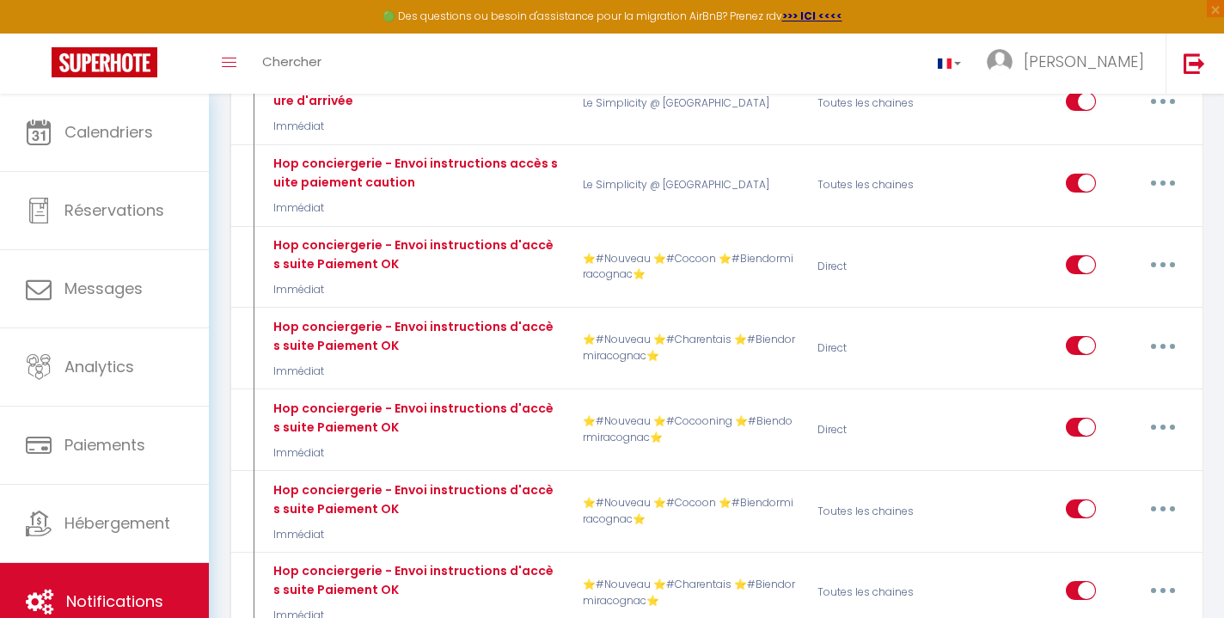
scroll to position [8850, 0]
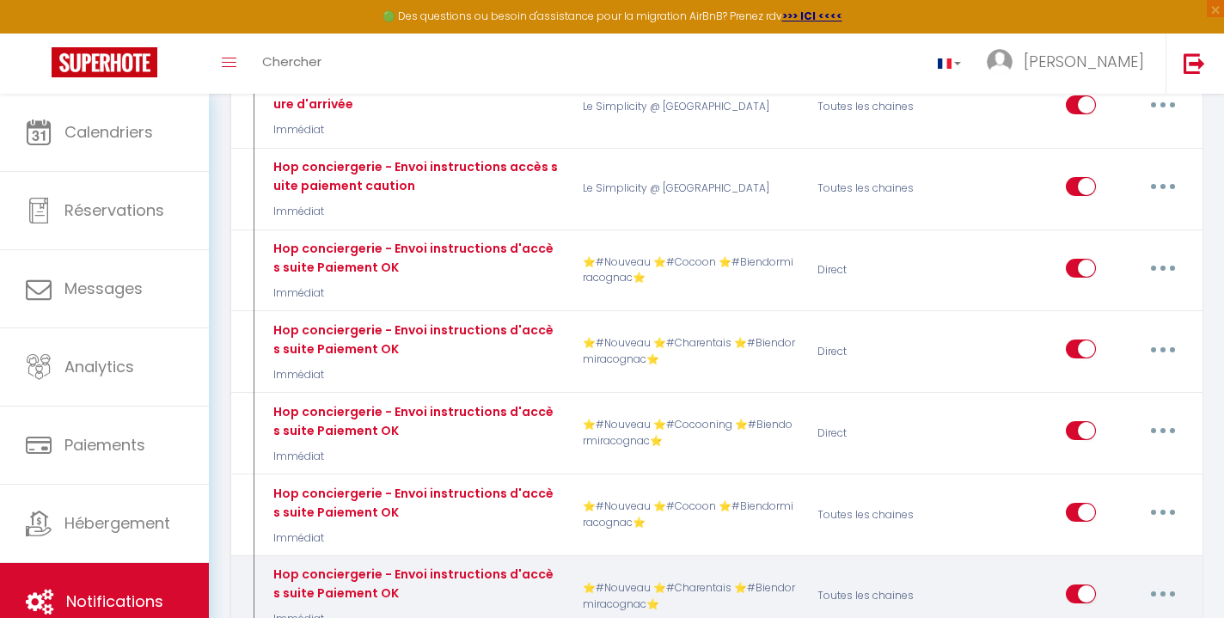
click at [1173, 580] on button "button" at bounding box center [1163, 594] width 48 height 28
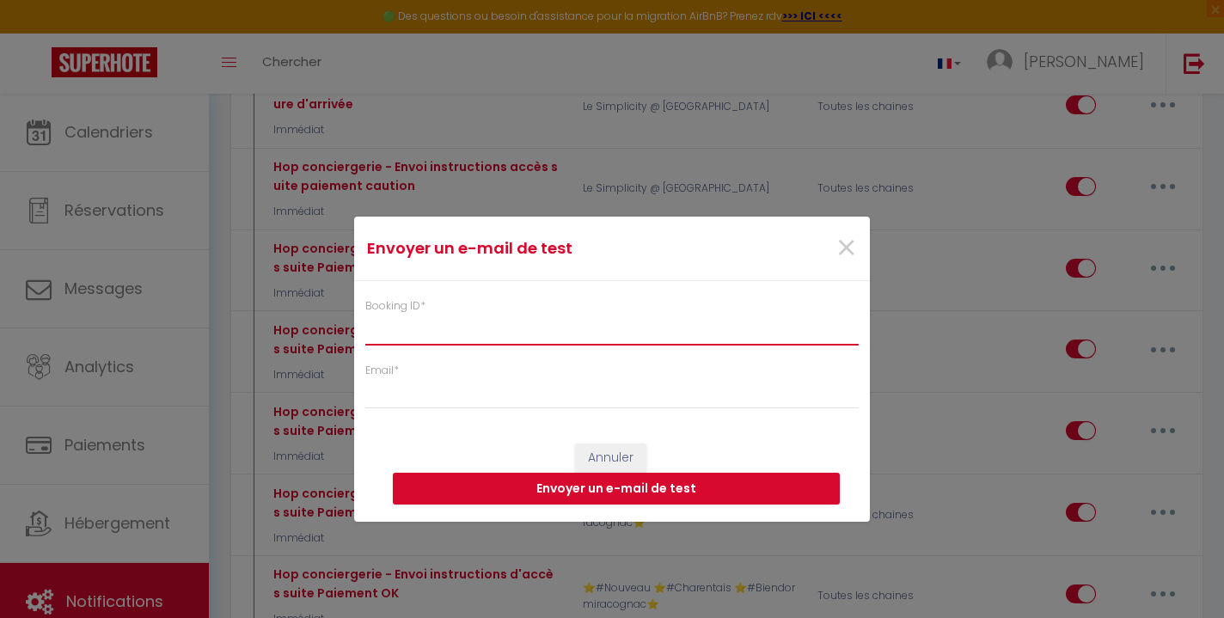
click at [585, 337] on input "Booking ID *" at bounding box center [612, 329] width 494 height 31
paste input "6911841"
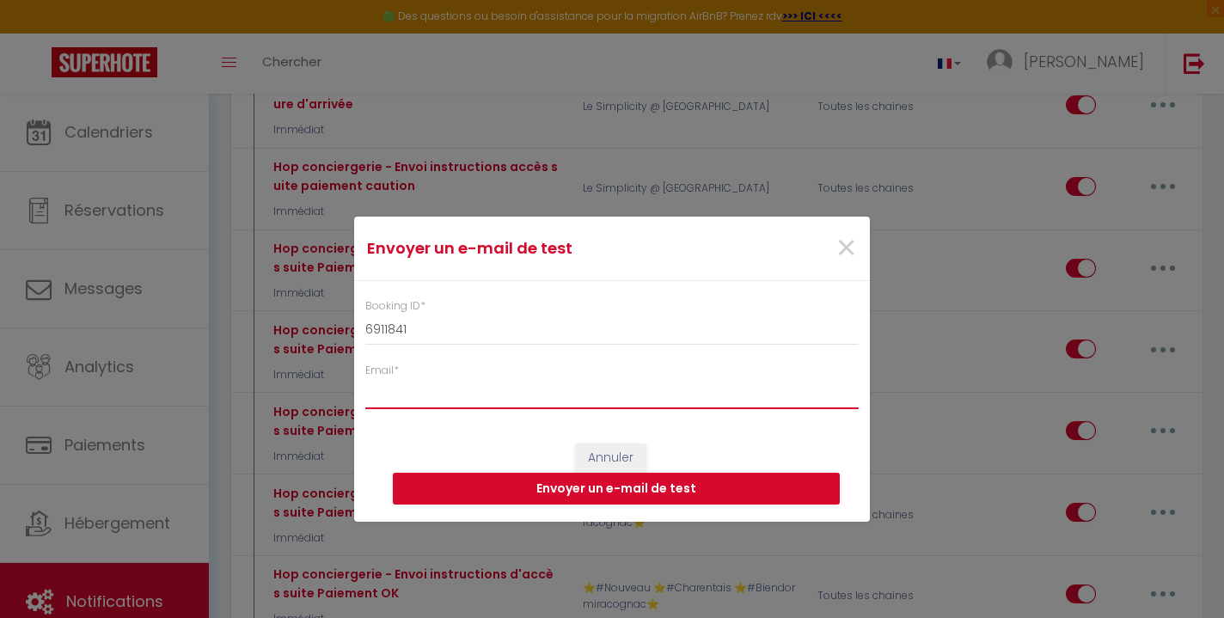
click at [555, 392] on input "Email *" at bounding box center [612, 393] width 494 height 31
click at [555, 486] on button "Envoyer un e-mail de test" at bounding box center [616, 489] width 447 height 33
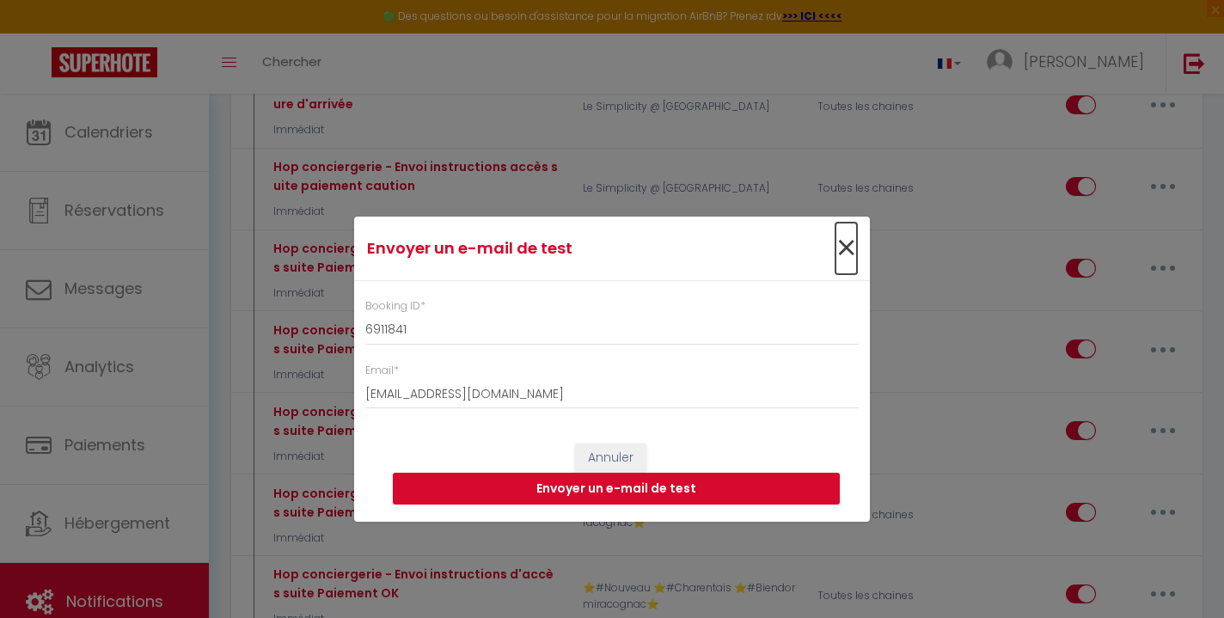
click at [847, 247] on span "×" at bounding box center [846, 249] width 21 height 52
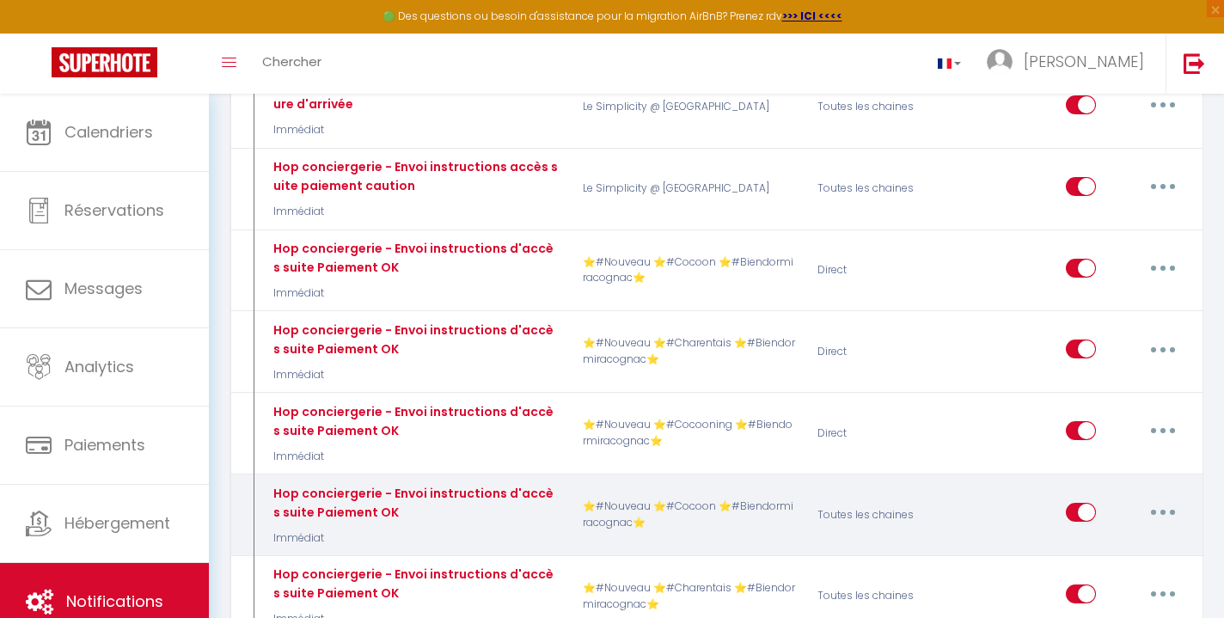
click at [1163, 499] on button "button" at bounding box center [1163, 513] width 48 height 28
click at [1117, 599] on link "Tester" at bounding box center [1118, 613] width 127 height 29
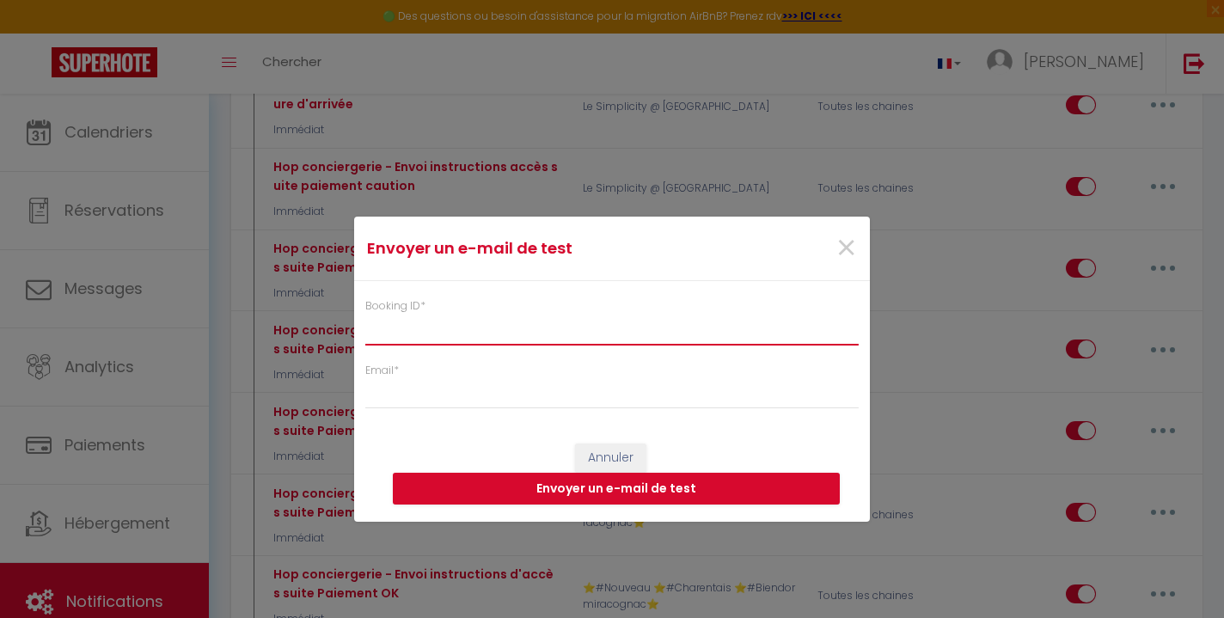
click at [628, 325] on input "Booking ID *" at bounding box center [612, 329] width 494 height 31
paste input "6911841"
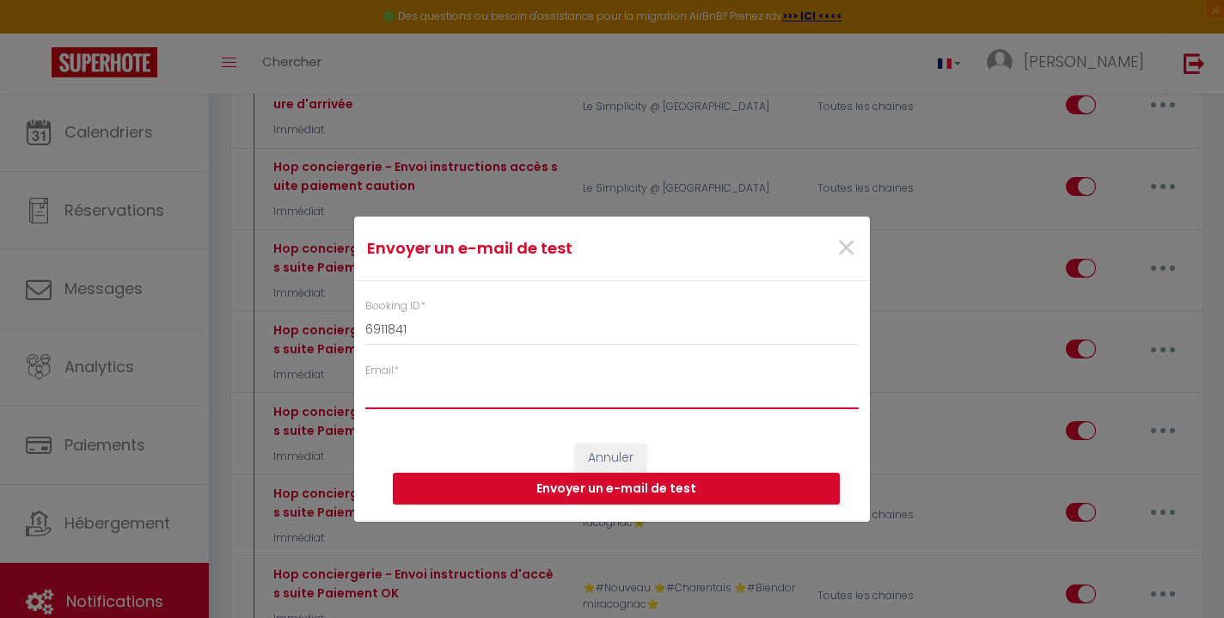
click at [540, 390] on input "Email *" at bounding box center [612, 393] width 494 height 31
click at [596, 496] on button "Envoyer un e-mail de test" at bounding box center [616, 489] width 447 height 33
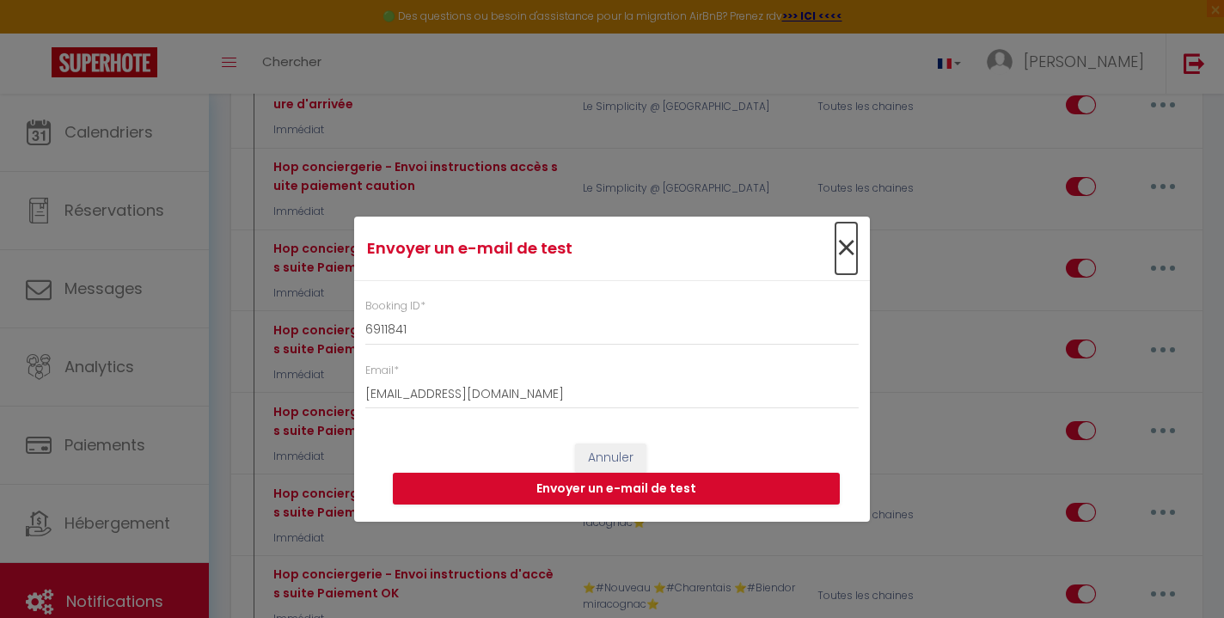
click at [853, 248] on span "×" at bounding box center [846, 249] width 21 height 52
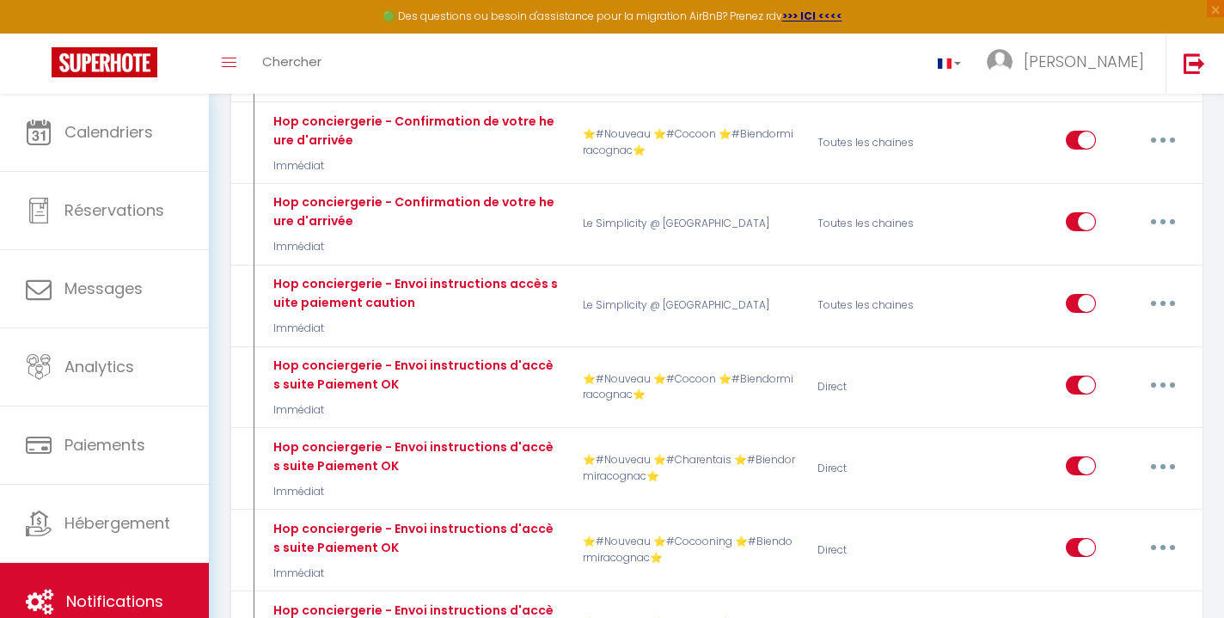
scroll to position [8718, 0]
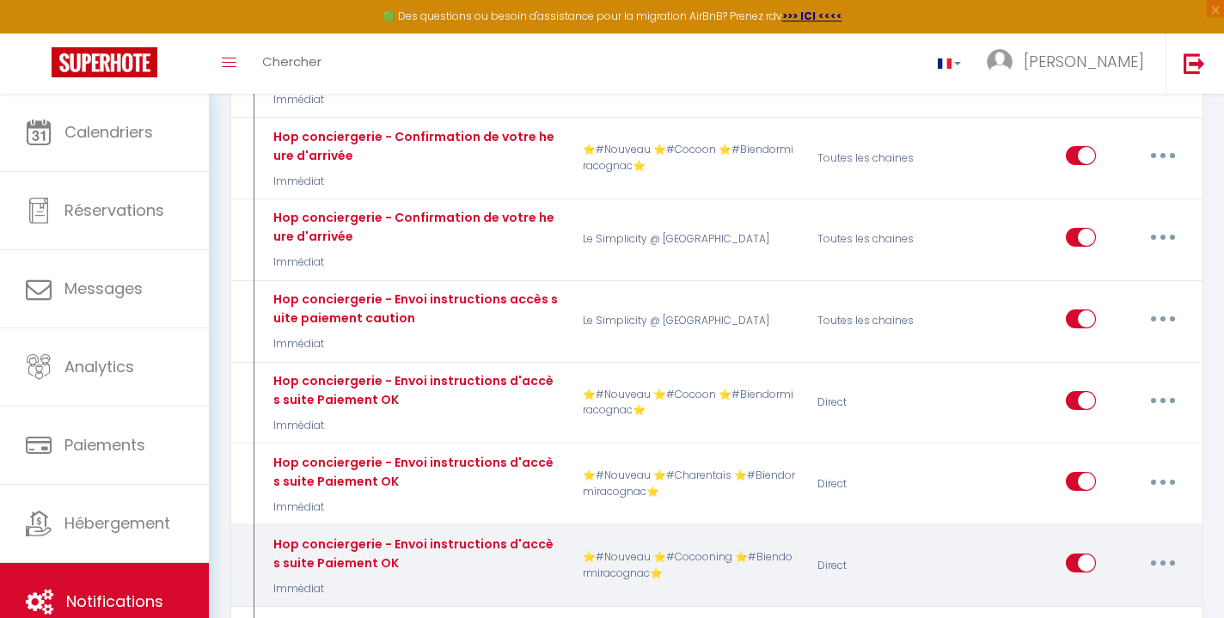
click at [1157, 549] on button "button" at bounding box center [1163, 563] width 48 height 28
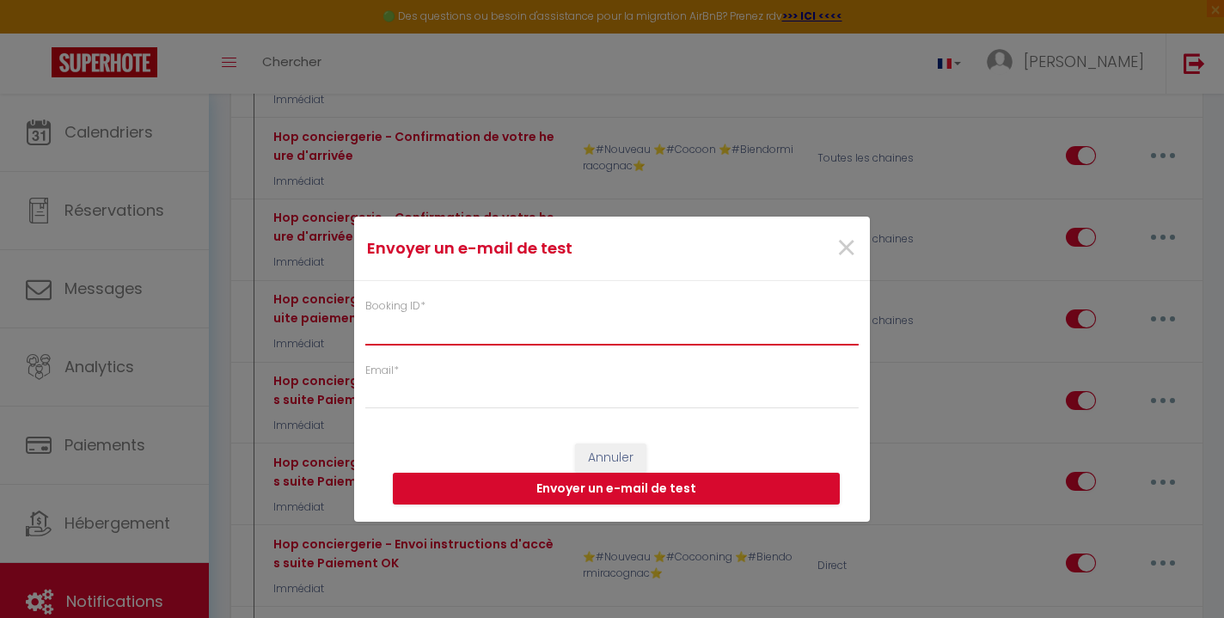
click at [629, 328] on input "Booking ID *" at bounding box center [612, 329] width 494 height 31
paste input "6911841"
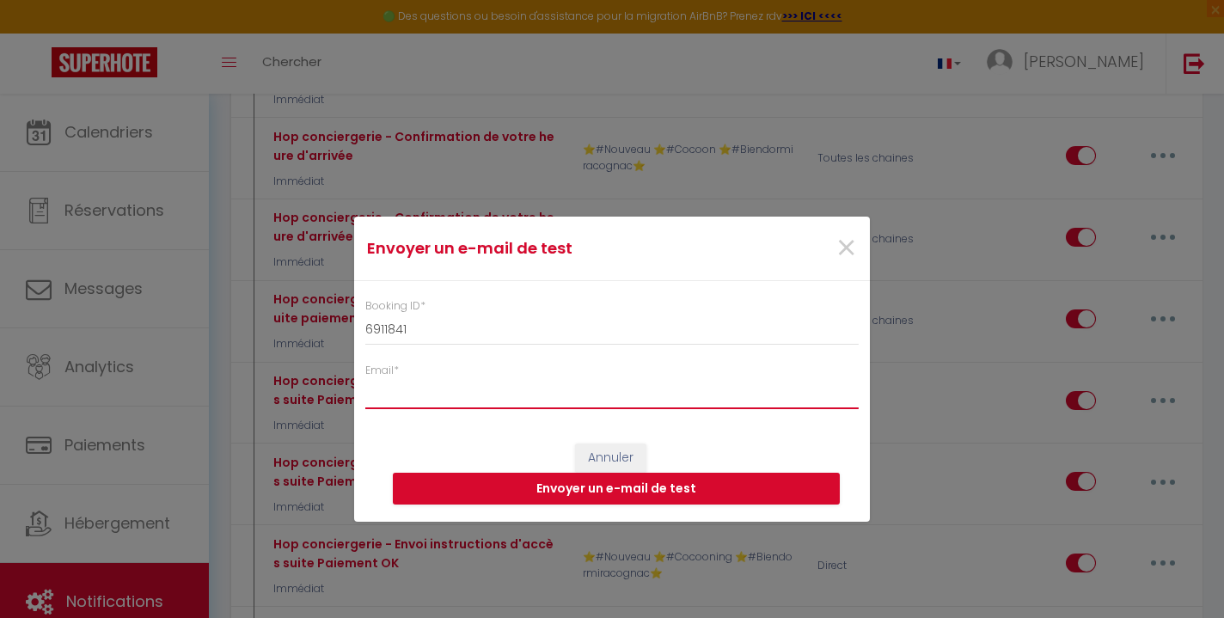
click at [569, 401] on input "Email *" at bounding box center [612, 393] width 494 height 31
click at [600, 488] on button "Envoyer un e-mail de test" at bounding box center [616, 489] width 447 height 33
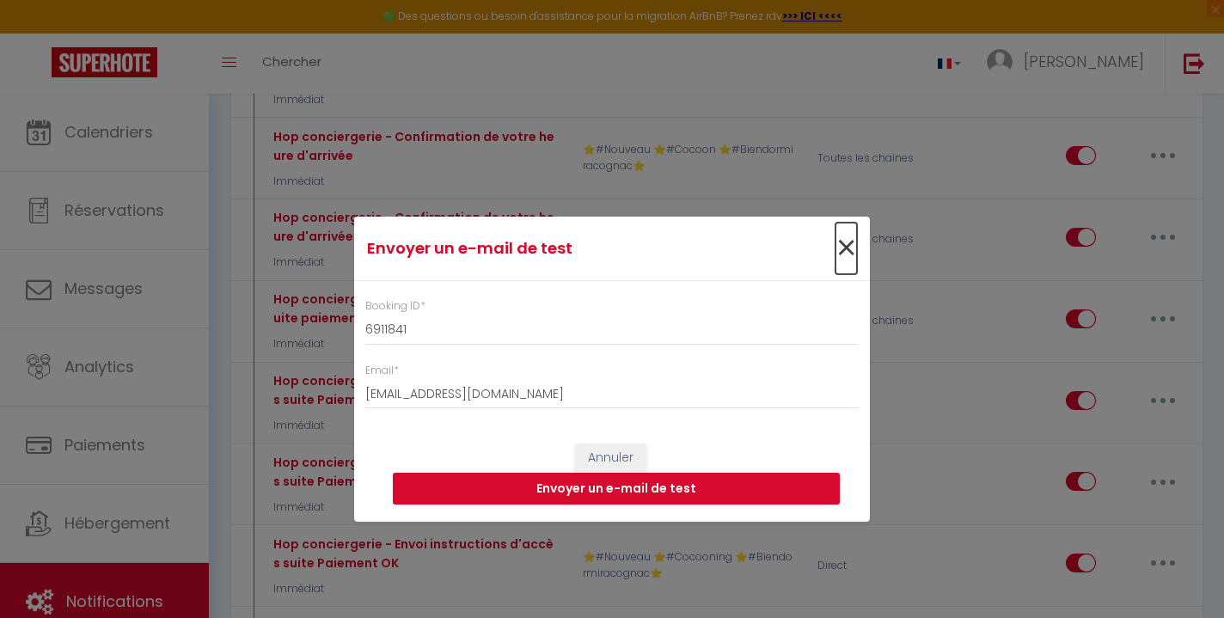
click at [843, 242] on span "×" at bounding box center [846, 249] width 21 height 52
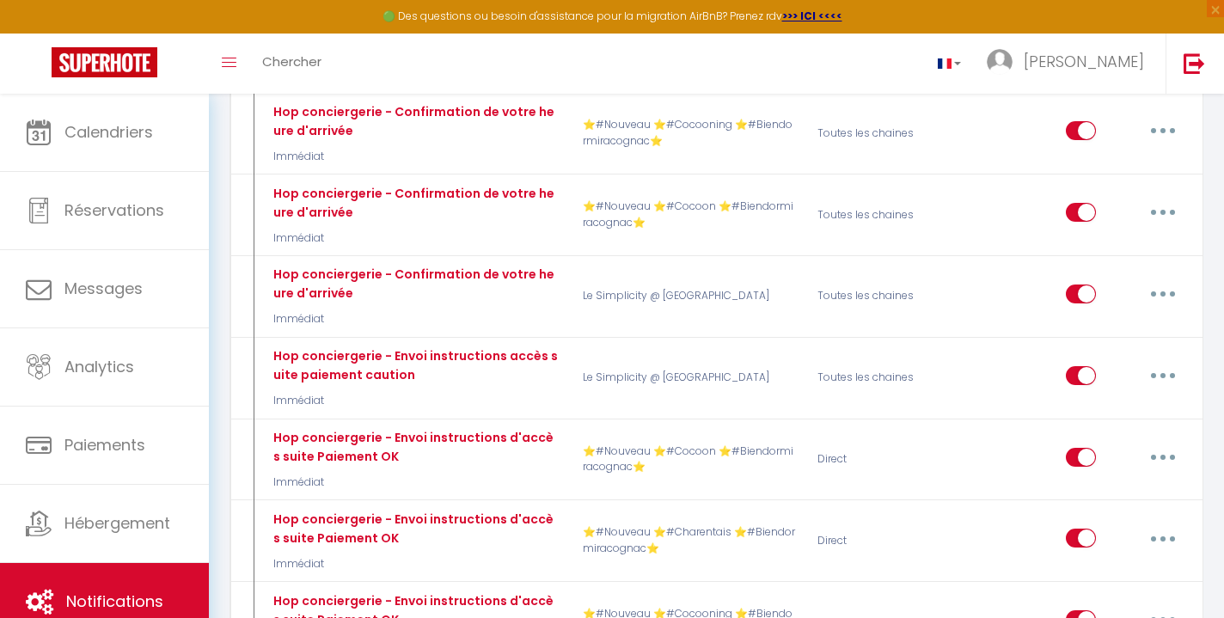
scroll to position [8655, 0]
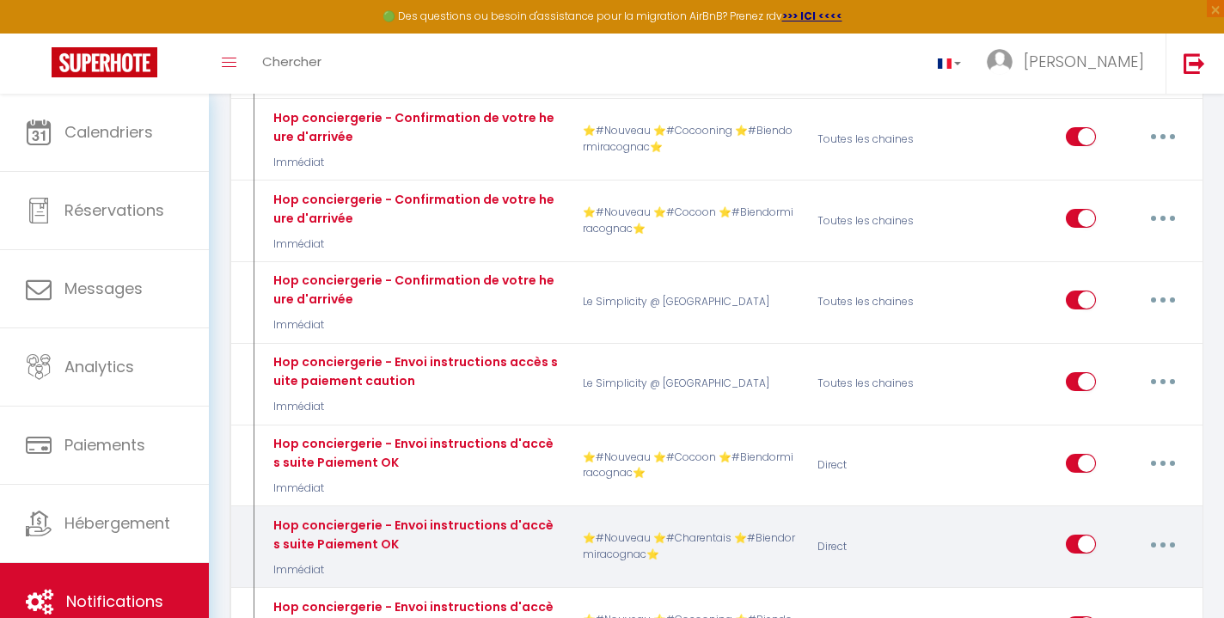
click at [1170, 531] on button "button" at bounding box center [1163, 545] width 48 height 28
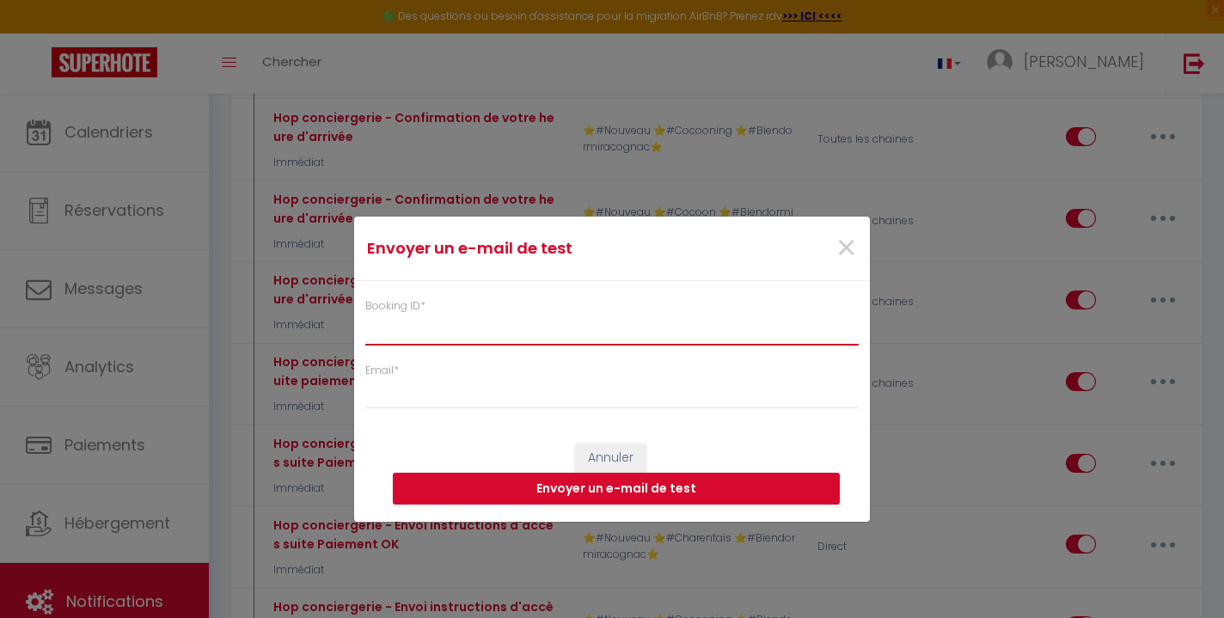
click at [649, 334] on input "Booking ID *" at bounding box center [612, 329] width 494 height 31
paste input "6911841"
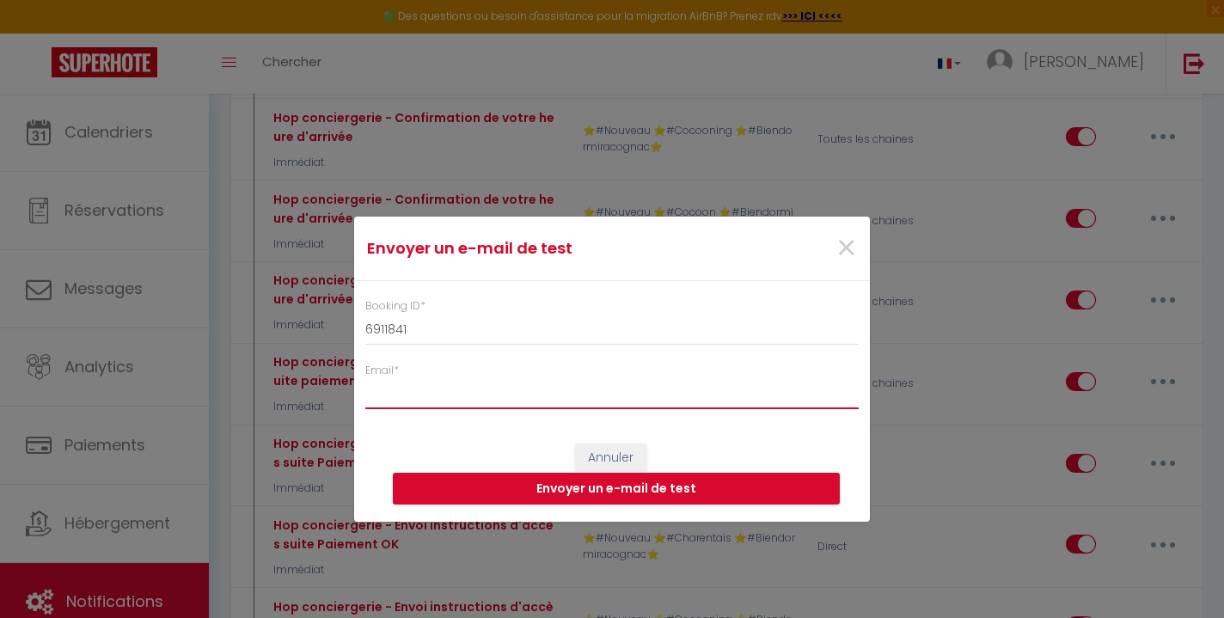
click at [601, 396] on input "Email *" at bounding box center [612, 393] width 494 height 31
click at [647, 500] on button "Envoyer un e-mail de test" at bounding box center [616, 489] width 447 height 33
click at [618, 486] on button "Envoyer un e-mail de test" at bounding box center [616, 489] width 447 height 33
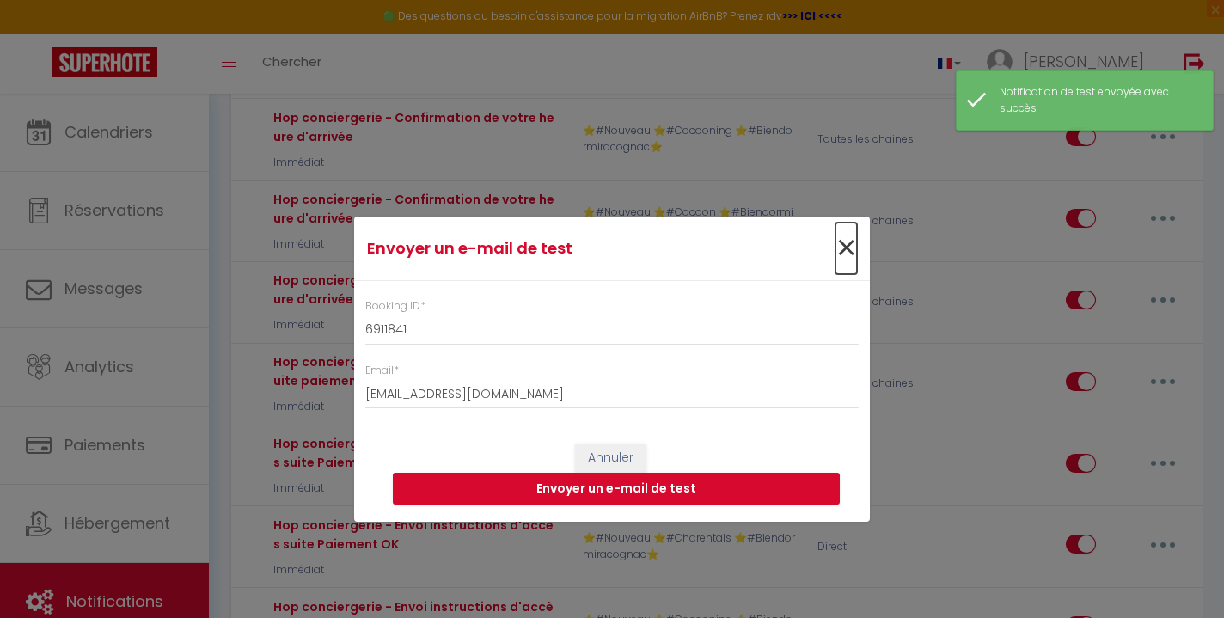
click at [845, 250] on span "×" at bounding box center [846, 249] width 21 height 52
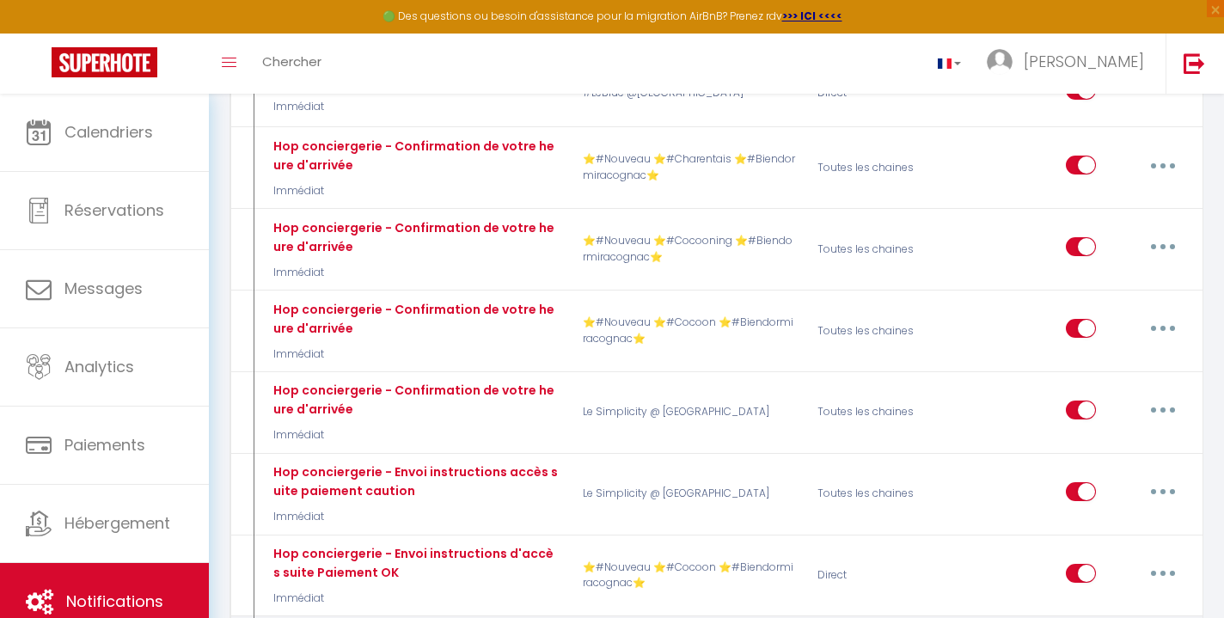
scroll to position [8542, 0]
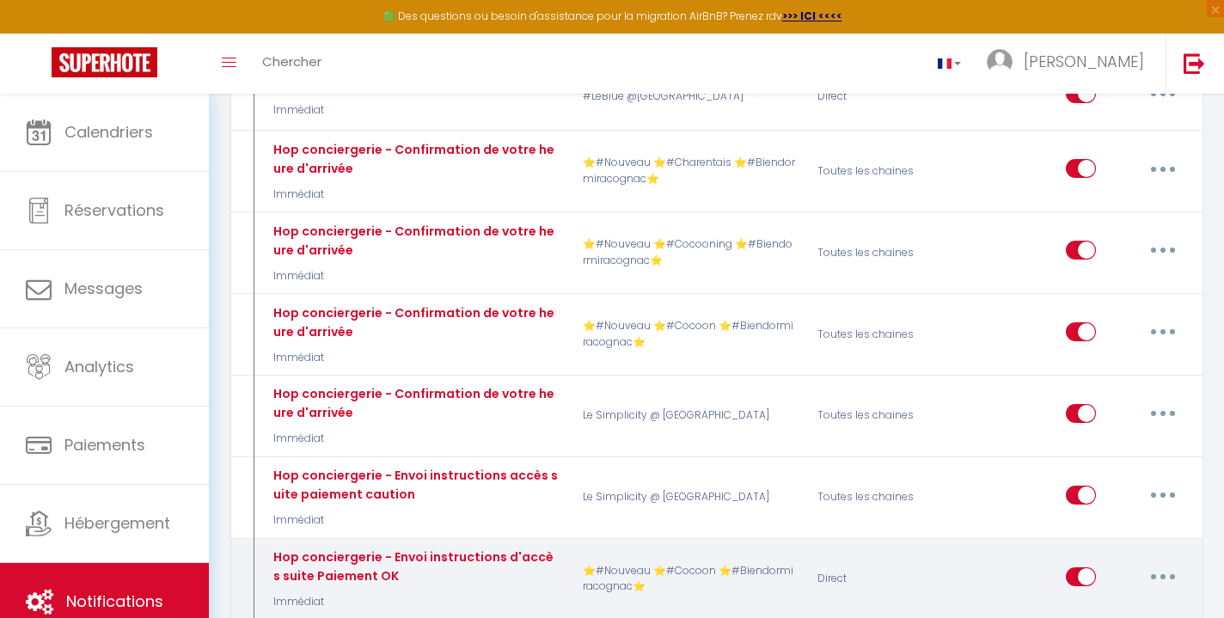
click at [1159, 563] on button "button" at bounding box center [1163, 577] width 48 height 28
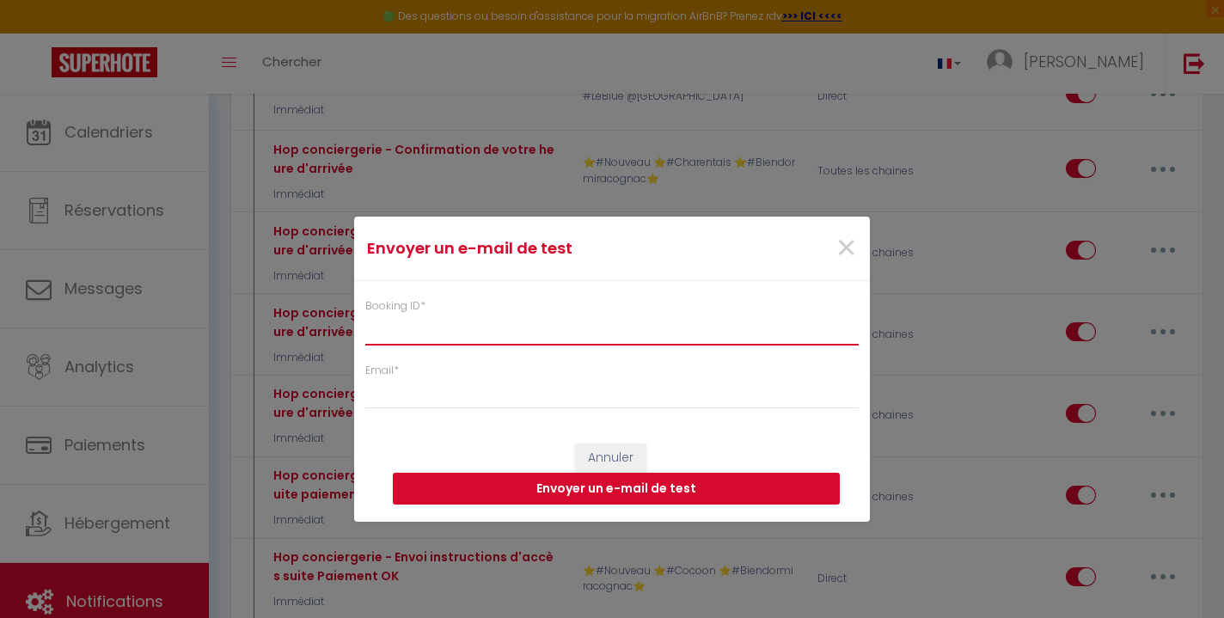
click at [602, 322] on input "Booking ID *" at bounding box center [612, 329] width 494 height 31
paste input "6911841"
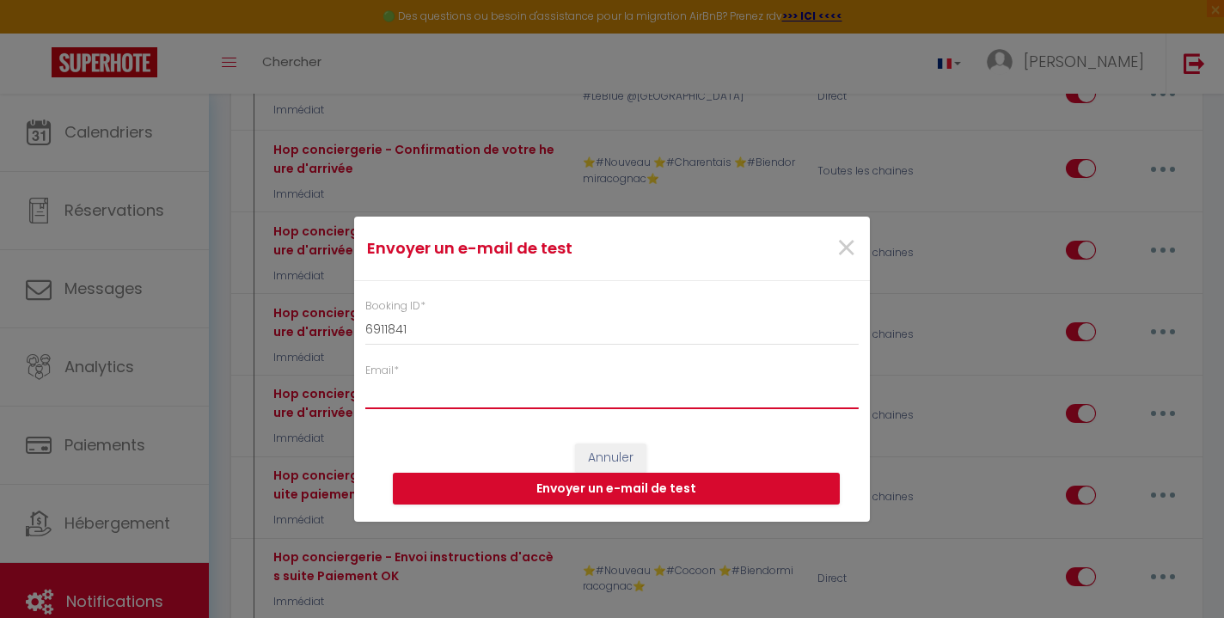
click at [496, 399] on input "Email *" at bounding box center [612, 393] width 494 height 31
click at [594, 484] on button "Envoyer un e-mail de test" at bounding box center [616, 489] width 447 height 33
click at [628, 492] on button "Envoyer un e-mail de test" at bounding box center [616, 489] width 447 height 33
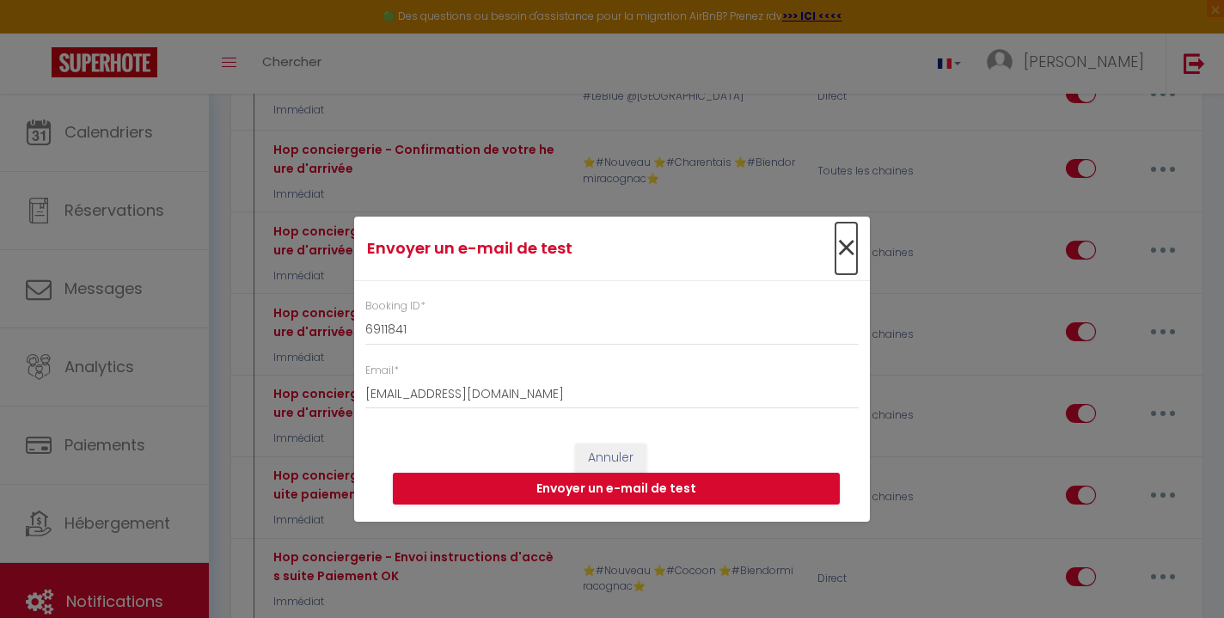
click at [854, 238] on span "×" at bounding box center [846, 249] width 21 height 52
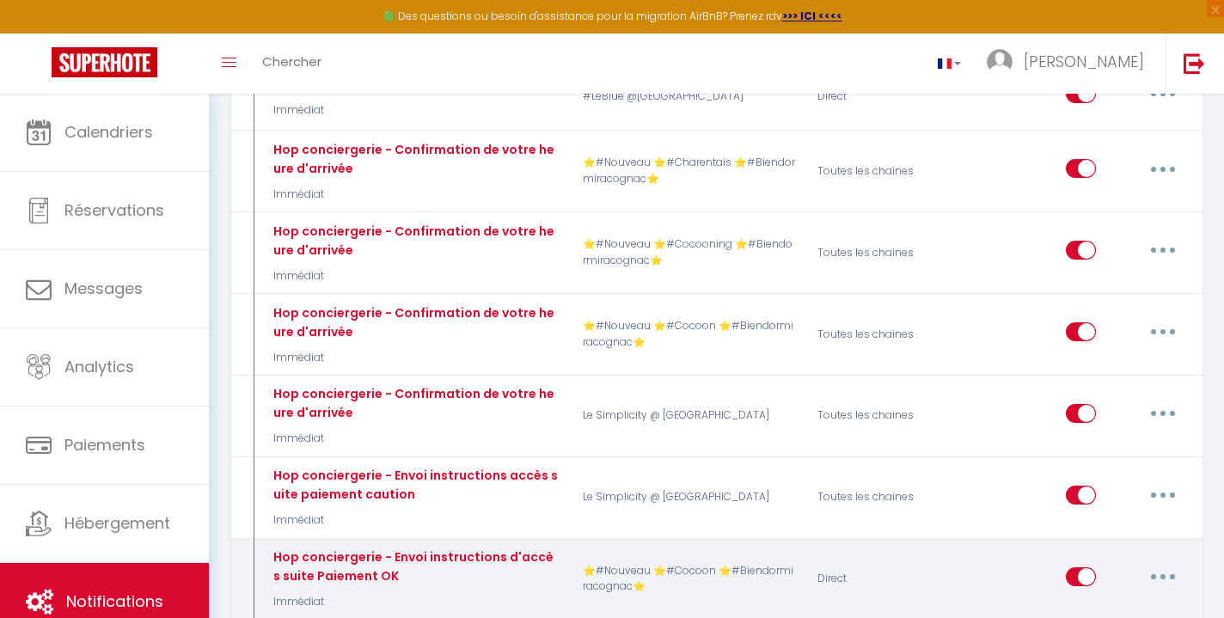
click at [1161, 563] on button "button" at bounding box center [1163, 577] width 48 height 28
click at [1124, 601] on link "Editer" at bounding box center [1118, 615] width 127 height 29
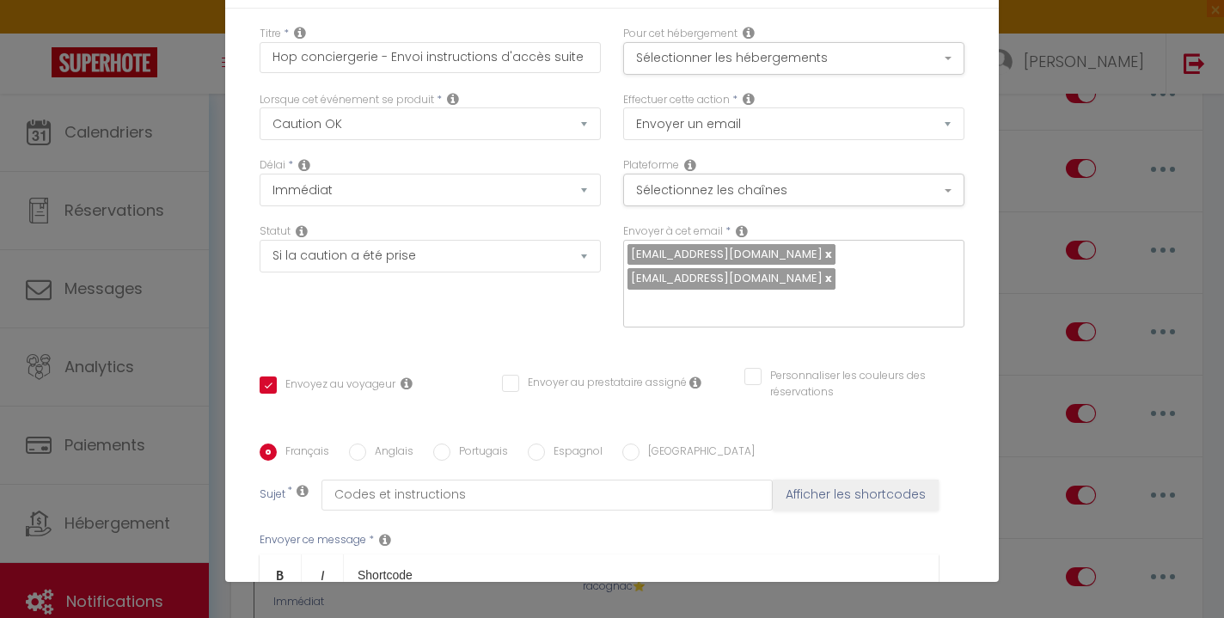
scroll to position [0, 0]
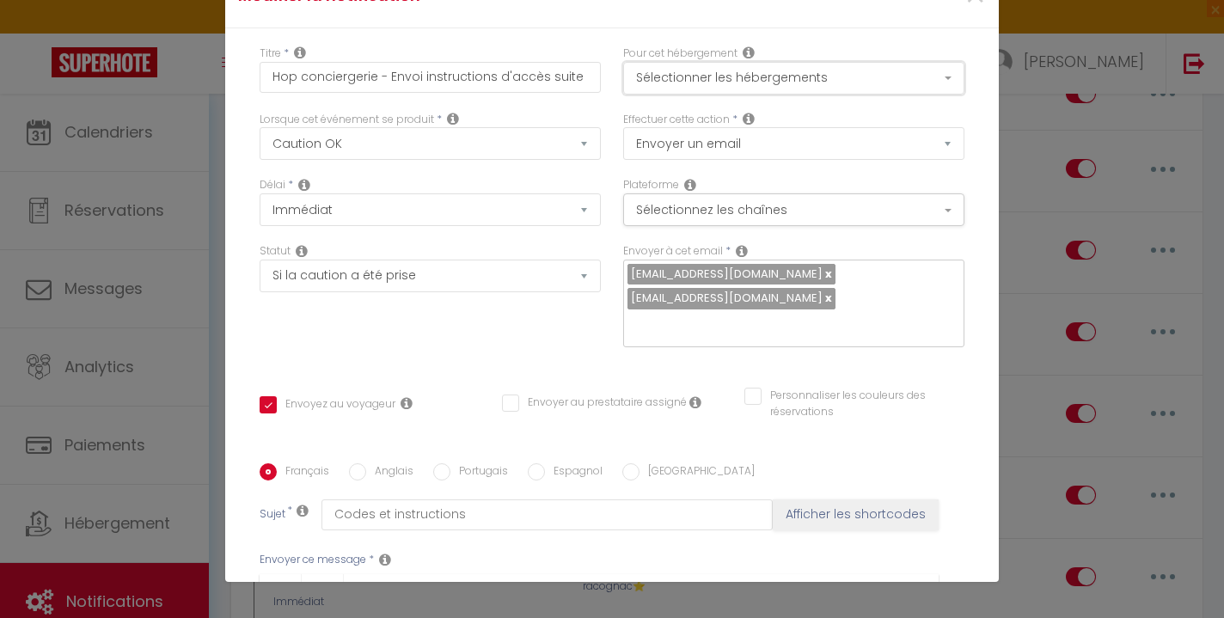
click at [788, 83] on button "Sélectionner les hébergements" at bounding box center [793, 78] width 341 height 33
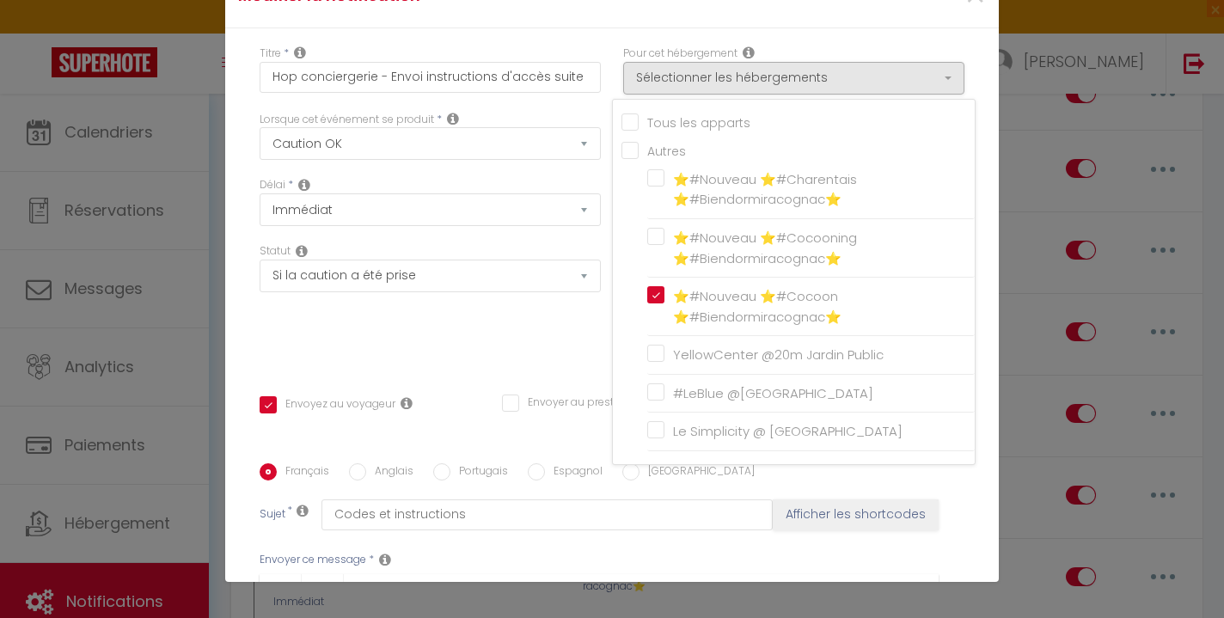
click at [586, 323] on div "Statut Aucun Si la réservation est payée Si réservation non payée Si la caution…" at bounding box center [430, 303] width 364 height 121
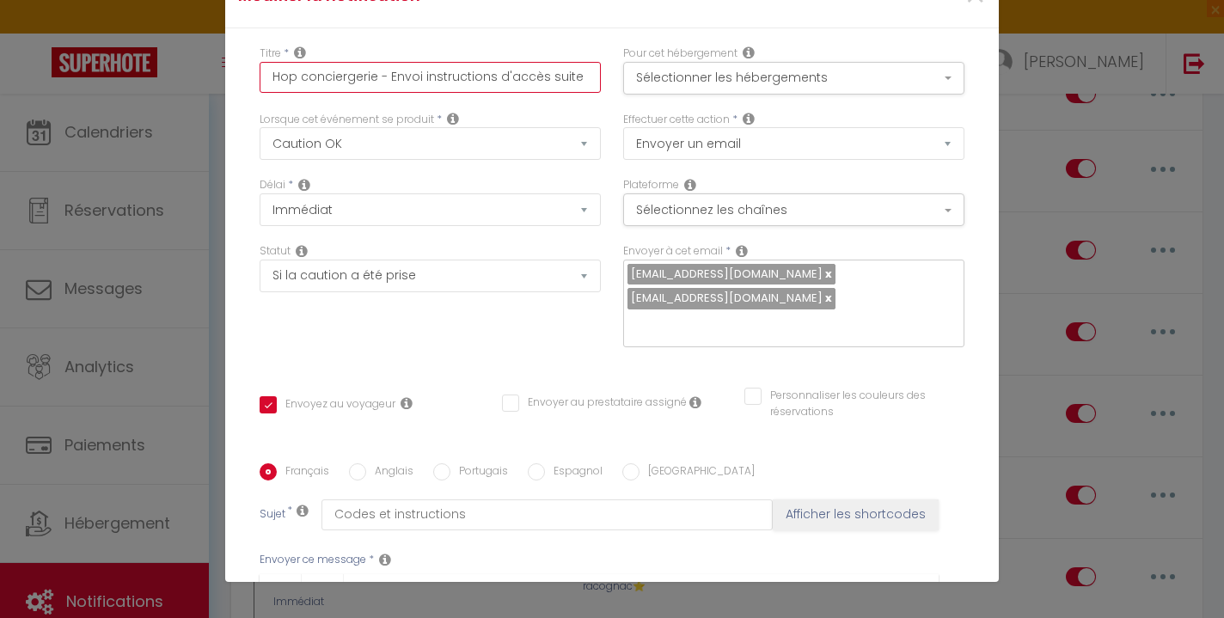
click at [515, 73] on input "Hop conciergerie - Envoi instructions d'accès suite Paiement OK" at bounding box center [430, 77] width 341 height 31
click at [771, 66] on button "Sélectionner les hébergements" at bounding box center [793, 78] width 341 height 33
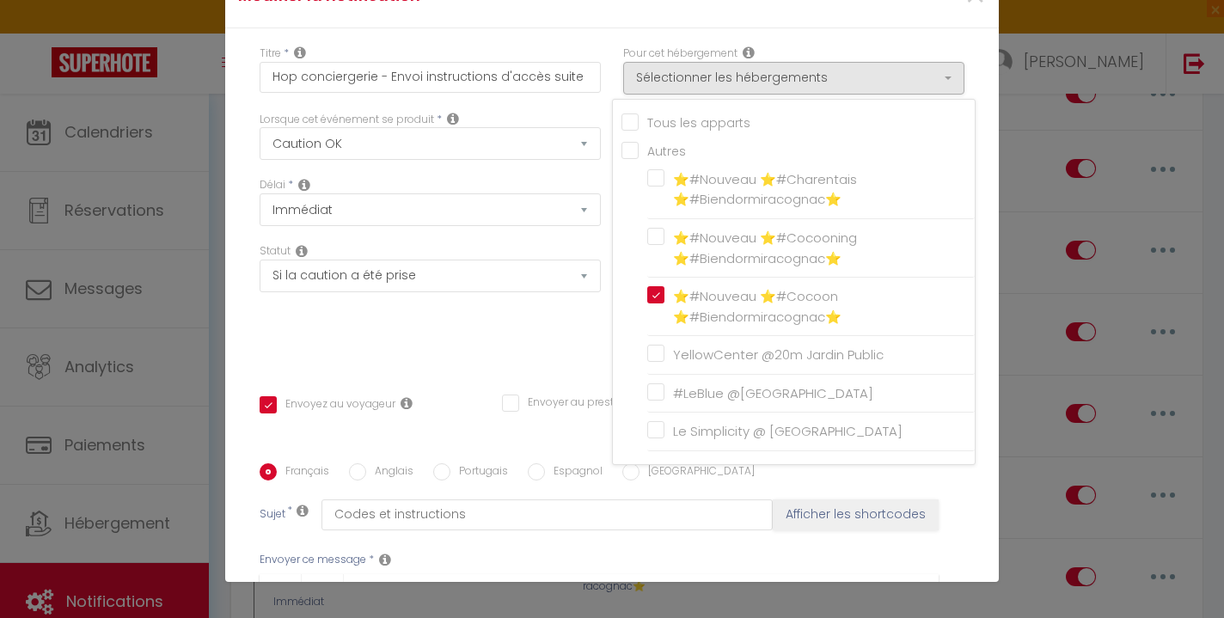
click at [595, 172] on div "Lorsque cet événement se produit * Après la réservation Avant Checkin (à partir…" at bounding box center [430, 145] width 364 height 66
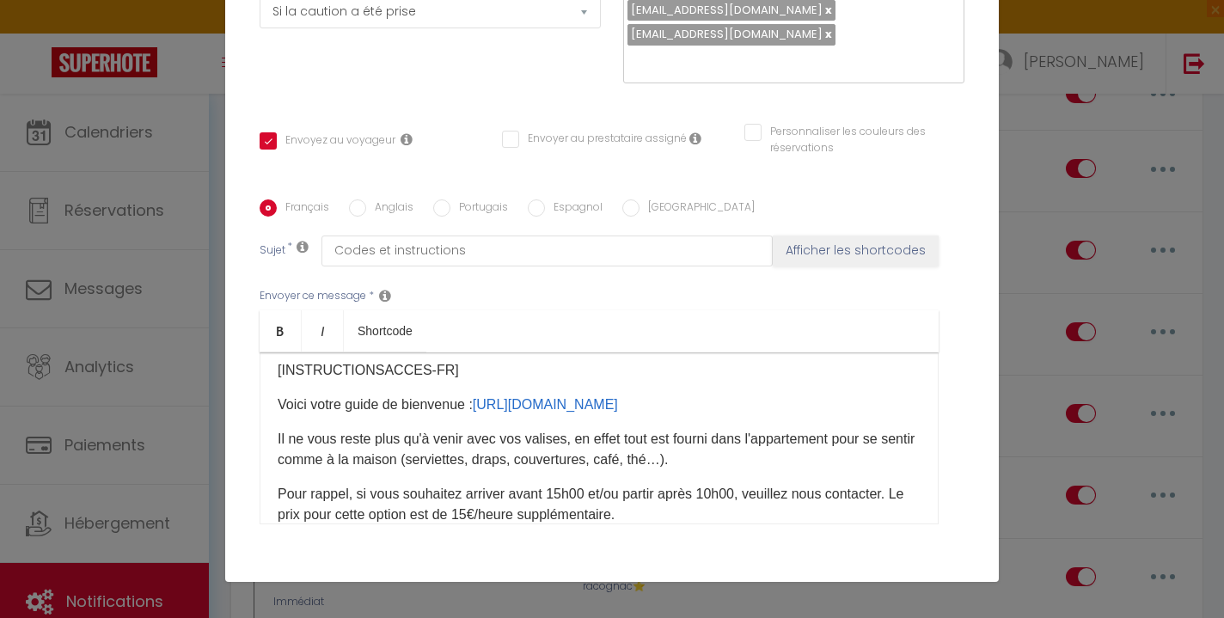
scroll to position [365, 0]
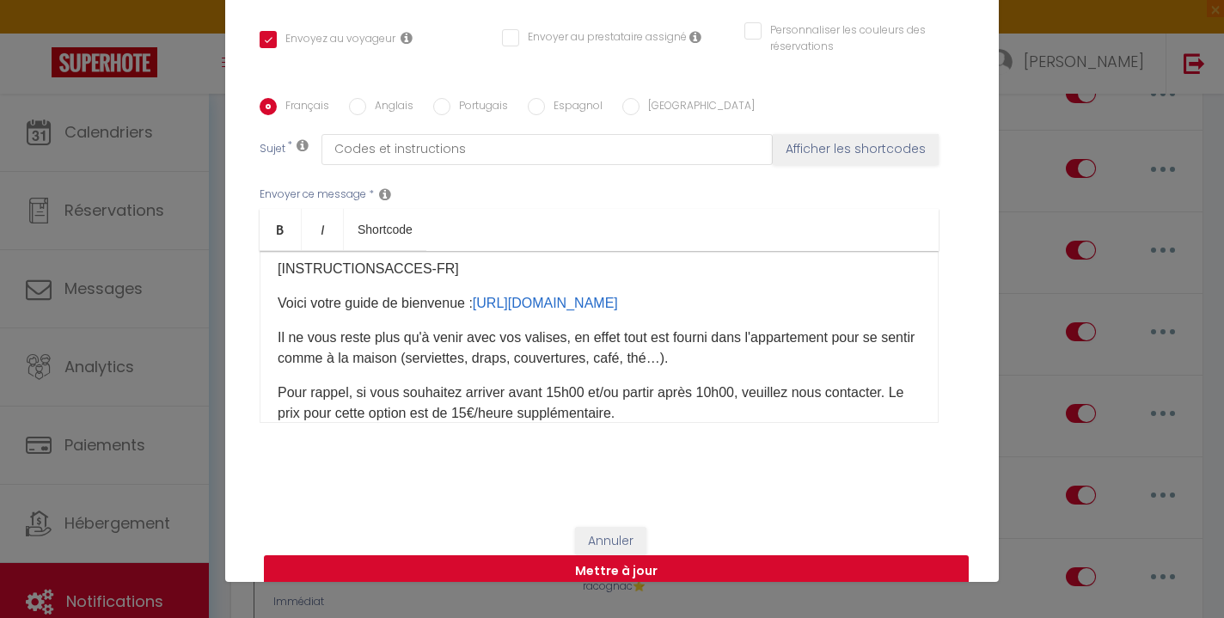
click at [619, 555] on button "Mettre à jour" at bounding box center [616, 571] width 705 height 33
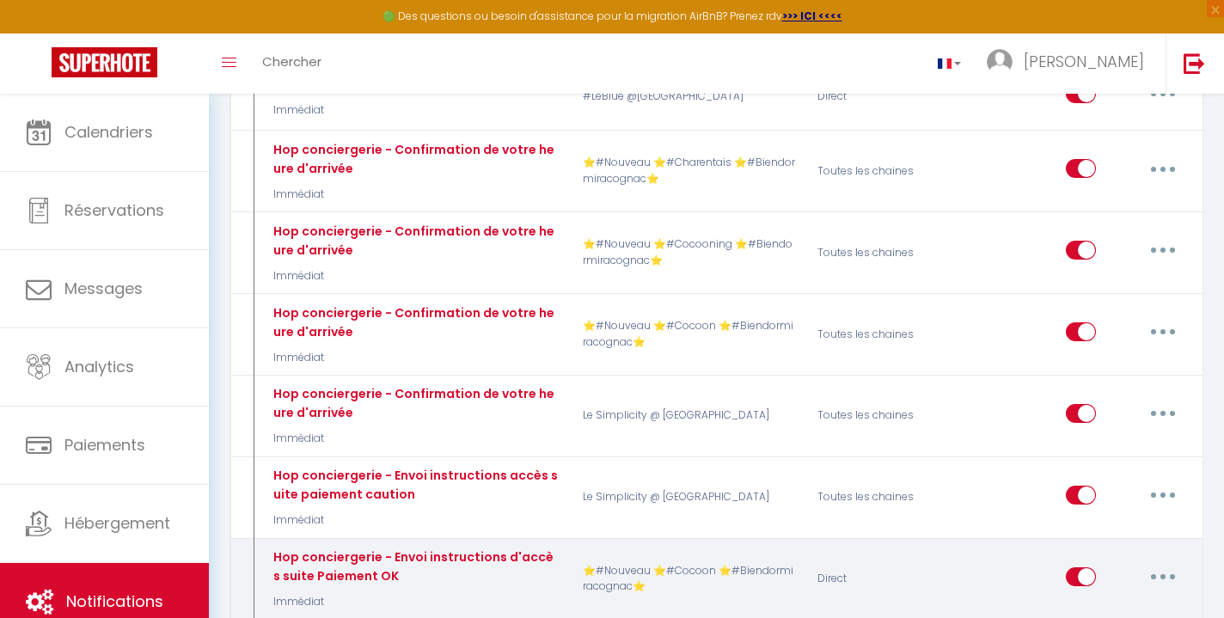
click at [1164, 563] on button "button" at bounding box center [1163, 577] width 48 height 28
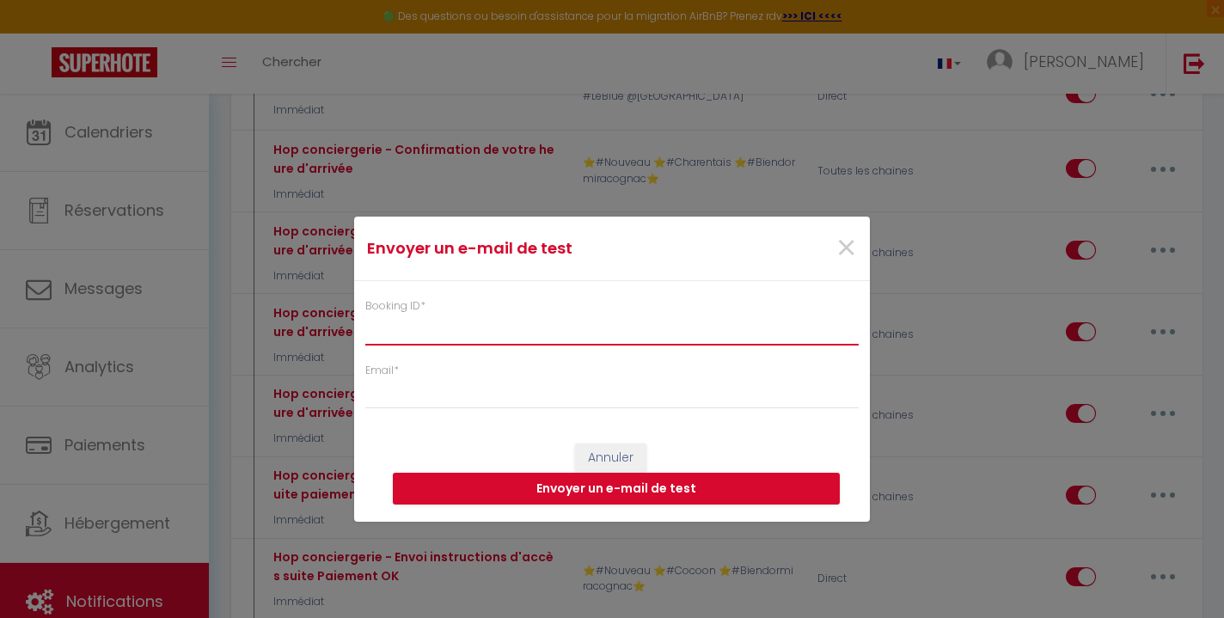
click at [542, 326] on input "Booking ID *" at bounding box center [612, 329] width 494 height 31
paste input "6911841"
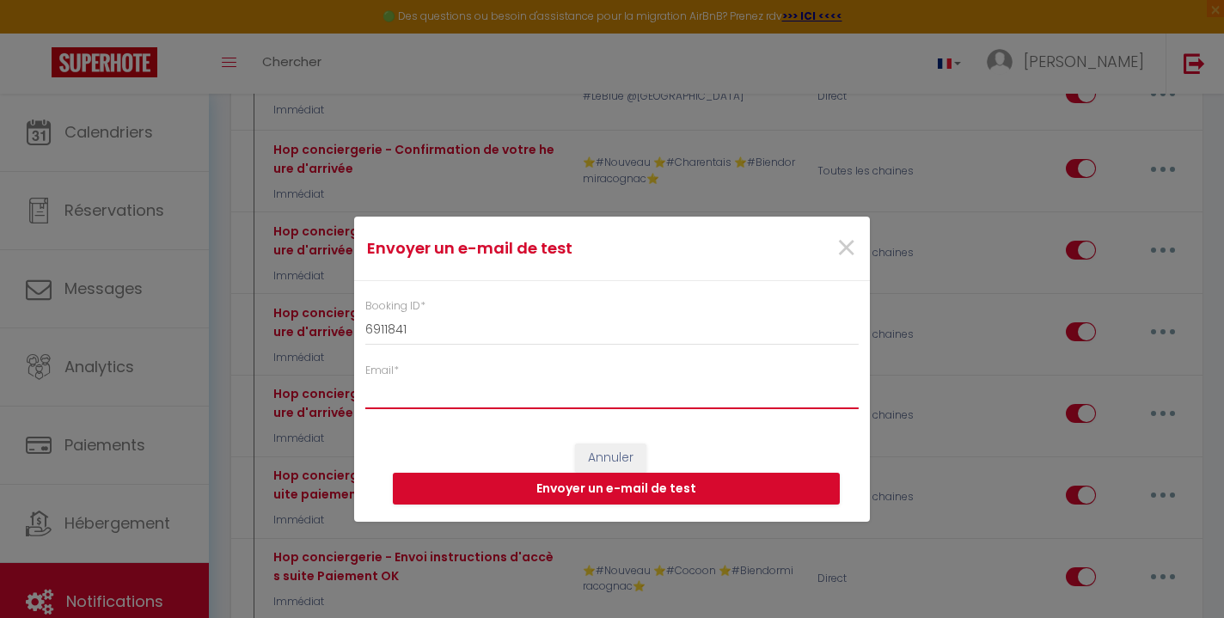
click at [495, 385] on input "Email *" at bounding box center [612, 393] width 494 height 31
click at [641, 488] on button "Envoyer un e-mail de test" at bounding box center [616, 489] width 447 height 33
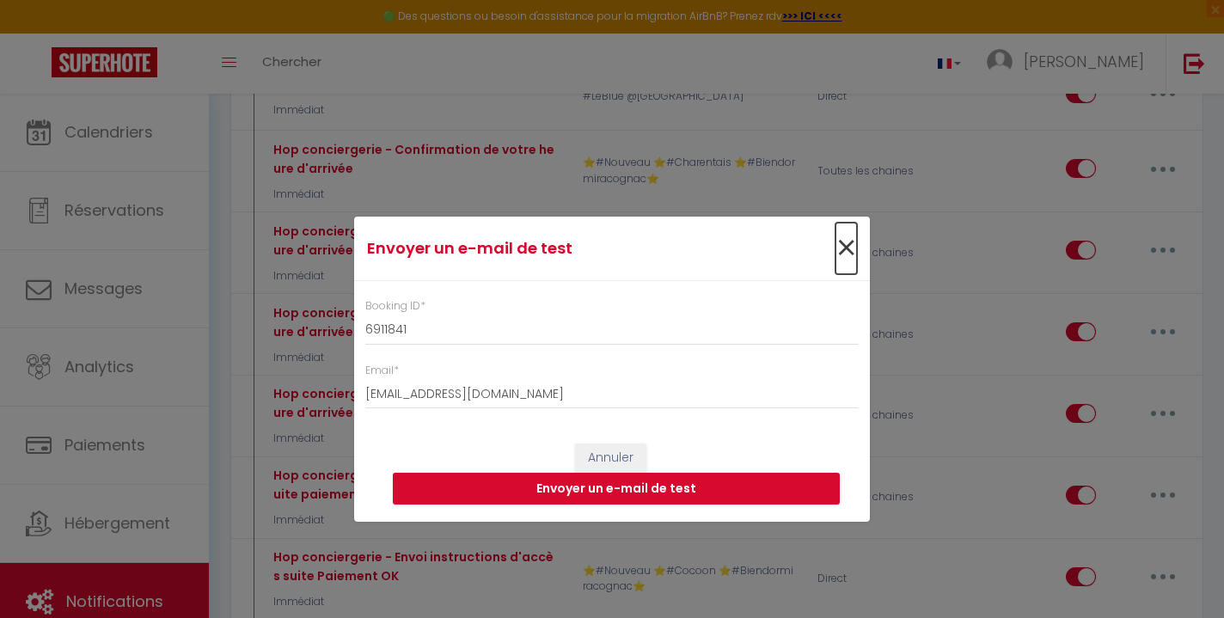
click at [842, 248] on span "×" at bounding box center [846, 249] width 21 height 52
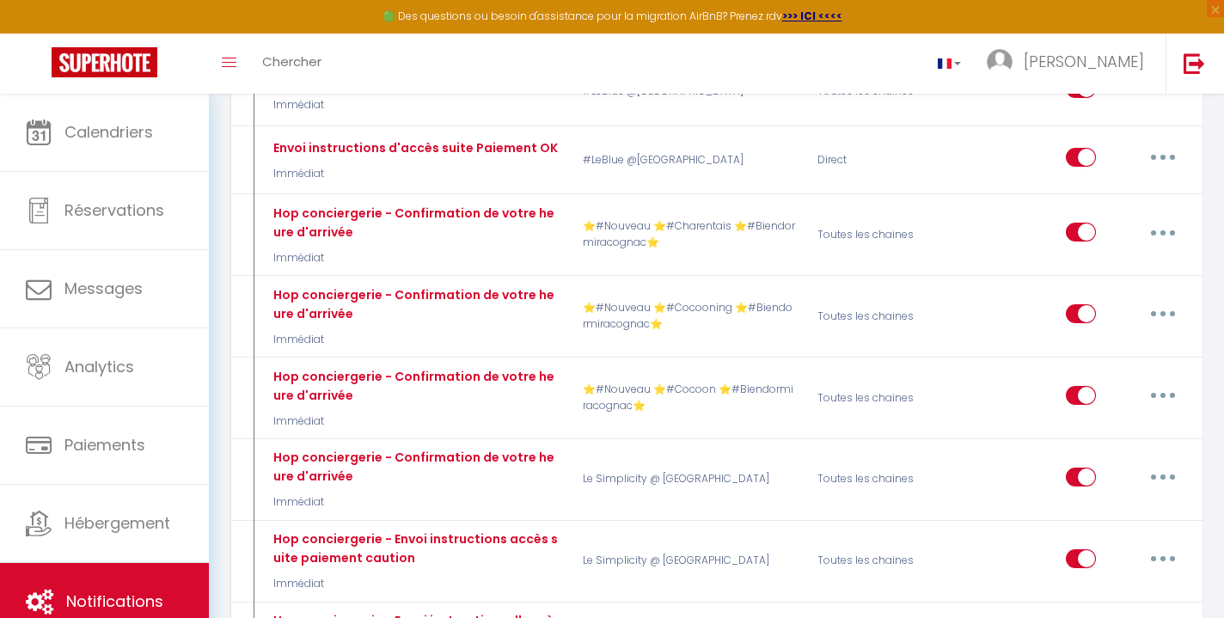
scroll to position [8444, 0]
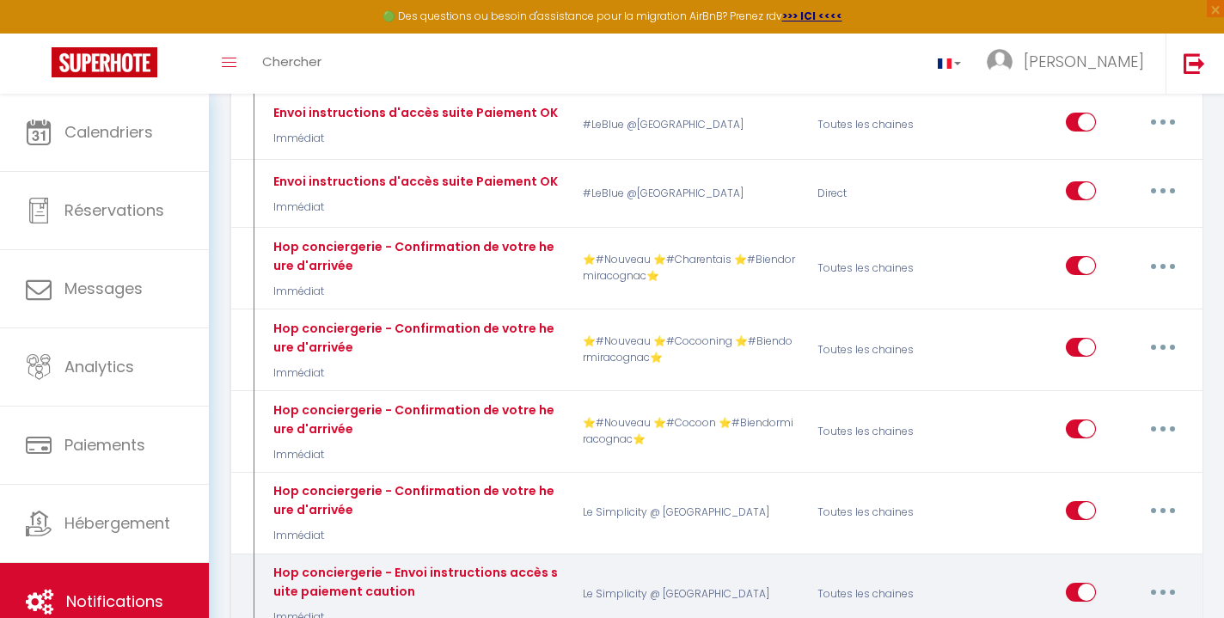
click at [1175, 579] on button "button" at bounding box center [1163, 593] width 48 height 28
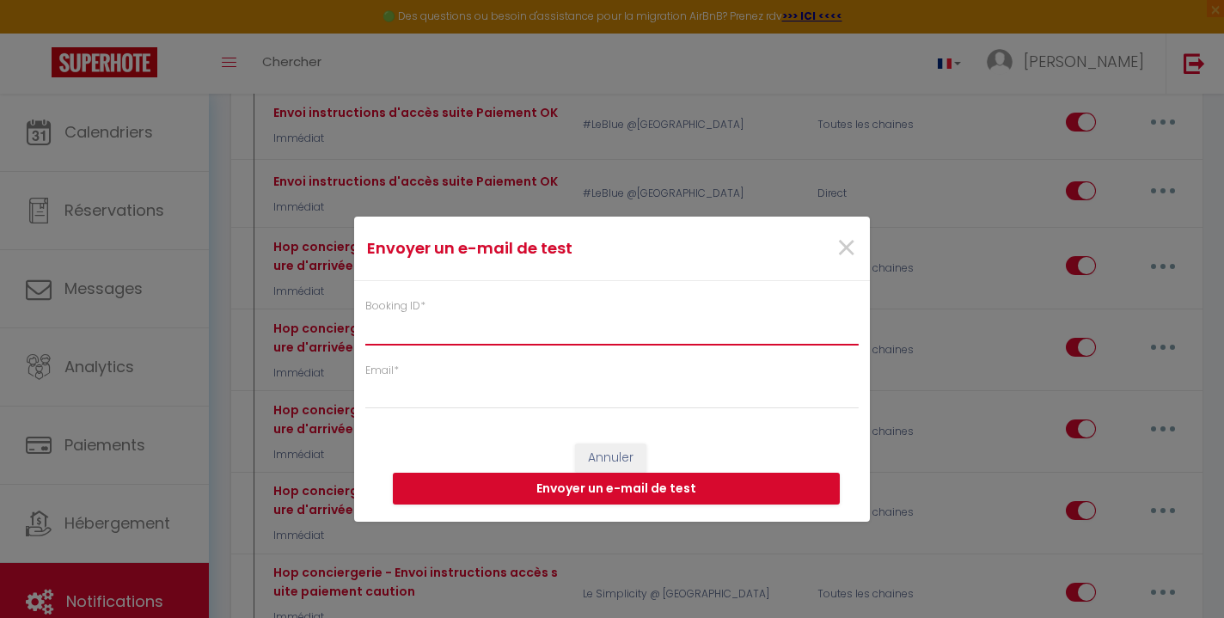
click at [653, 328] on input "Booking ID *" at bounding box center [612, 329] width 494 height 31
paste input "6911841"
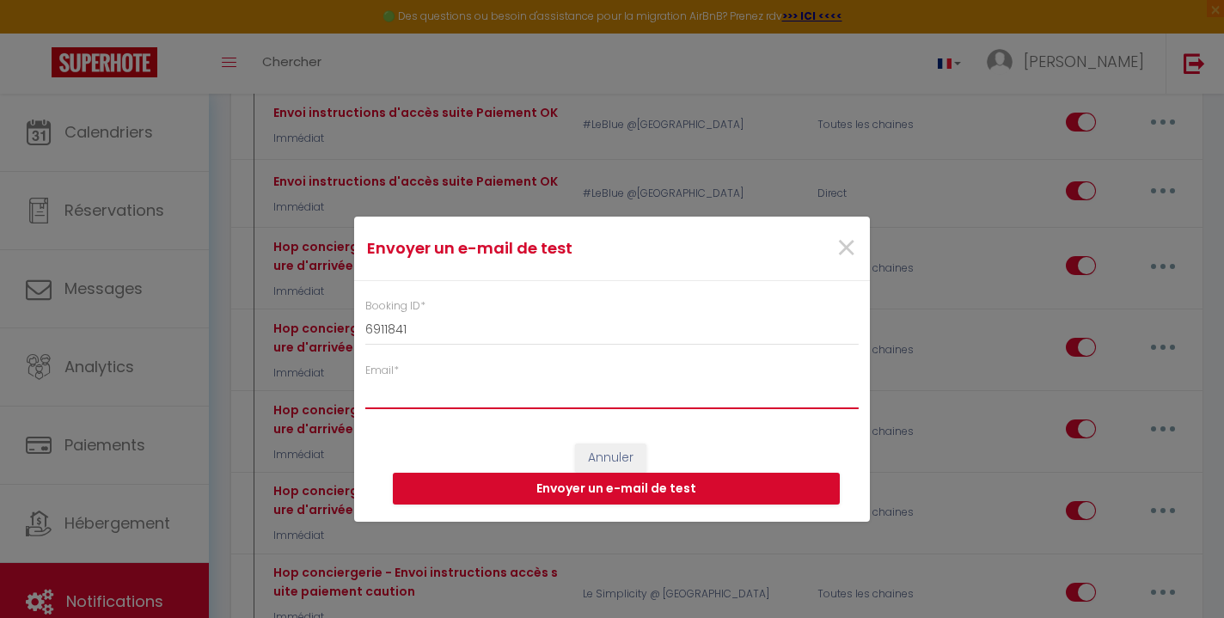
click at [577, 395] on input "Email *" at bounding box center [612, 393] width 494 height 31
click at [678, 499] on button "Envoyer un e-mail de test" at bounding box center [616, 489] width 447 height 33
click at [850, 252] on span "×" at bounding box center [846, 249] width 21 height 52
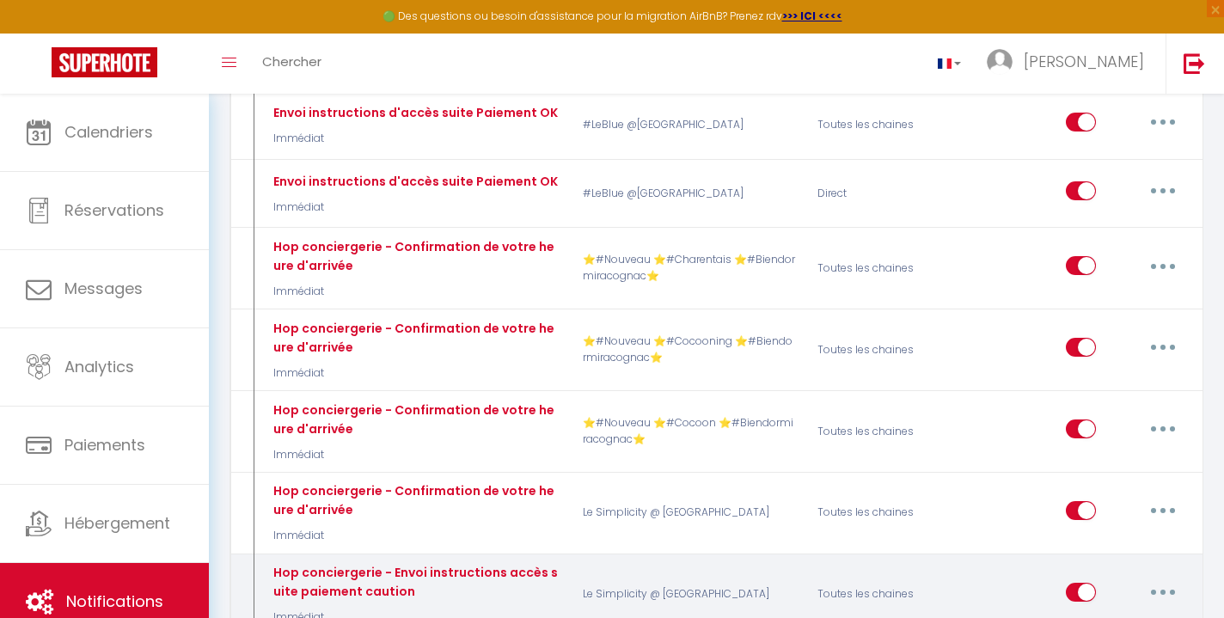
click at [1159, 579] on button "button" at bounding box center [1163, 593] width 48 height 28
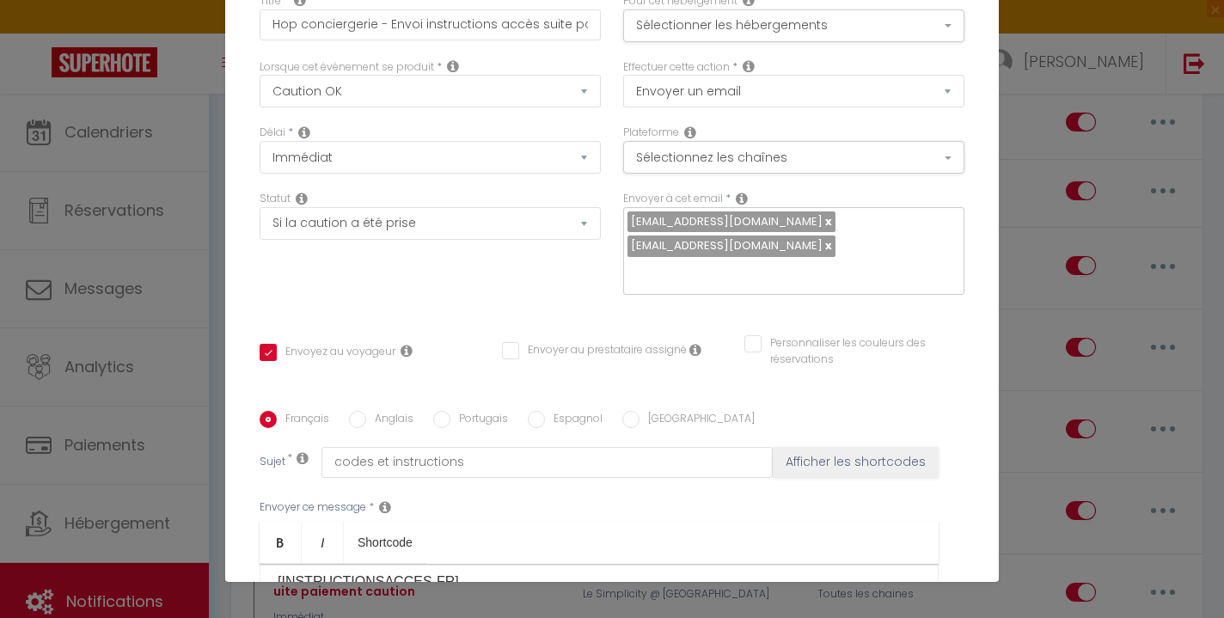
scroll to position [0, 0]
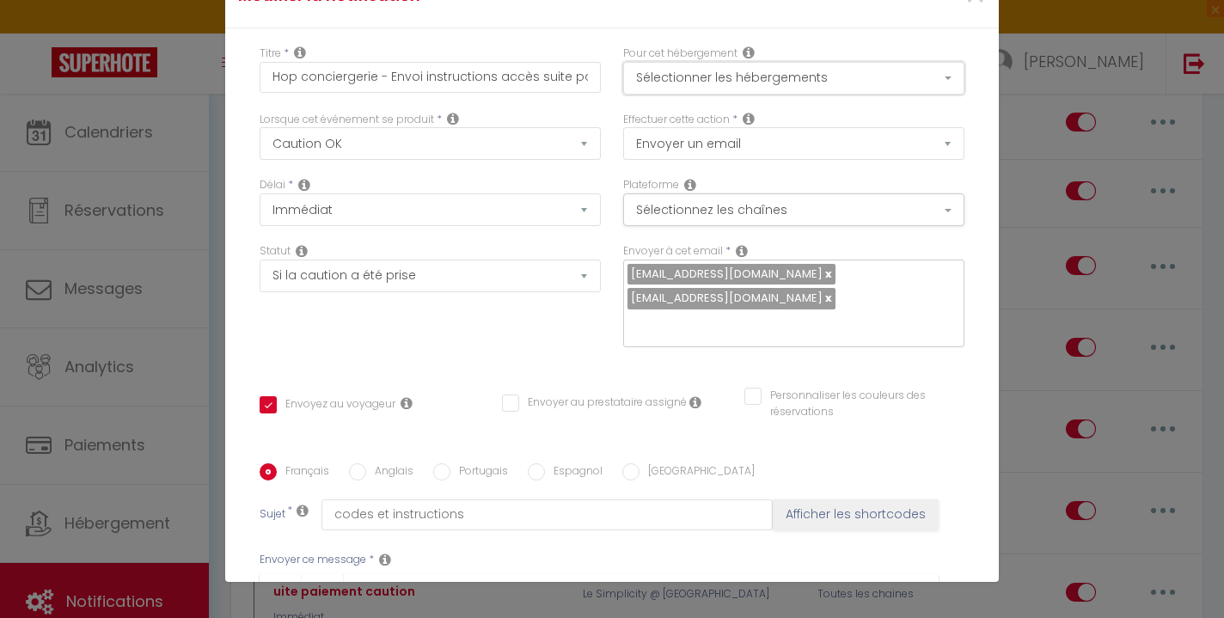
click at [767, 81] on button "Sélectionner les hébergements" at bounding box center [793, 78] width 341 height 33
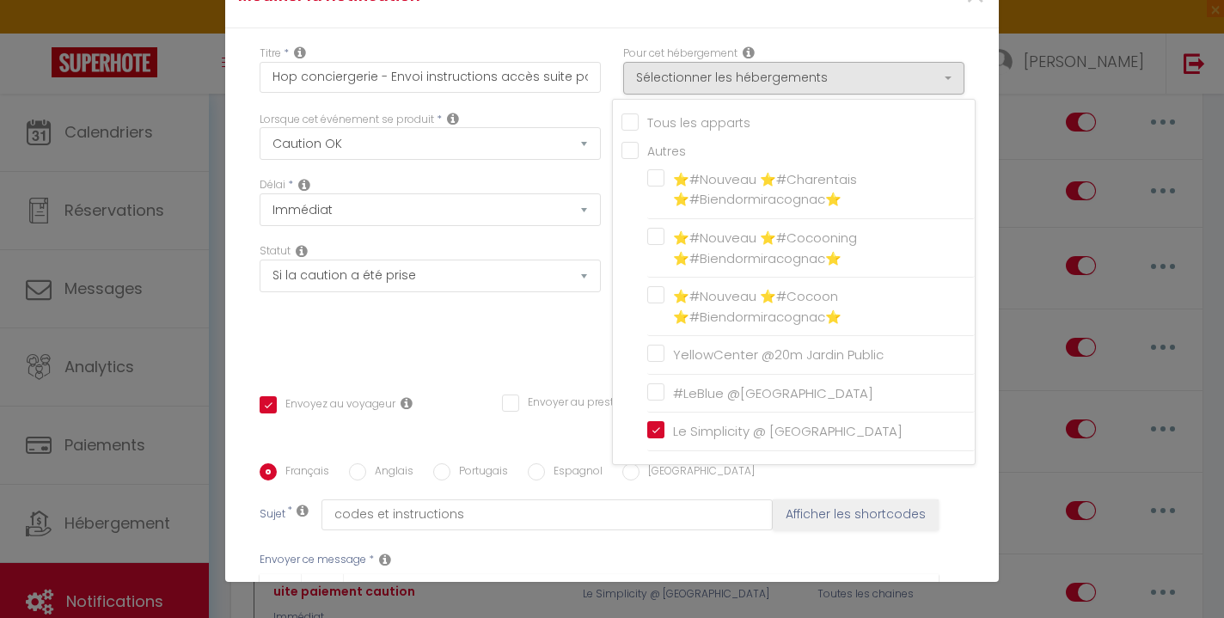
click at [580, 249] on div "Statut Aucun Si la réservation est payée Si réservation non payée Si la caution…" at bounding box center [430, 267] width 341 height 49
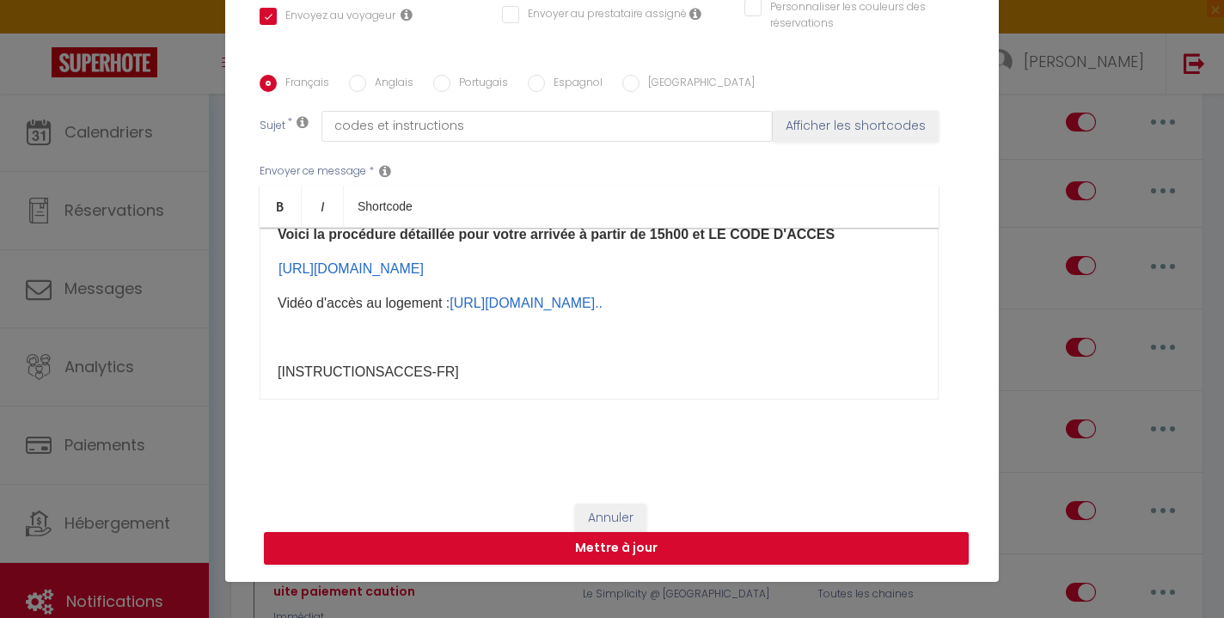
scroll to position [248, 0]
click at [670, 542] on button "Mettre à jour" at bounding box center [616, 548] width 705 height 33
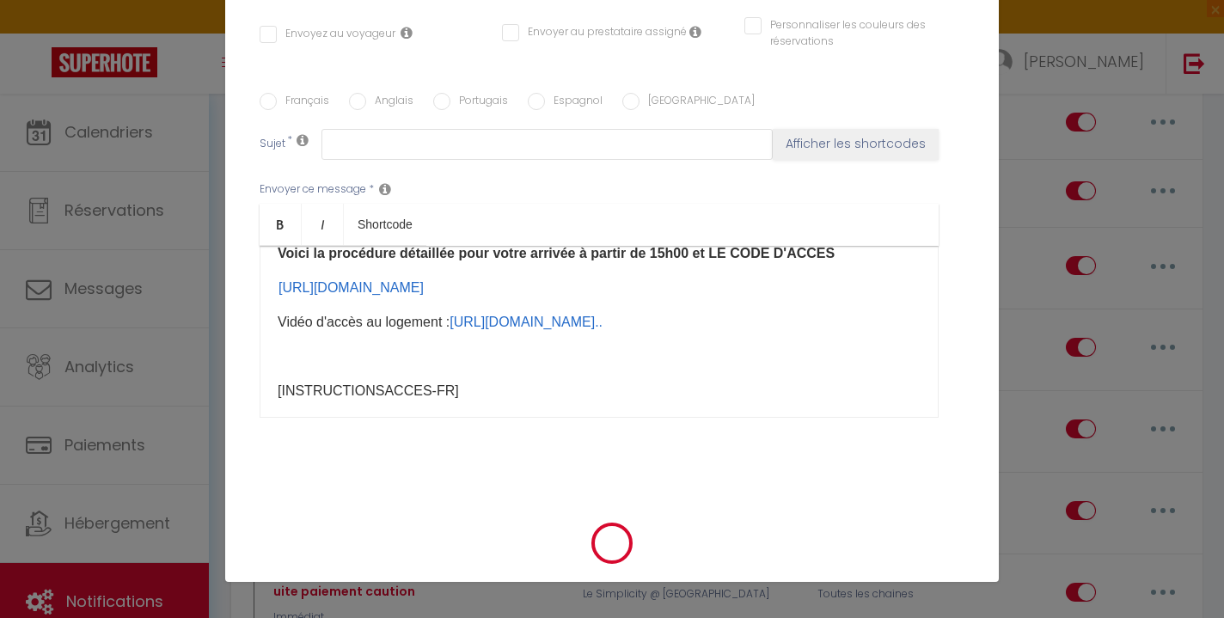
scroll to position [0, 0]
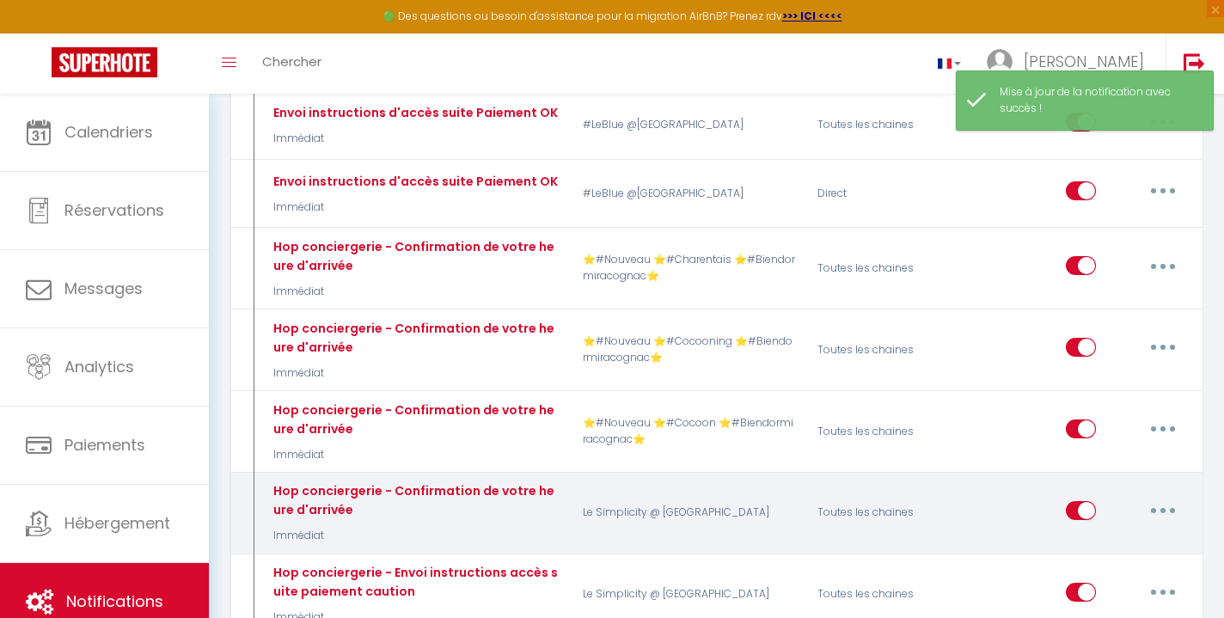
click at [1163, 497] on button "button" at bounding box center [1163, 511] width 48 height 28
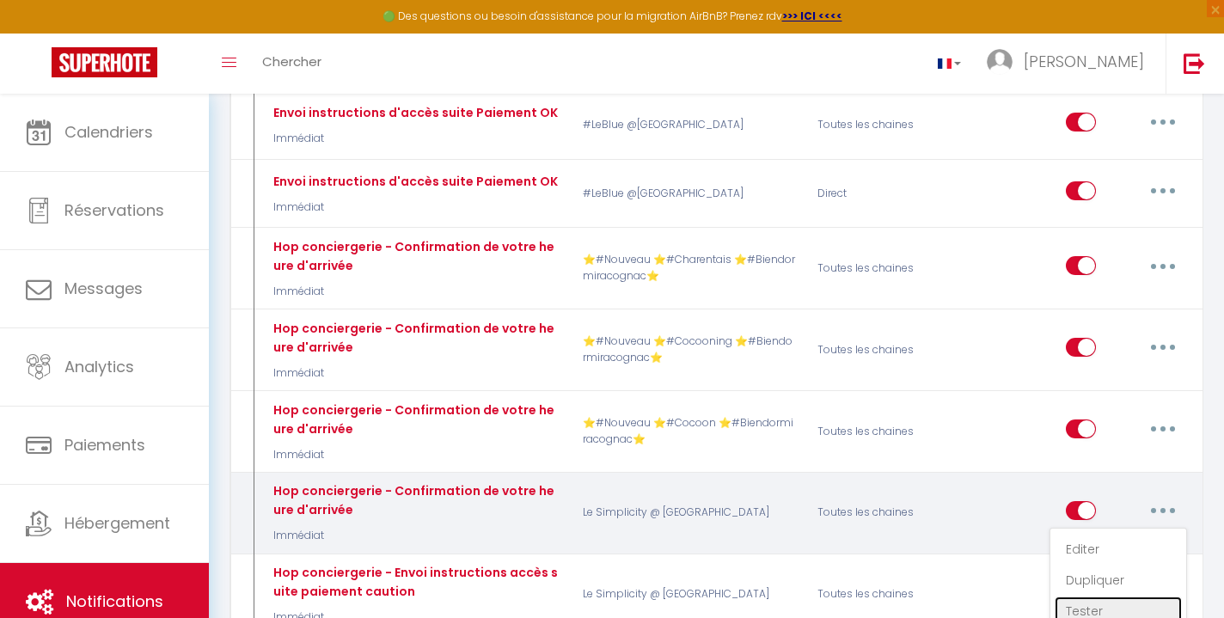
click at [1096, 597] on link "Tester" at bounding box center [1118, 611] width 127 height 29
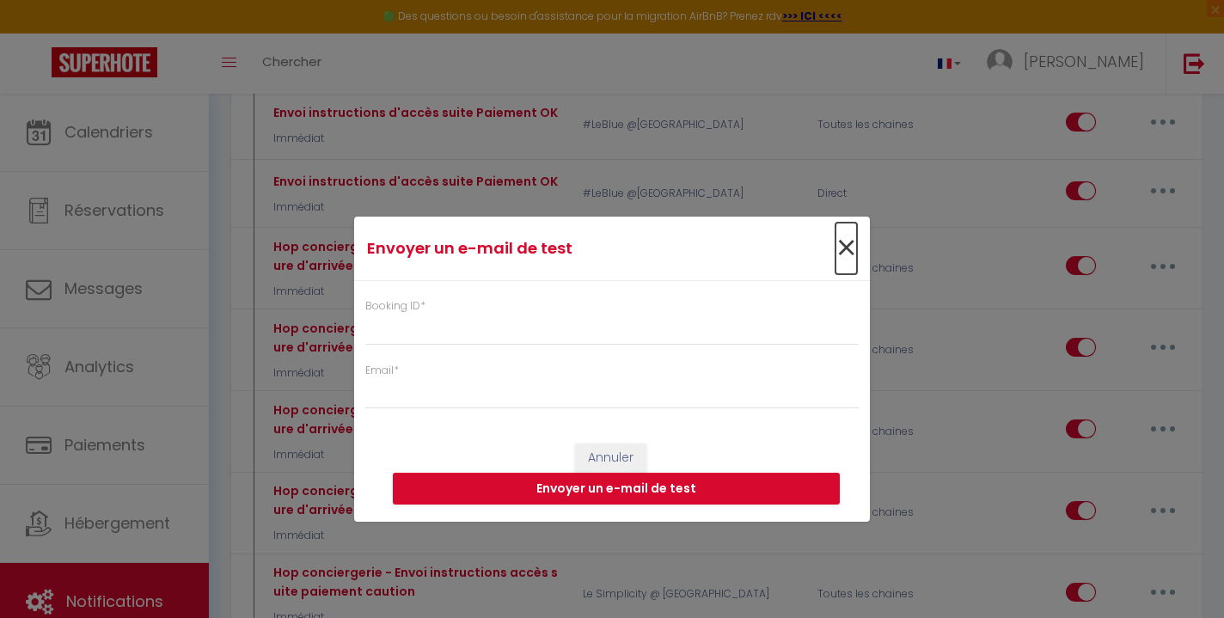
click at [837, 245] on span "×" at bounding box center [846, 249] width 21 height 52
